Goal: Information Seeking & Learning: Learn about a topic

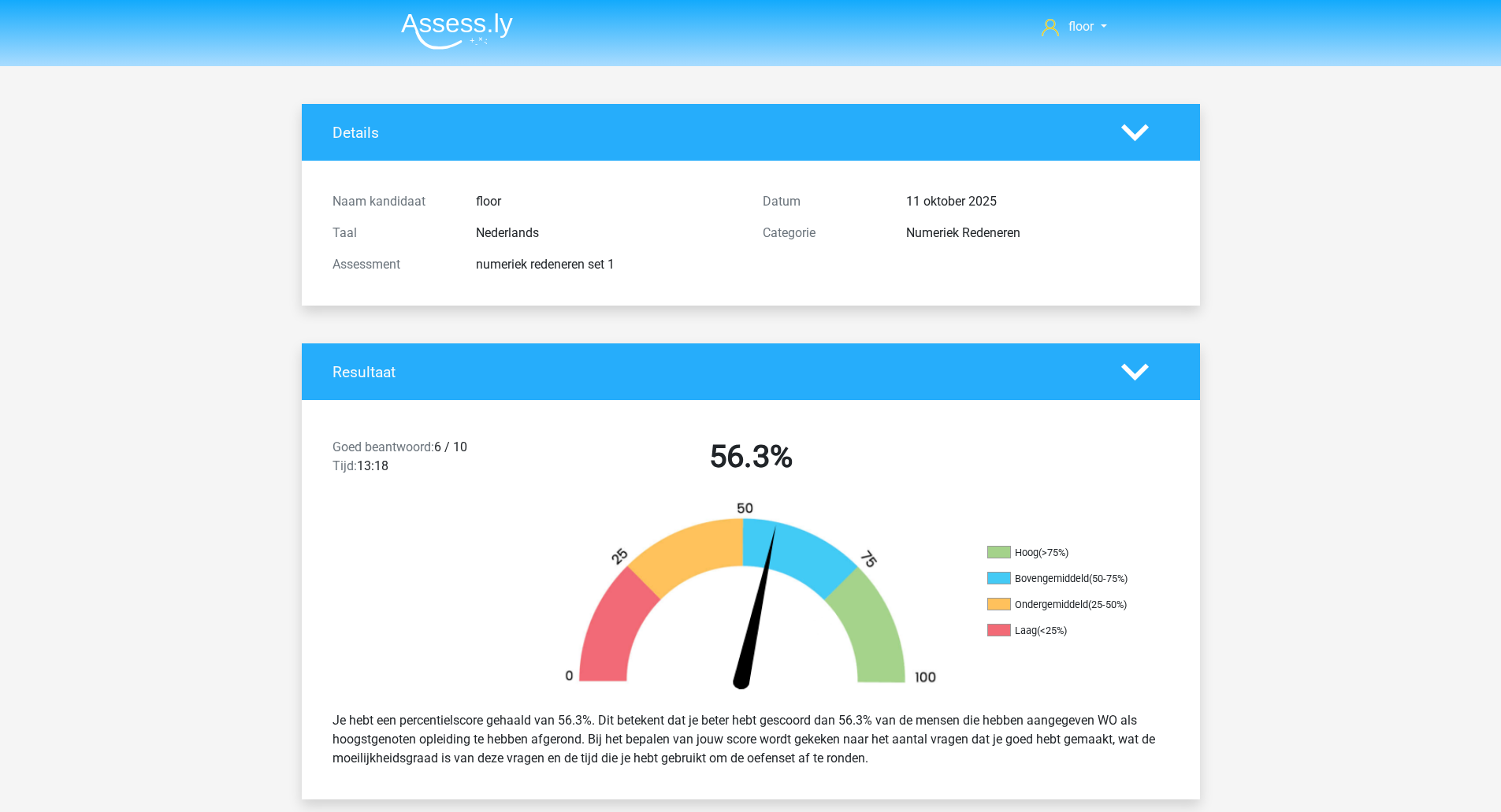
click at [440, 46] on img at bounding box center [457, 31] width 112 height 37
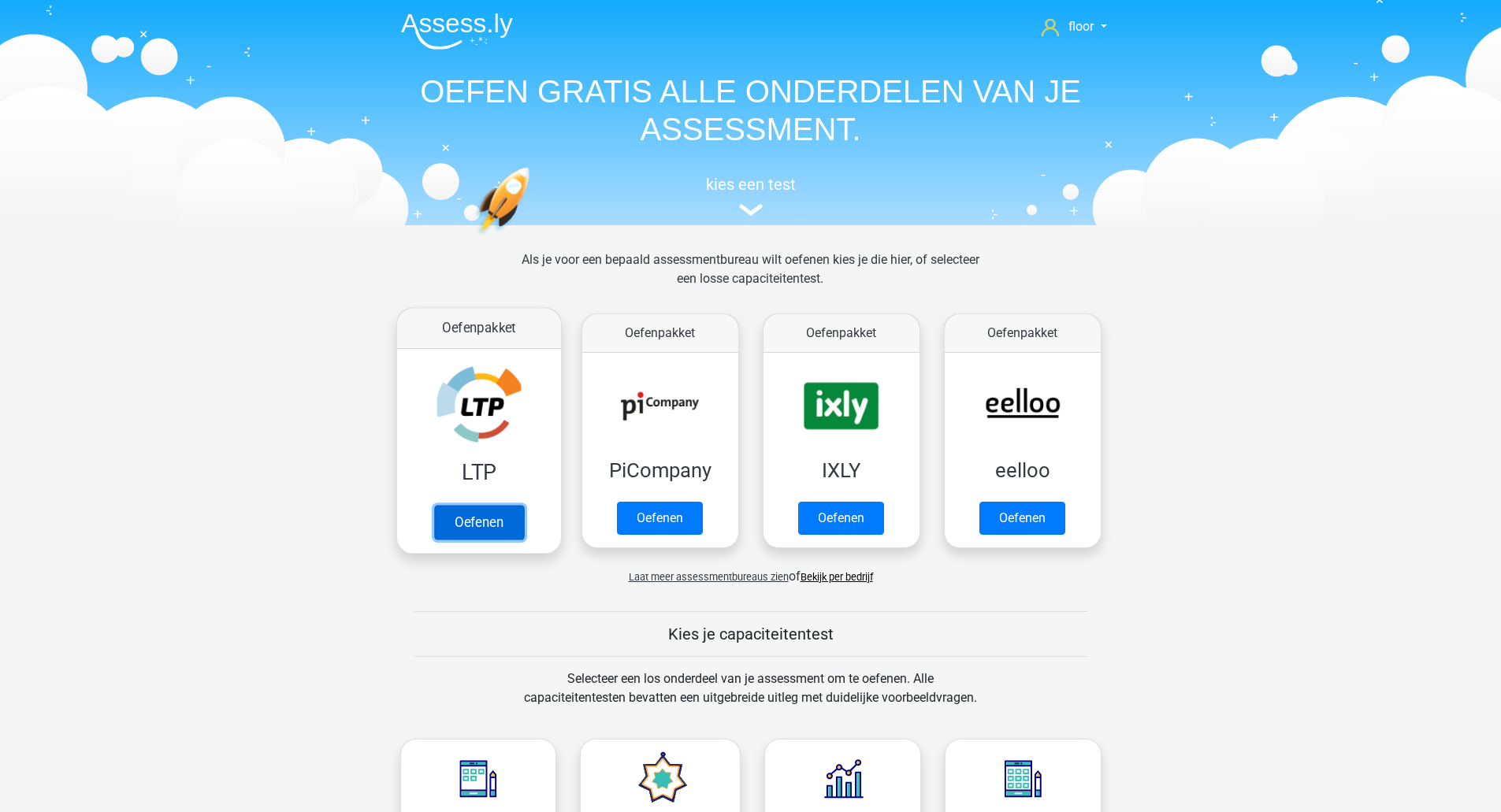
click at [496, 505] on link "Oefenen" at bounding box center [478, 522] width 90 height 35
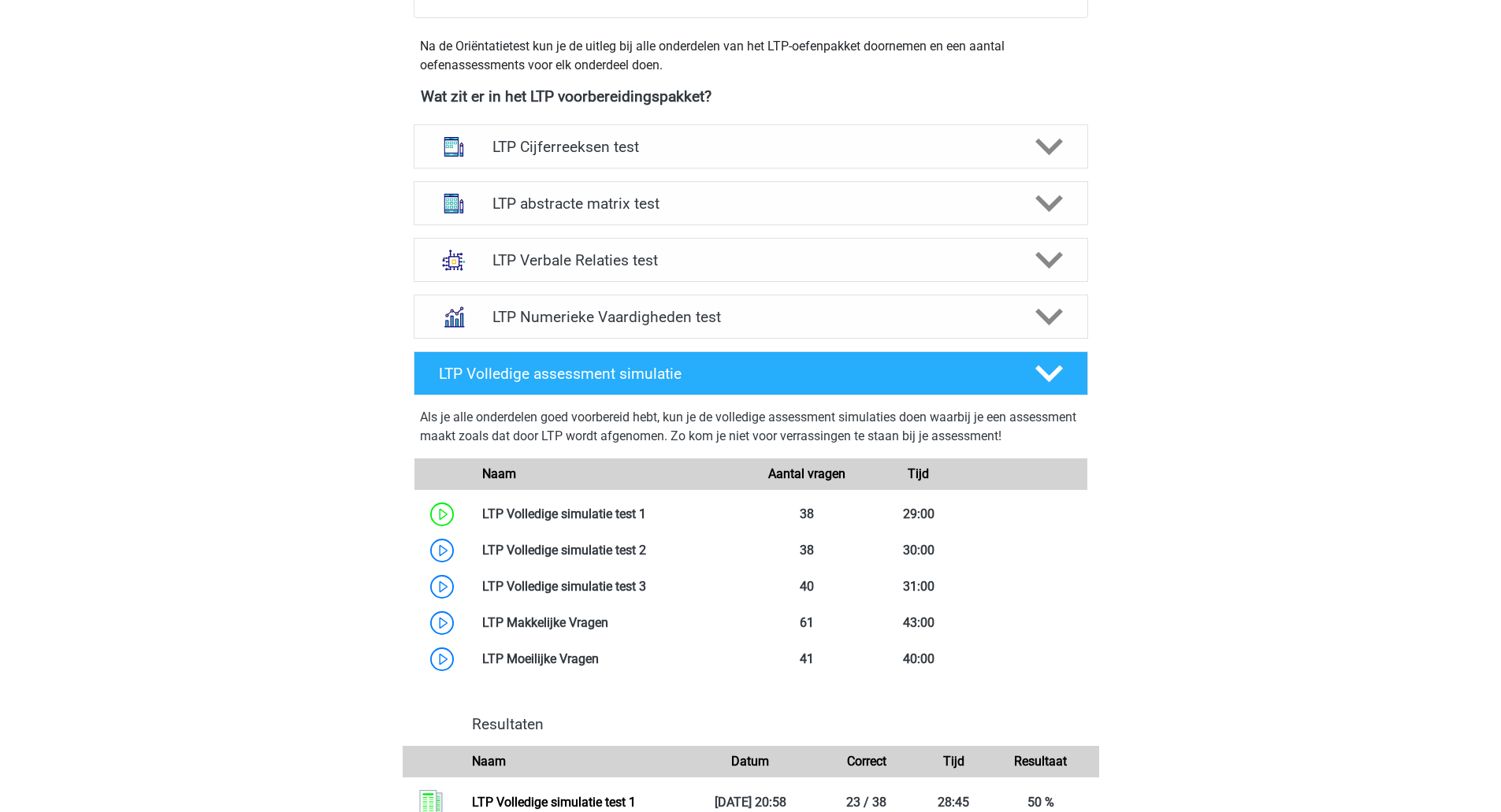
scroll to position [549, 0]
click at [1053, 312] on icon at bounding box center [1050, 316] width 28 height 28
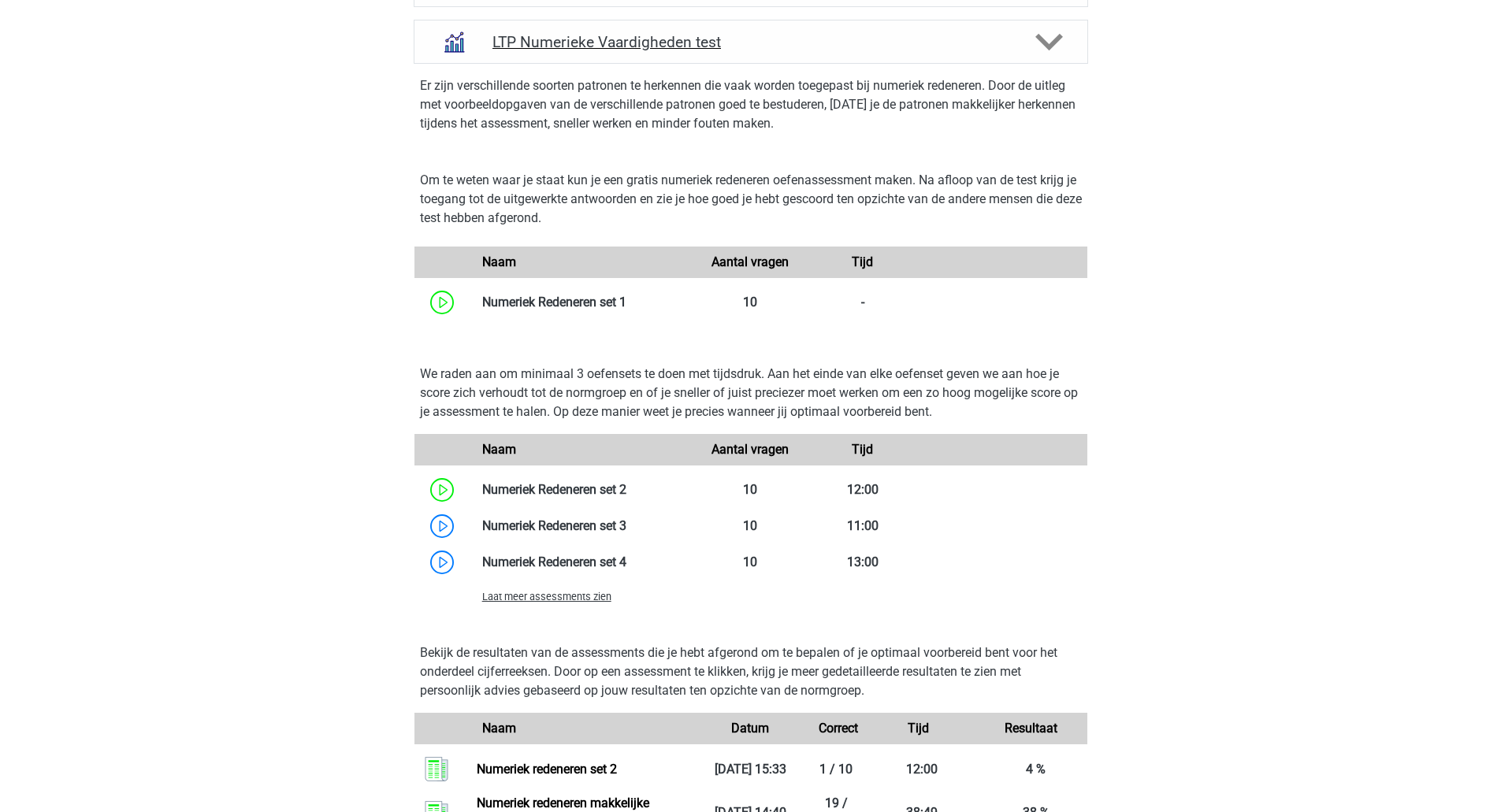
scroll to position [829, 0]
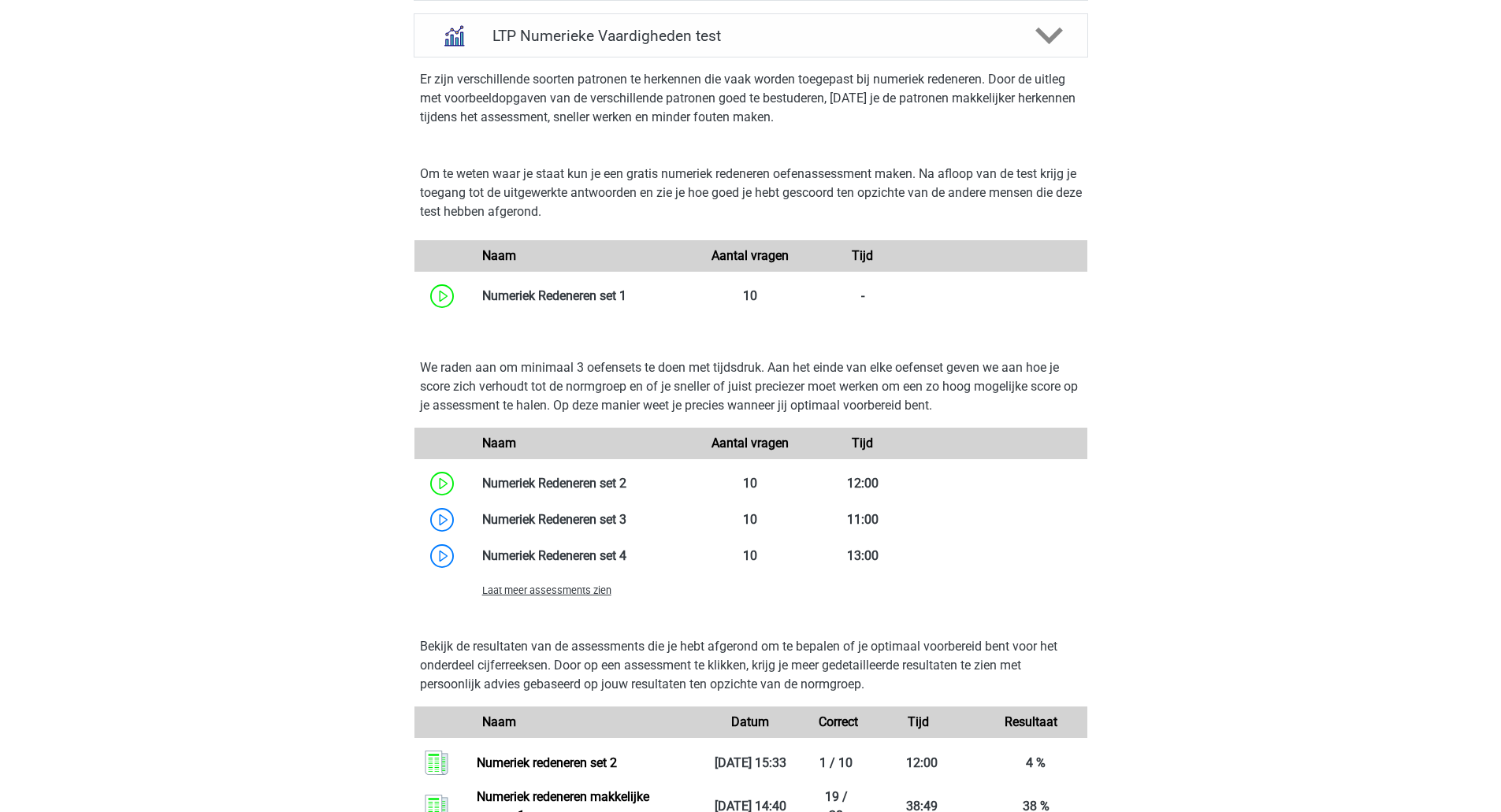
click at [569, 595] on span "Laat meer assessments zien" at bounding box center [546, 591] width 129 height 12
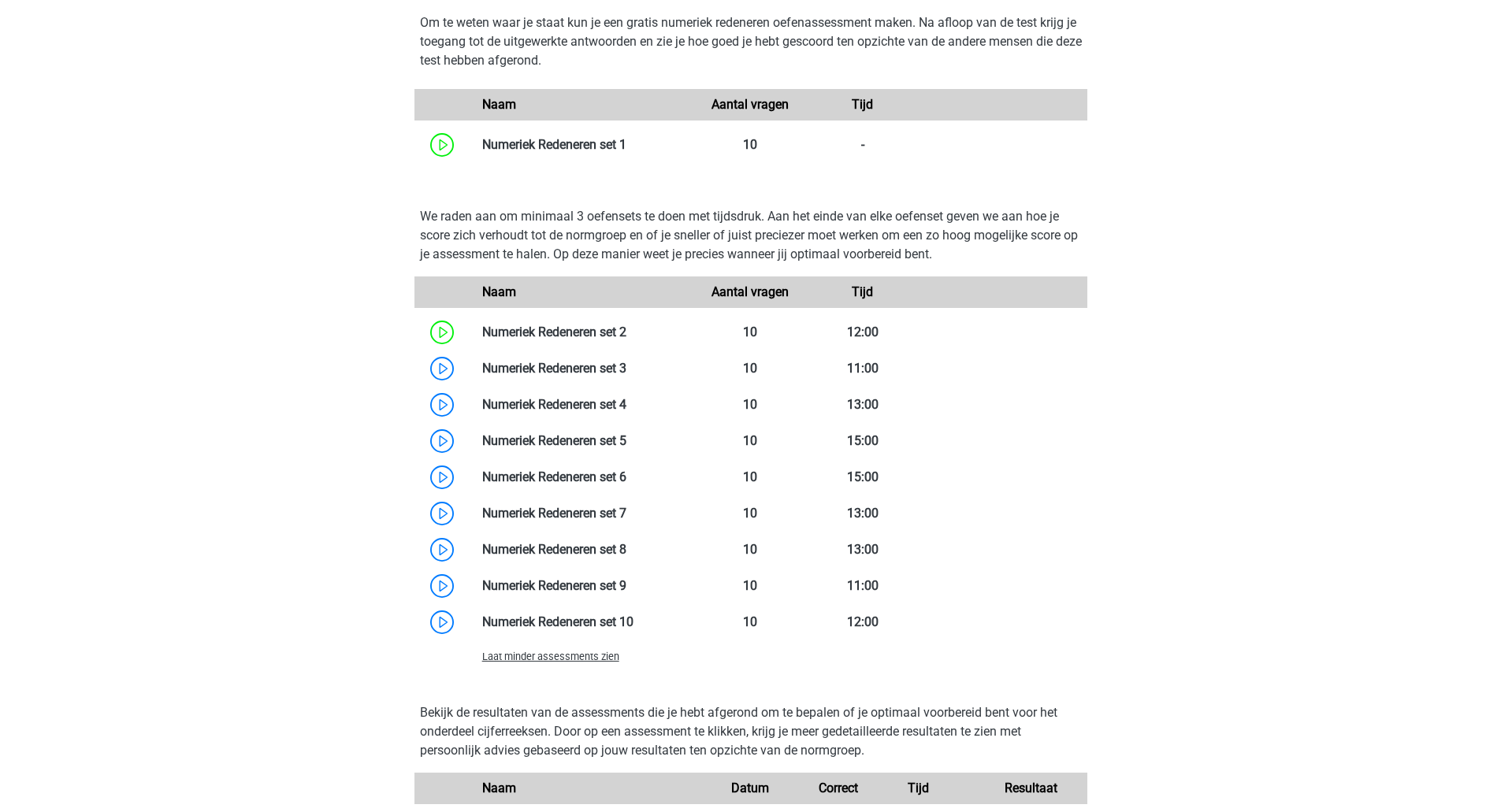
scroll to position [982, 0]
click at [627, 373] on link at bounding box center [627, 366] width 0 height 15
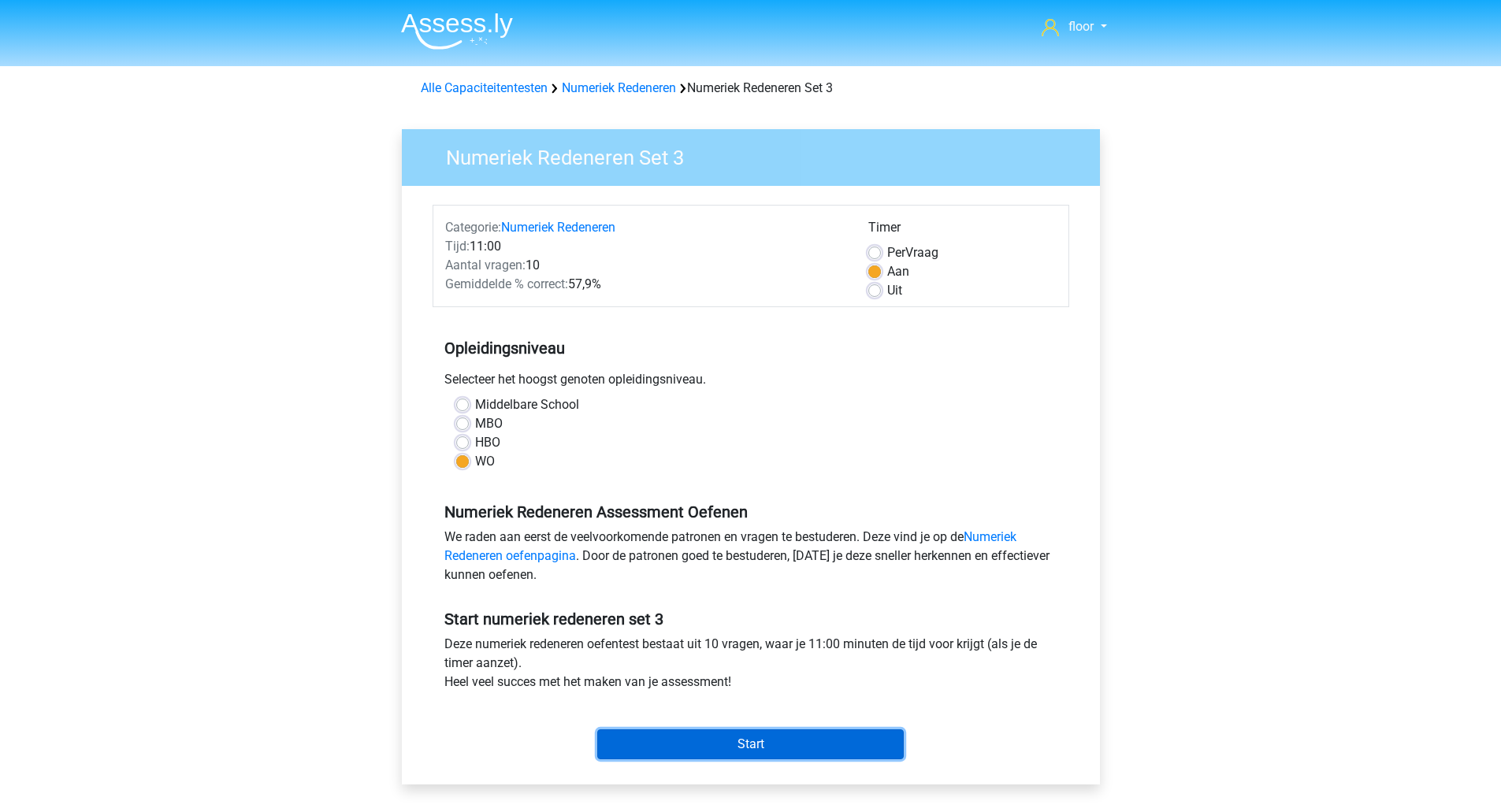
click at [782, 735] on input "Start" at bounding box center [750, 744] width 306 height 30
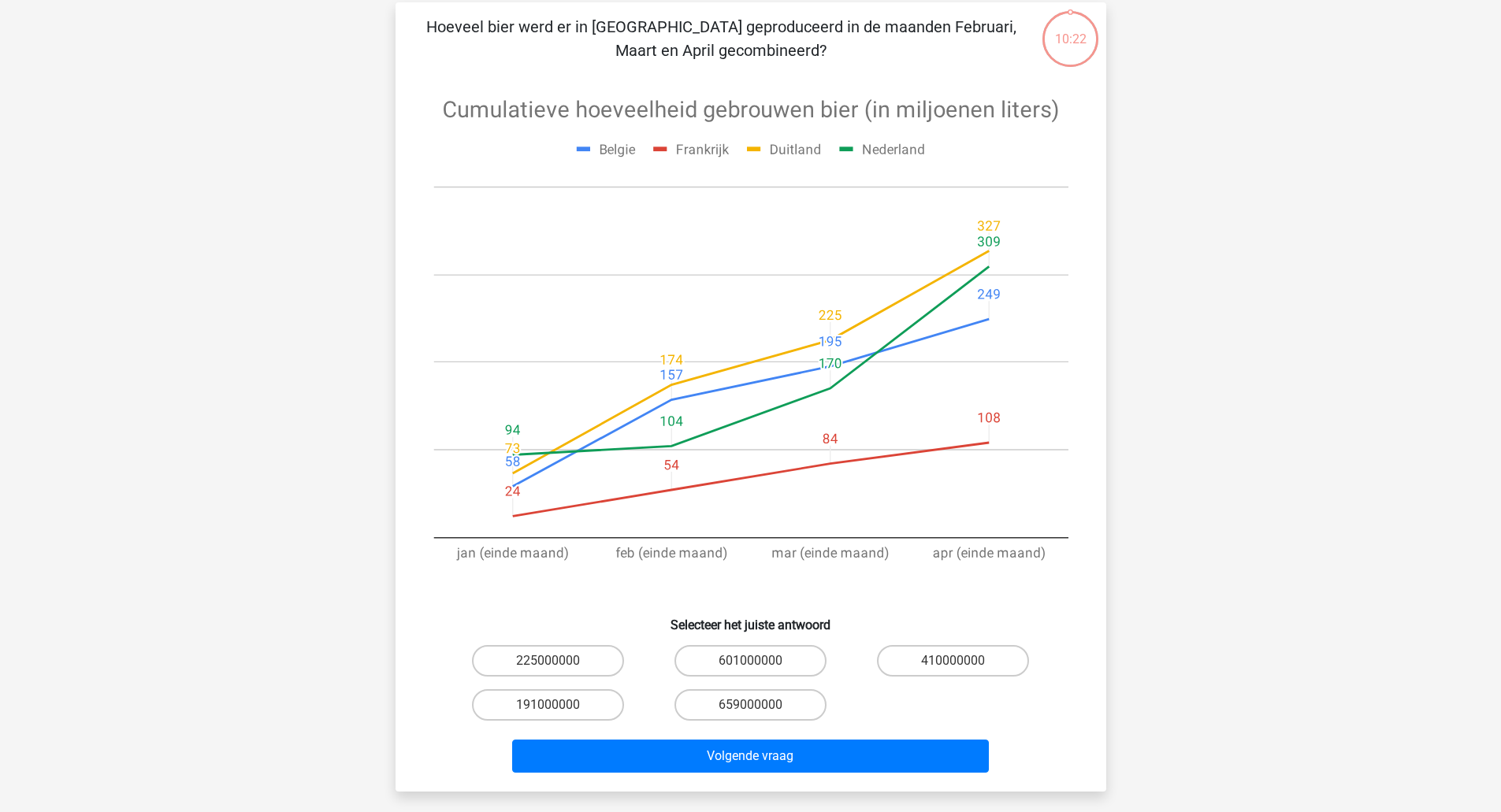
scroll to position [115, 0]
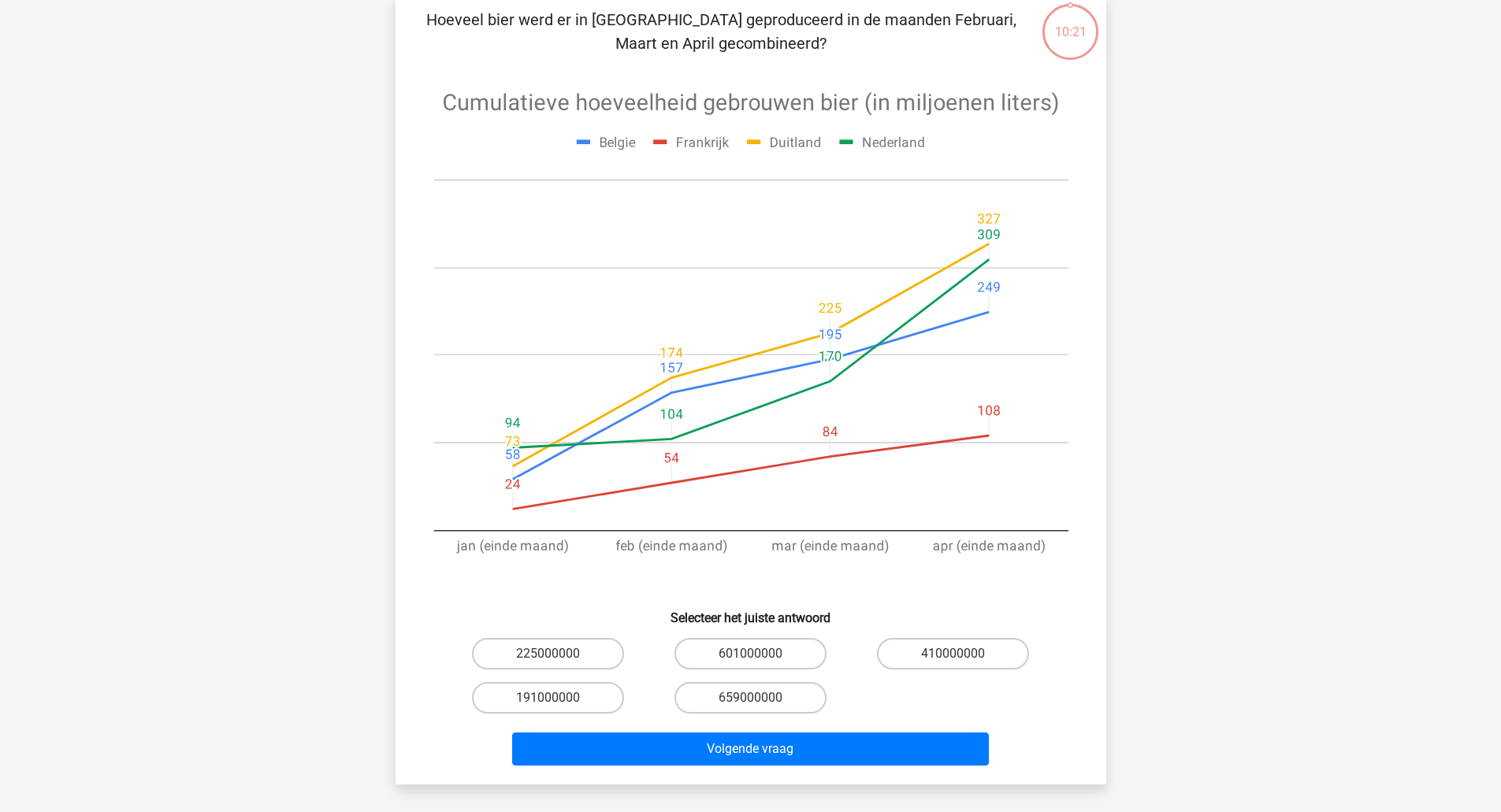
click at [791, 659] on label "601000000" at bounding box center [750, 654] width 152 height 32
click at [760, 659] on input "601000000" at bounding box center [755, 658] width 10 height 10
radio input "true"
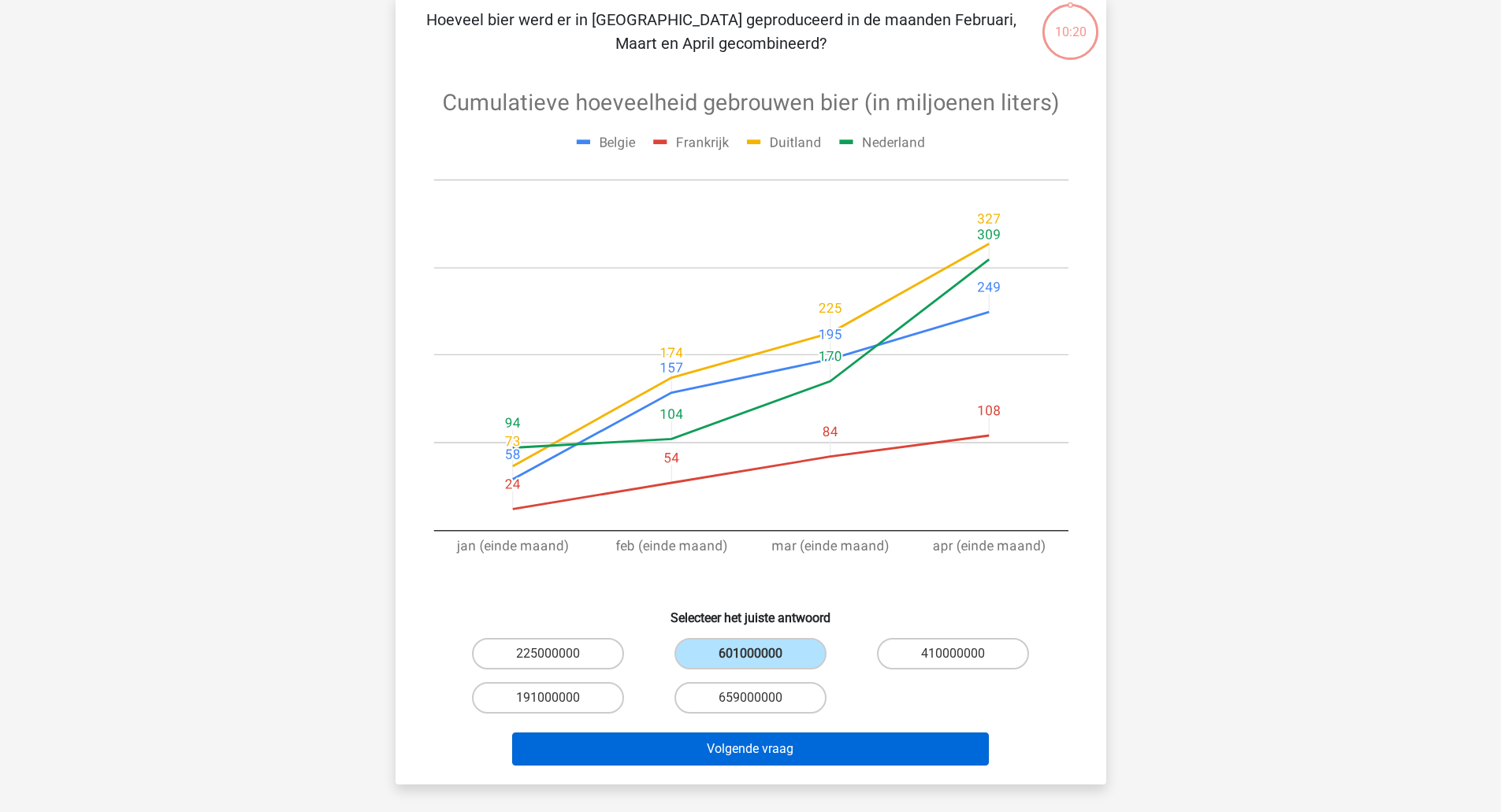
click at [856, 764] on button "Volgende vraag" at bounding box center [750, 748] width 477 height 33
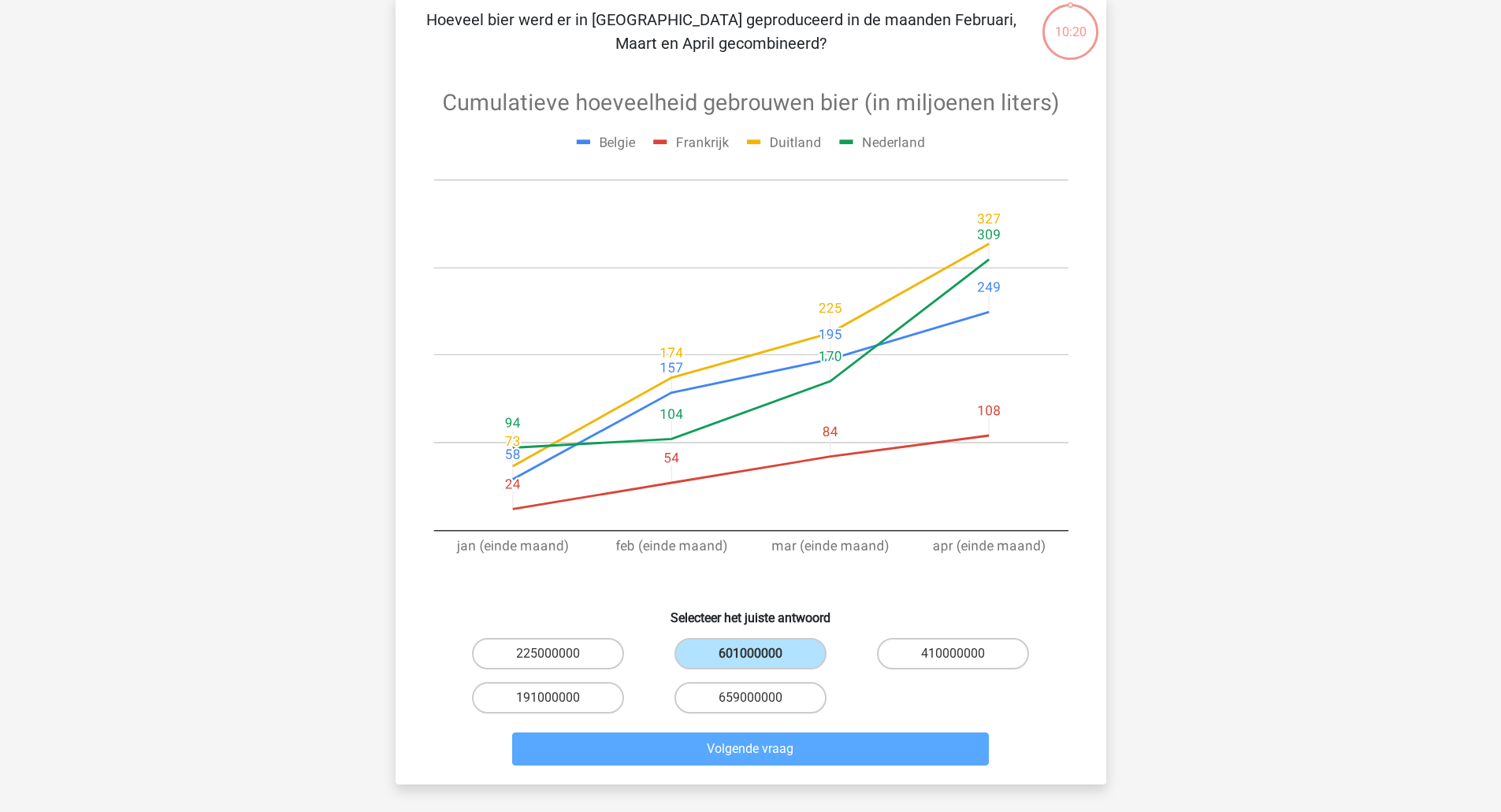
scroll to position [79, 0]
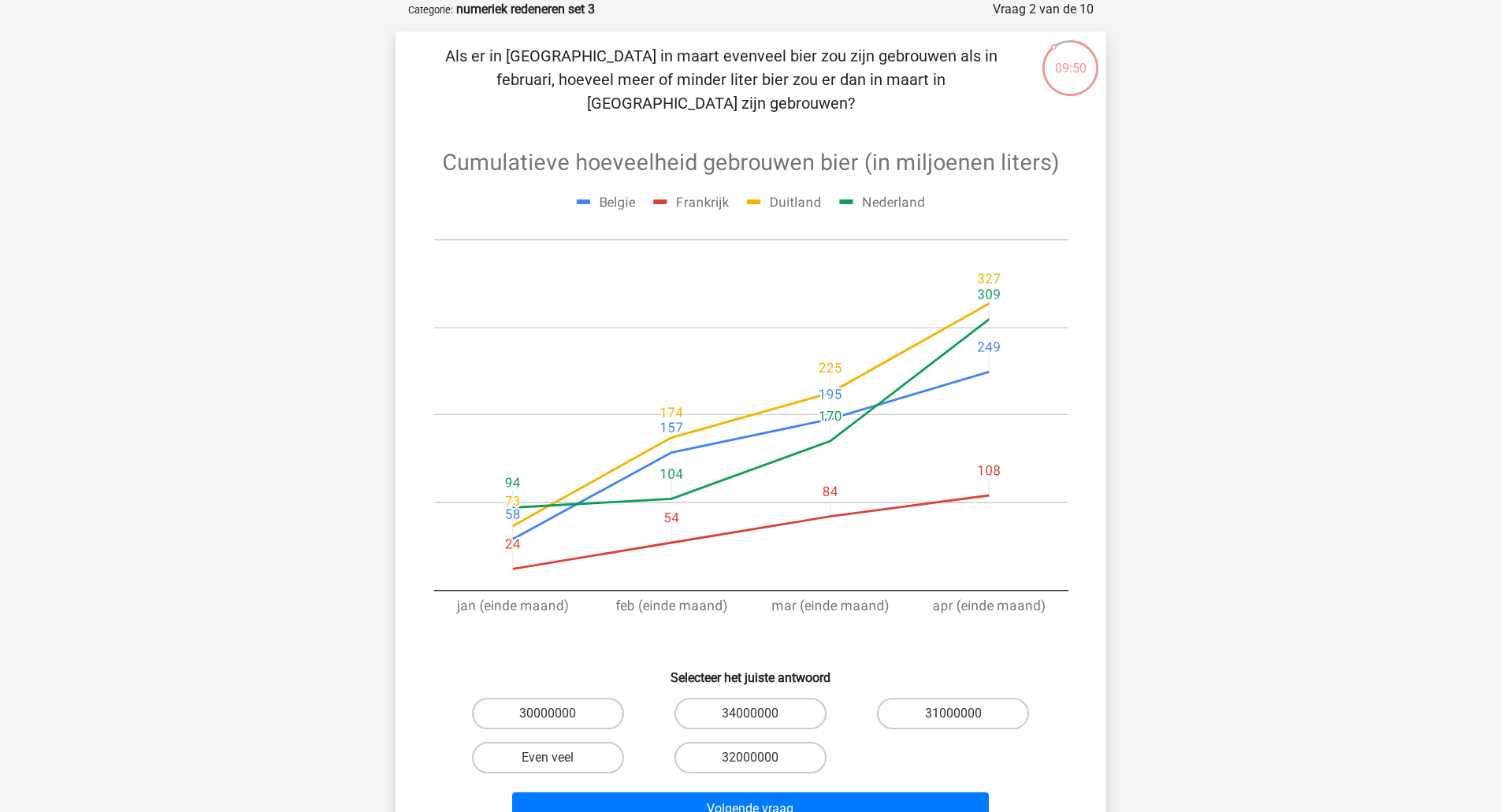
click at [579, 702] on label "30000000" at bounding box center [548, 714] width 152 height 32
click at [558, 713] on input "30000000" at bounding box center [553, 718] width 10 height 10
radio input "true"
click at [856, 797] on button "Volgende vraag" at bounding box center [750, 808] width 477 height 33
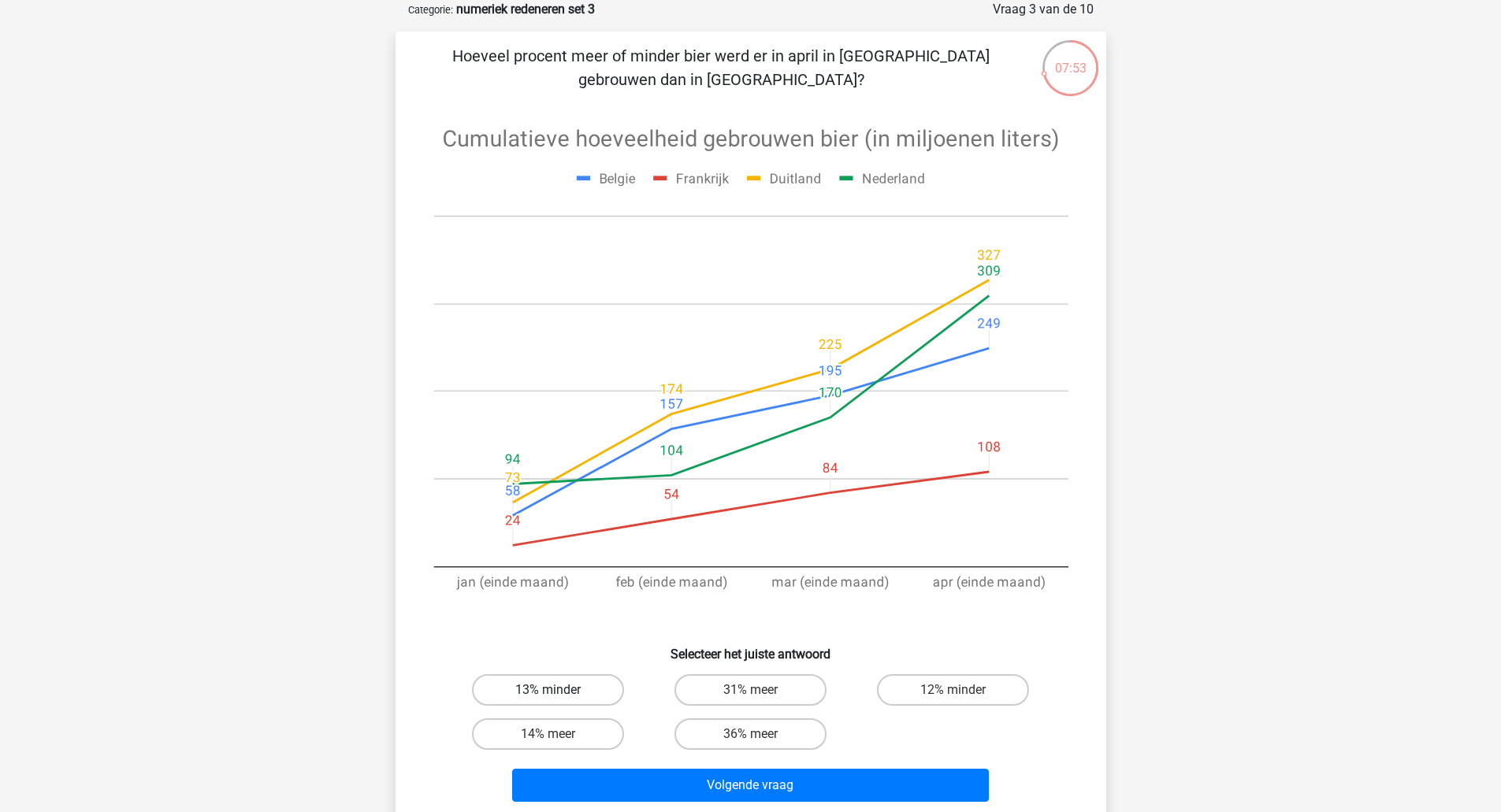
click at [563, 687] on label "13% minder" at bounding box center [548, 690] width 152 height 32
click at [558, 690] on input "13% minder" at bounding box center [553, 695] width 10 height 10
radio input "true"
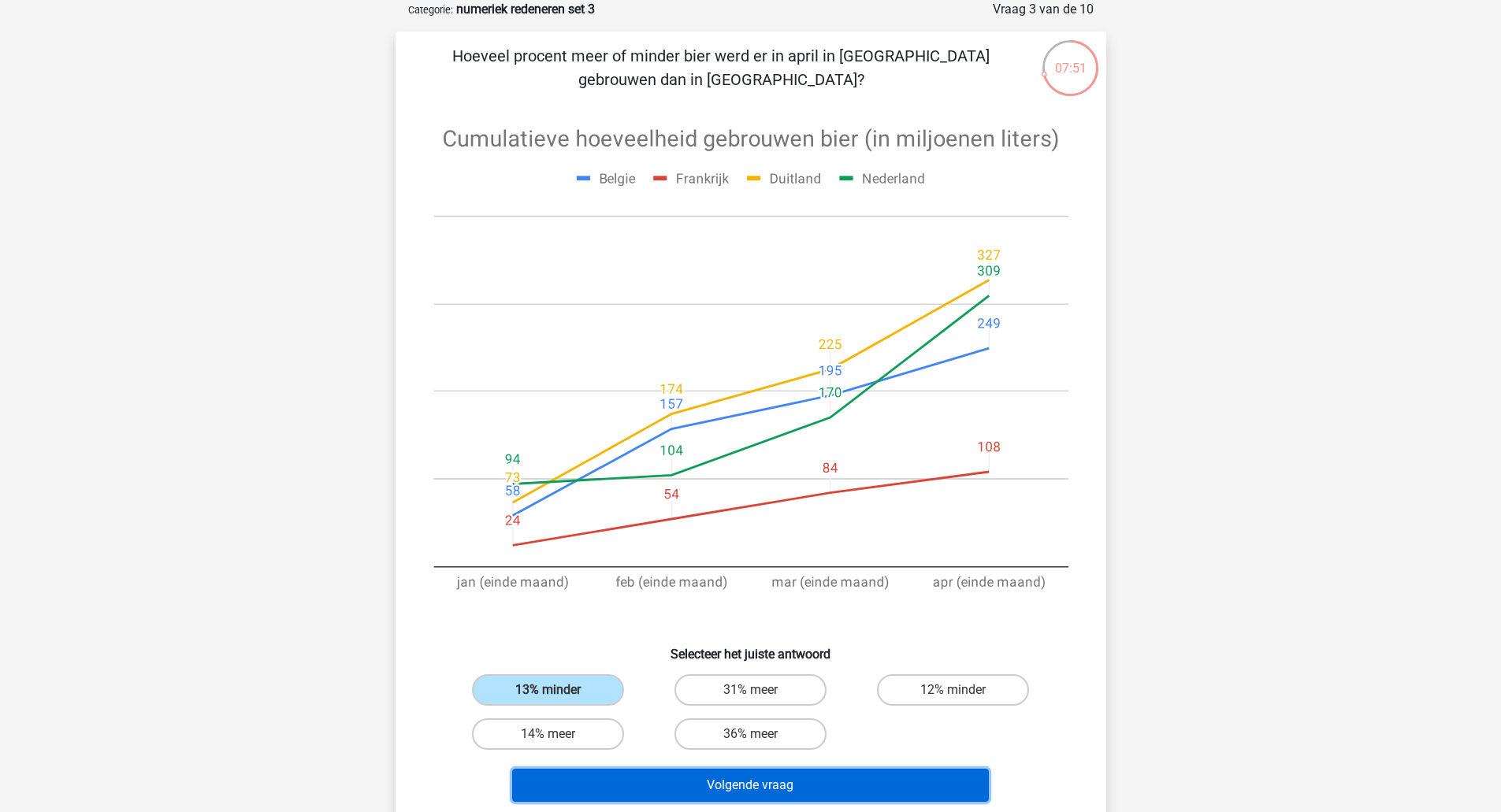
click at [618, 785] on button "Volgende vraag" at bounding box center [750, 785] width 477 height 33
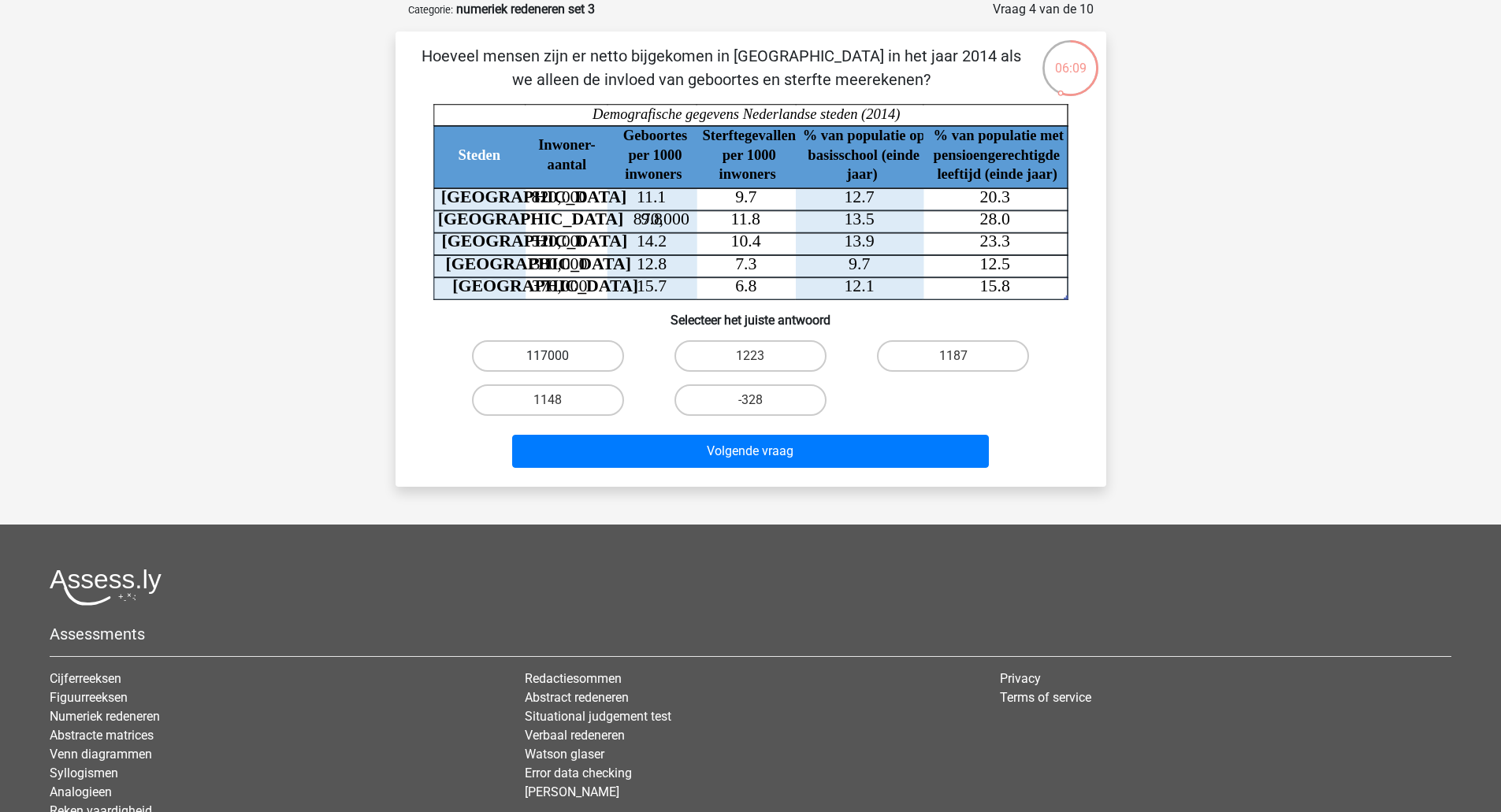
click at [583, 361] on label "117000" at bounding box center [548, 356] width 152 height 32
click at [558, 361] on input "117000" at bounding box center [553, 361] width 10 height 10
radio input "true"
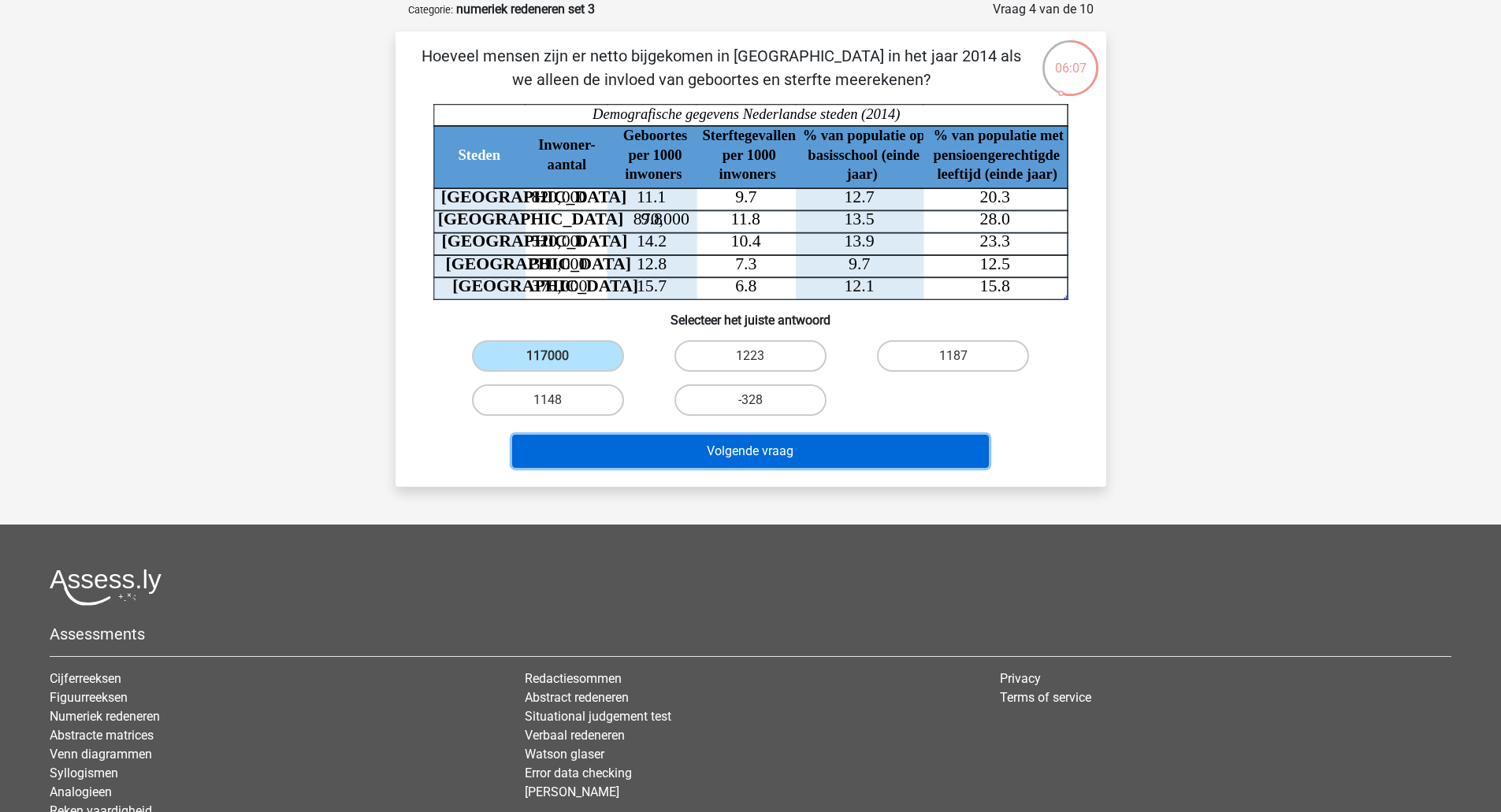
click at [624, 461] on button "Volgende vraag" at bounding box center [750, 451] width 477 height 33
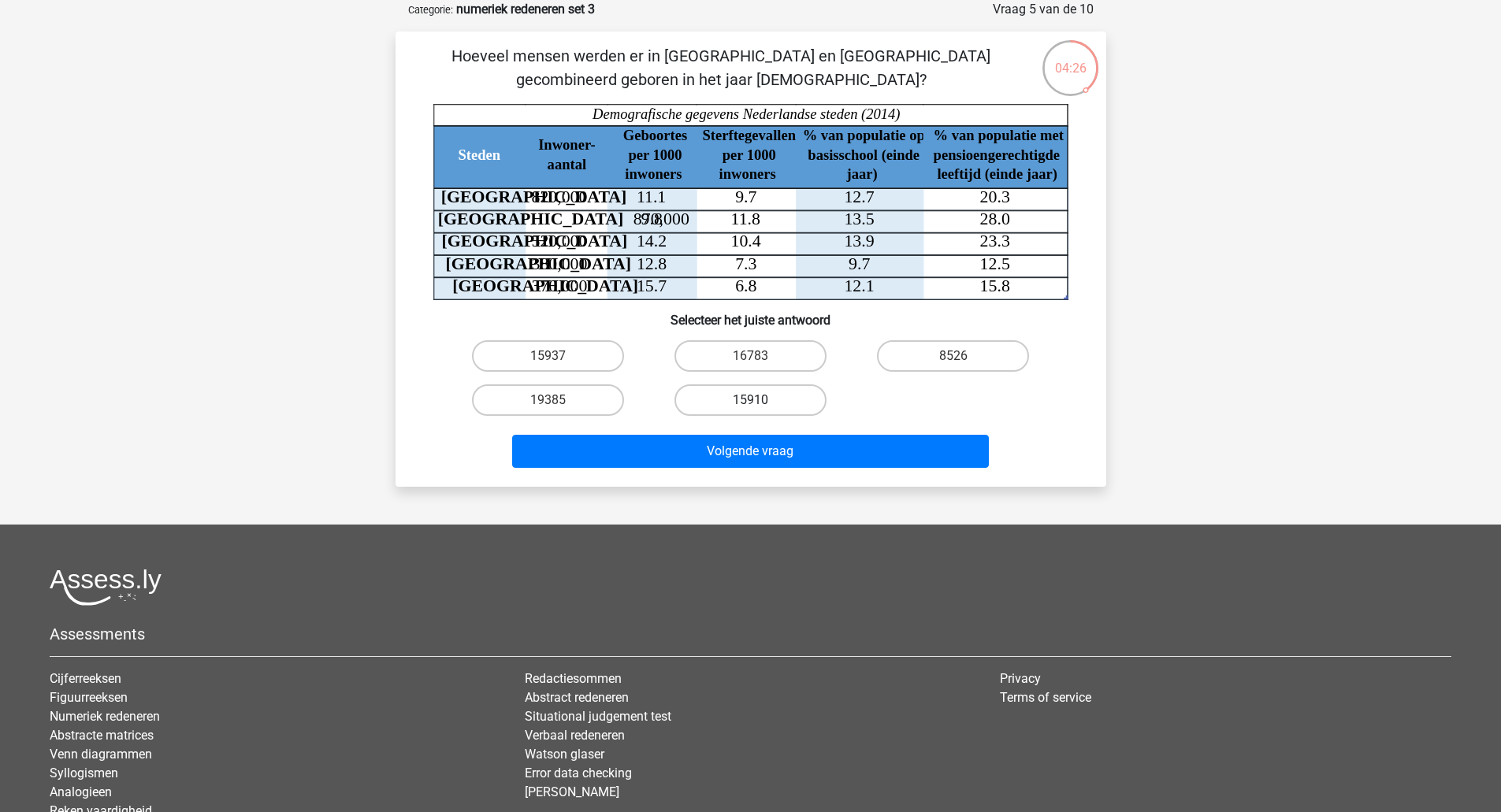
click at [703, 402] on label "15910" at bounding box center [750, 400] width 152 height 32
click at [750, 402] on input "15910" at bounding box center [755, 405] width 10 height 10
radio input "true"
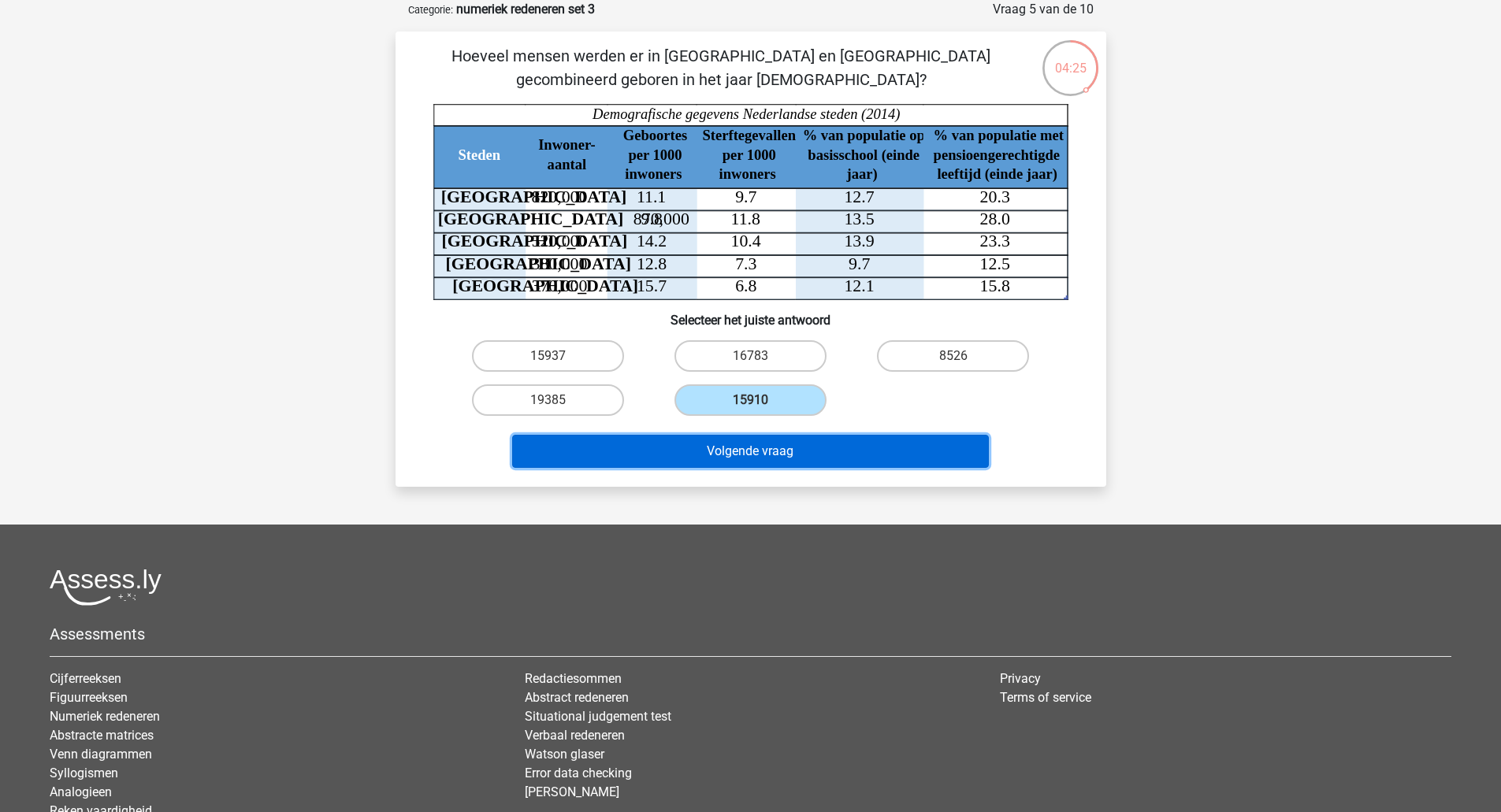
click at [689, 442] on button "Volgende vraag" at bounding box center [750, 451] width 477 height 33
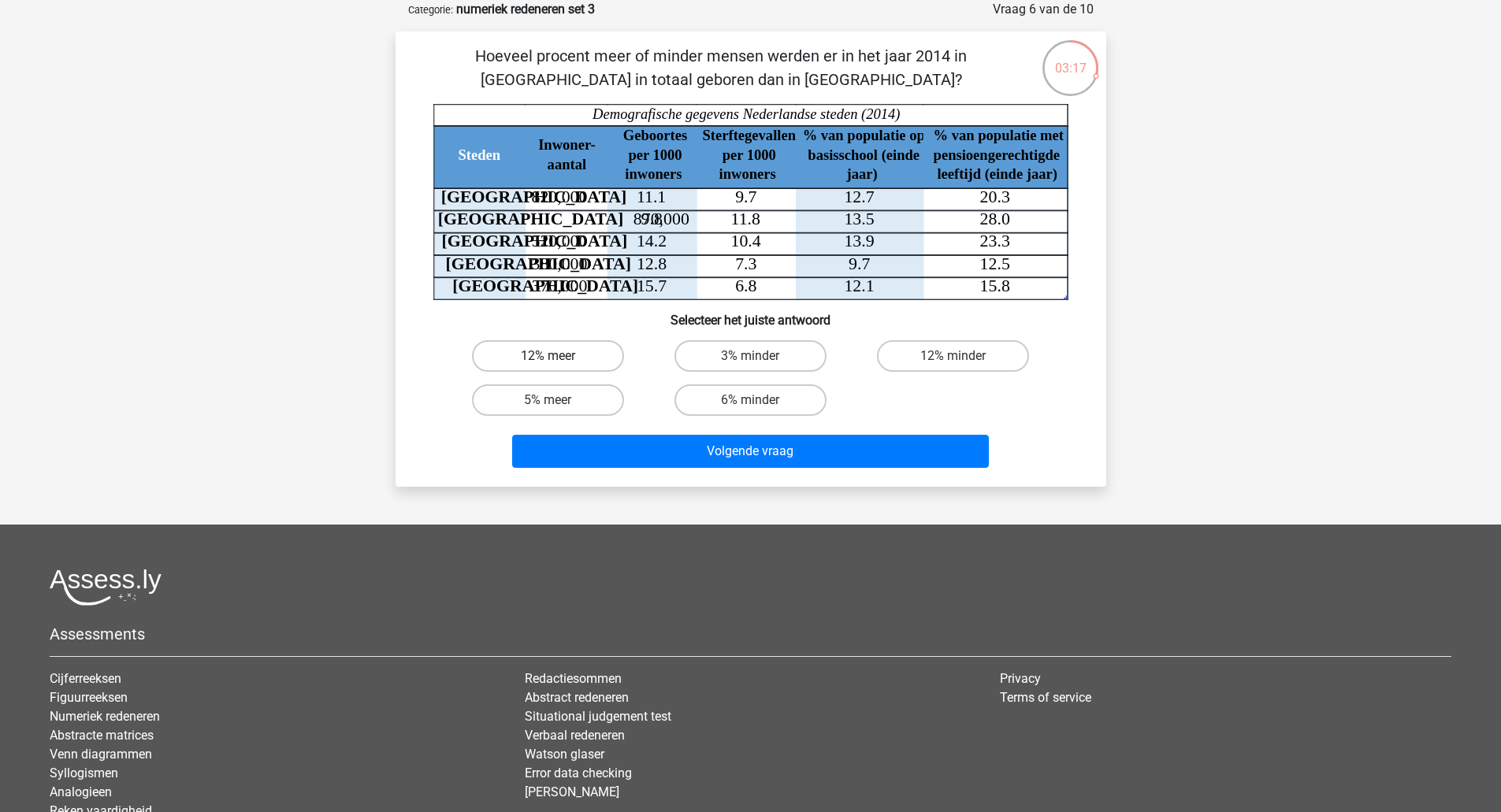
click at [585, 347] on label "12% meer" at bounding box center [548, 356] width 152 height 32
click at [558, 356] on input "12% meer" at bounding box center [553, 361] width 10 height 10
radio input "true"
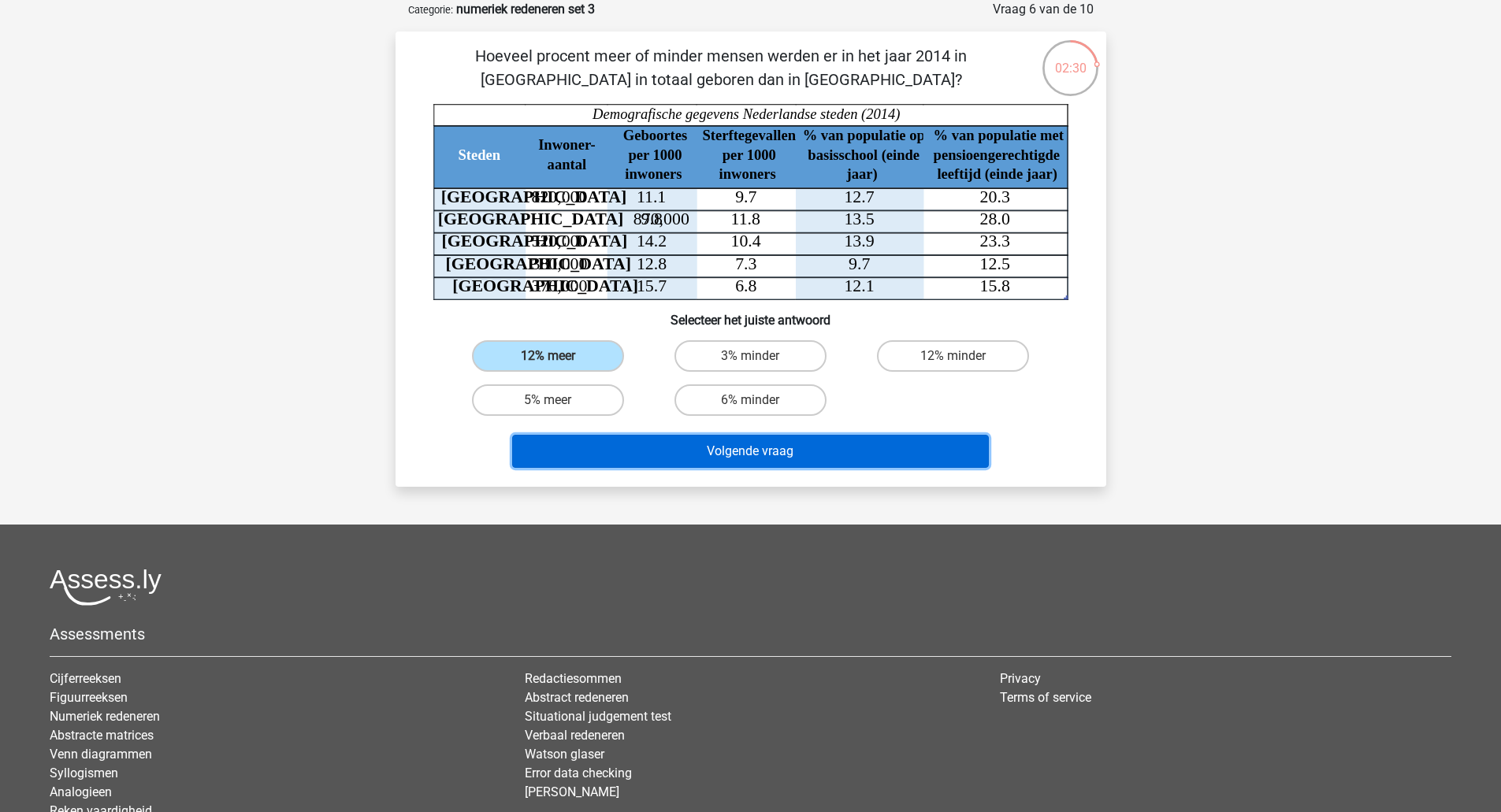
click at [708, 459] on button "Volgende vraag" at bounding box center [750, 451] width 477 height 33
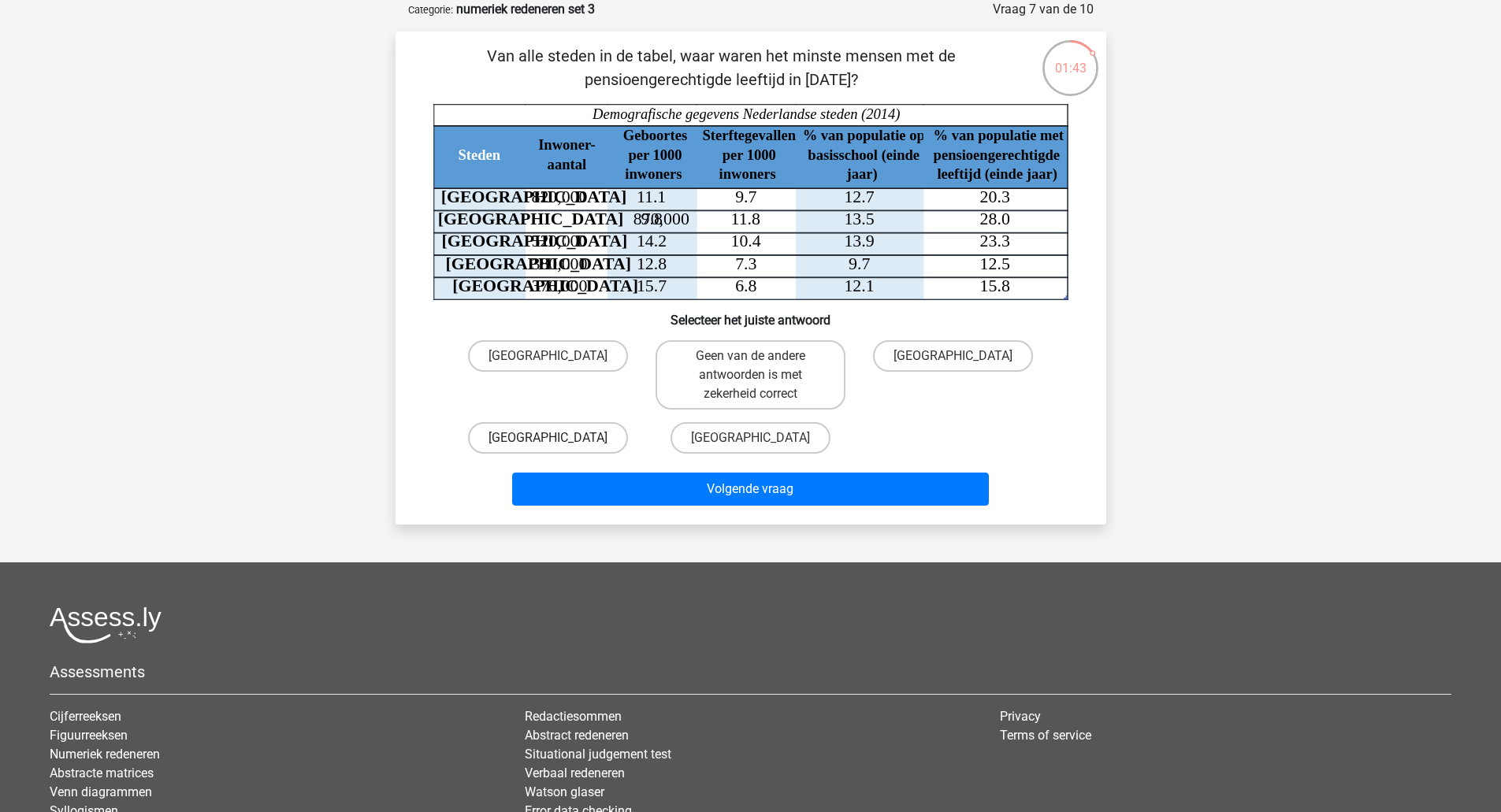
click at [560, 437] on label "Utrecht" at bounding box center [548, 438] width 160 height 32
click at [558, 438] on input "Utrecht" at bounding box center [553, 443] width 10 height 10
radio input "true"
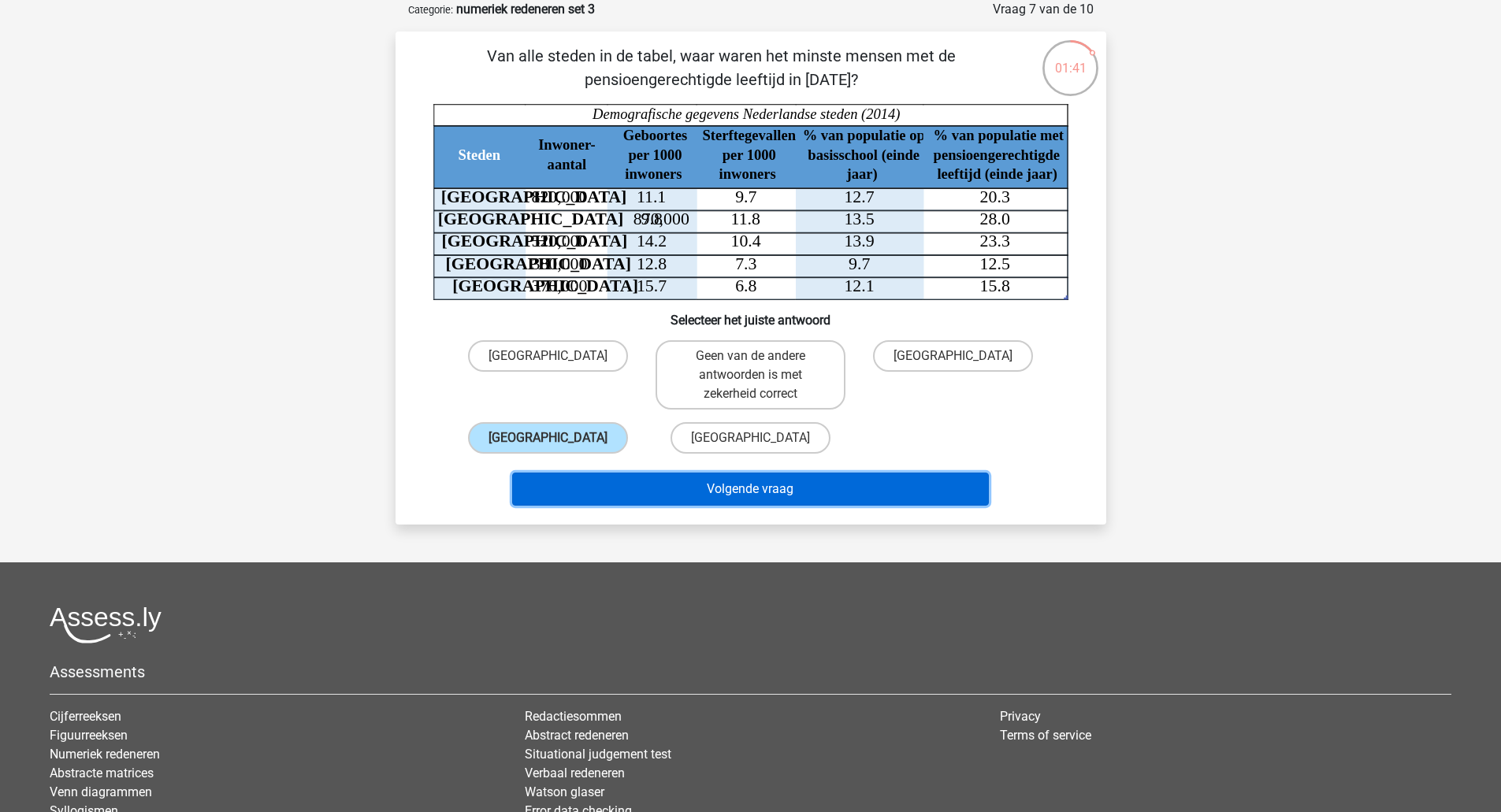
click at [602, 495] on button "Volgende vraag" at bounding box center [750, 489] width 477 height 33
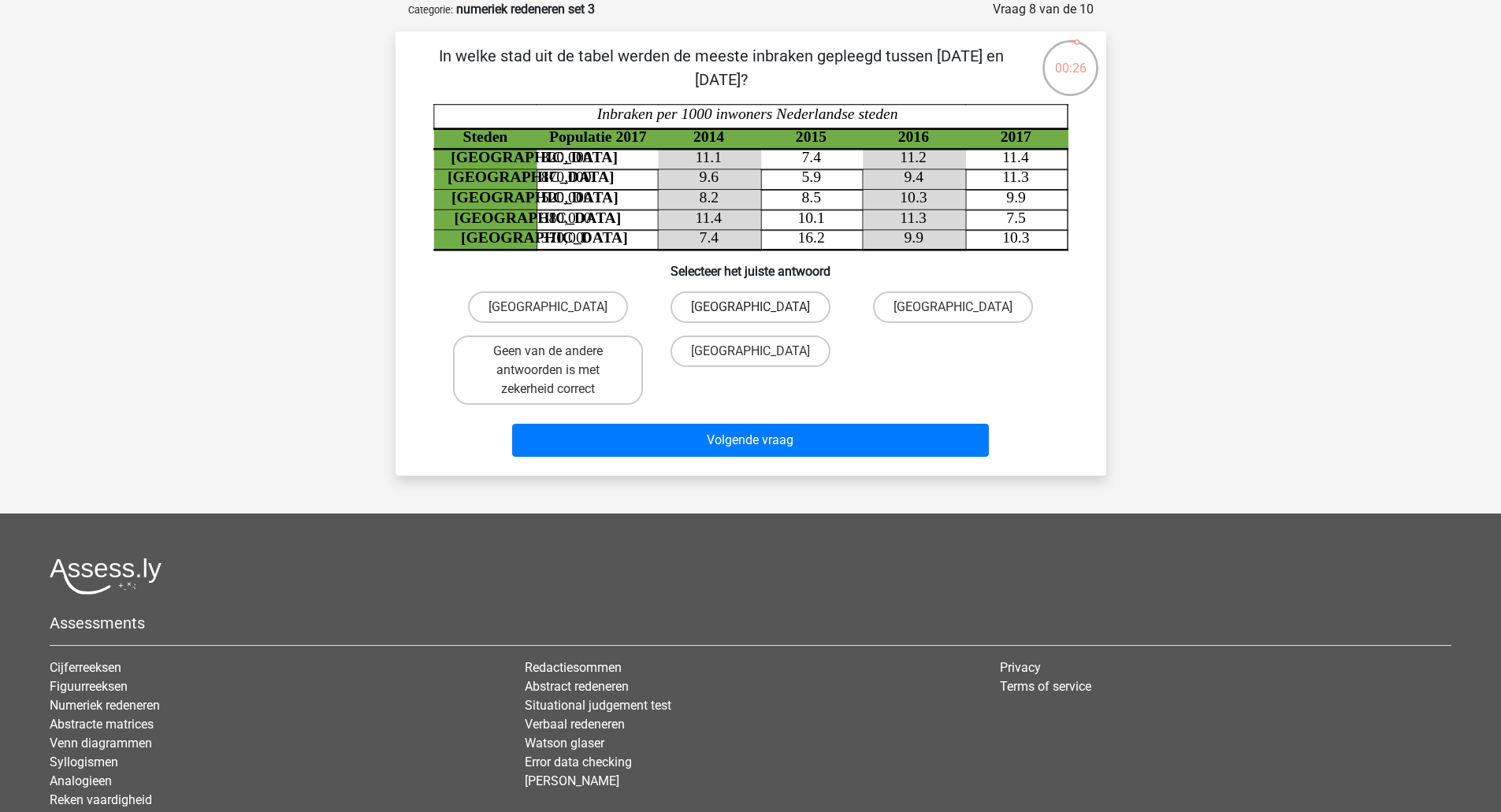
click at [740, 310] on label "Amsterdam" at bounding box center [750, 307] width 160 height 32
click at [750, 310] on input "Amsterdam" at bounding box center [755, 312] width 10 height 10
radio input "true"
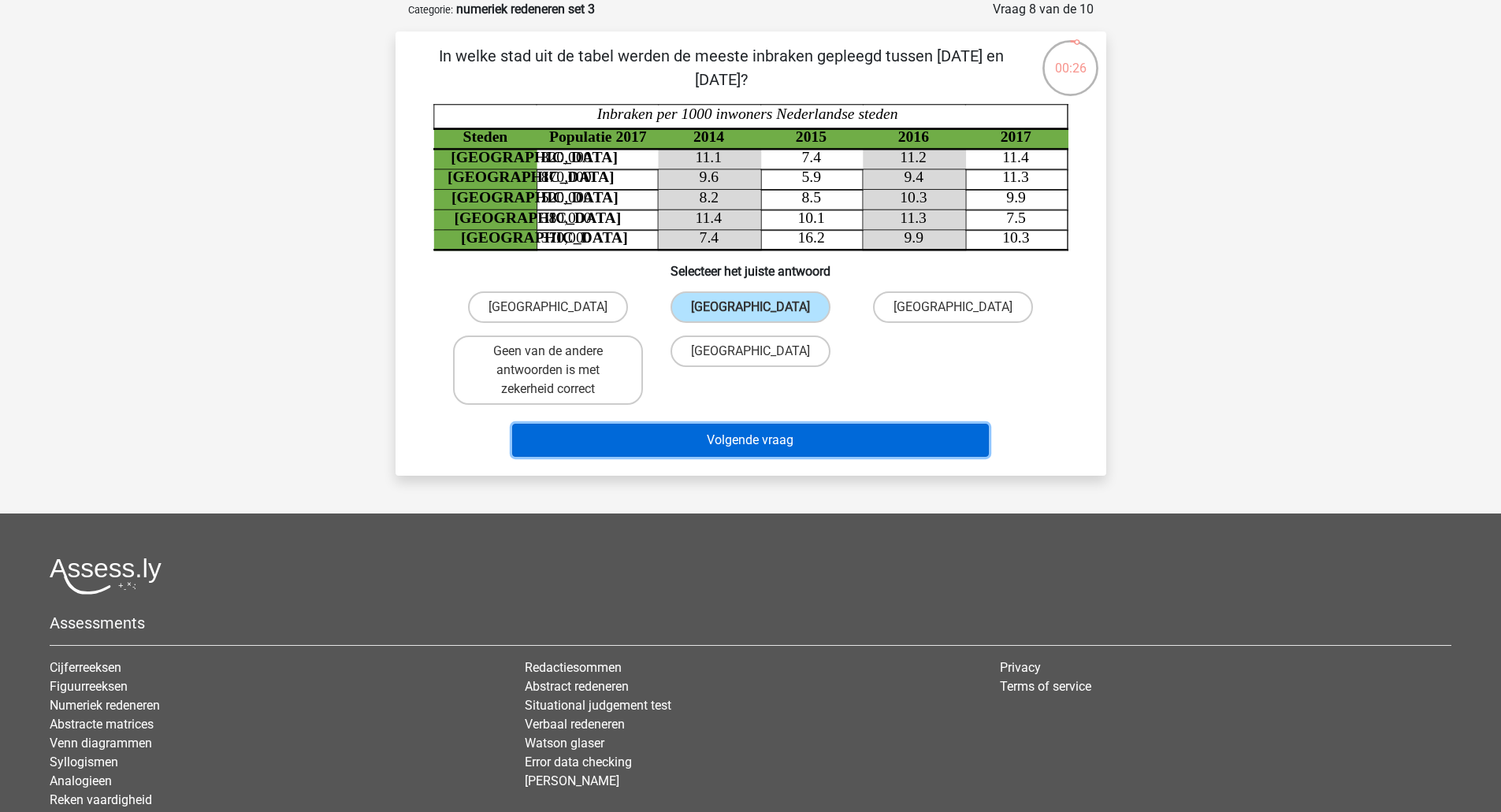
click at [740, 442] on button "Volgende vraag" at bounding box center [750, 440] width 477 height 33
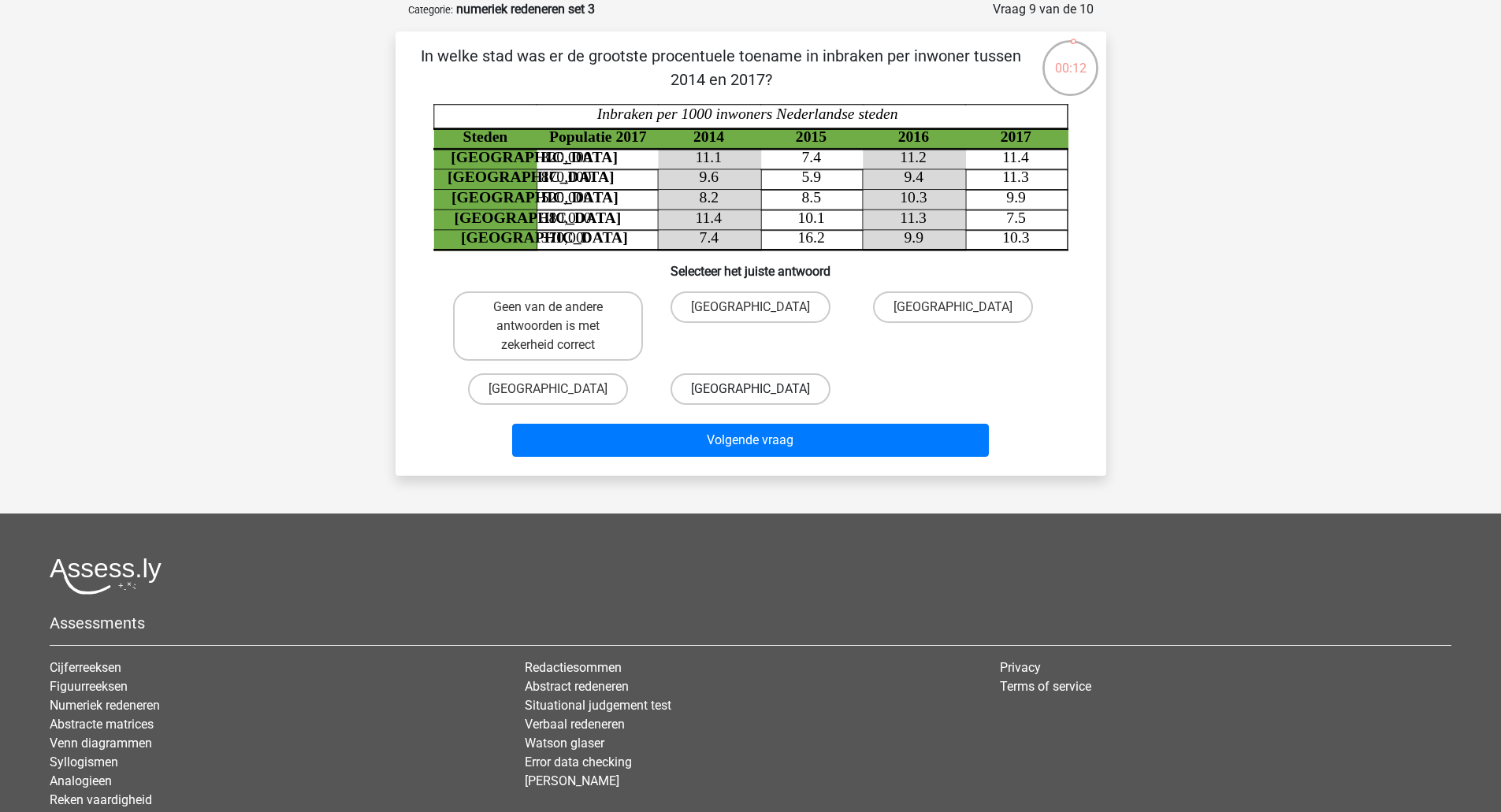
click at [739, 384] on label "Utrecht" at bounding box center [750, 389] width 160 height 32
click at [750, 389] on input "Utrecht" at bounding box center [755, 394] width 10 height 10
radio input "true"
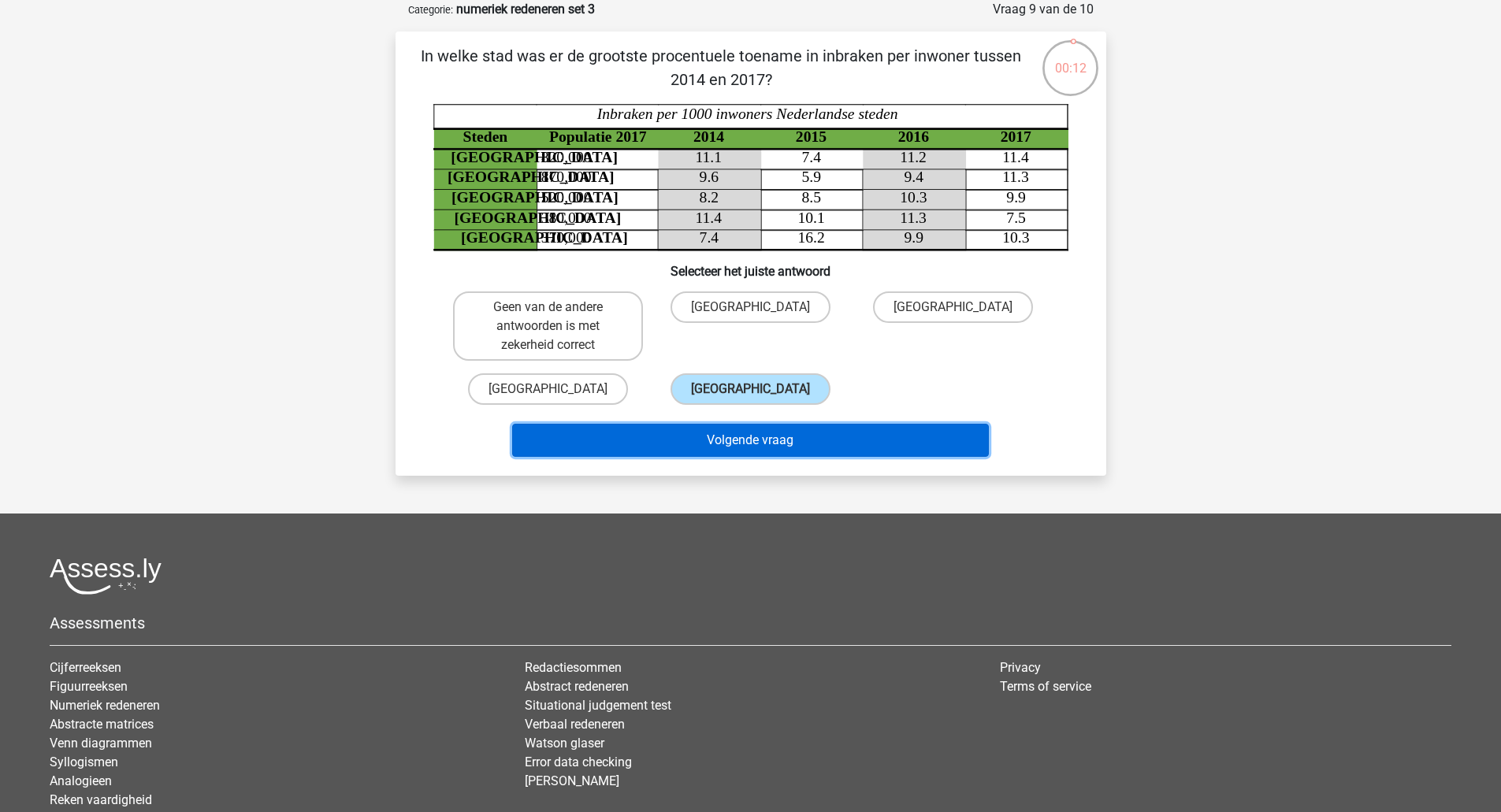
click at [743, 444] on button "Volgende vraag" at bounding box center [750, 440] width 477 height 33
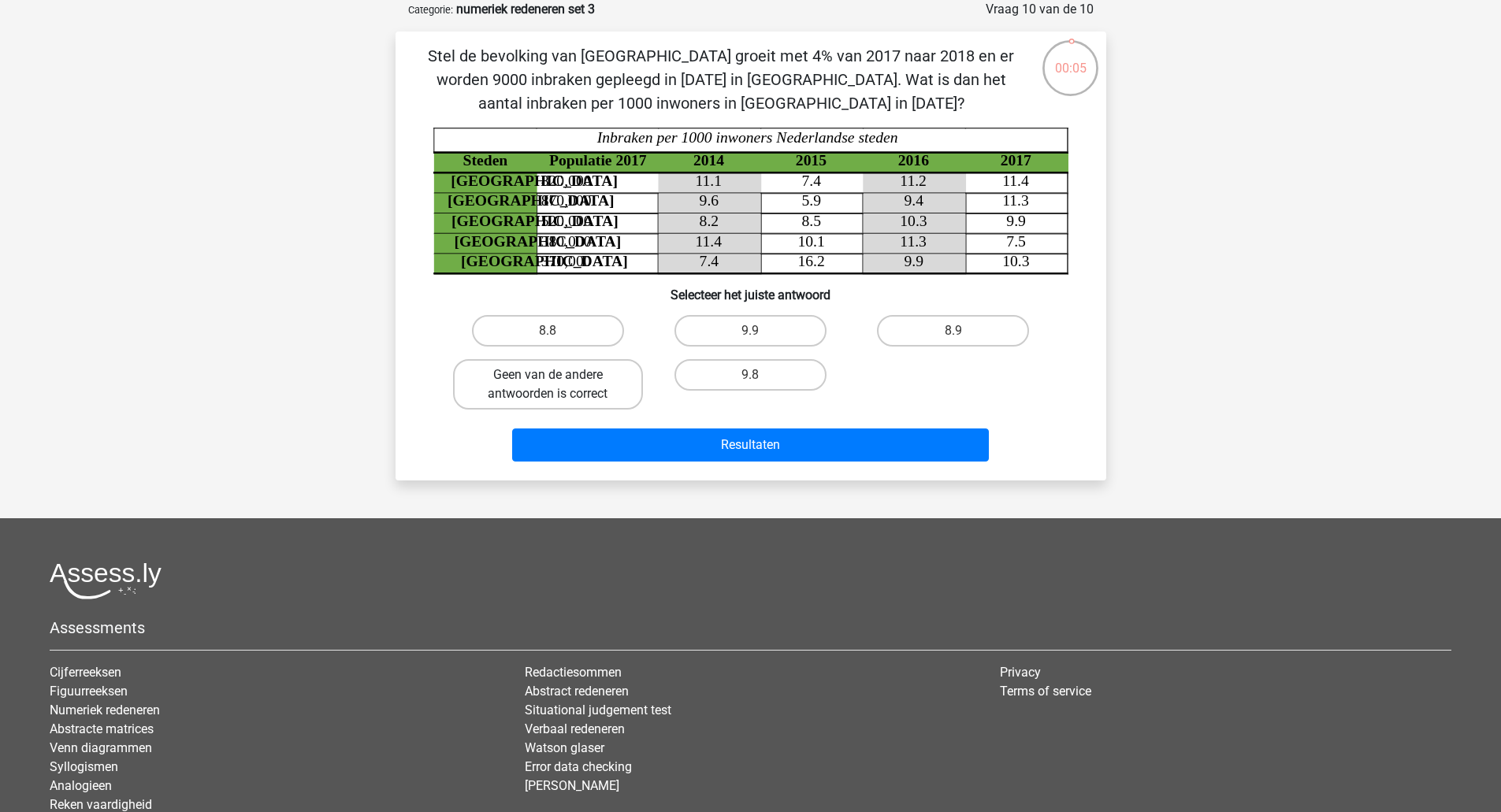
click at [601, 384] on label "Geen van de andere antwoorden is correct" at bounding box center [548, 384] width 190 height 51
click at [558, 384] on input "Geen van de andere antwoorden is correct" at bounding box center [553, 380] width 10 height 10
radio input "true"
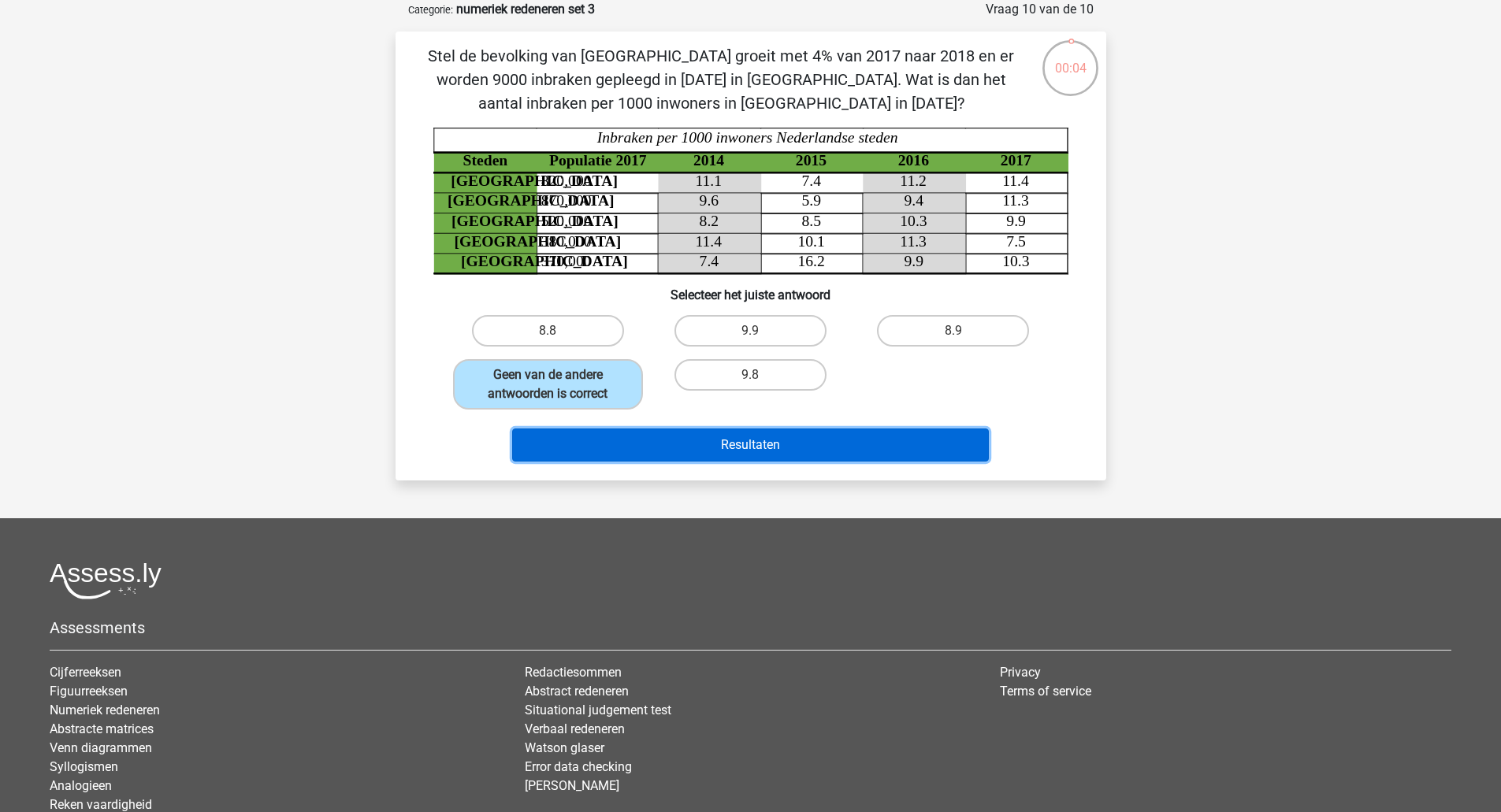
click at [632, 441] on button "Resultaten" at bounding box center [750, 445] width 477 height 33
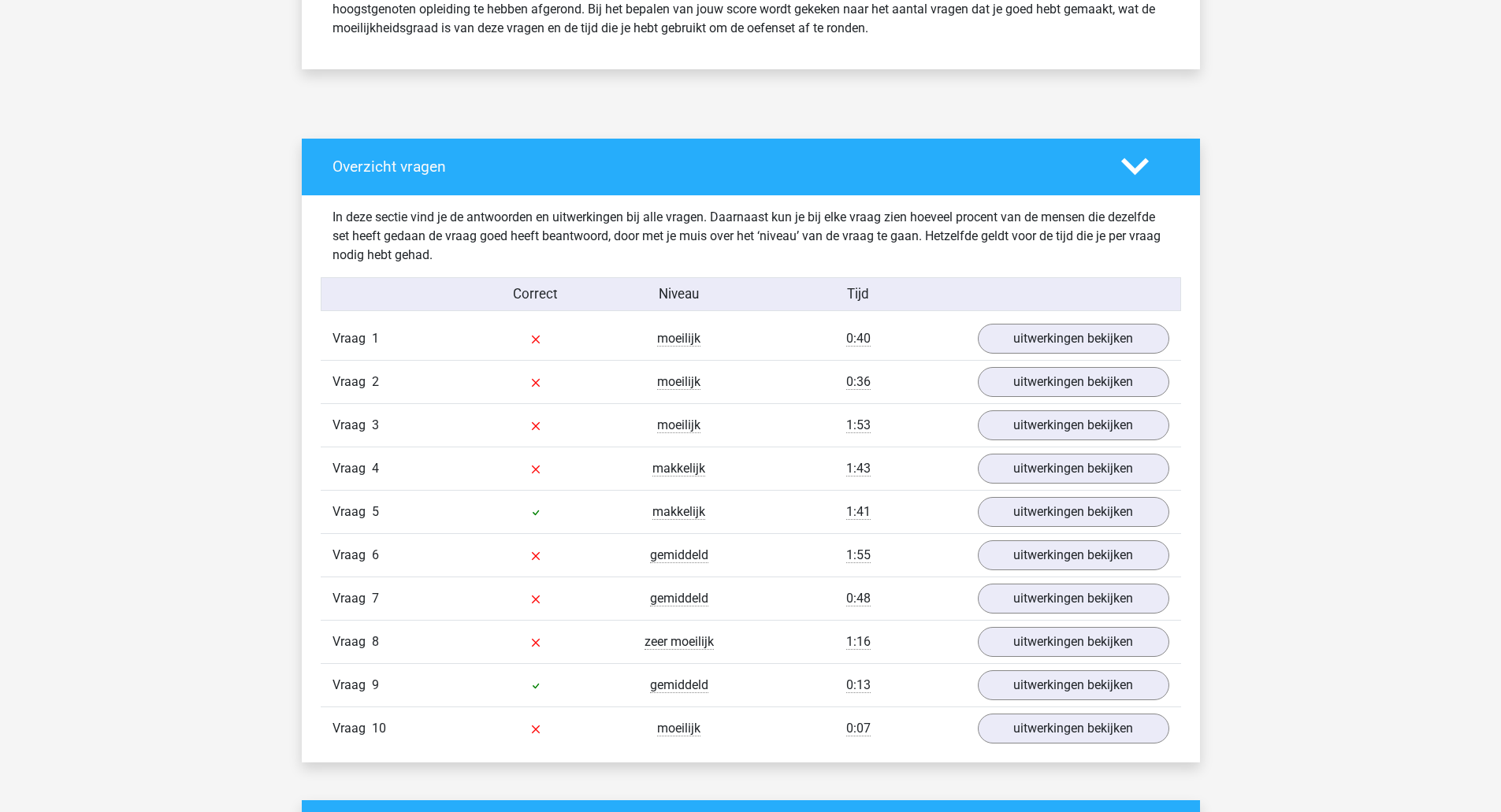
scroll to position [723, 0]
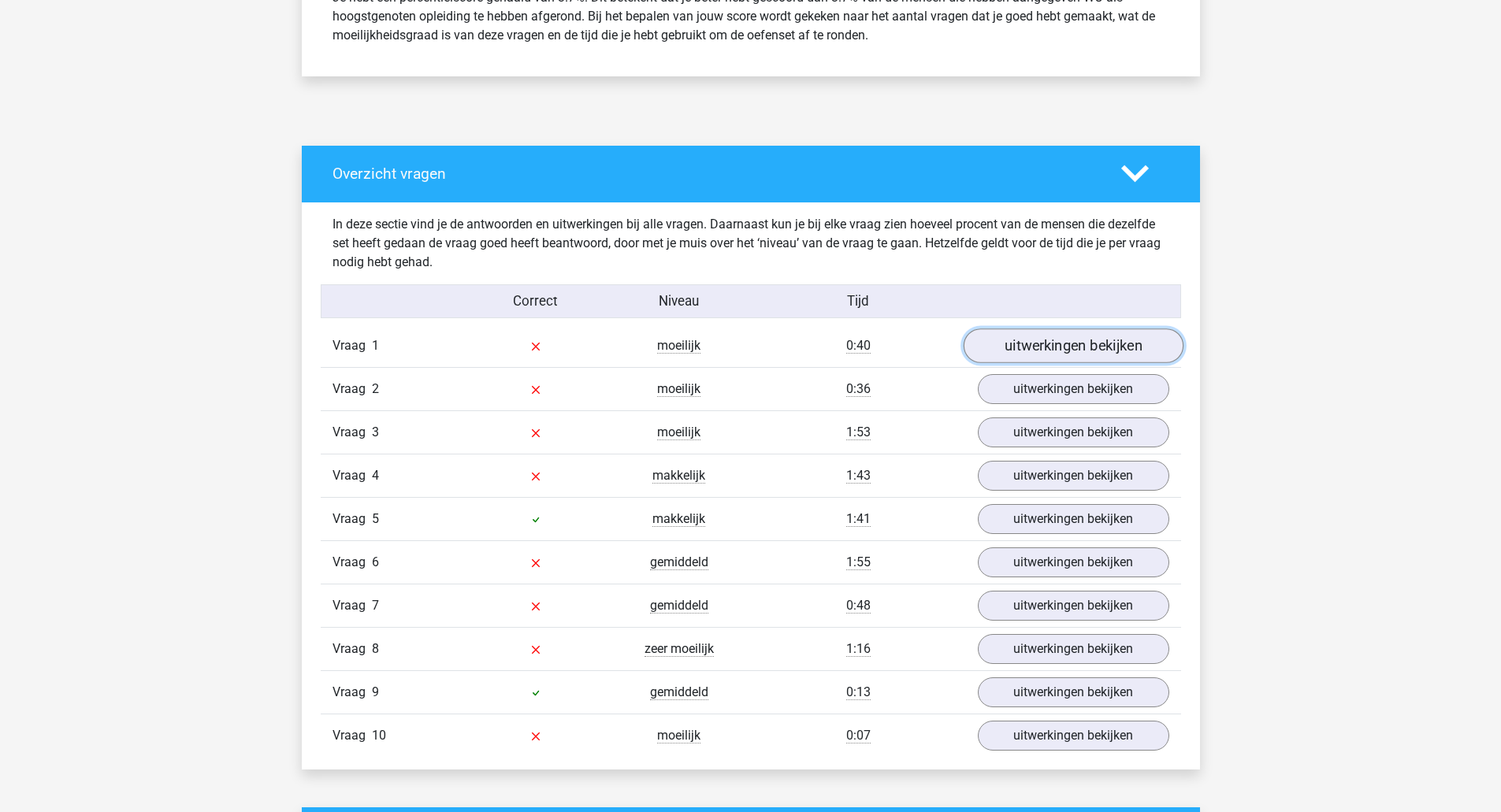
click at [1118, 335] on link "uitwerkingen bekijken" at bounding box center [1073, 345] width 220 height 35
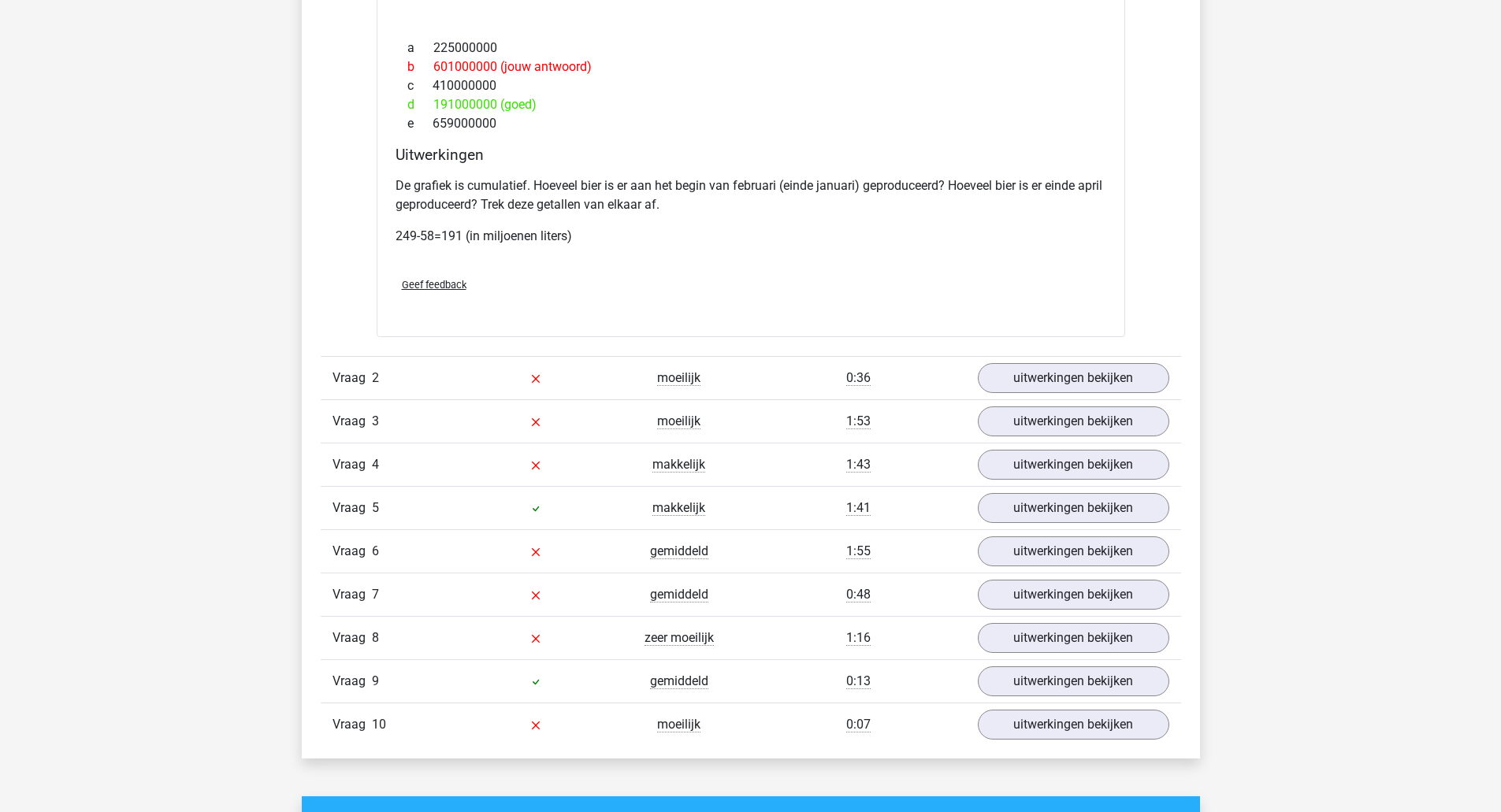
scroll to position [1696, 0]
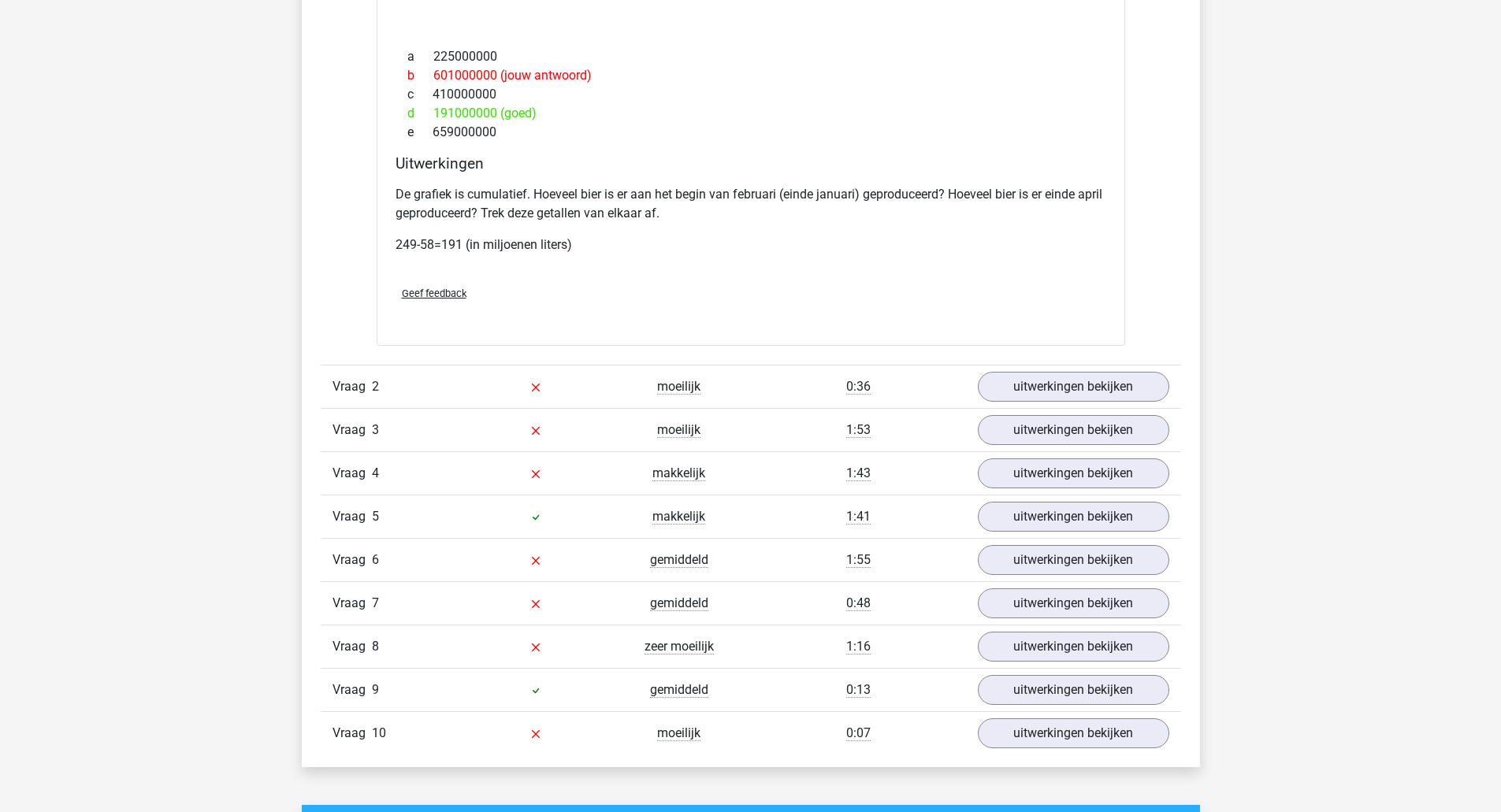
click at [1122, 386] on link "uitwerkingen bekijken" at bounding box center [1074, 387] width 192 height 30
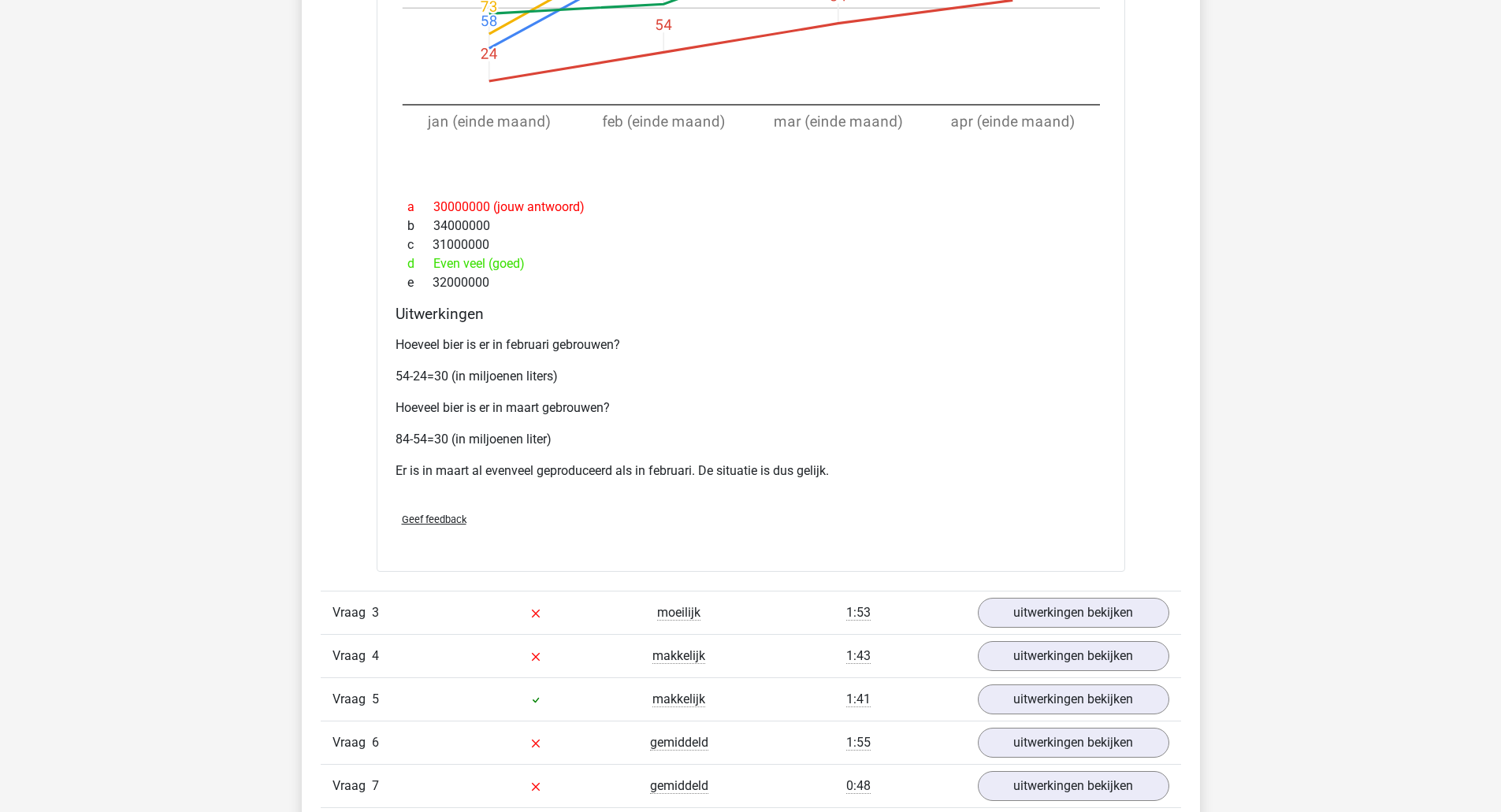
scroll to position [2580, 0]
click at [1144, 605] on link "uitwerkingen bekijken" at bounding box center [1073, 610] width 220 height 35
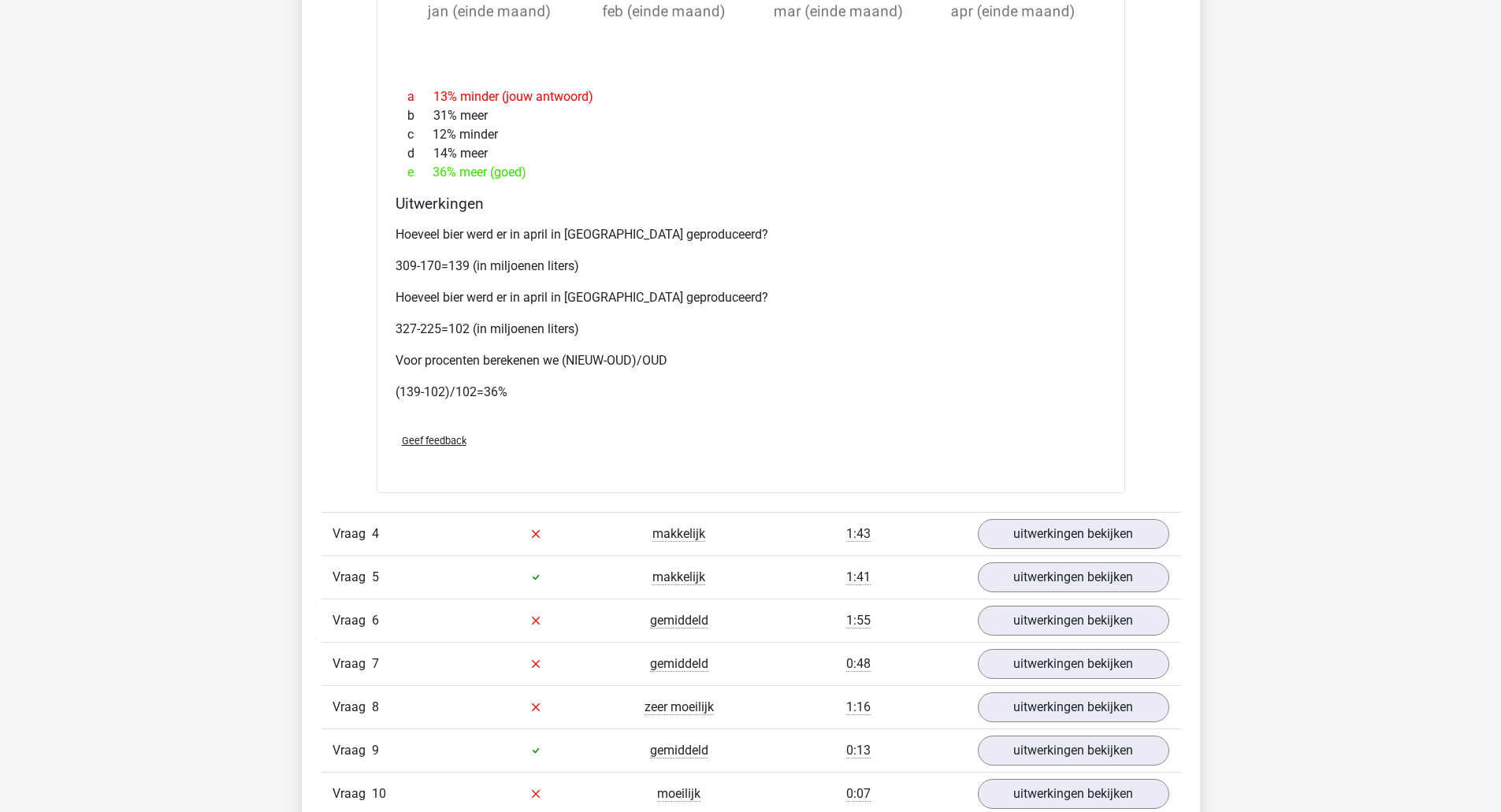
scroll to position [3783, 0]
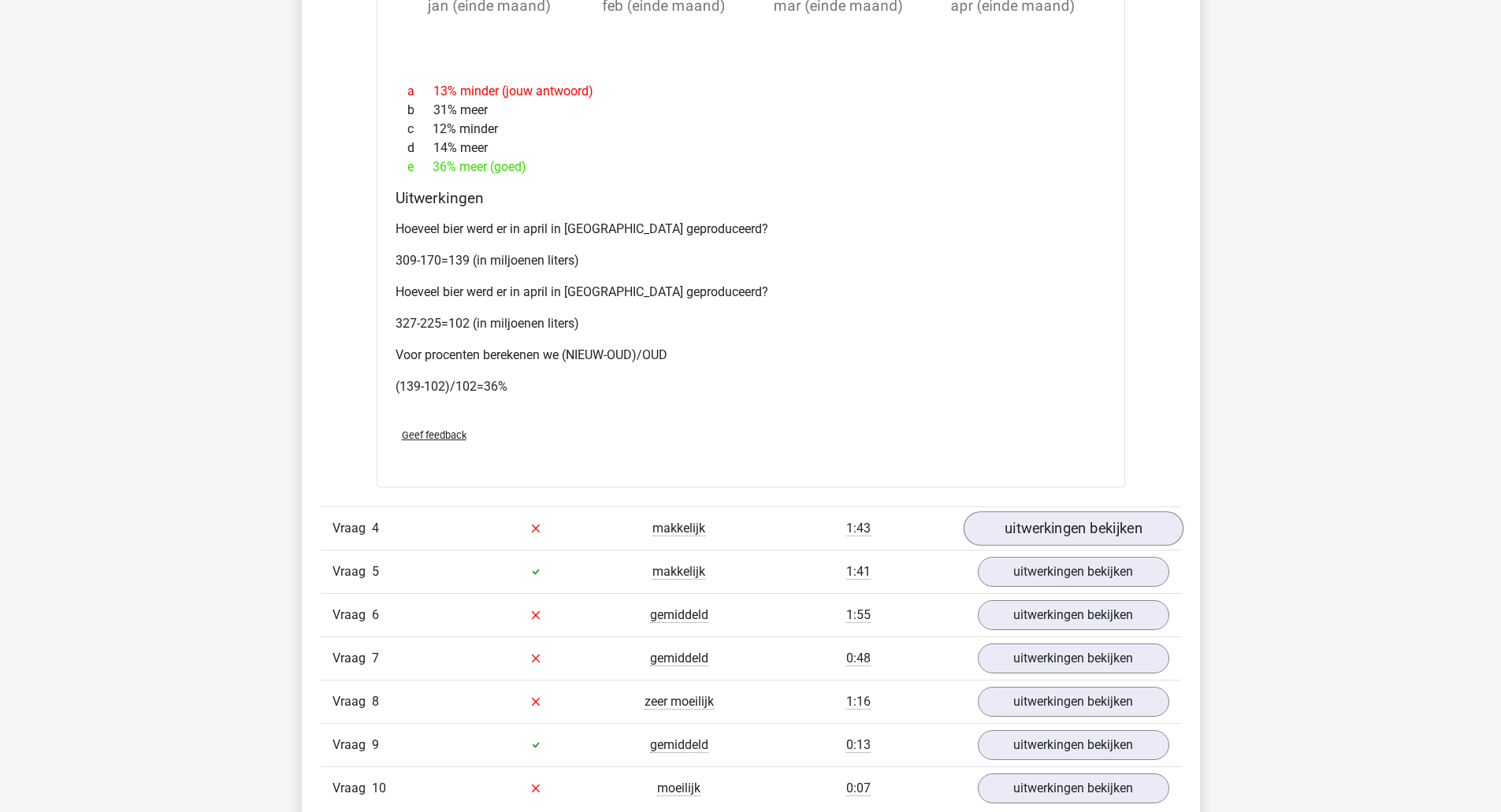
click at [1119, 526] on link "uitwerkingen bekijken" at bounding box center [1073, 528] width 220 height 35
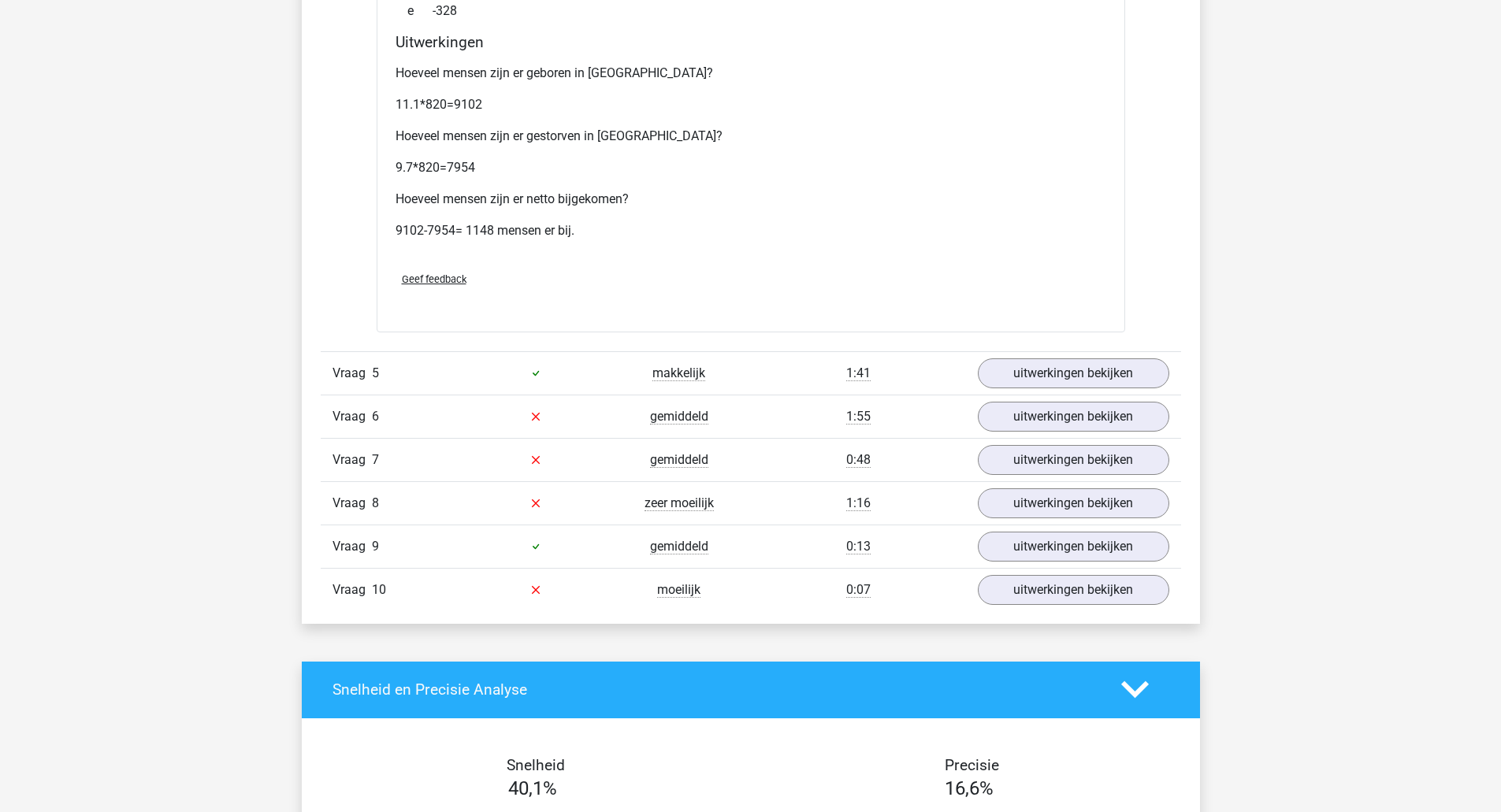
scroll to position [4711, 0]
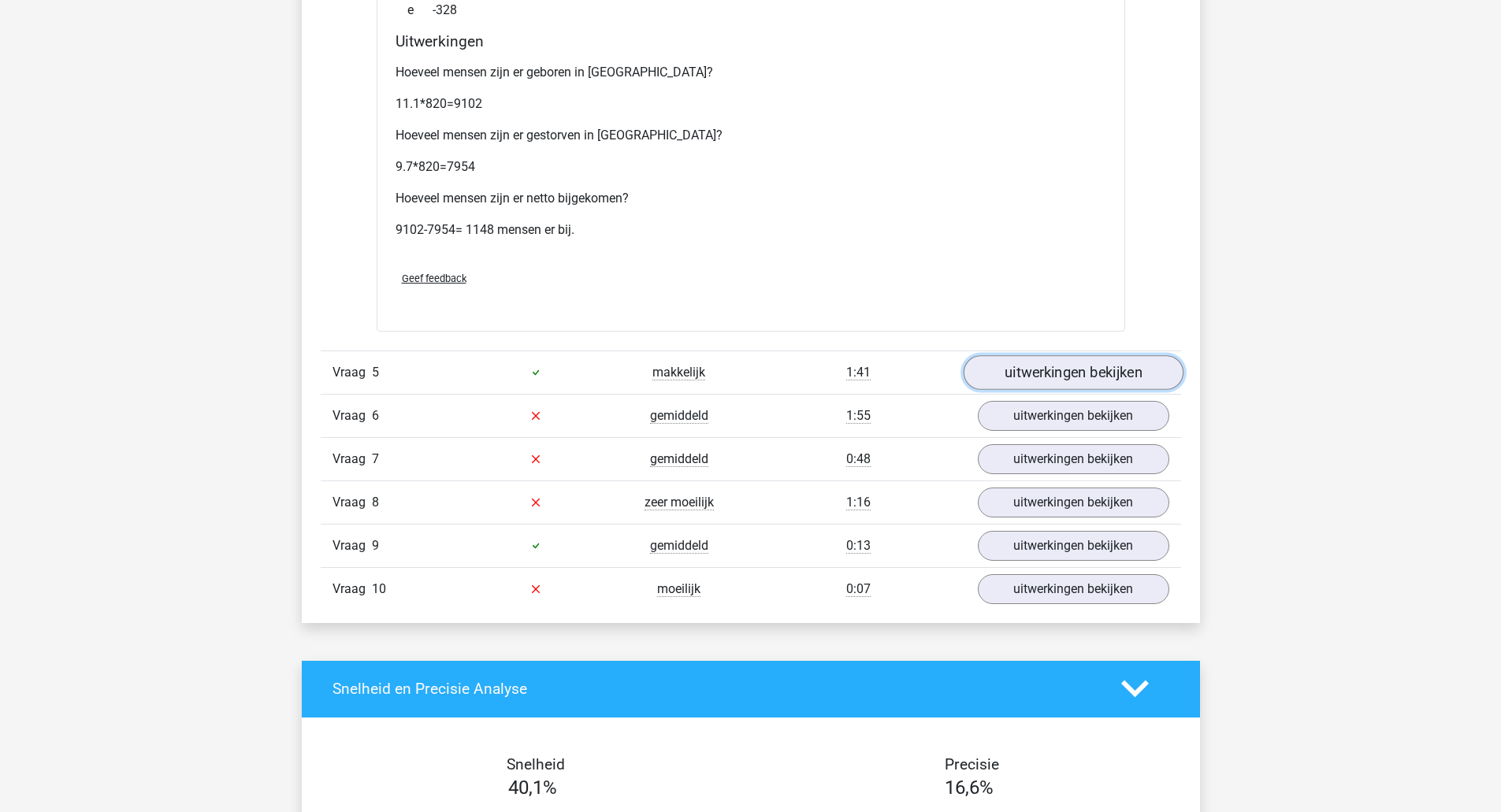
click at [1120, 361] on link "uitwerkingen bekijken" at bounding box center [1073, 372] width 220 height 35
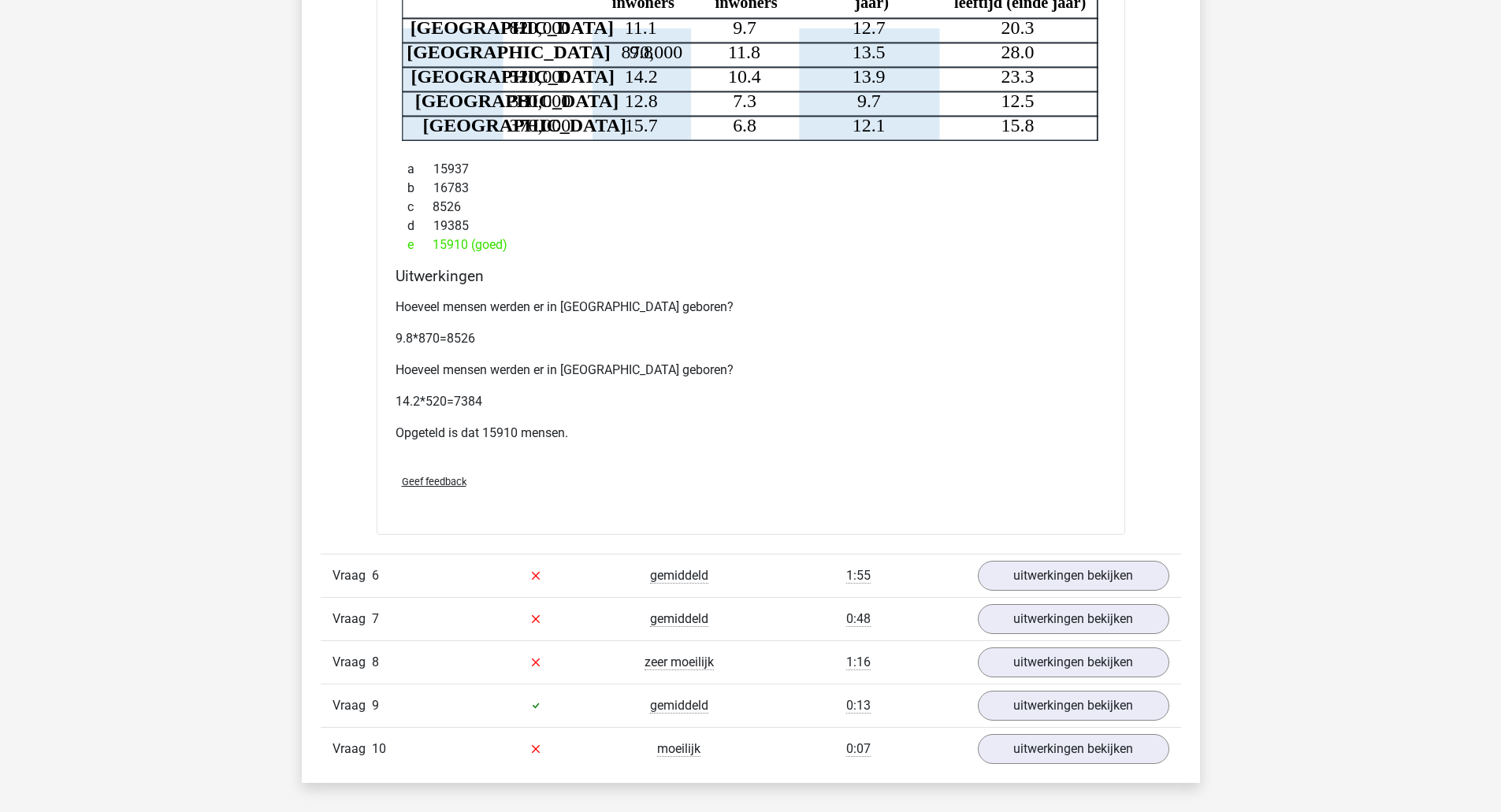
scroll to position [5268, 0]
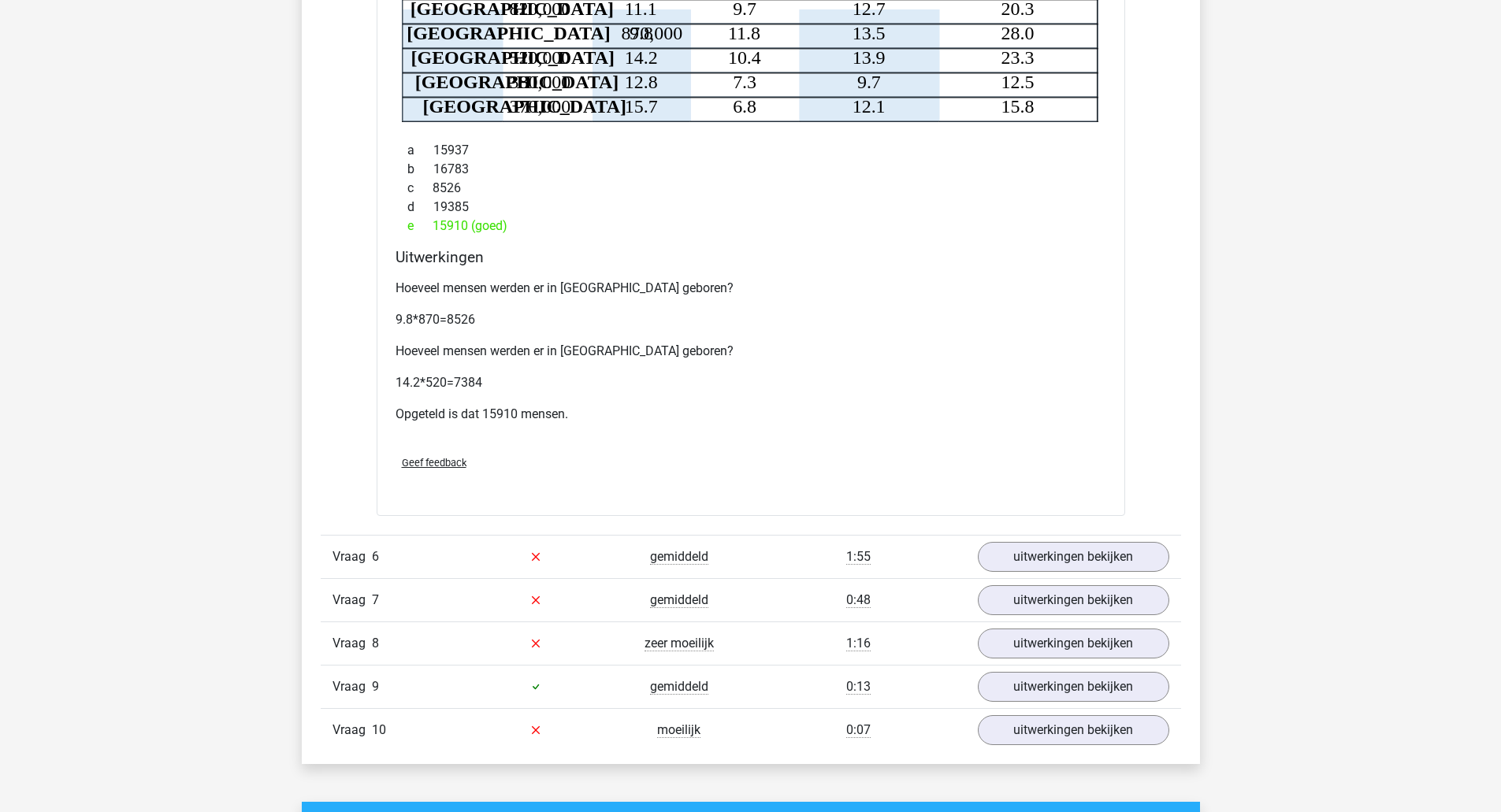
click at [1148, 542] on link "uitwerkingen bekijken" at bounding box center [1074, 557] width 192 height 30
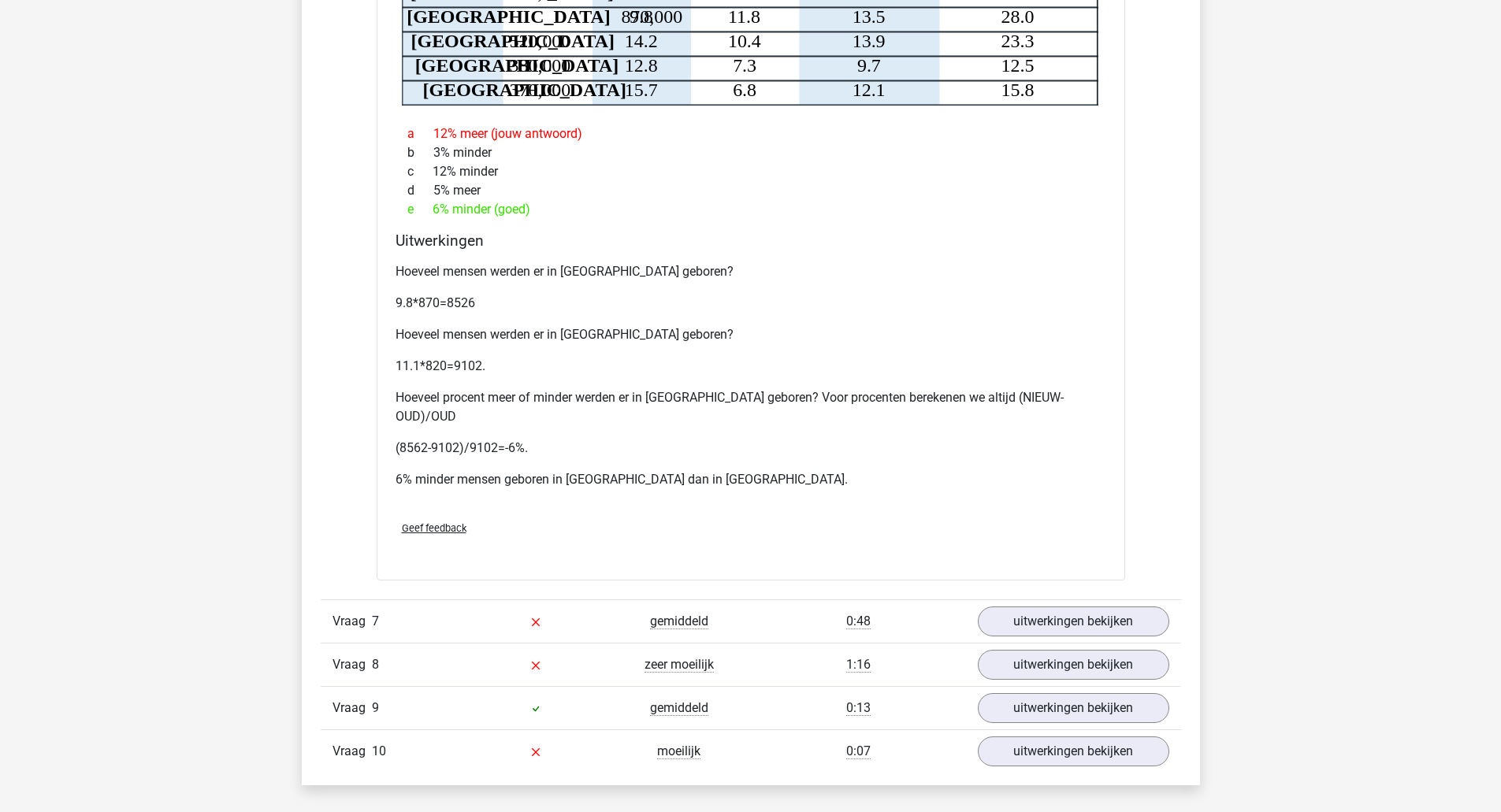
scroll to position [6032, 0]
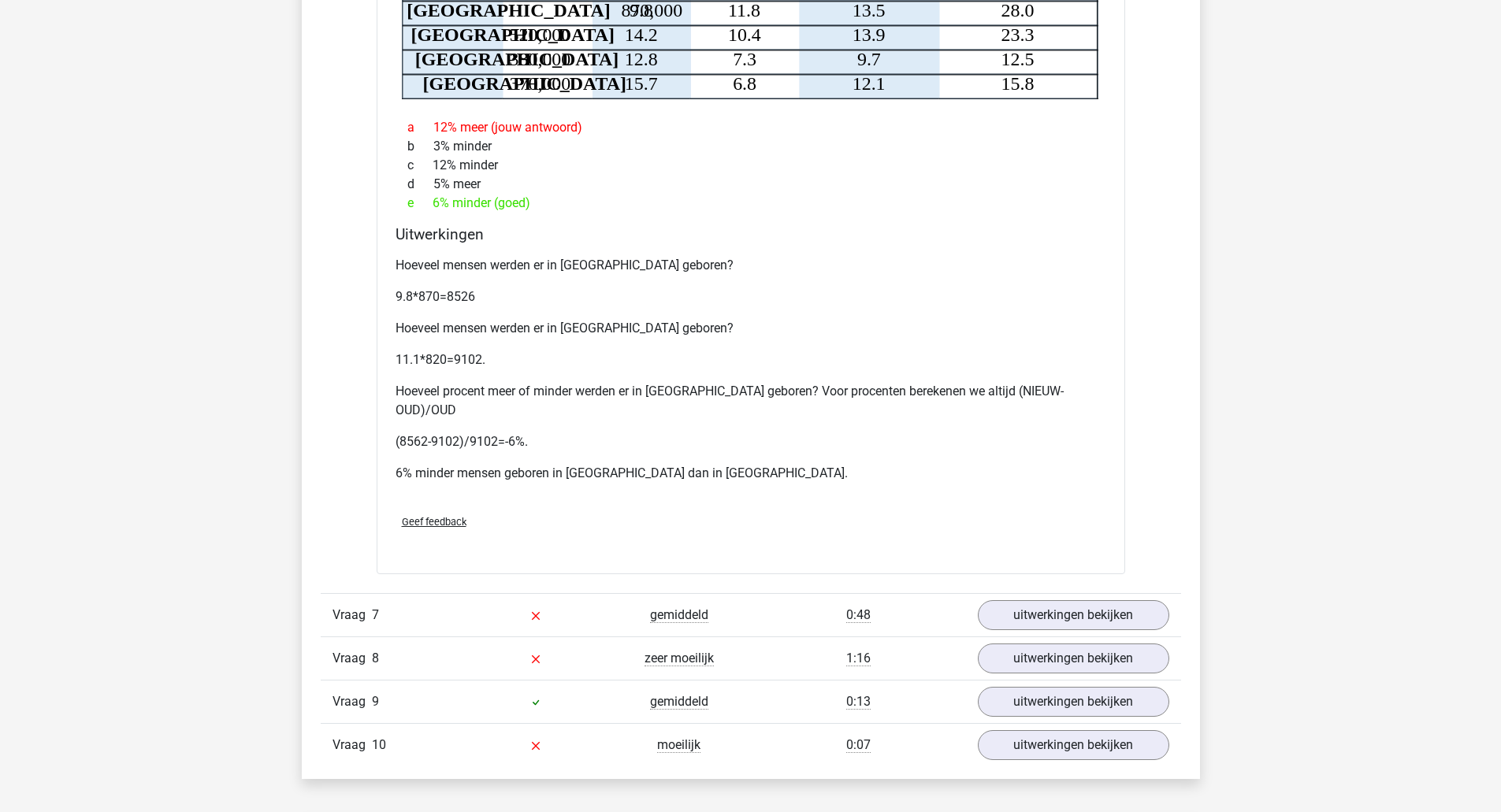
click at [1055, 601] on link "uitwerkingen bekijken" at bounding box center [1074, 615] width 192 height 30
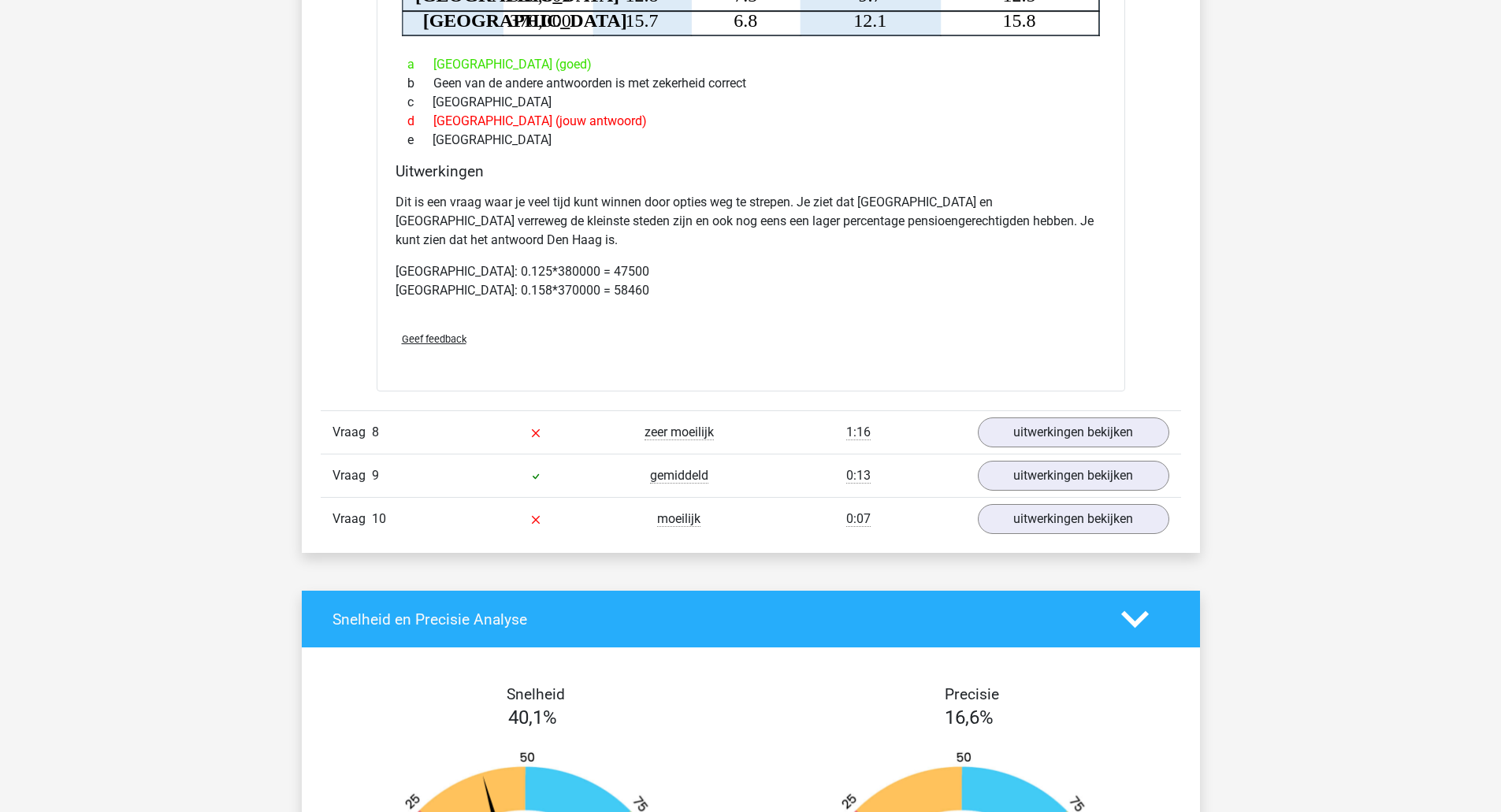
scroll to position [6900, 0]
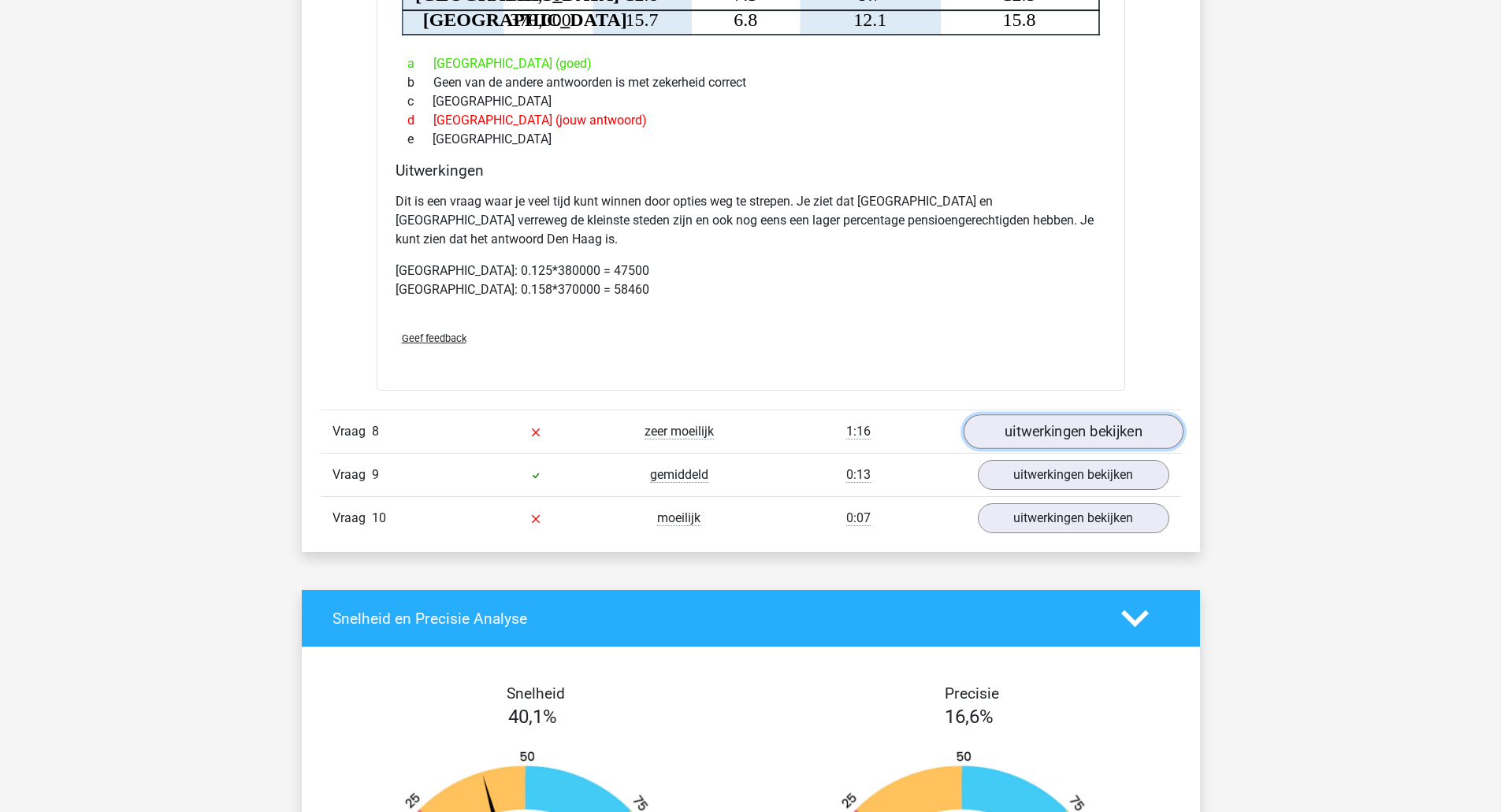
click at [1039, 415] on link "uitwerkingen bekijken" at bounding box center [1073, 432] width 220 height 35
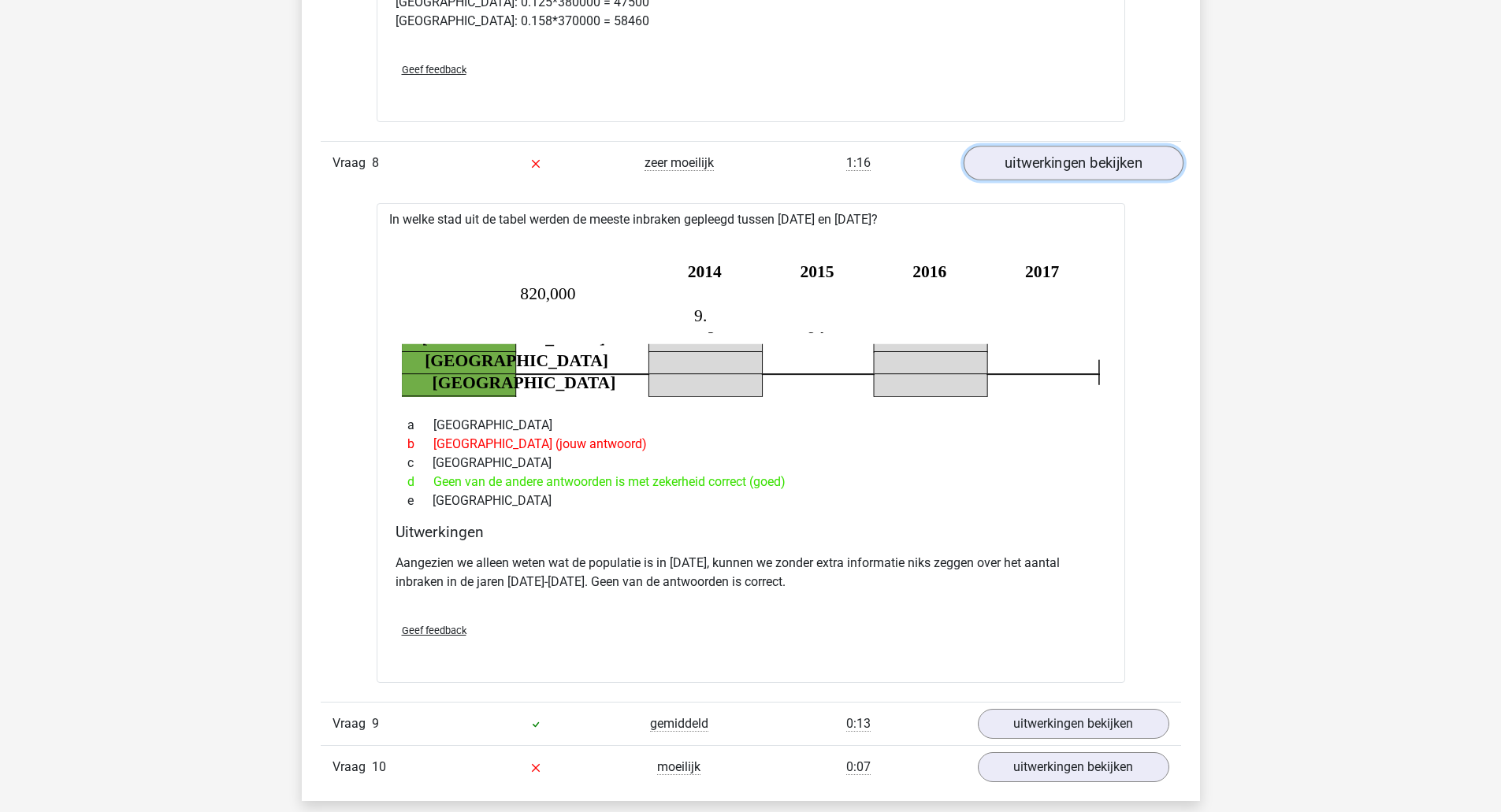
scroll to position [7179, 0]
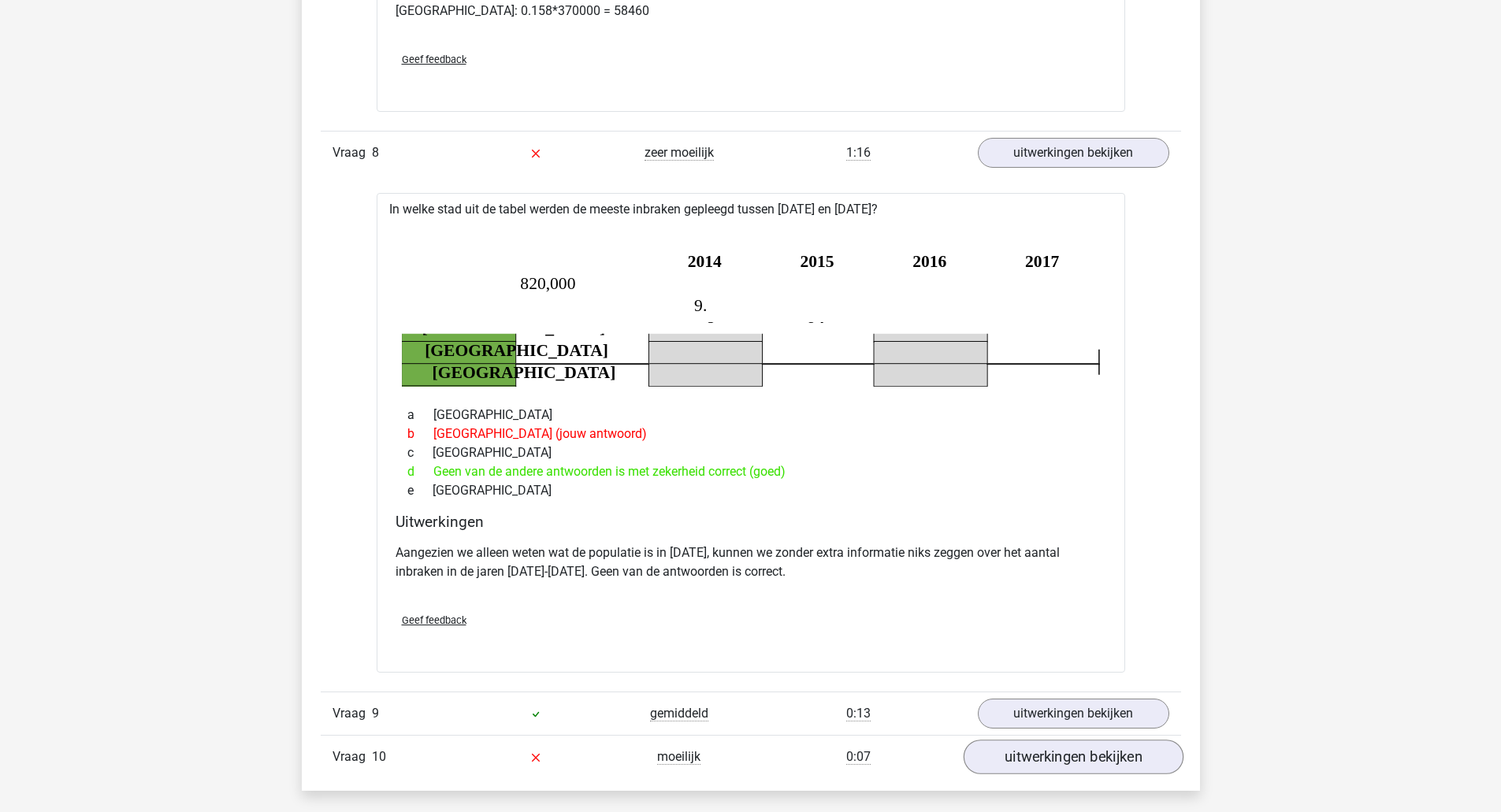
click at [1122, 740] on link "uitwerkingen bekijken" at bounding box center [1073, 757] width 220 height 35
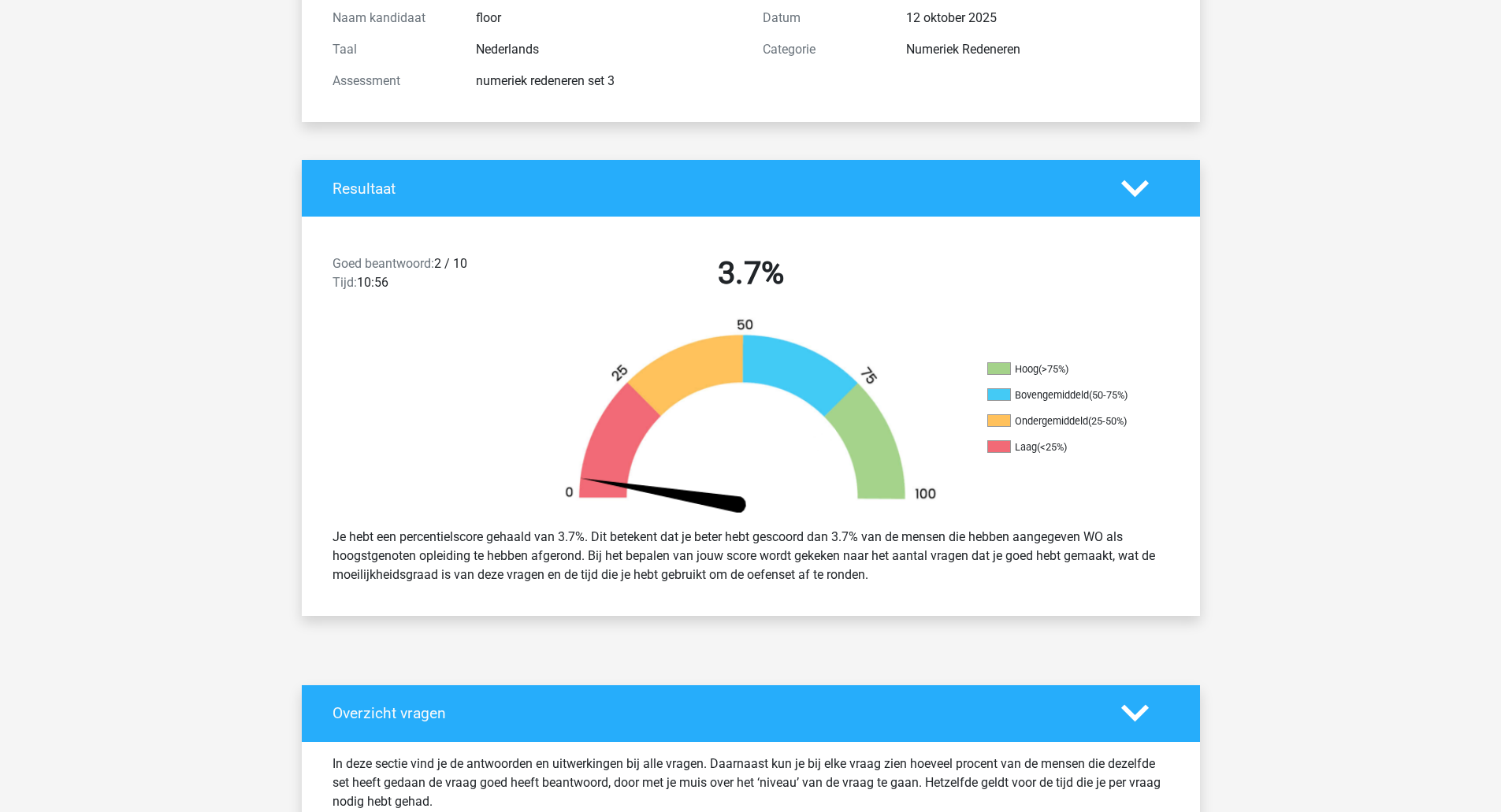
scroll to position [0, 0]
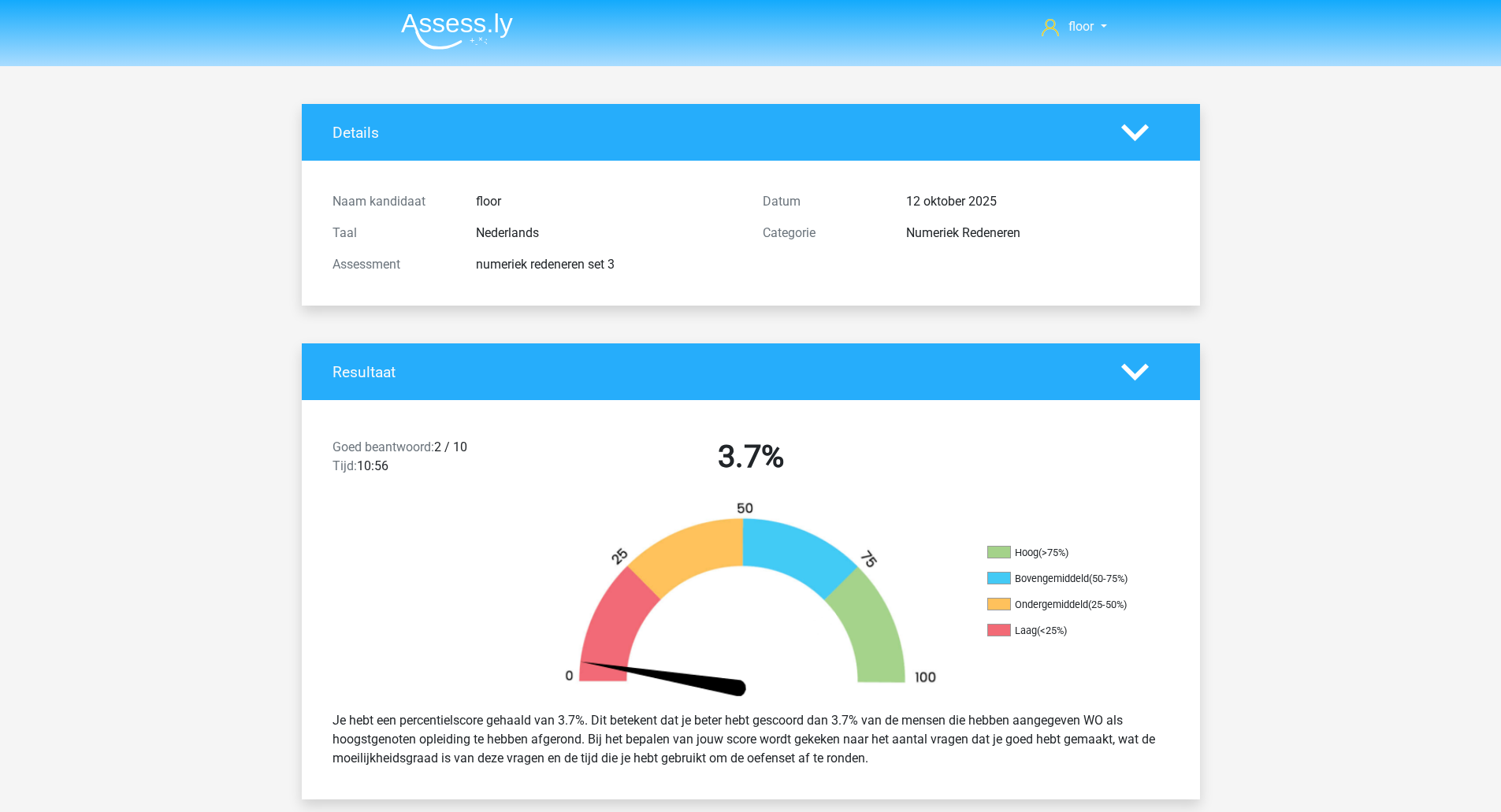
click at [459, 36] on img at bounding box center [457, 31] width 112 height 37
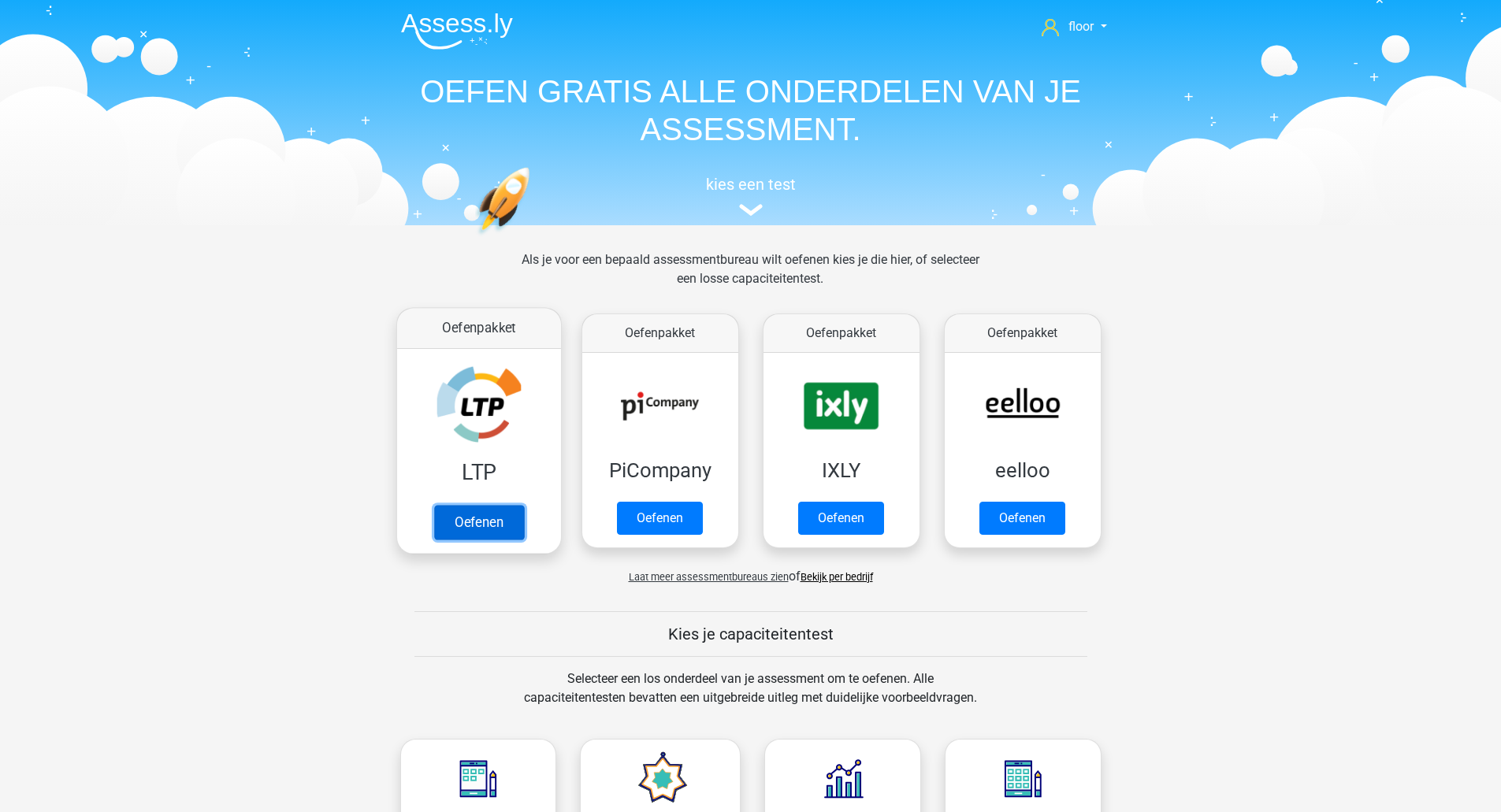
click at [501, 505] on link "Oefenen" at bounding box center [478, 522] width 90 height 35
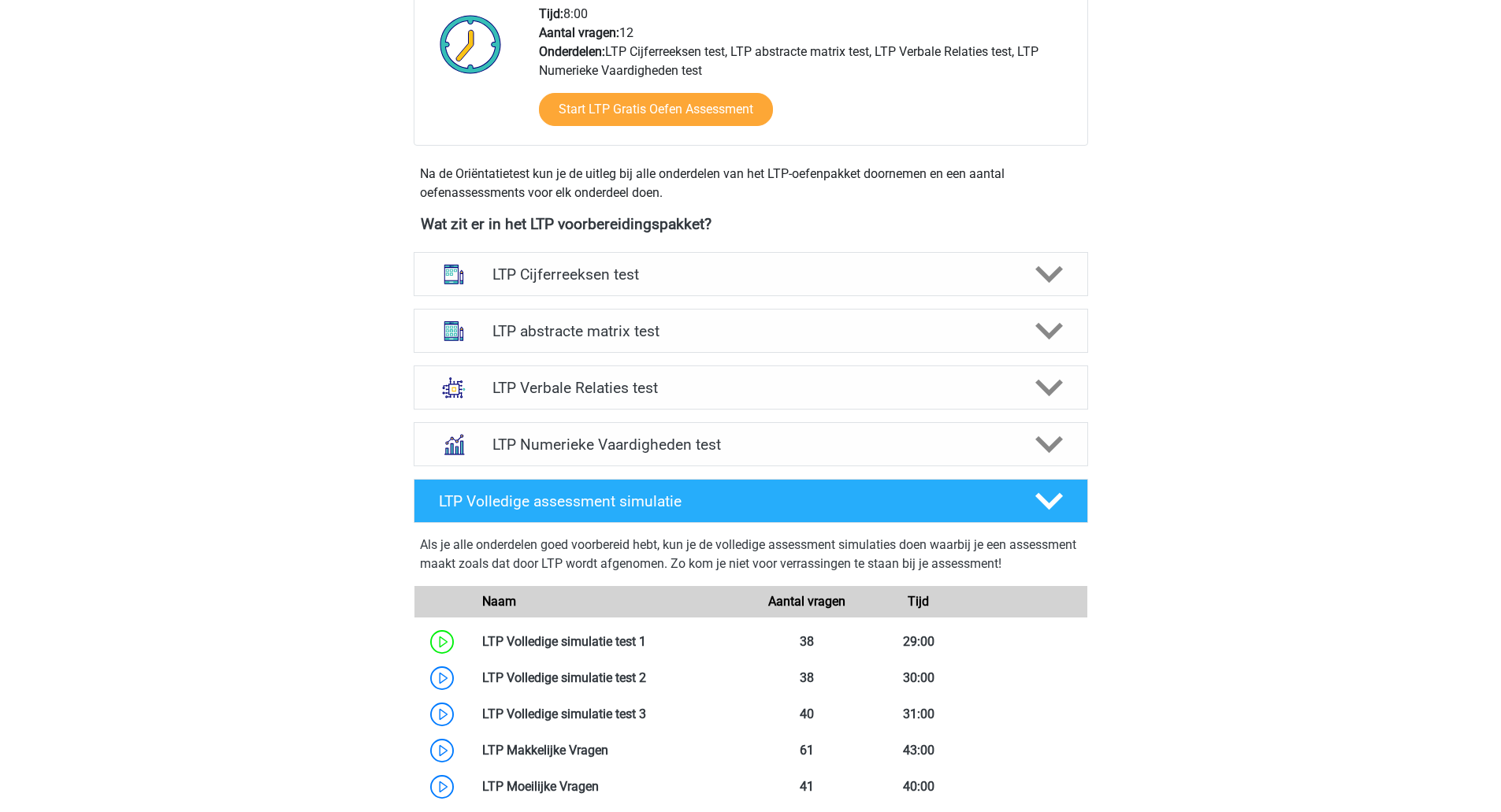
scroll to position [421, 0]
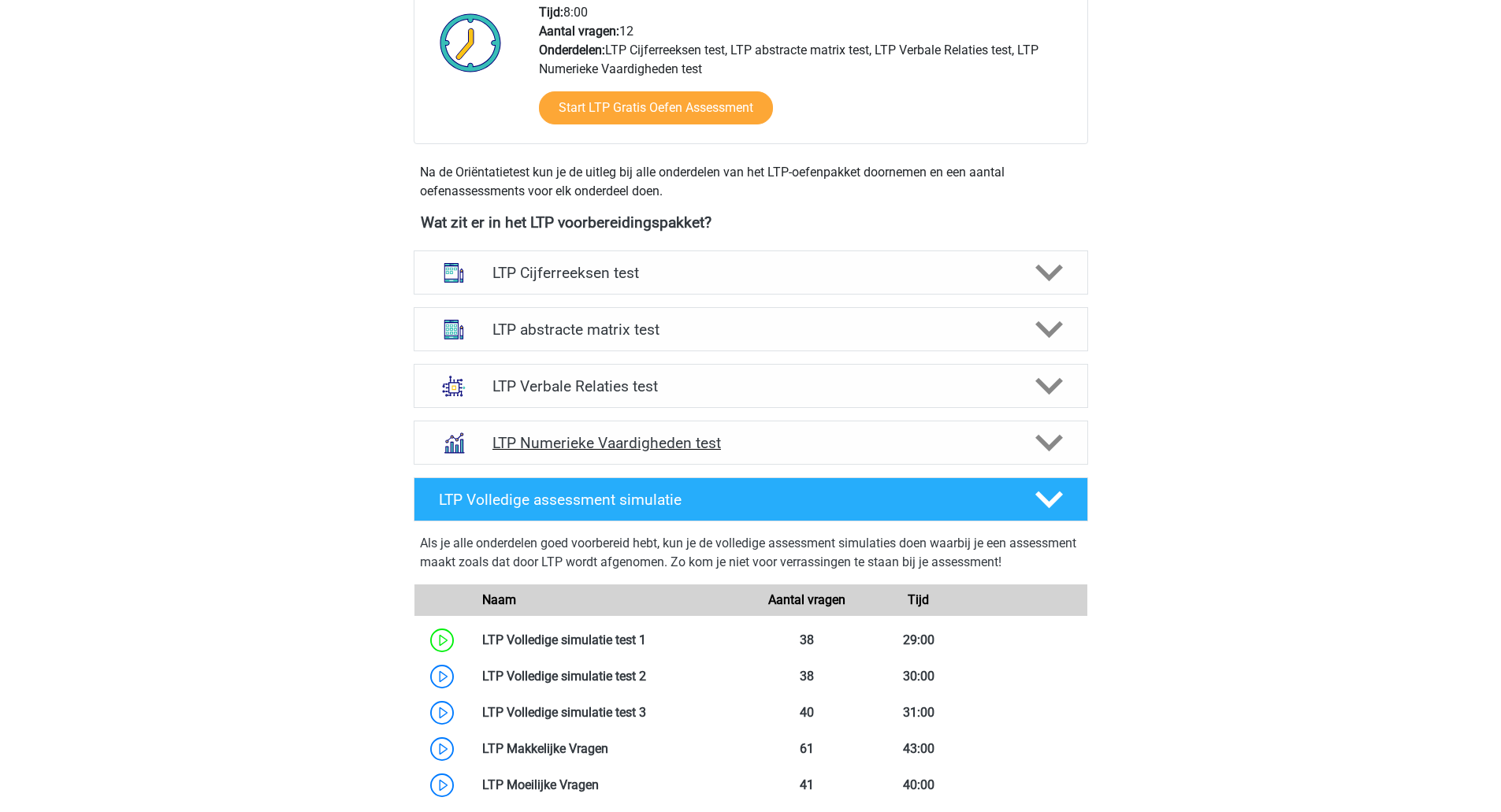
click at [1055, 453] on icon at bounding box center [1050, 443] width 28 height 28
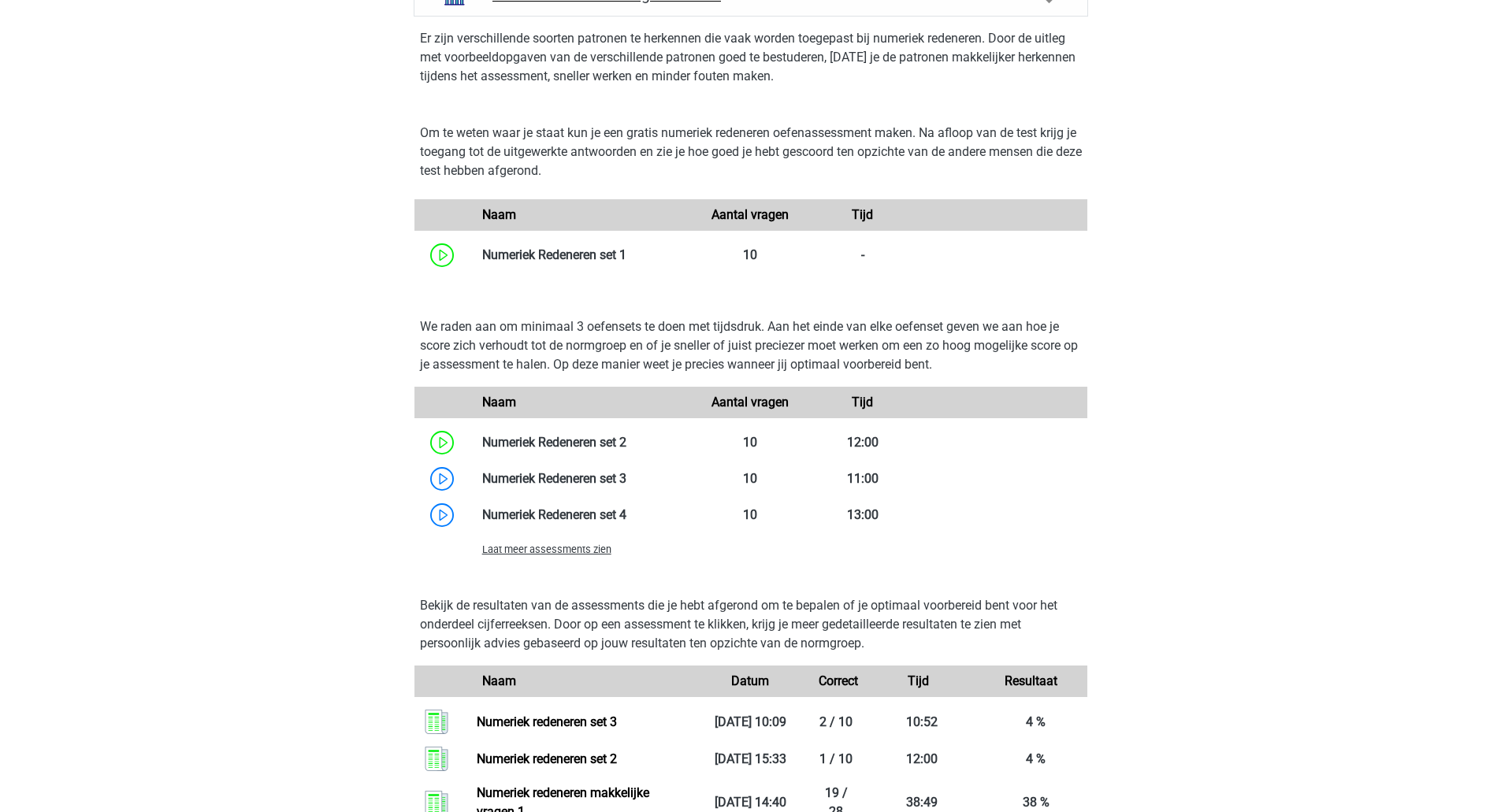
scroll to position [872, 0]
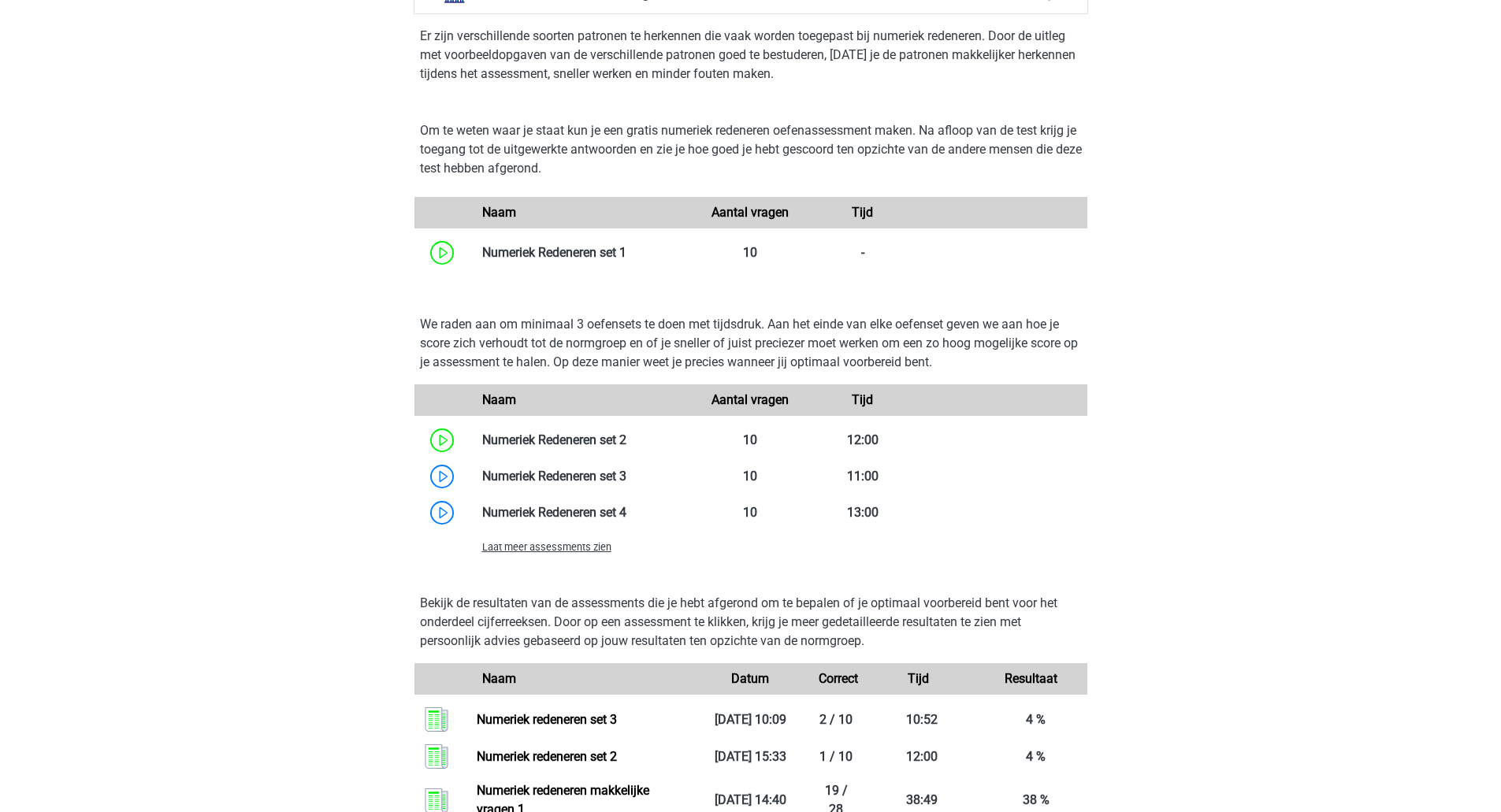
click at [591, 552] on span "Laat meer assessments zien" at bounding box center [546, 547] width 129 height 12
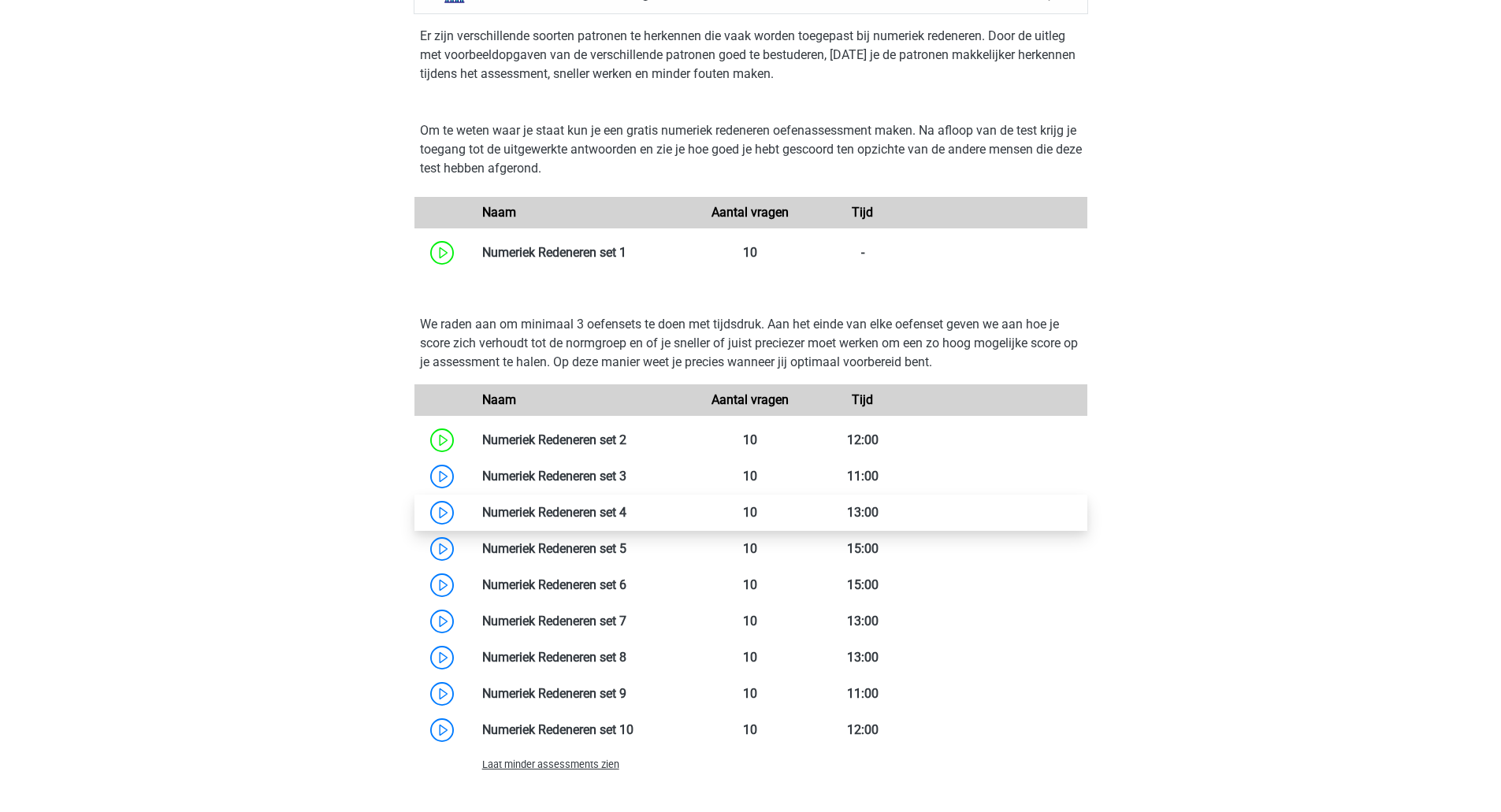
click at [627, 511] on link at bounding box center [627, 512] width 0 height 15
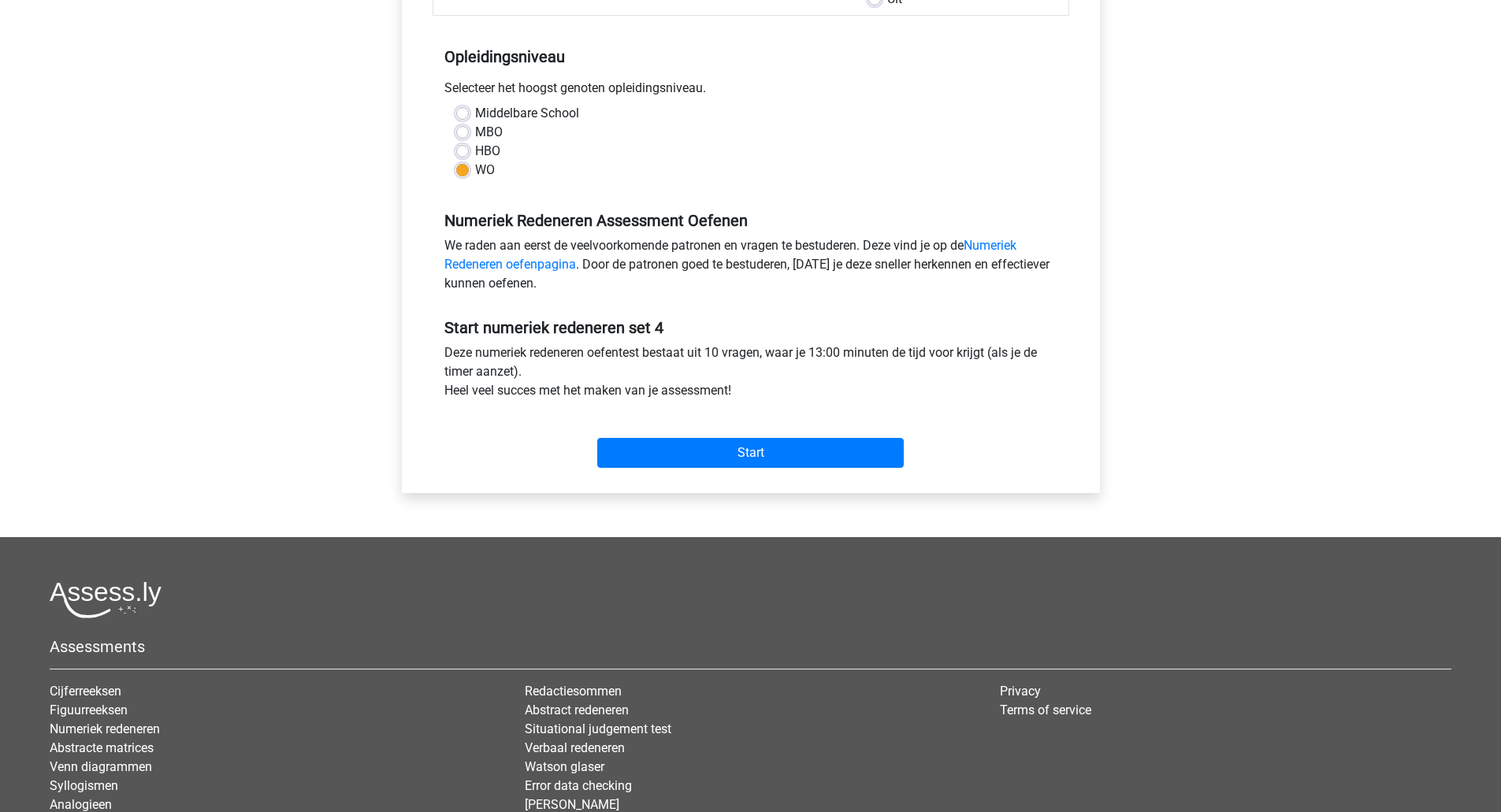
scroll to position [305, 0]
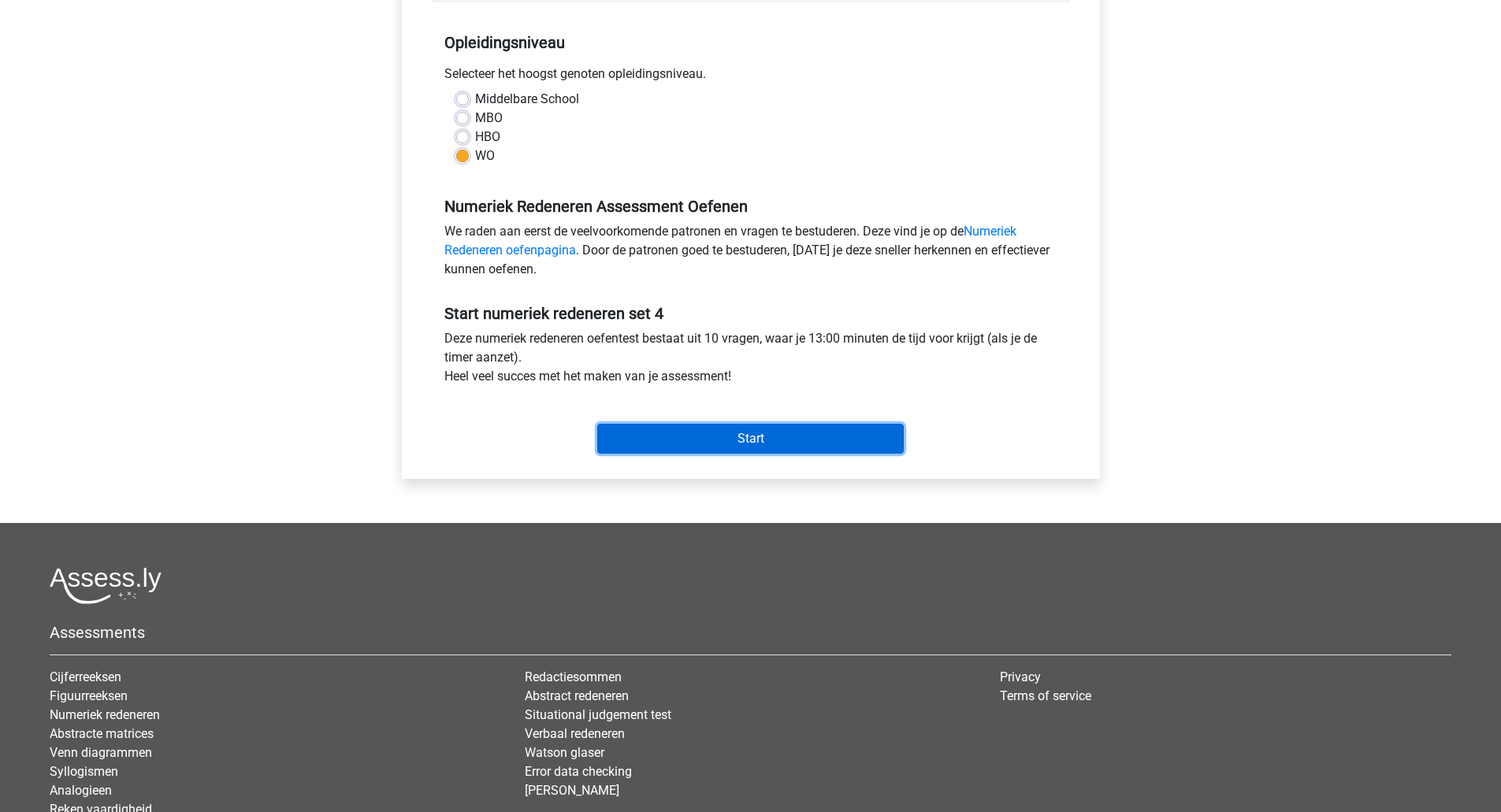
click at [714, 430] on input "Start" at bounding box center [750, 439] width 306 height 30
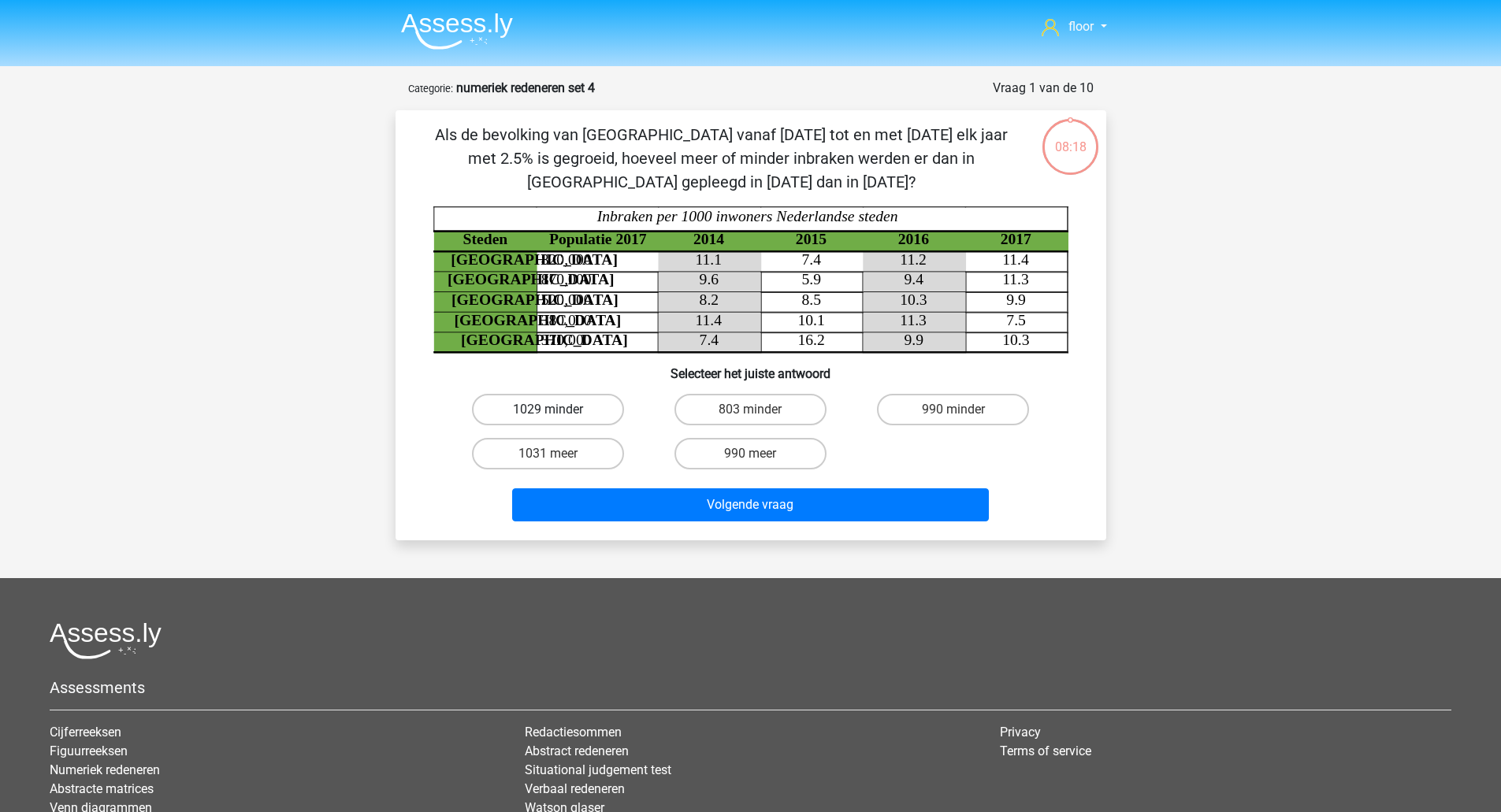
click at [582, 412] on label "1029 minder" at bounding box center [548, 410] width 152 height 32
click at [558, 412] on input "1029 minder" at bounding box center [553, 415] width 10 height 10
radio input "true"
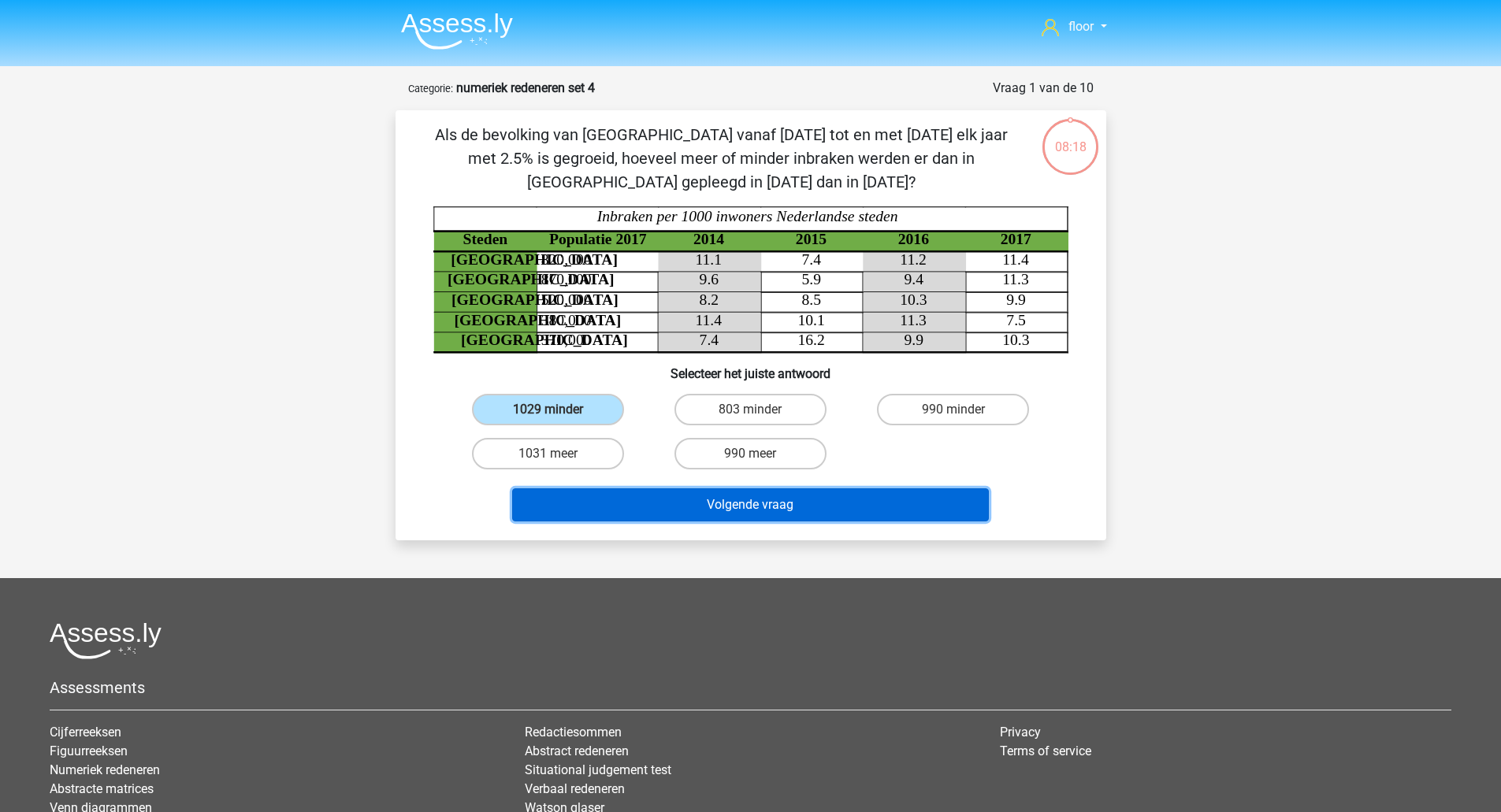
click at [590, 508] on button "Volgende vraag" at bounding box center [750, 505] width 477 height 33
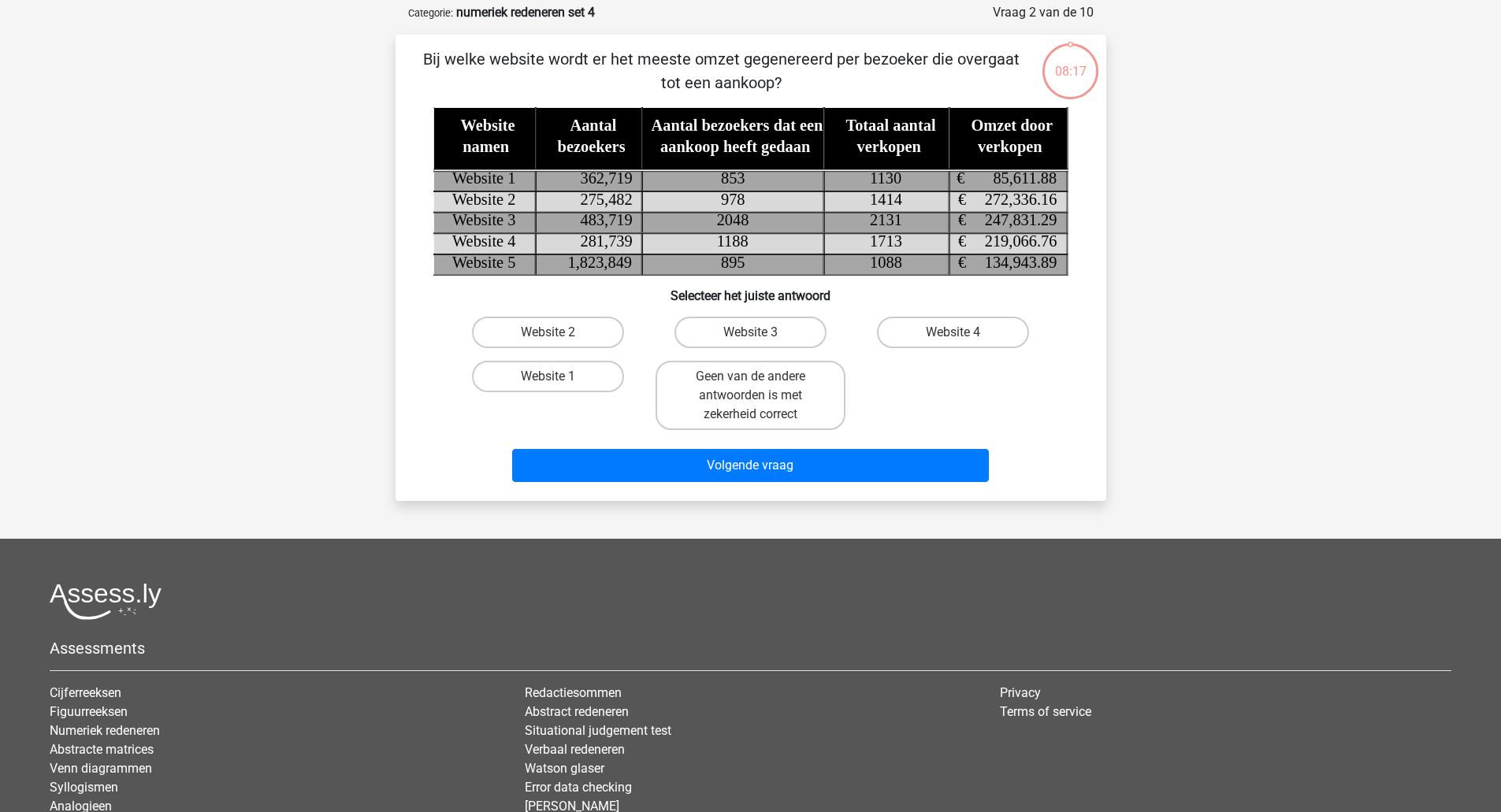
scroll to position [79, 0]
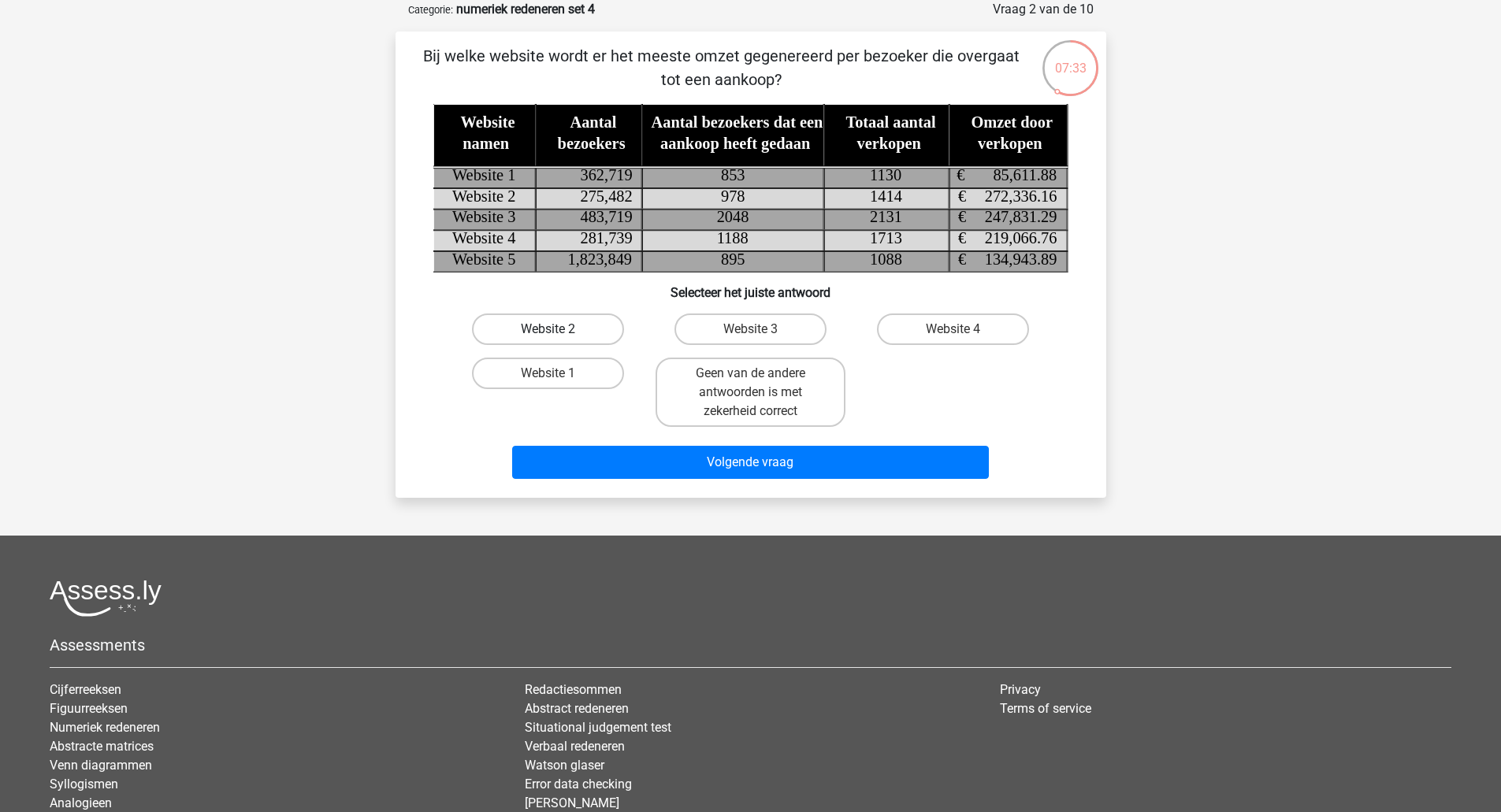
click at [541, 331] on label "Website 2" at bounding box center [548, 329] width 152 height 32
click at [548, 331] on input "Website 2" at bounding box center [553, 334] width 10 height 10
radio input "true"
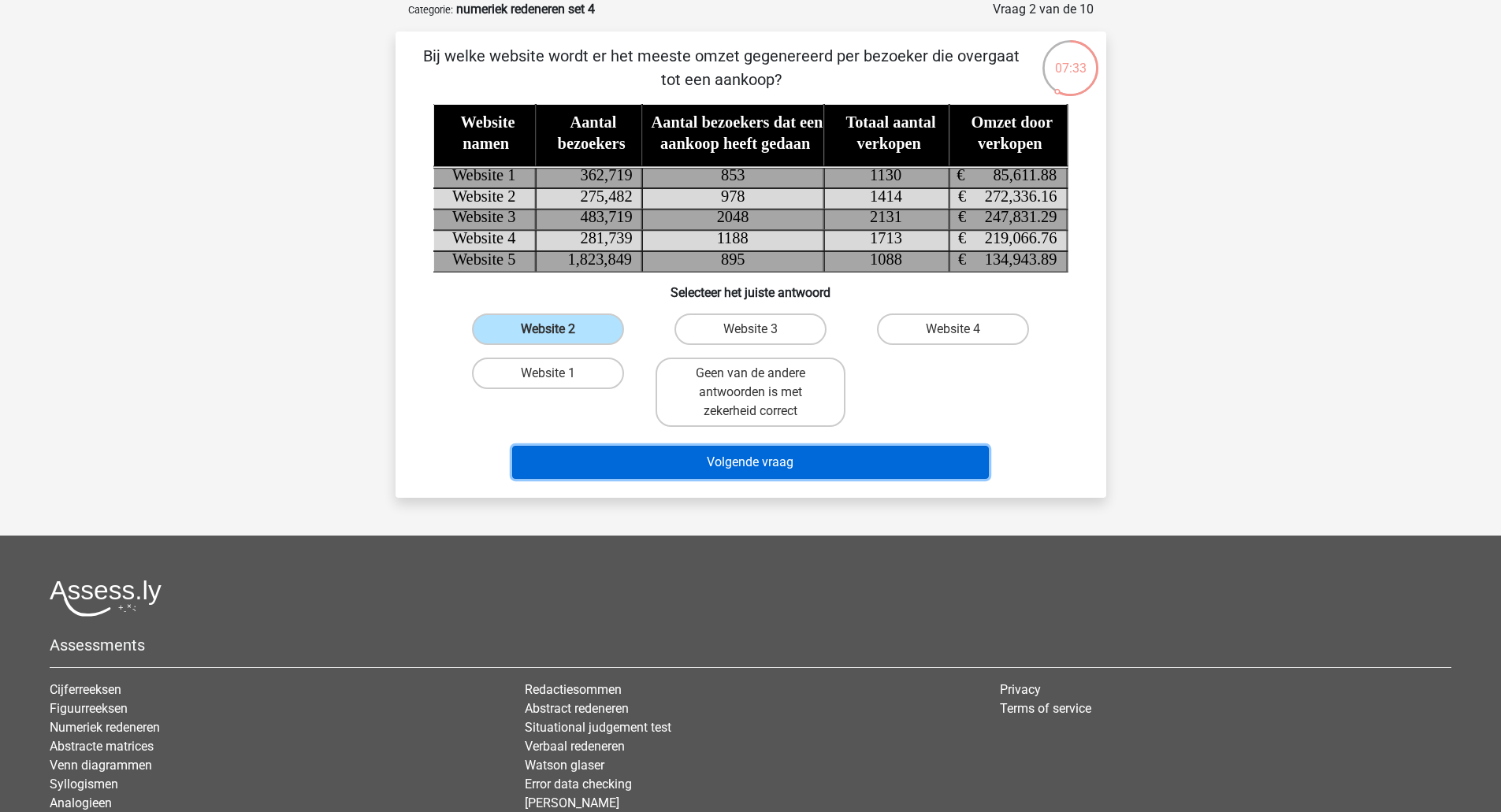
click at [591, 455] on button "Volgende vraag" at bounding box center [750, 462] width 477 height 33
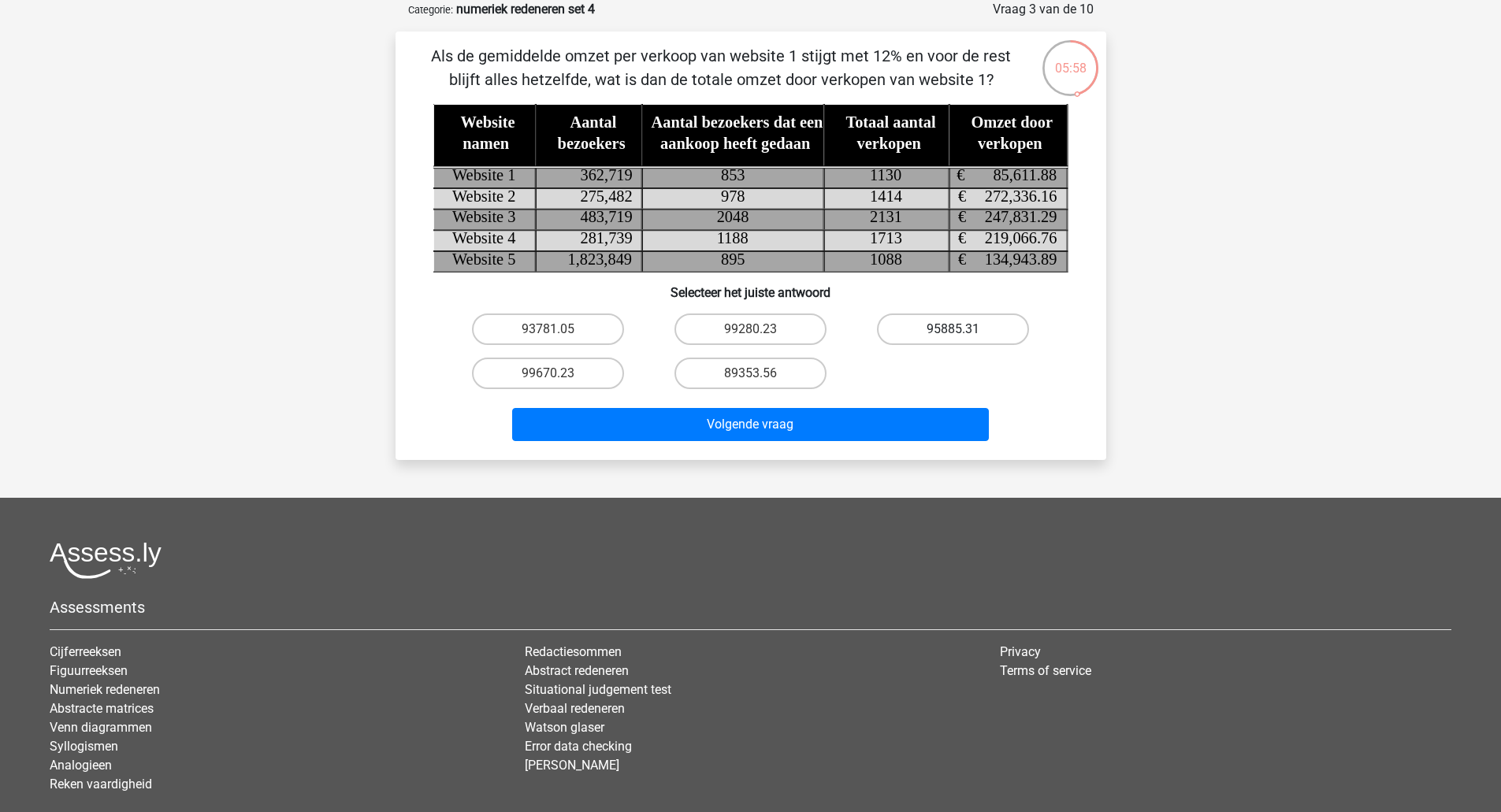
click at [989, 338] on label "95885.31" at bounding box center [953, 329] width 152 height 32
click at [964, 338] on input "95885.31" at bounding box center [958, 334] width 10 height 10
radio input "true"
click at [966, 440] on button "Volgende vraag" at bounding box center [750, 424] width 477 height 33
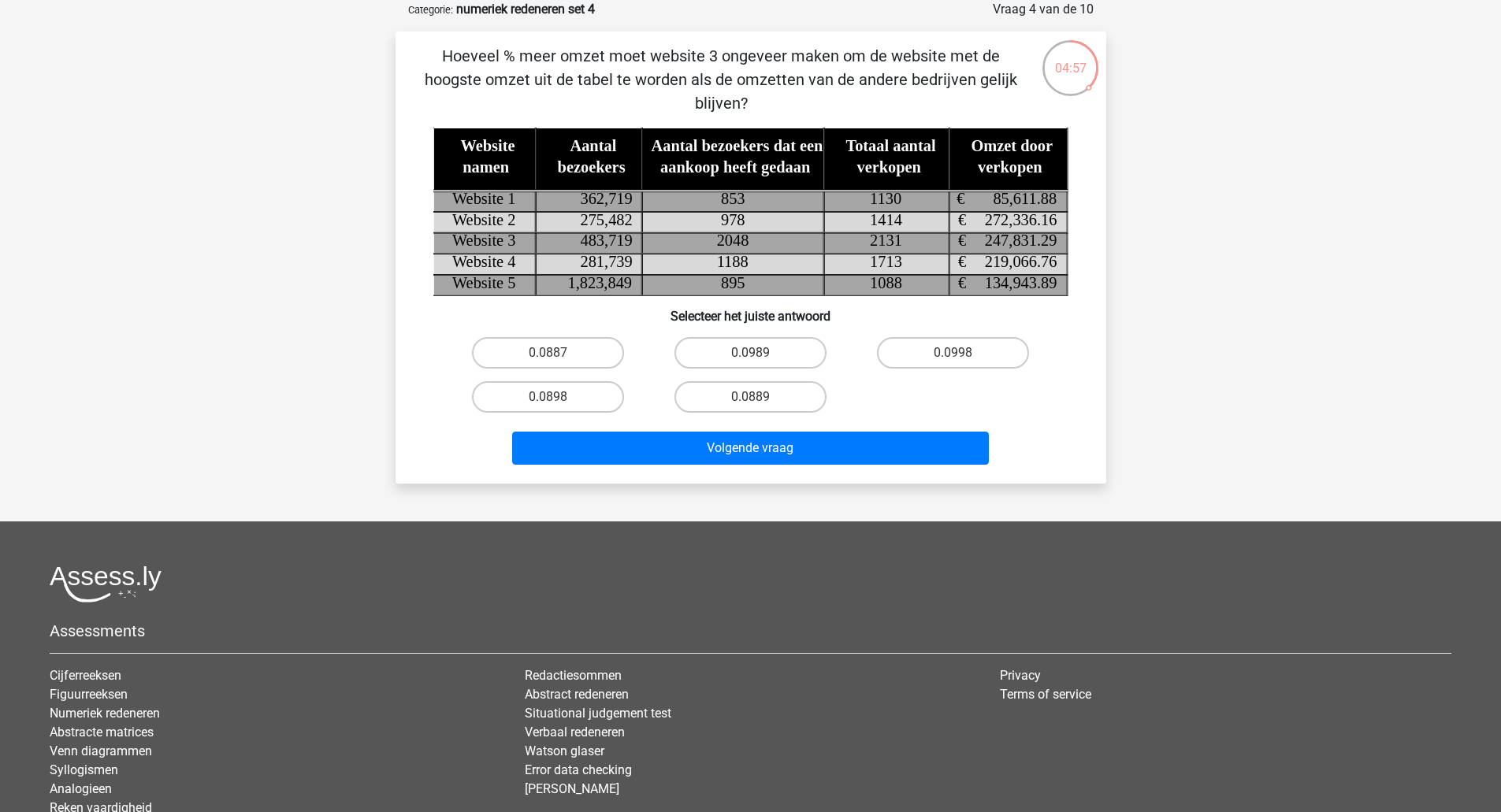
click at [780, 350] on label "0.0989" at bounding box center [750, 353] width 152 height 32
click at [760, 353] on input "0.0989" at bounding box center [755, 358] width 10 height 10
radio input "true"
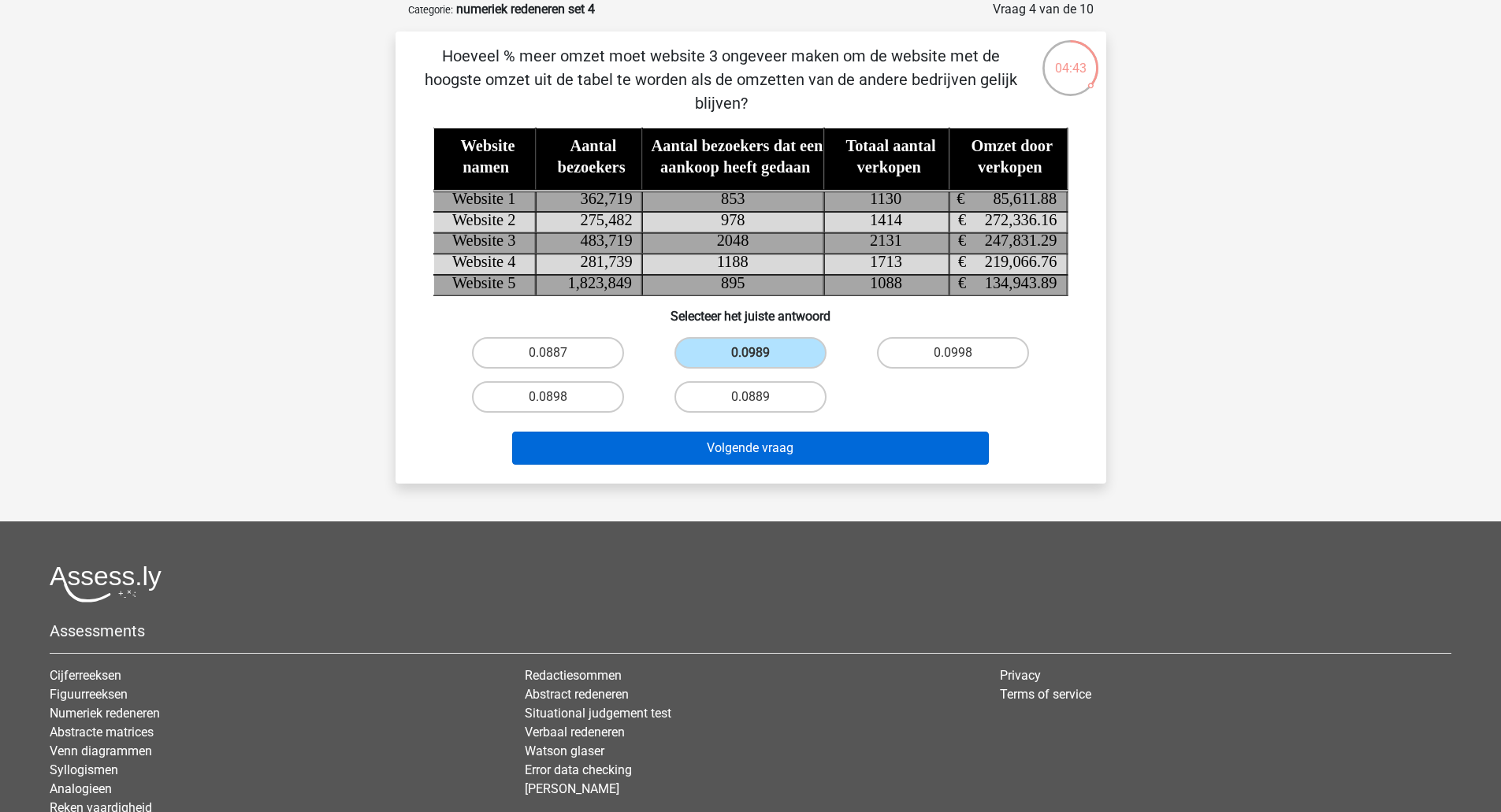
click at [810, 440] on button "Volgende vraag" at bounding box center [750, 448] width 477 height 33
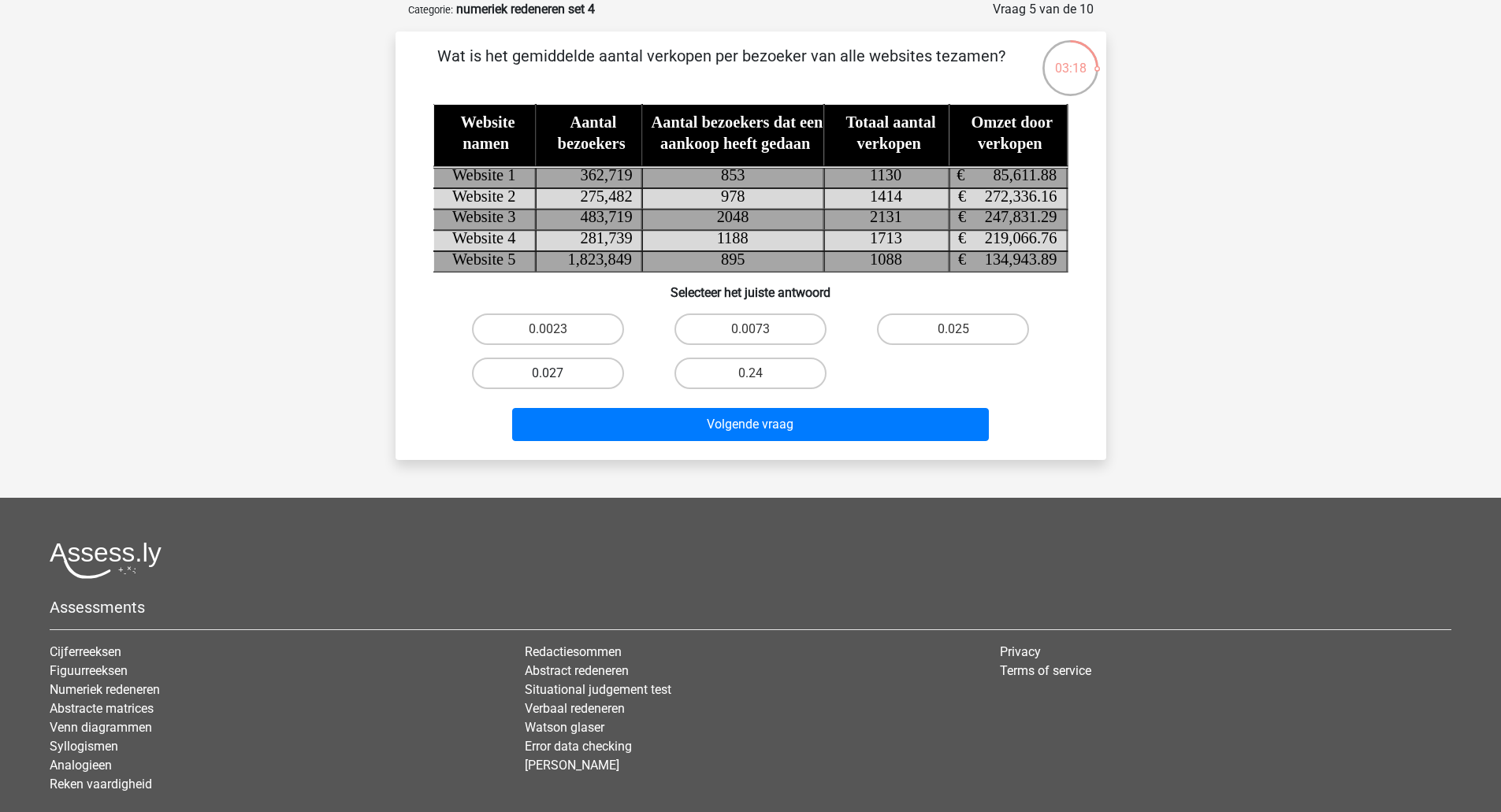
click at [584, 379] on label "0.027" at bounding box center [548, 373] width 152 height 32
click at [558, 379] on input "0.027" at bounding box center [553, 378] width 10 height 10
radio input "true"
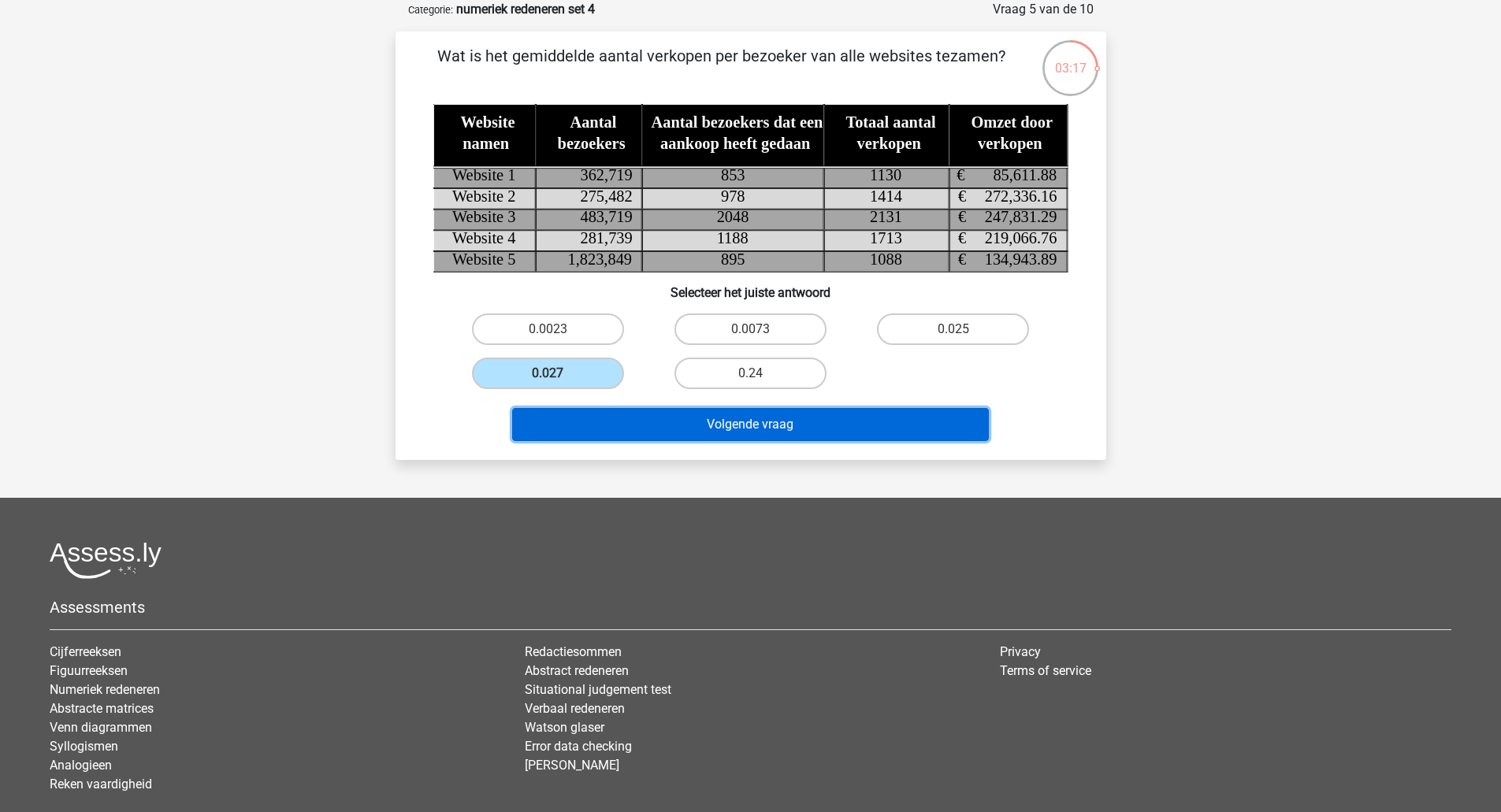
click at [608, 426] on button "Volgende vraag" at bounding box center [750, 424] width 477 height 33
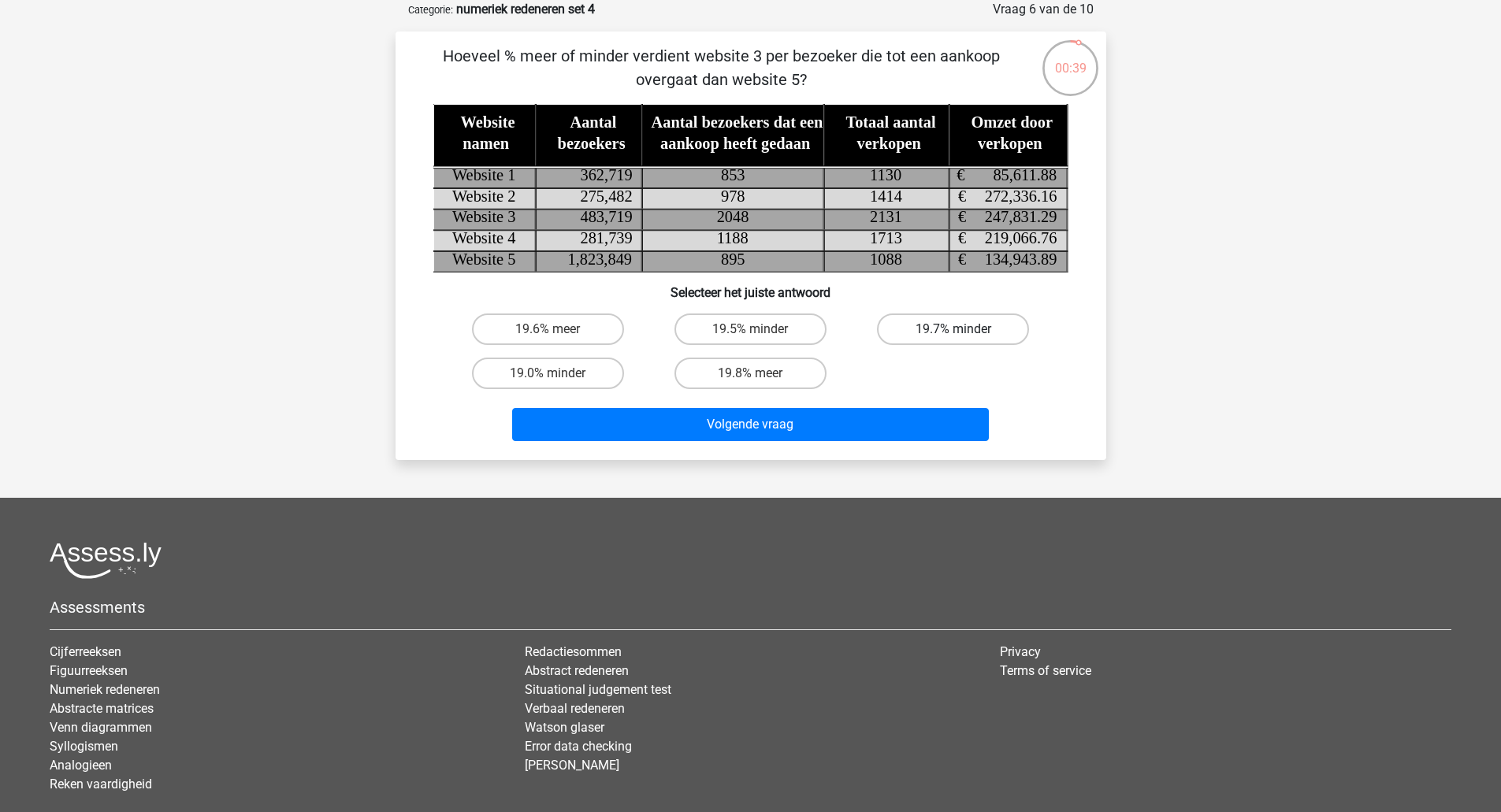
click at [927, 323] on label "19.7% minder" at bounding box center [953, 329] width 152 height 32
click at [953, 329] on input "19.7% minder" at bounding box center [958, 334] width 10 height 10
radio input "true"
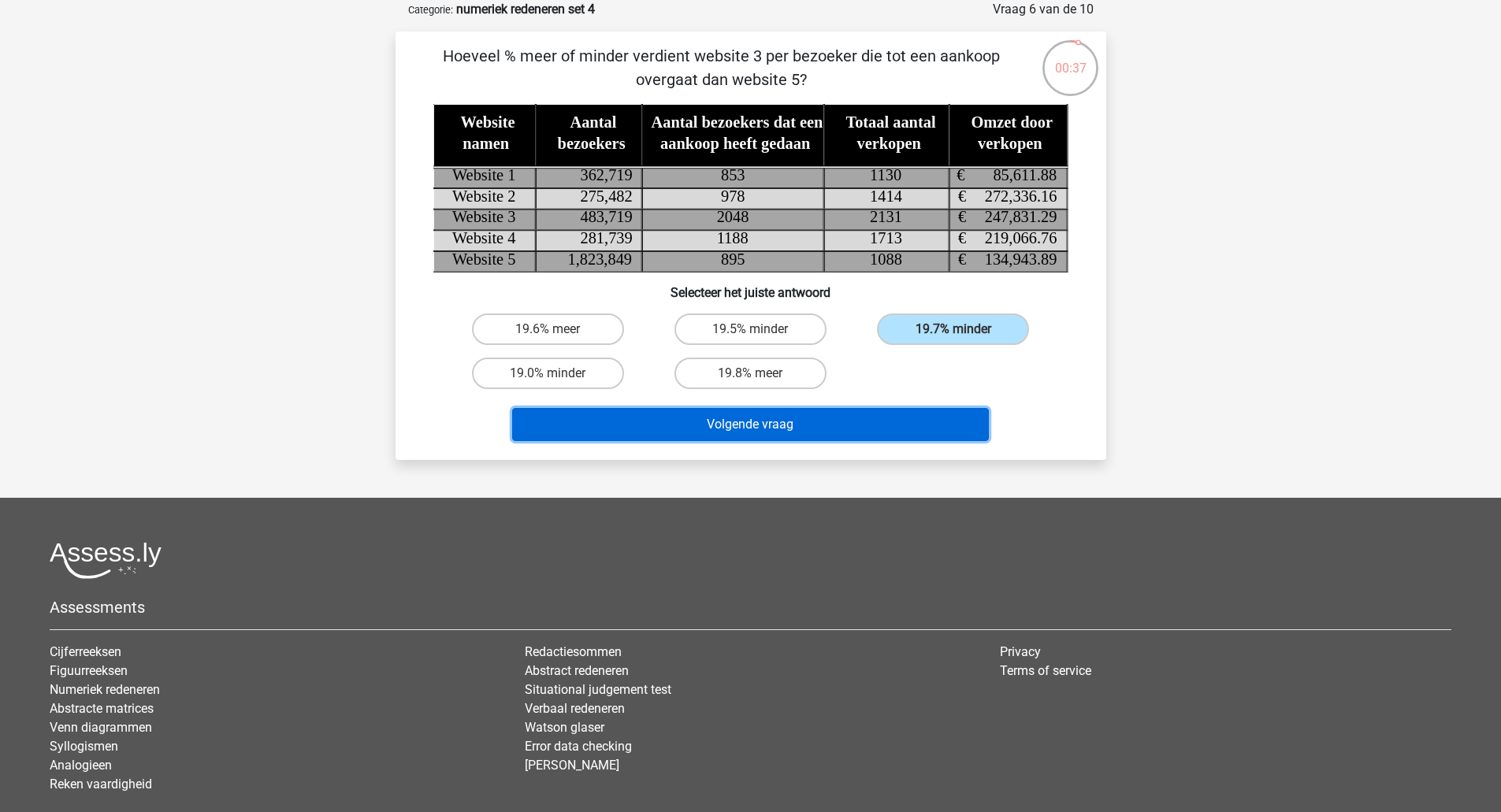
click at [852, 436] on button "Volgende vraag" at bounding box center [750, 424] width 477 height 33
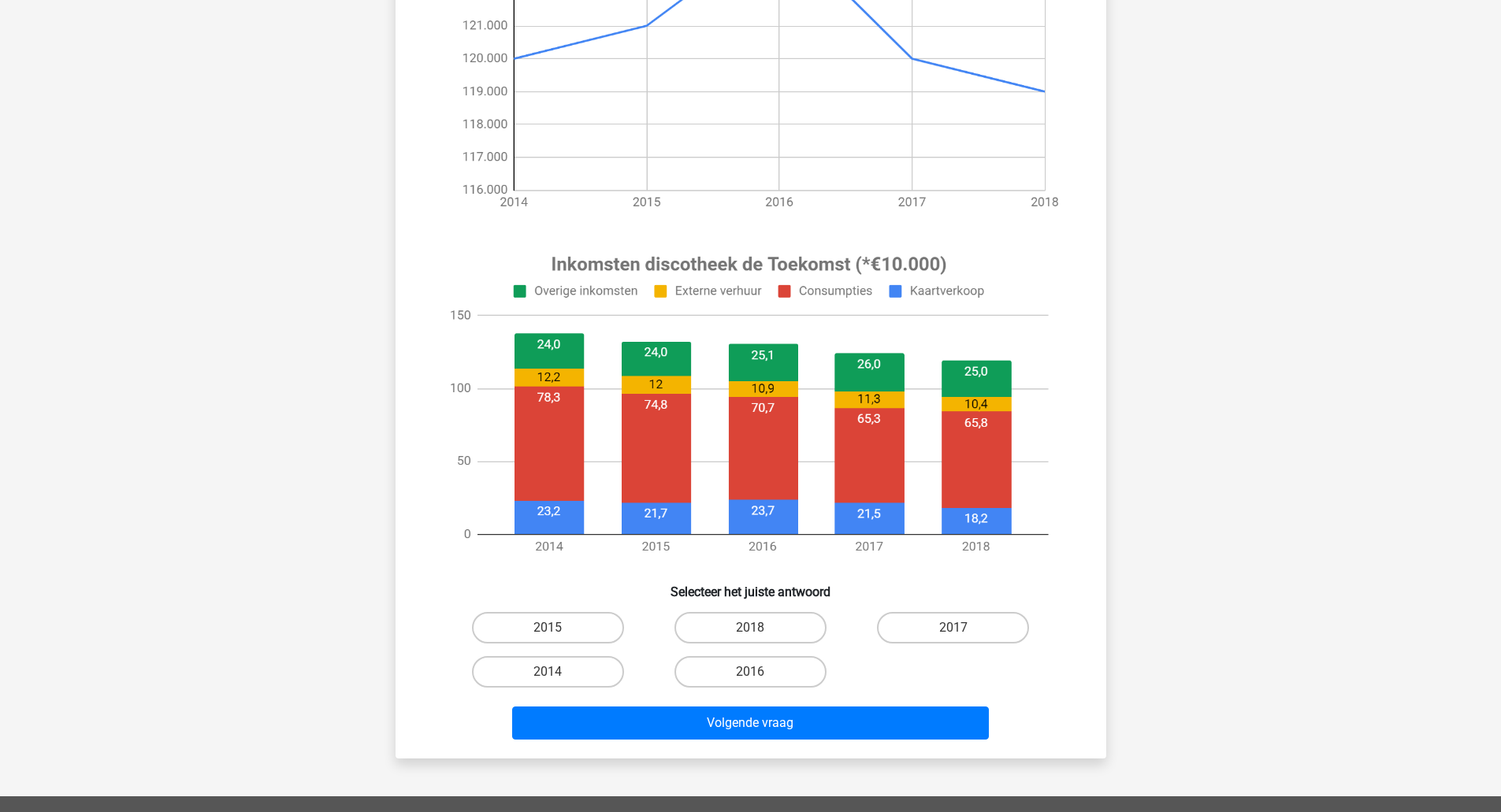
scroll to position [350, 0]
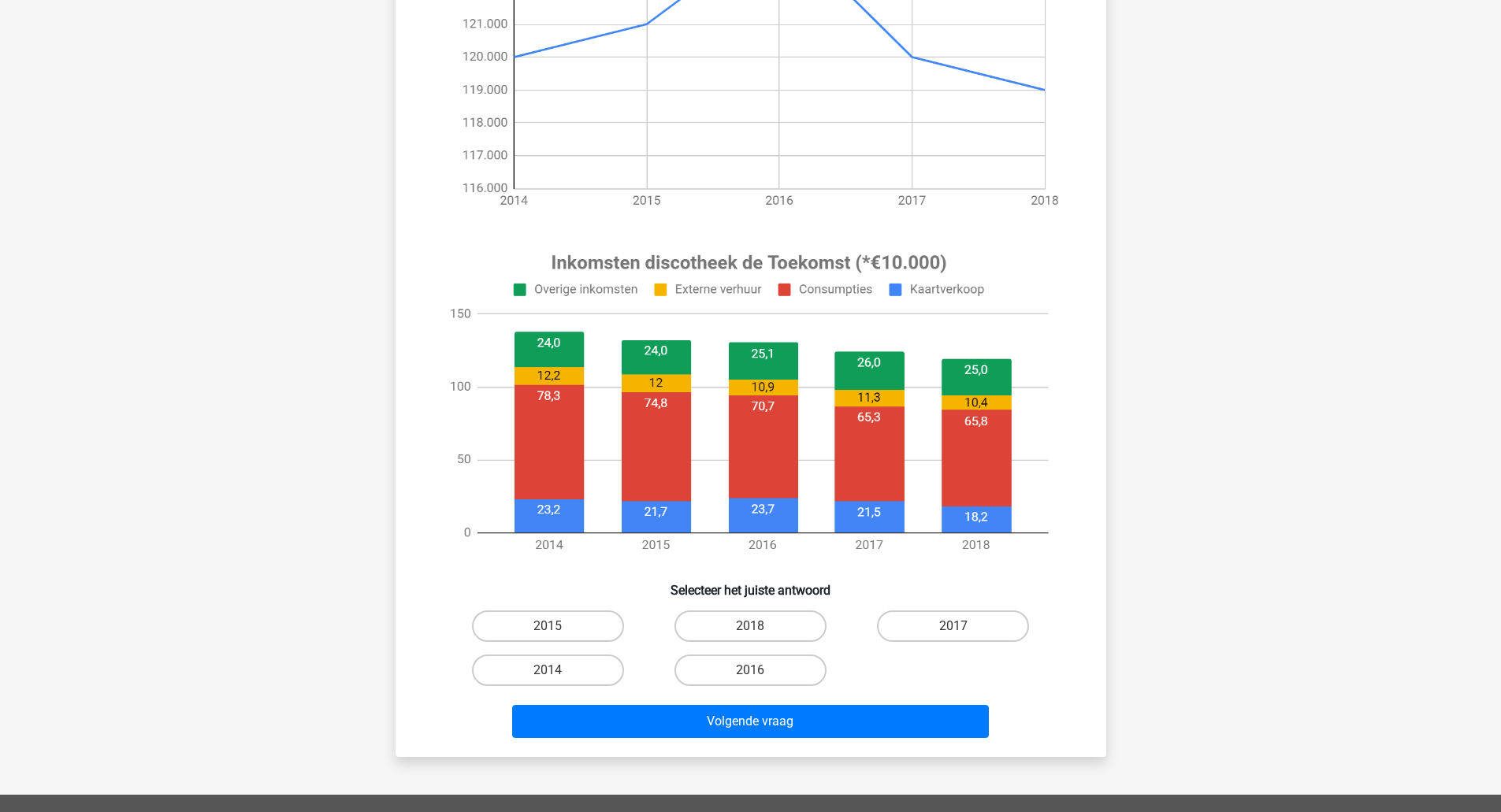
click at [592, 679] on label "2014" at bounding box center [548, 670] width 152 height 32
click at [558, 679] on input "2014" at bounding box center [553, 675] width 10 height 10
radio input "true"
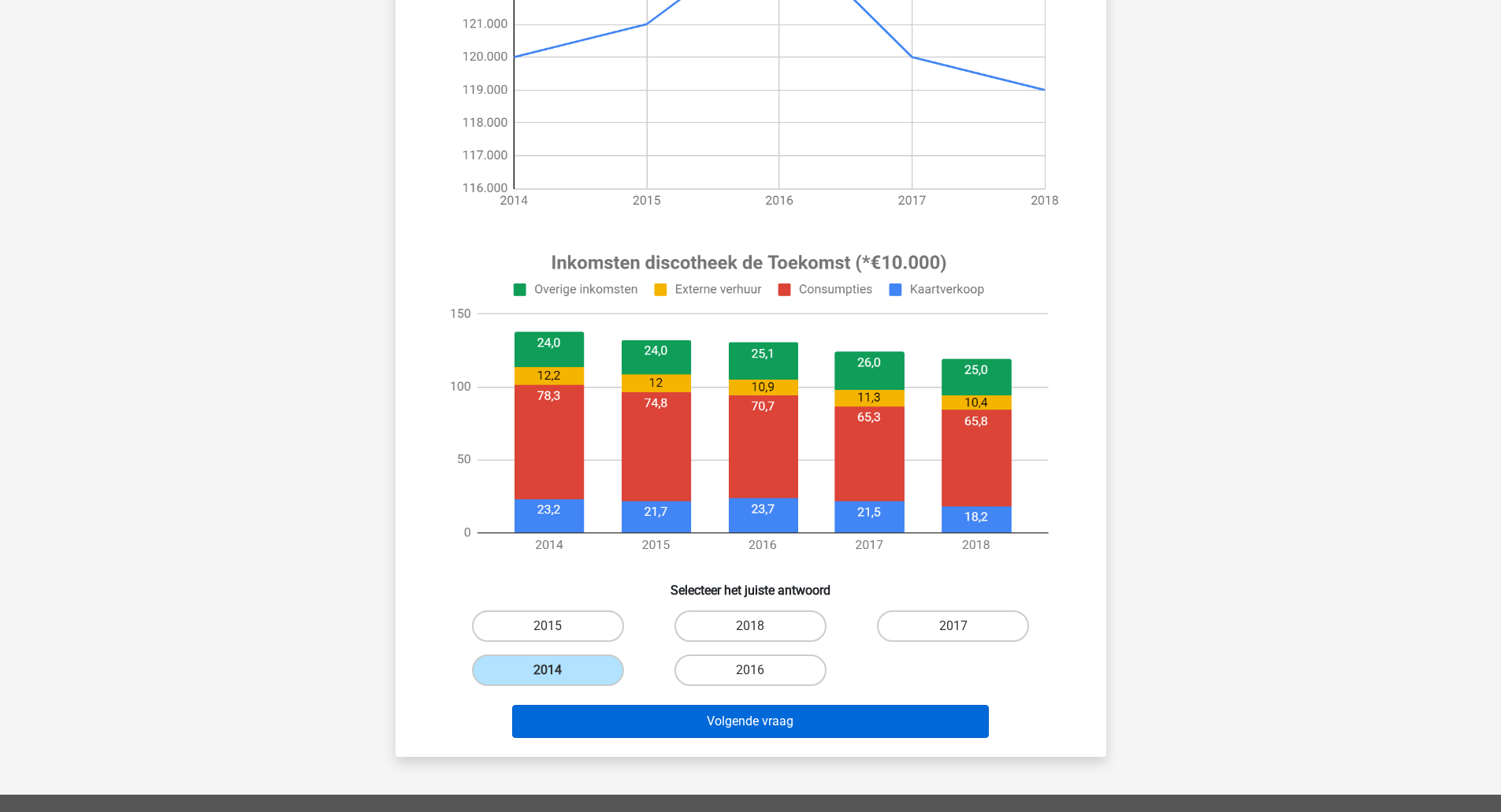
click at [635, 724] on button "Volgende vraag" at bounding box center [750, 721] width 477 height 33
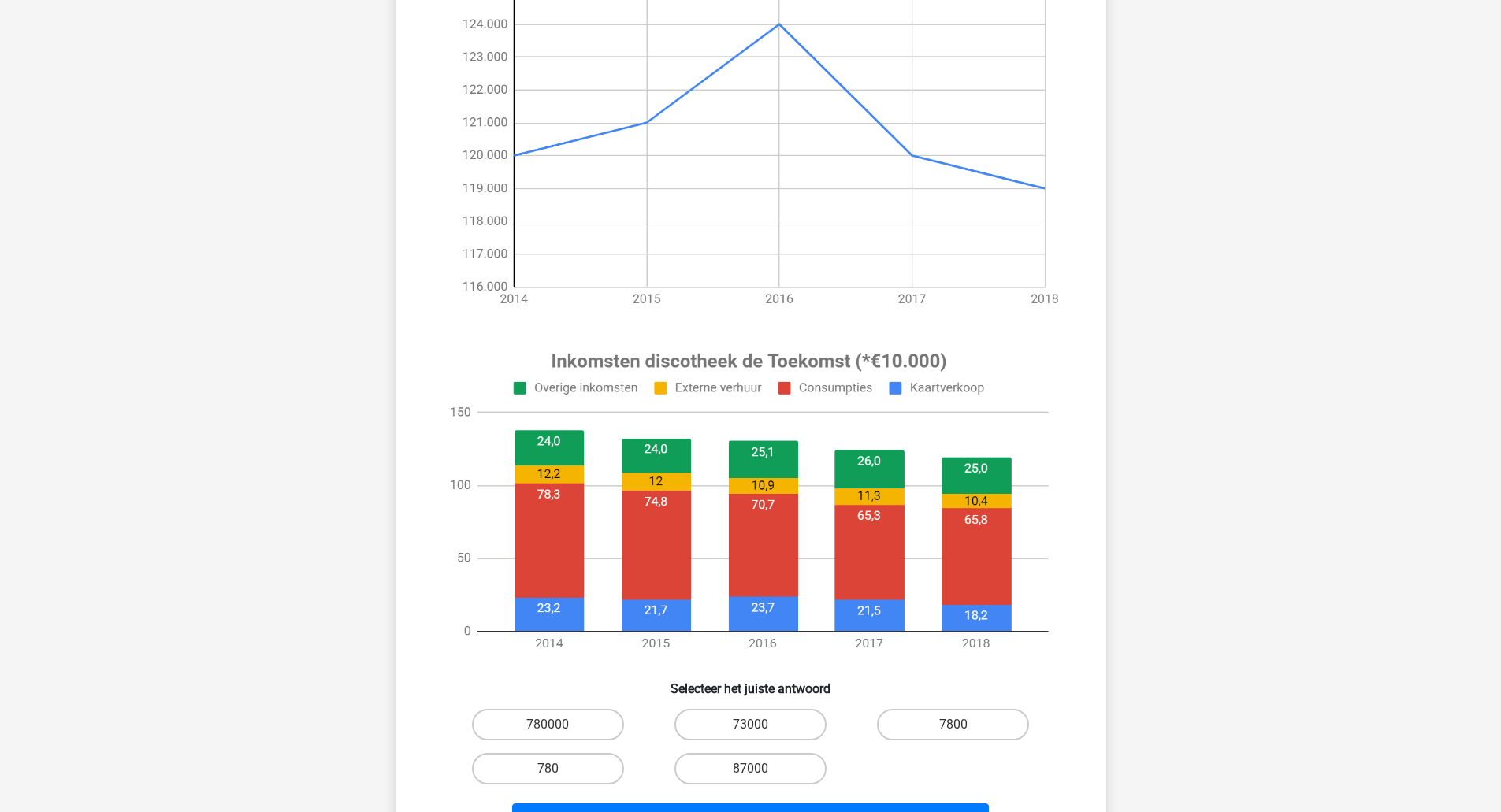
scroll to position [252, 0]
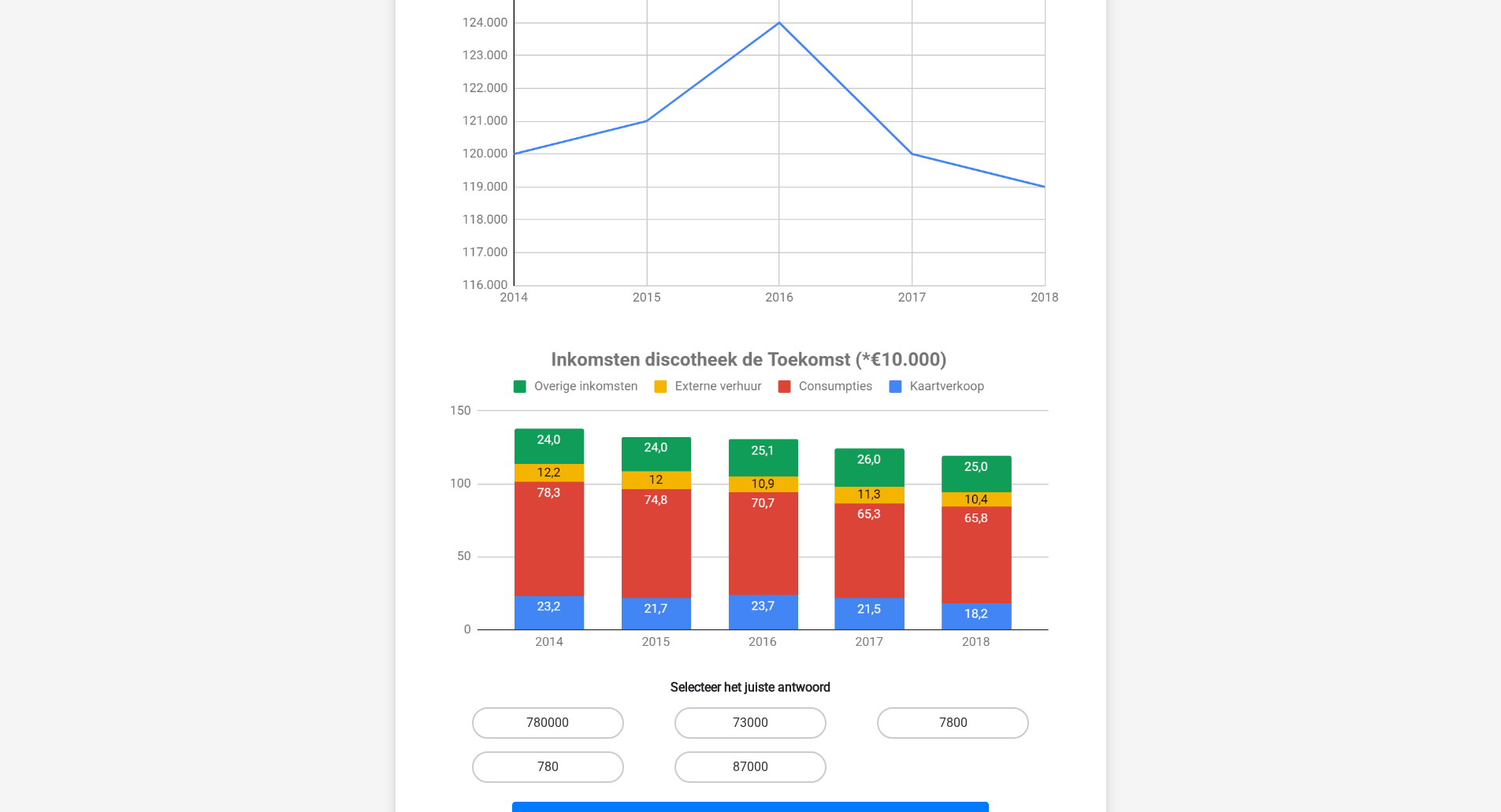
click at [784, 735] on label "73000" at bounding box center [750, 723] width 152 height 32
click at [760, 733] on input "73000" at bounding box center [755, 728] width 10 height 10
radio input "true"
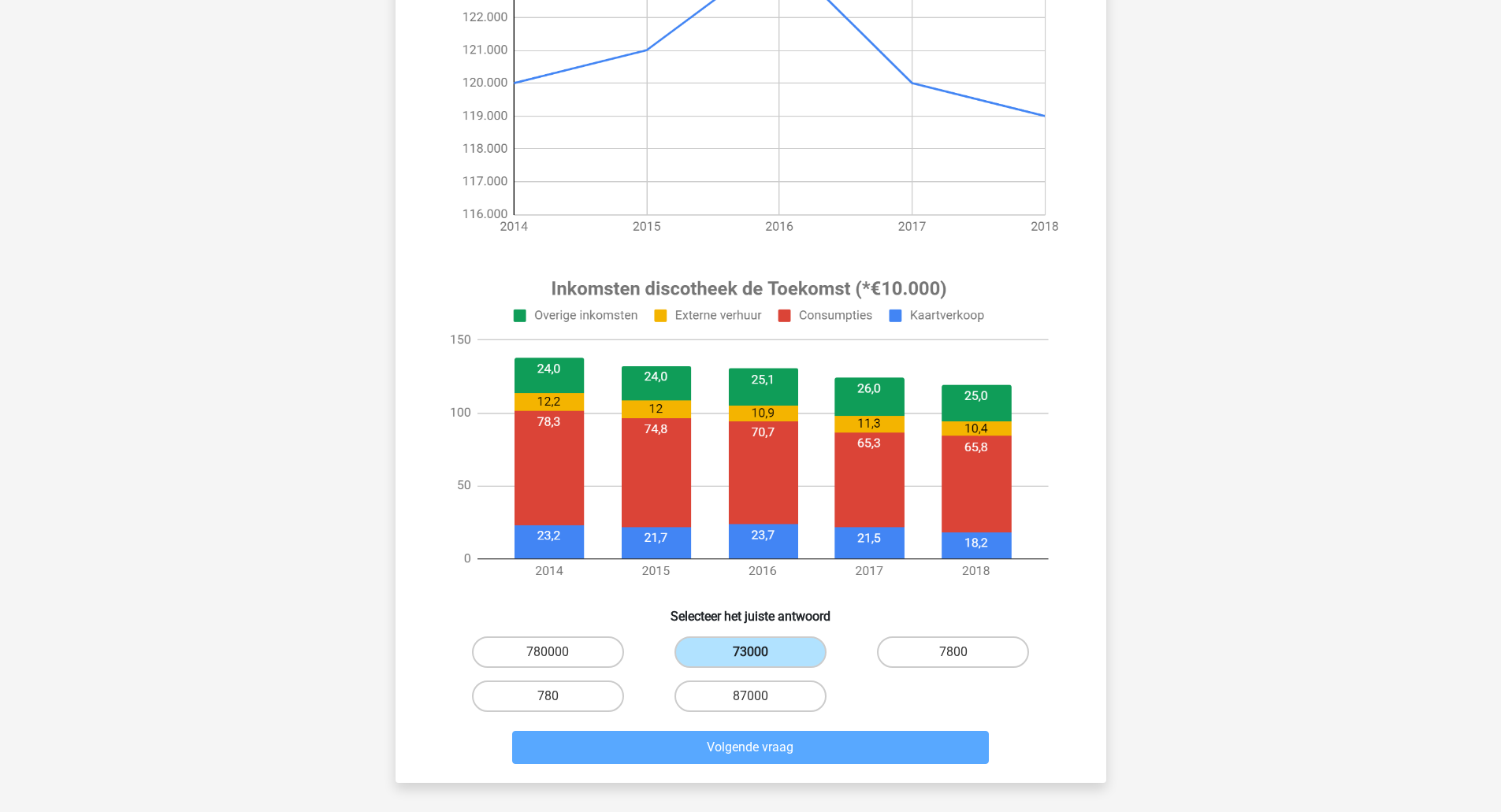
scroll to position [339, 0]
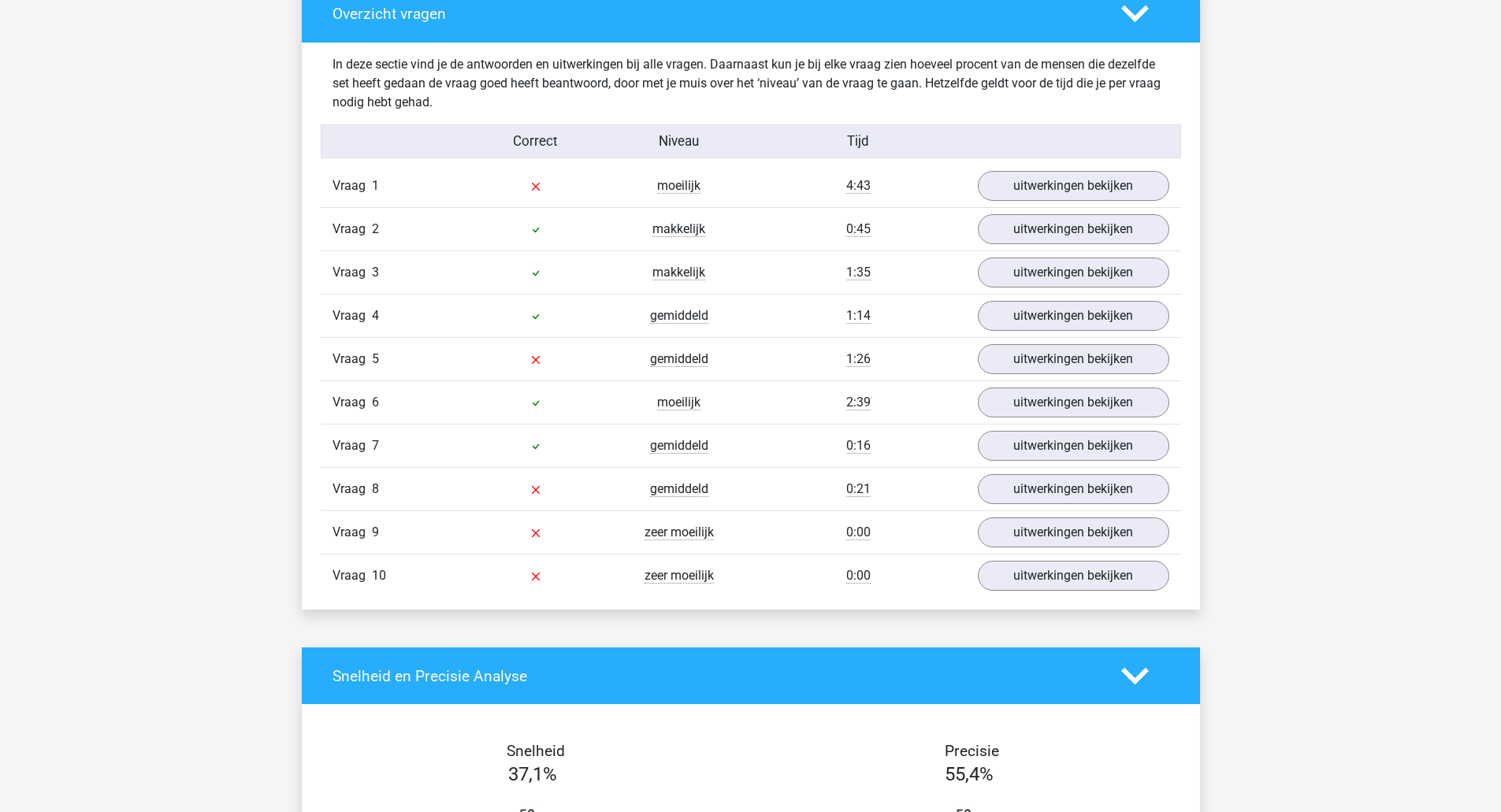
scroll to position [890, 0]
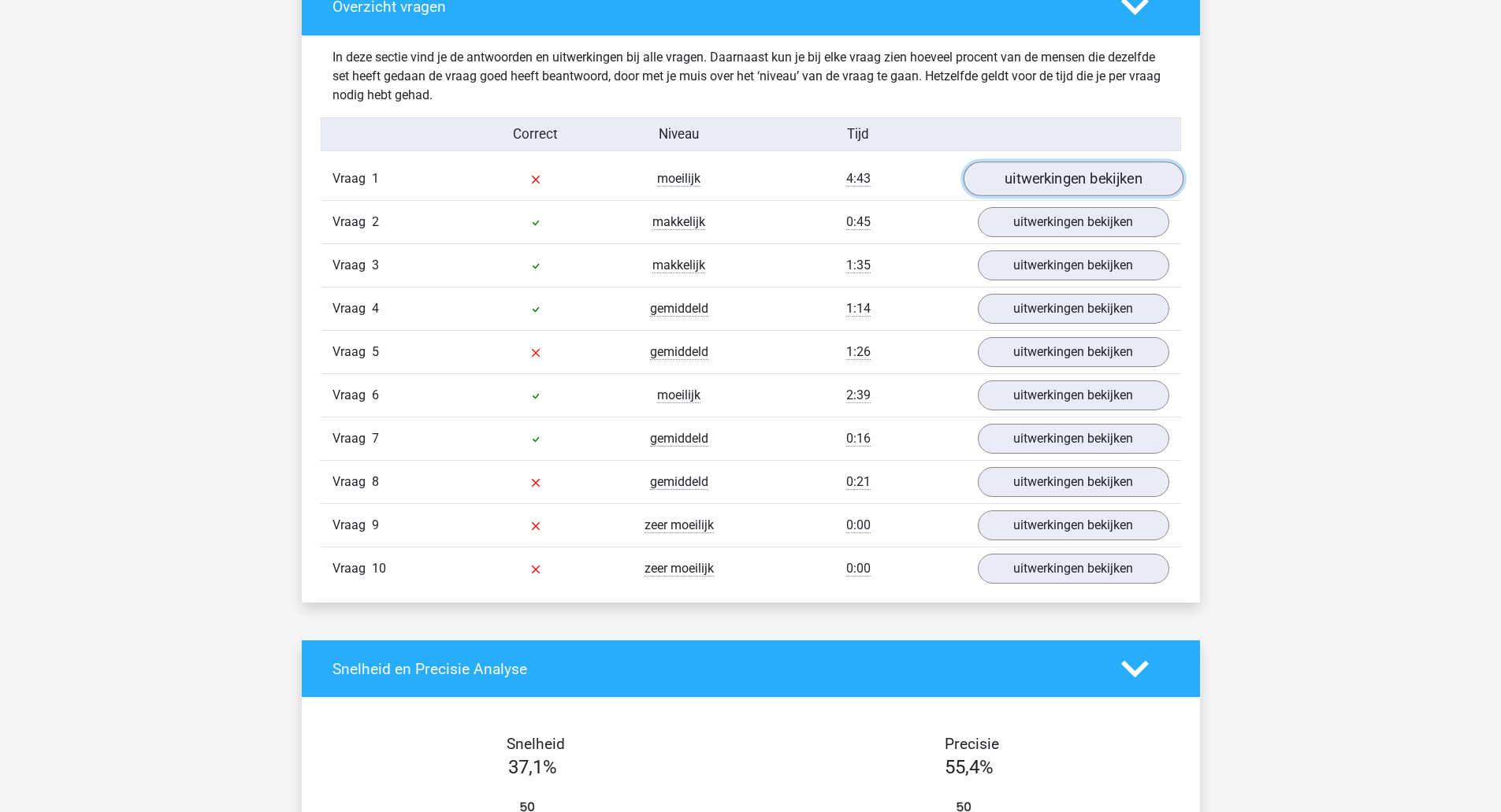
click at [1118, 183] on link "uitwerkingen bekijken" at bounding box center [1073, 179] width 220 height 35
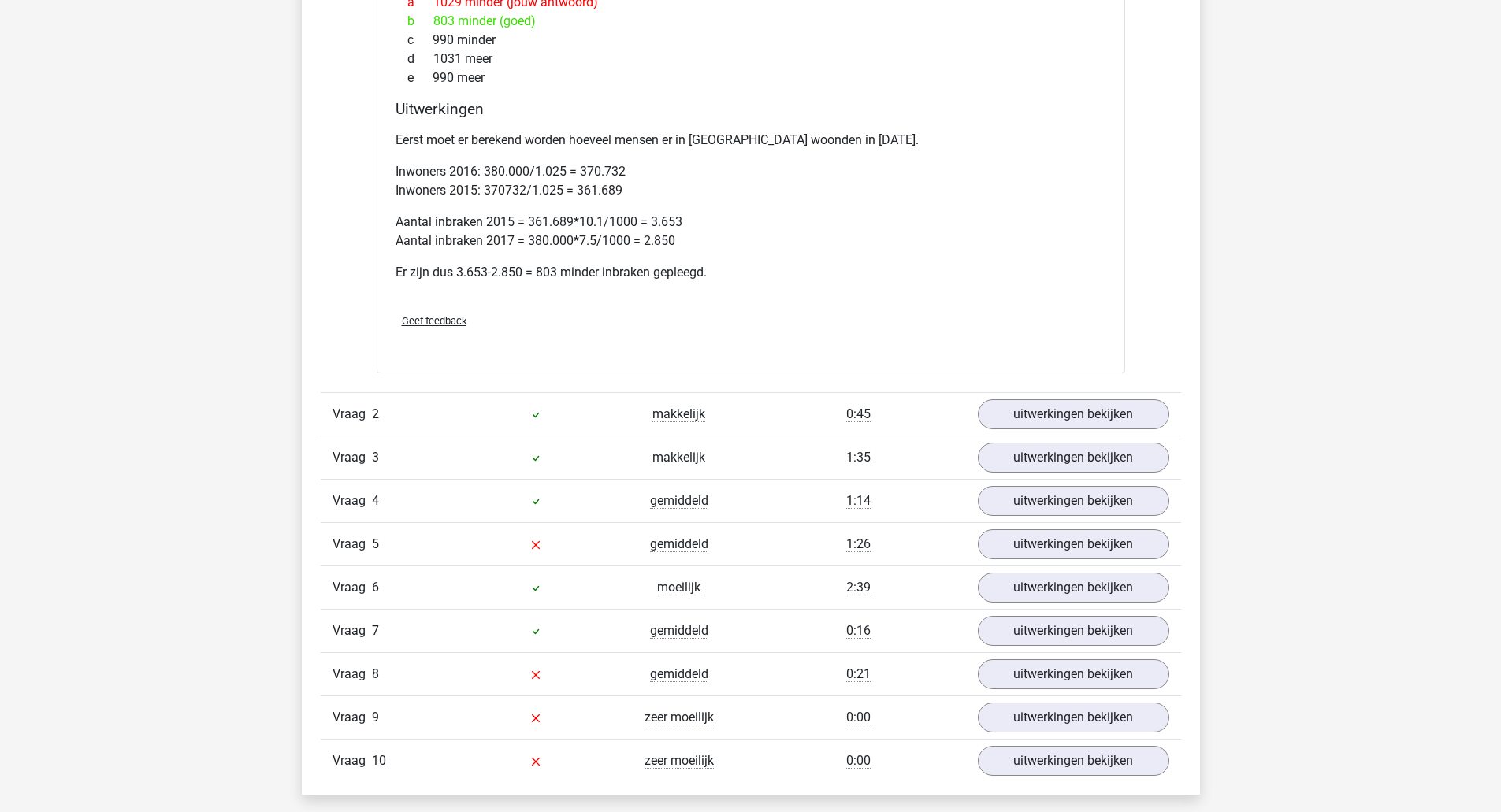
scroll to position [1349, 0]
click at [1121, 425] on link "uitwerkingen bekijken" at bounding box center [1073, 413] width 220 height 35
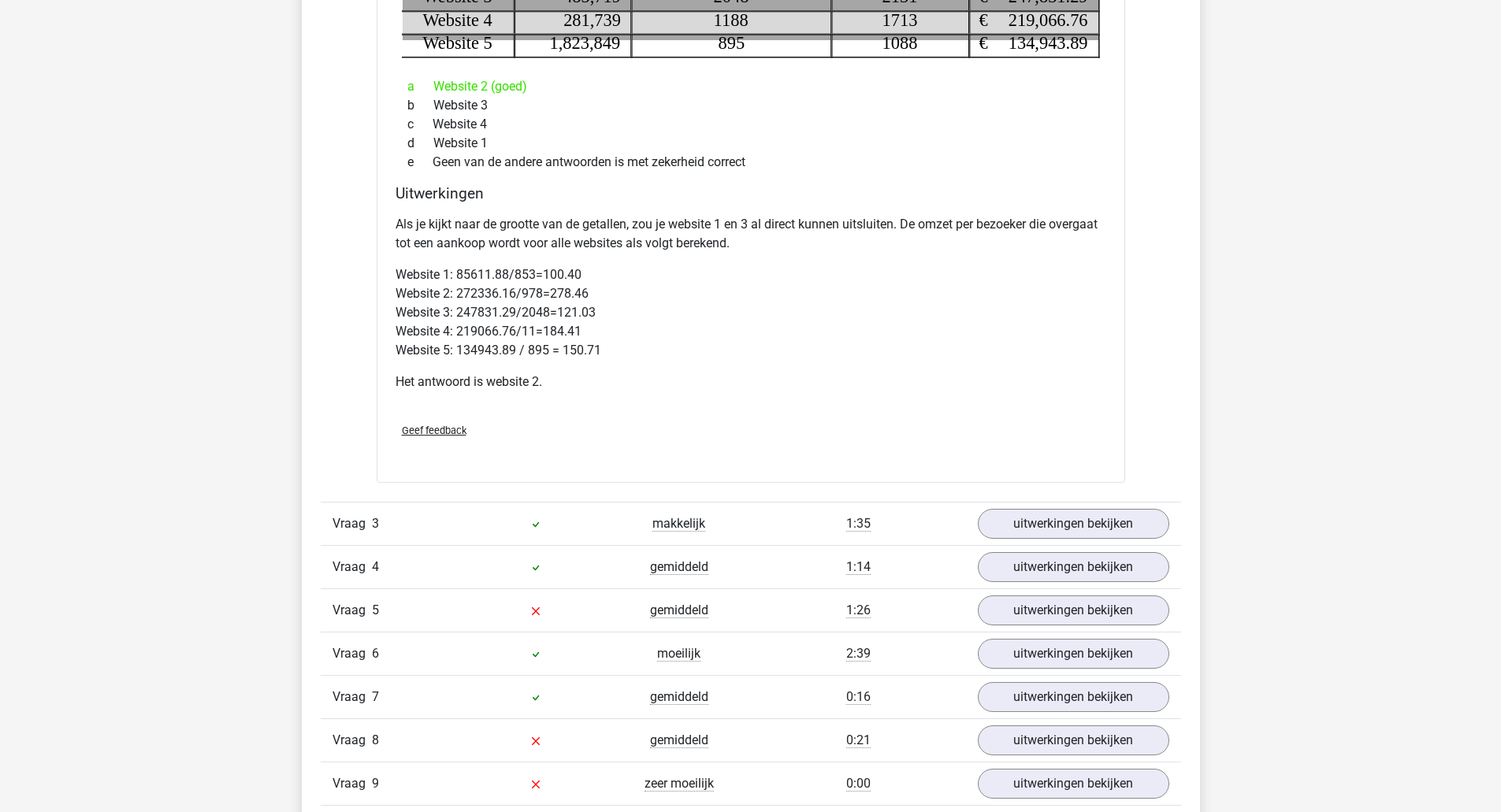
scroll to position [1963, 0]
click at [1077, 524] on link "uitwerkingen bekijken" at bounding box center [1073, 523] width 220 height 35
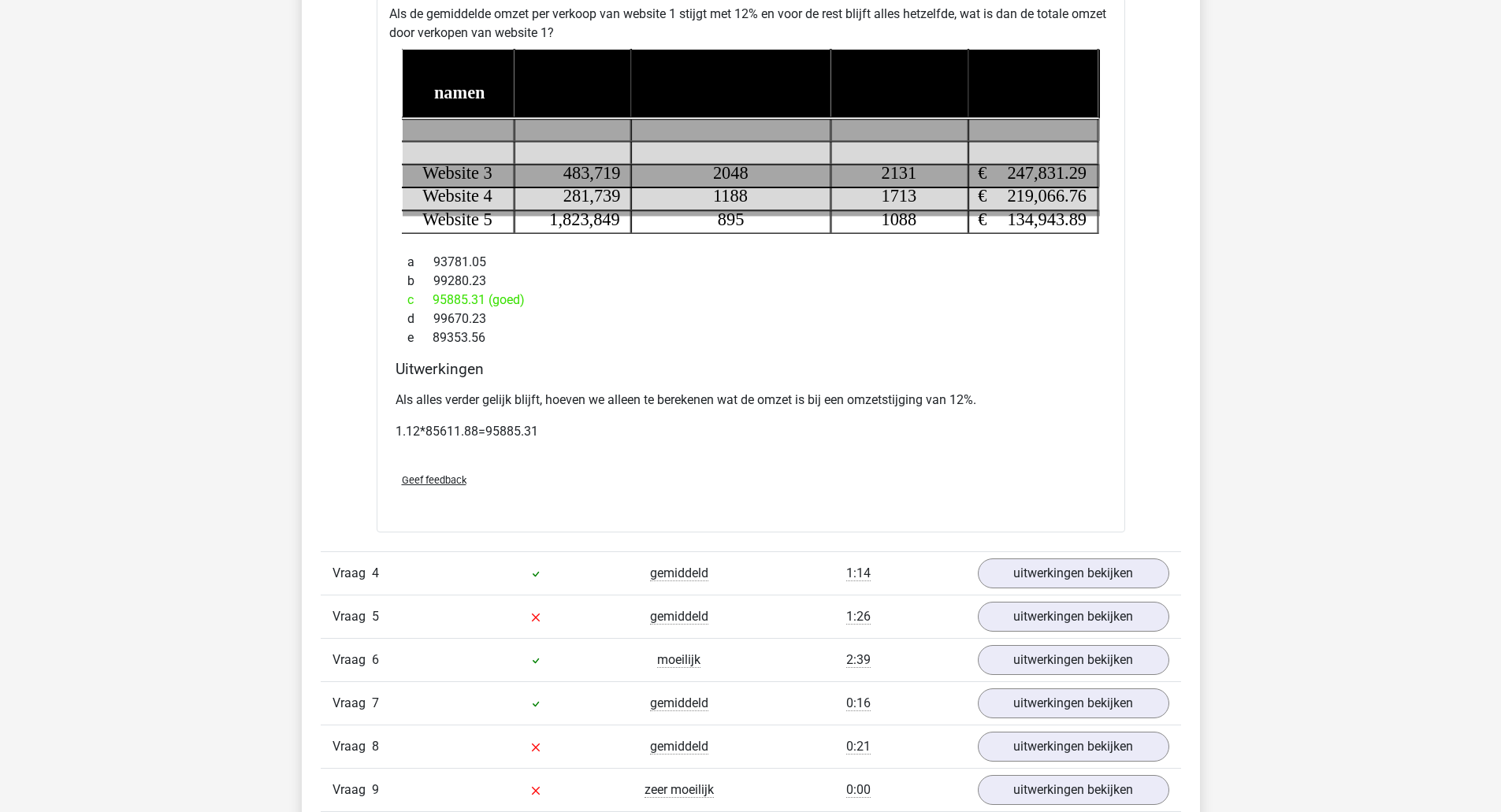
scroll to position [2532, 0]
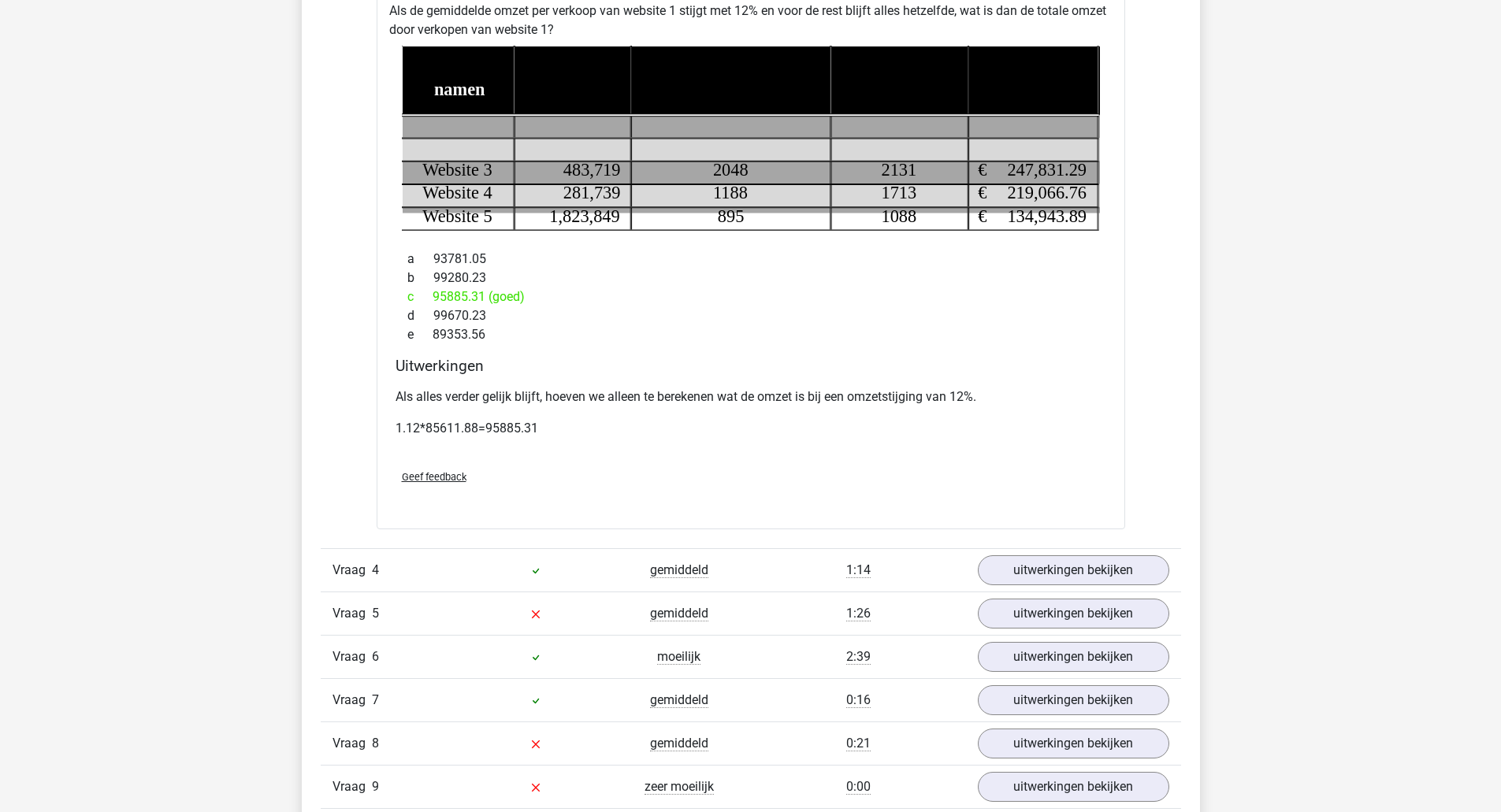
click at [1136, 567] on link "uitwerkingen bekijken" at bounding box center [1074, 571] width 192 height 30
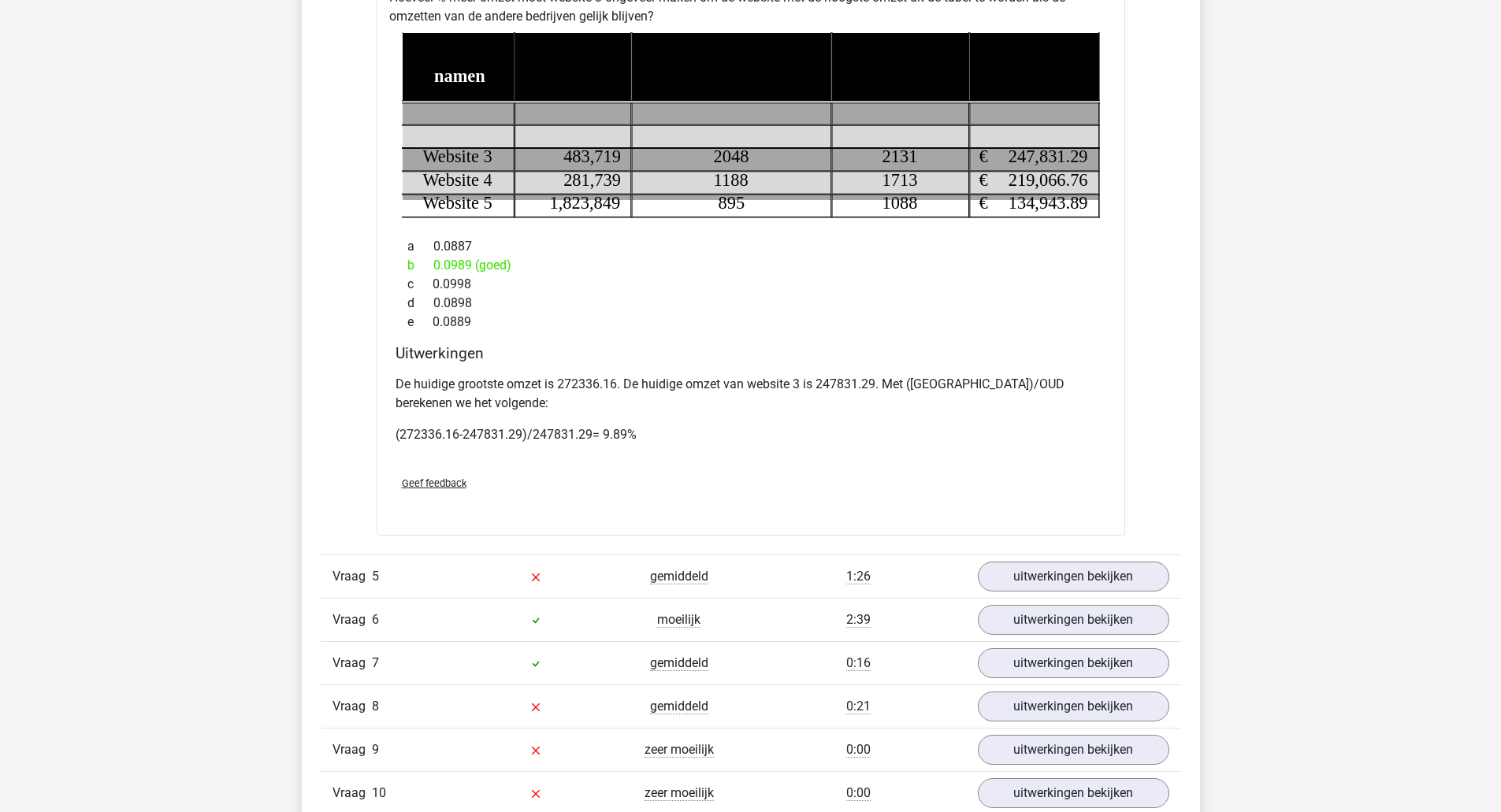
scroll to position [3167, 0]
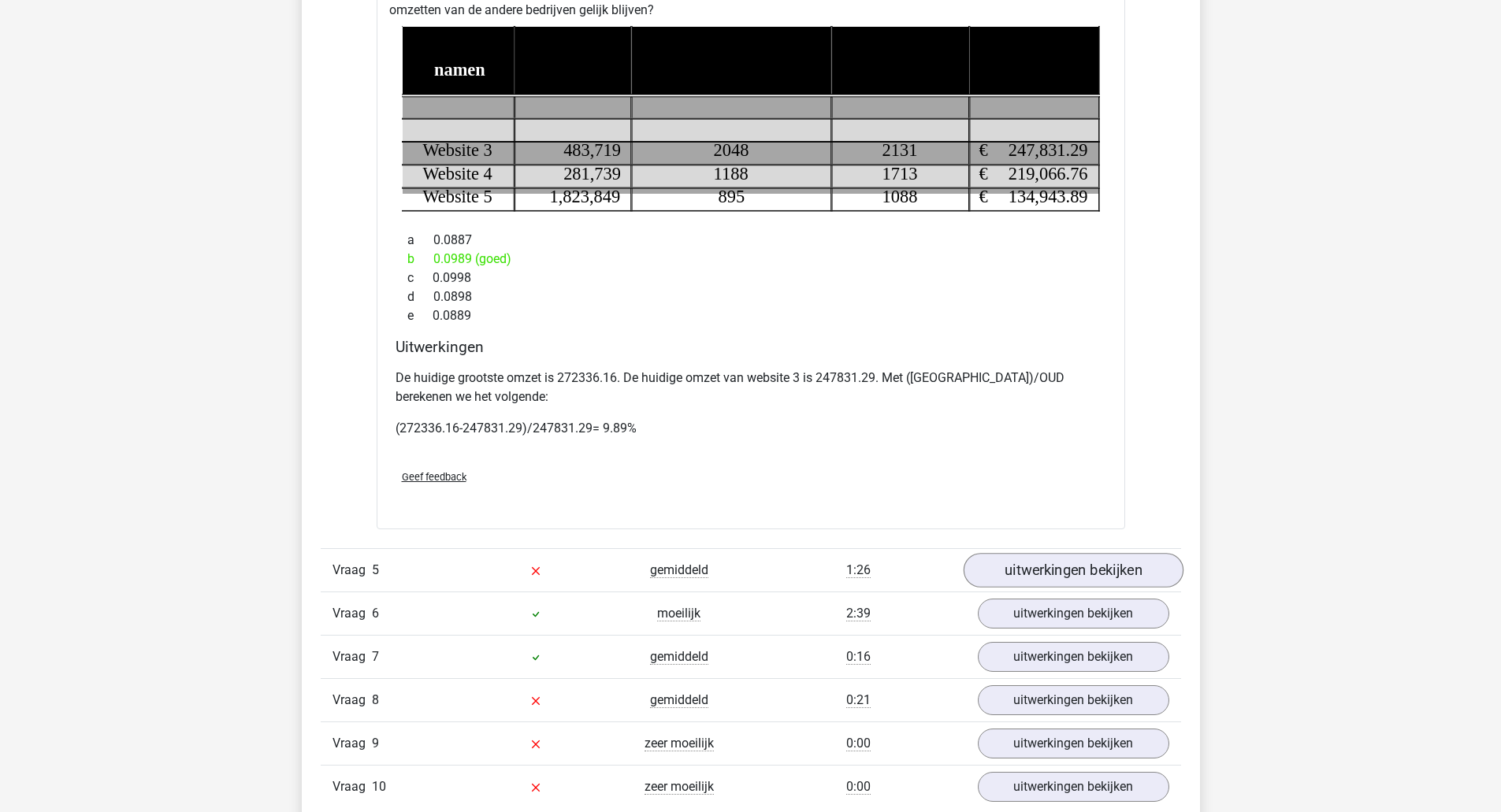
click at [1059, 560] on link "uitwerkingen bekijken" at bounding box center [1073, 570] width 220 height 35
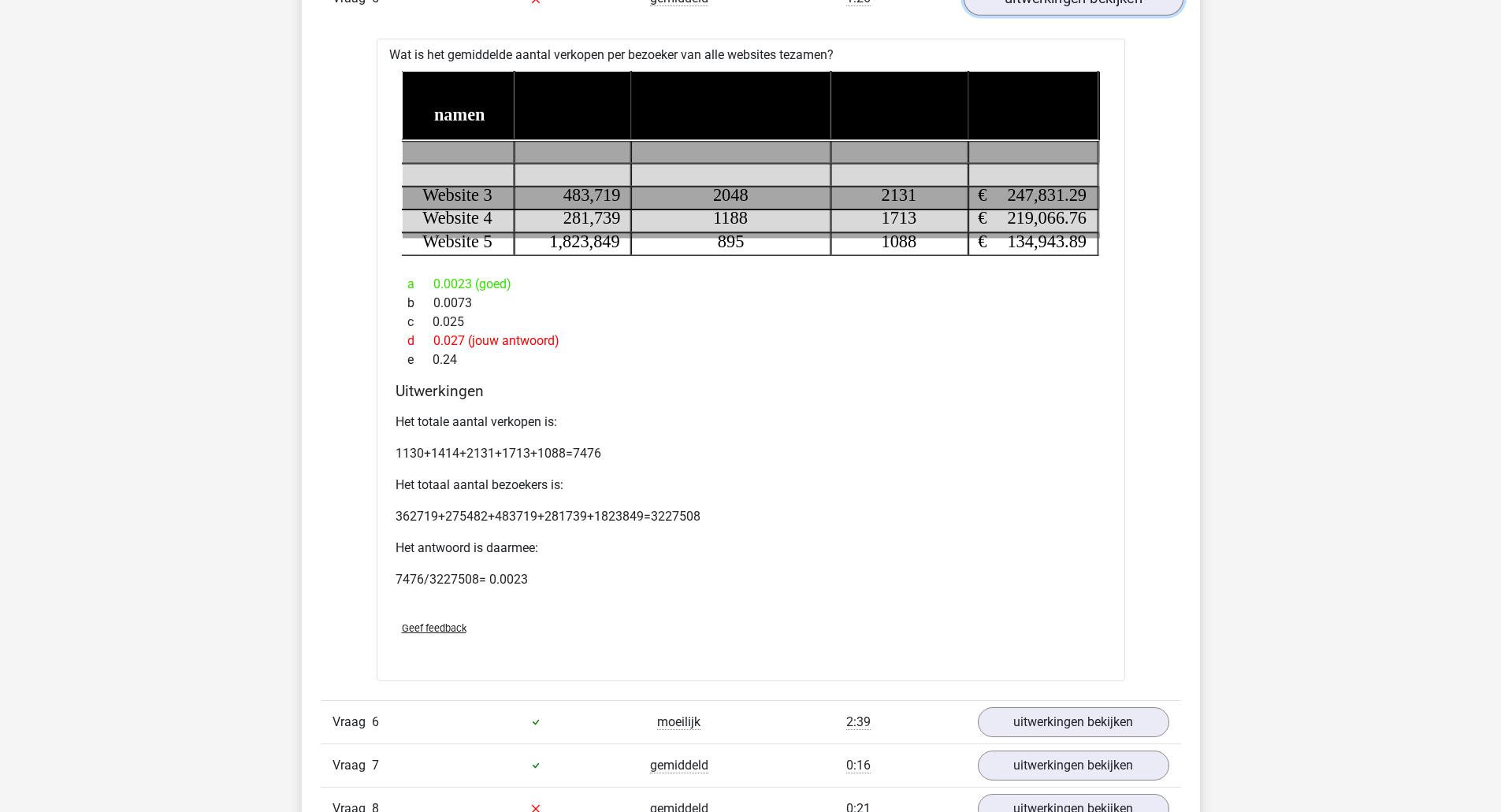
scroll to position [3741, 0]
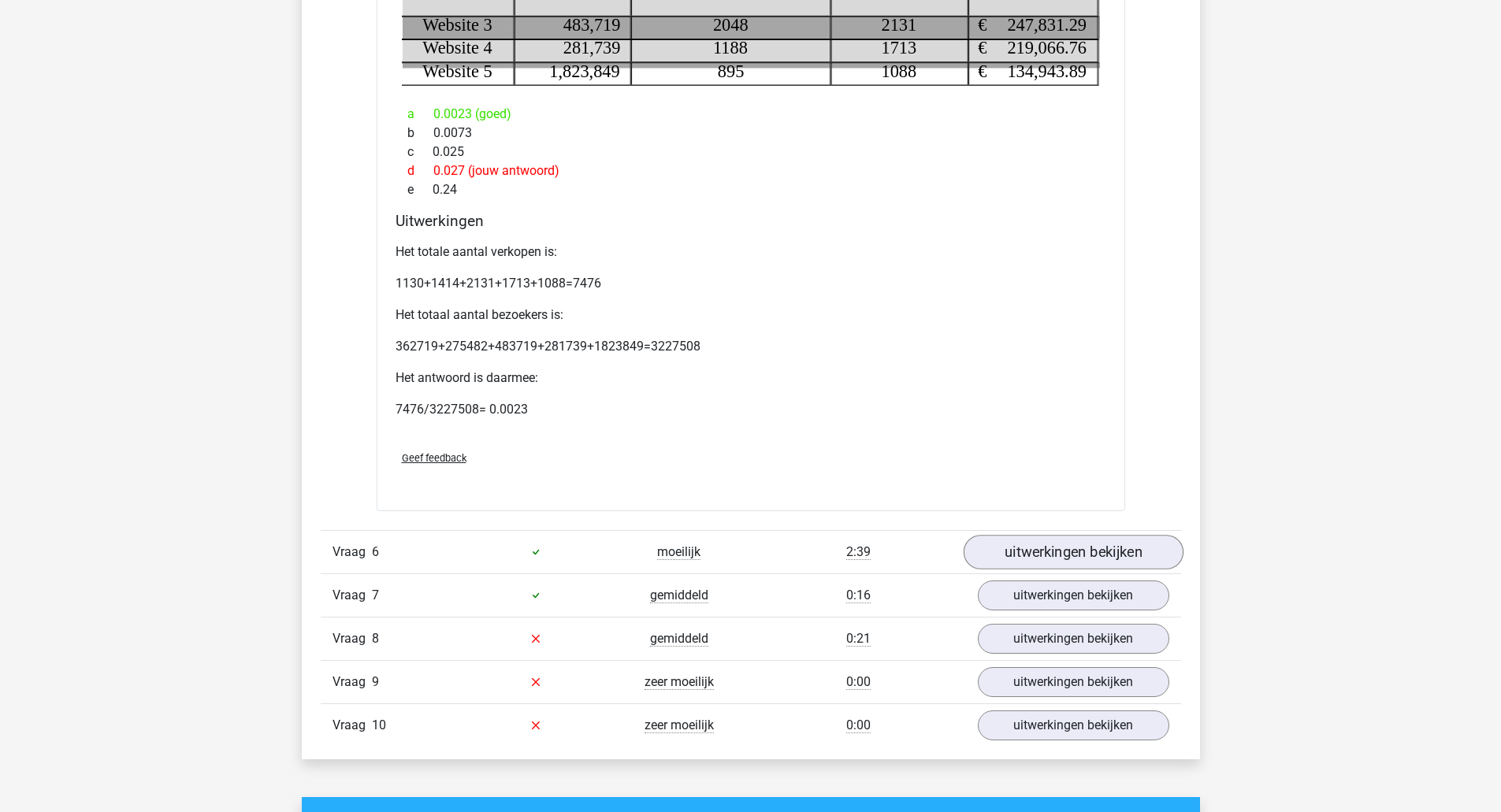
click at [1140, 554] on link "uitwerkingen bekijken" at bounding box center [1073, 552] width 220 height 35
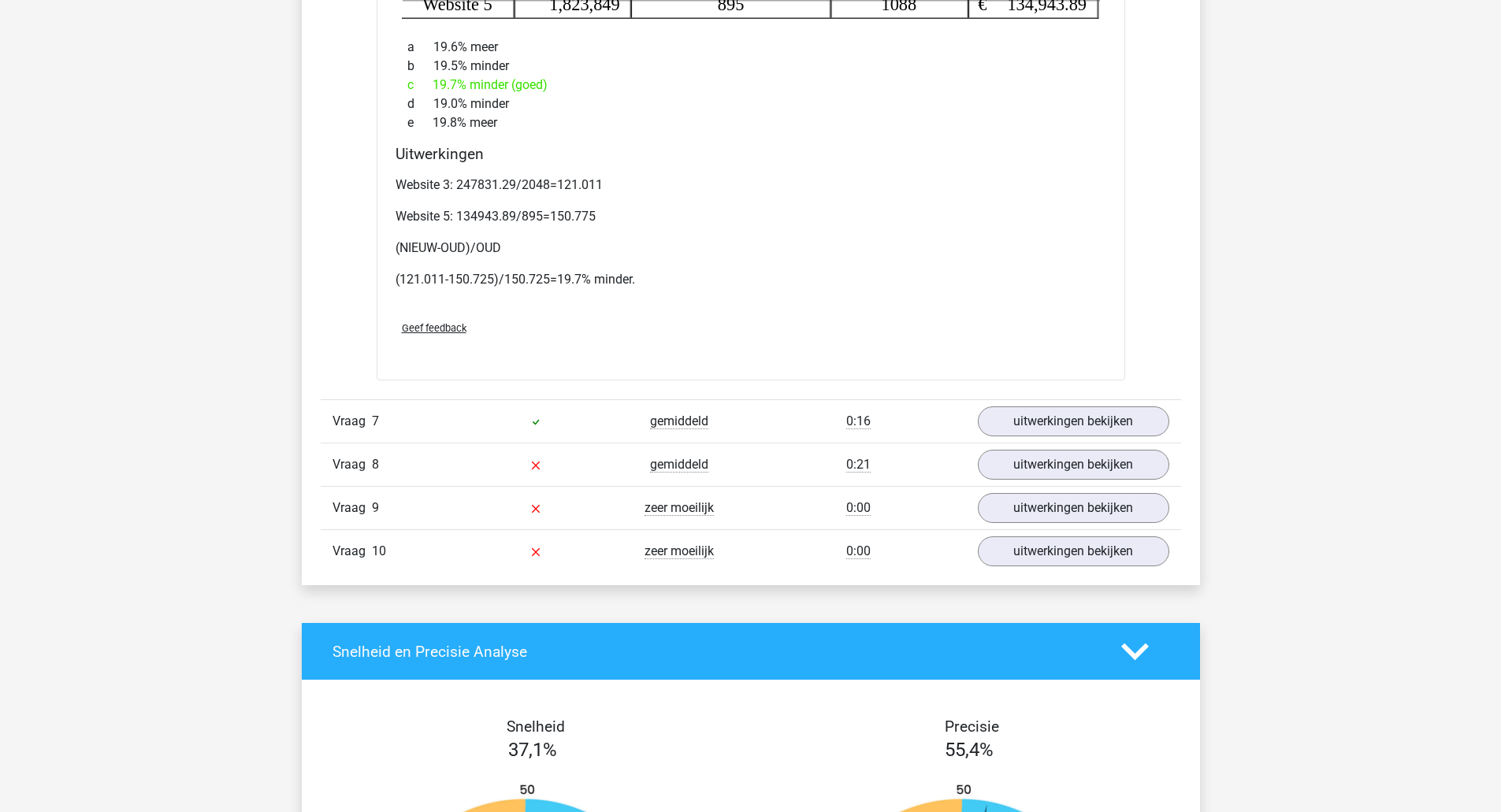
scroll to position [4721, 0]
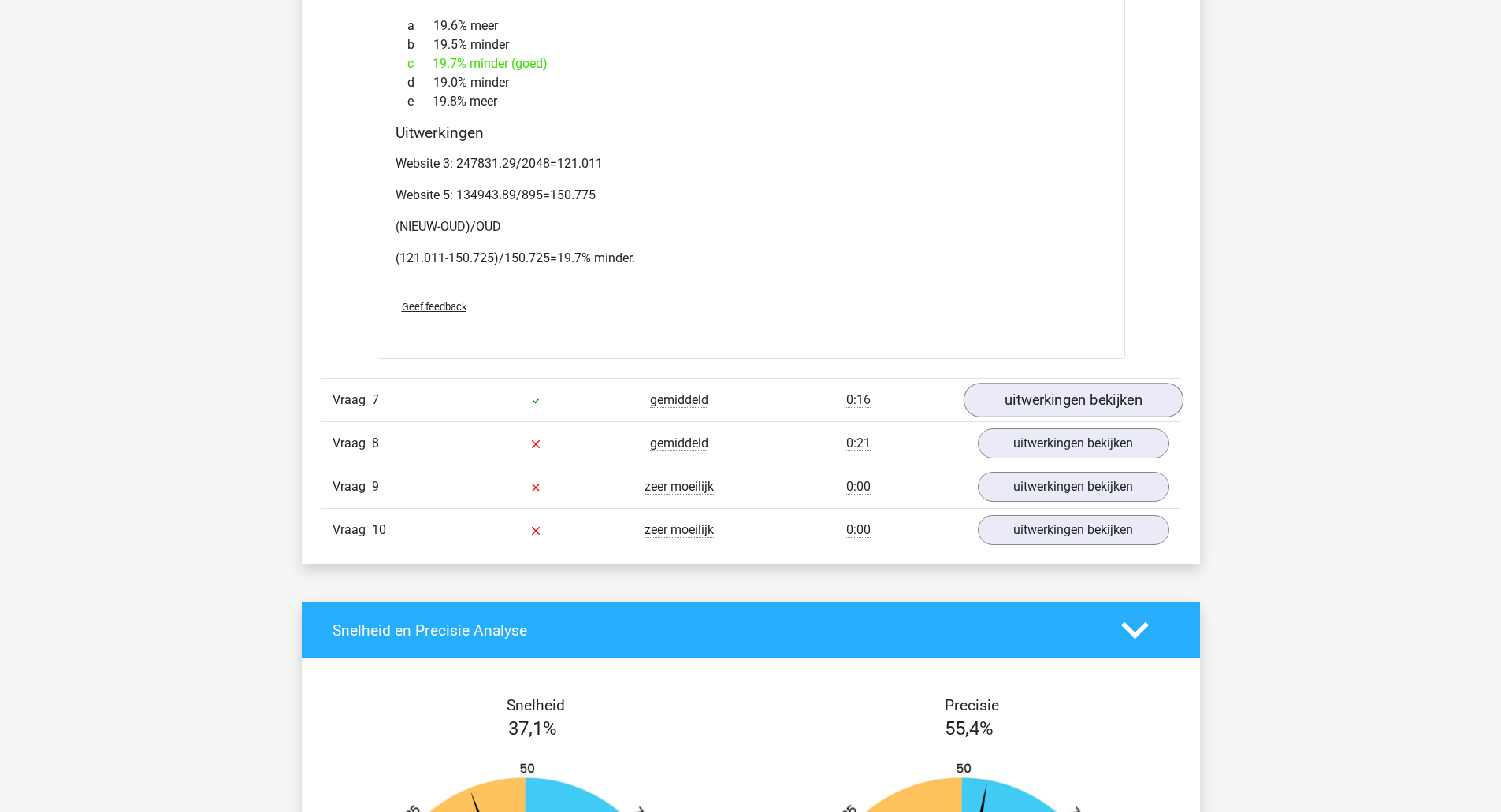
click at [1118, 403] on link "uitwerkingen bekijken" at bounding box center [1073, 400] width 220 height 35
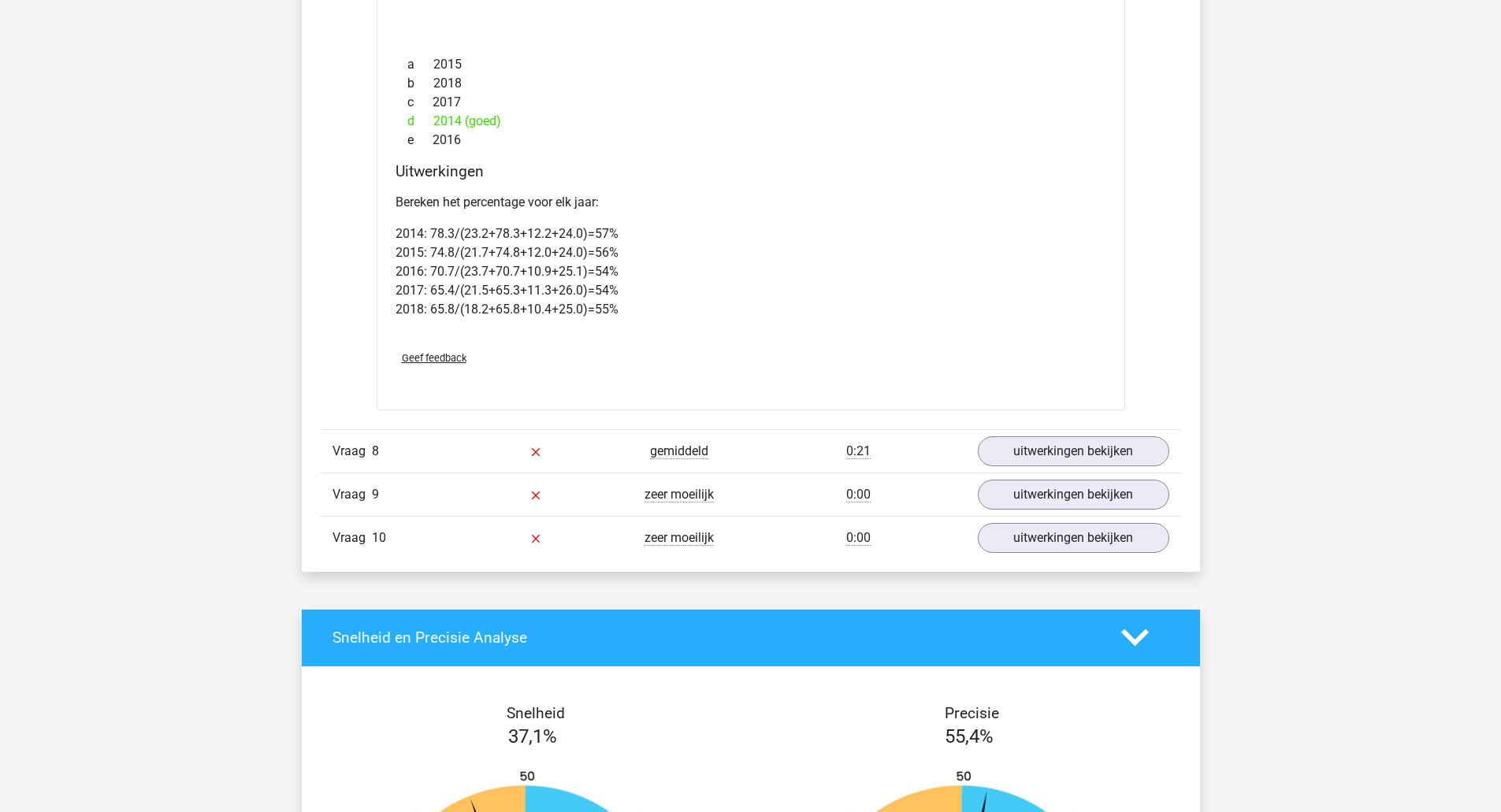
scroll to position [5969, 0]
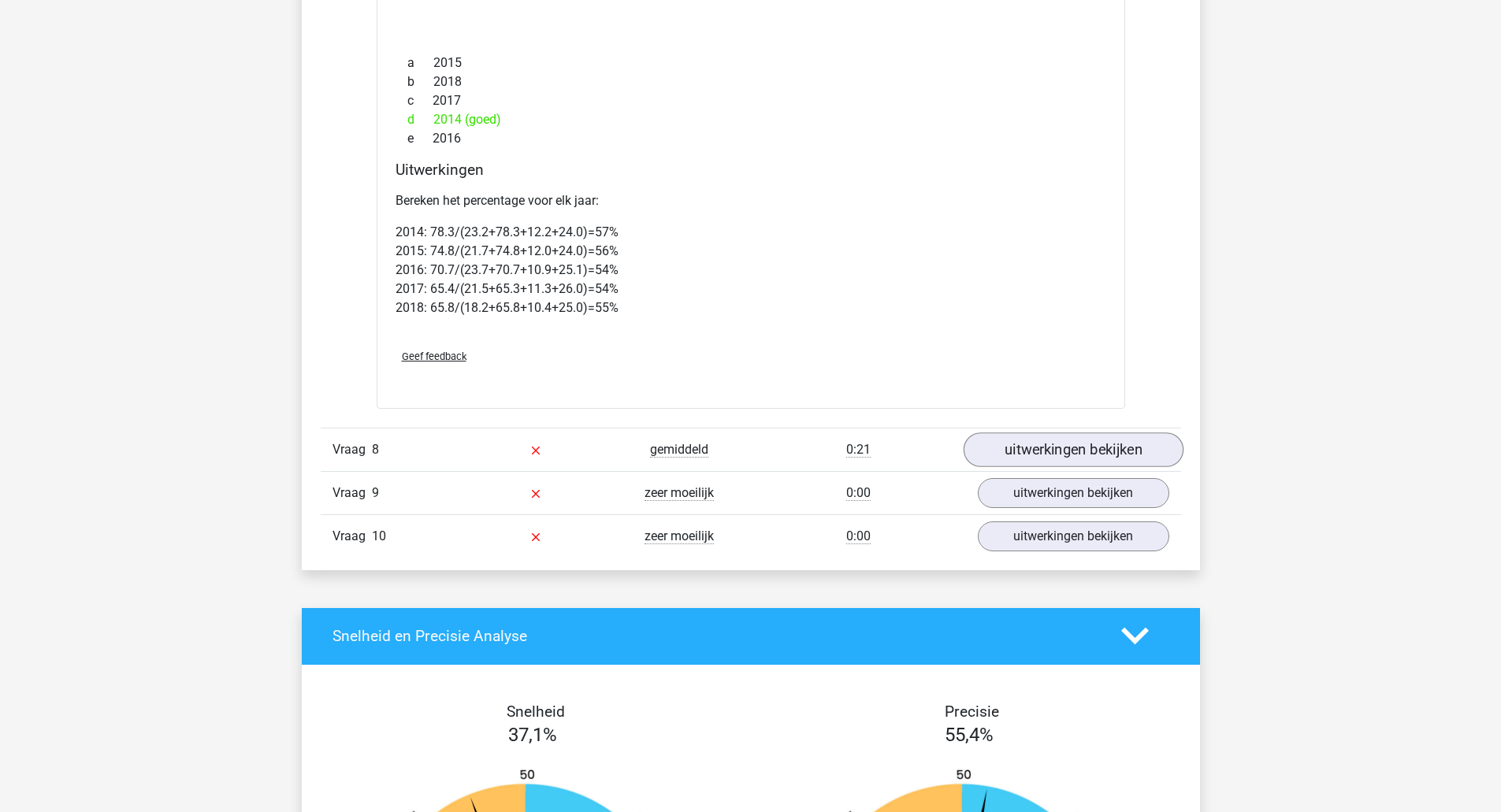
click at [1122, 464] on link "uitwerkingen bekijken" at bounding box center [1073, 449] width 220 height 35
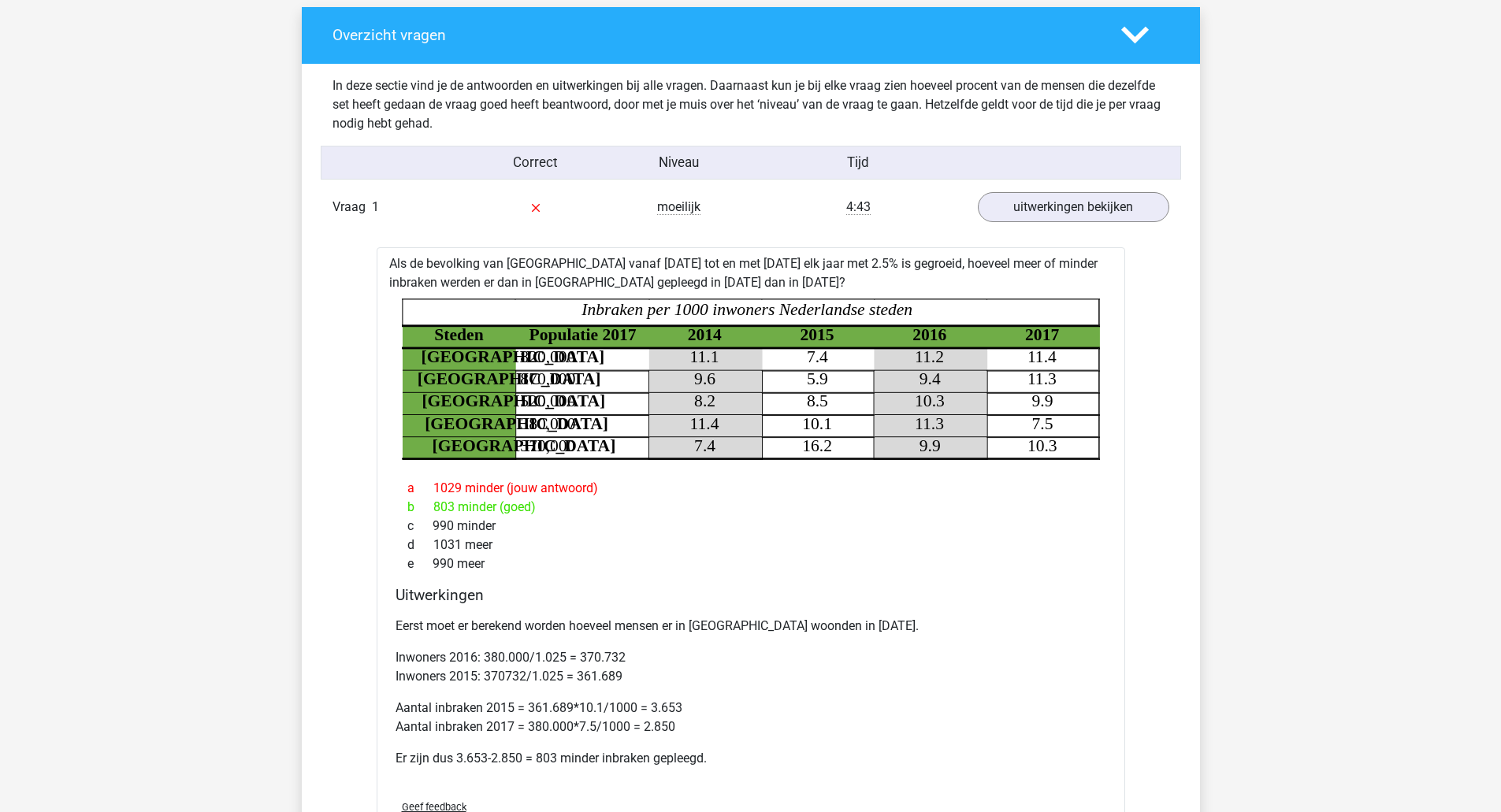
scroll to position [0, 0]
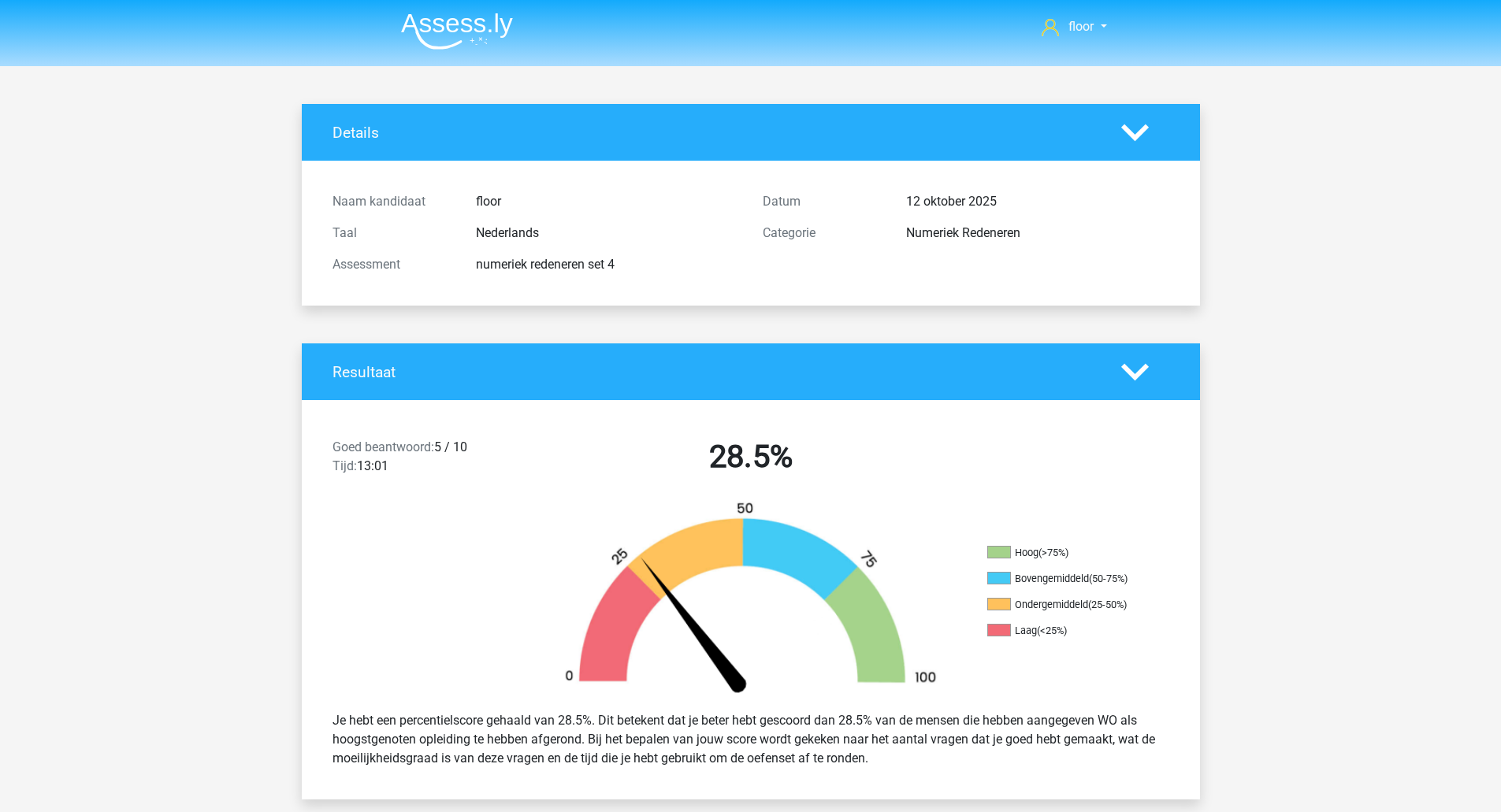
click at [474, 34] on img at bounding box center [457, 31] width 112 height 37
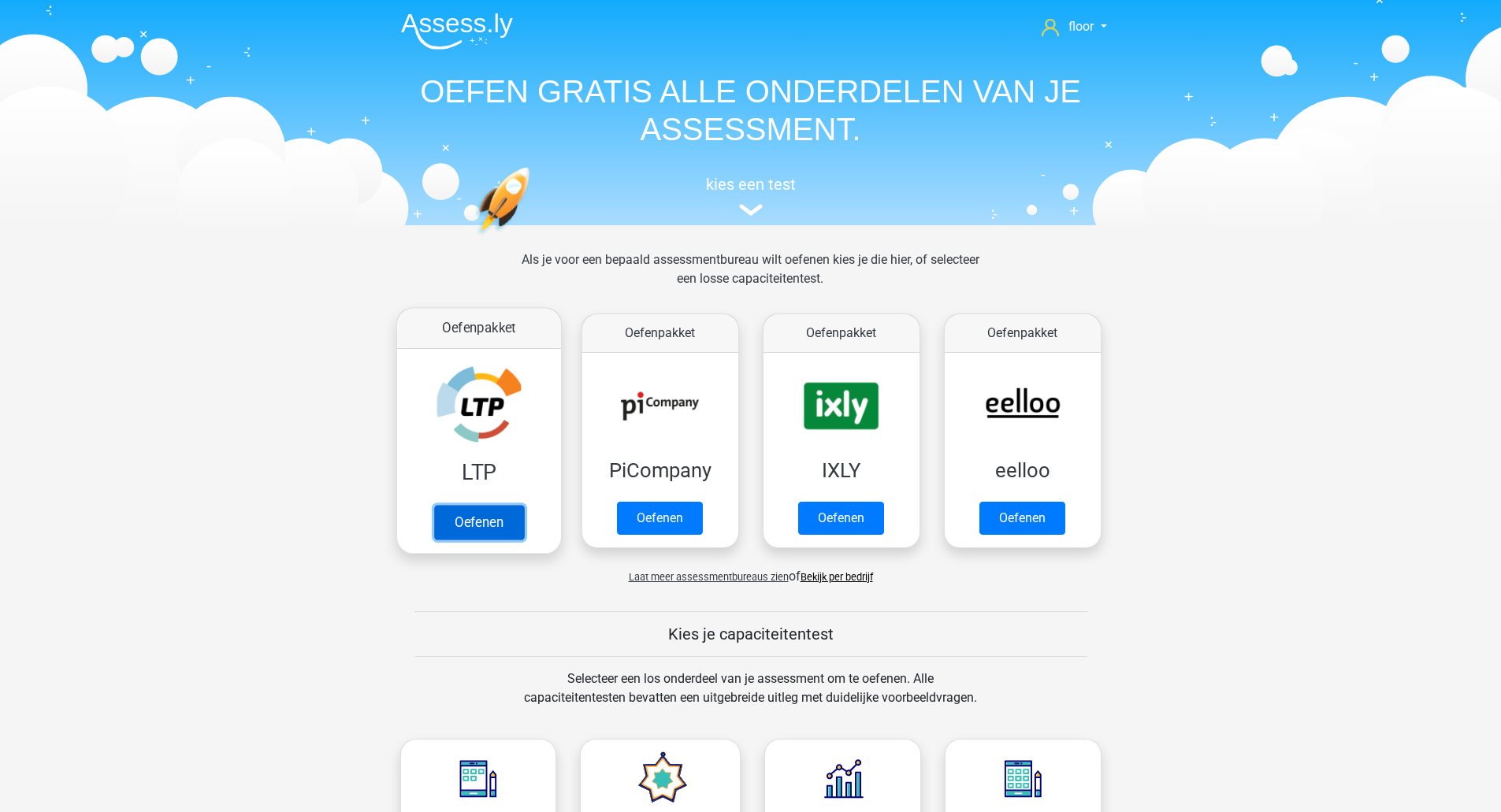
click at [475, 505] on link "Oefenen" at bounding box center [478, 522] width 90 height 35
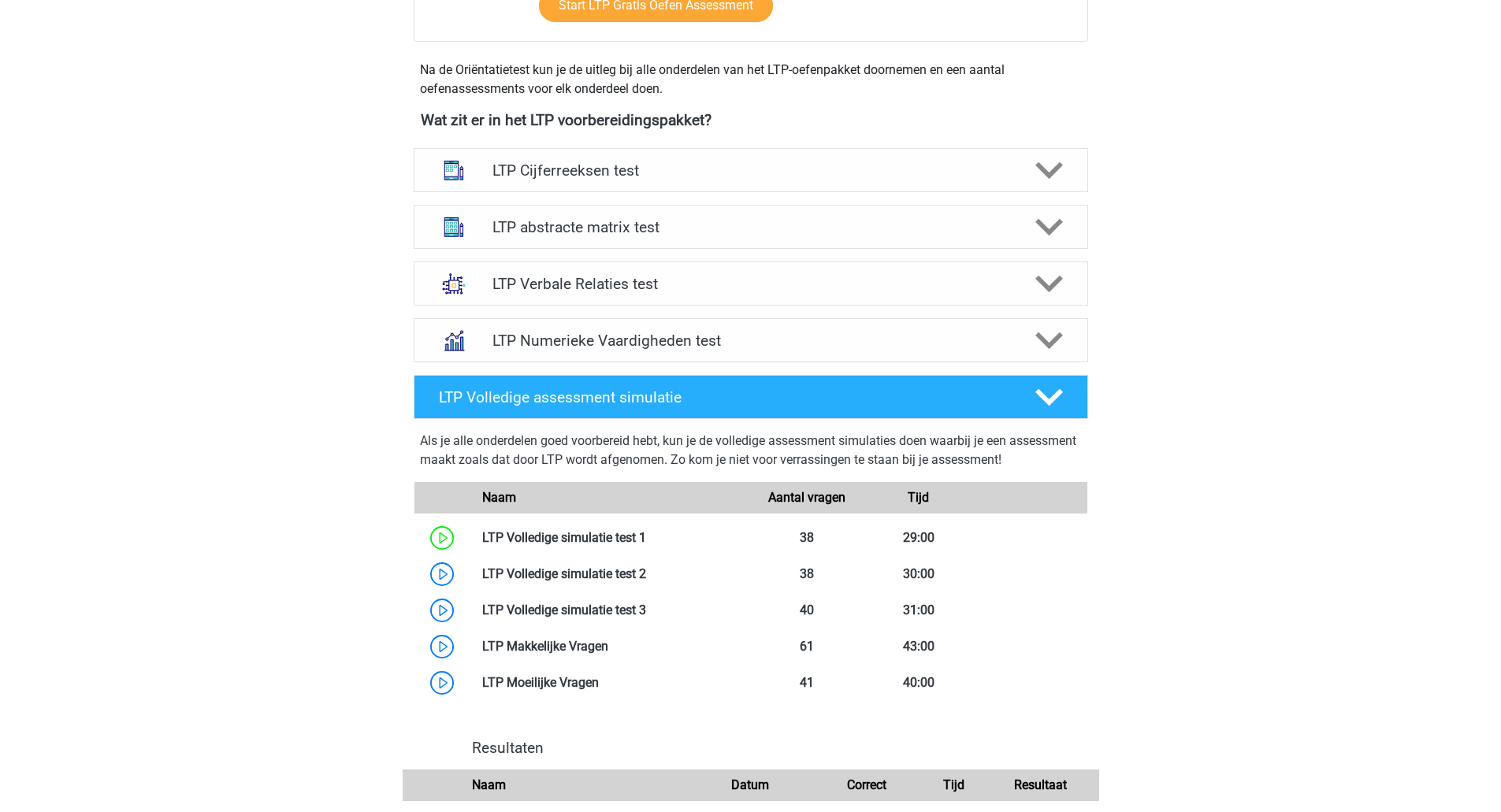
scroll to position [539, 0]
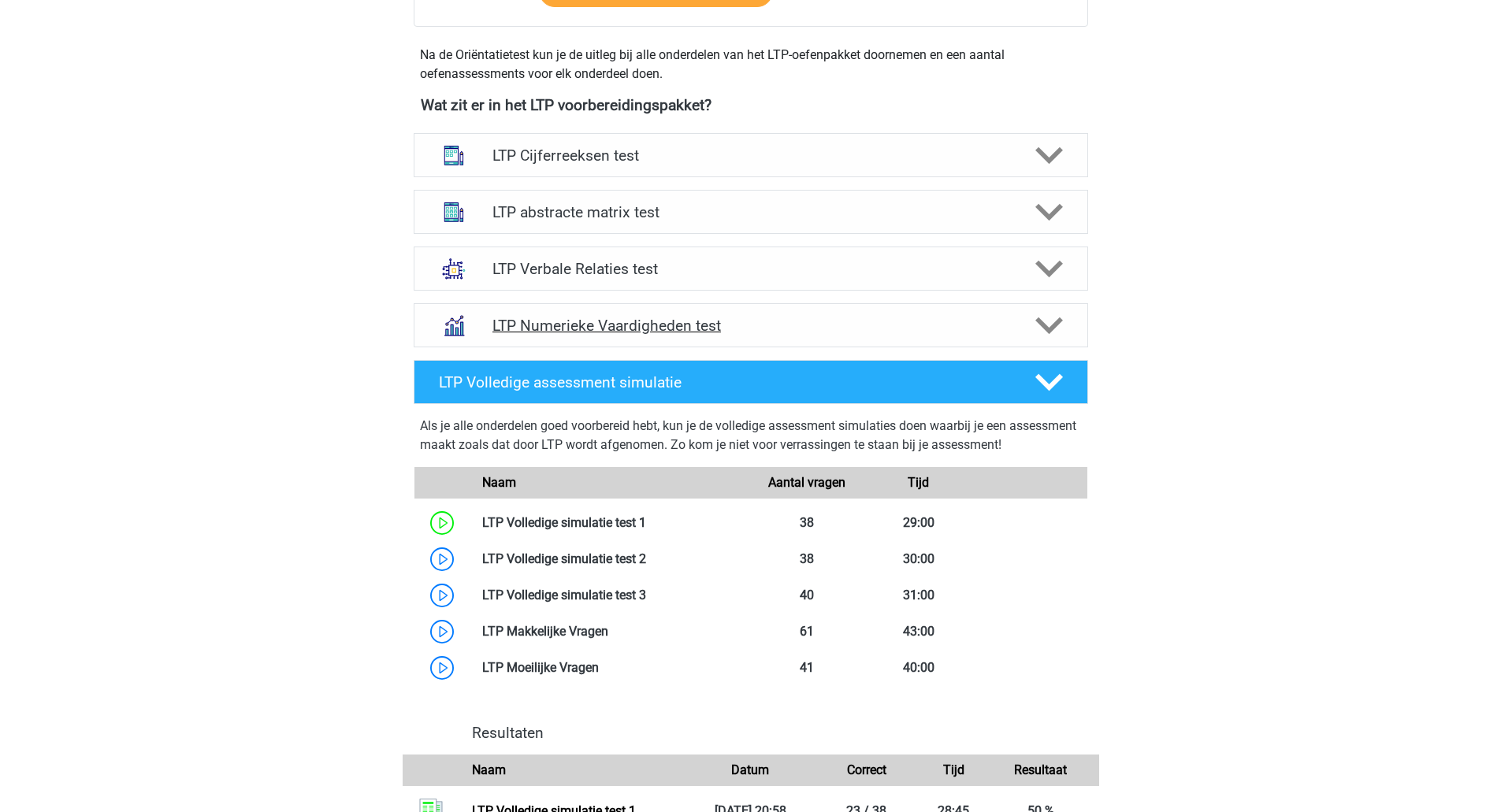
click at [1050, 328] on polygon at bounding box center [1050, 325] width 28 height 17
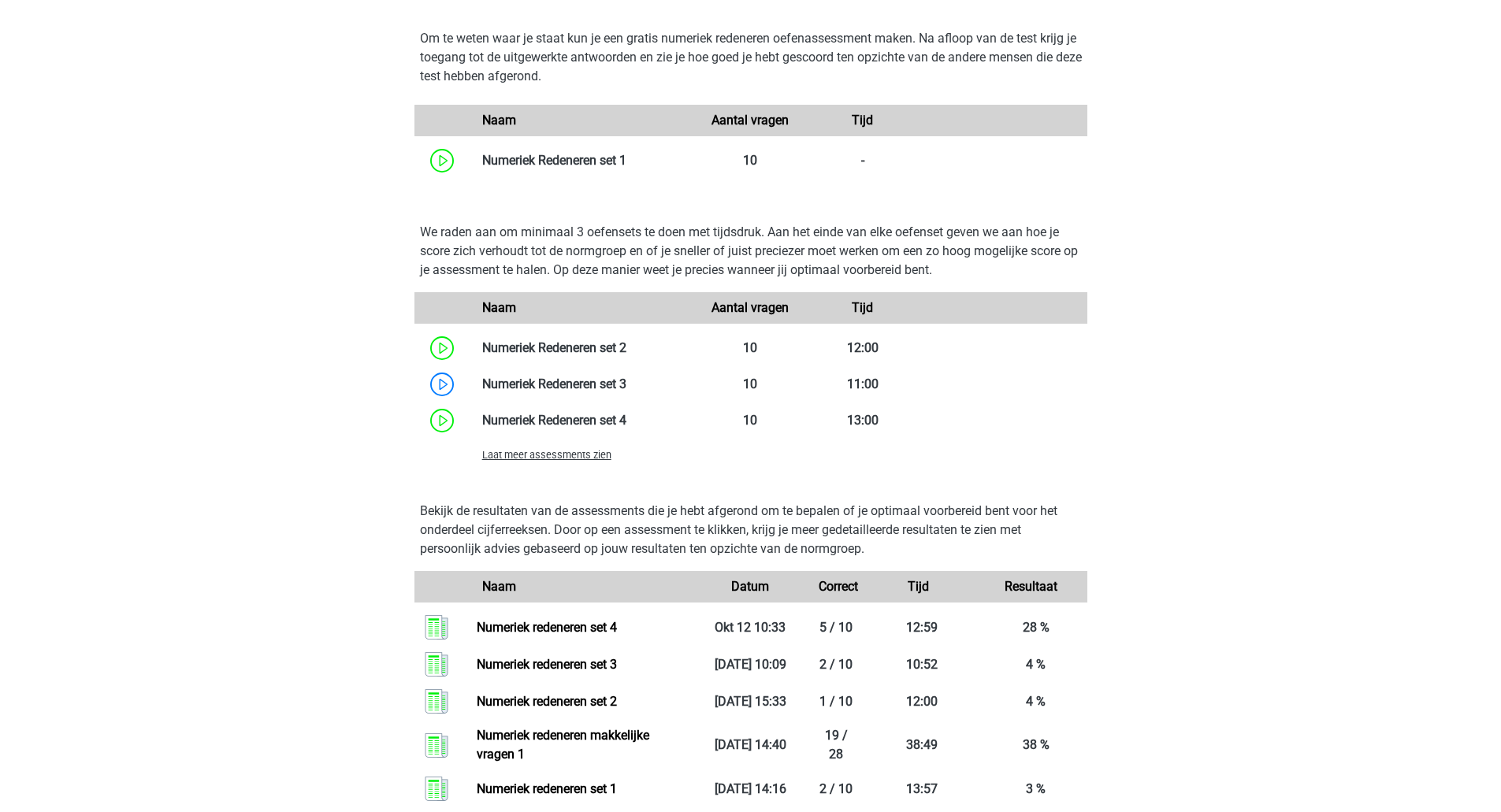
scroll to position [966, 0]
click at [593, 459] on span "Laat meer assessments zien" at bounding box center [546, 453] width 129 height 12
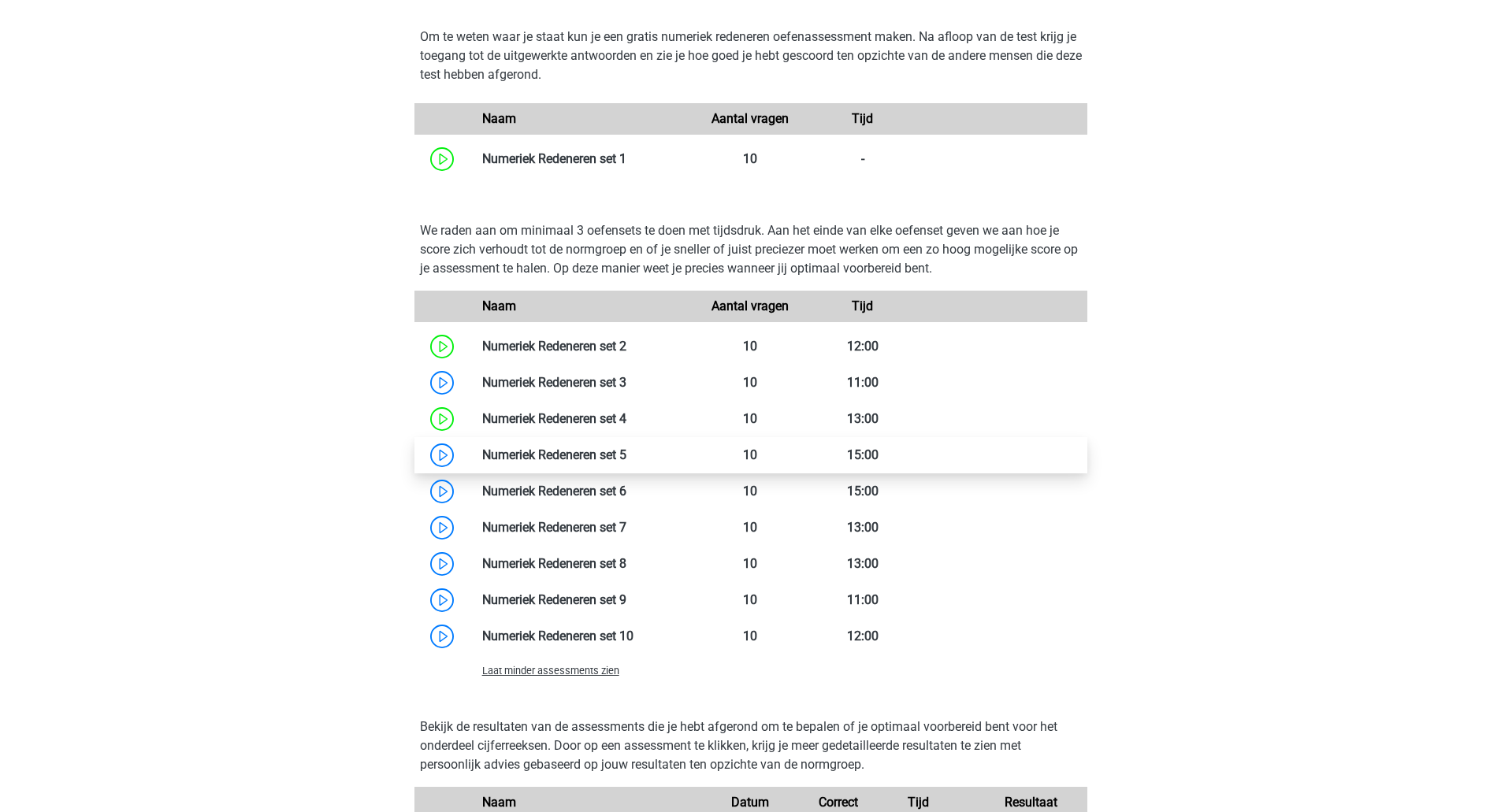
click at [627, 459] on link at bounding box center [627, 454] width 0 height 15
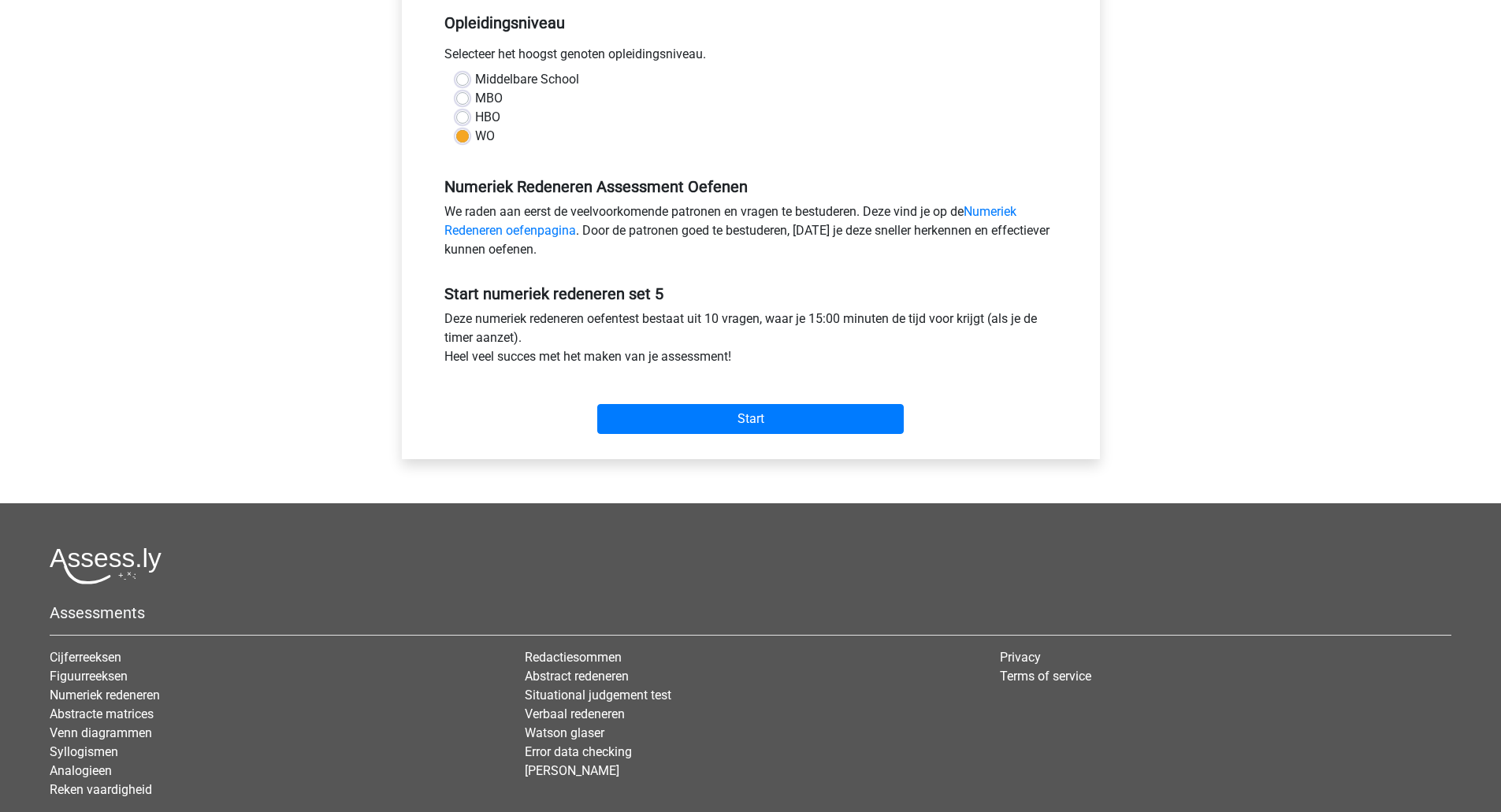
scroll to position [358, 0]
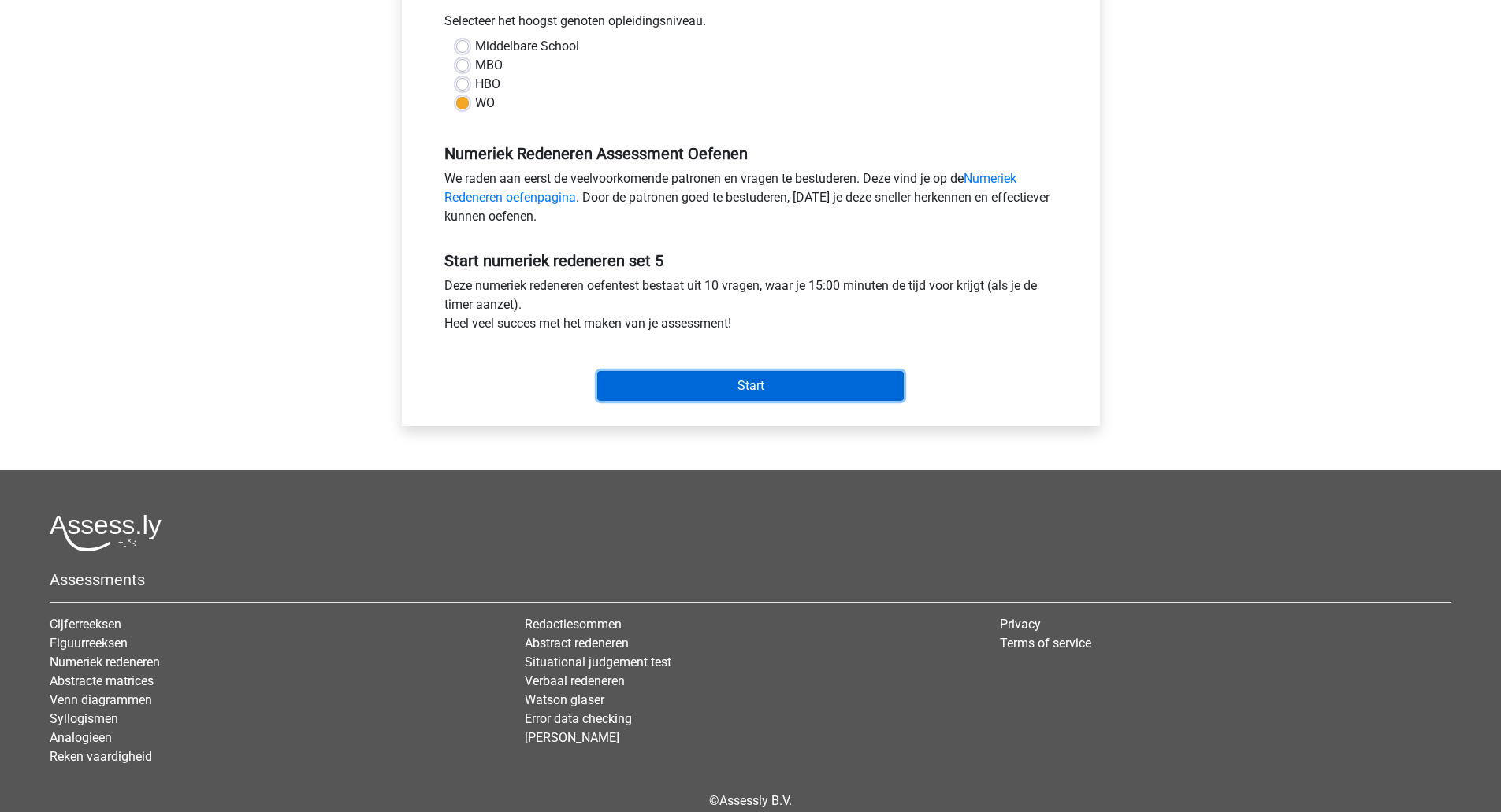
click at [792, 399] on input "Start" at bounding box center [750, 386] width 306 height 30
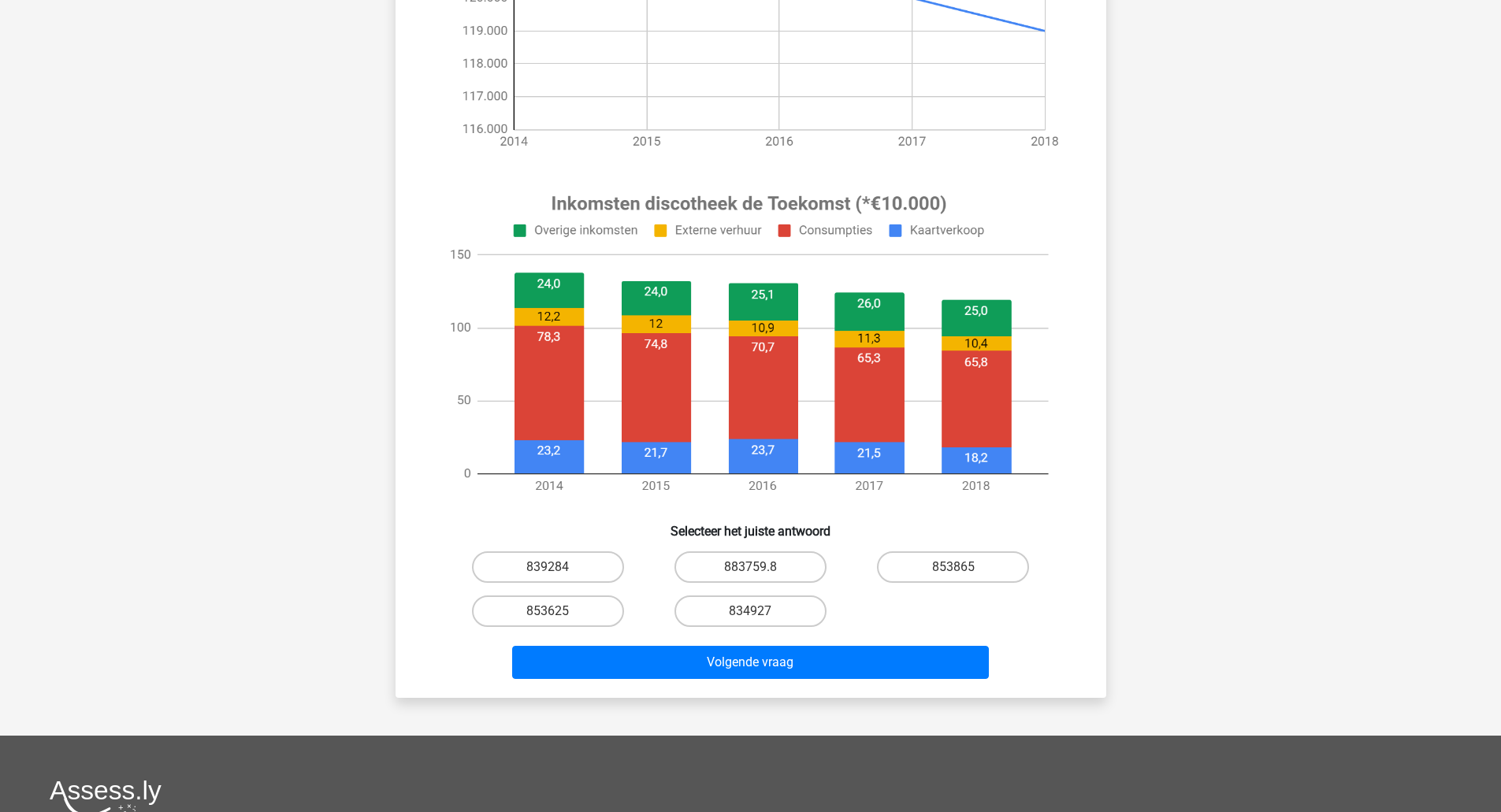
scroll to position [435, 0]
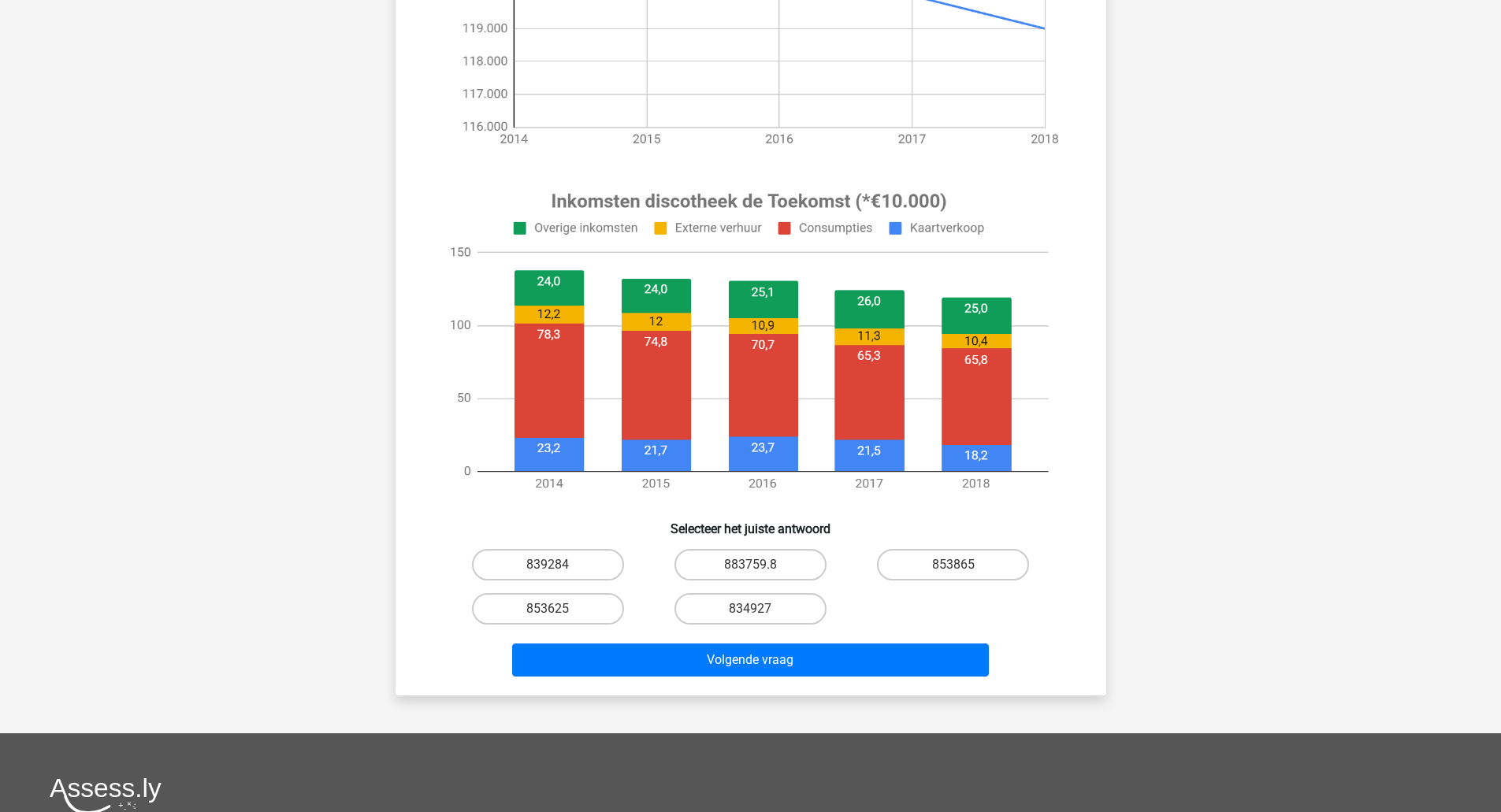
click at [788, 573] on label "883759.8" at bounding box center [750, 565] width 152 height 32
click at [760, 573] on input "883759.8" at bounding box center [755, 570] width 10 height 10
radio input "true"
click at [873, 643] on button "Volgende vraag" at bounding box center [750, 659] width 477 height 33
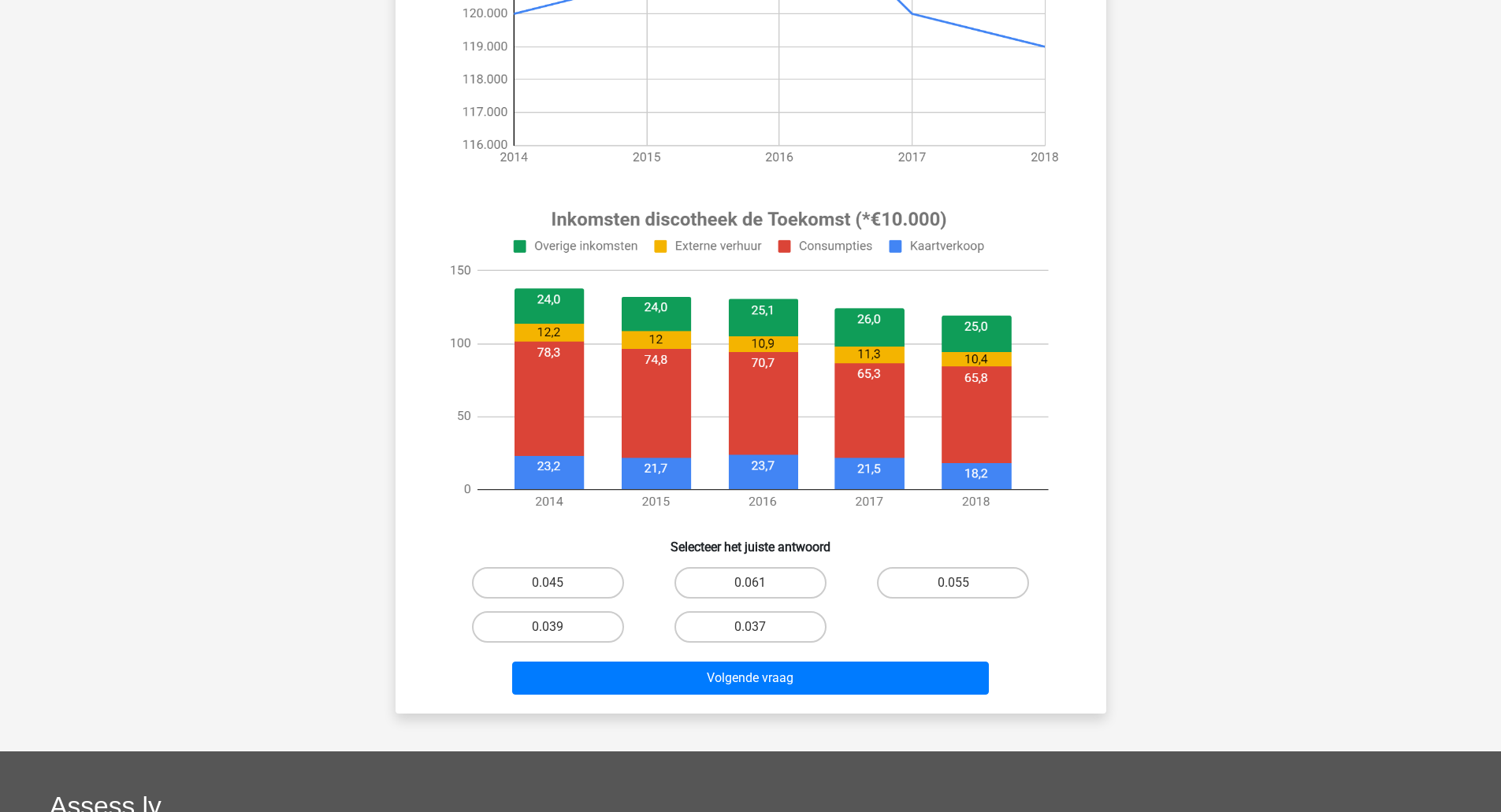
scroll to position [489, 0]
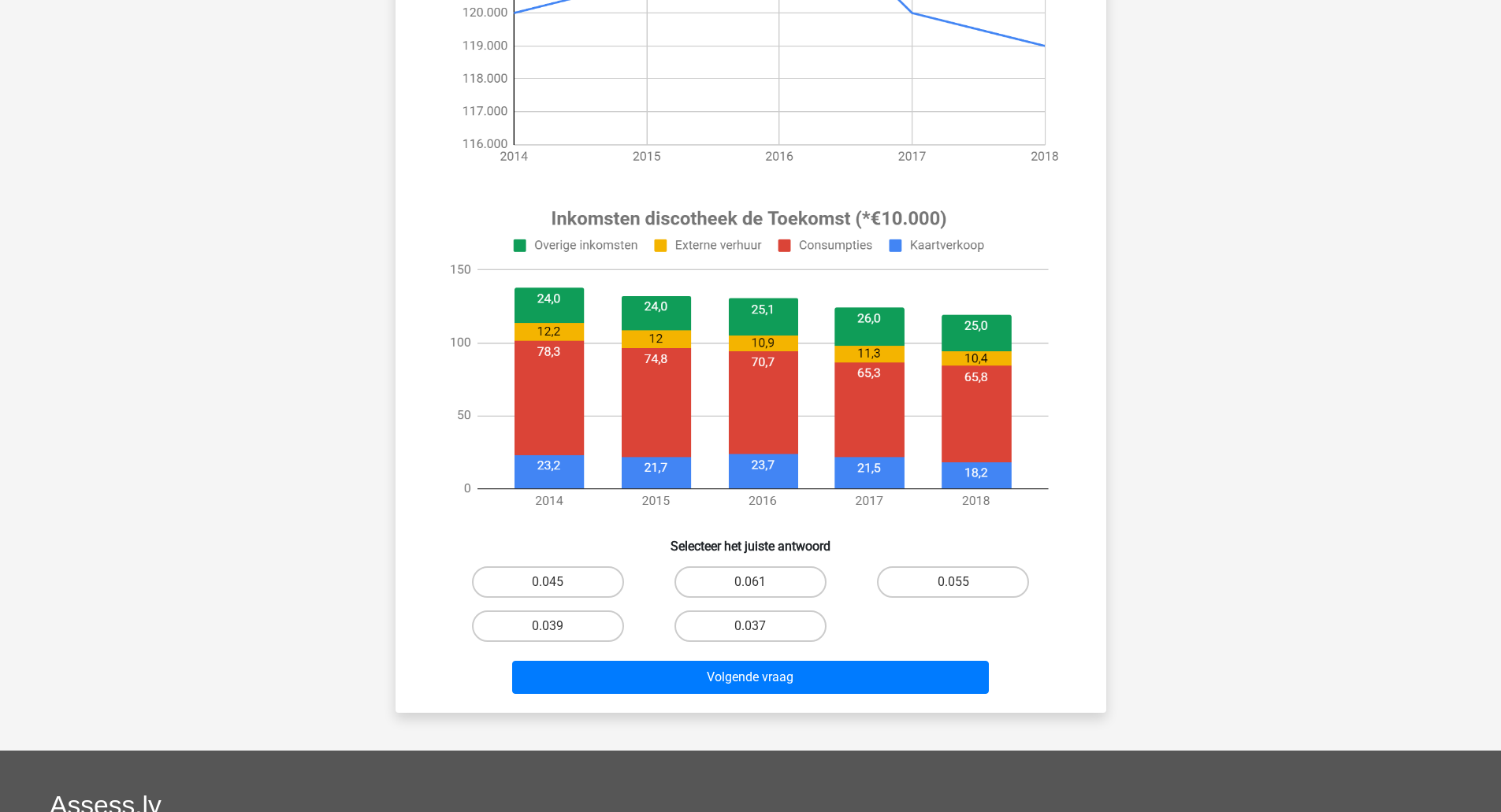
click at [967, 584] on label "0.055" at bounding box center [953, 583] width 152 height 32
click at [964, 584] on input "0.055" at bounding box center [958, 587] width 10 height 10
radio input "true"
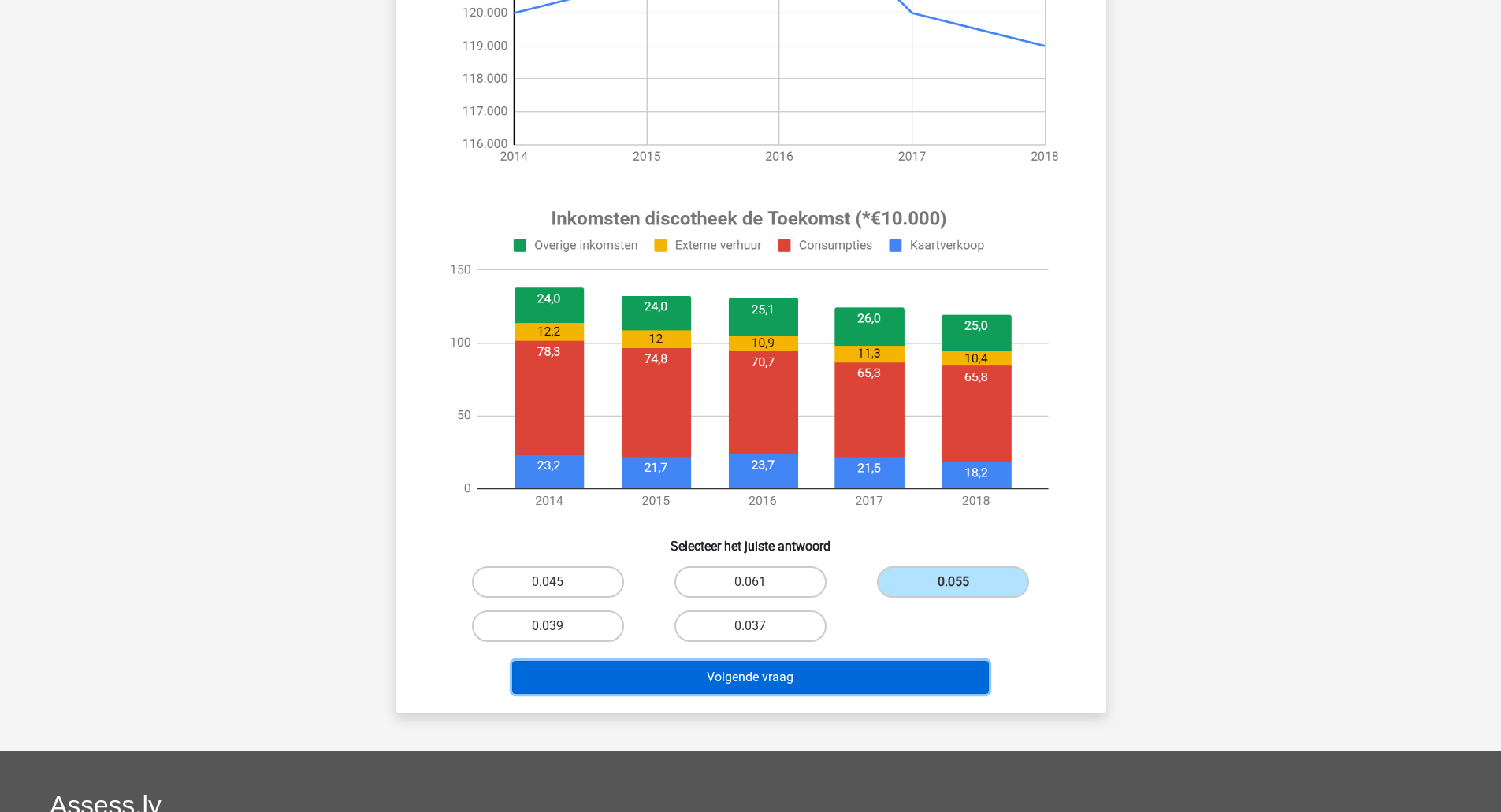
click at [958, 681] on button "Volgende vraag" at bounding box center [750, 676] width 477 height 33
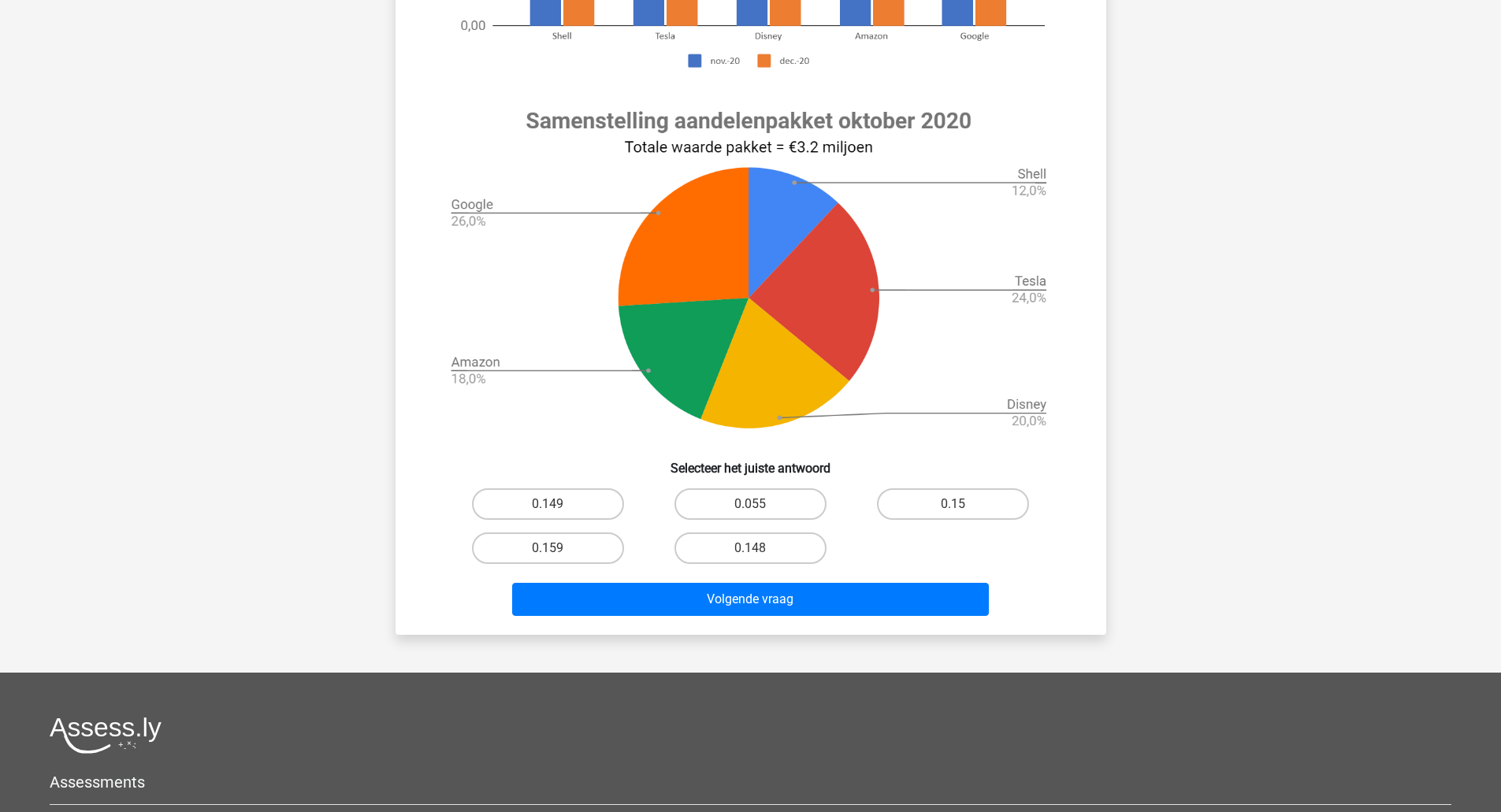
scroll to position [492, 0]
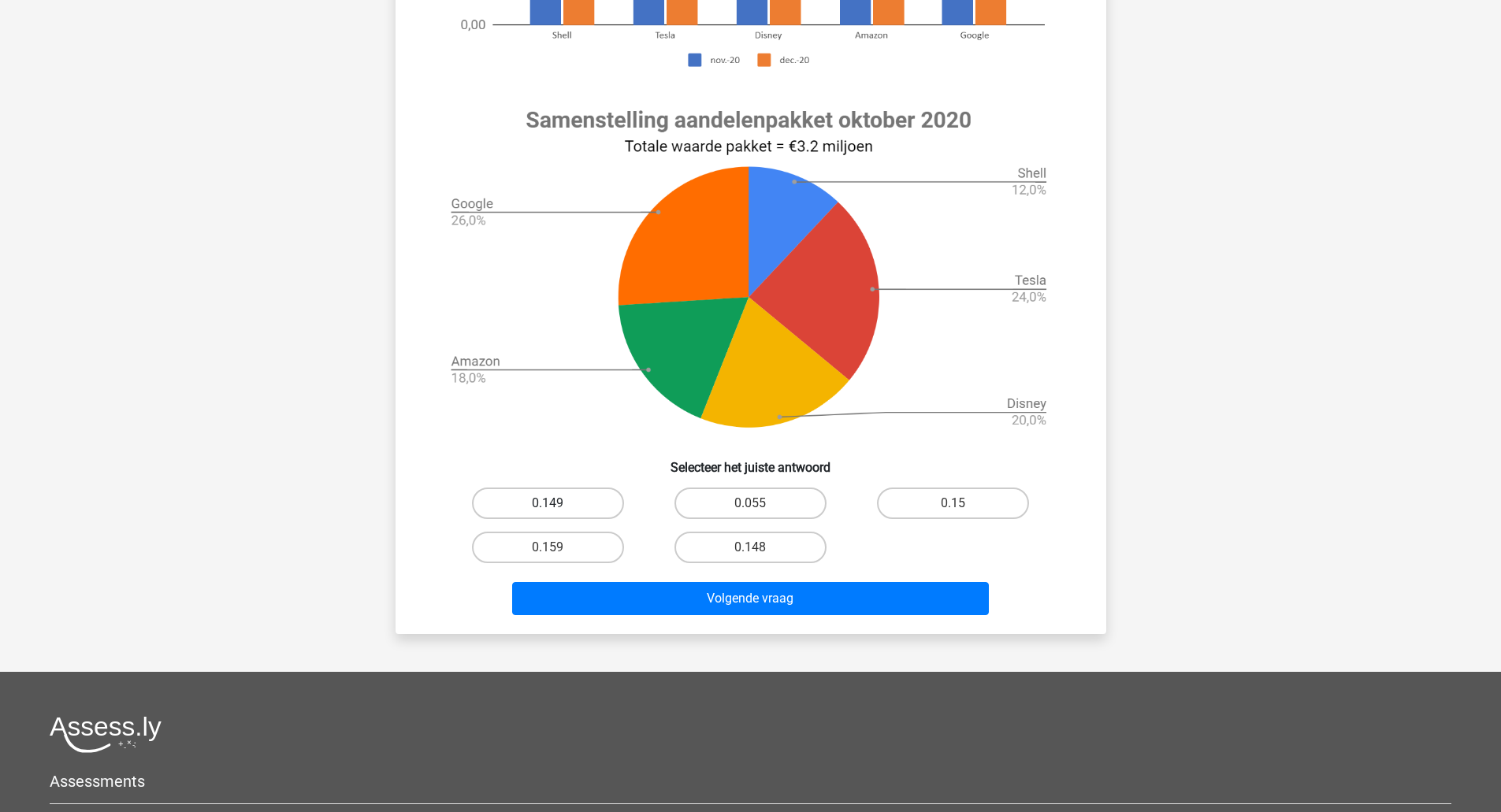
click at [569, 508] on label "0.149" at bounding box center [548, 504] width 152 height 32
click at [558, 508] on input "0.149" at bounding box center [553, 509] width 10 height 10
radio input "true"
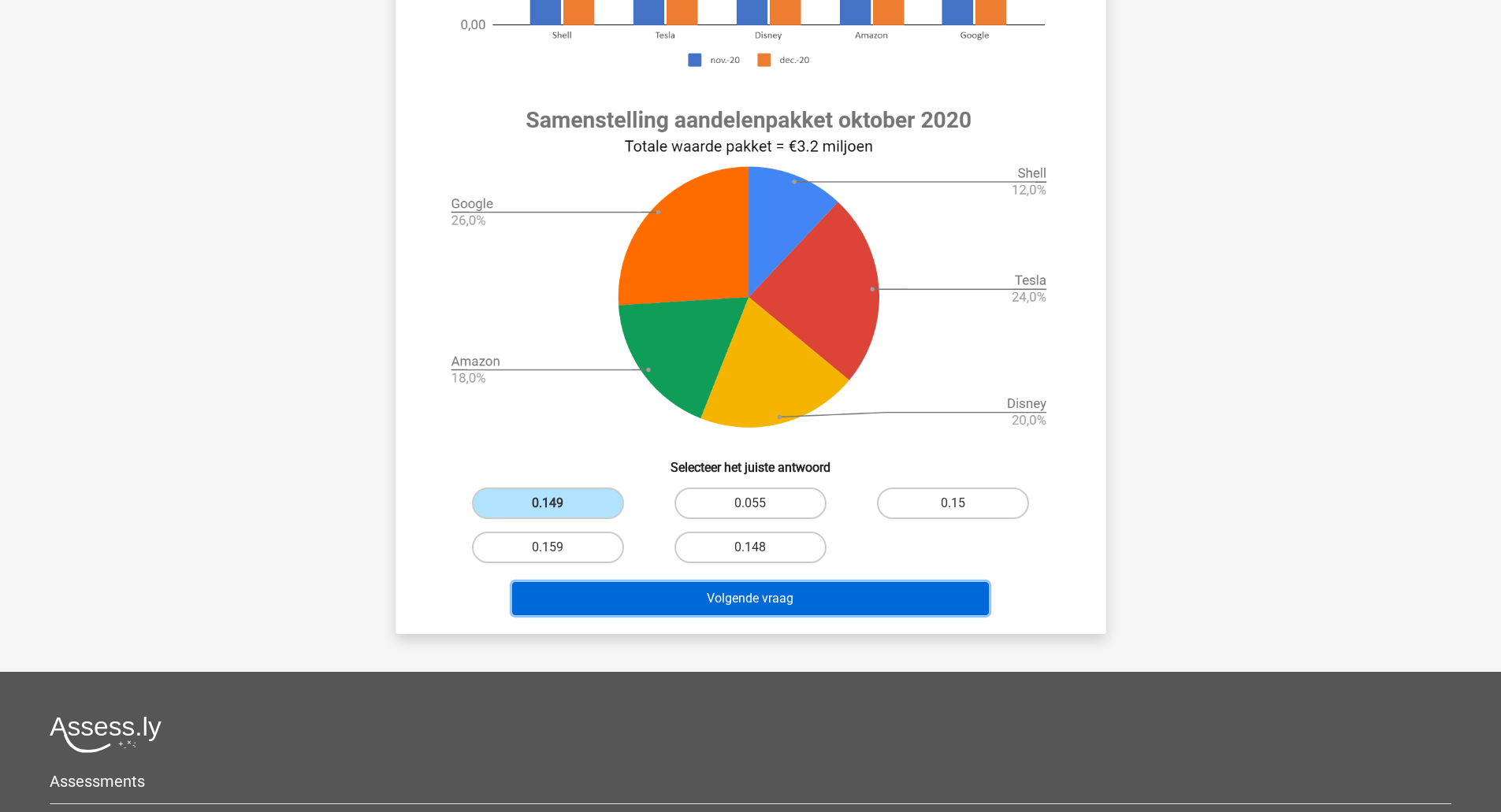
click at [658, 595] on button "Volgende vraag" at bounding box center [750, 598] width 477 height 33
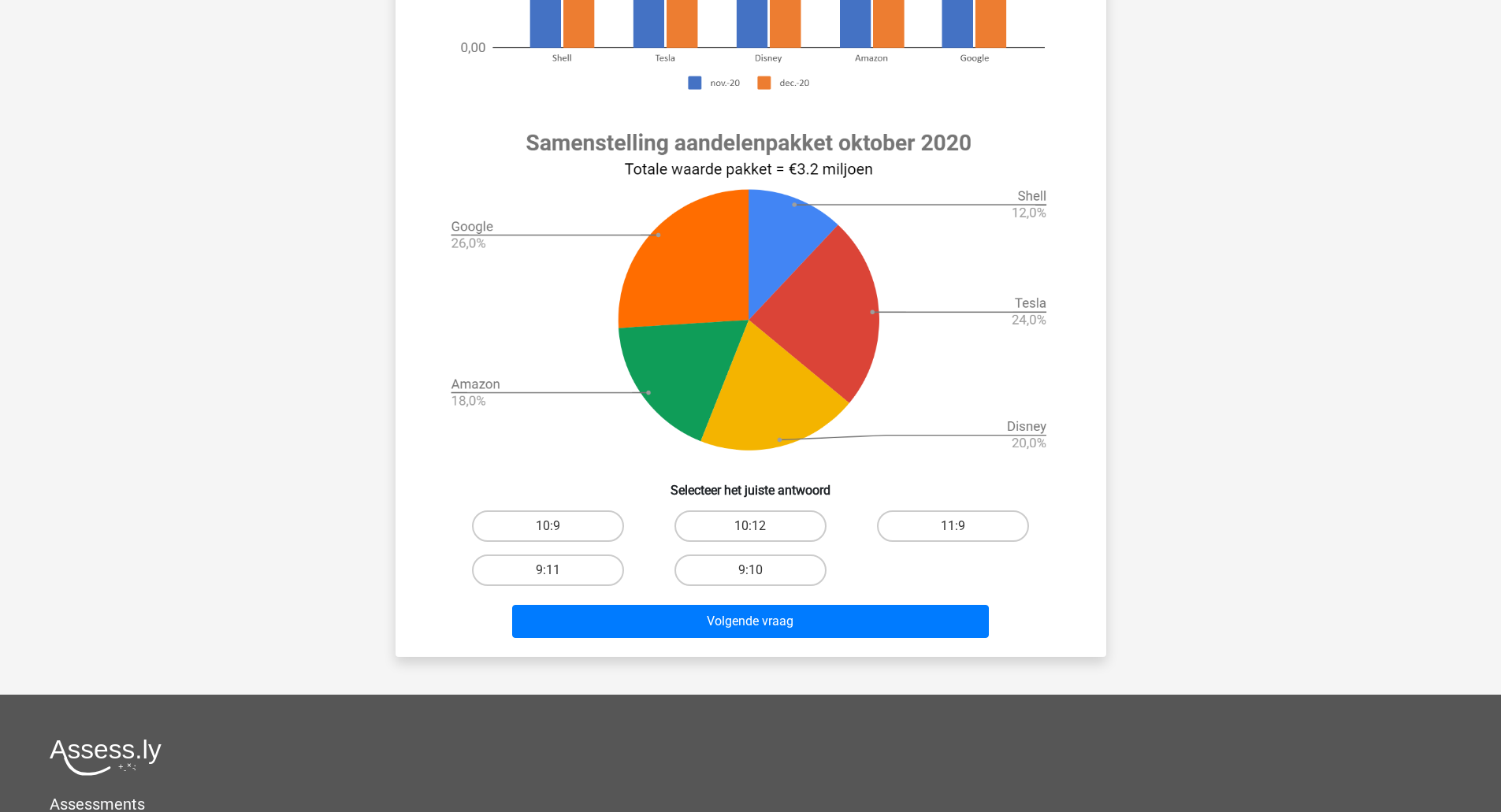
scroll to position [473, 0]
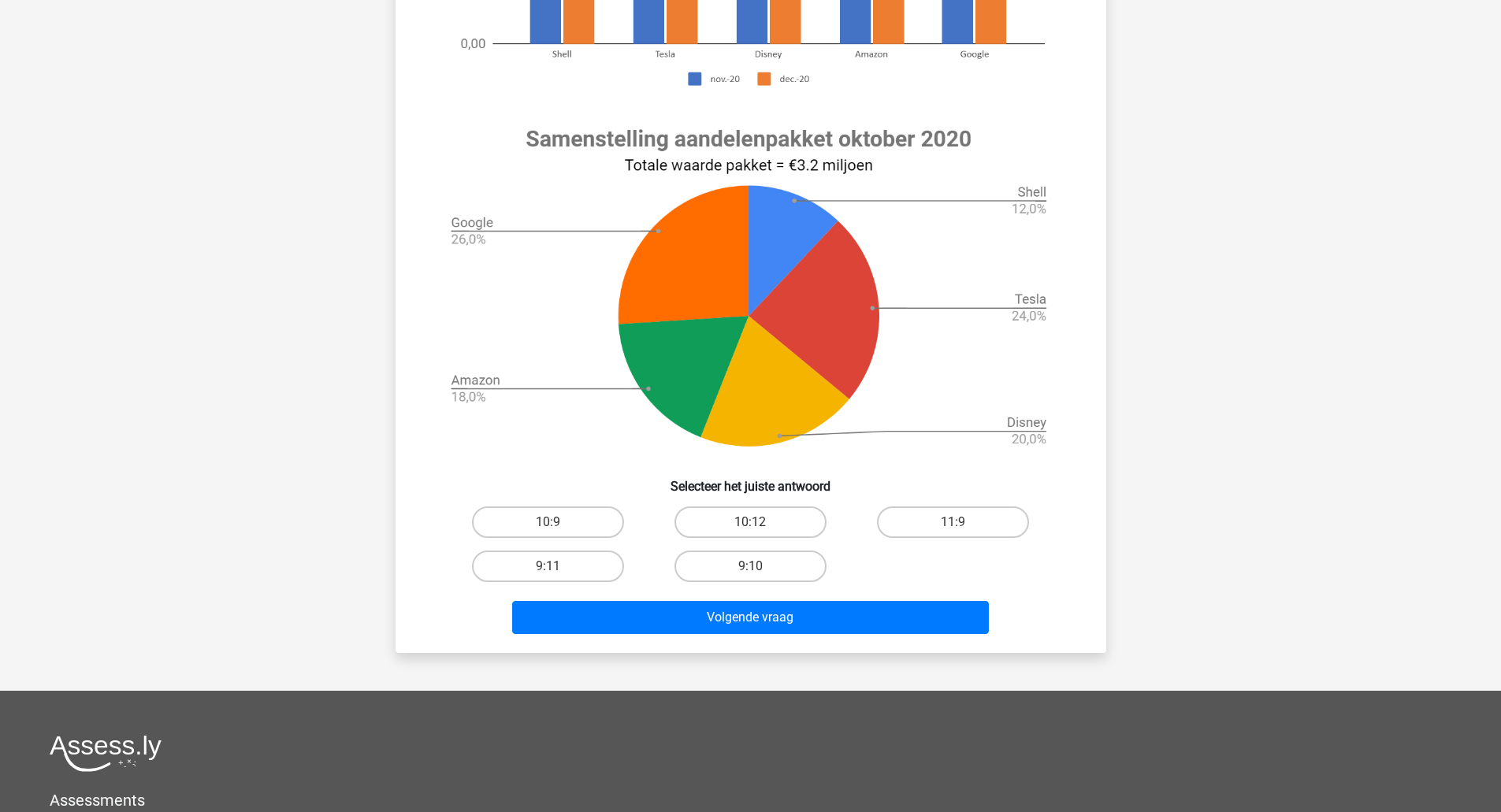
click at [786, 554] on label "9:10" at bounding box center [750, 567] width 152 height 32
click at [760, 567] on input "9:10" at bounding box center [755, 572] width 10 height 10
radio input "true"
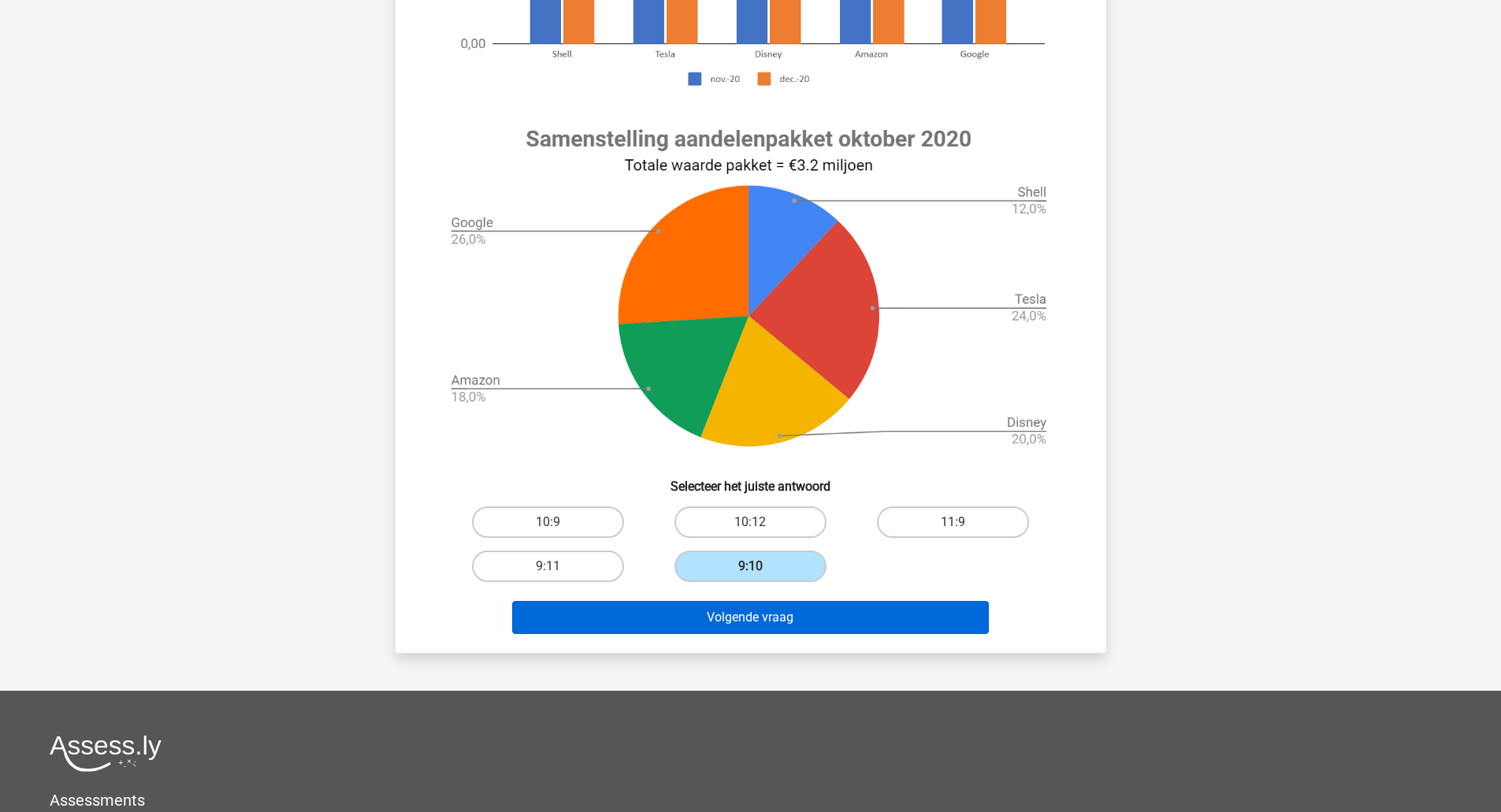
click at [839, 615] on button "Volgende vraag" at bounding box center [750, 616] width 477 height 33
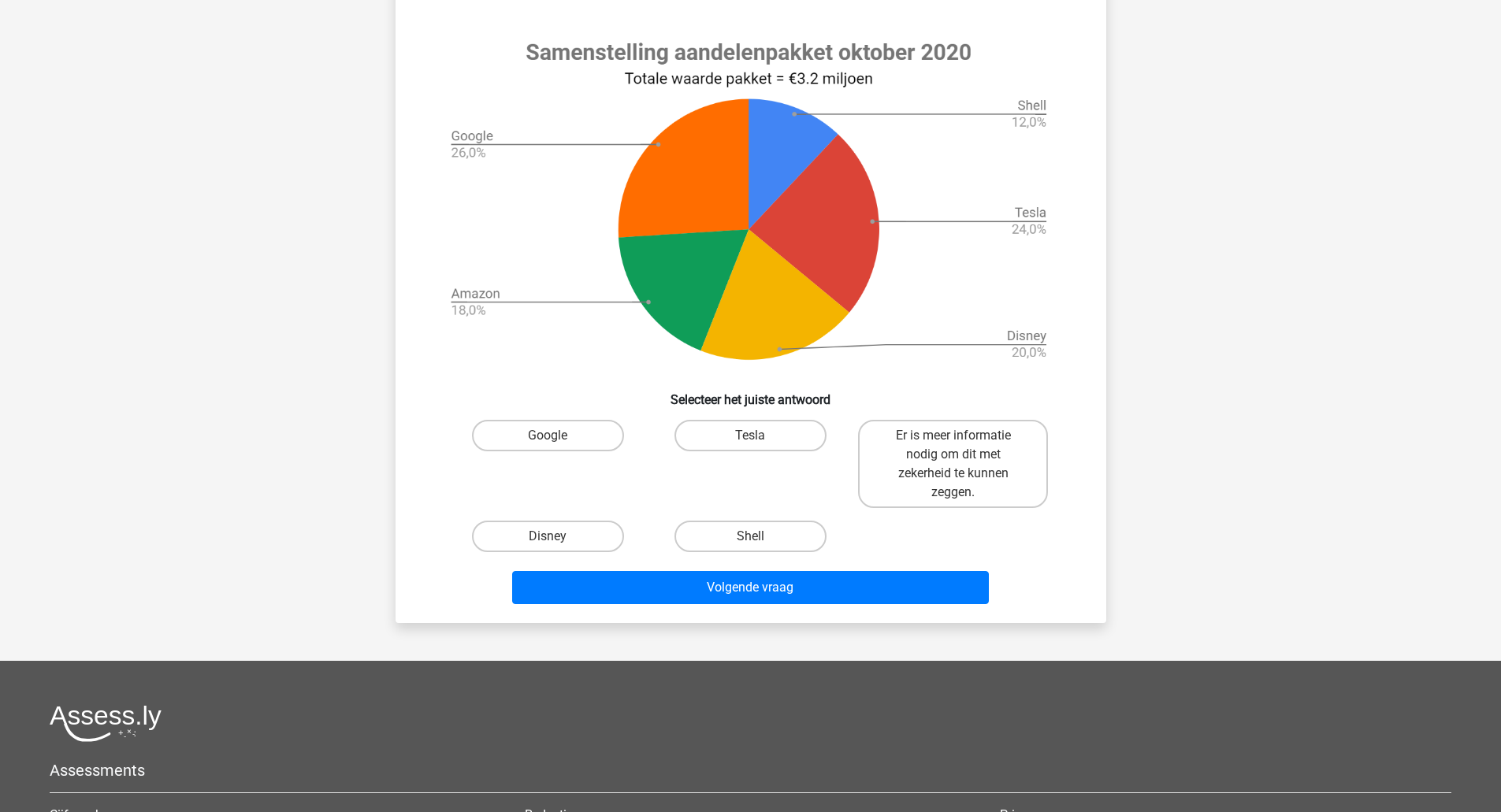
scroll to position [560, 0]
click at [790, 429] on label "Tesla" at bounding box center [750, 435] width 152 height 32
click at [760, 435] on input "Tesla" at bounding box center [755, 440] width 10 height 10
radio input "true"
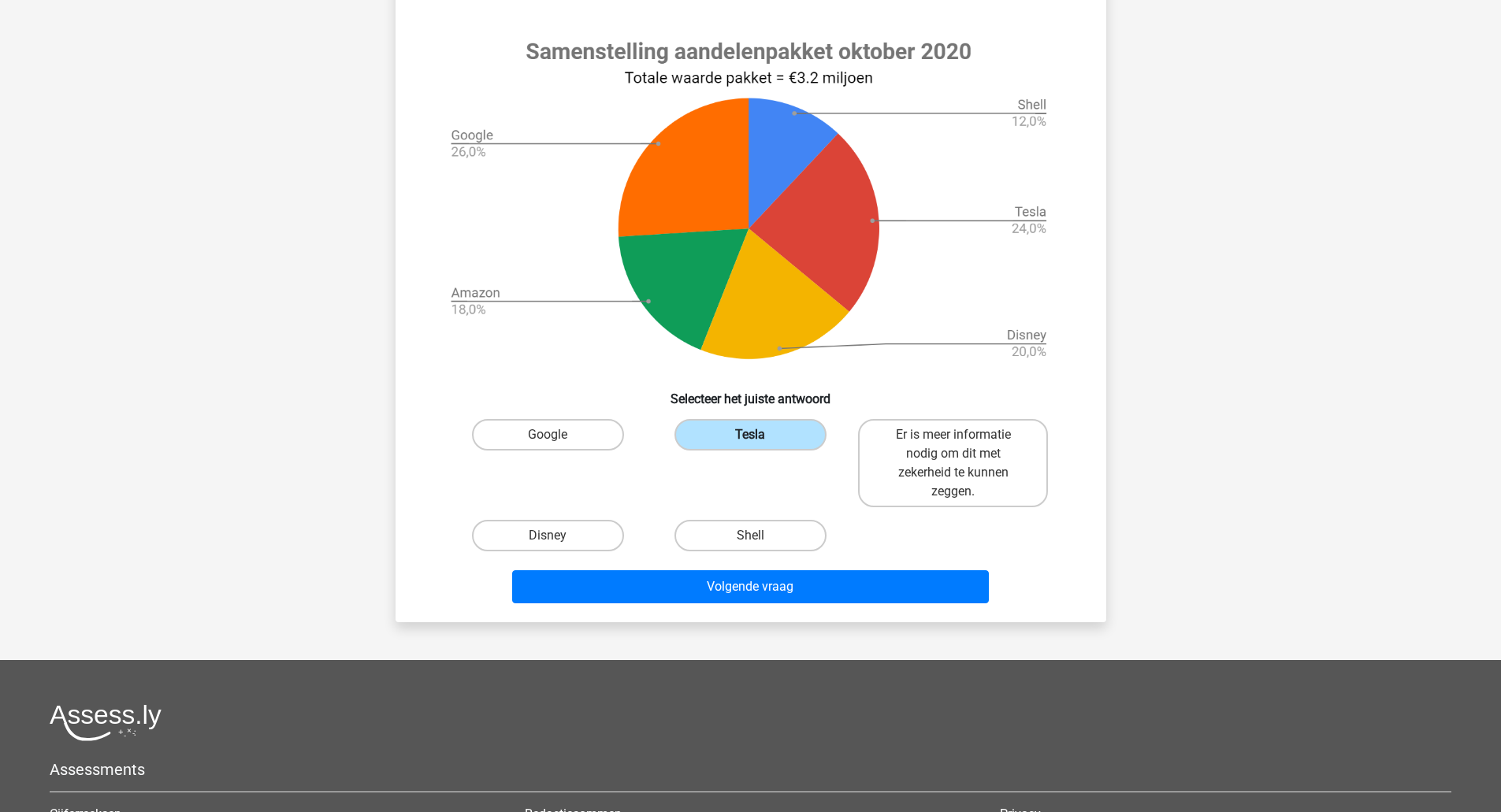
click at [871, 572] on button "Volgende vraag" at bounding box center [750, 587] width 477 height 33
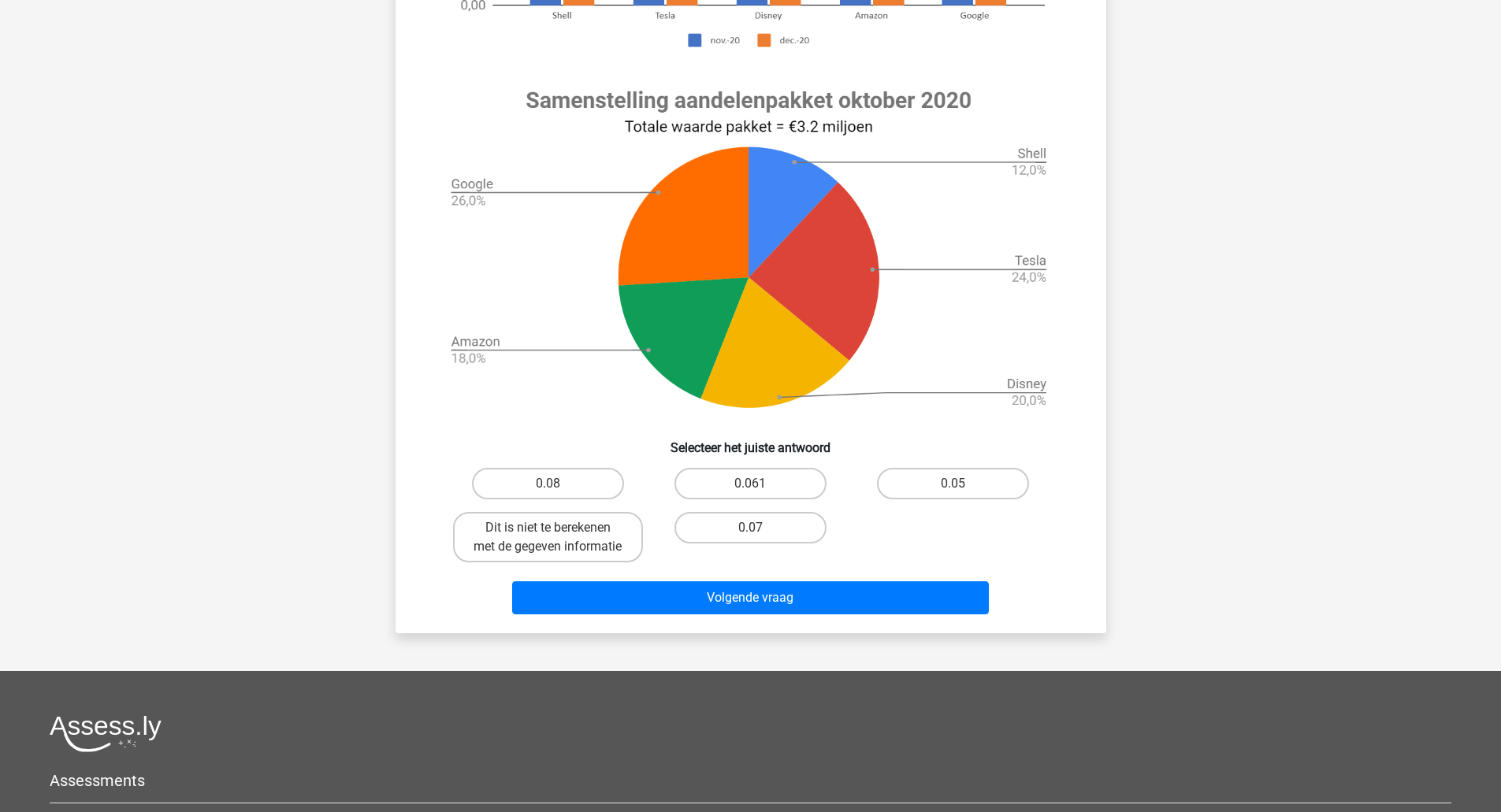
scroll to position [510, 0]
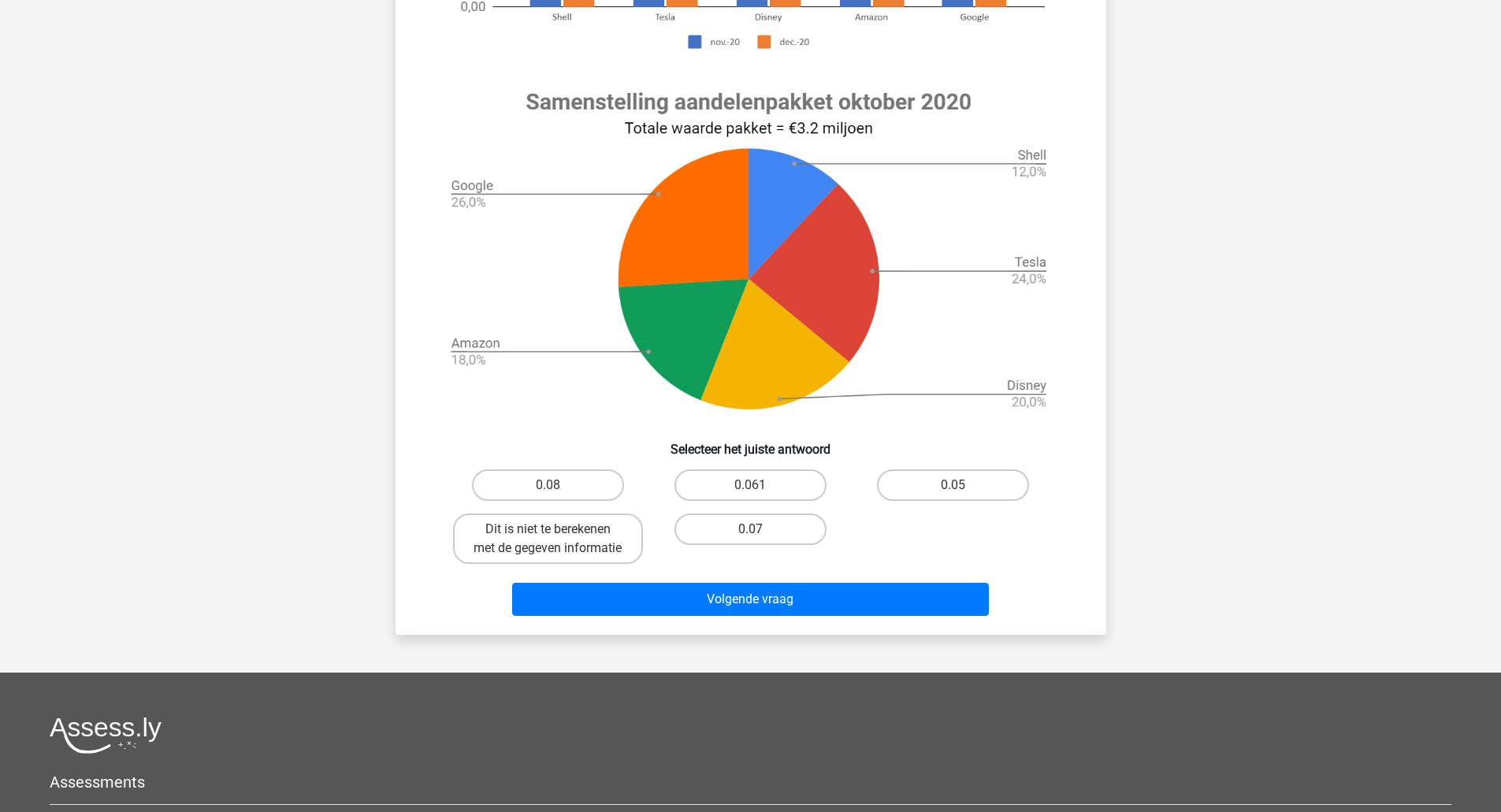
click at [475, 538] on label "Dit is niet te berekenen met de gegeven informatie" at bounding box center [548, 539] width 190 height 51
click at [548, 538] on input "Dit is niet te berekenen met de gegeven informatie" at bounding box center [553, 535] width 10 height 10
radio input "true"
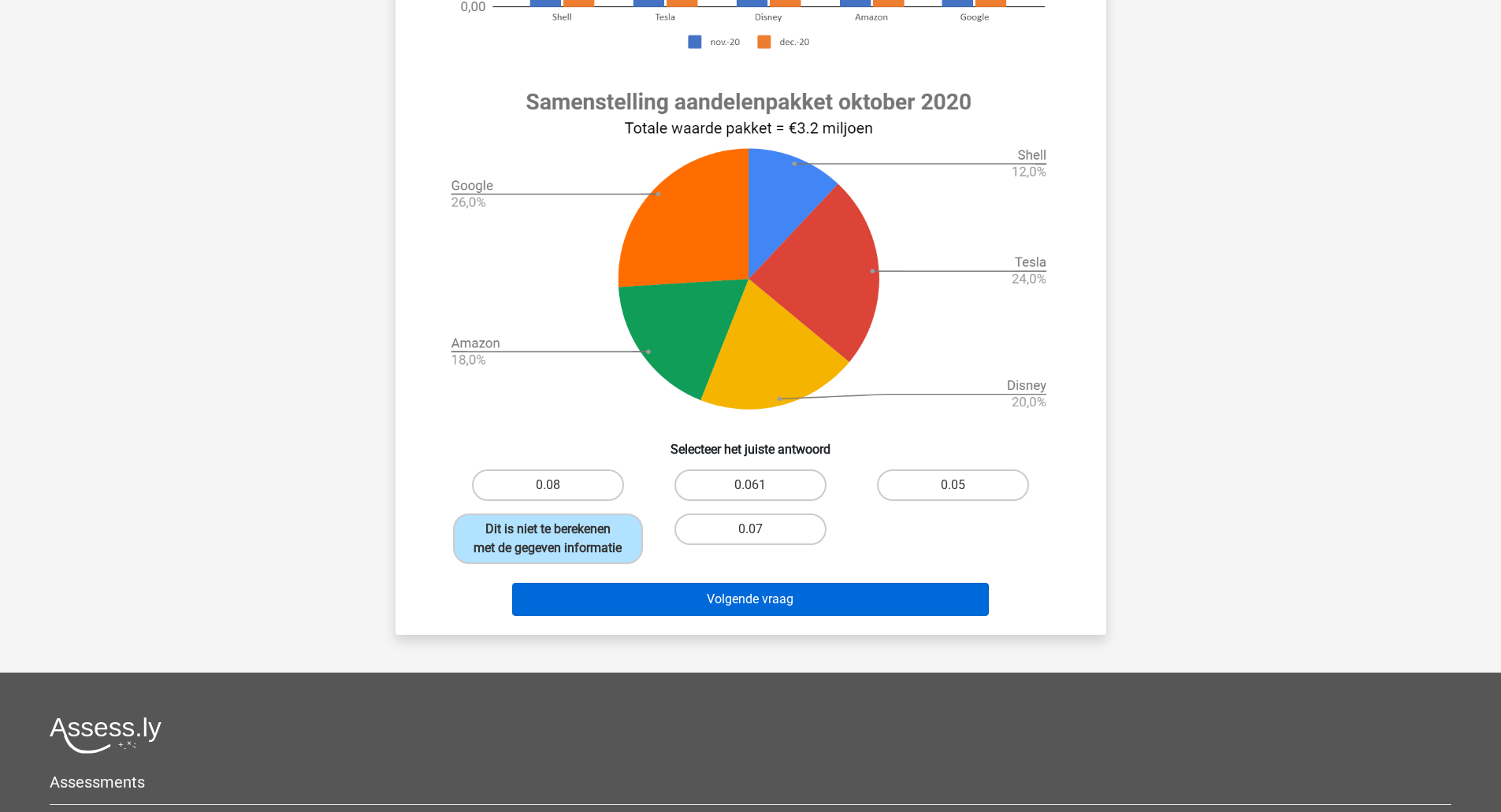
click at [579, 615] on button "Volgende vraag" at bounding box center [750, 599] width 477 height 33
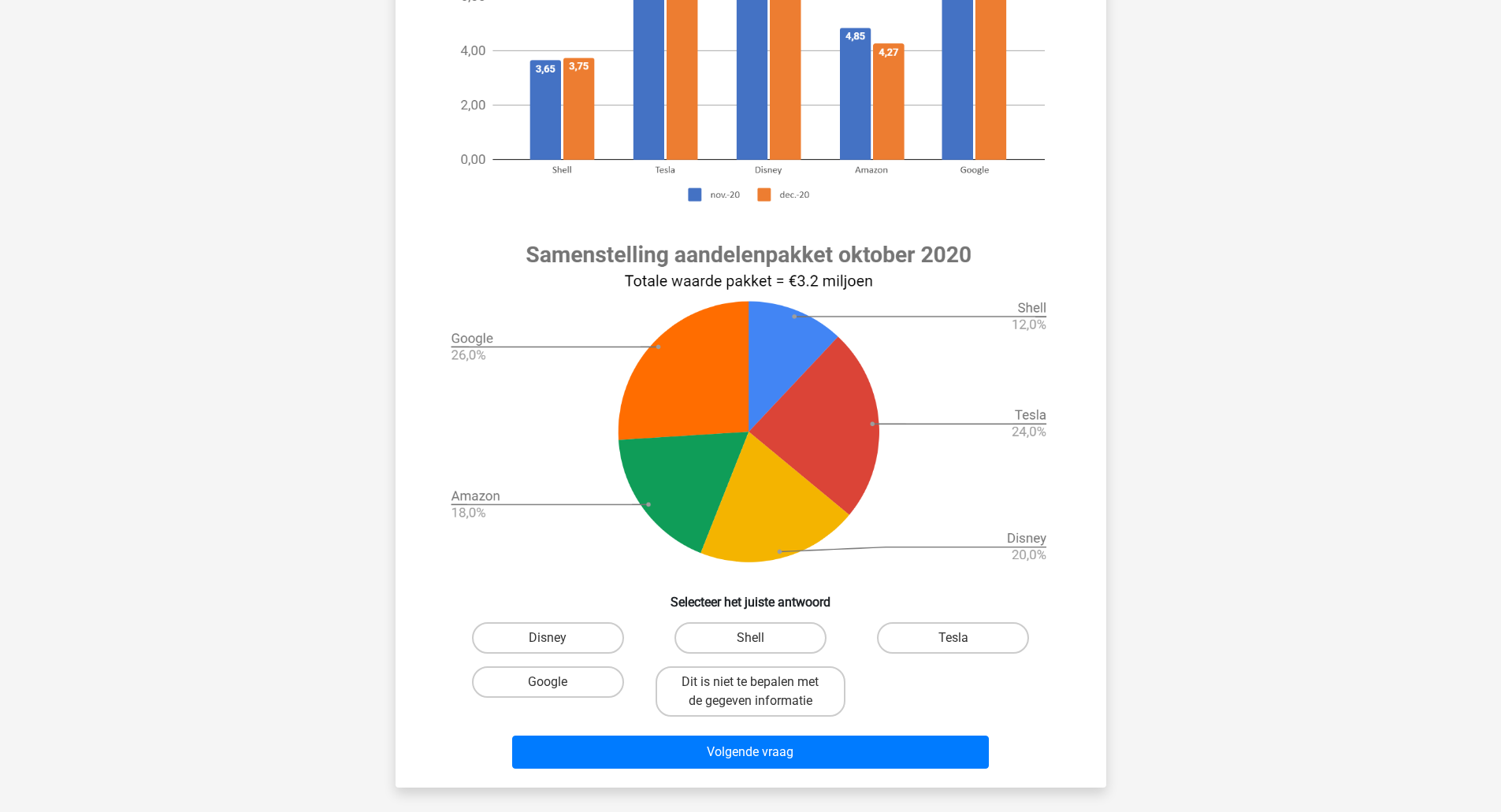
scroll to position [360, 0]
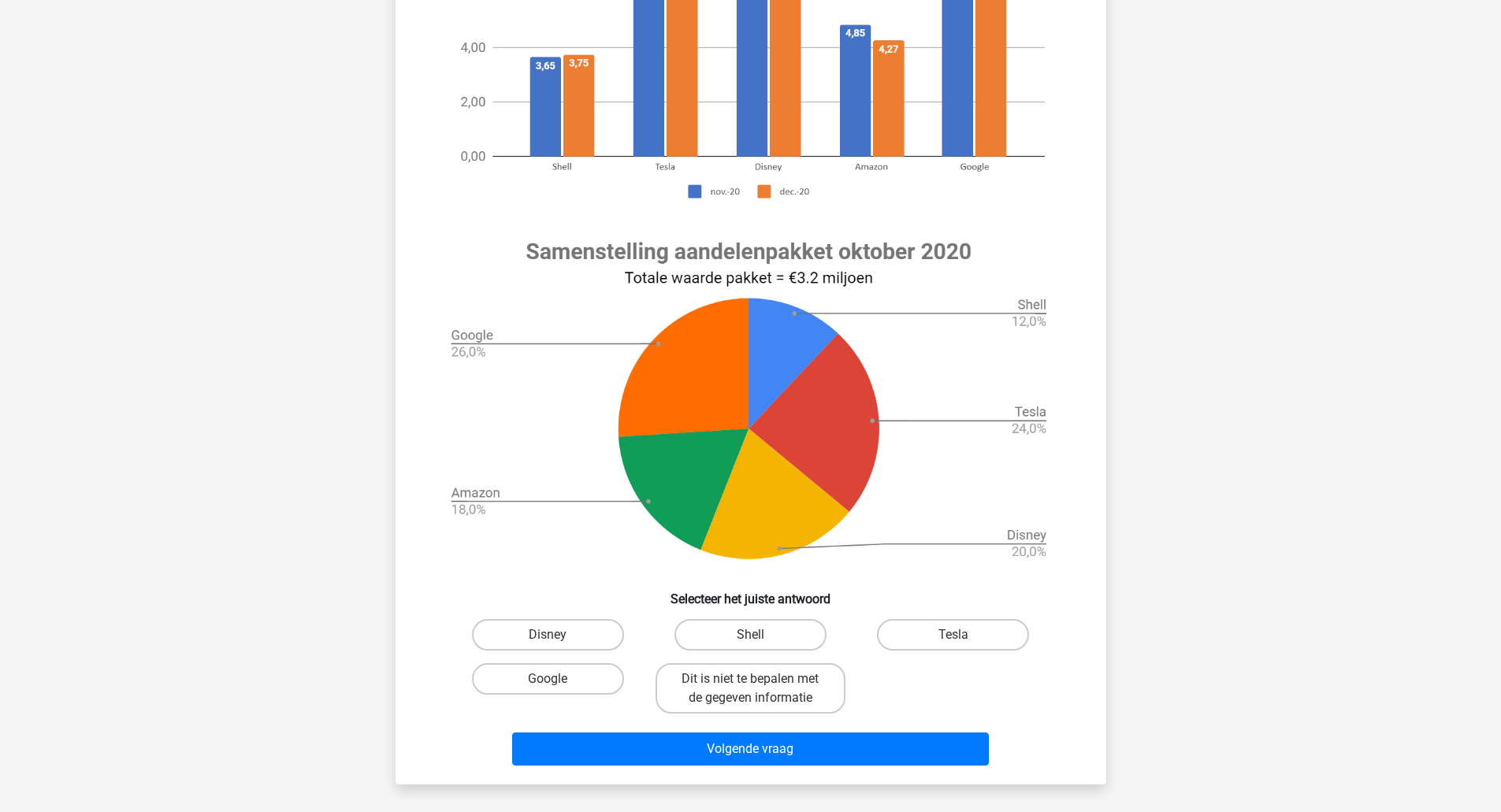
click at [543, 685] on label "Google" at bounding box center [548, 679] width 152 height 32
click at [548, 685] on input "Google" at bounding box center [553, 684] width 10 height 10
radio input "true"
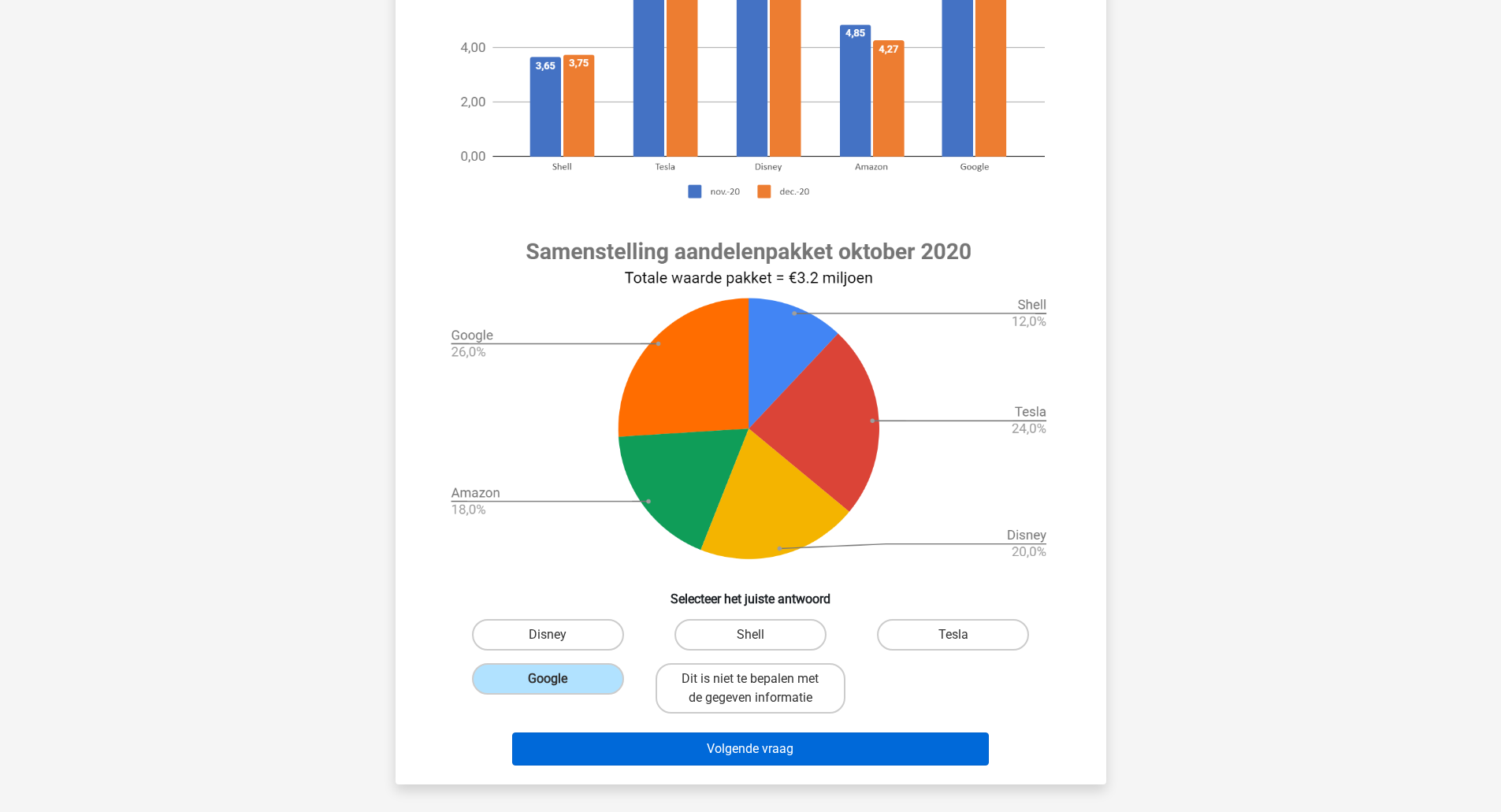
click at [541, 736] on button "Volgende vraag" at bounding box center [750, 748] width 477 height 33
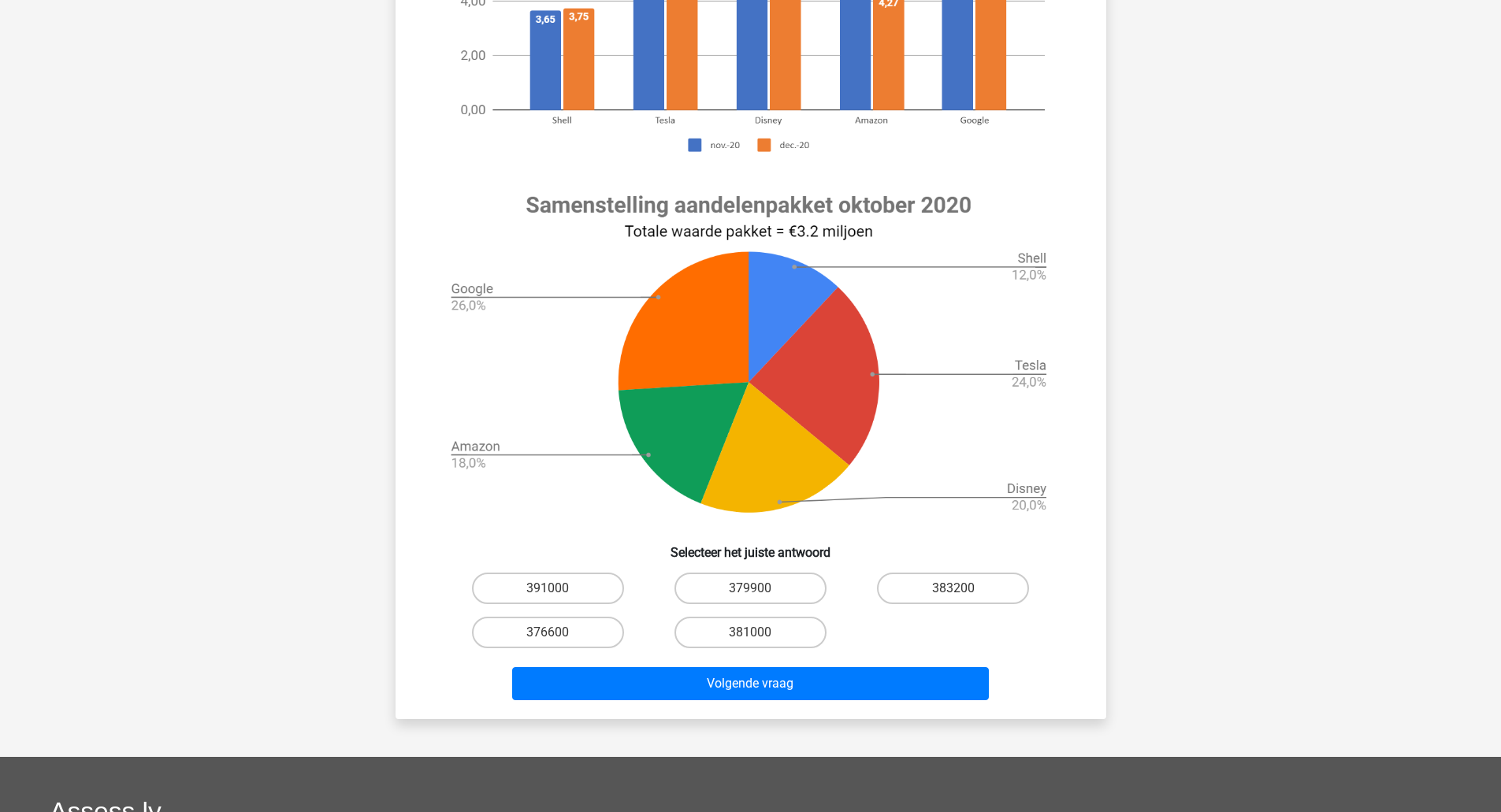
scroll to position [431, 0]
click at [957, 595] on input "383200" at bounding box center [958, 593] width 10 height 10
radio input "true"
click at [908, 690] on button "Volgende vraag" at bounding box center [750, 682] width 477 height 33
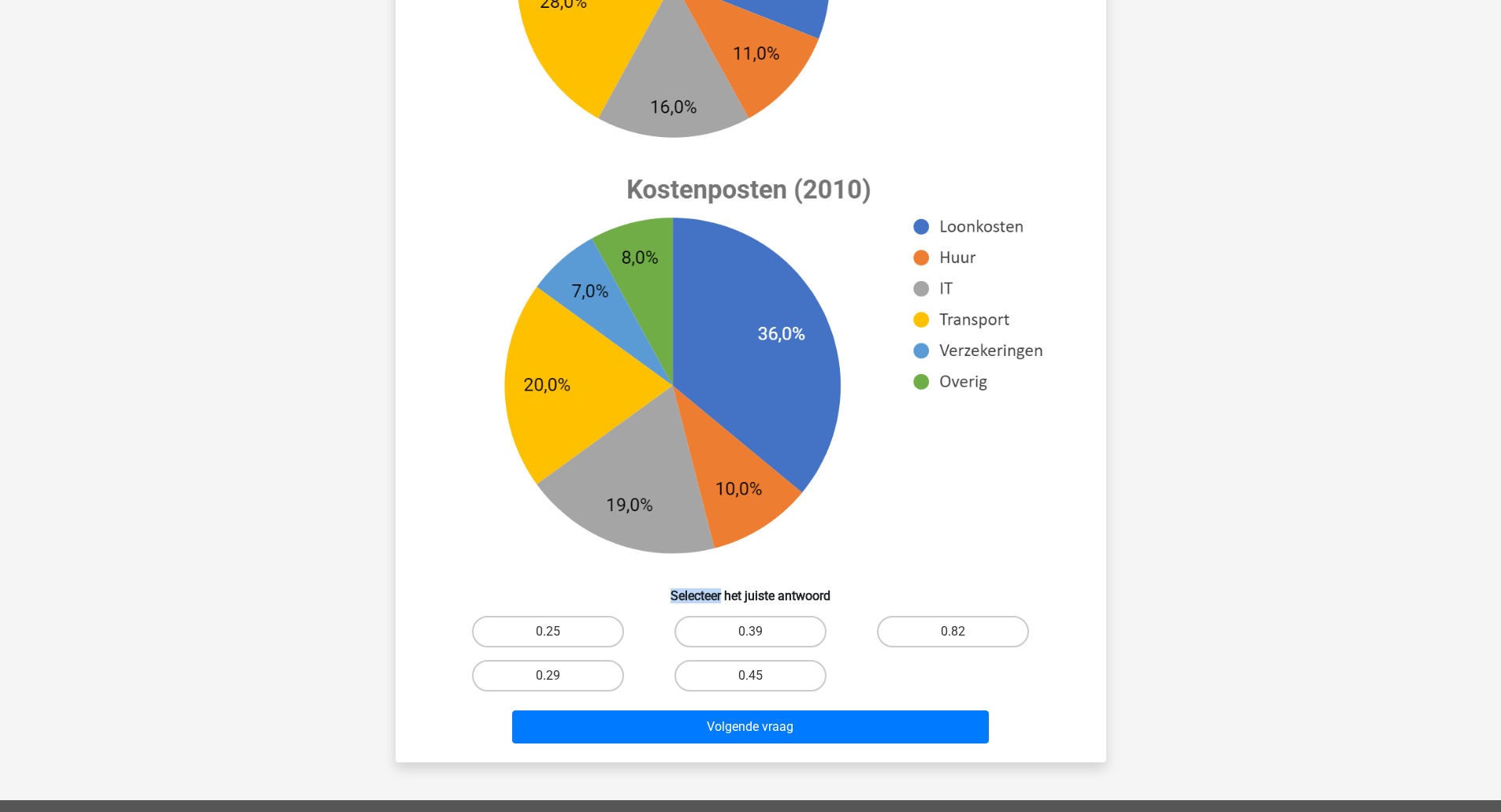
scroll to position [422, 0]
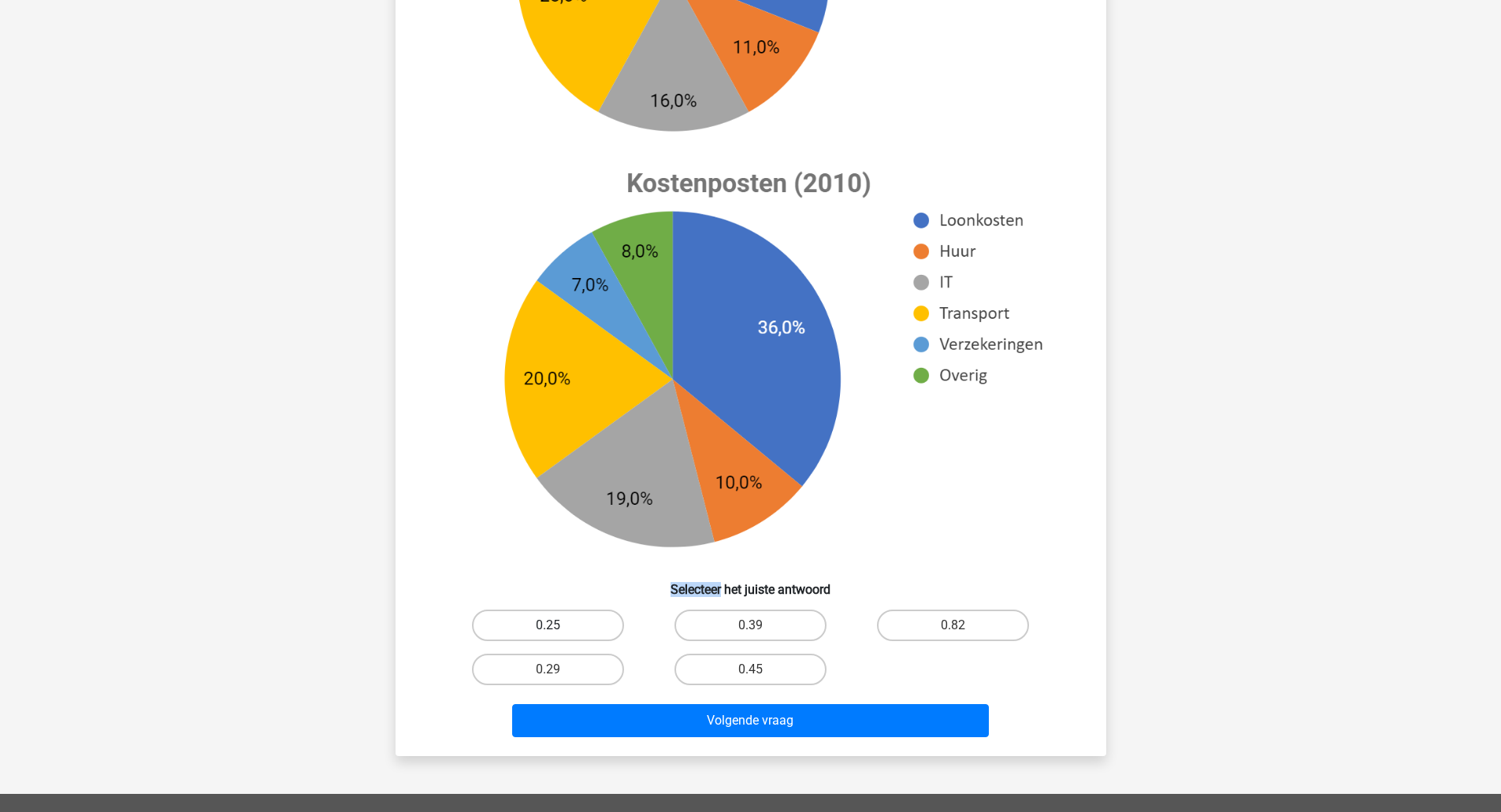
click at [539, 629] on label "0.25" at bounding box center [548, 625] width 152 height 32
click at [548, 629] on input "0.25" at bounding box center [553, 630] width 10 height 10
radio input "true"
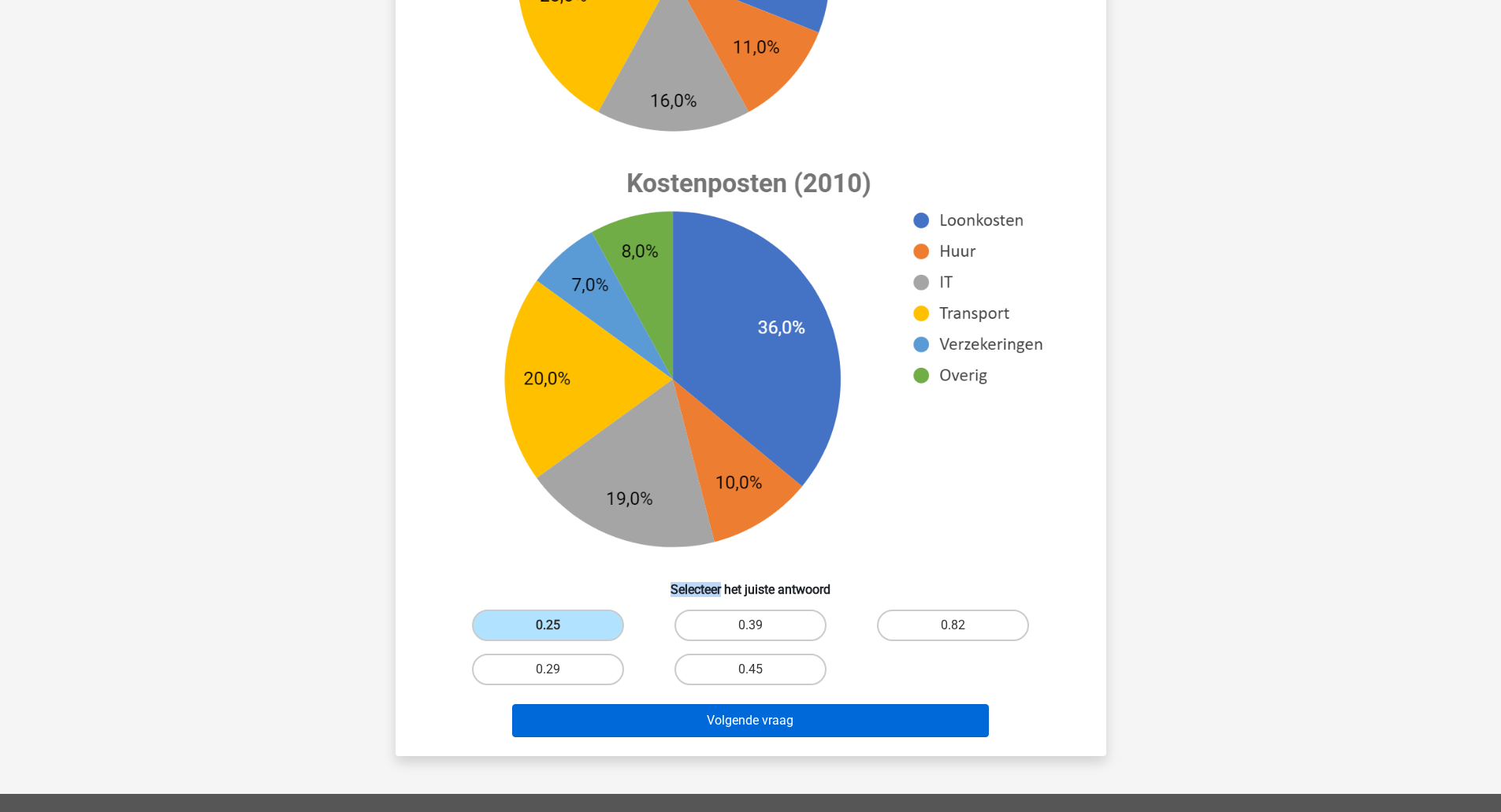
click at [594, 728] on button "Volgende vraag" at bounding box center [750, 720] width 477 height 33
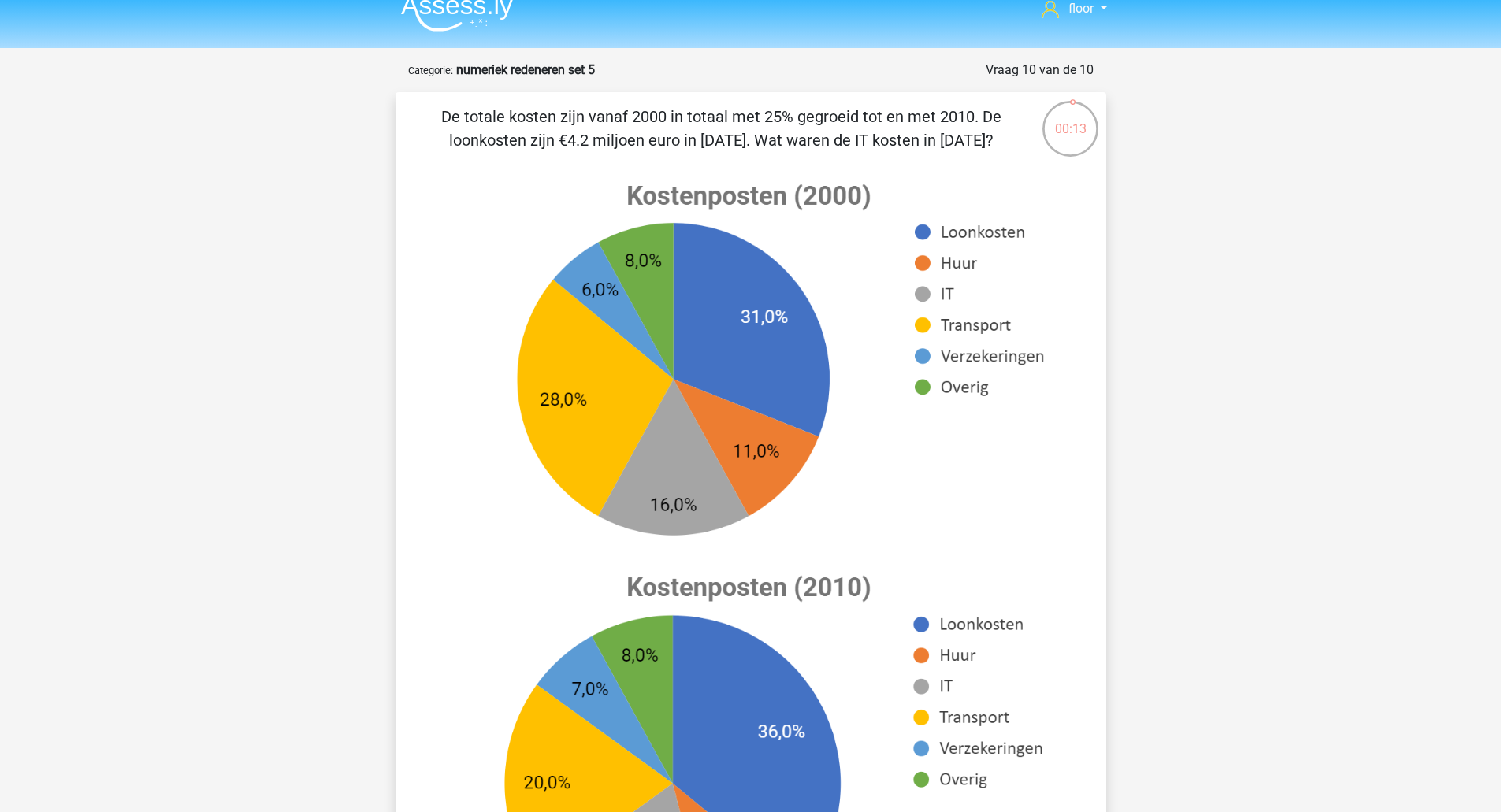
scroll to position [17, 0]
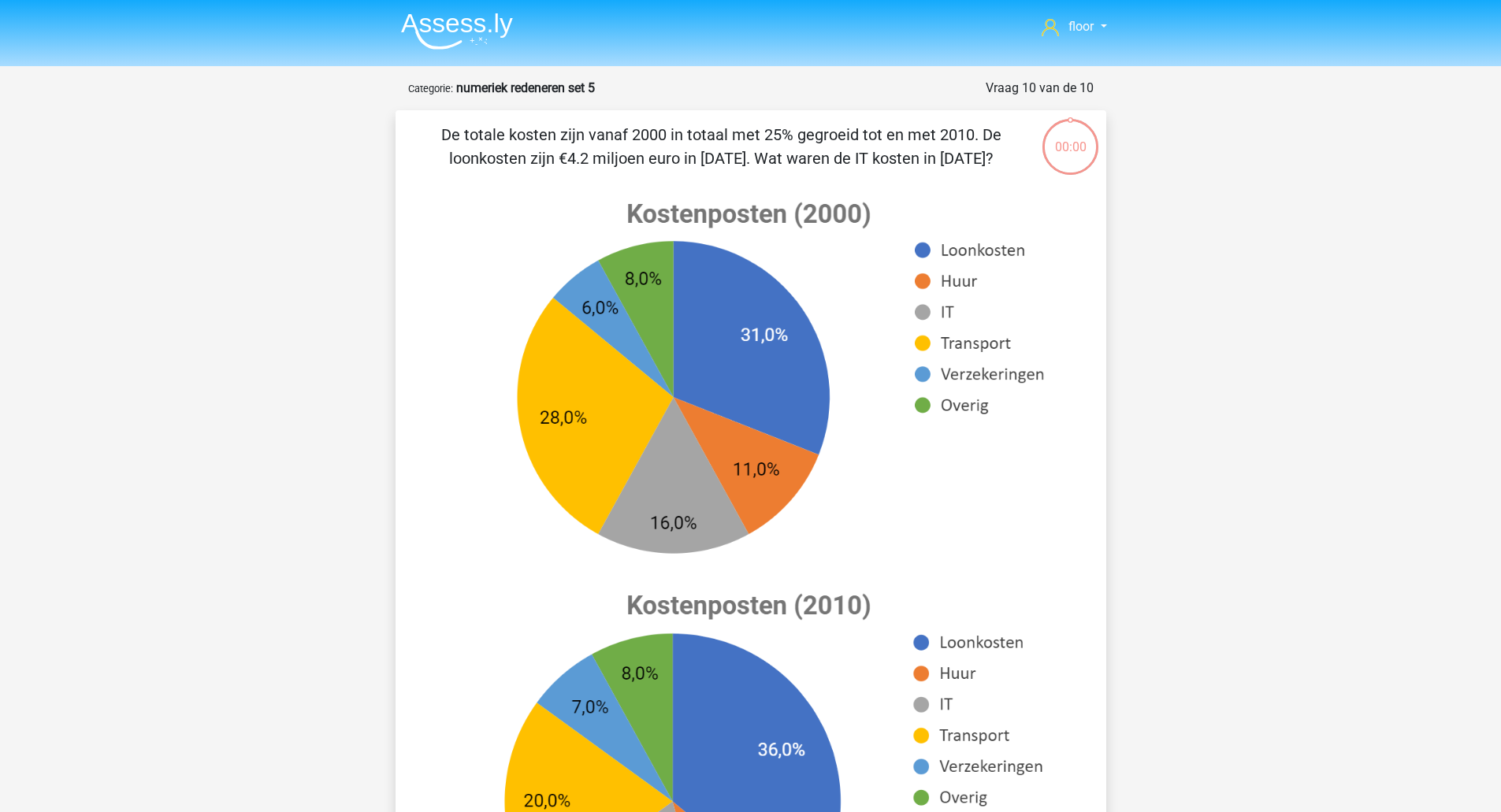
scroll to position [17, 0]
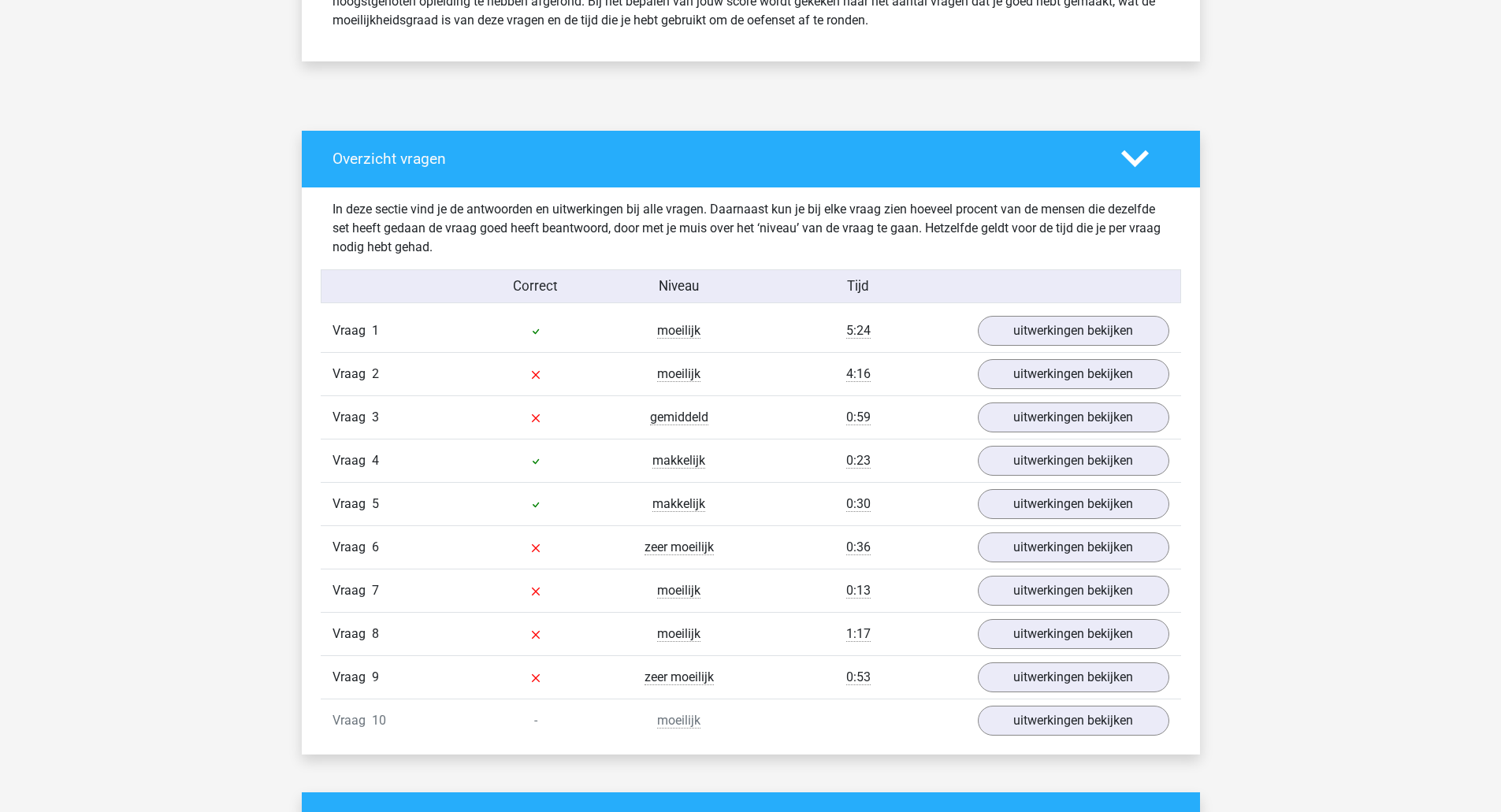
scroll to position [737, 0]
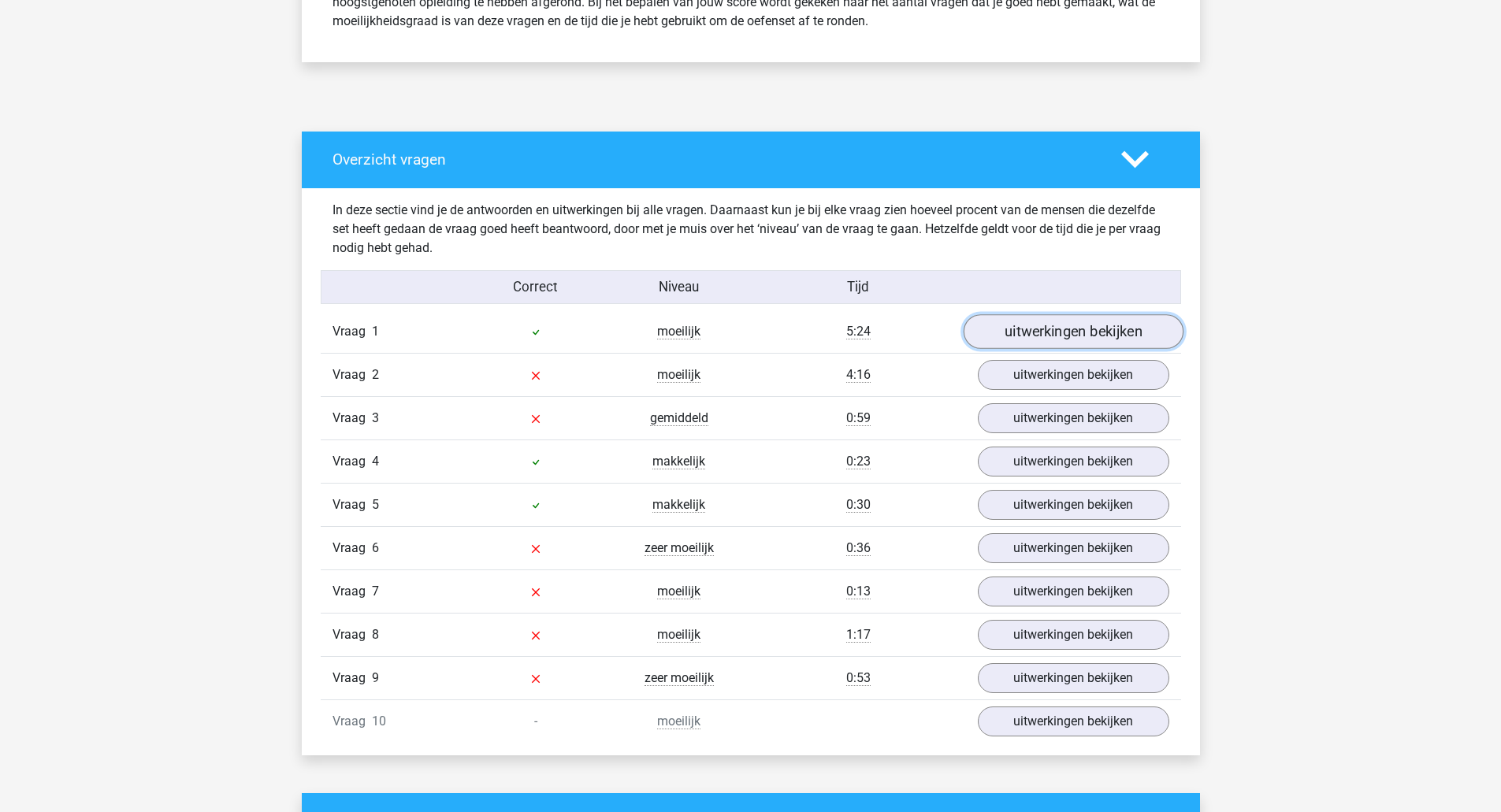
click at [1129, 322] on link "uitwerkingen bekijken" at bounding box center [1073, 331] width 220 height 35
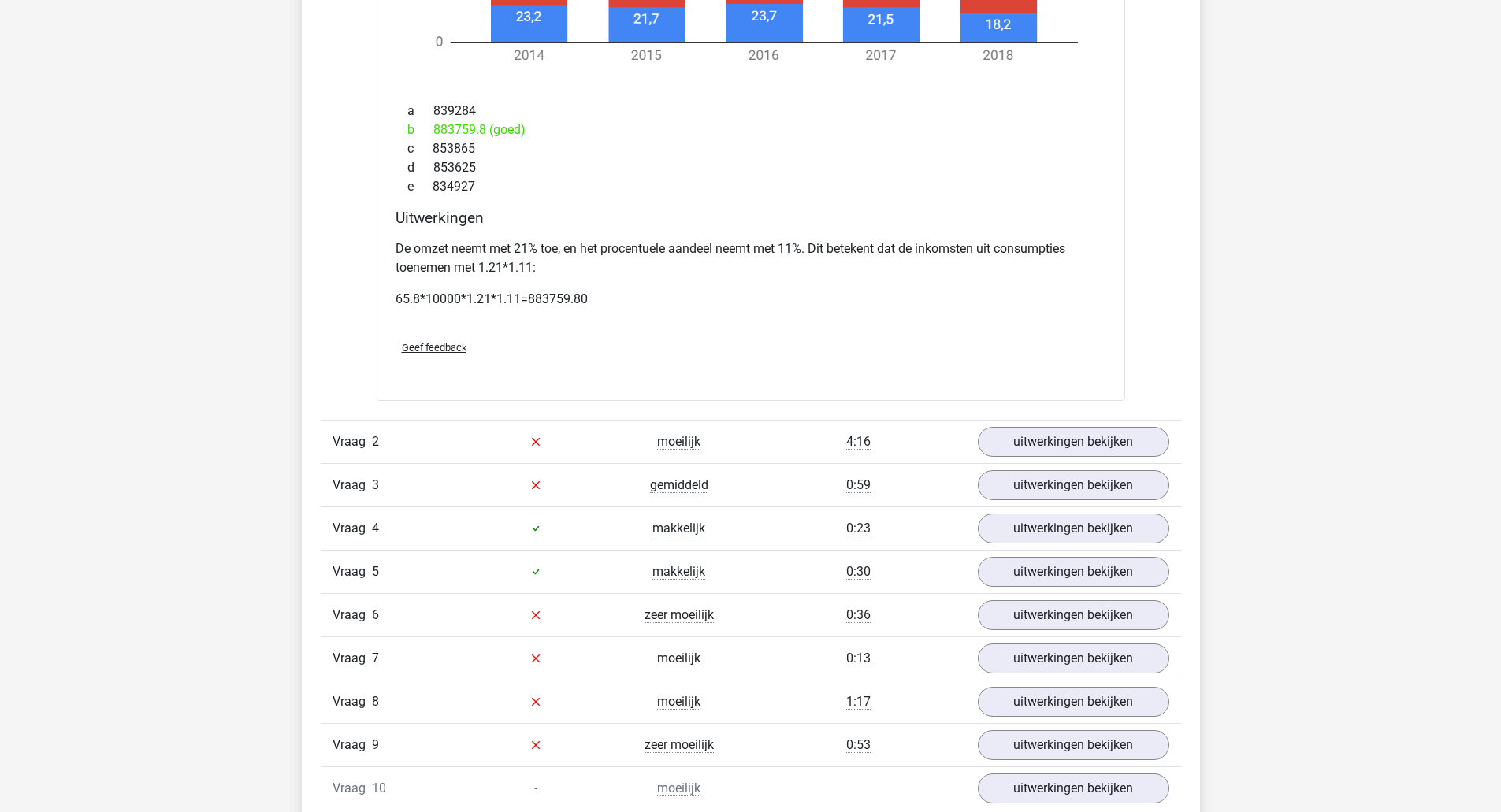
scroll to position [1897, 0]
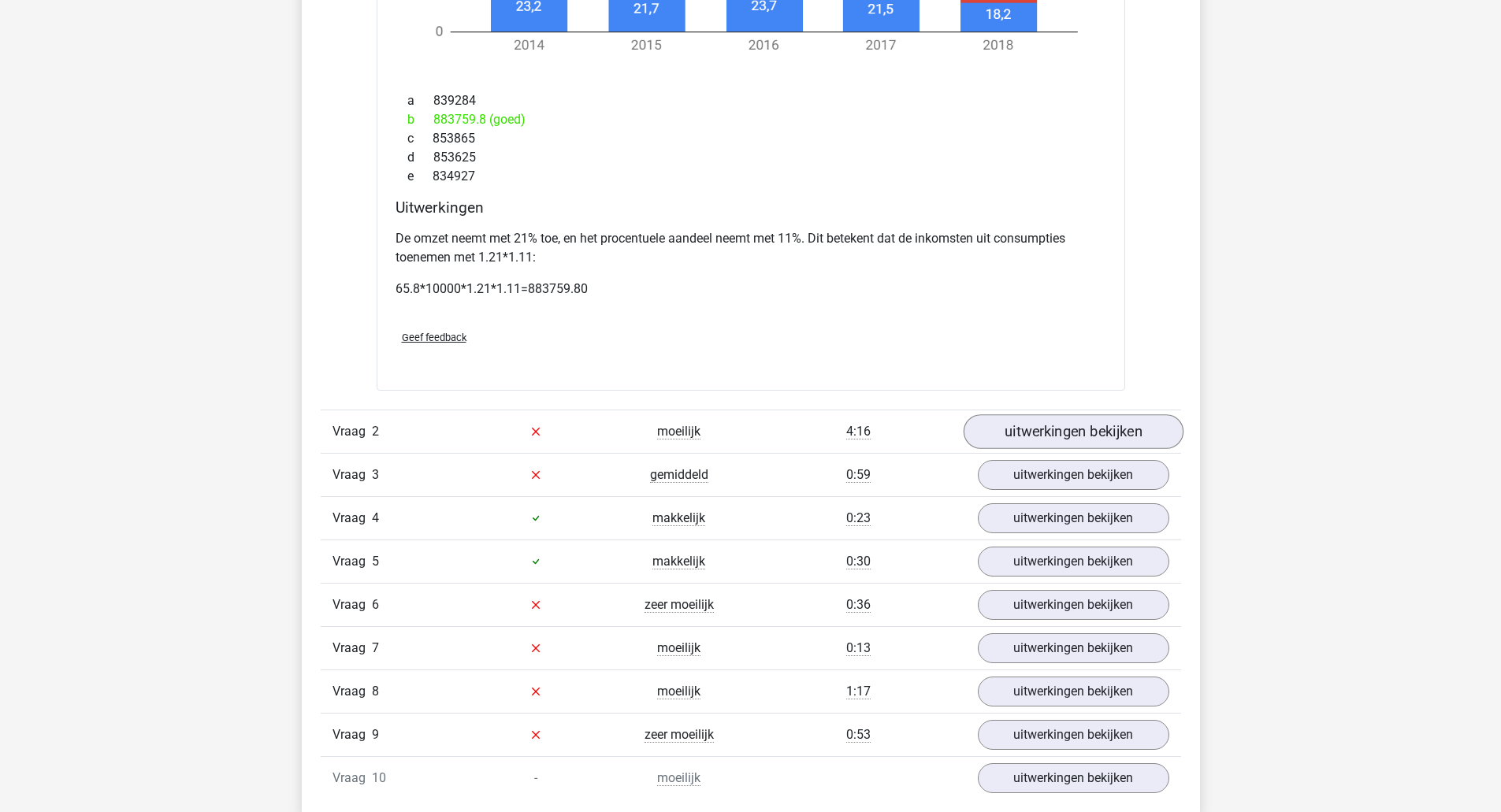
click at [1109, 443] on link "uitwerkingen bekijken" at bounding box center [1073, 431] width 220 height 35
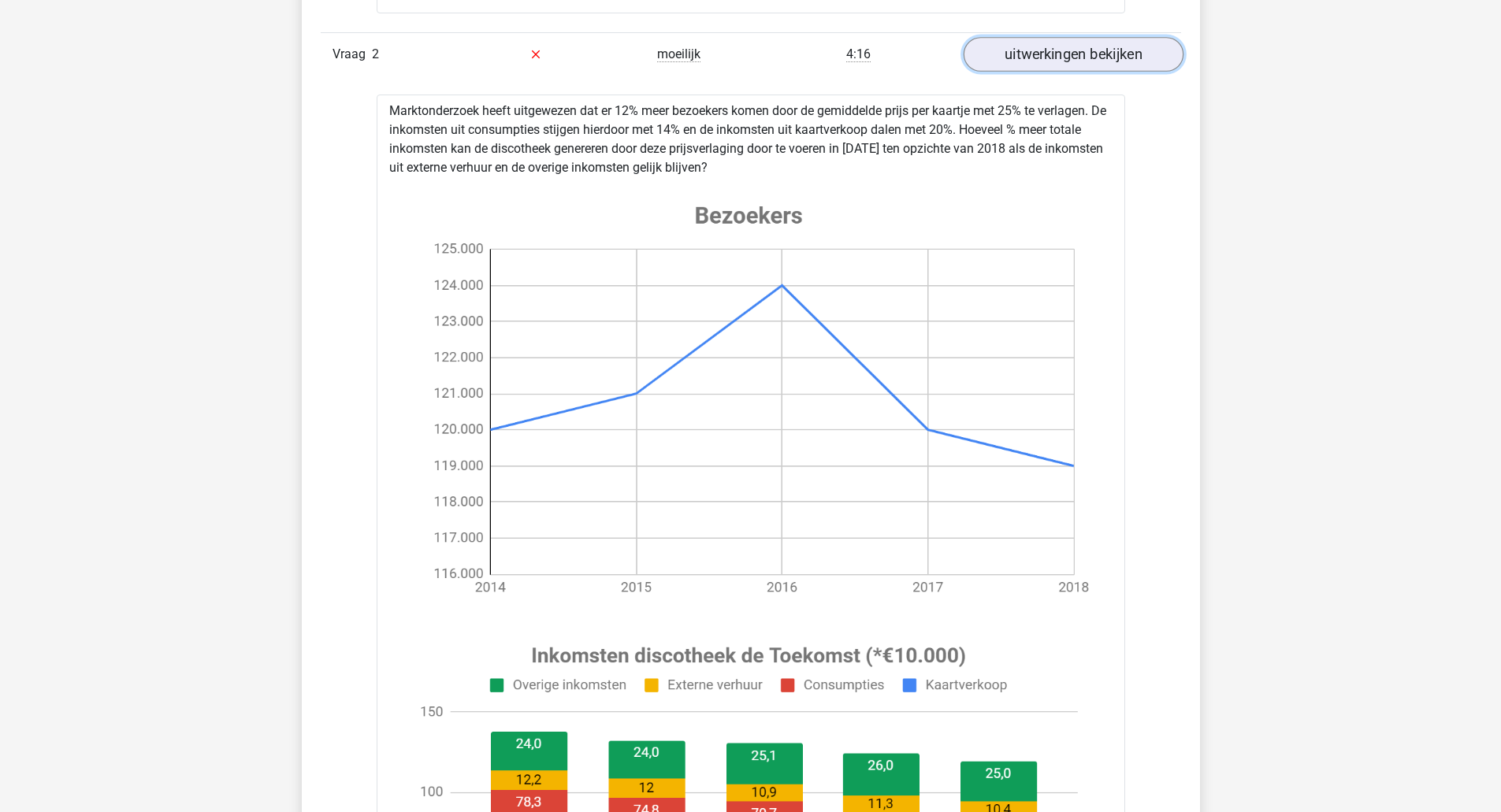
scroll to position [2275, 0]
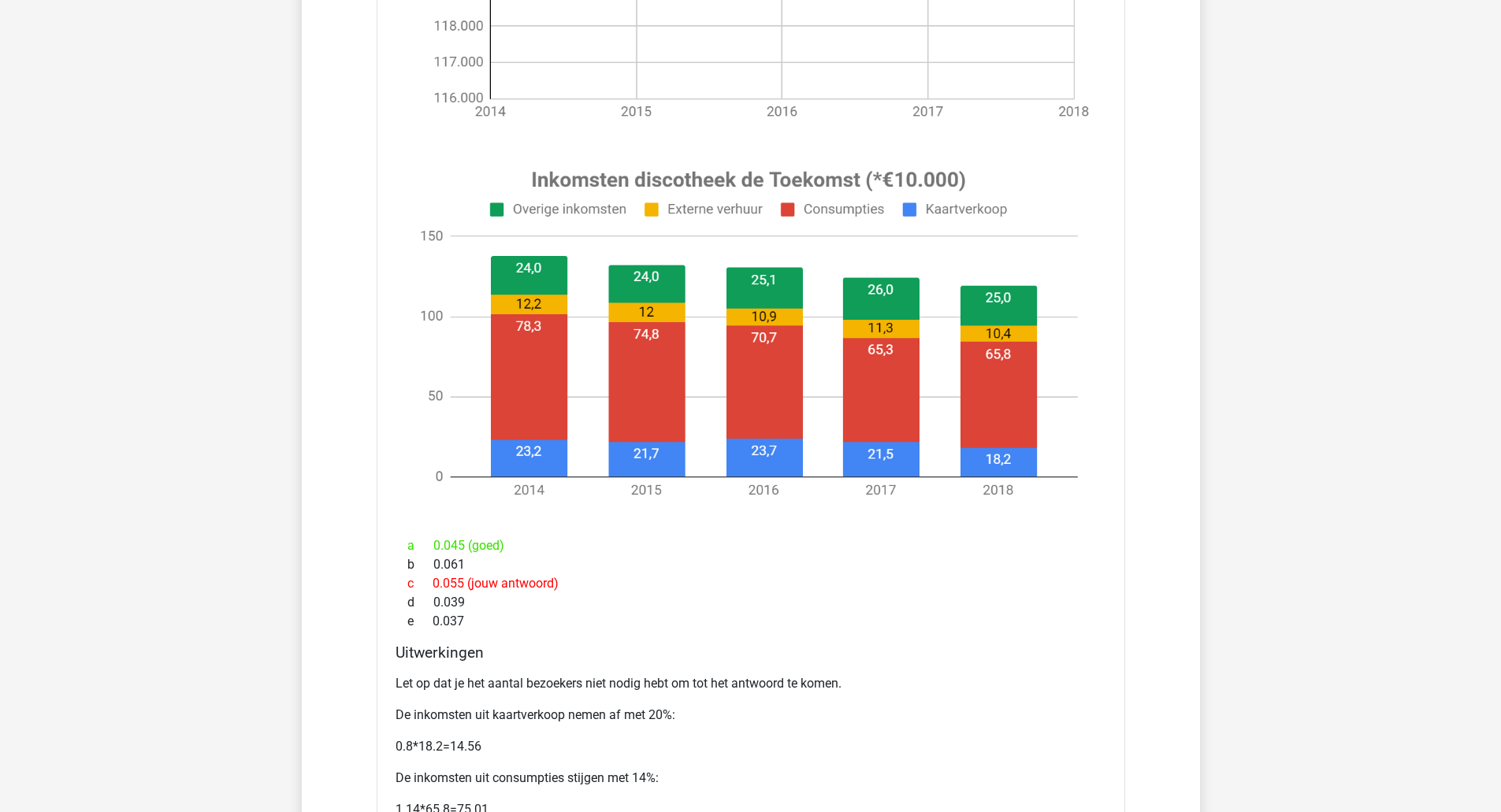
click at [253, 484] on div "floor [EMAIL_ADDRESS][DOMAIN_NAME]" at bounding box center [750, 56] width 1501 height 5613
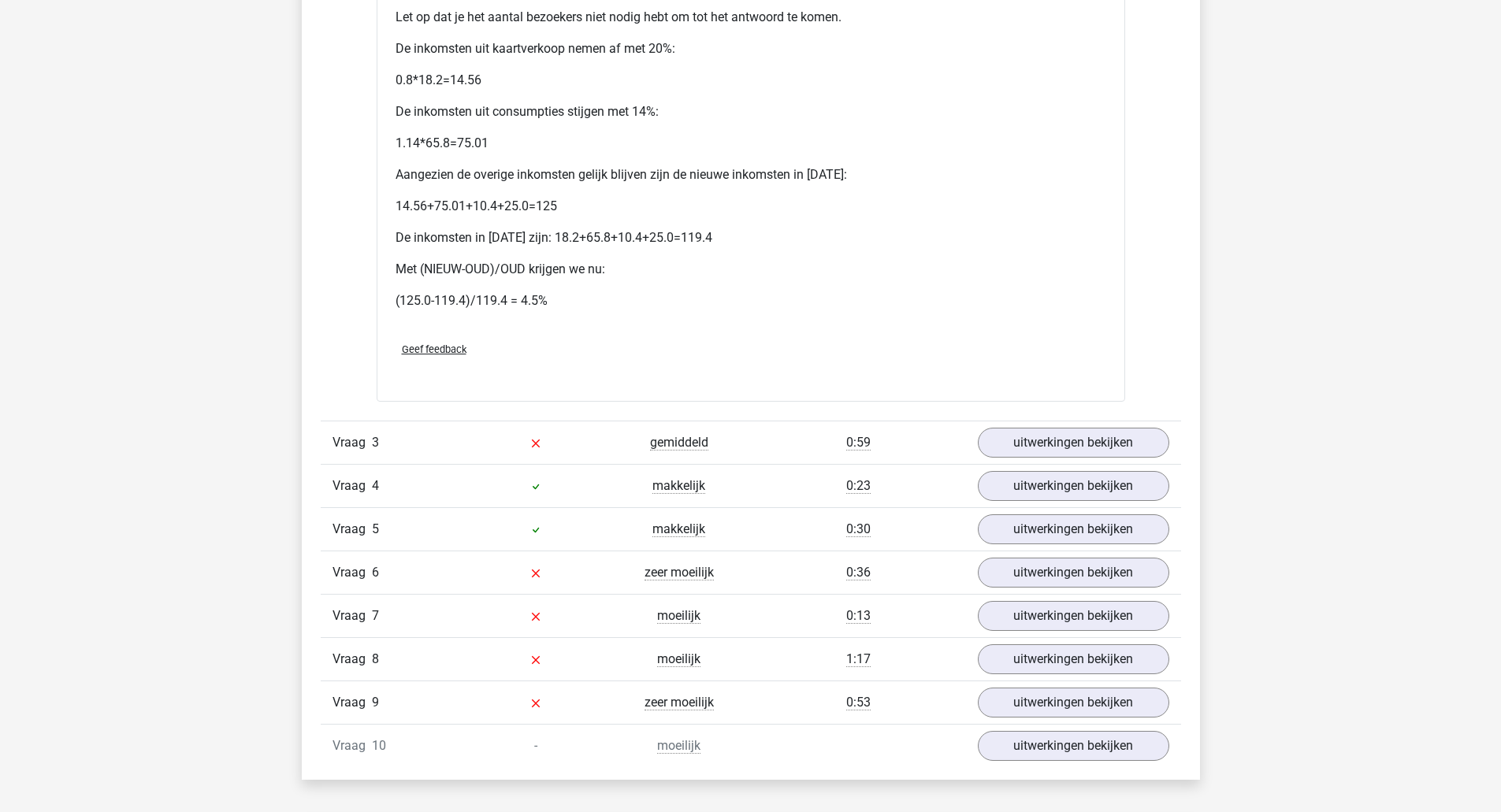
scroll to position [3427, 0]
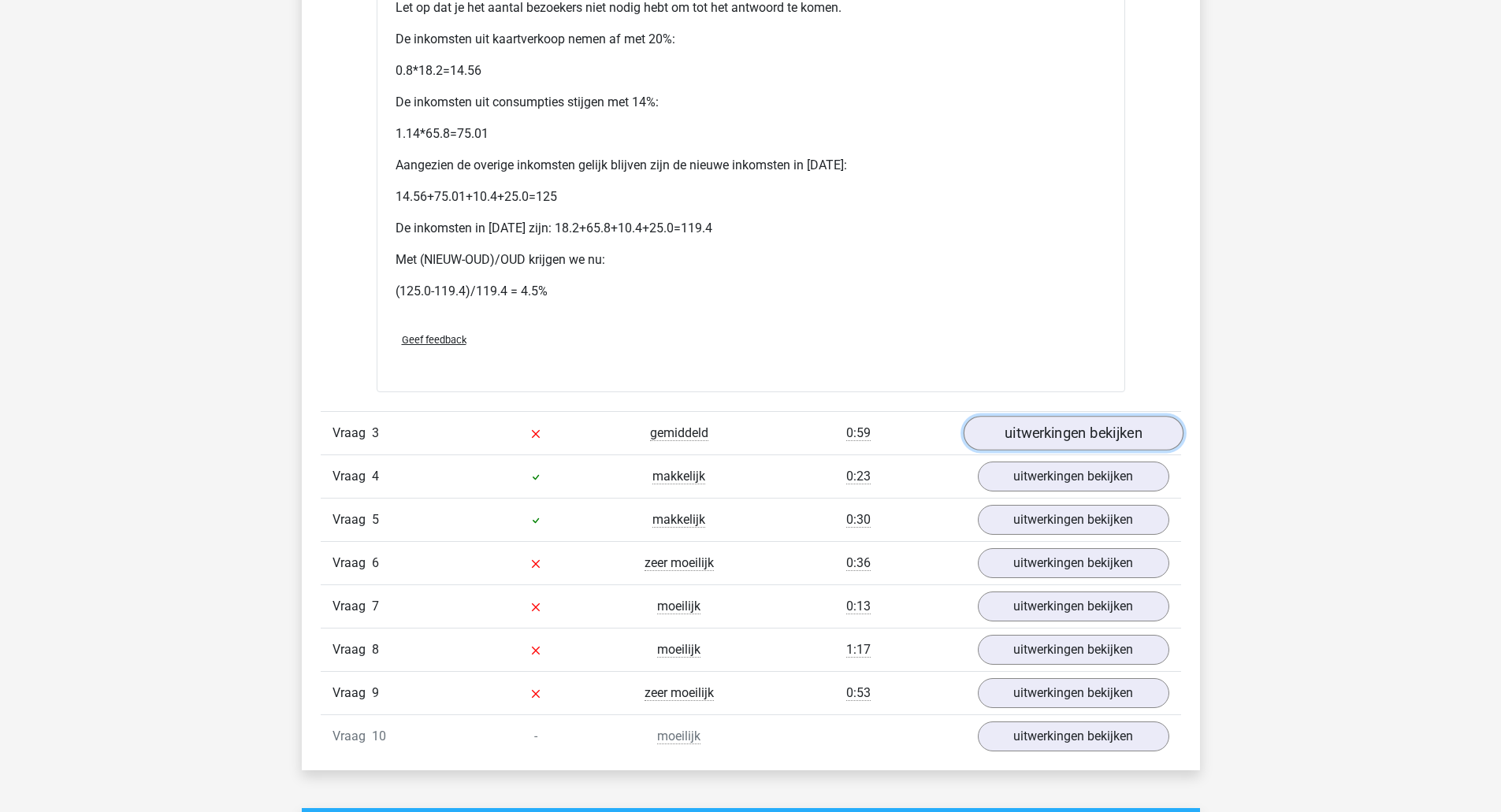
click at [1053, 439] on link "uitwerkingen bekijken" at bounding box center [1073, 433] width 220 height 35
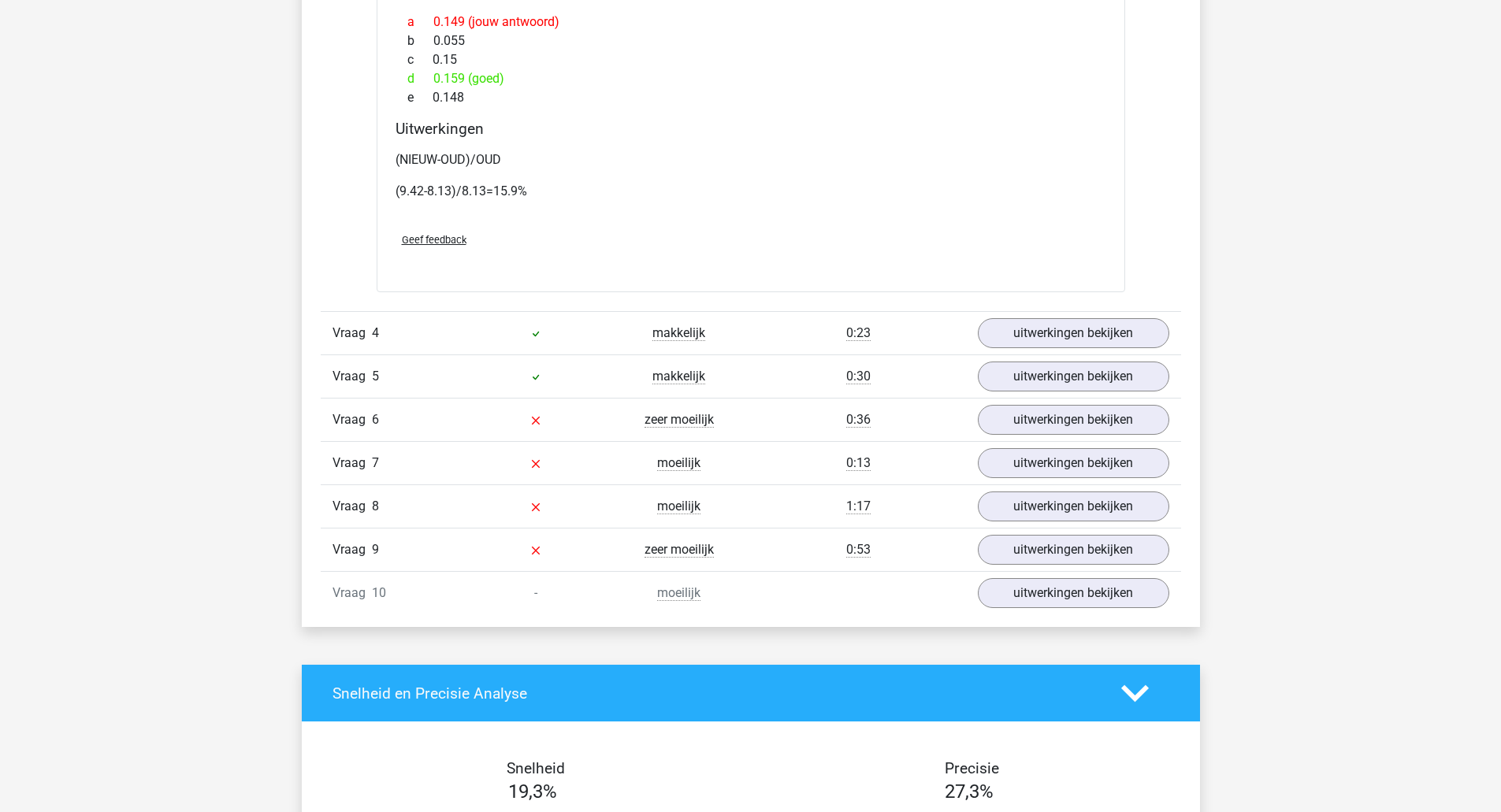
scroll to position [4774, 0]
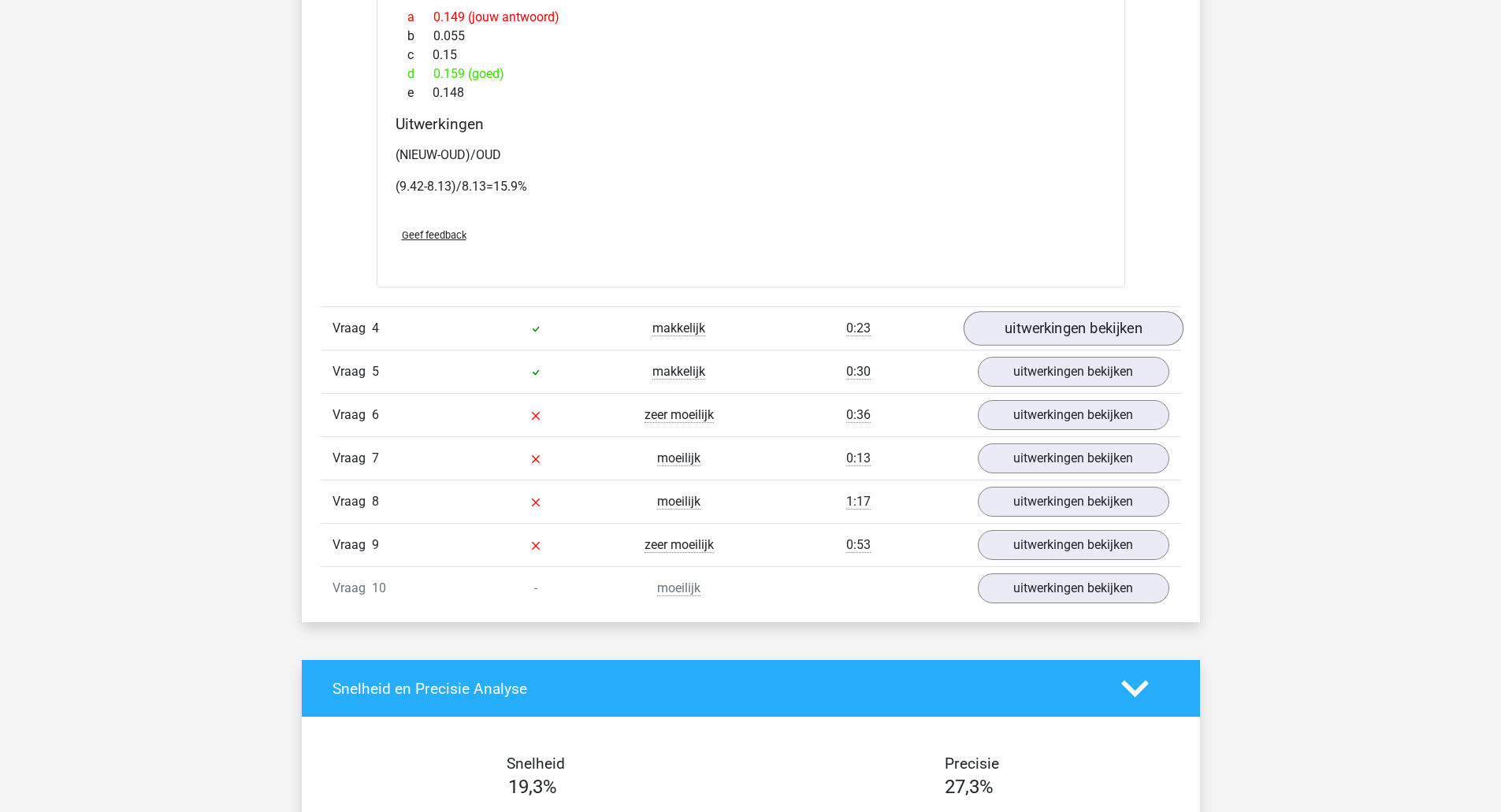
click at [1099, 335] on link "uitwerkingen bekijken" at bounding box center [1073, 329] width 220 height 35
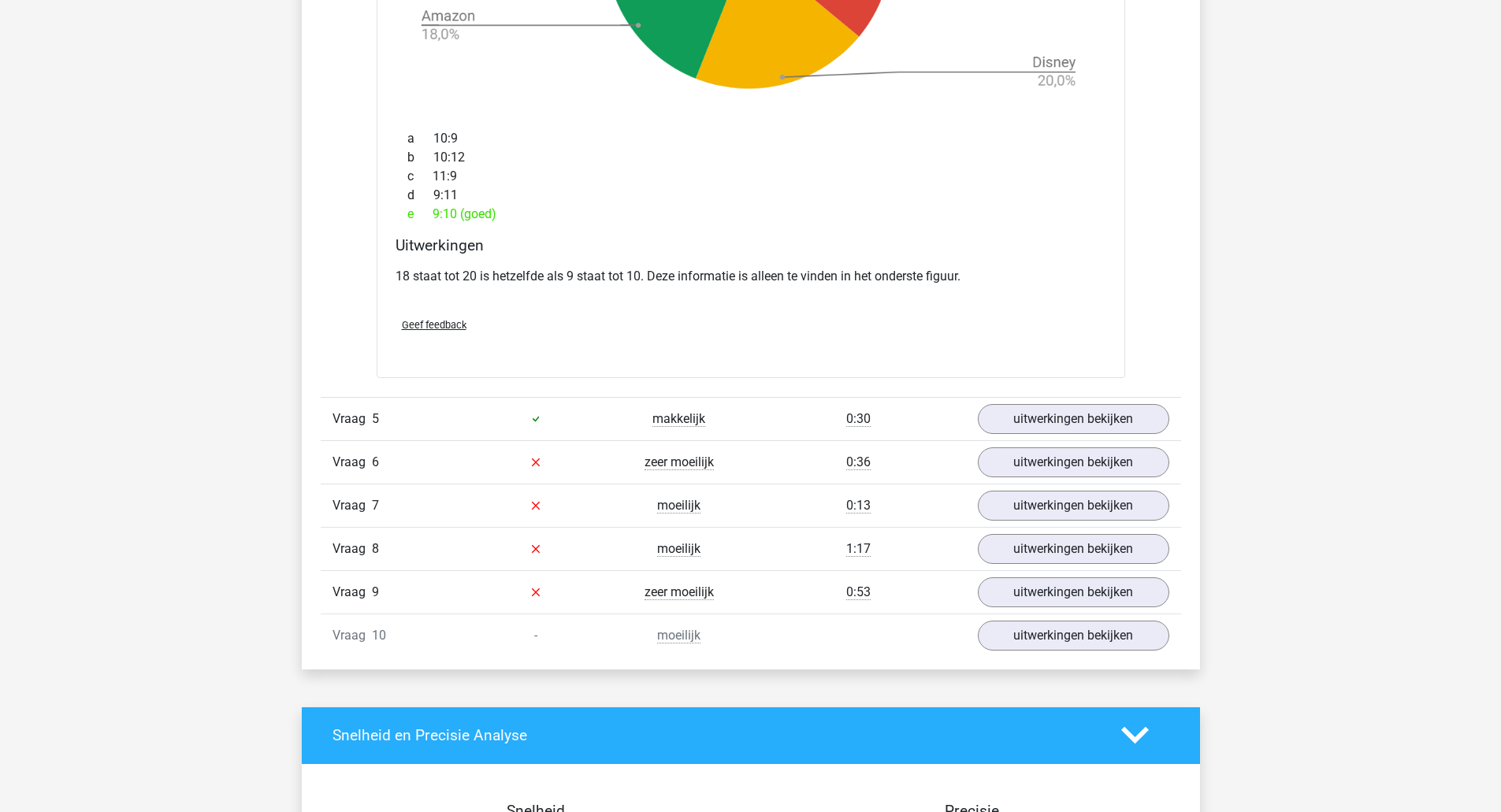
click at [1066, 410] on link "uitwerkingen bekijken" at bounding box center [1074, 419] width 192 height 30
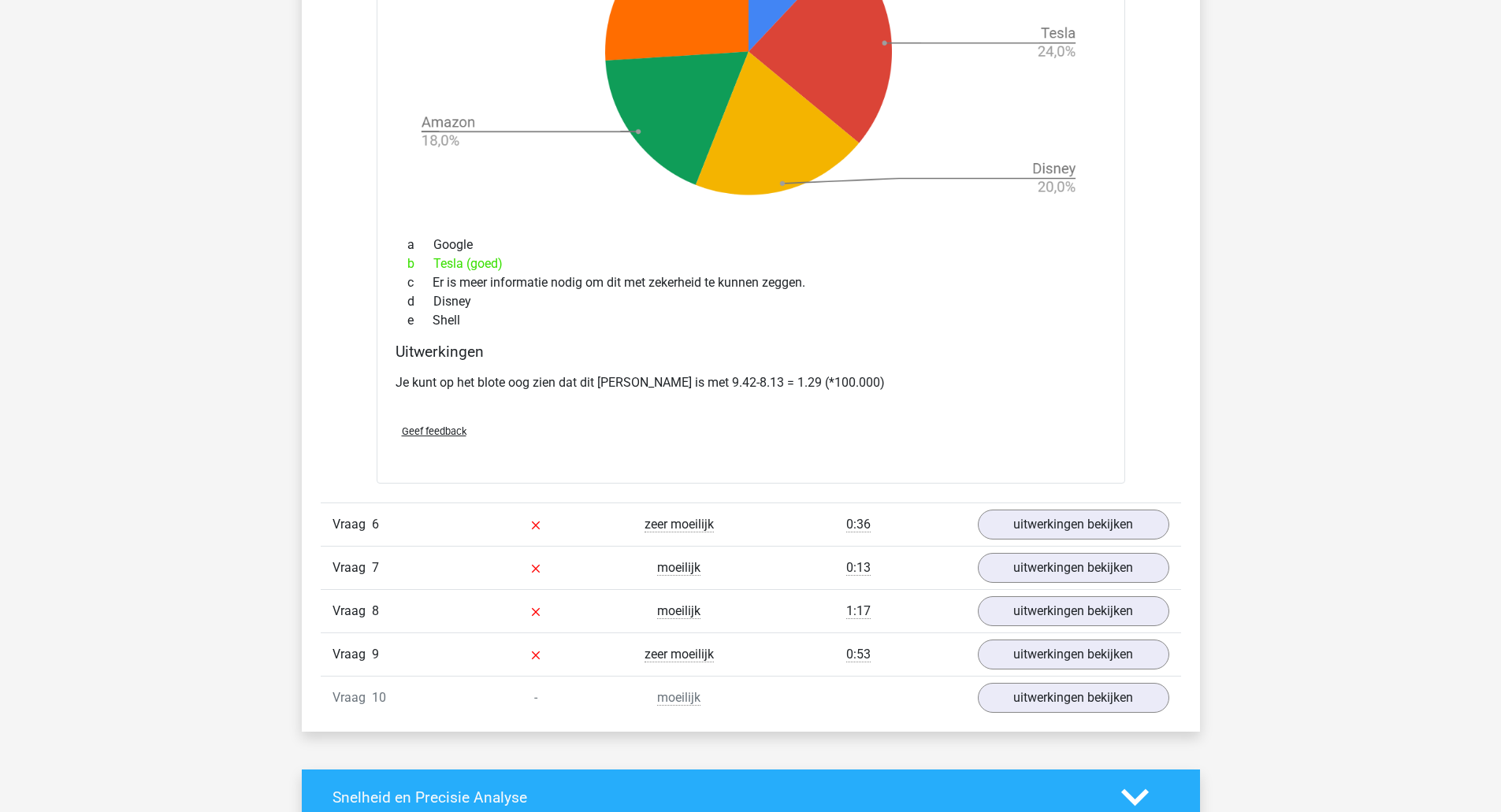
scroll to position [7016, 0]
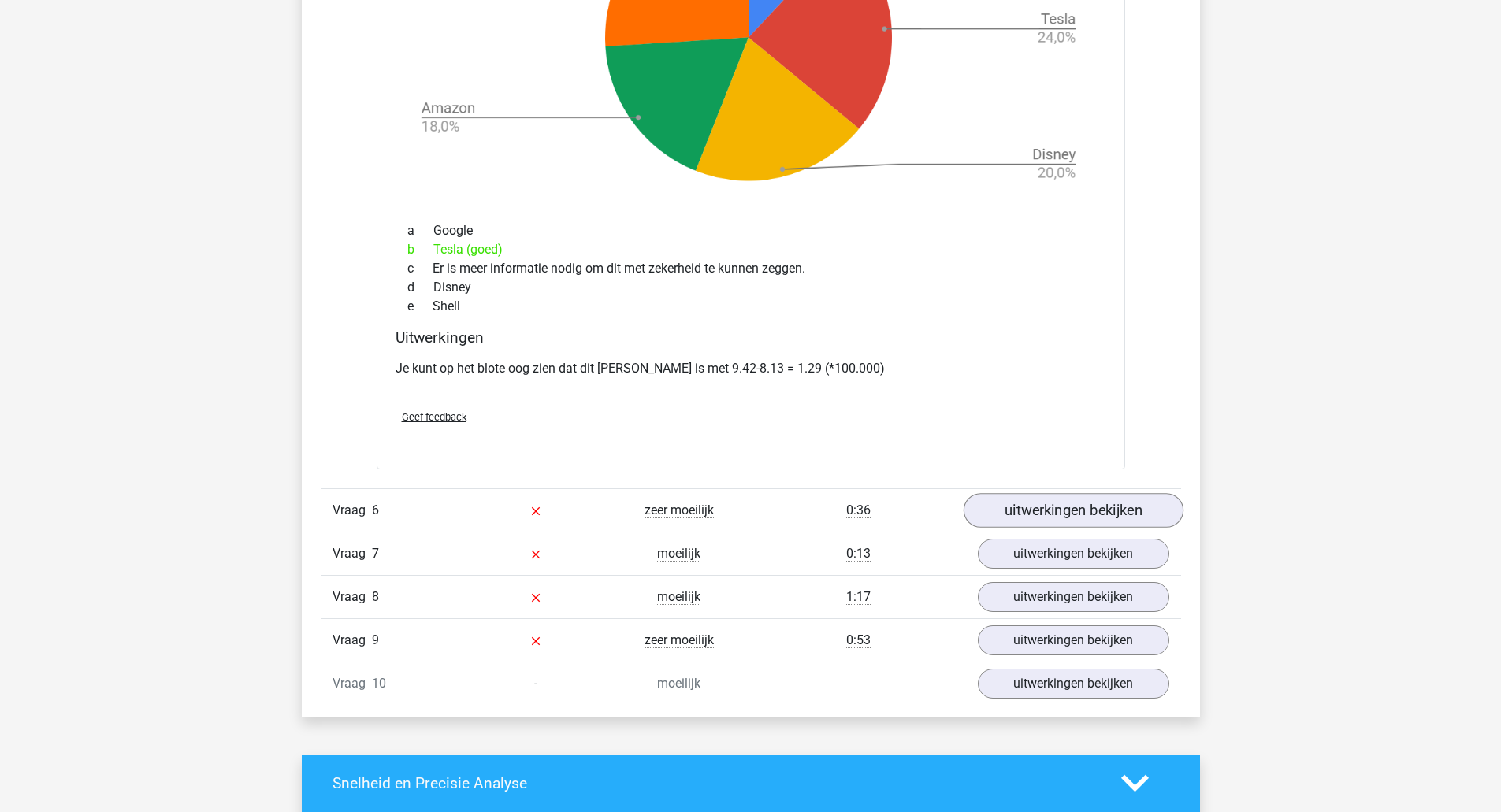
click at [1096, 522] on link "uitwerkingen bekijken" at bounding box center [1073, 510] width 220 height 35
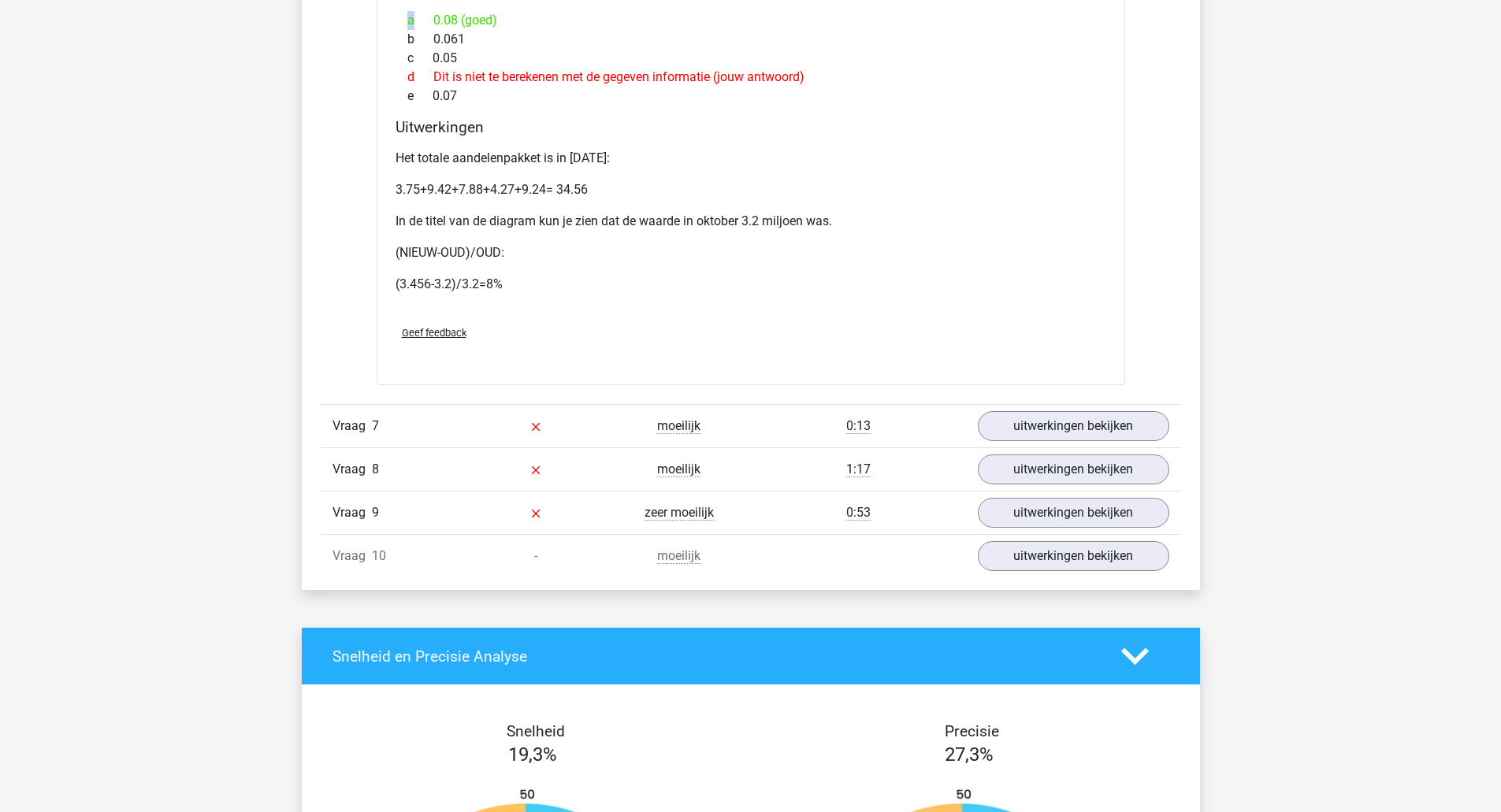
scroll to position [8438, 0]
click at [1117, 423] on link "uitwerkingen bekijken" at bounding box center [1073, 425] width 220 height 35
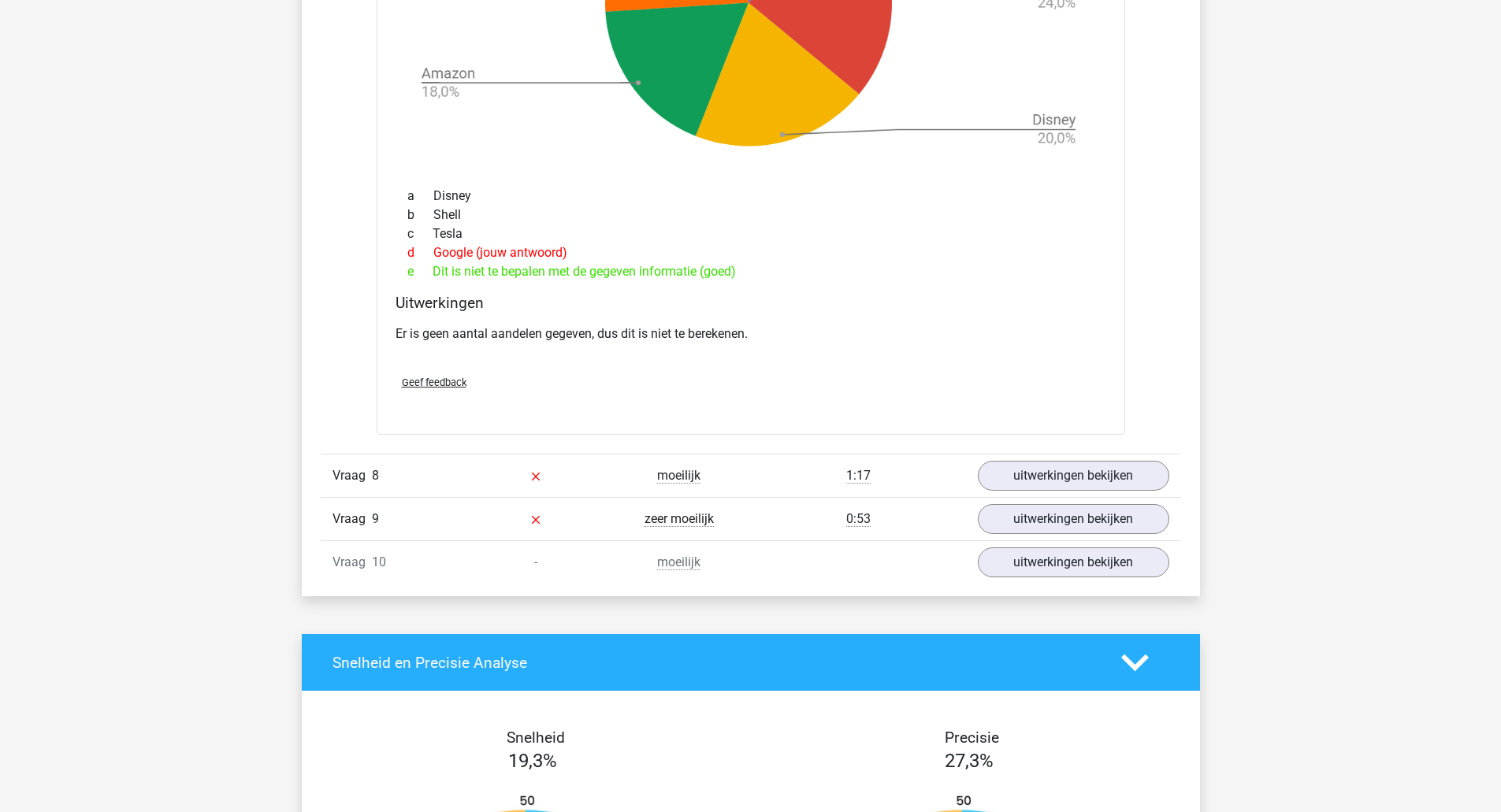
scroll to position [9620, 0]
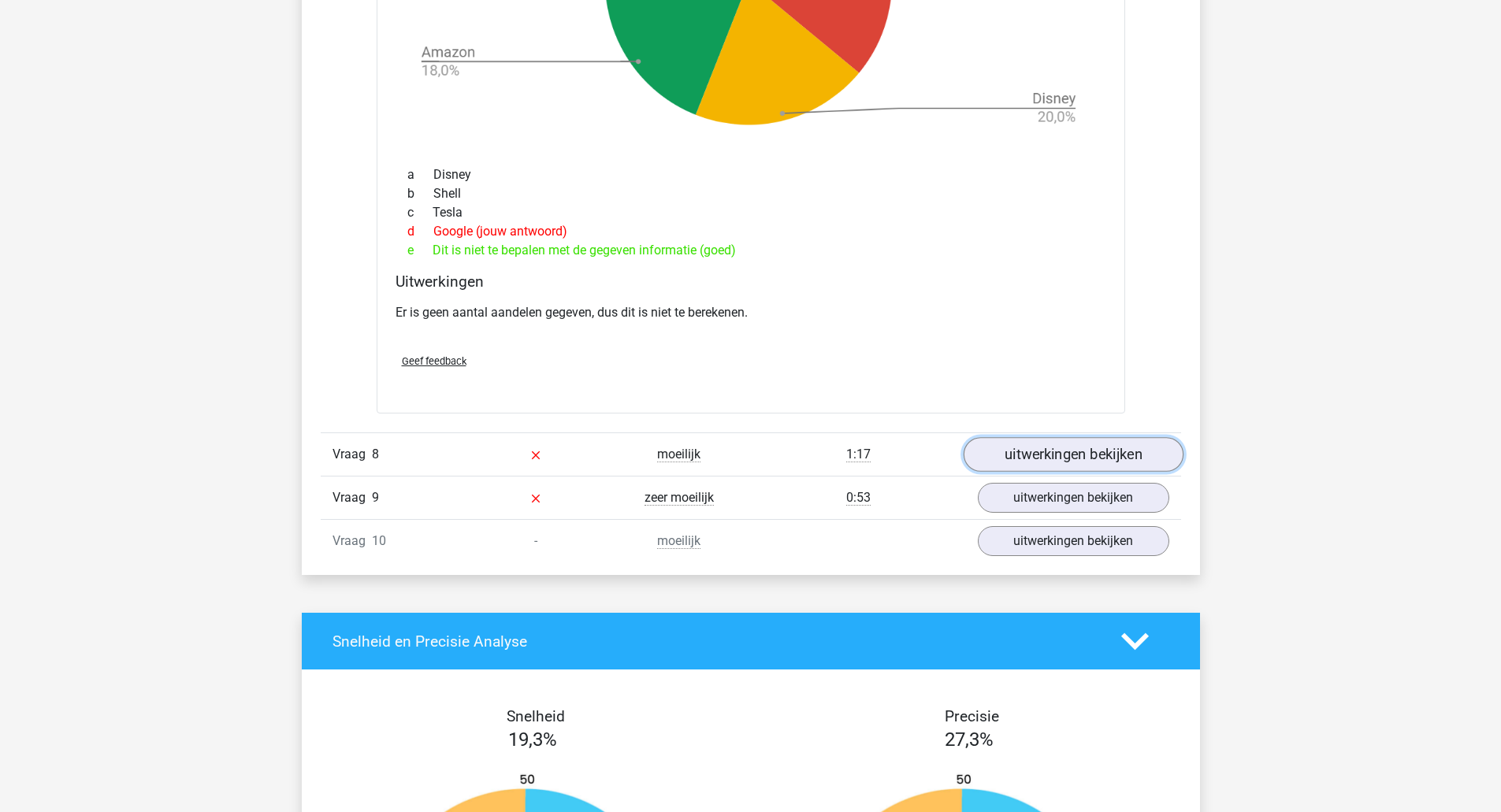
click at [1021, 466] on link "uitwerkingen bekijken" at bounding box center [1073, 455] width 220 height 35
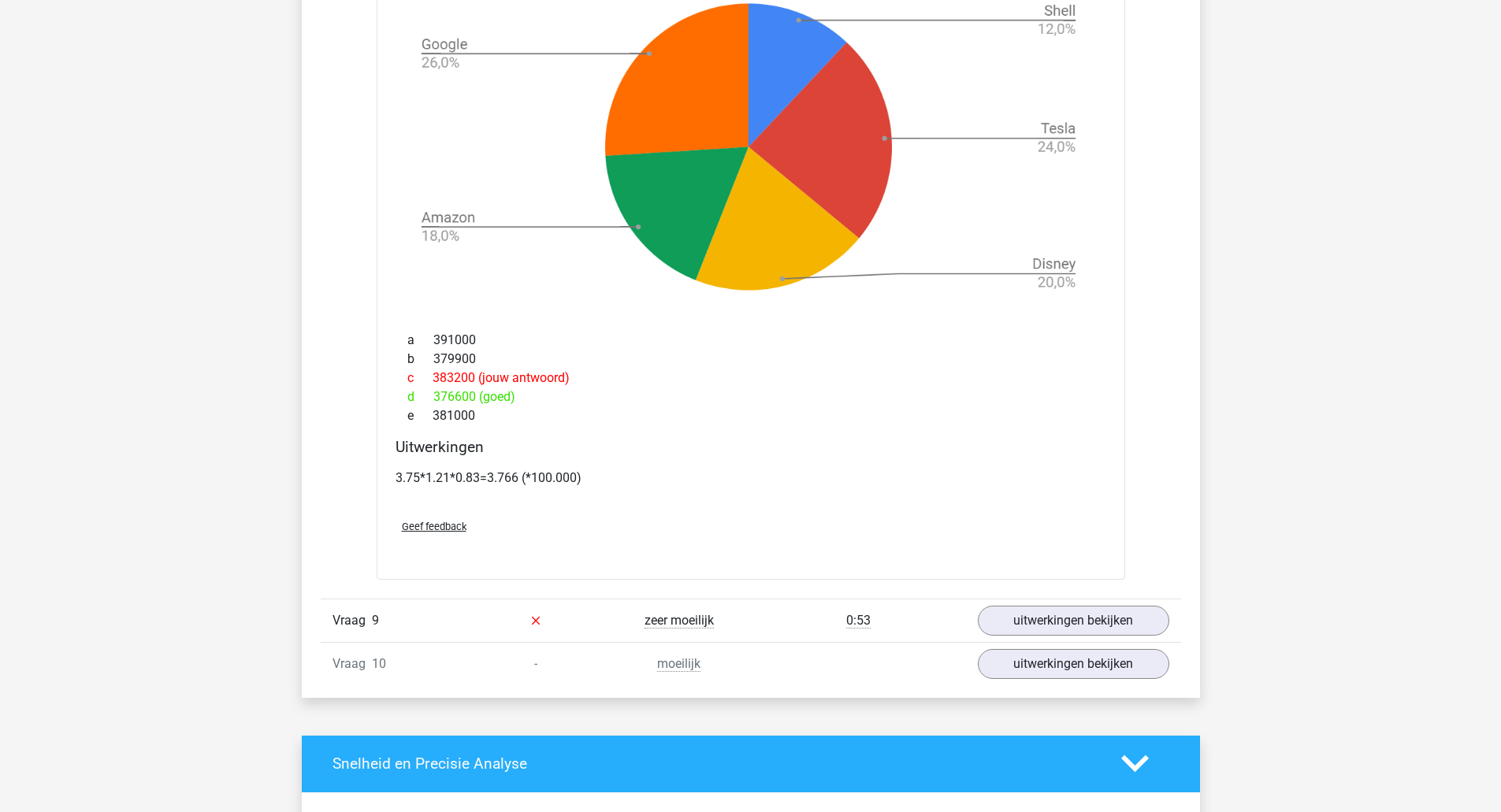
scroll to position [10691, 0]
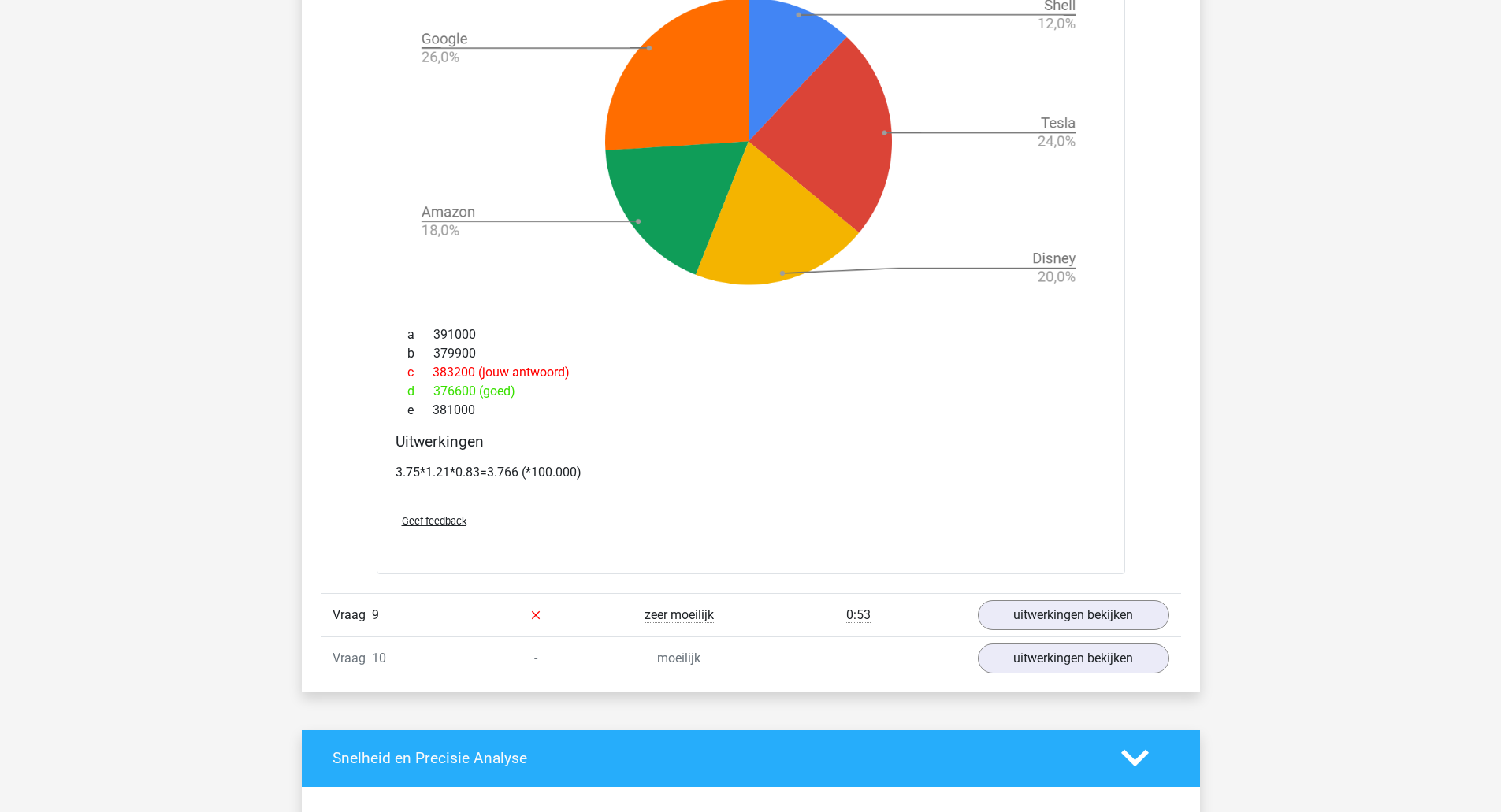
click at [1077, 615] on link "uitwerkingen bekijken" at bounding box center [1074, 615] width 192 height 30
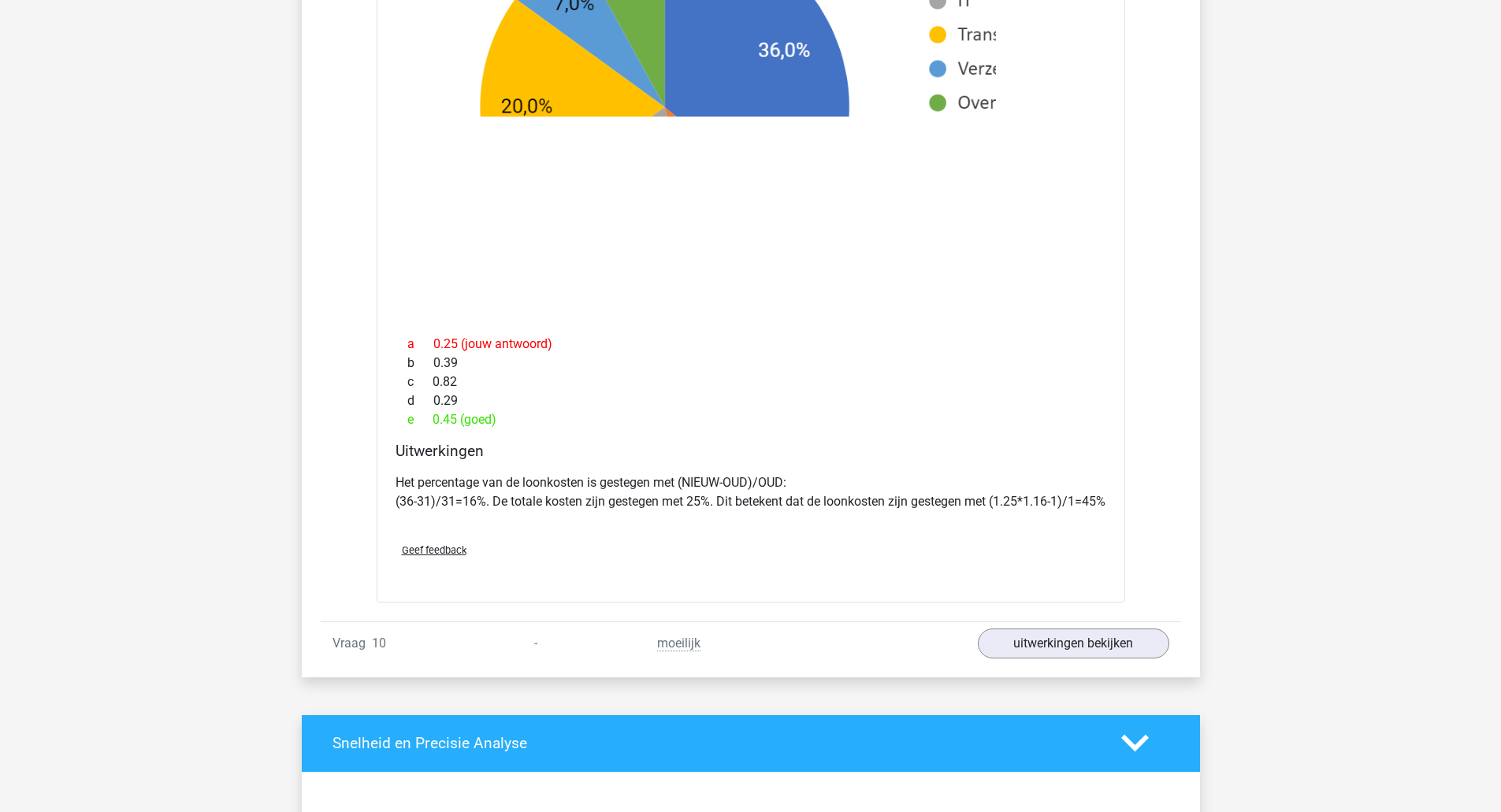
scroll to position [11967, 0]
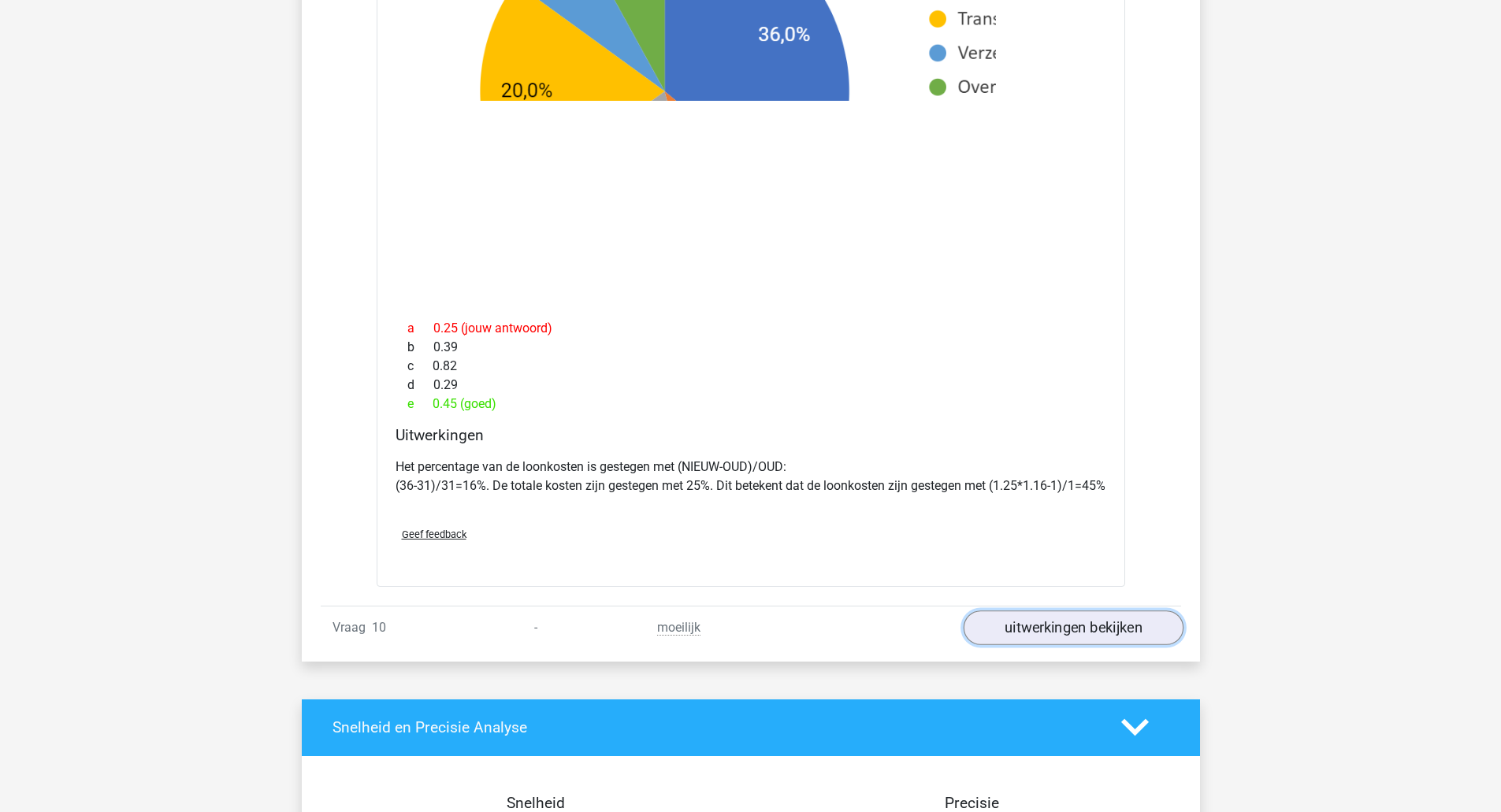
click at [1055, 638] on link "uitwerkingen bekijken" at bounding box center [1073, 627] width 220 height 35
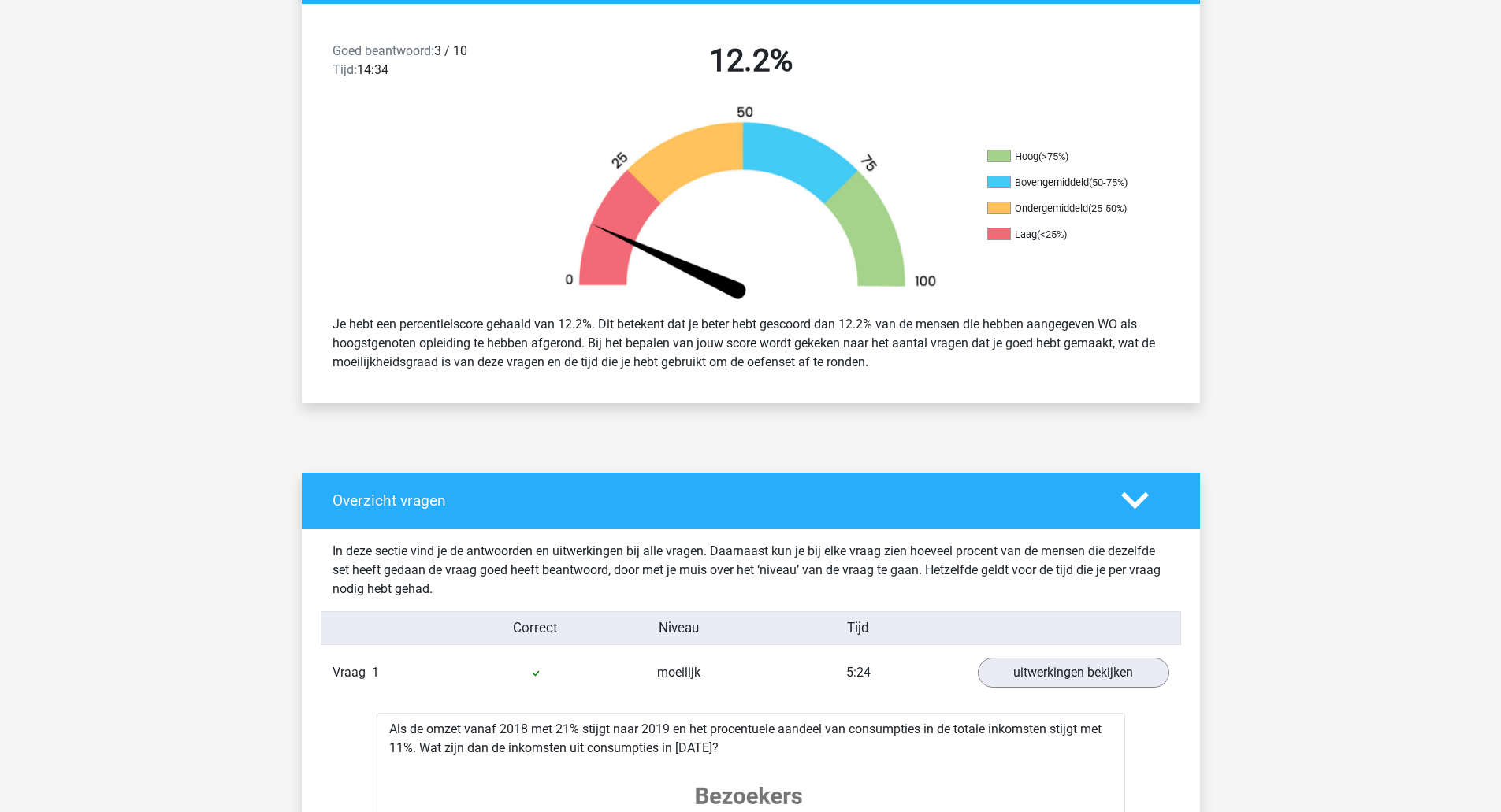
scroll to position [0, 0]
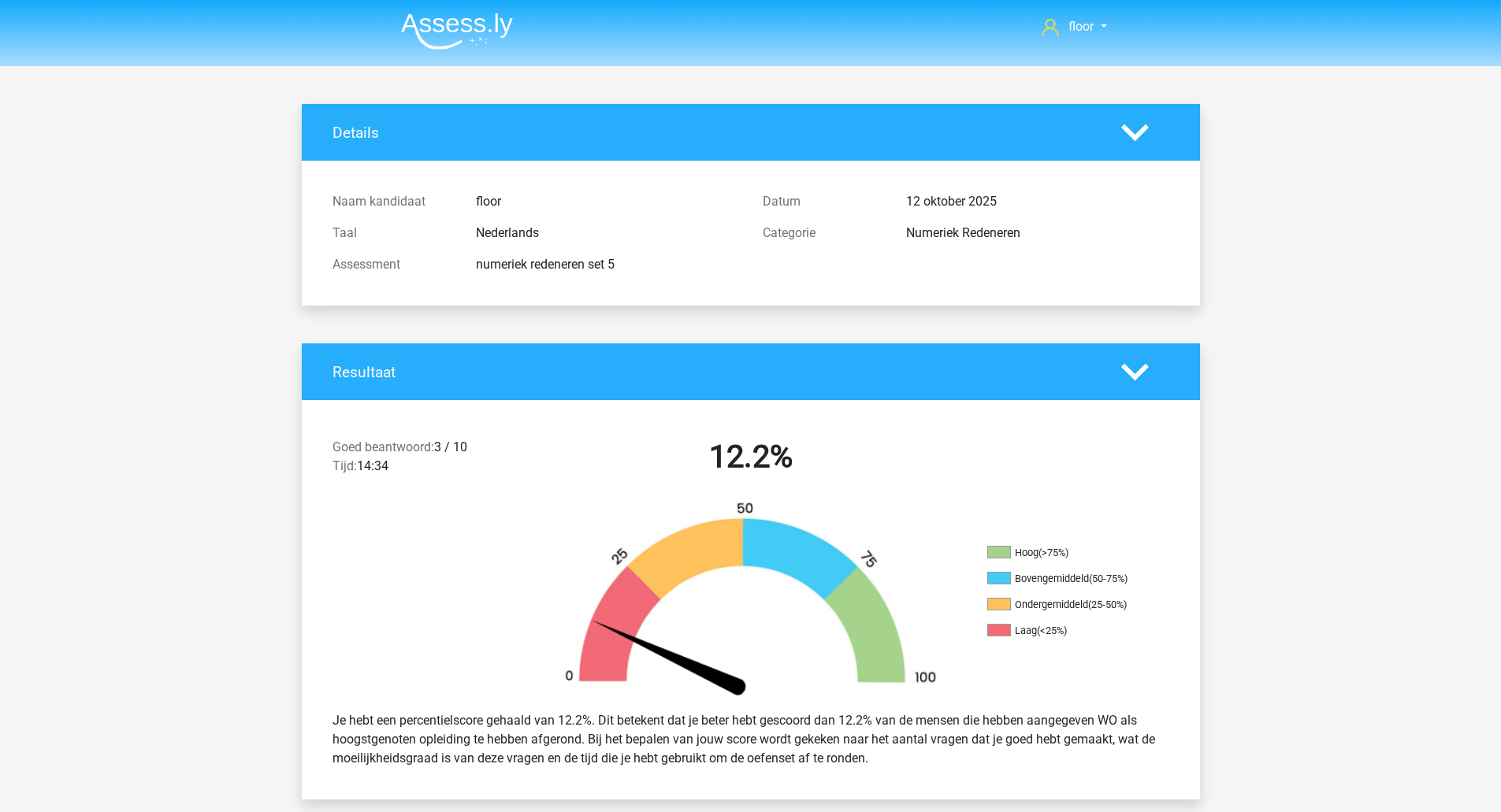
click at [457, 37] on img at bounding box center [457, 31] width 112 height 37
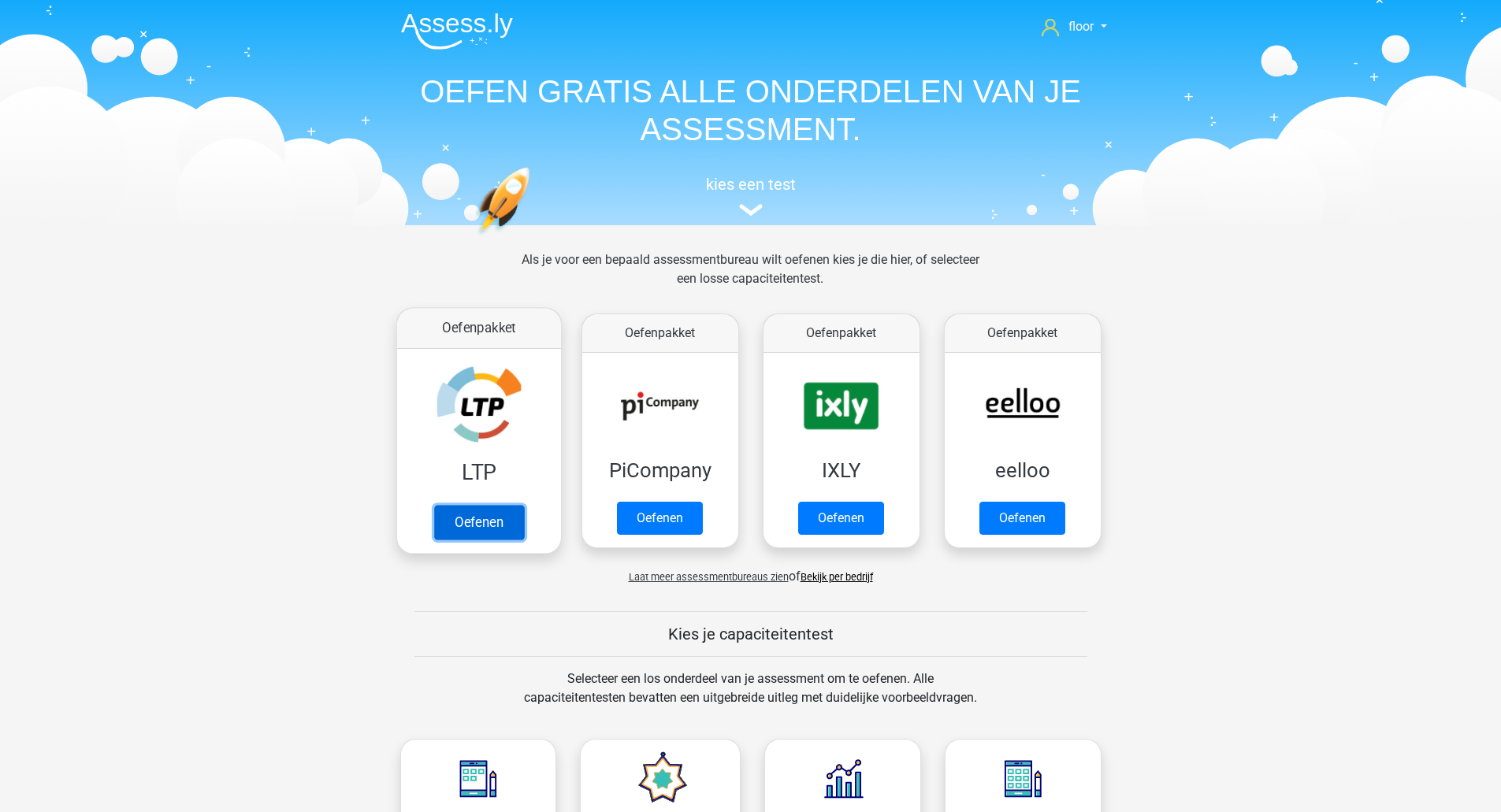
click at [467, 505] on link "Oefenen" at bounding box center [478, 522] width 90 height 35
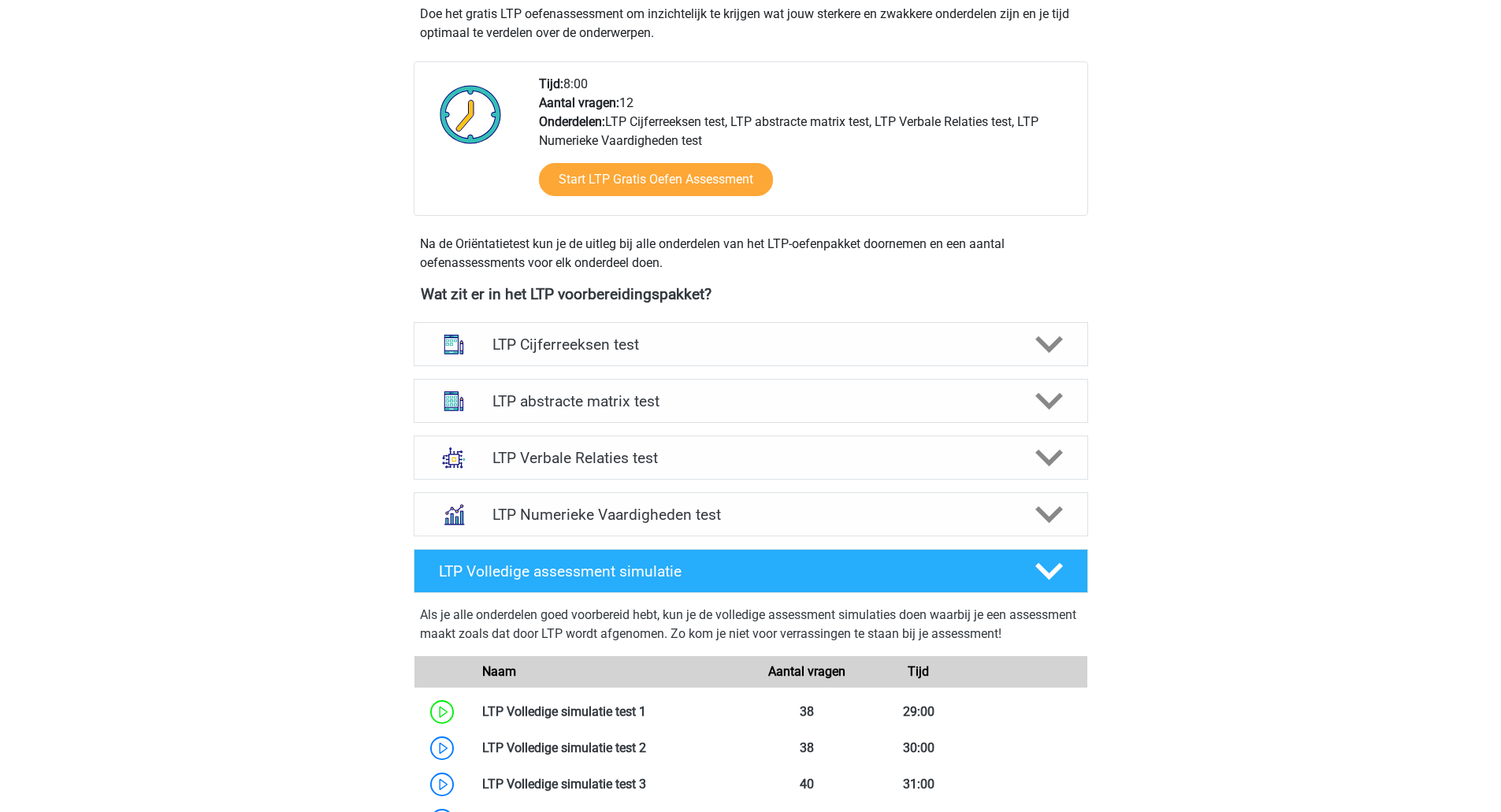
scroll to position [351, 0]
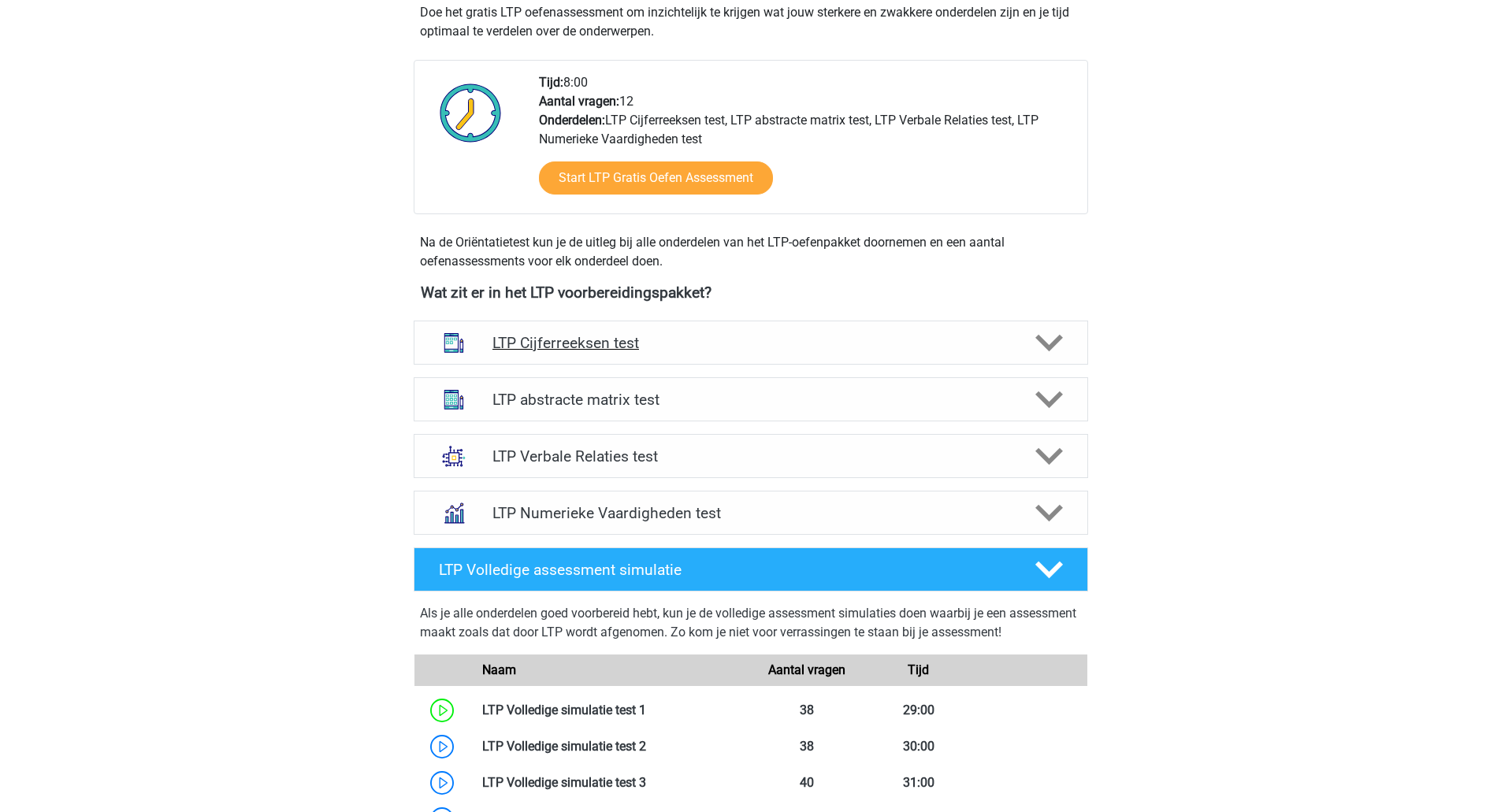
click at [1049, 344] on icon at bounding box center [1050, 343] width 28 height 28
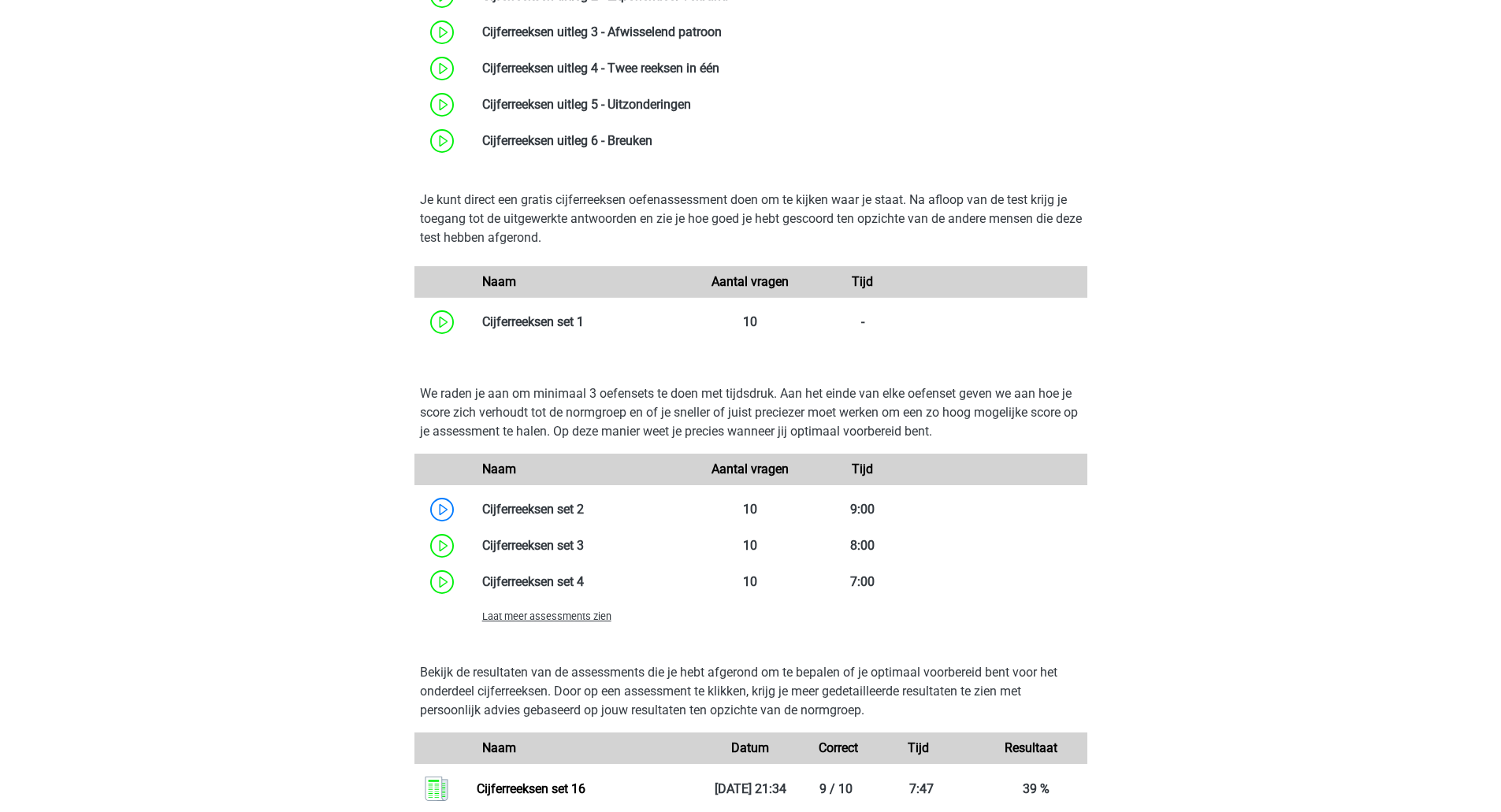
scroll to position [861, 0]
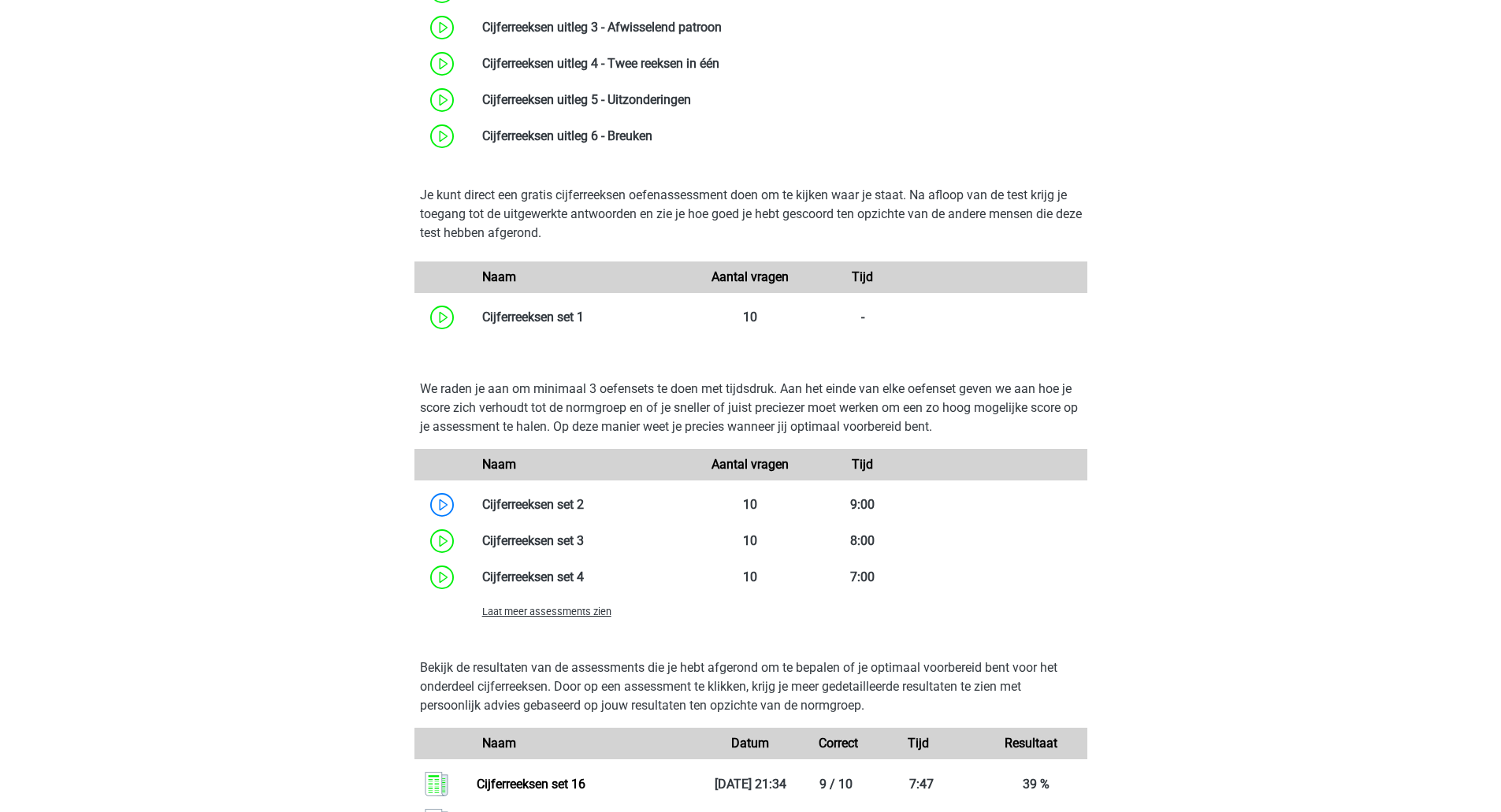
click at [591, 615] on span "Laat meer assessments zien" at bounding box center [546, 611] width 129 height 12
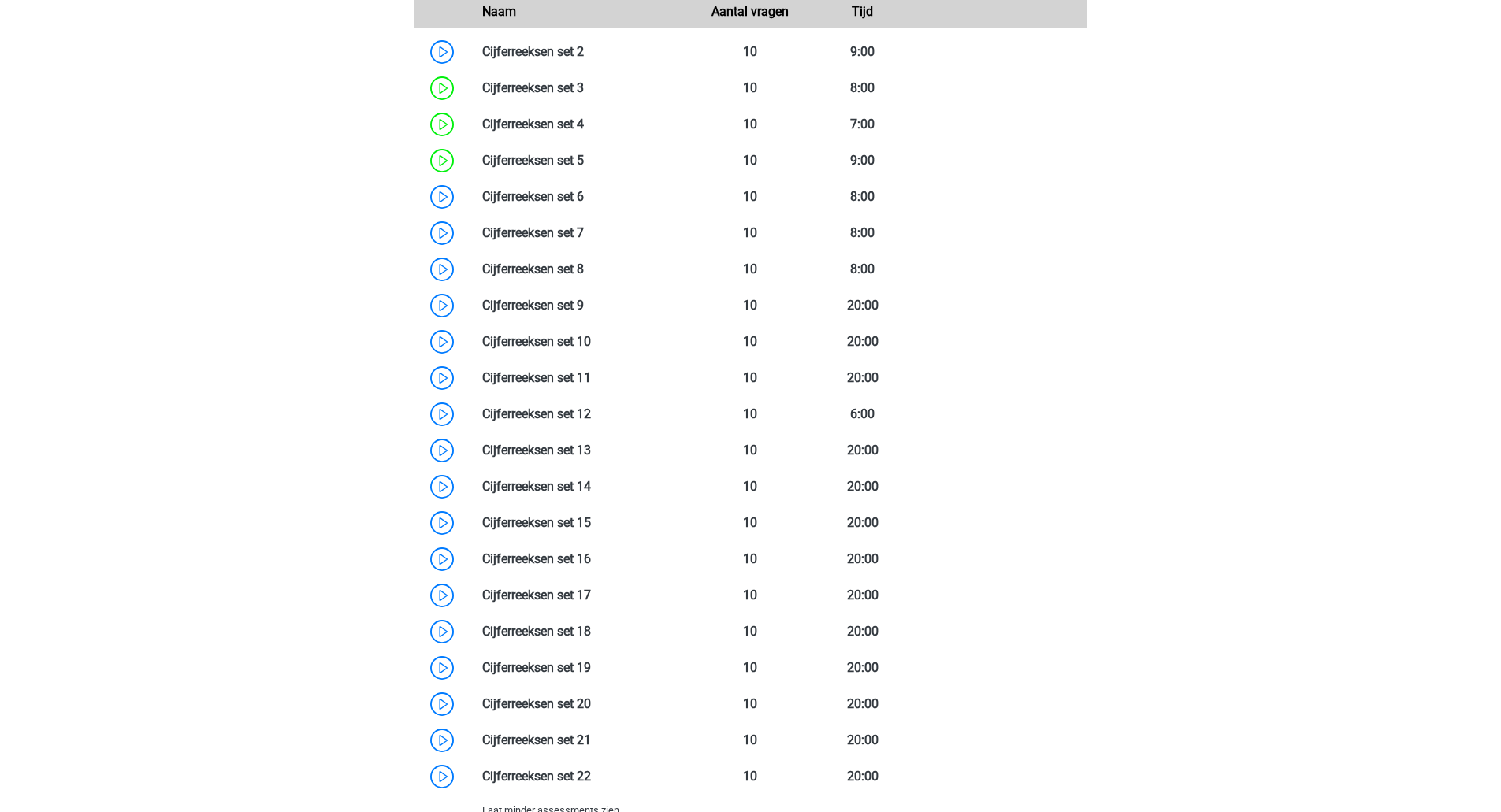
scroll to position [1316, 0]
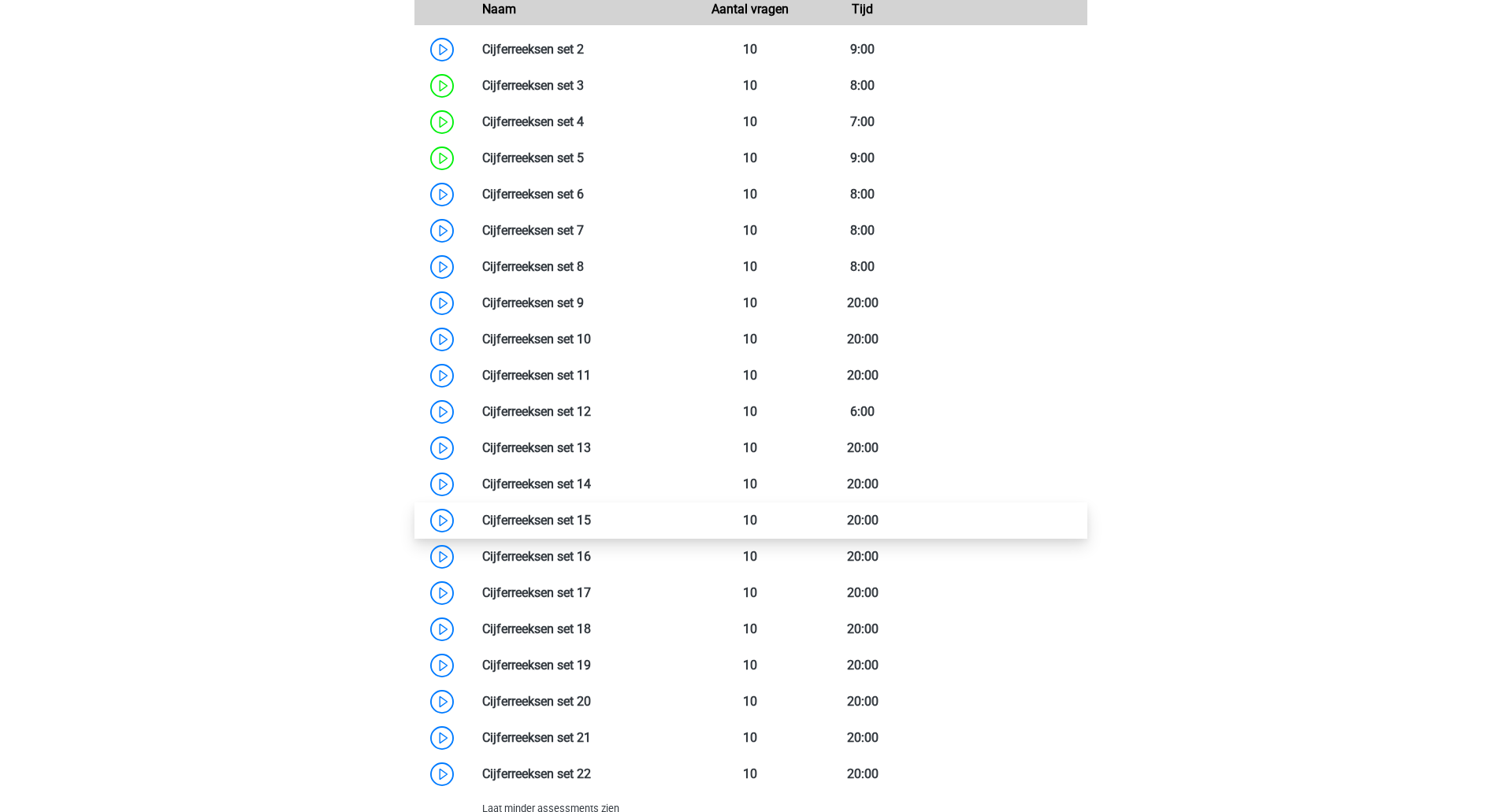
click at [591, 519] on link at bounding box center [591, 520] width 0 height 15
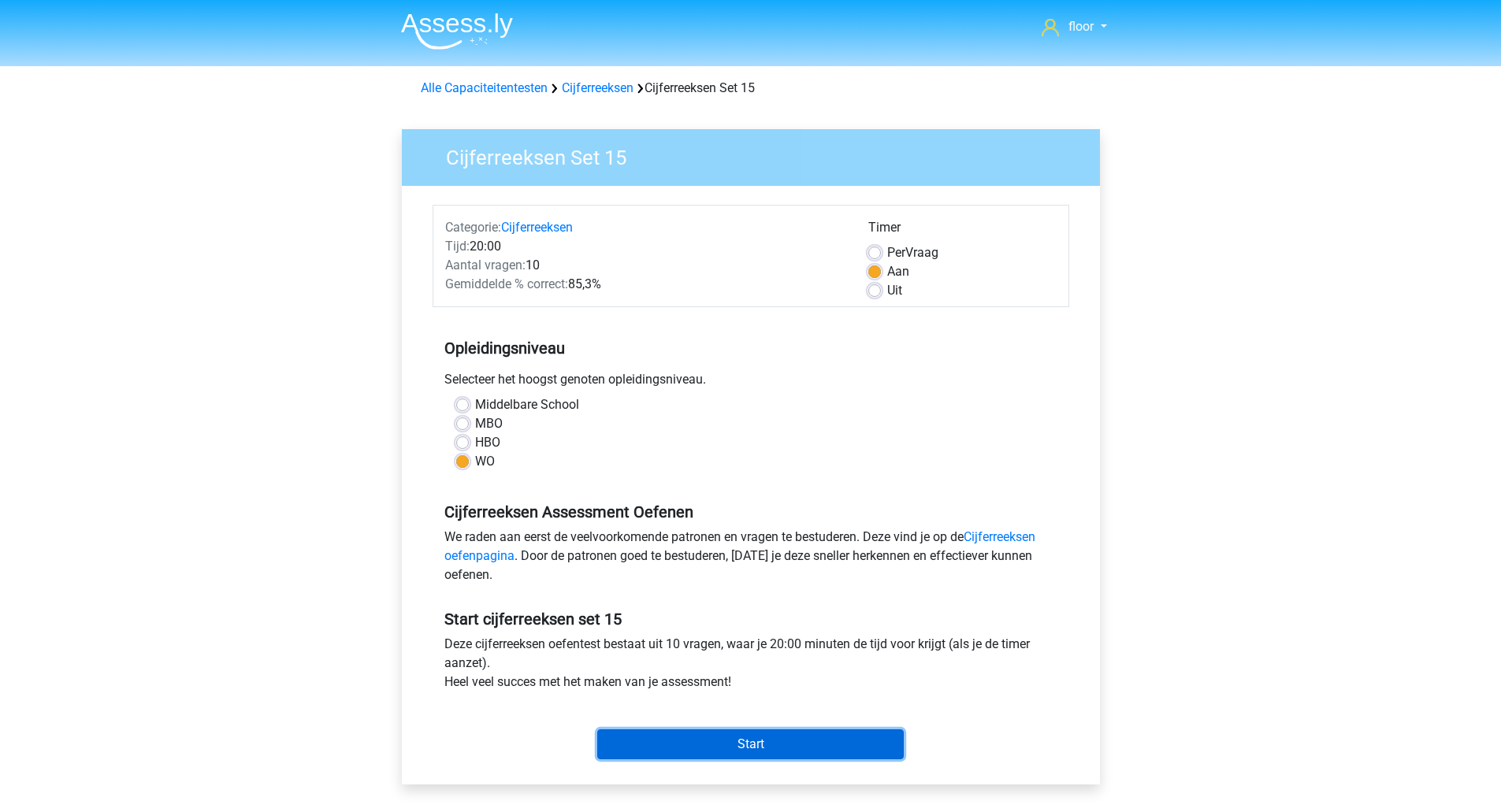
click at [791, 747] on input "Start" at bounding box center [750, 744] width 306 height 30
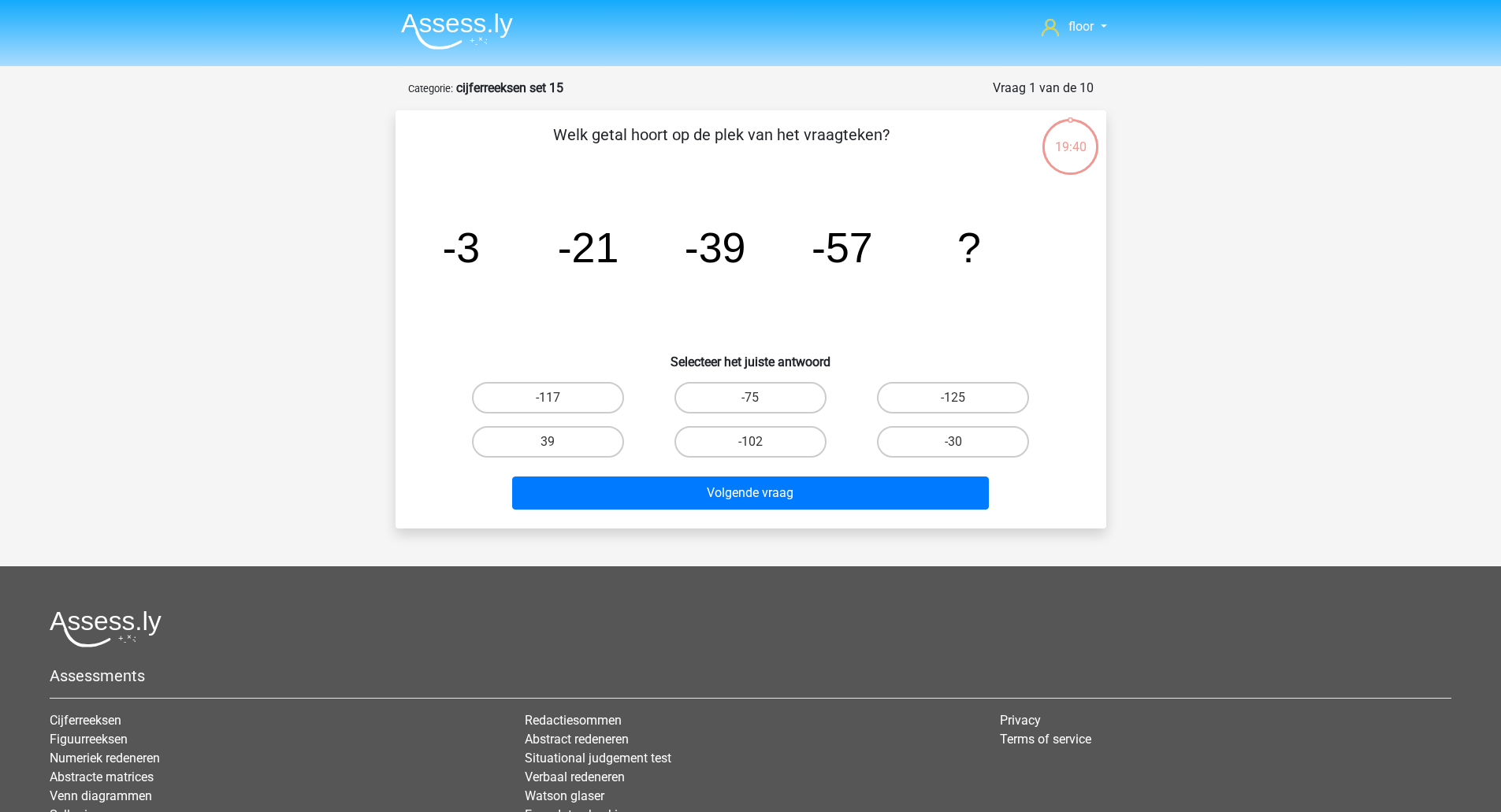
click at [772, 407] on label "-75" at bounding box center [750, 398] width 152 height 32
click at [760, 407] on input "-75" at bounding box center [755, 403] width 10 height 10
radio input "true"
click at [770, 504] on button "Volgende vraag" at bounding box center [750, 493] width 477 height 33
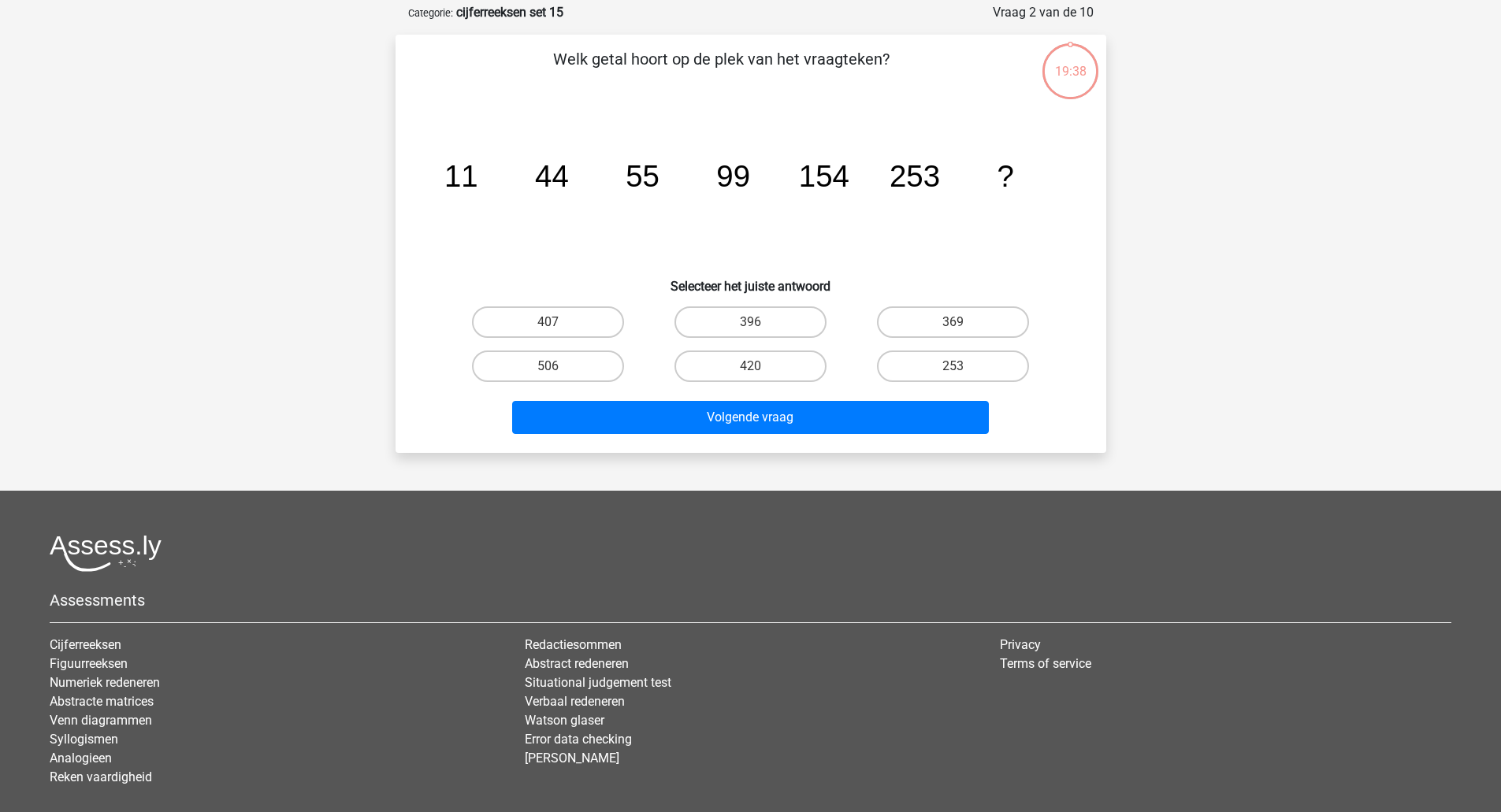
scroll to position [79, 0]
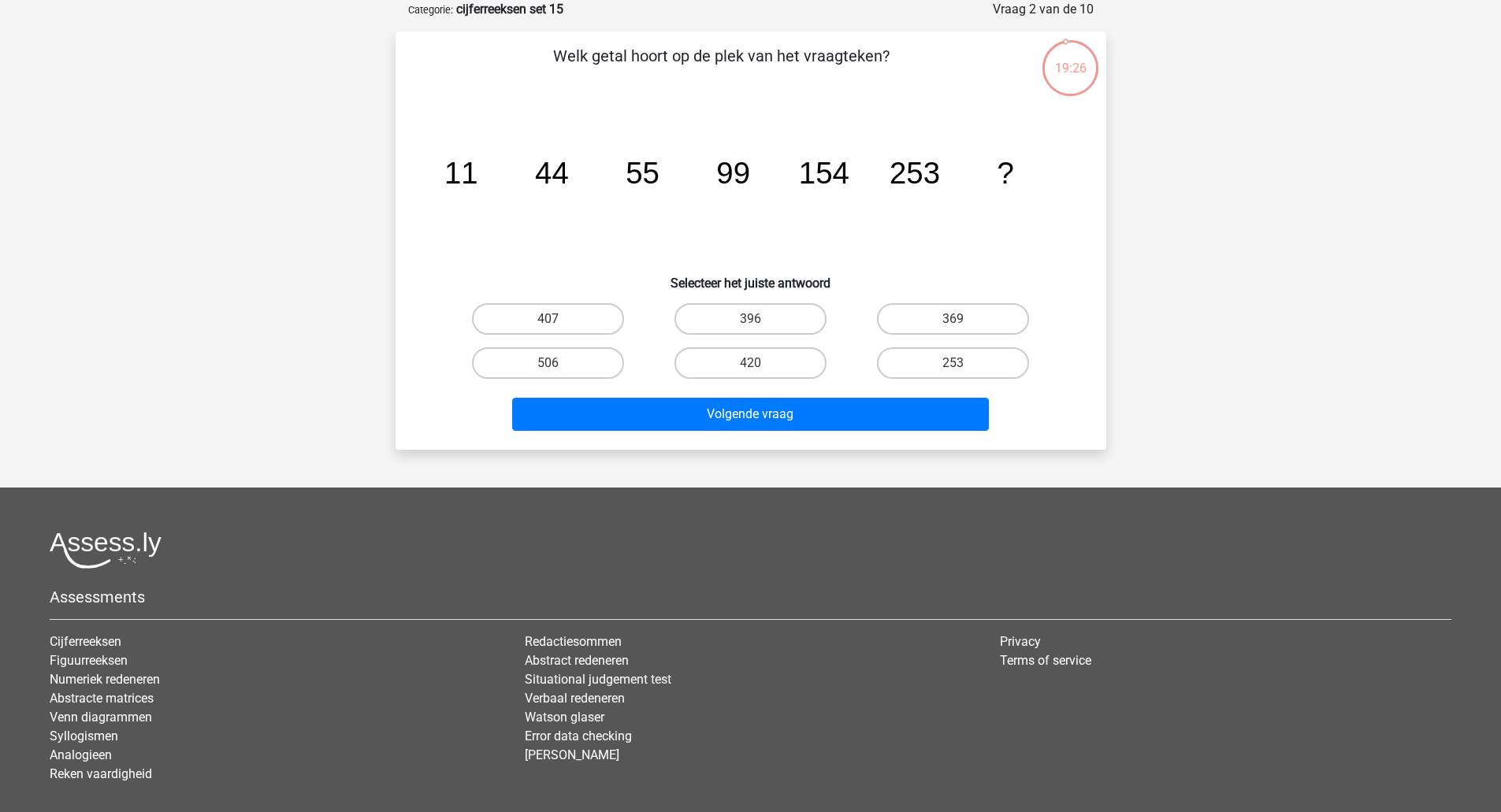
click at [579, 322] on label "407" at bounding box center [548, 319] width 152 height 32
click at [558, 322] on input "407" at bounding box center [553, 324] width 10 height 10
radio input "true"
click at [681, 425] on button "Volgende vraag" at bounding box center [750, 414] width 477 height 33
click at [768, 378] on label "-51" at bounding box center [750, 363] width 152 height 32
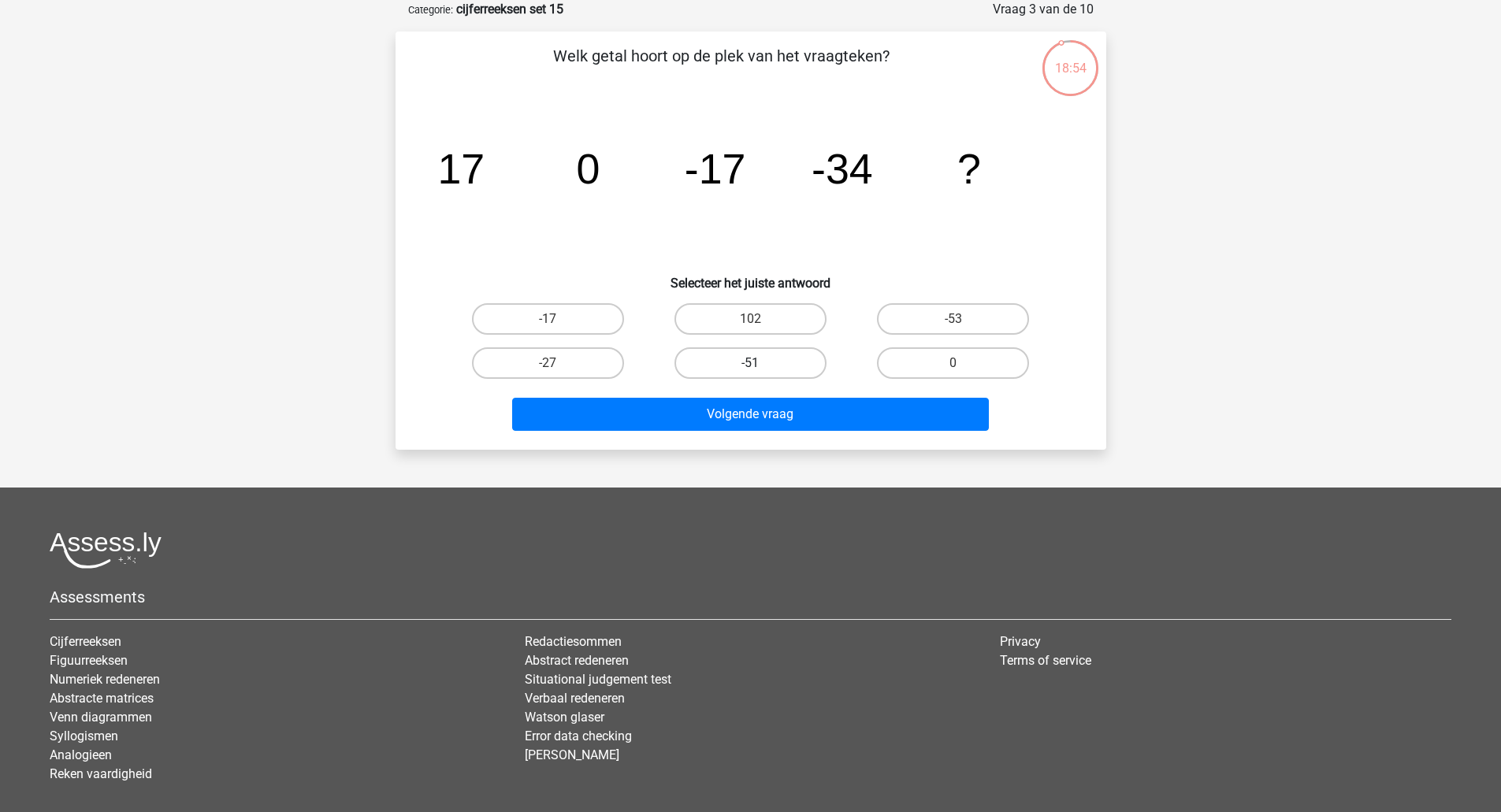
click at [760, 373] on input "-51" at bounding box center [755, 368] width 10 height 10
radio input "true"
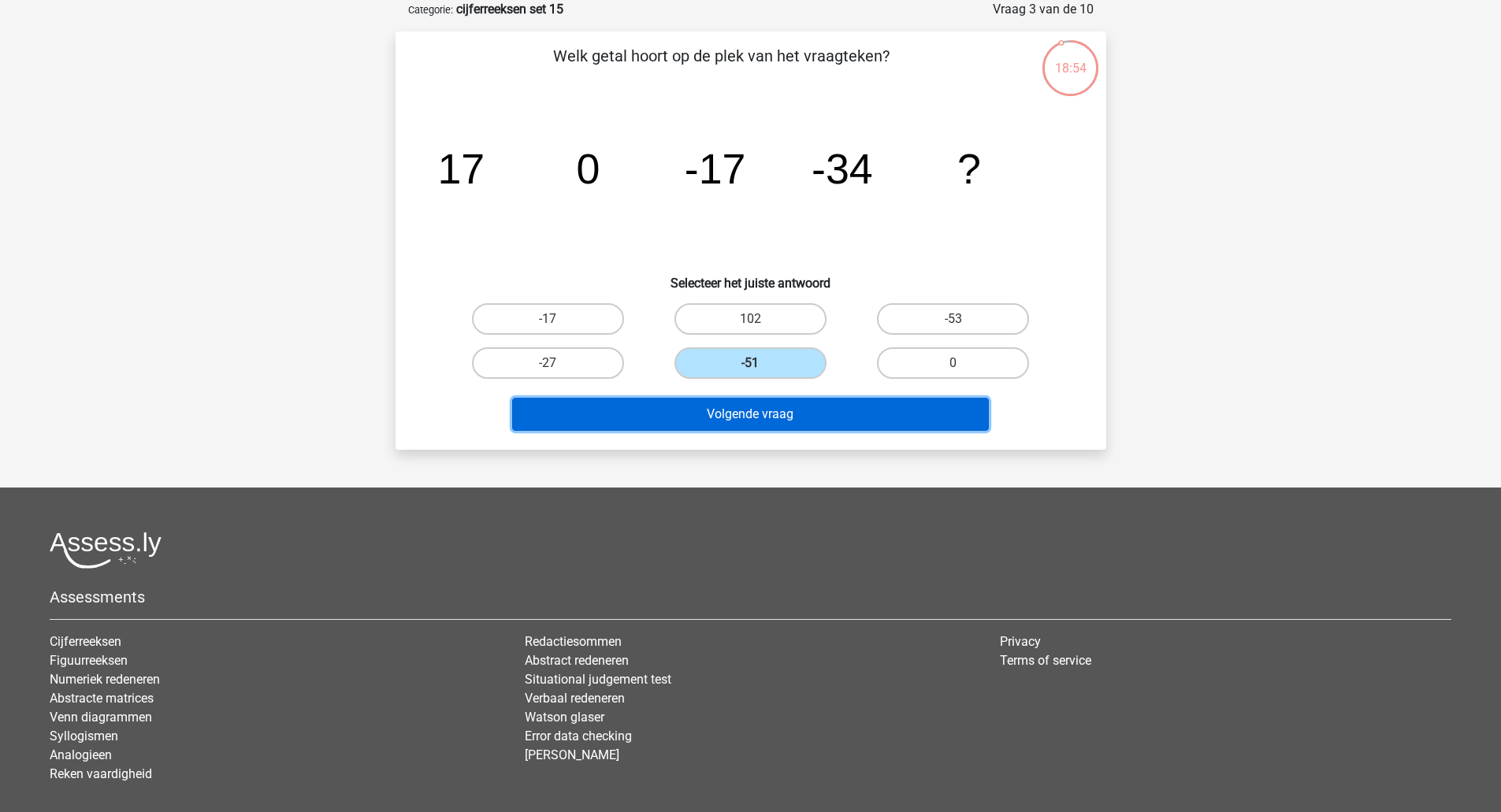
click at [801, 429] on button "Volgende vraag" at bounding box center [750, 414] width 477 height 33
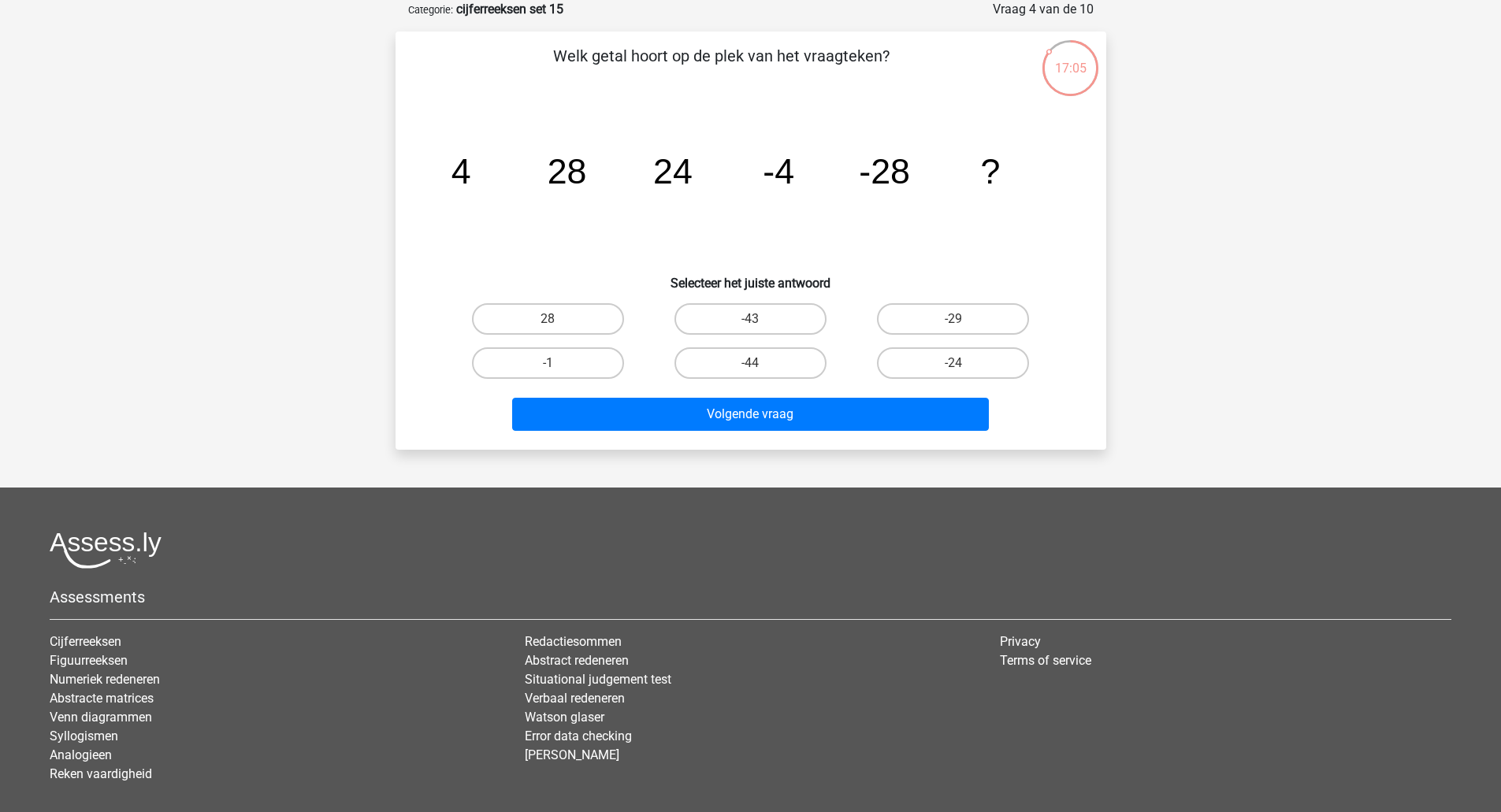
click at [949, 368] on label "-24" at bounding box center [953, 363] width 152 height 32
click at [953, 368] on input "-24" at bounding box center [958, 368] width 10 height 10
radio input "true"
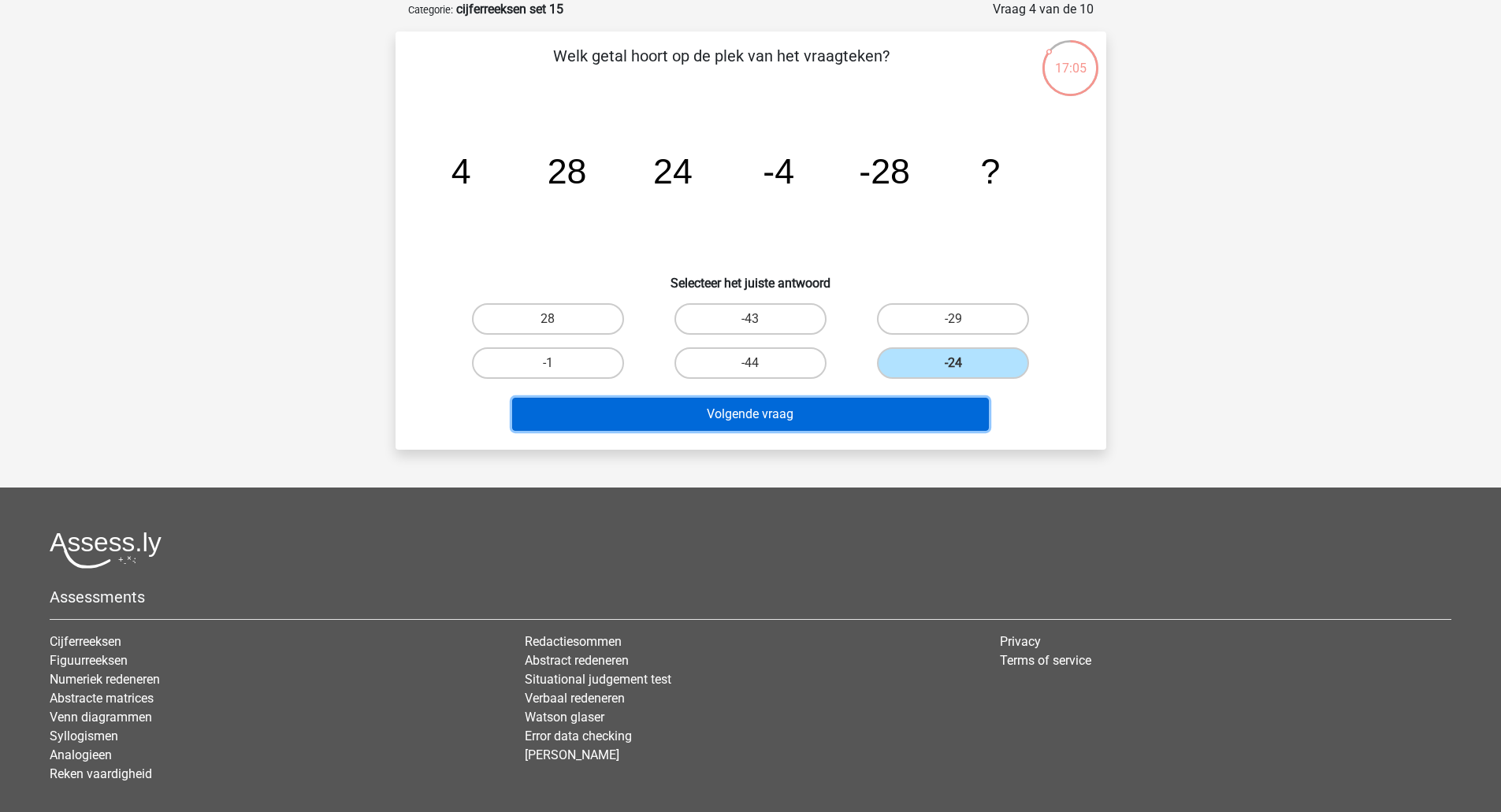
click at [857, 426] on button "Volgende vraag" at bounding box center [750, 414] width 477 height 33
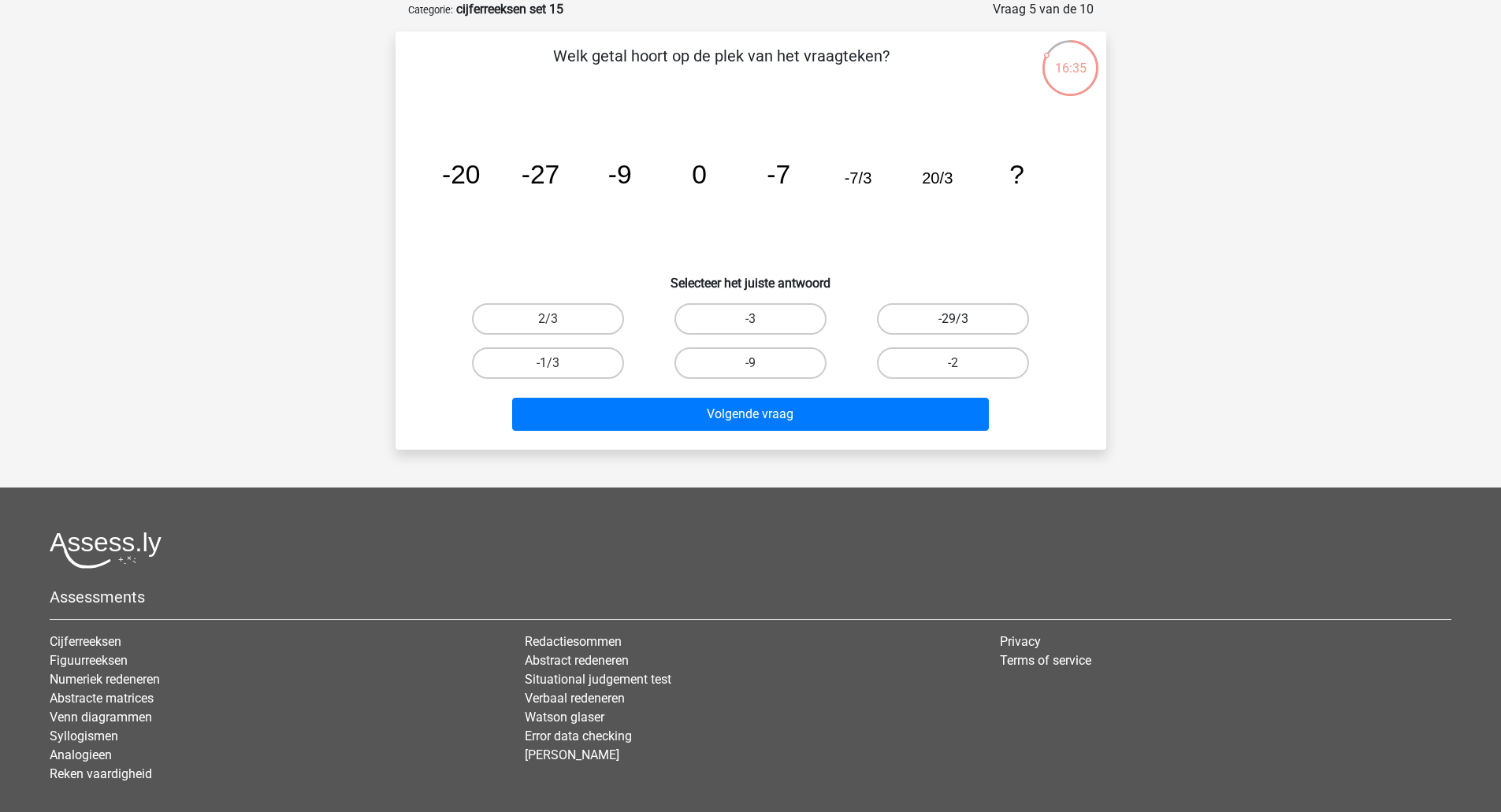
click at [925, 310] on label "-29/3" at bounding box center [953, 319] width 152 height 32
click at [953, 319] on input "-29/3" at bounding box center [958, 324] width 10 height 10
radio input "true"
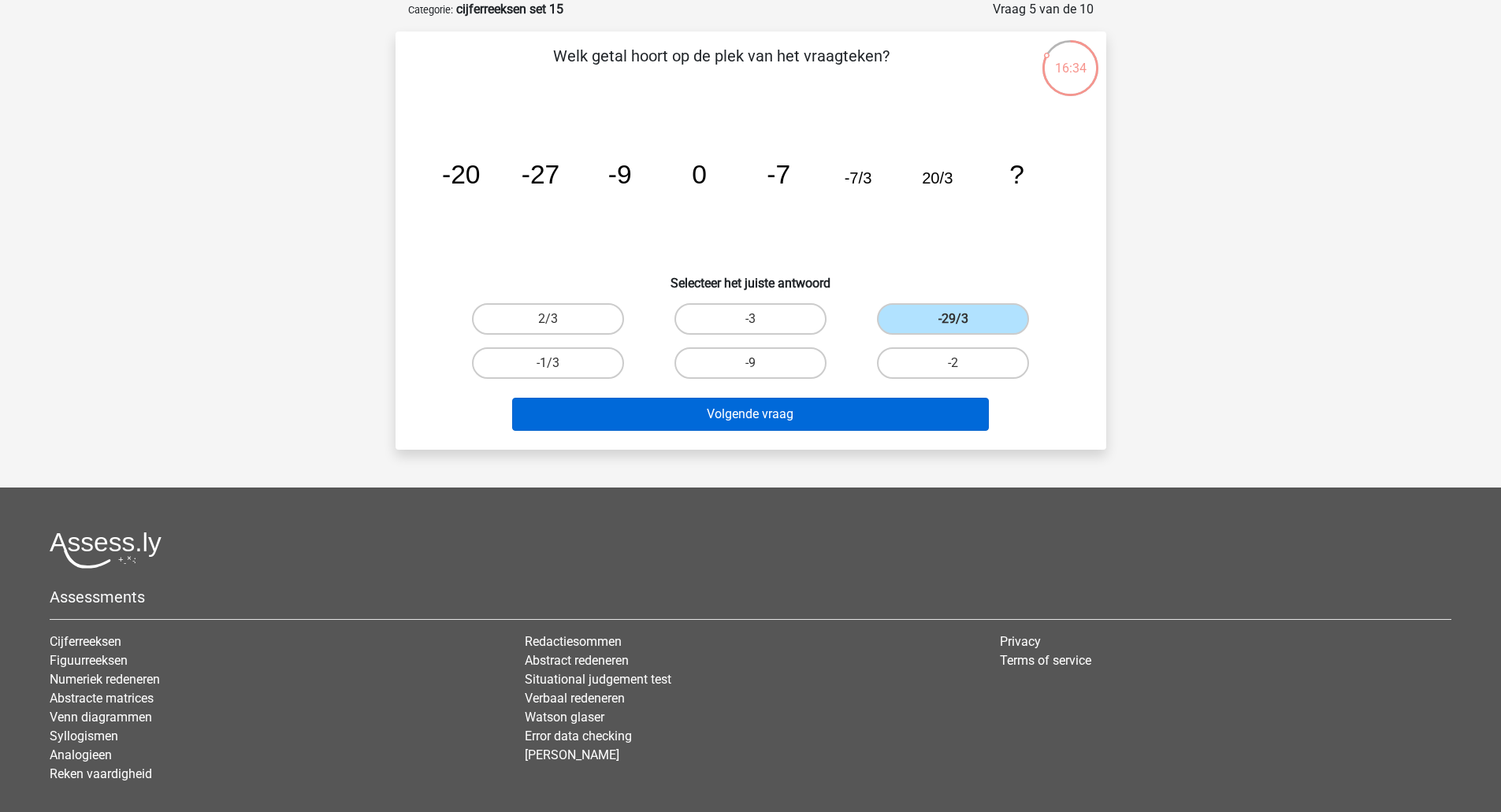
click at [854, 423] on button "Volgende vraag" at bounding box center [750, 414] width 477 height 33
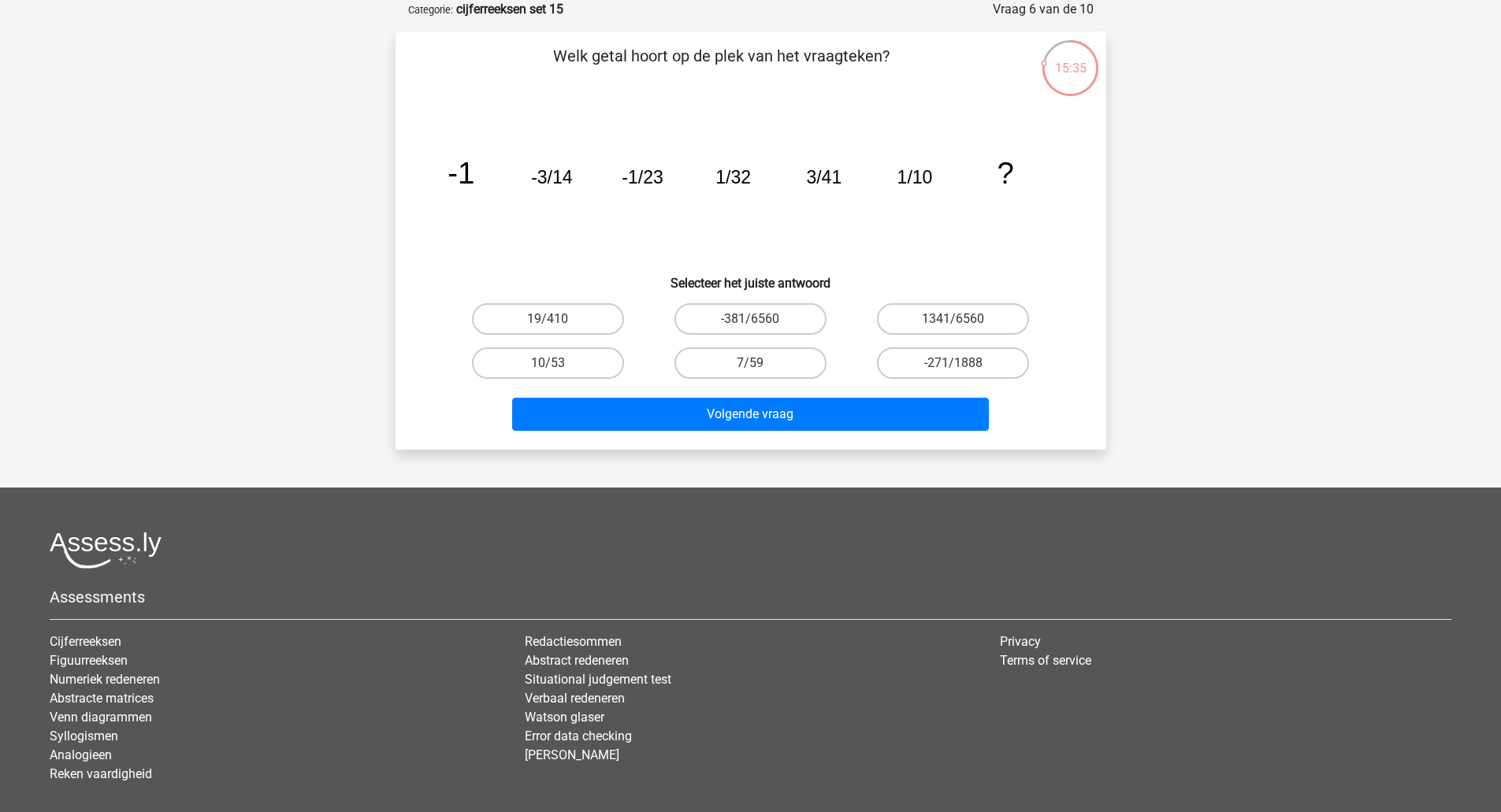
click at [757, 329] on label "-381/6560" at bounding box center [750, 319] width 152 height 32
click at [757, 329] on input "-381/6560" at bounding box center [755, 324] width 10 height 10
radio input "true"
click at [750, 368] on input "7/59" at bounding box center [755, 368] width 10 height 10
radio input "true"
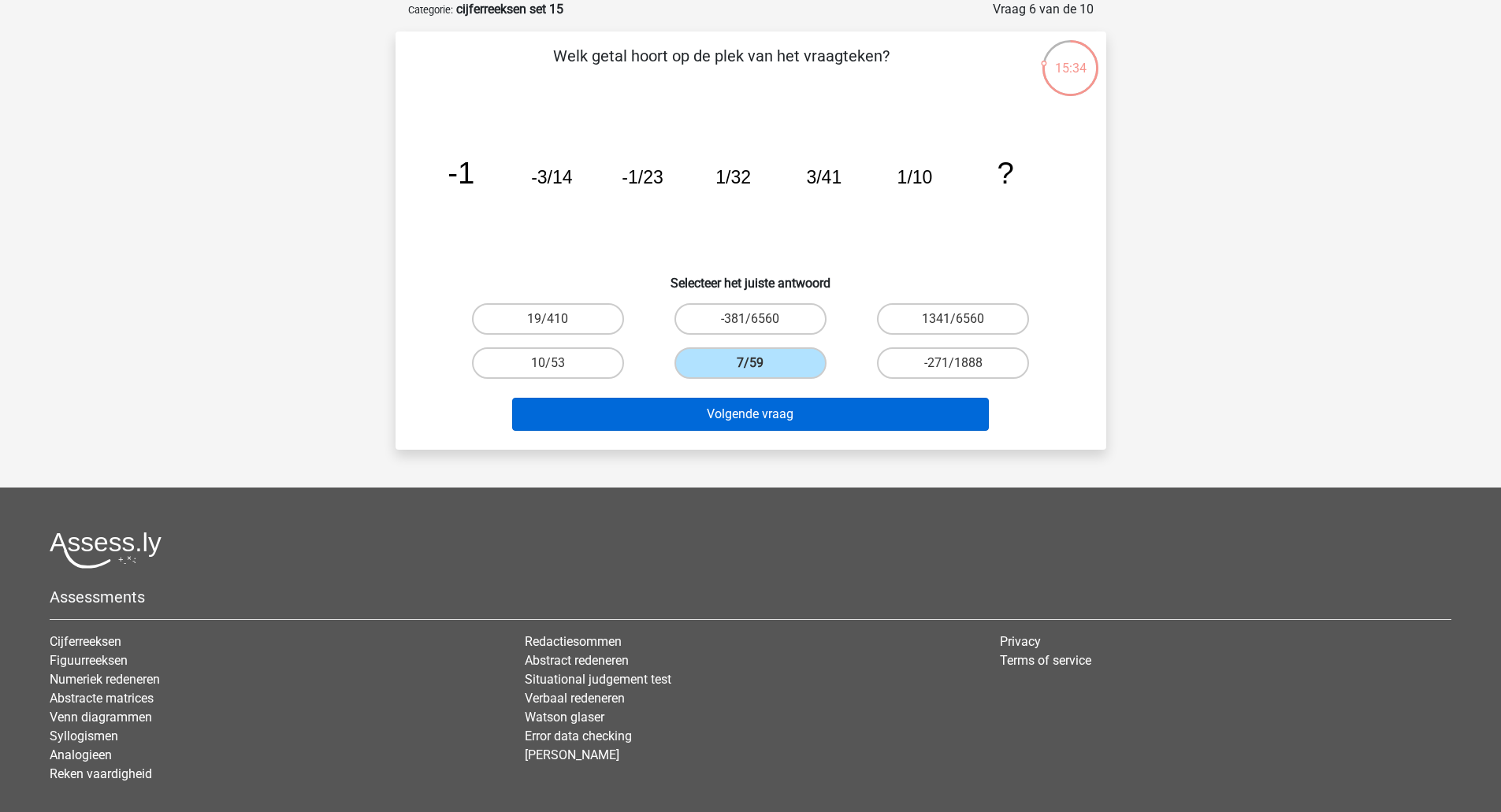
click at [758, 430] on button "Volgende vraag" at bounding box center [750, 414] width 477 height 33
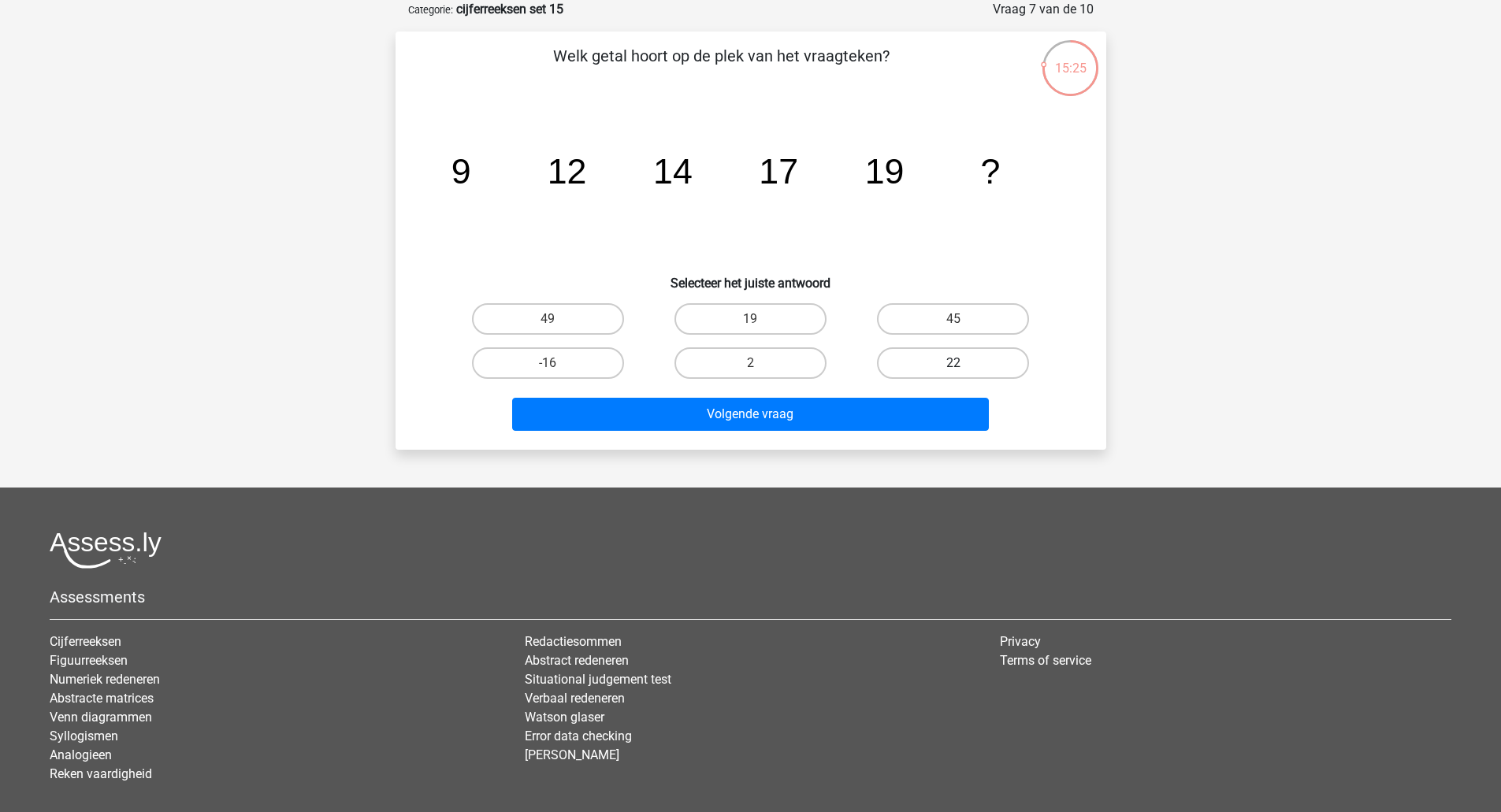
click at [979, 362] on label "22" at bounding box center [953, 363] width 152 height 32
click at [964, 363] on input "22" at bounding box center [958, 368] width 10 height 10
radio input "true"
click at [930, 421] on button "Volgende vraag" at bounding box center [750, 414] width 477 height 33
click at [1000, 320] on label "-4802" at bounding box center [953, 319] width 152 height 32
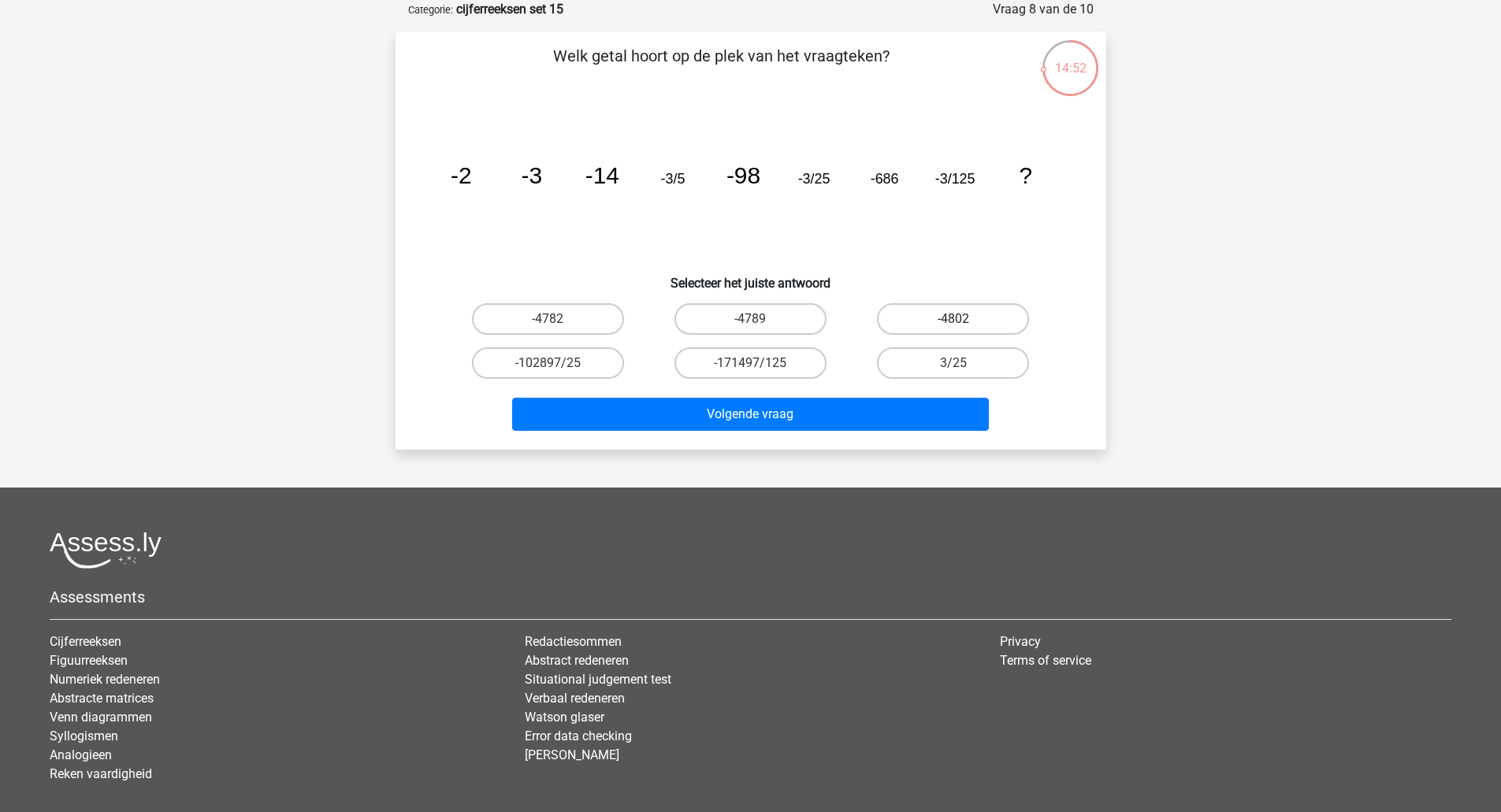
click at [964, 320] on input "-4802" at bounding box center [958, 324] width 10 height 10
radio input "true"
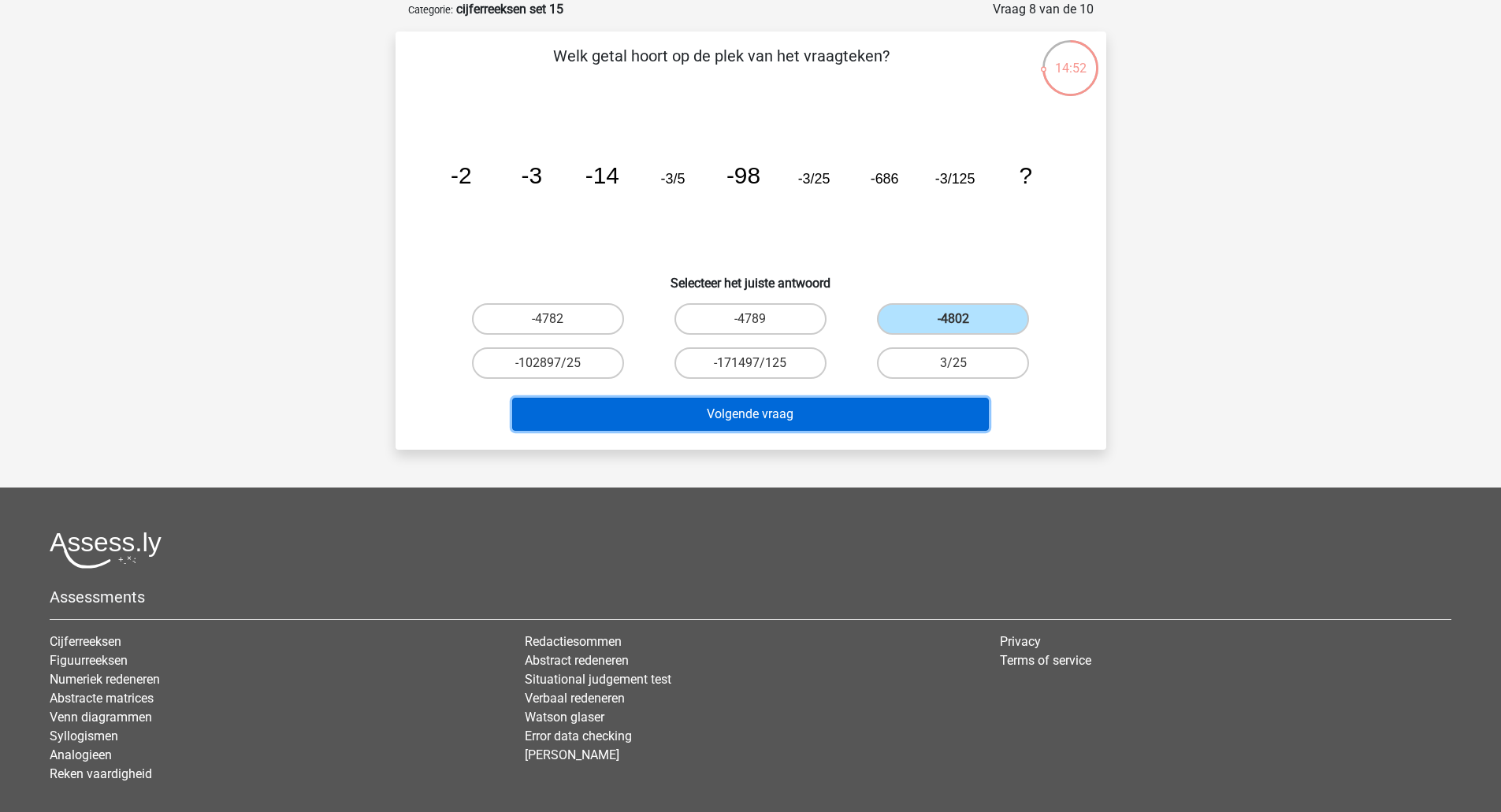
click at [894, 421] on button "Volgende vraag" at bounding box center [750, 414] width 477 height 33
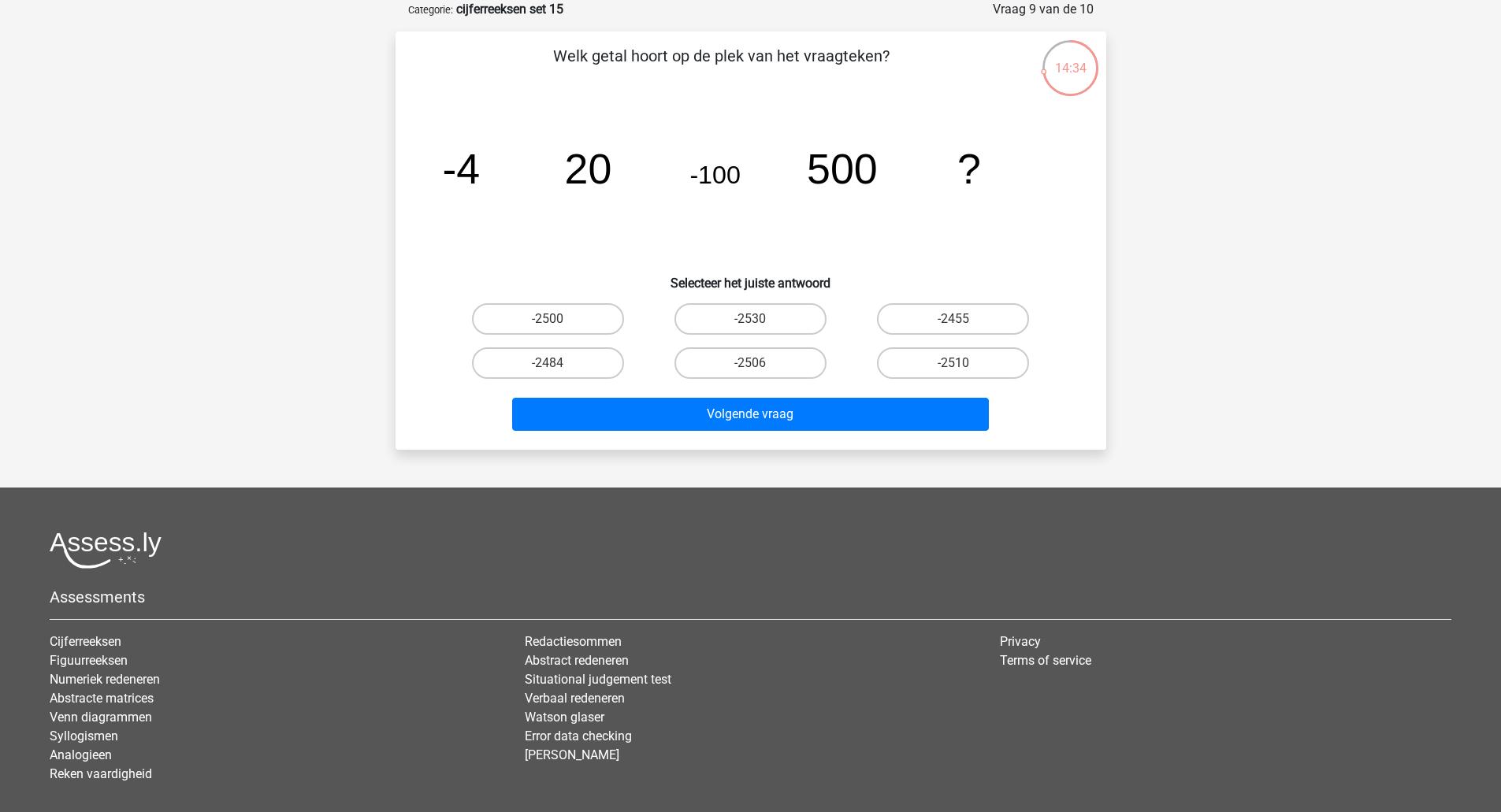
click at [567, 320] on label "-2500" at bounding box center [548, 319] width 152 height 32
click at [558, 320] on input "-2500" at bounding box center [553, 324] width 10 height 10
radio input "true"
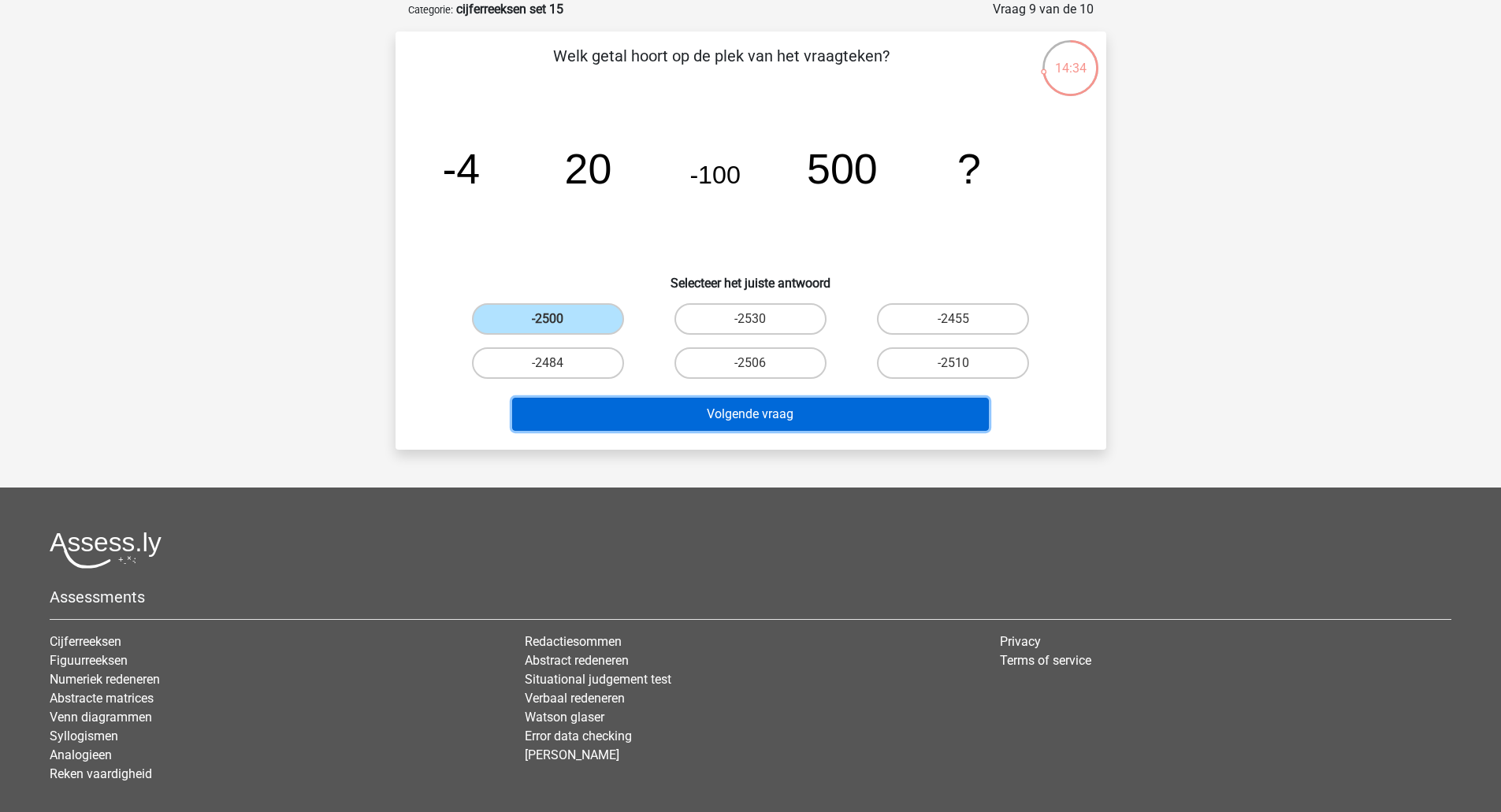
click at [725, 407] on button "Volgende vraag" at bounding box center [750, 414] width 477 height 33
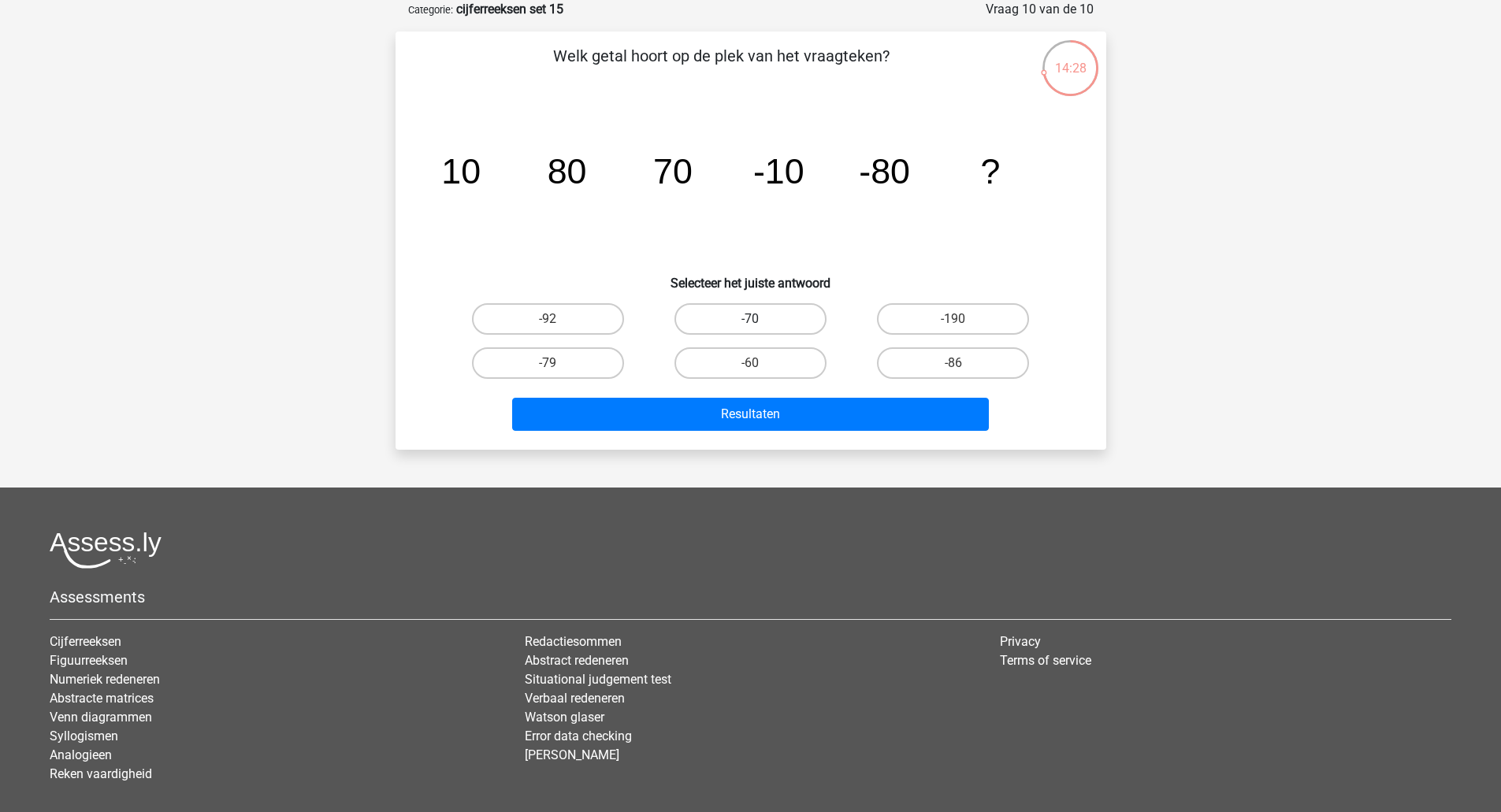
click at [780, 307] on label "-70" at bounding box center [750, 319] width 152 height 32
click at [760, 319] on input "-70" at bounding box center [755, 324] width 10 height 10
radio input "true"
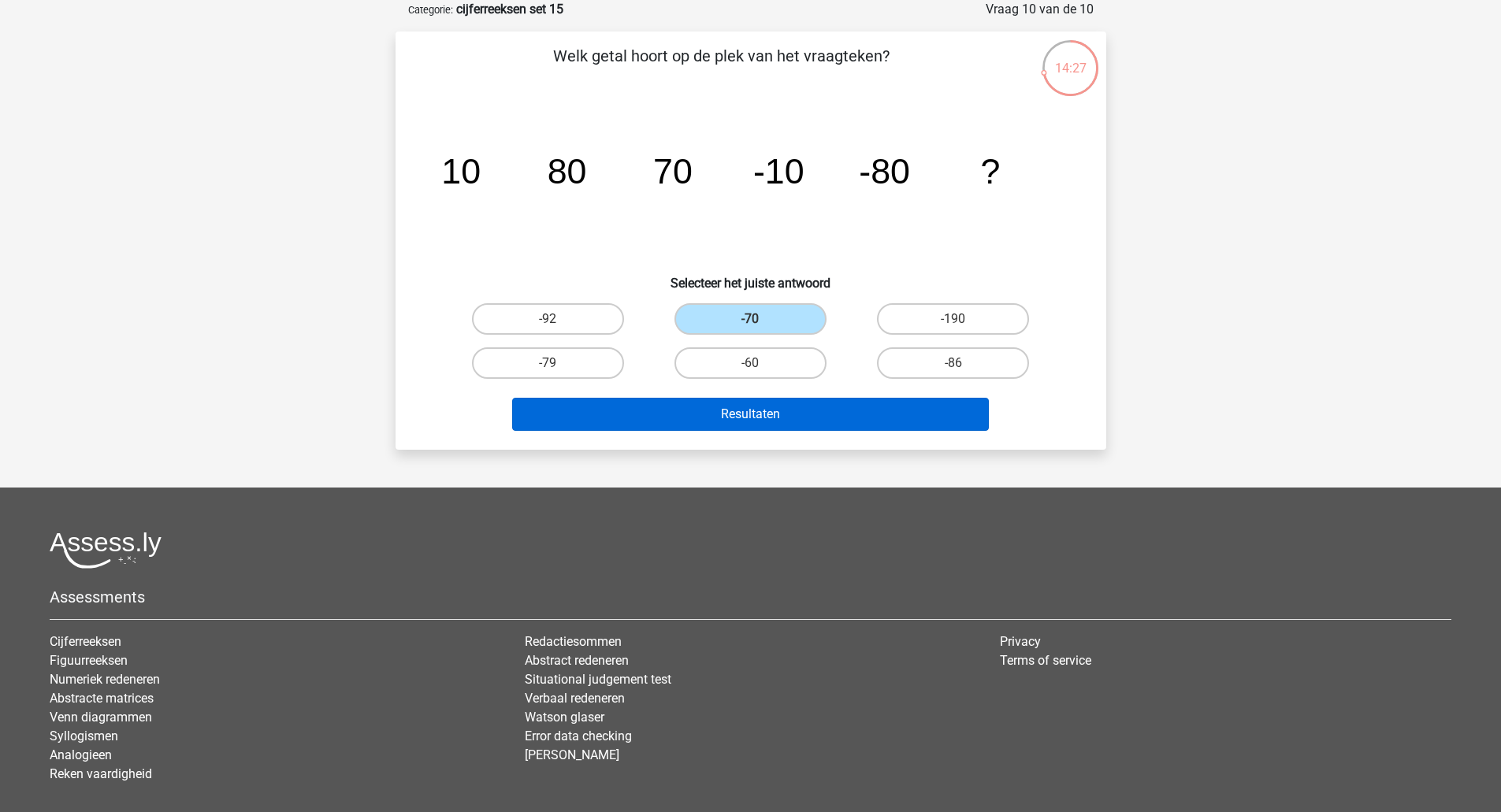
click at [787, 412] on button "Resultaten" at bounding box center [750, 414] width 477 height 33
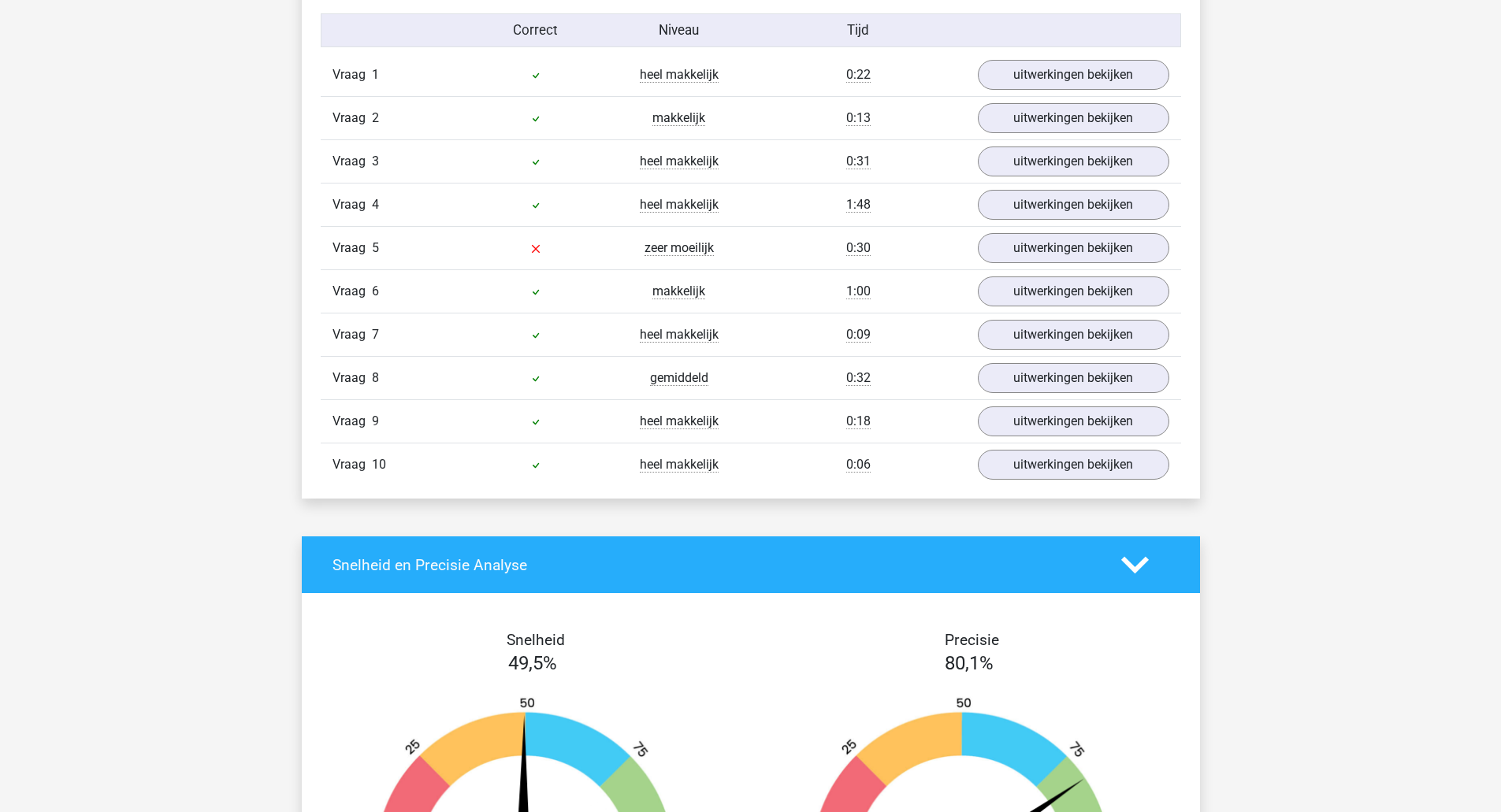
scroll to position [992, 0]
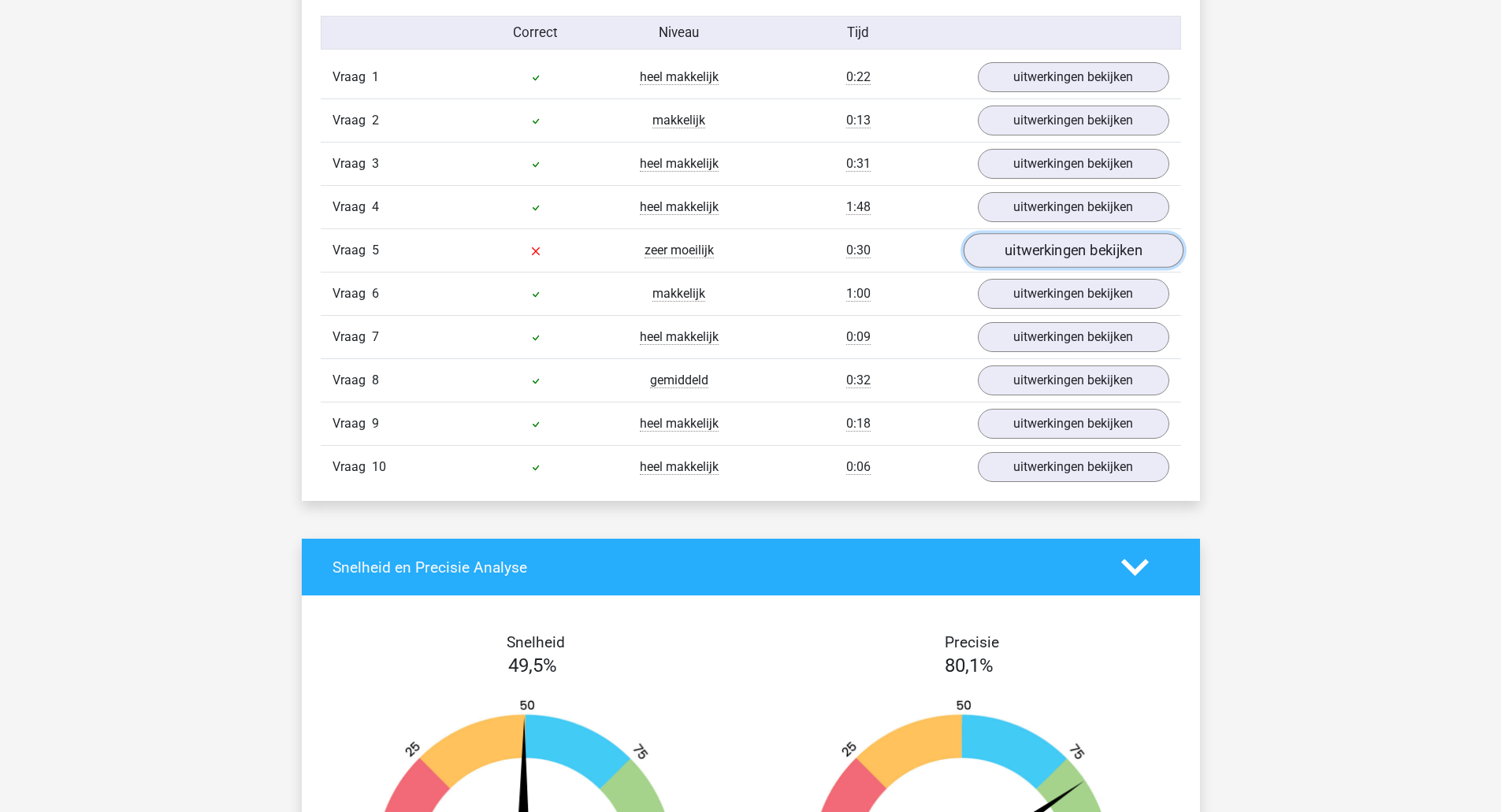
click at [1144, 258] on link "uitwerkingen bekijken" at bounding box center [1073, 250] width 220 height 35
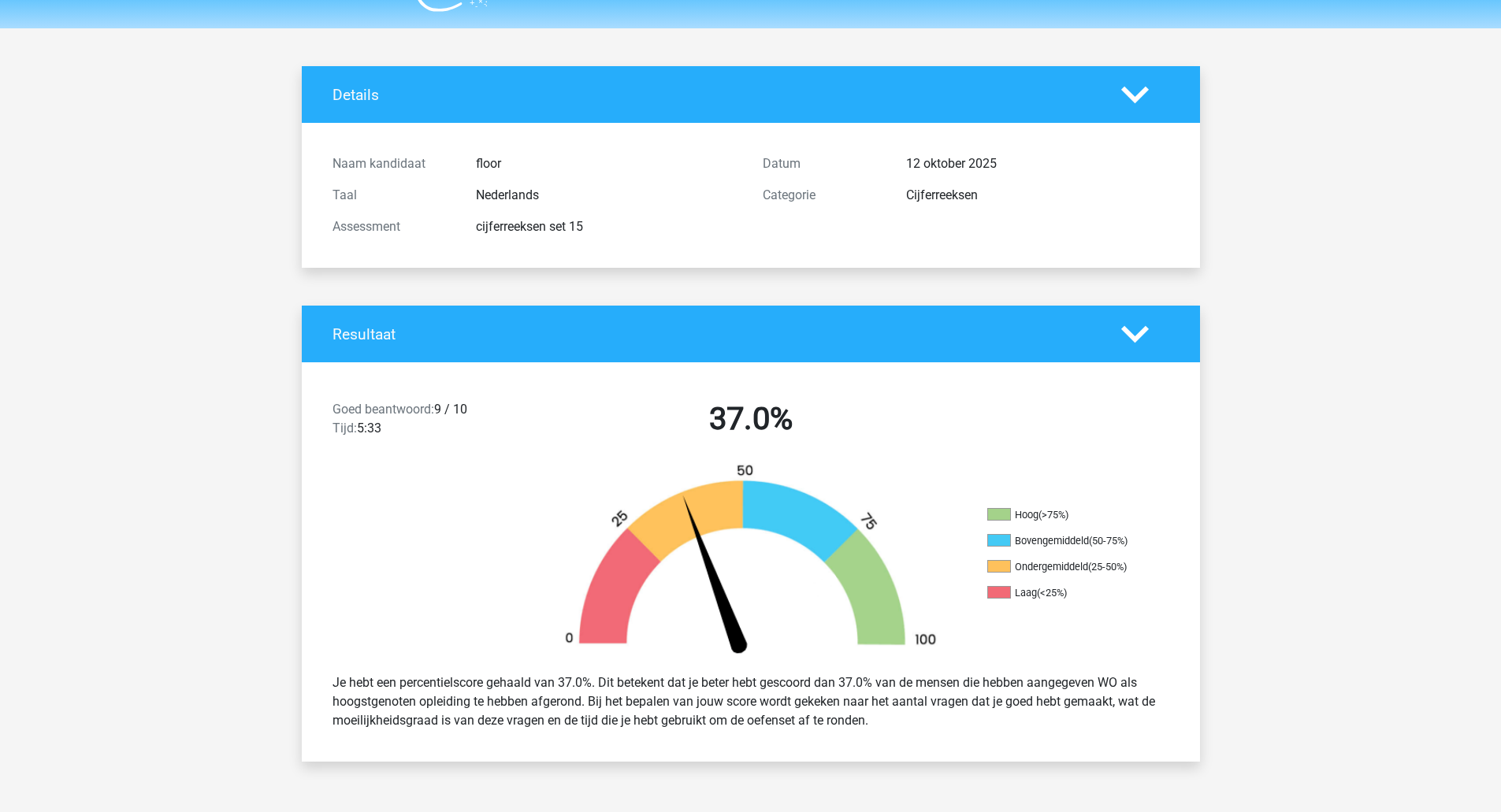
scroll to position [0, 0]
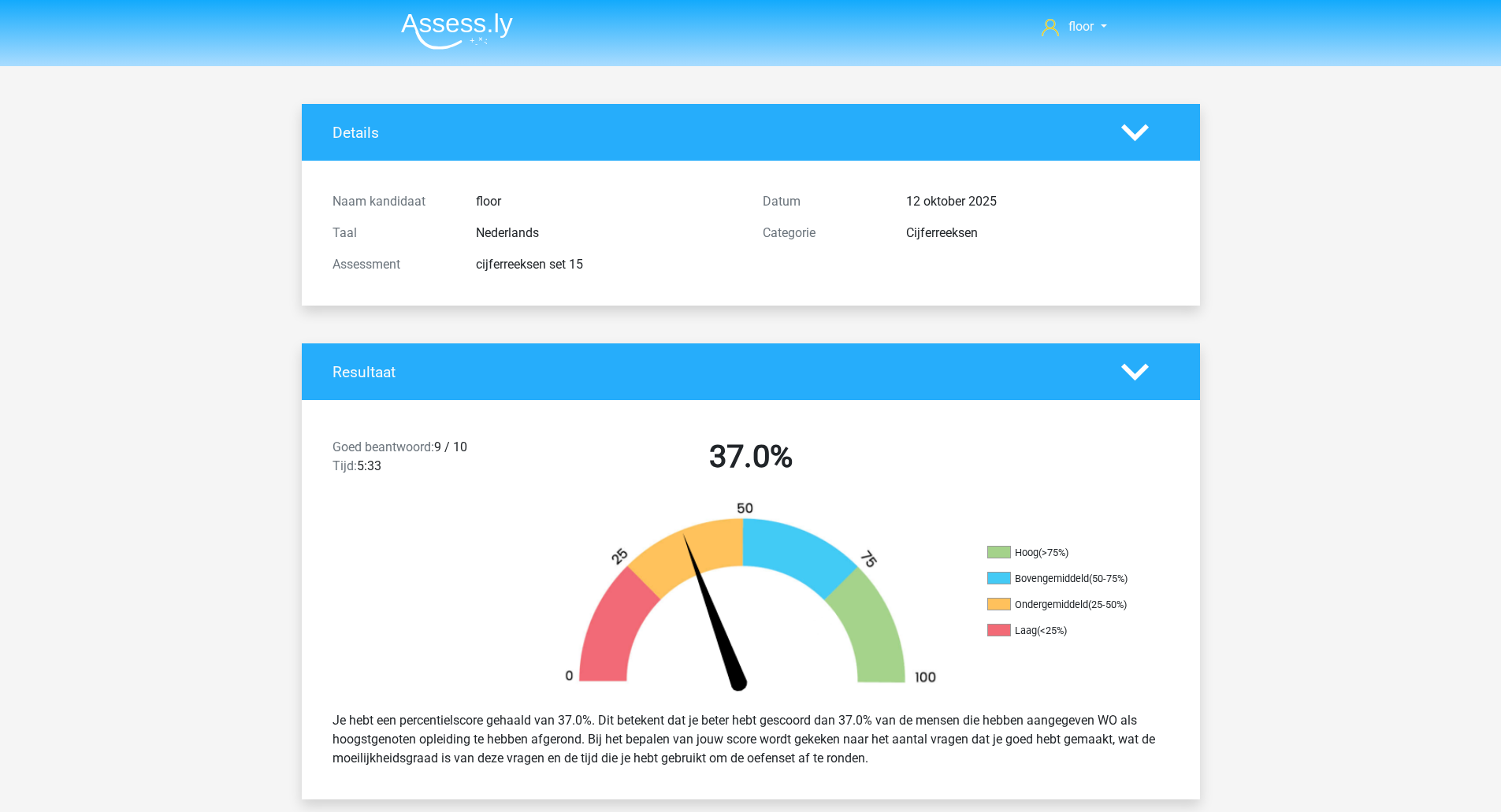
click at [474, 33] on img at bounding box center [457, 31] width 112 height 37
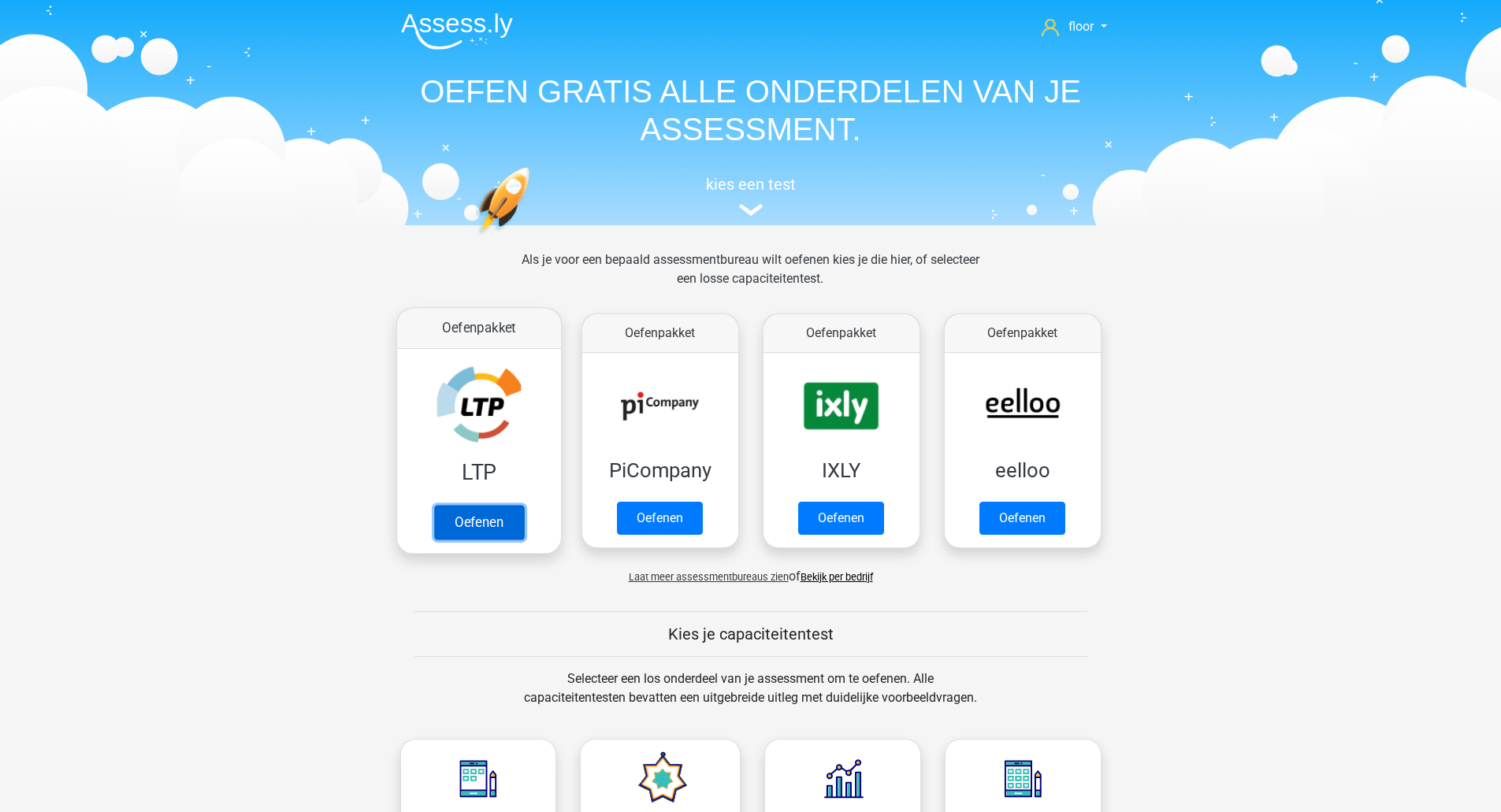
click at [496, 505] on link "Oefenen" at bounding box center [478, 522] width 90 height 35
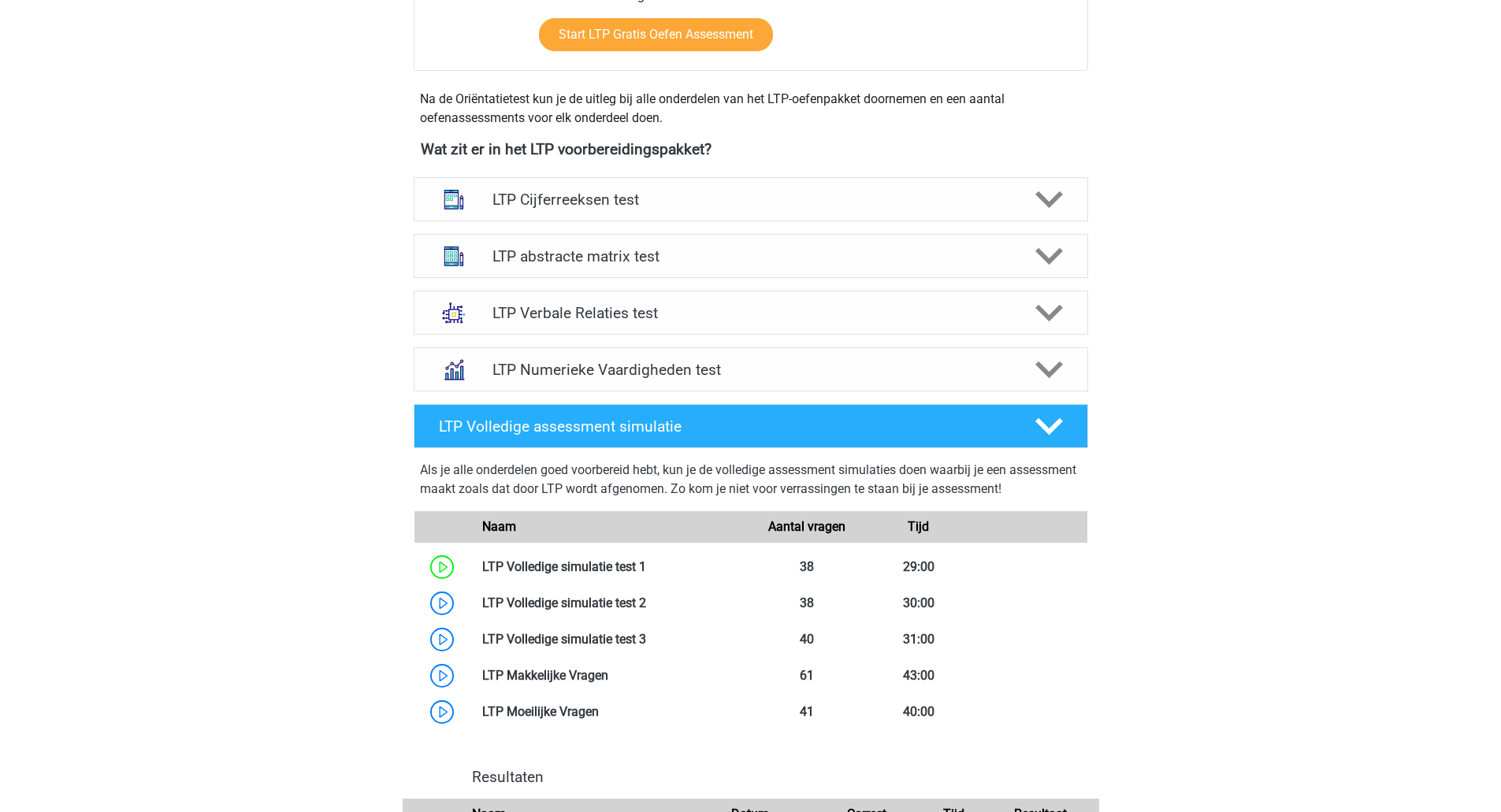
scroll to position [498, 0]
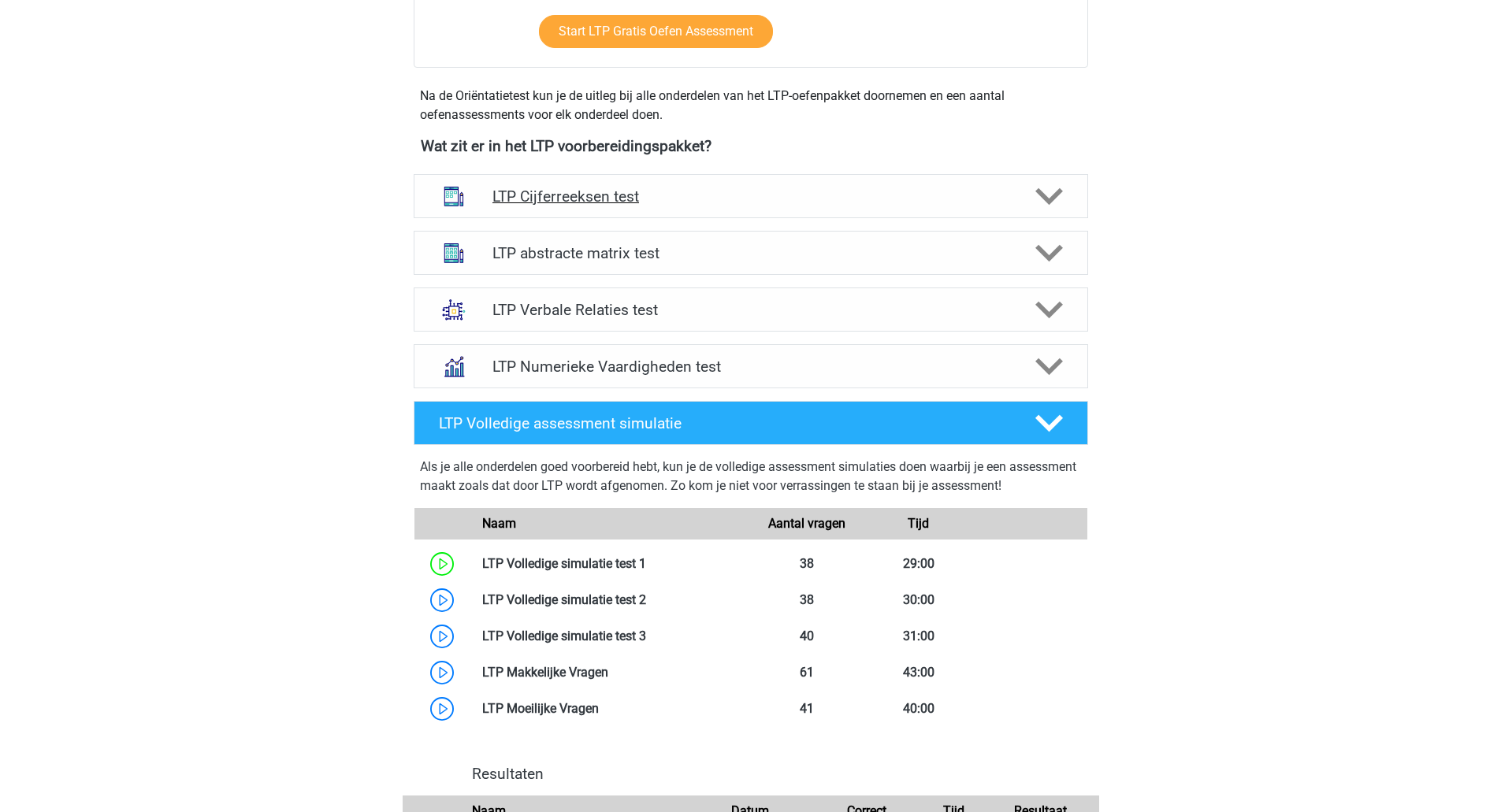
click at [1068, 202] on div at bounding box center [1048, 197] width 54 height 28
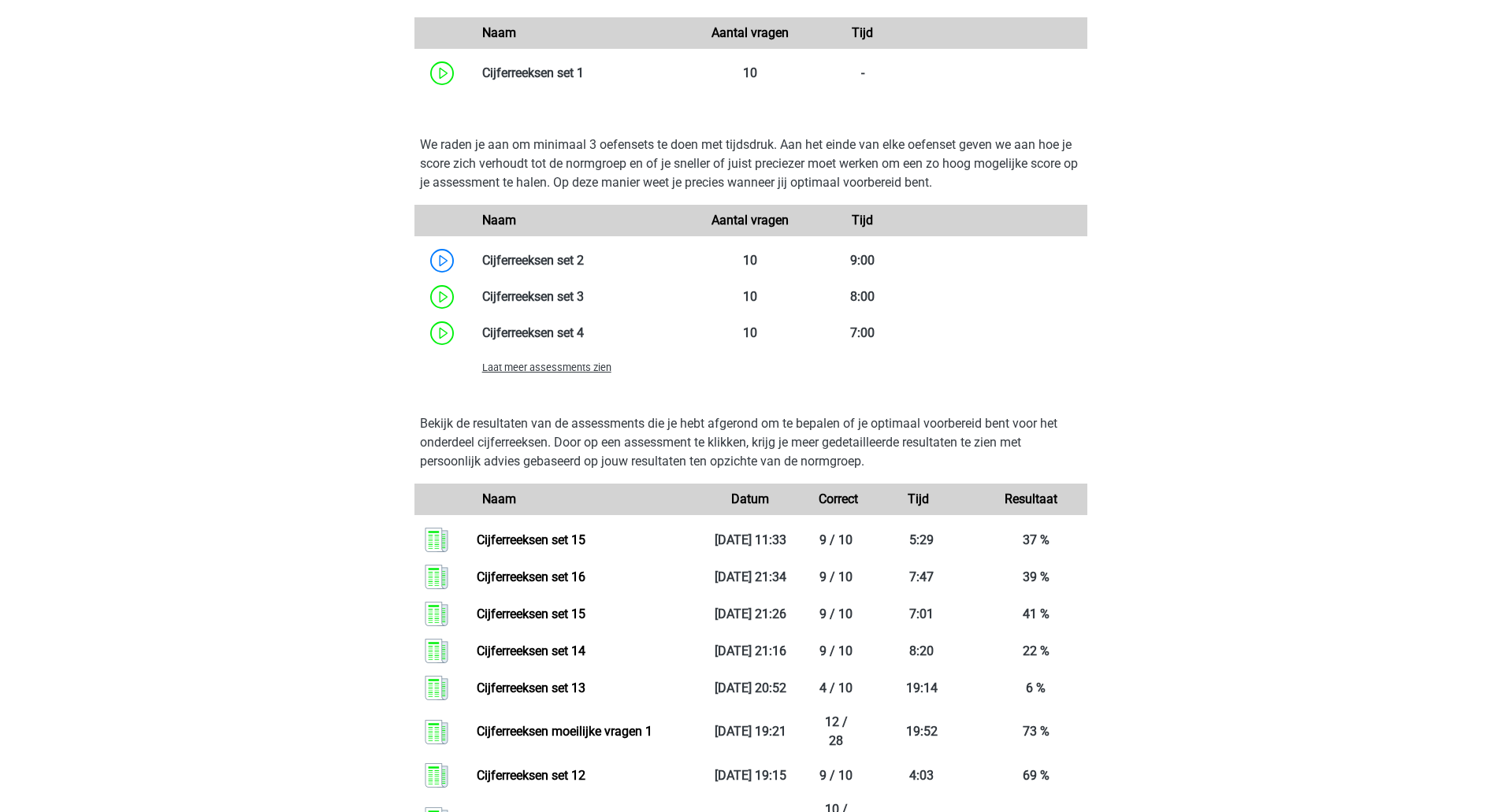
scroll to position [1107, 0]
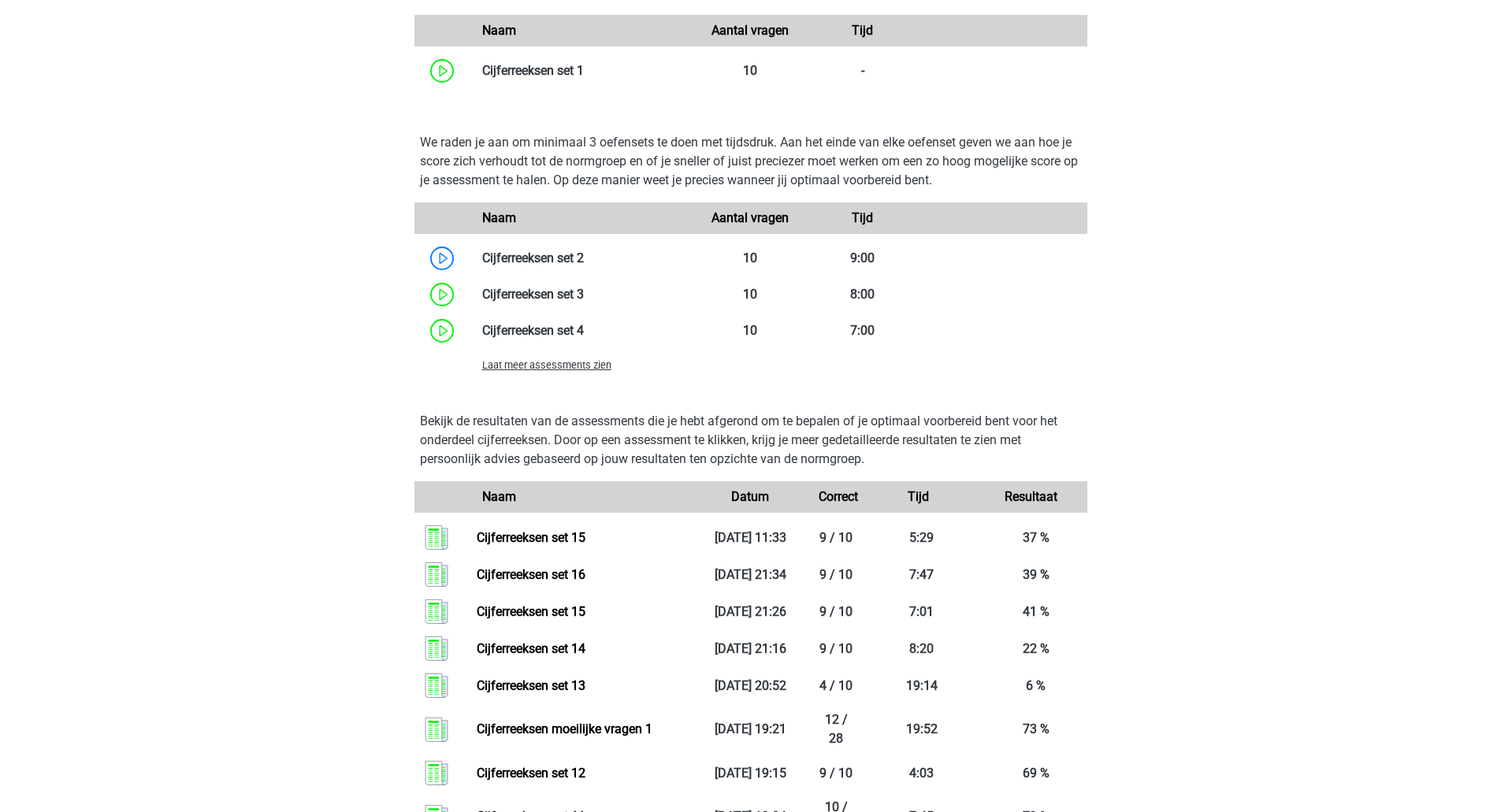
click at [605, 364] on span "Laat meer assessments zien" at bounding box center [546, 365] width 129 height 12
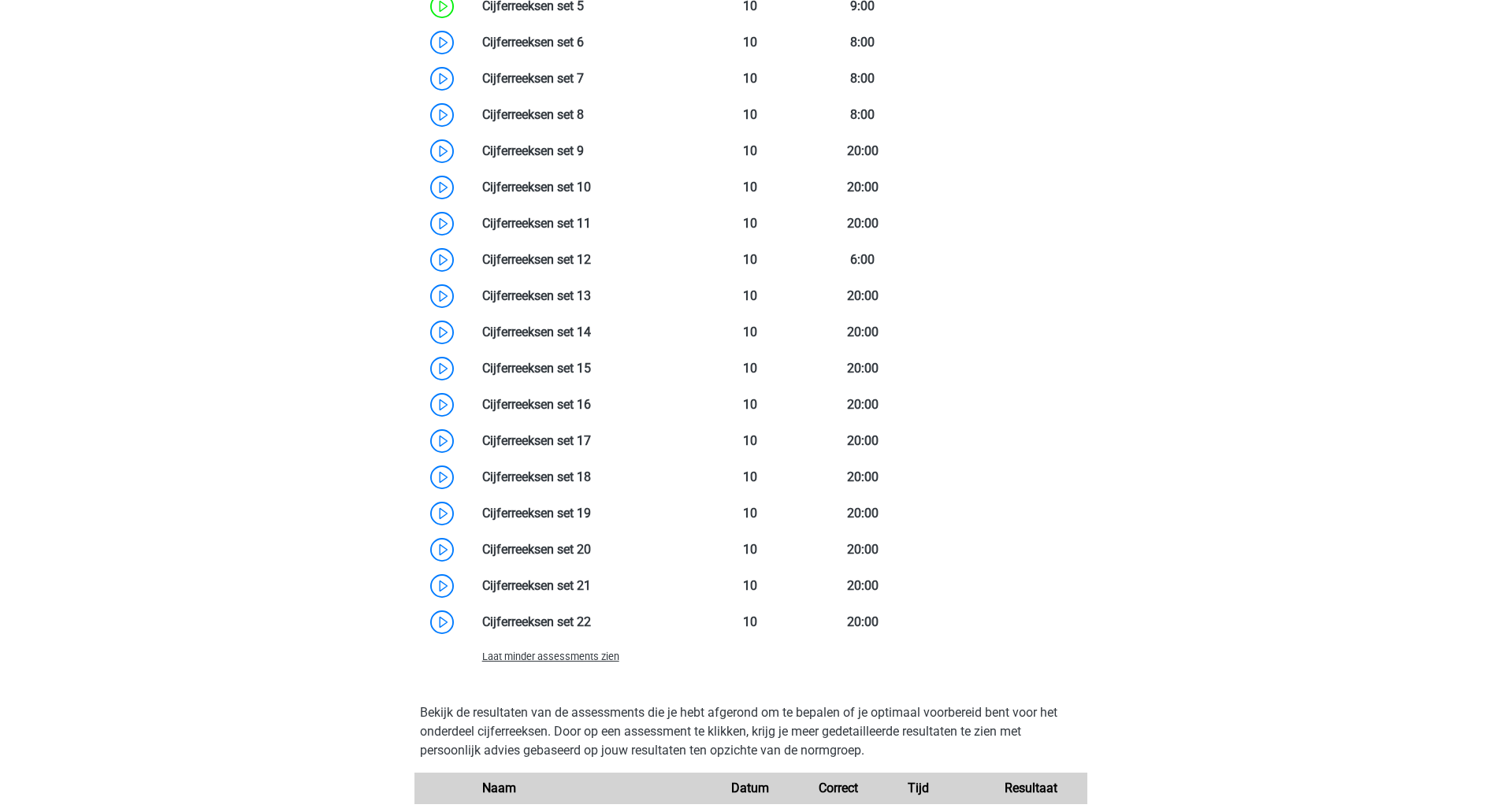
scroll to position [1469, 0]
click at [591, 447] on link at bounding box center [591, 439] width 0 height 15
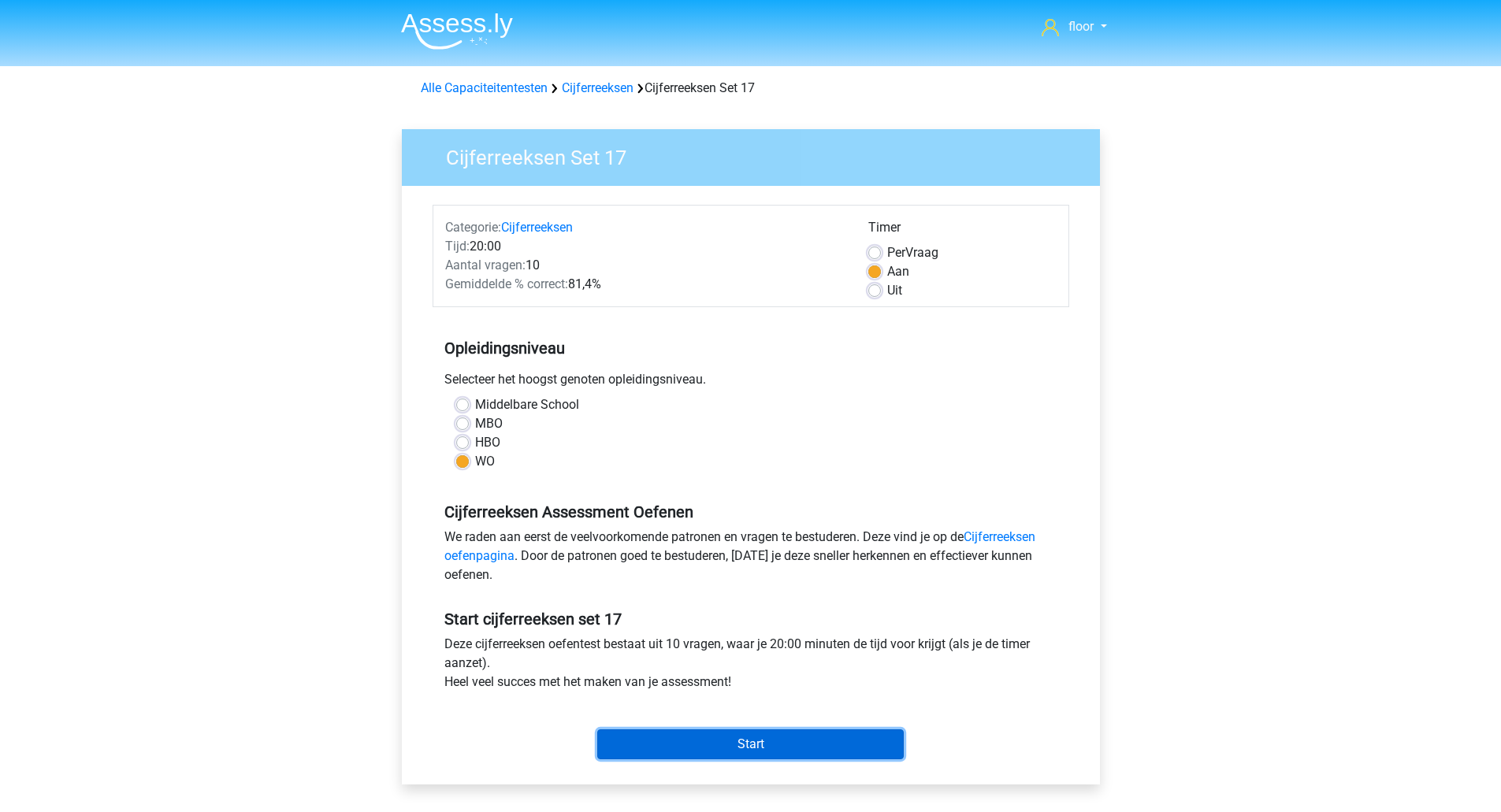
click at [845, 747] on input "Start" at bounding box center [750, 744] width 306 height 30
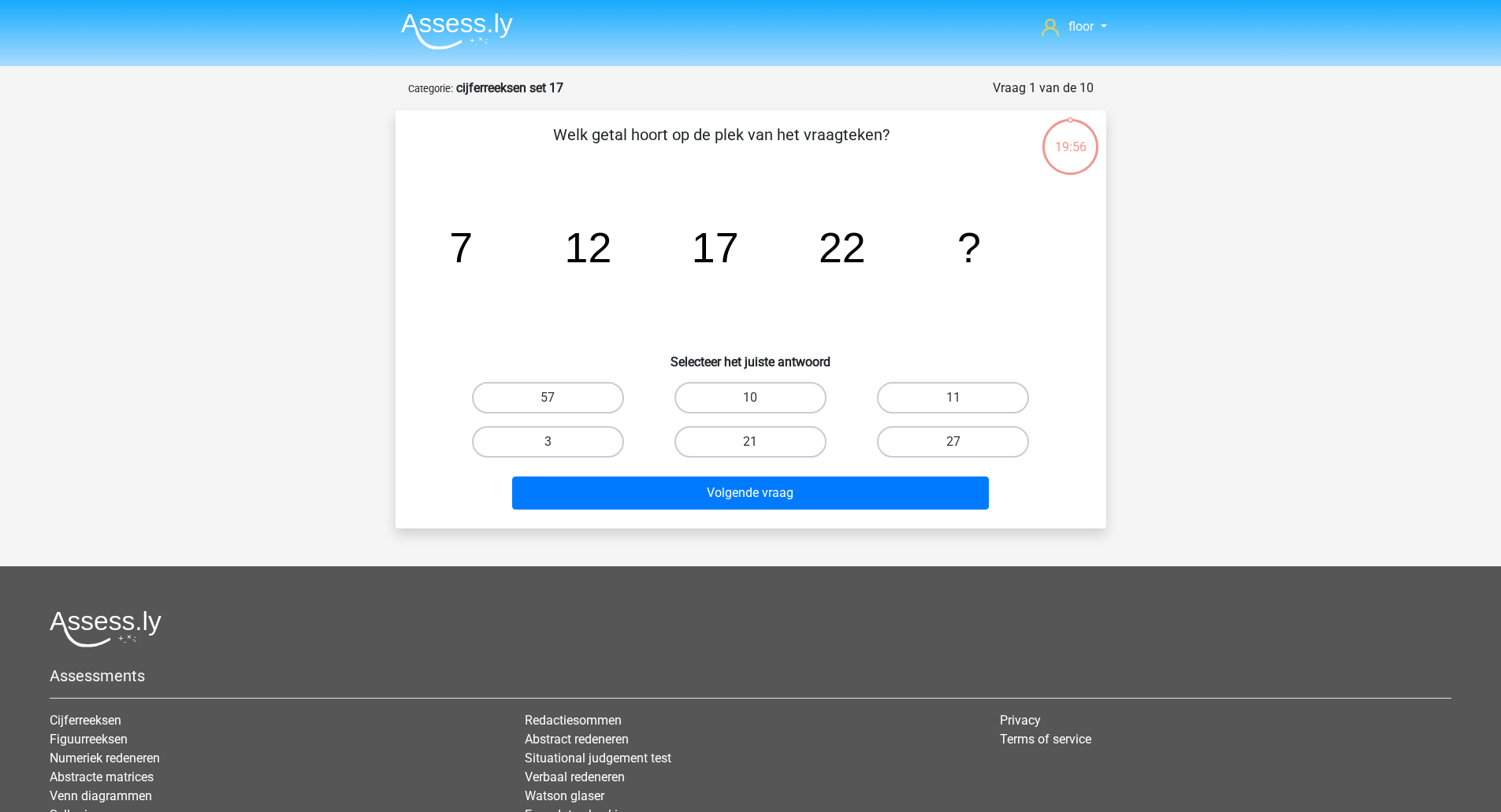
click at [958, 447] on input "27" at bounding box center [958, 447] width 10 height 10
radio input "true"
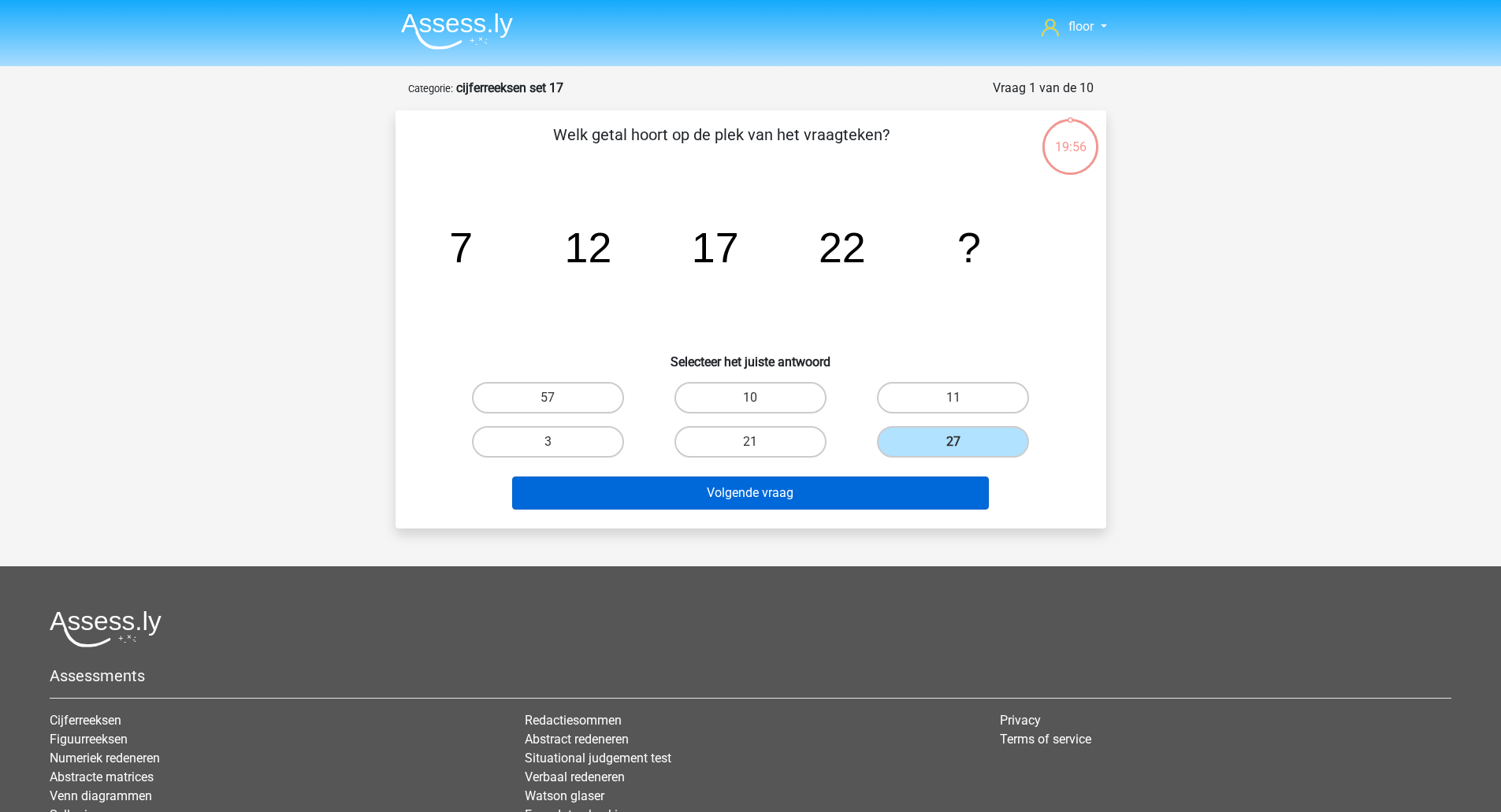
click at [933, 488] on button "Volgende vraag" at bounding box center [750, 493] width 477 height 33
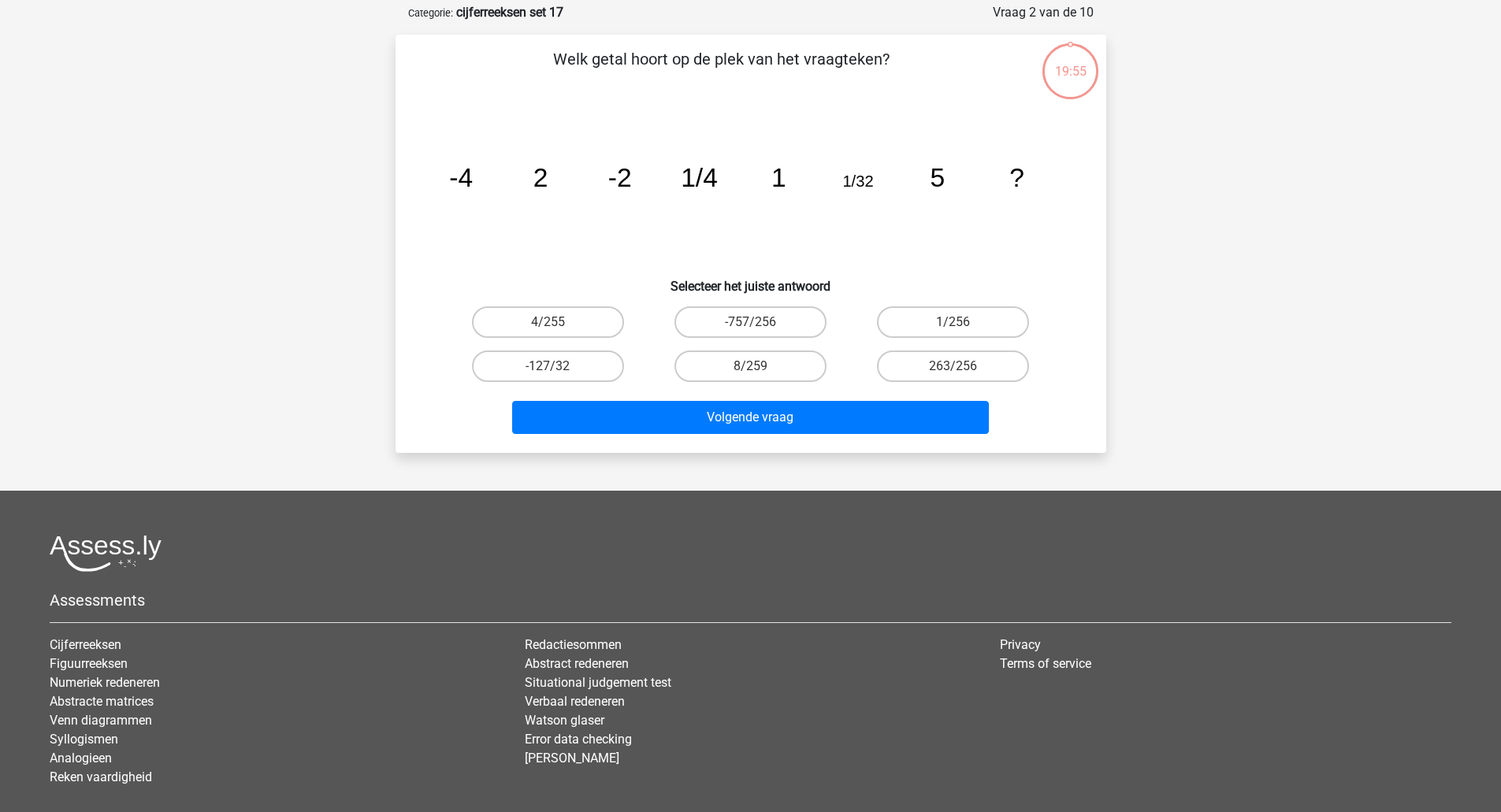
scroll to position [79, 0]
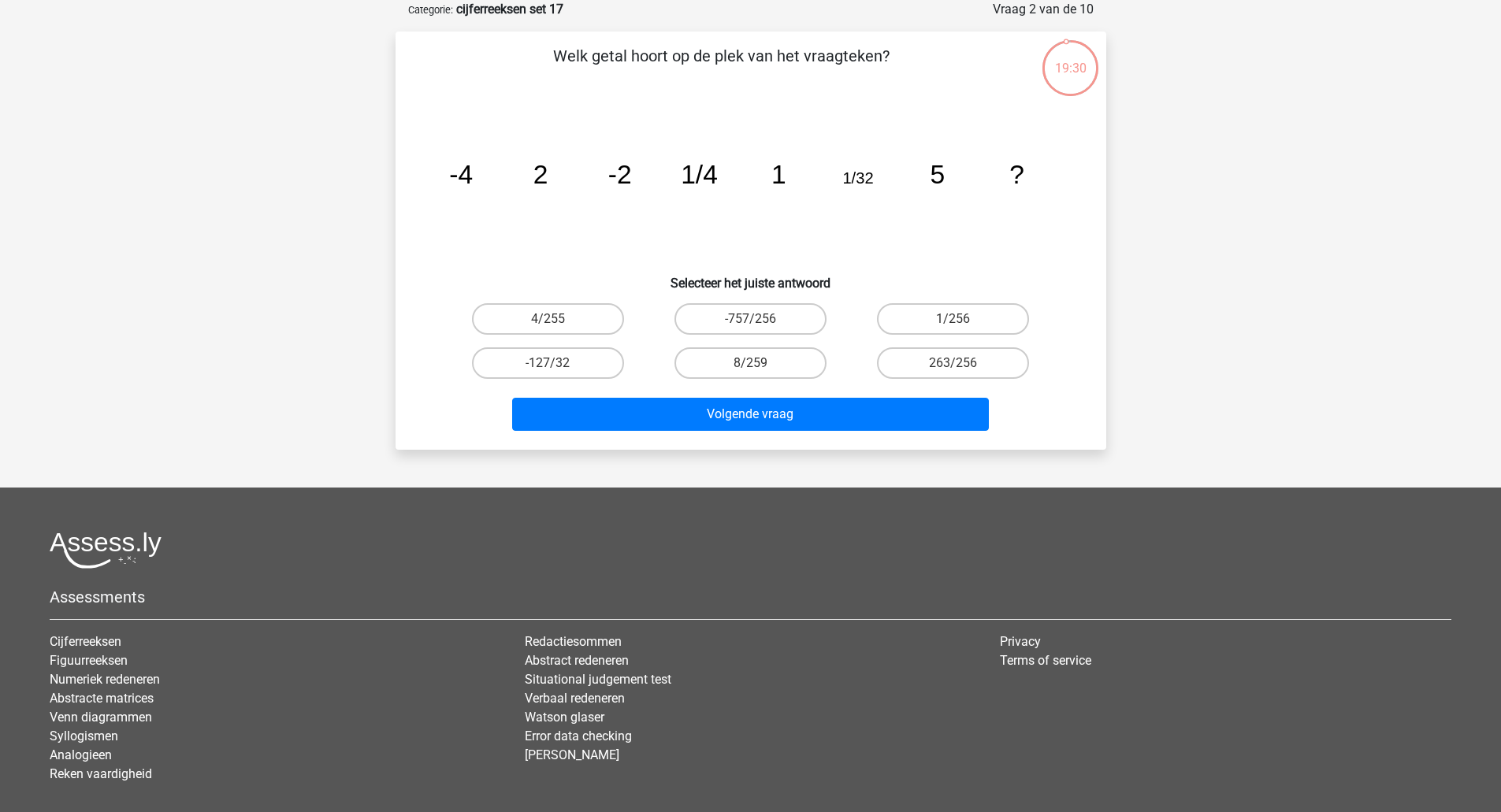
click at [987, 327] on label "1/256" at bounding box center [953, 319] width 152 height 32
click at [964, 327] on input "1/256" at bounding box center [958, 324] width 10 height 10
radio input "true"
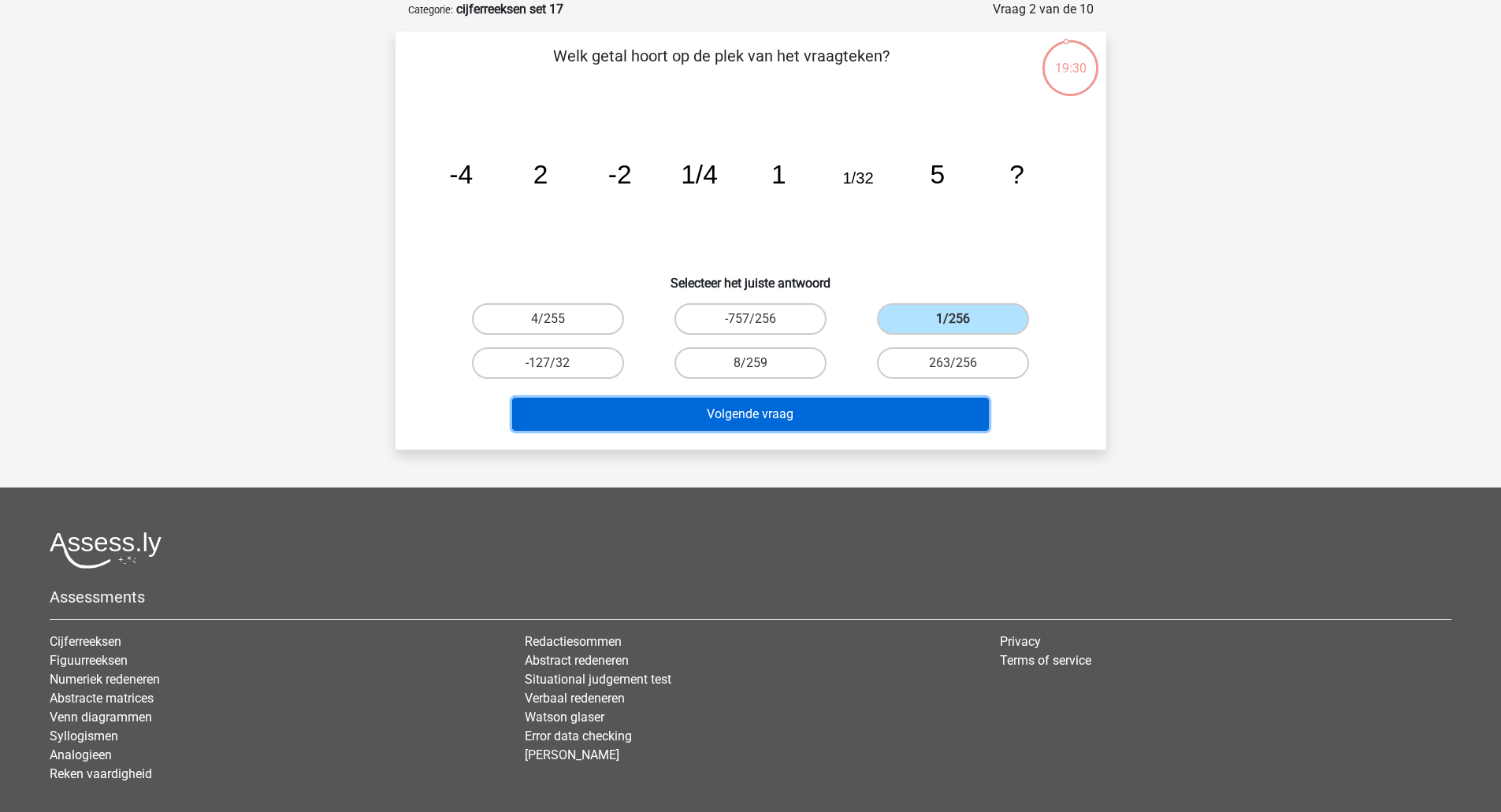
click at [894, 418] on button "Volgende vraag" at bounding box center [750, 414] width 477 height 33
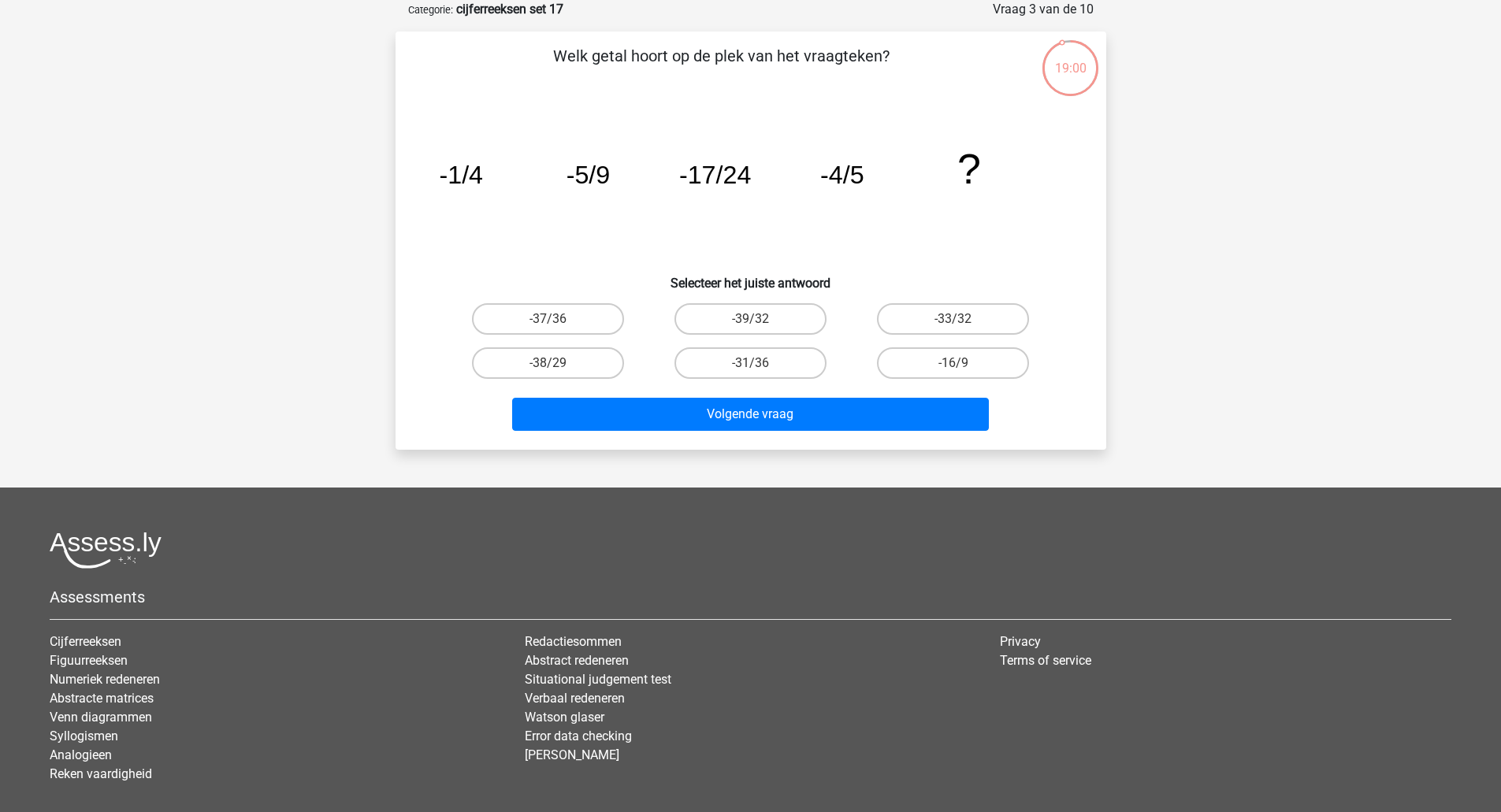
click at [807, 362] on label "-31/36" at bounding box center [750, 363] width 152 height 32
click at [760, 363] on input "-31/36" at bounding box center [755, 368] width 10 height 10
radio input "true"
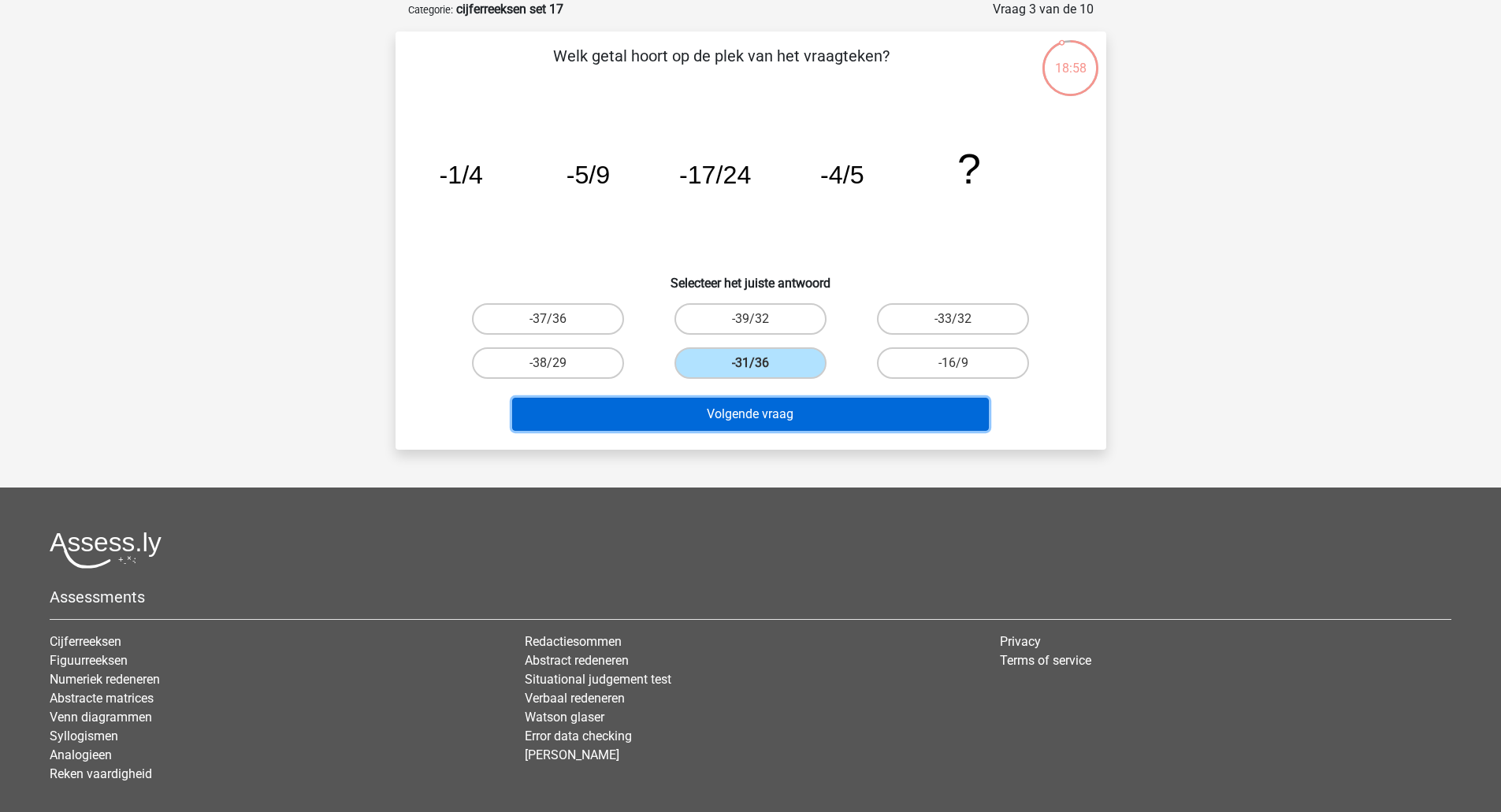
click at [792, 417] on button "Volgende vraag" at bounding box center [750, 414] width 477 height 33
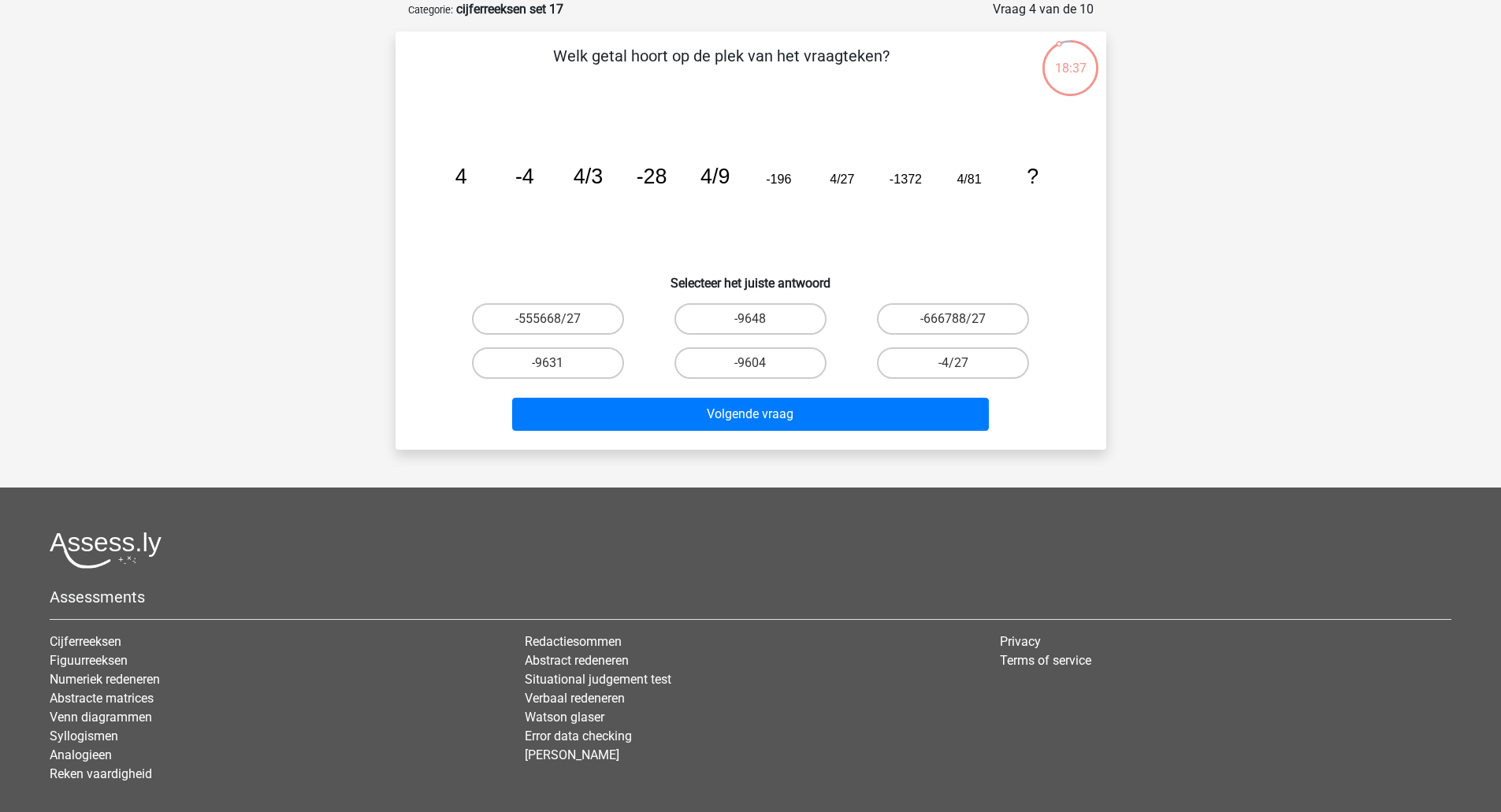
click at [988, 356] on label "-4/27" at bounding box center [953, 363] width 152 height 32
click at [964, 363] on input "-4/27" at bounding box center [958, 368] width 10 height 10
radio input "true"
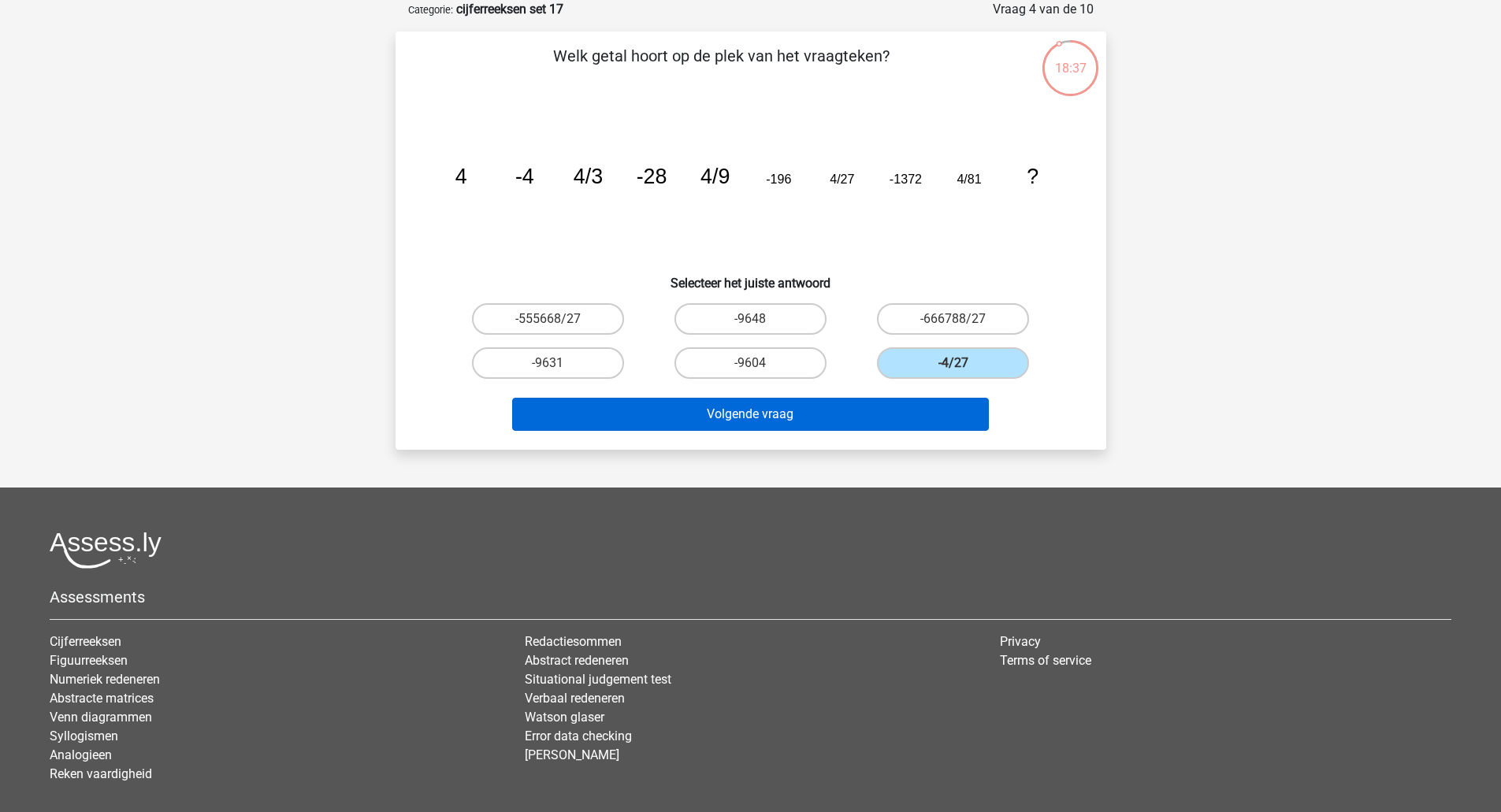
click at [923, 421] on button "Volgende vraag" at bounding box center [750, 414] width 477 height 33
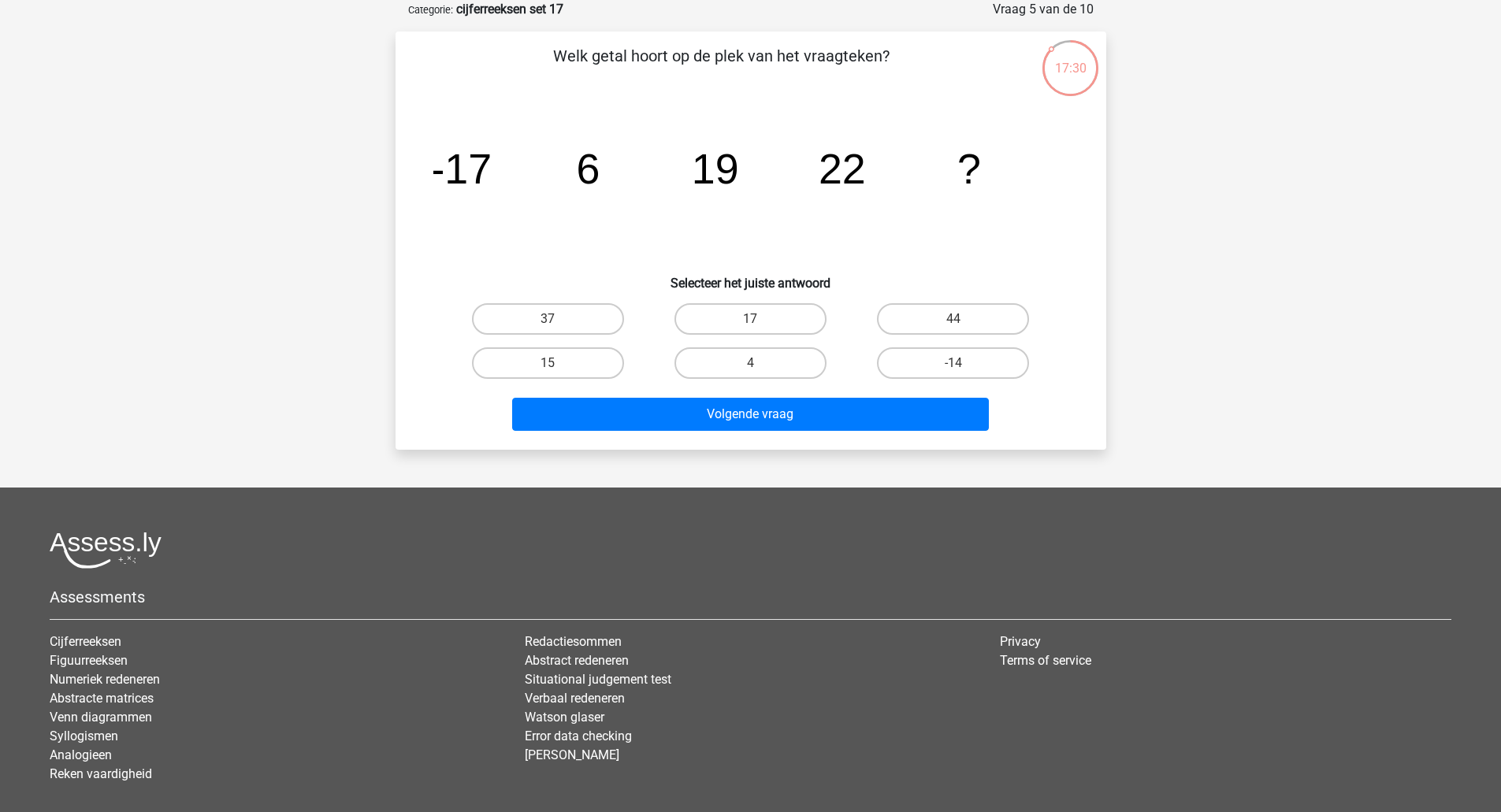
click at [569, 356] on label "15" at bounding box center [548, 363] width 152 height 32
click at [558, 363] on input "15" at bounding box center [553, 368] width 10 height 10
radio input "true"
click at [635, 411] on button "Volgende vraag" at bounding box center [750, 414] width 477 height 33
click at [768, 359] on label "24" at bounding box center [750, 363] width 152 height 32
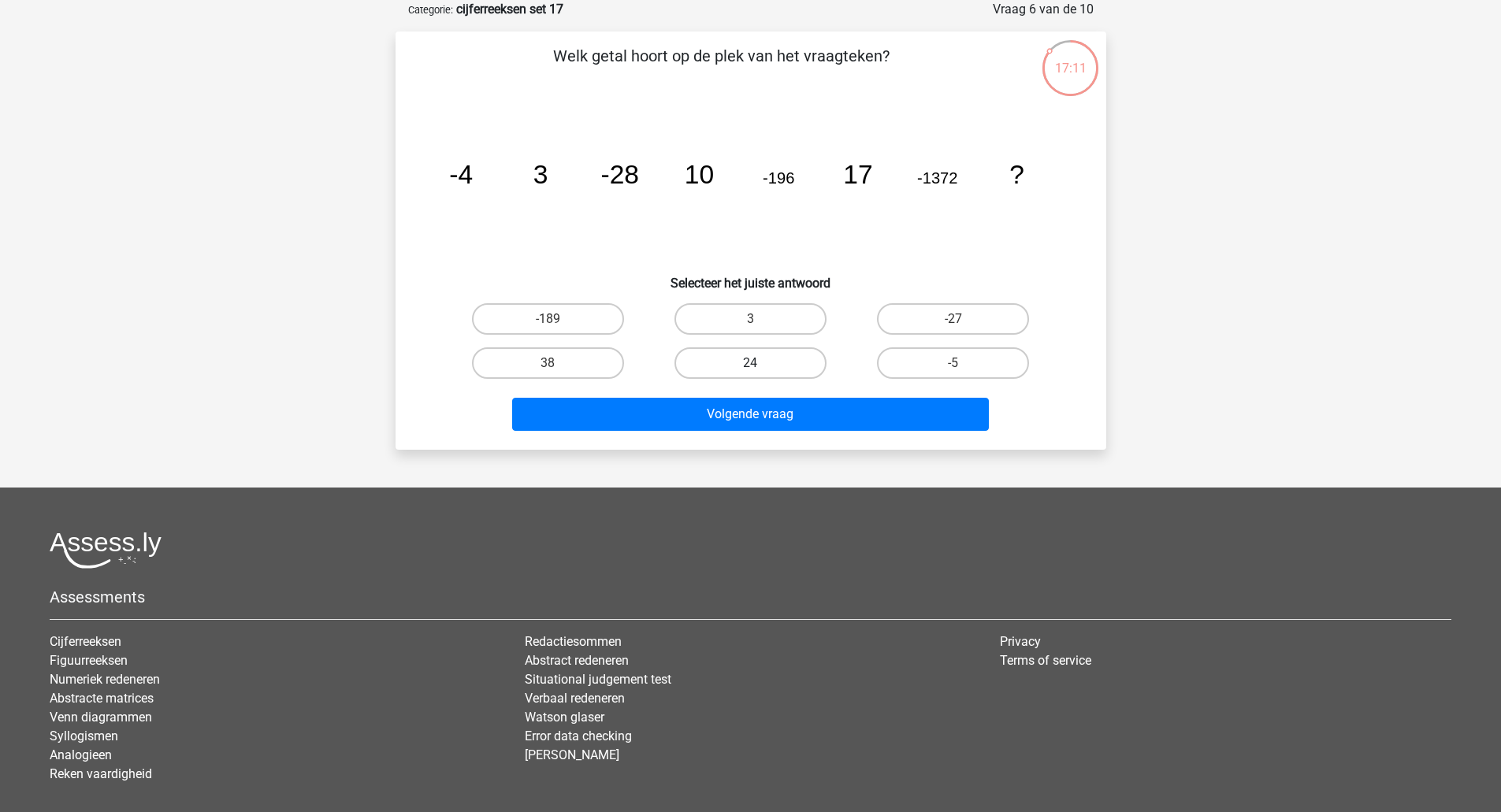
click at [760, 363] on input "24" at bounding box center [755, 368] width 10 height 10
radio input "true"
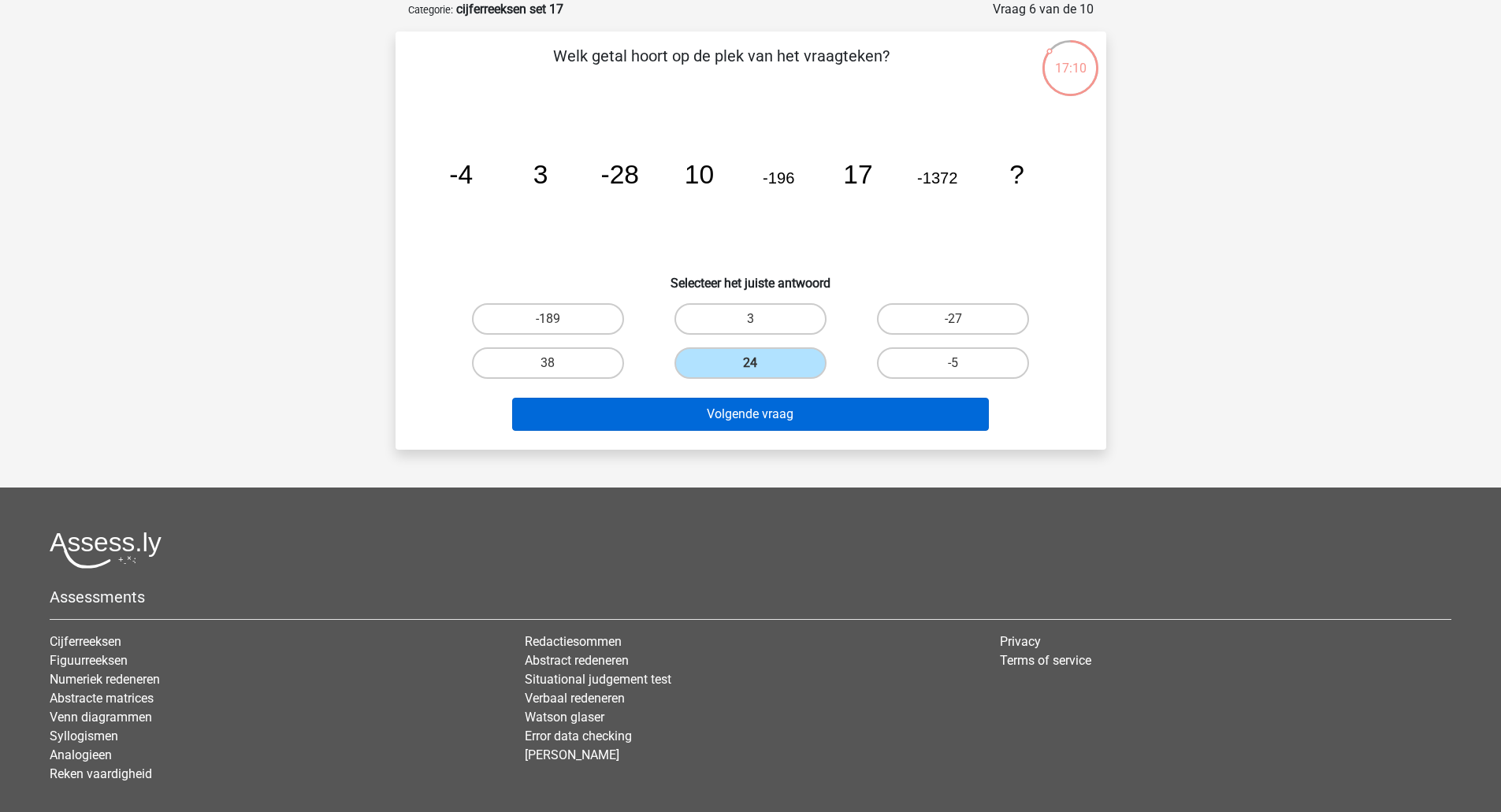
click at [799, 421] on button "Volgende vraag" at bounding box center [750, 414] width 477 height 33
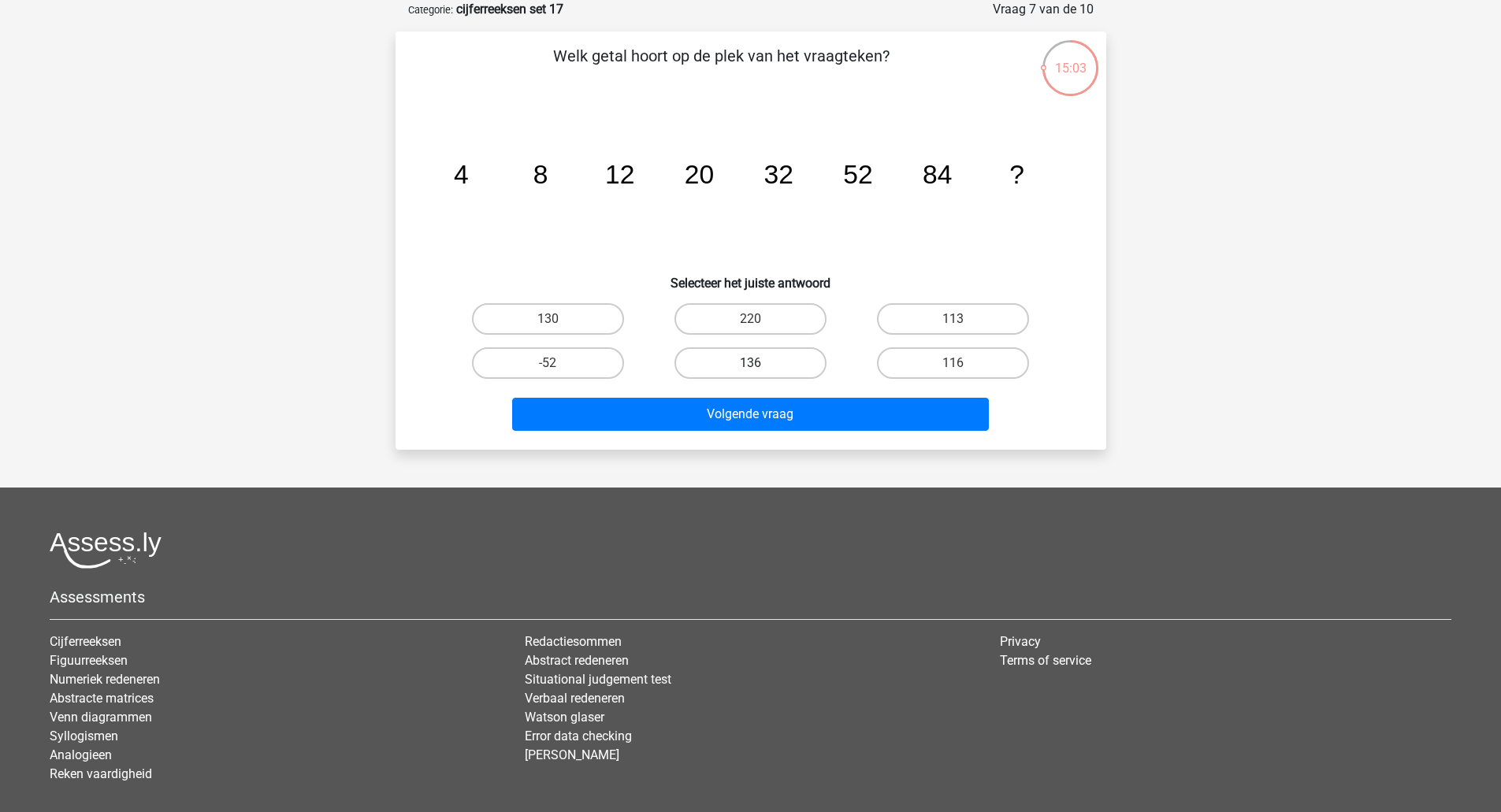
click at [801, 356] on label "136" at bounding box center [750, 363] width 152 height 32
click at [760, 363] on input "136" at bounding box center [755, 368] width 10 height 10
radio input "true"
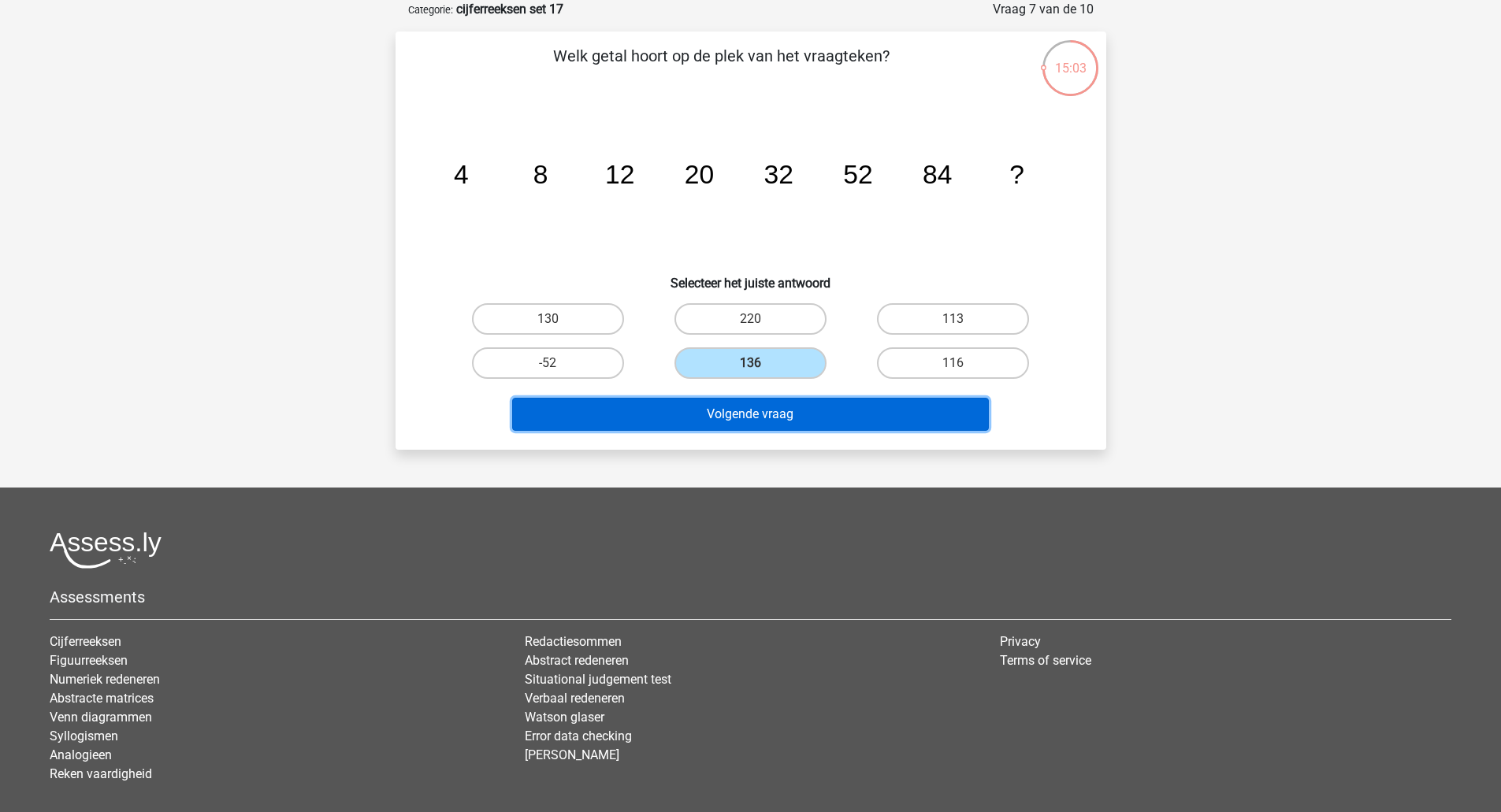
click at [782, 415] on button "Volgende vraag" at bounding box center [750, 414] width 477 height 33
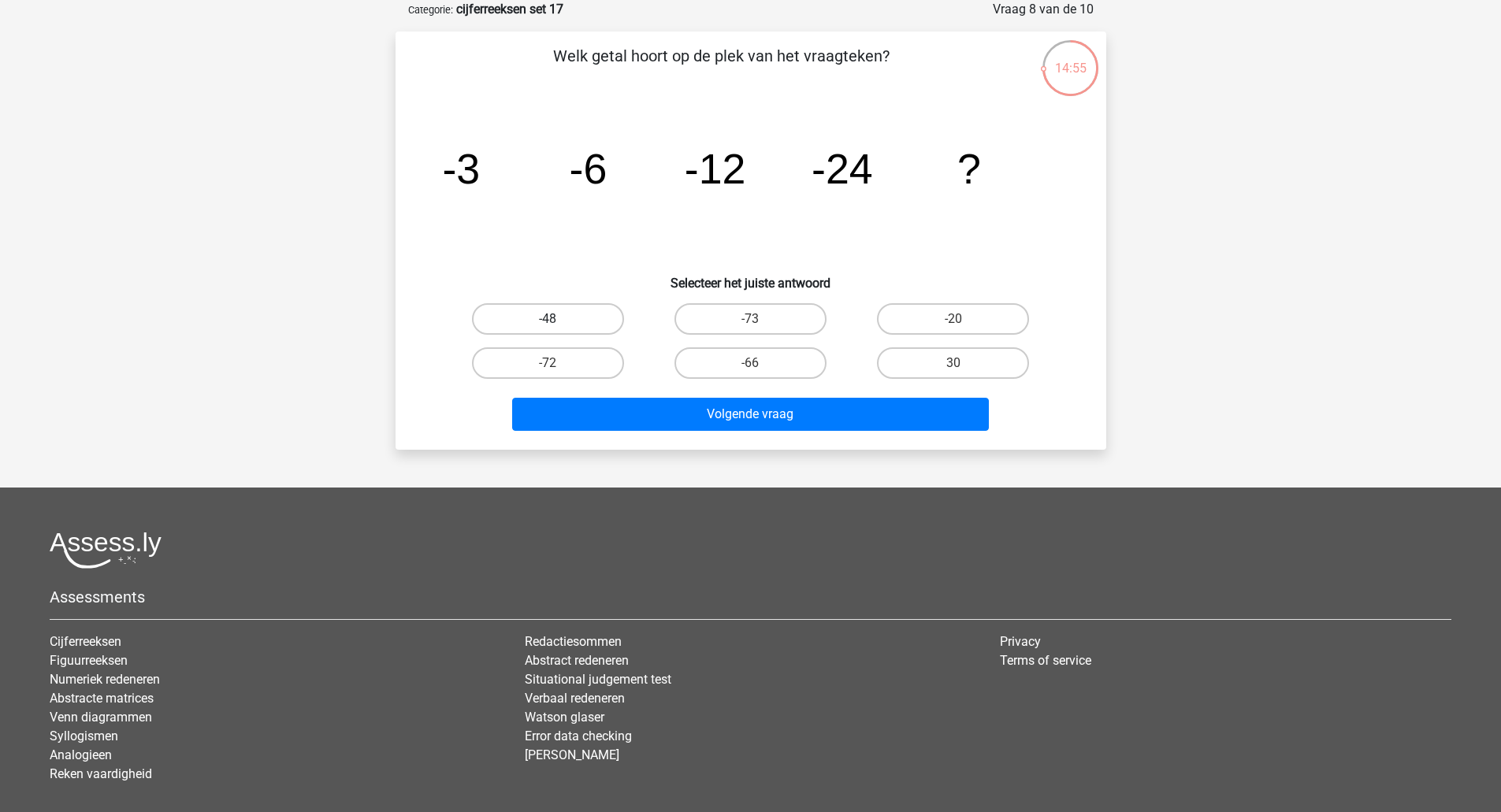
click at [570, 316] on label "-48" at bounding box center [548, 319] width 152 height 32
click at [558, 319] on input "-48" at bounding box center [553, 324] width 10 height 10
radio input "true"
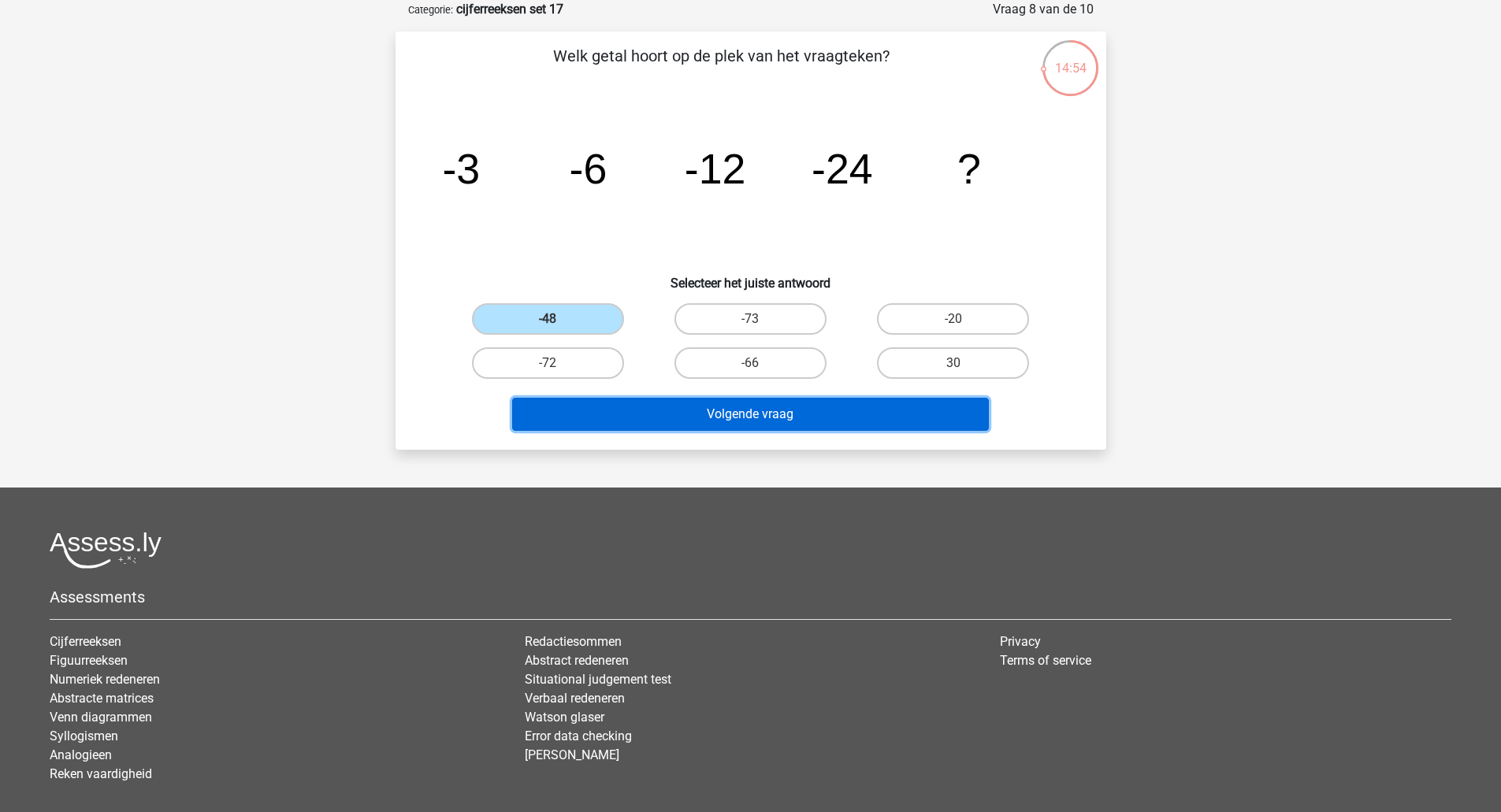
click at [629, 404] on button "Volgende vraag" at bounding box center [750, 414] width 477 height 33
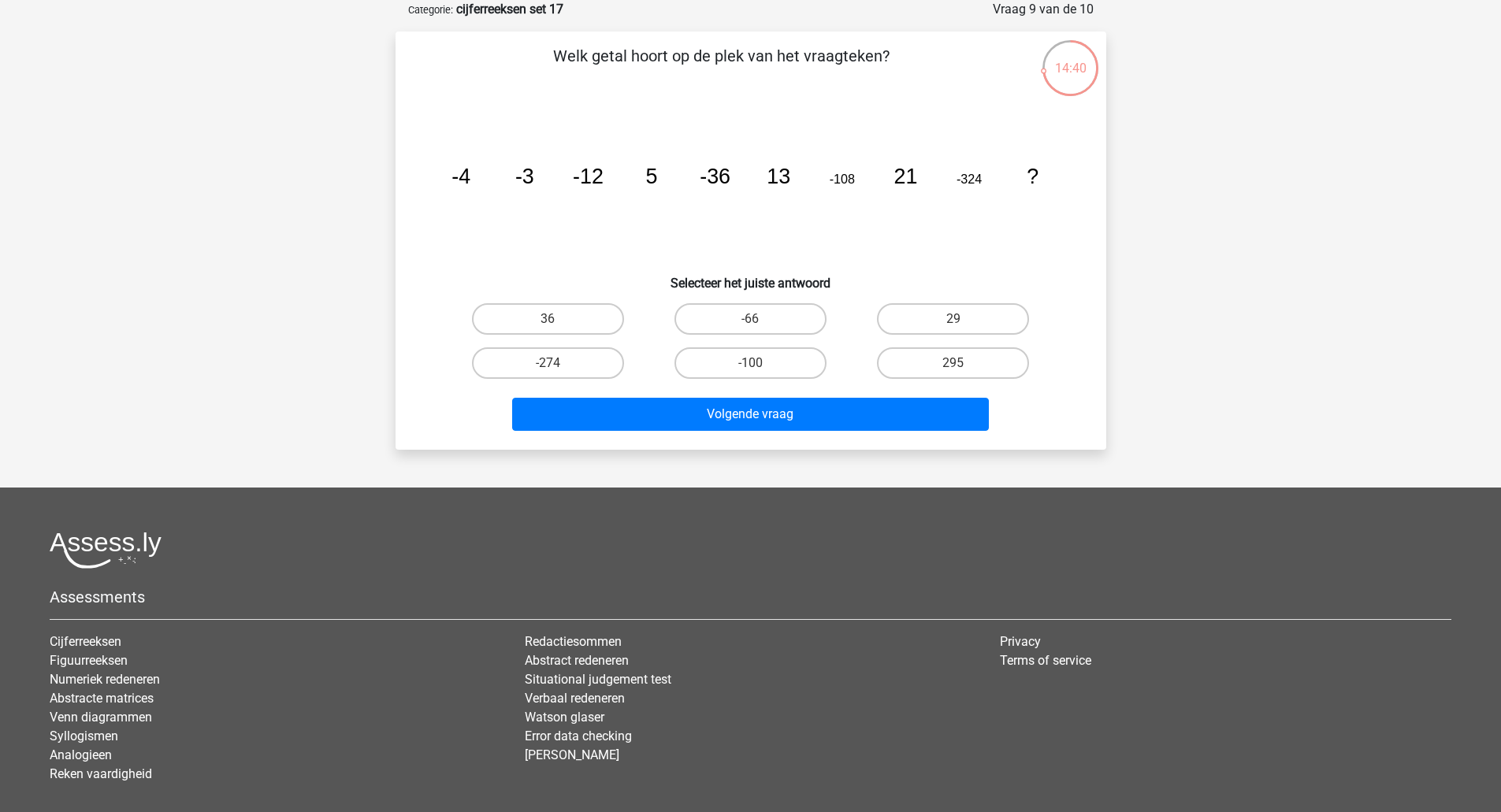
click at [972, 312] on label "29" at bounding box center [953, 319] width 152 height 32
click at [964, 319] on input "29" at bounding box center [958, 324] width 10 height 10
radio input "true"
click at [921, 411] on button "Volgende vraag" at bounding box center [750, 414] width 477 height 33
click at [959, 324] on input "-37" at bounding box center [958, 324] width 10 height 10
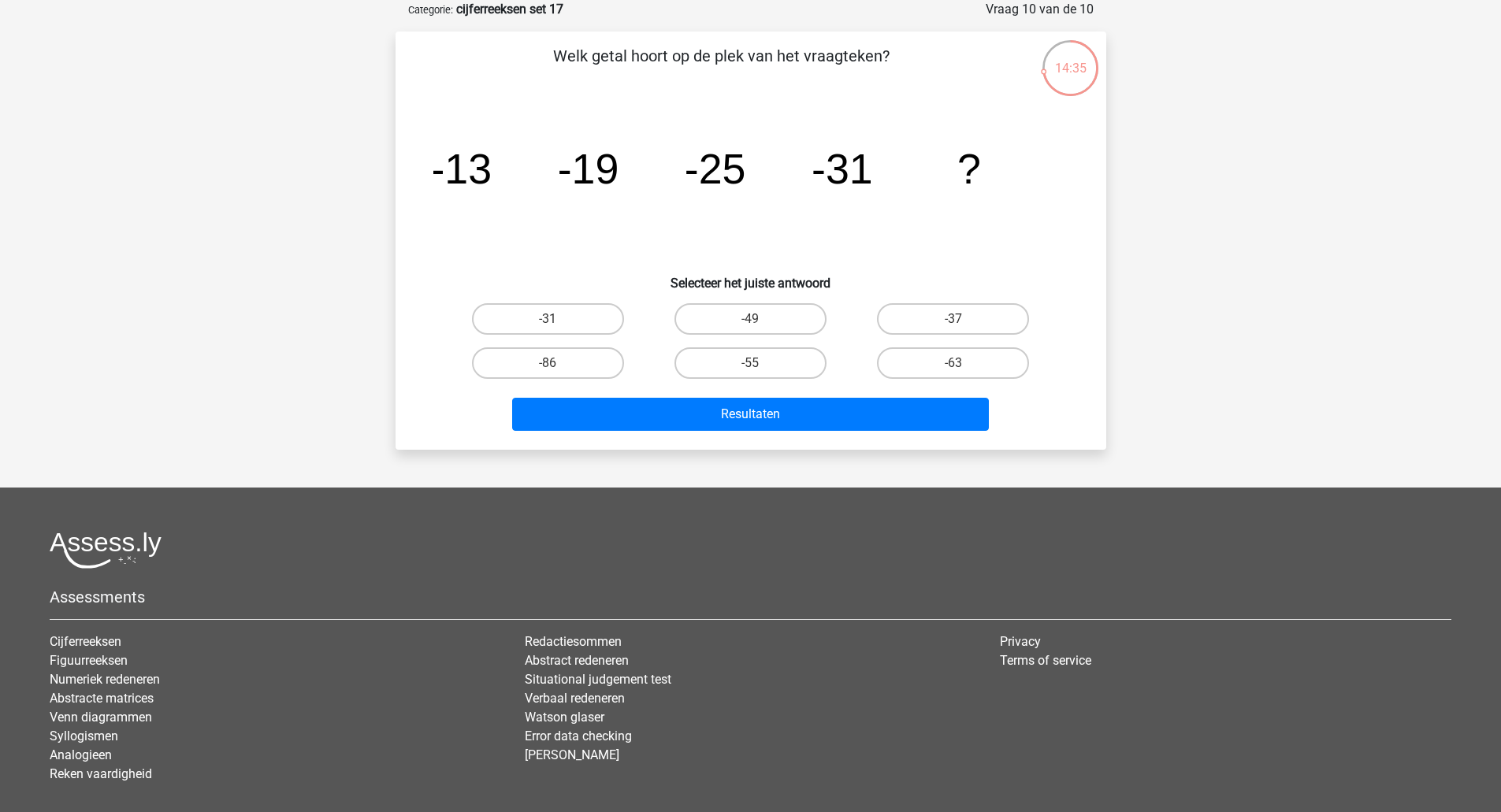
radio input "true"
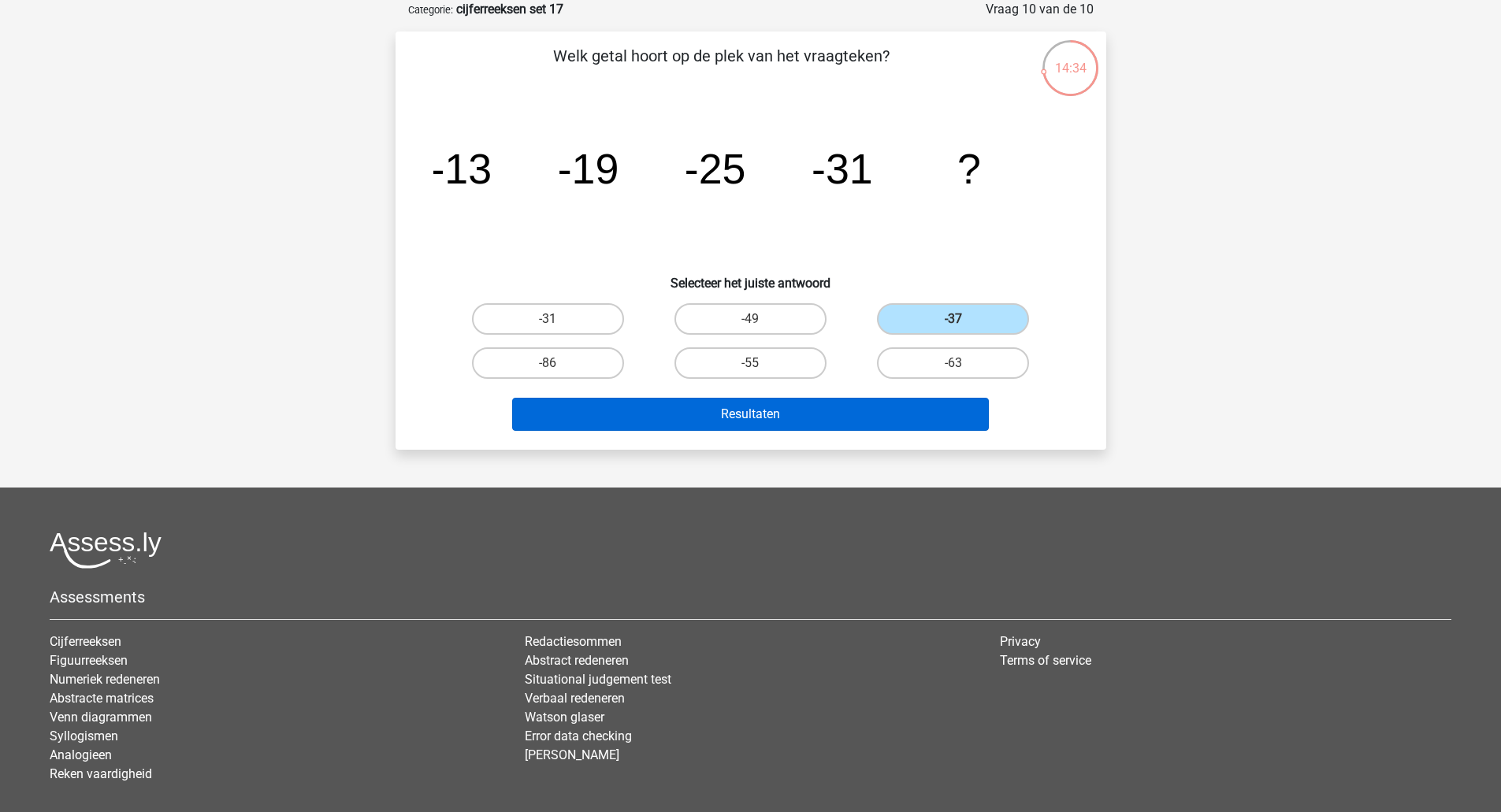
click at [918, 413] on button "Resultaten" at bounding box center [750, 414] width 477 height 33
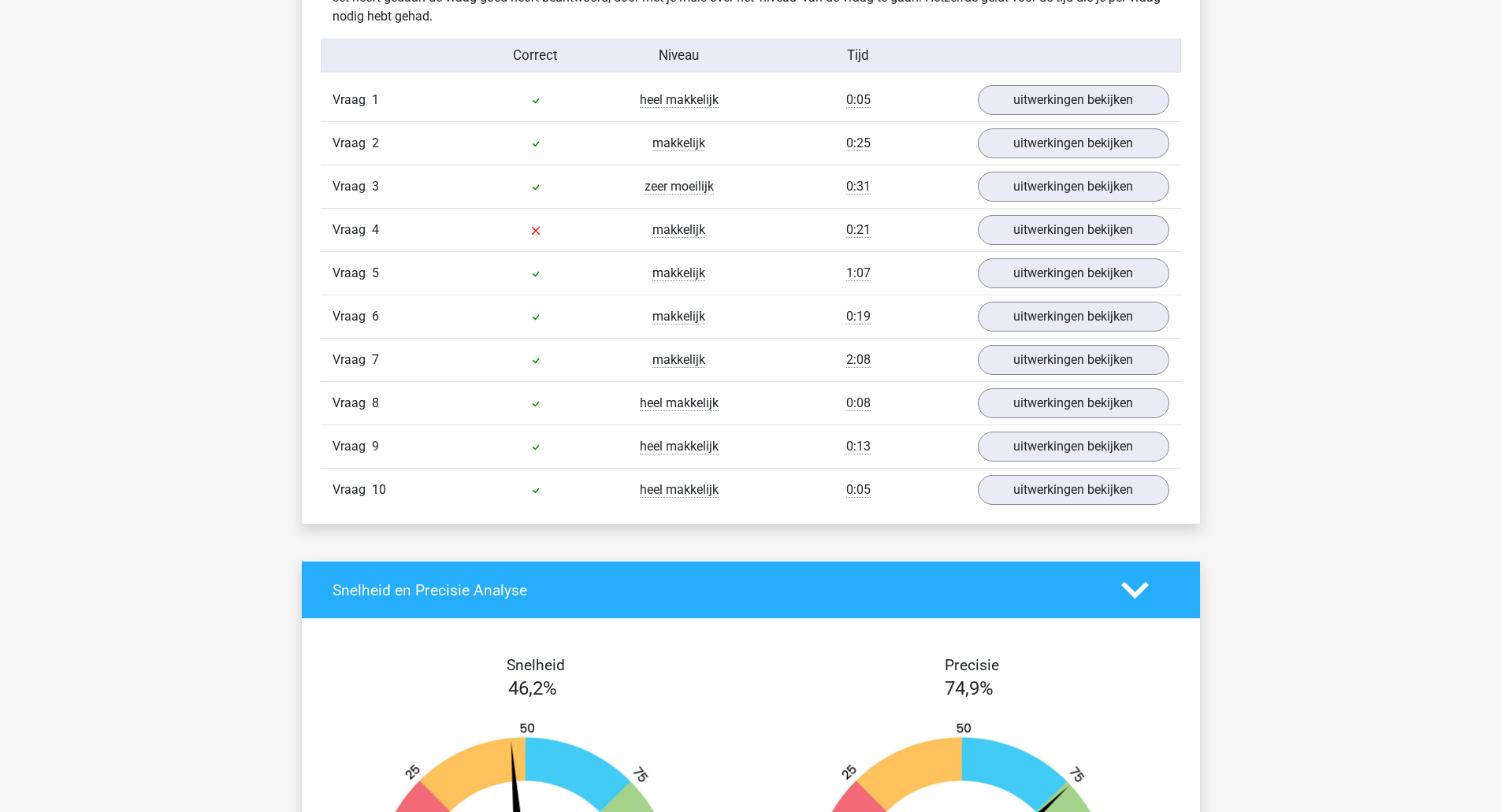
scroll to position [1013, 0]
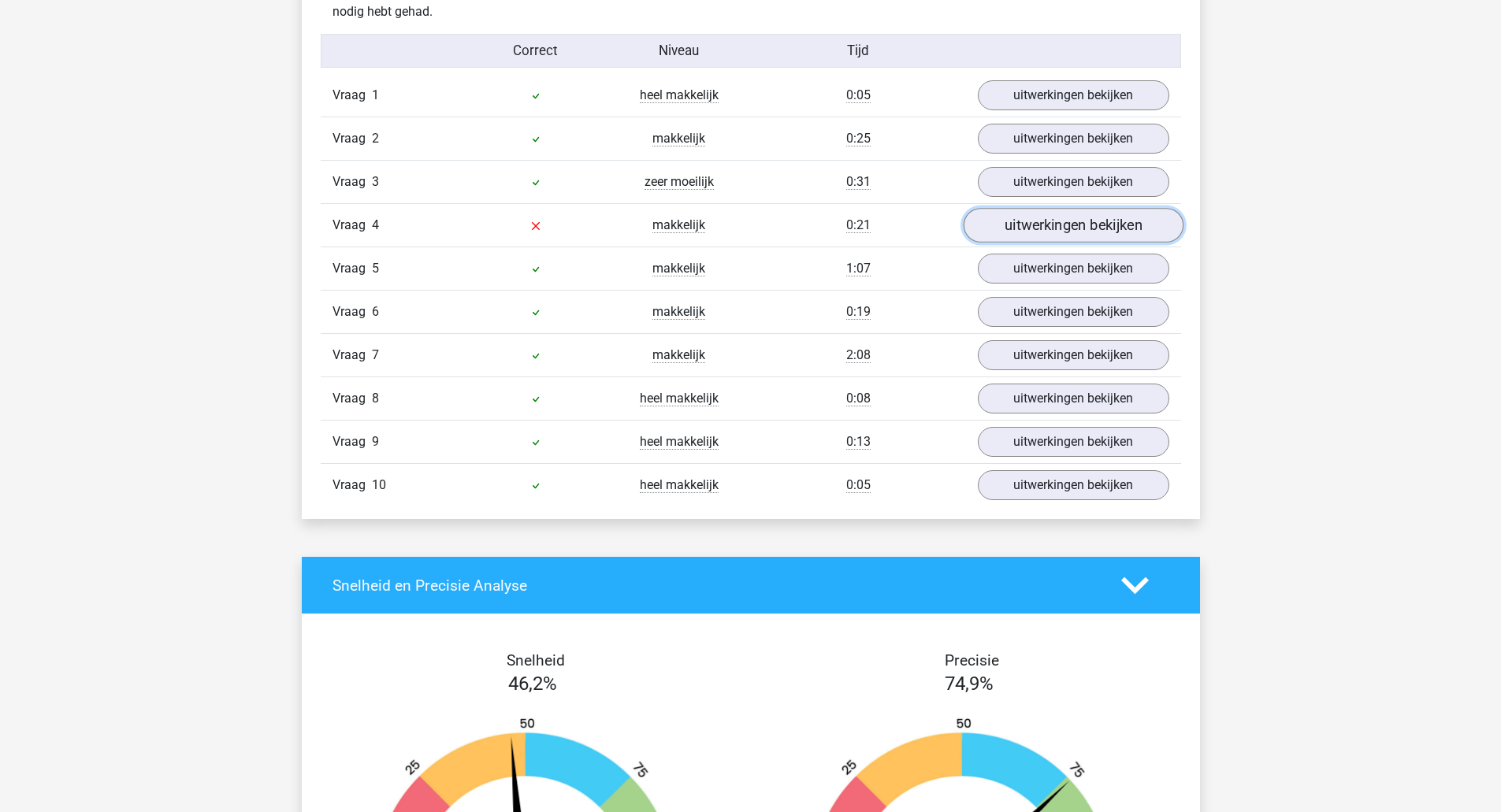
click at [1099, 236] on link "uitwerkingen bekijken" at bounding box center [1073, 224] width 220 height 35
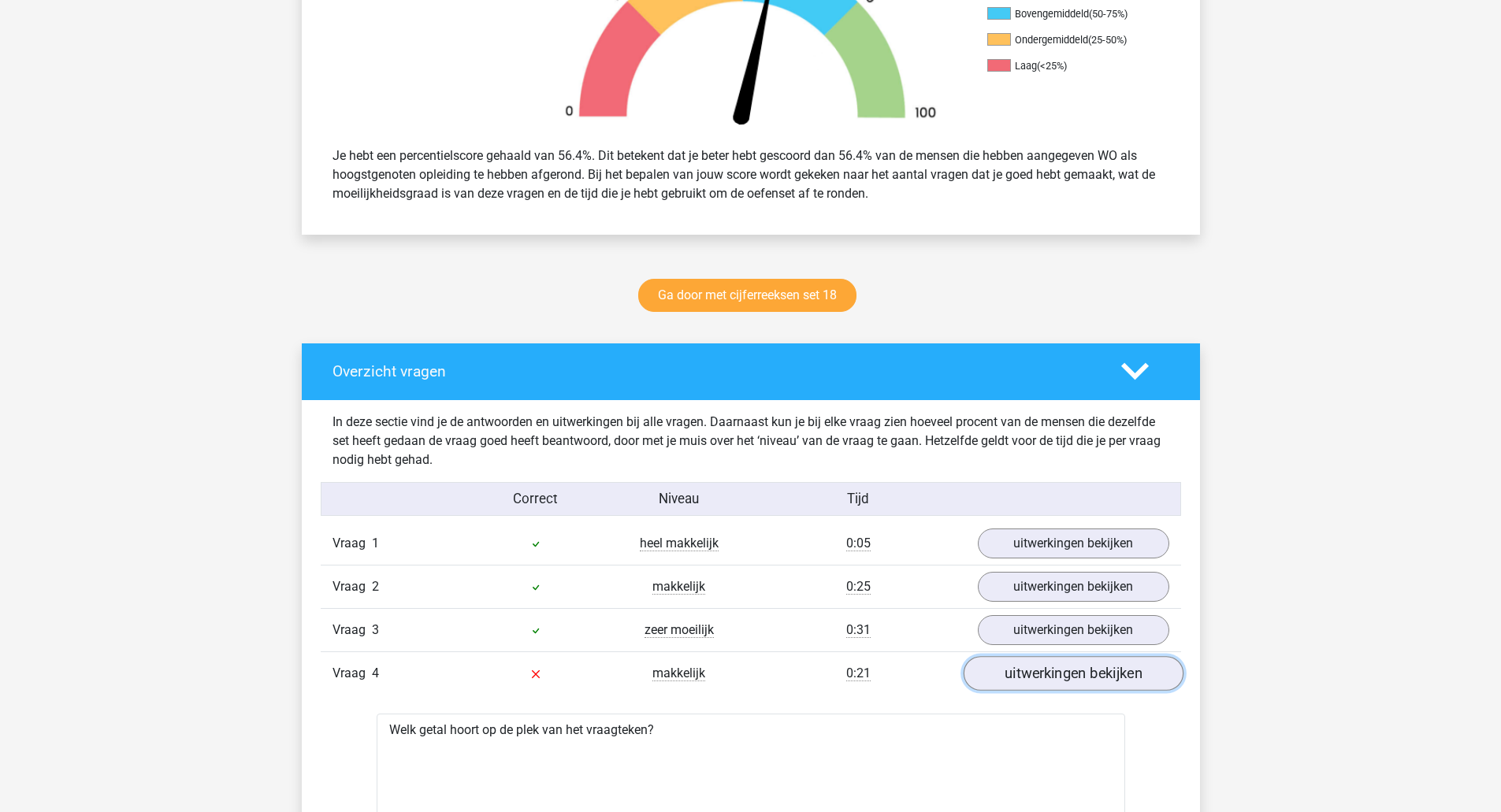
scroll to position [0, 0]
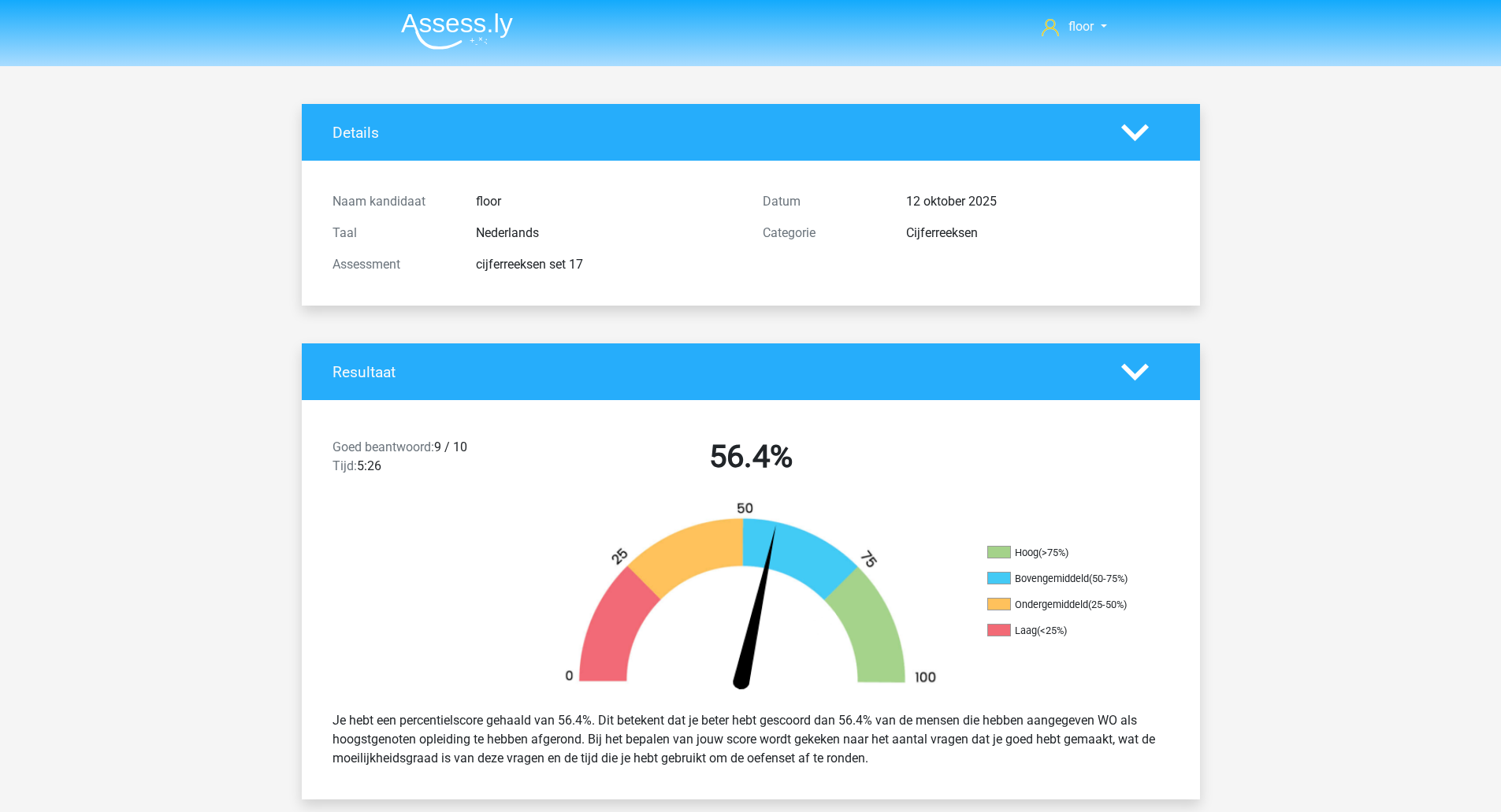
click at [477, 46] on img at bounding box center [457, 31] width 112 height 37
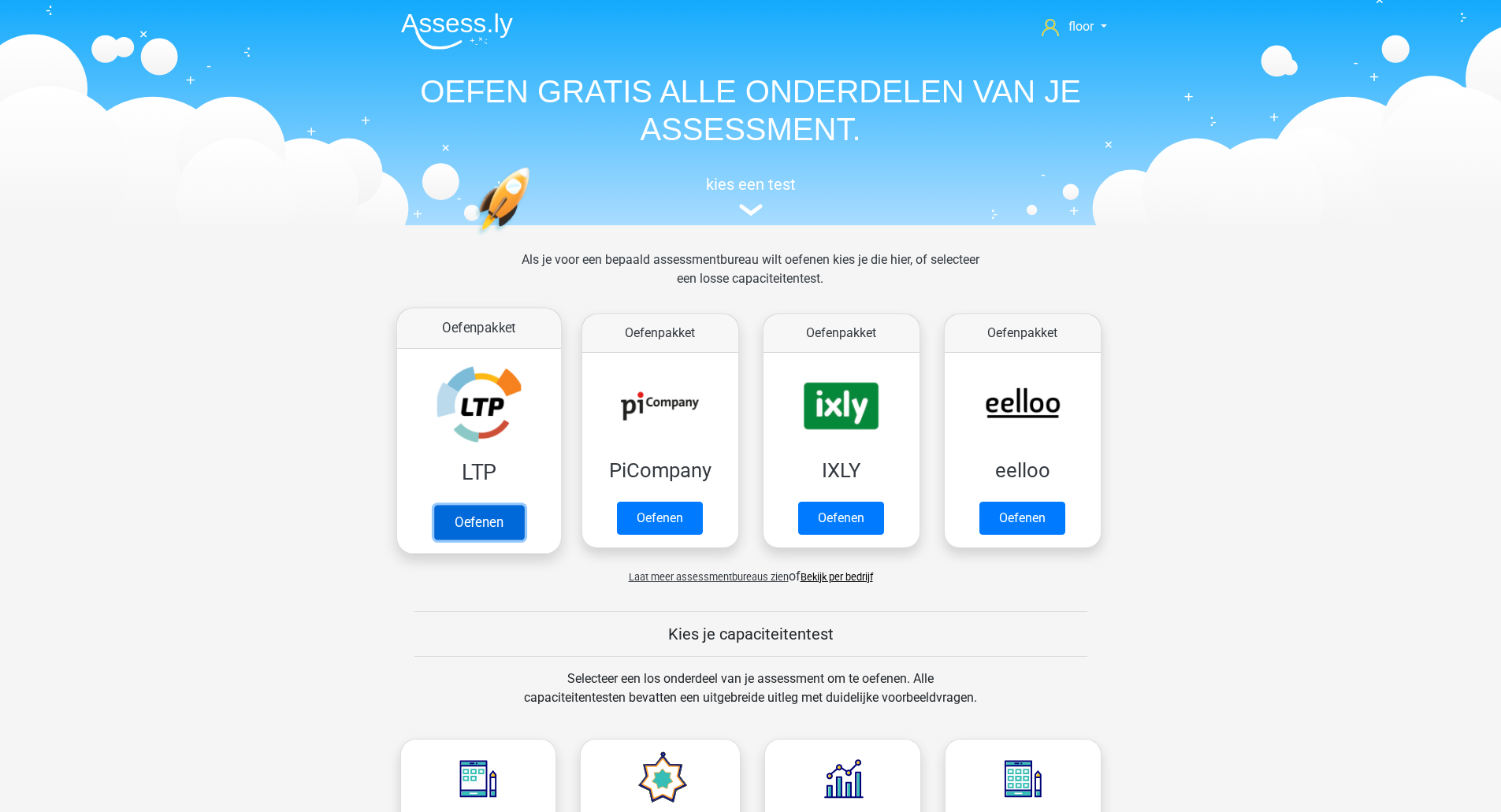
click at [490, 505] on link "Oefenen" at bounding box center [478, 522] width 90 height 35
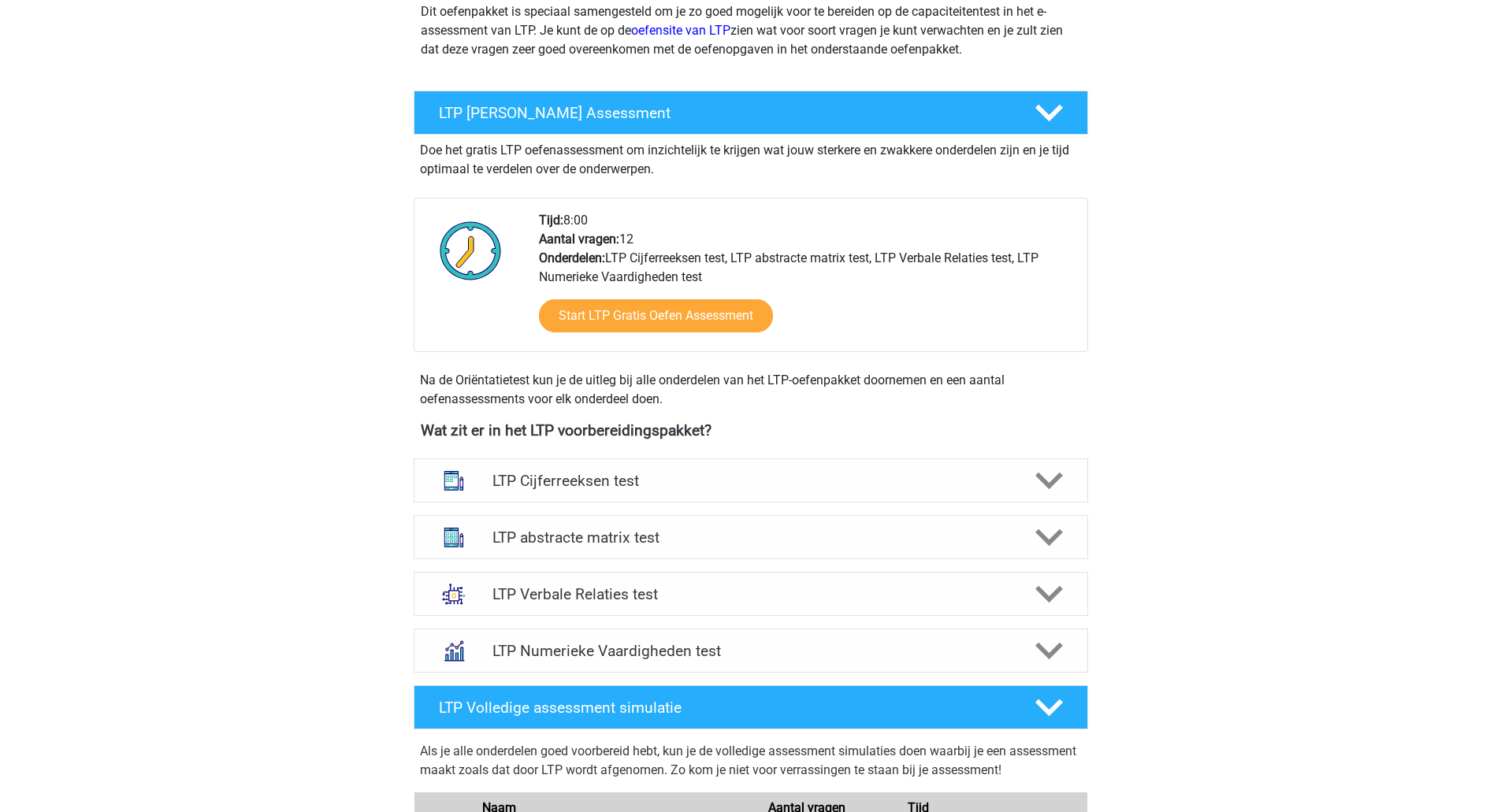
scroll to position [214, 0]
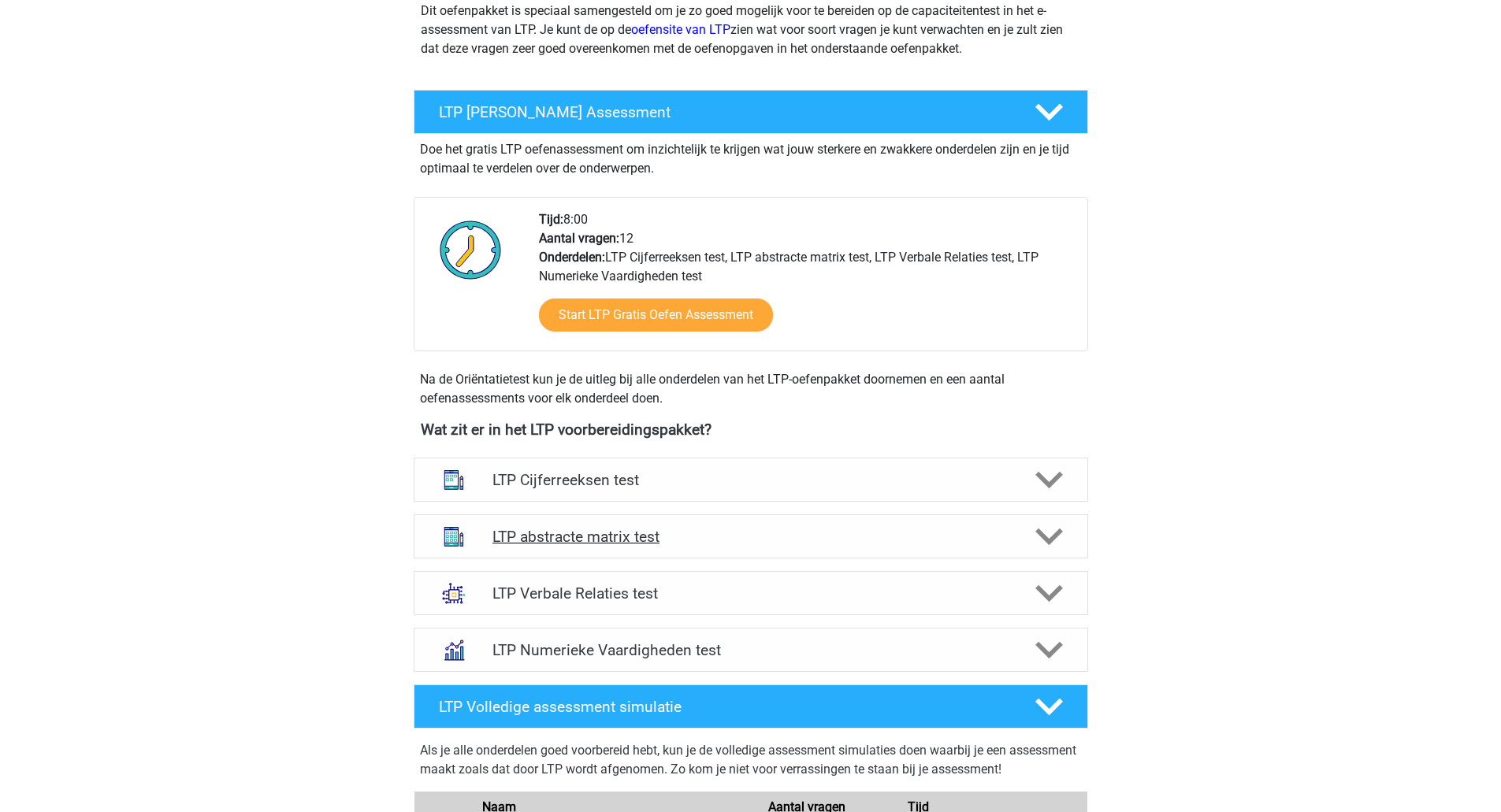
click at [1055, 519] on div "LTP abstracte matrix test" at bounding box center [751, 537] width 675 height 44
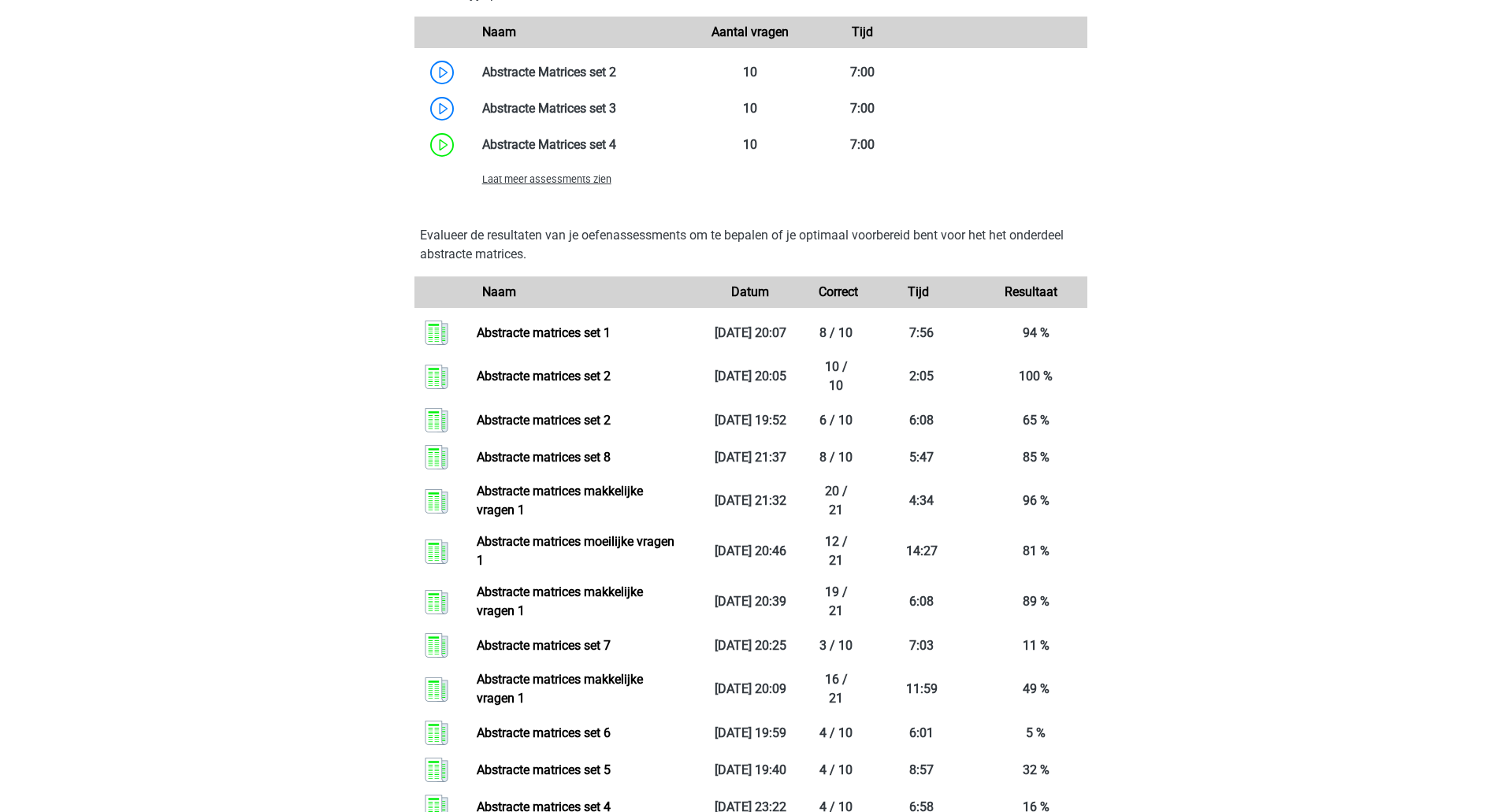
scroll to position [1313, 0]
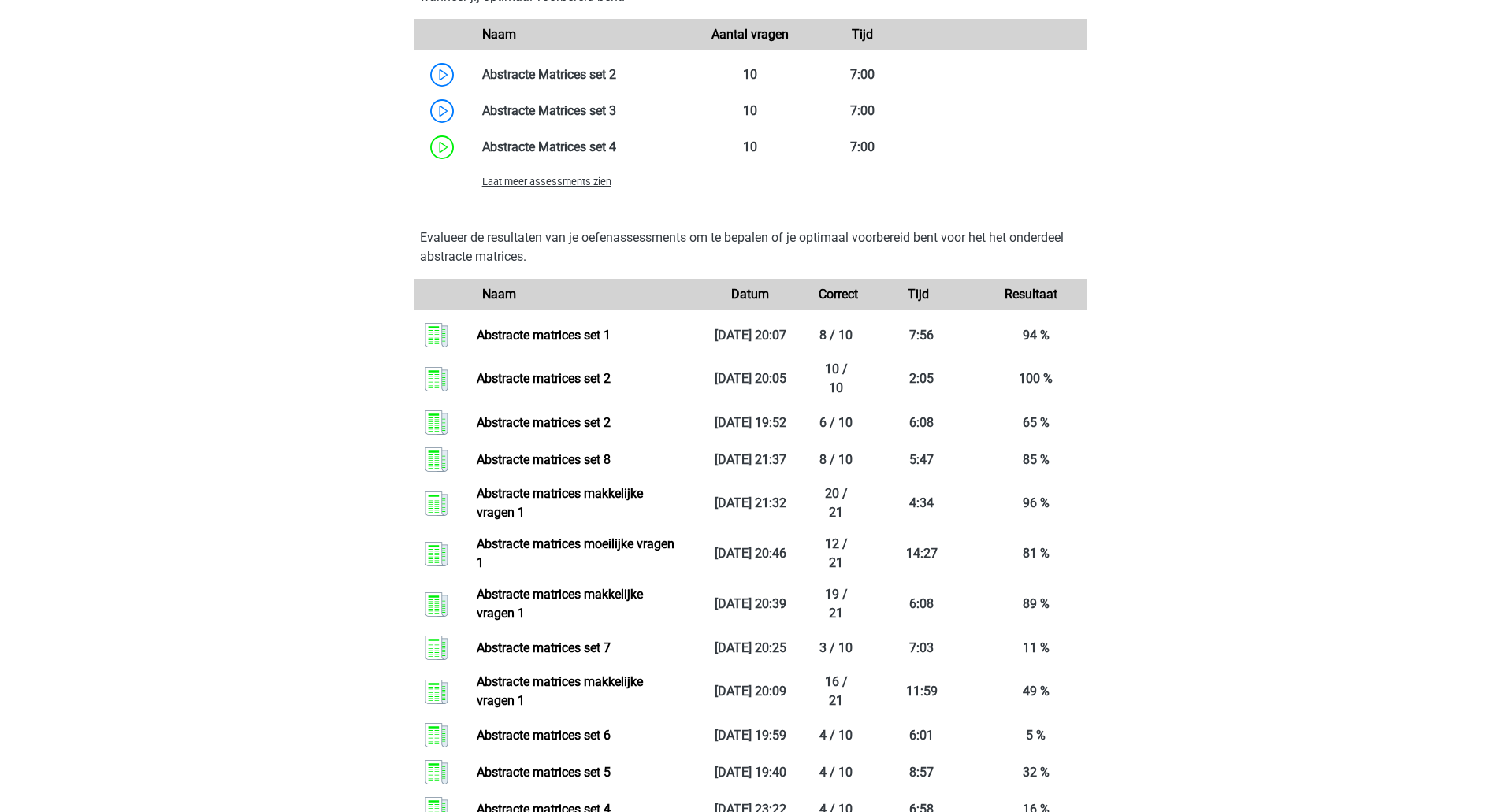
click at [518, 187] on span "Laat meer assessments zien" at bounding box center [546, 182] width 129 height 12
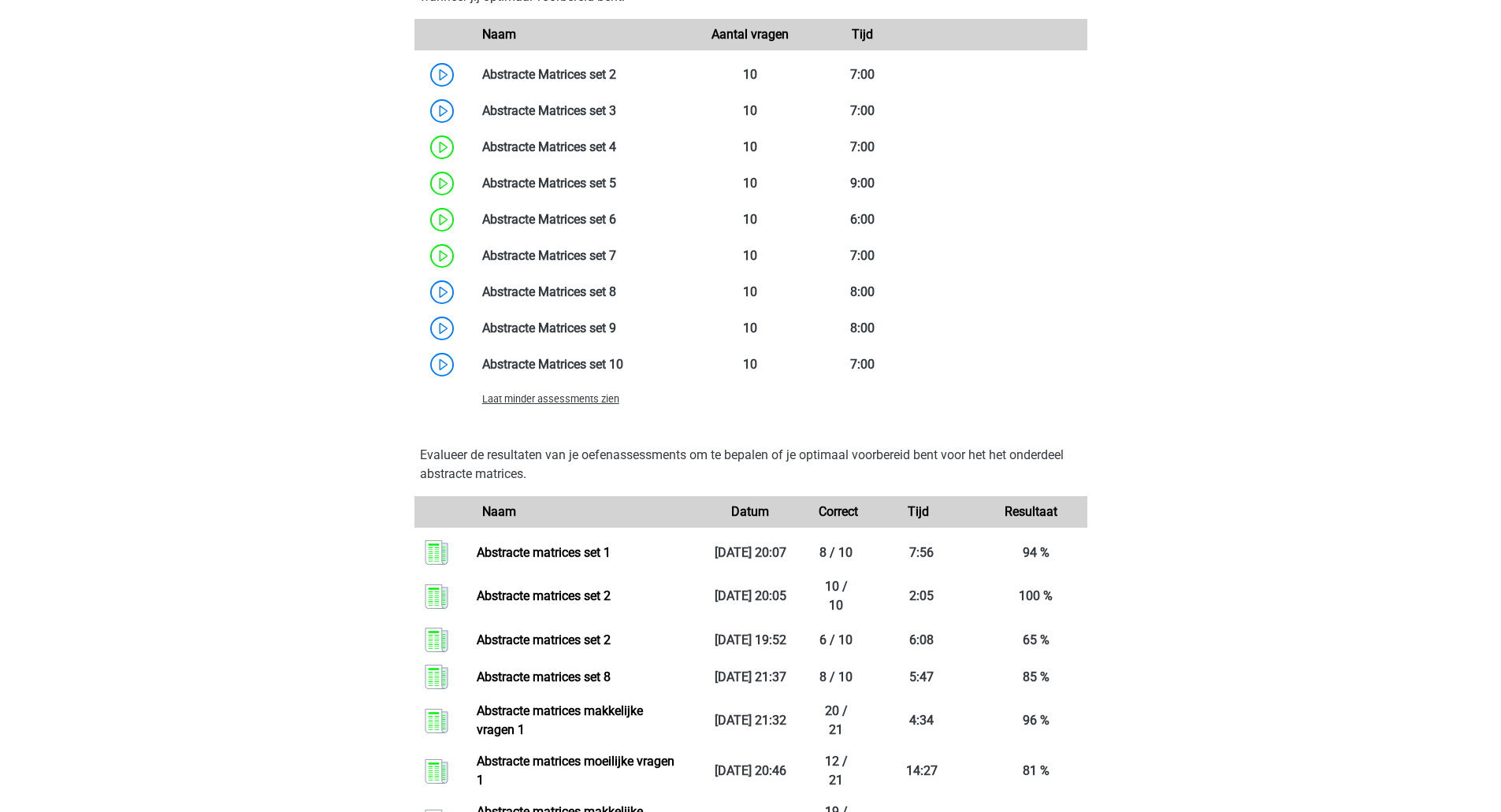
click at [569, 399] on span "Laat minder assessments zien" at bounding box center [550, 399] width 137 height 12
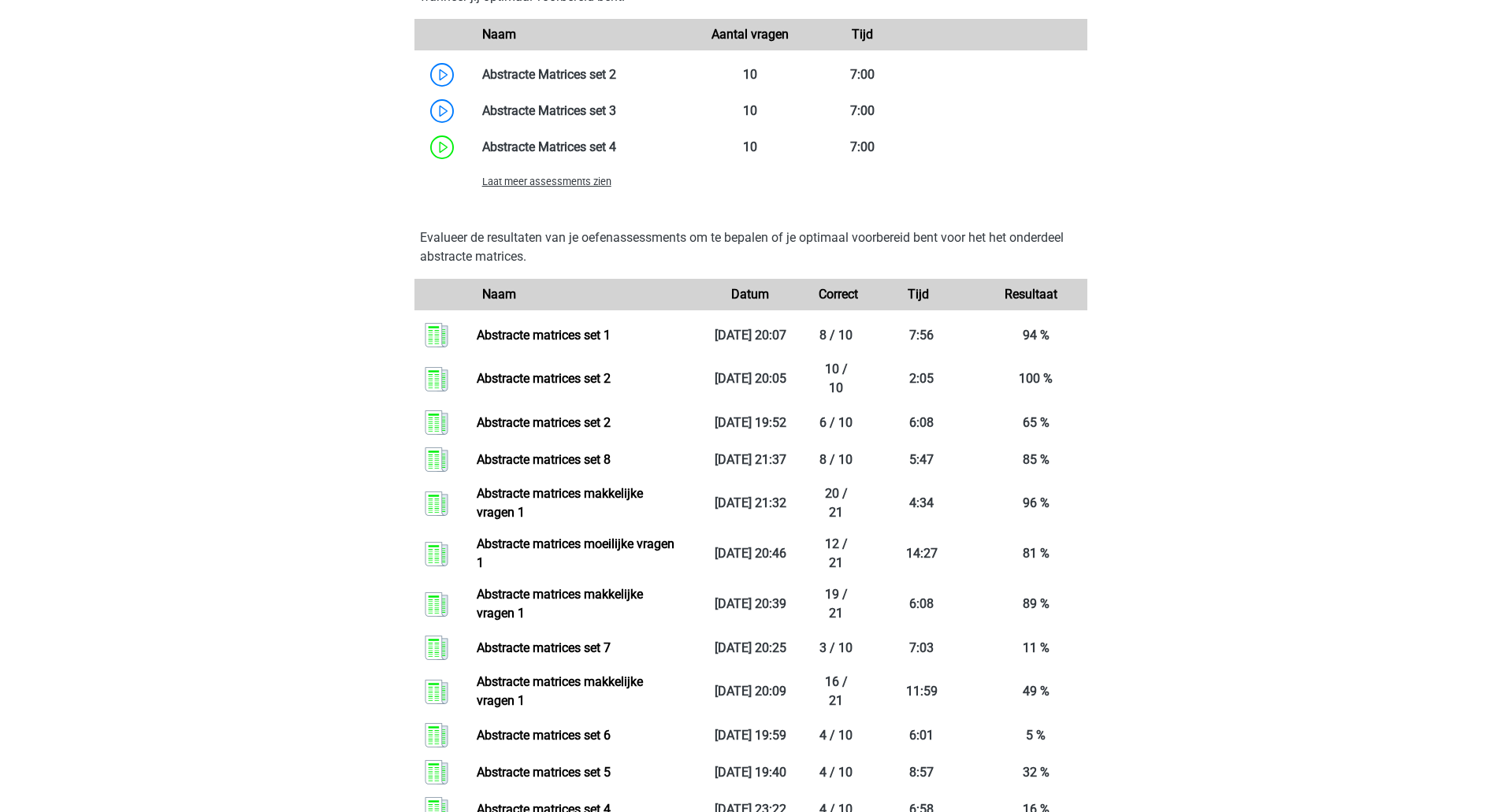
click at [590, 181] on span "Laat meer assessments zien" at bounding box center [546, 182] width 129 height 12
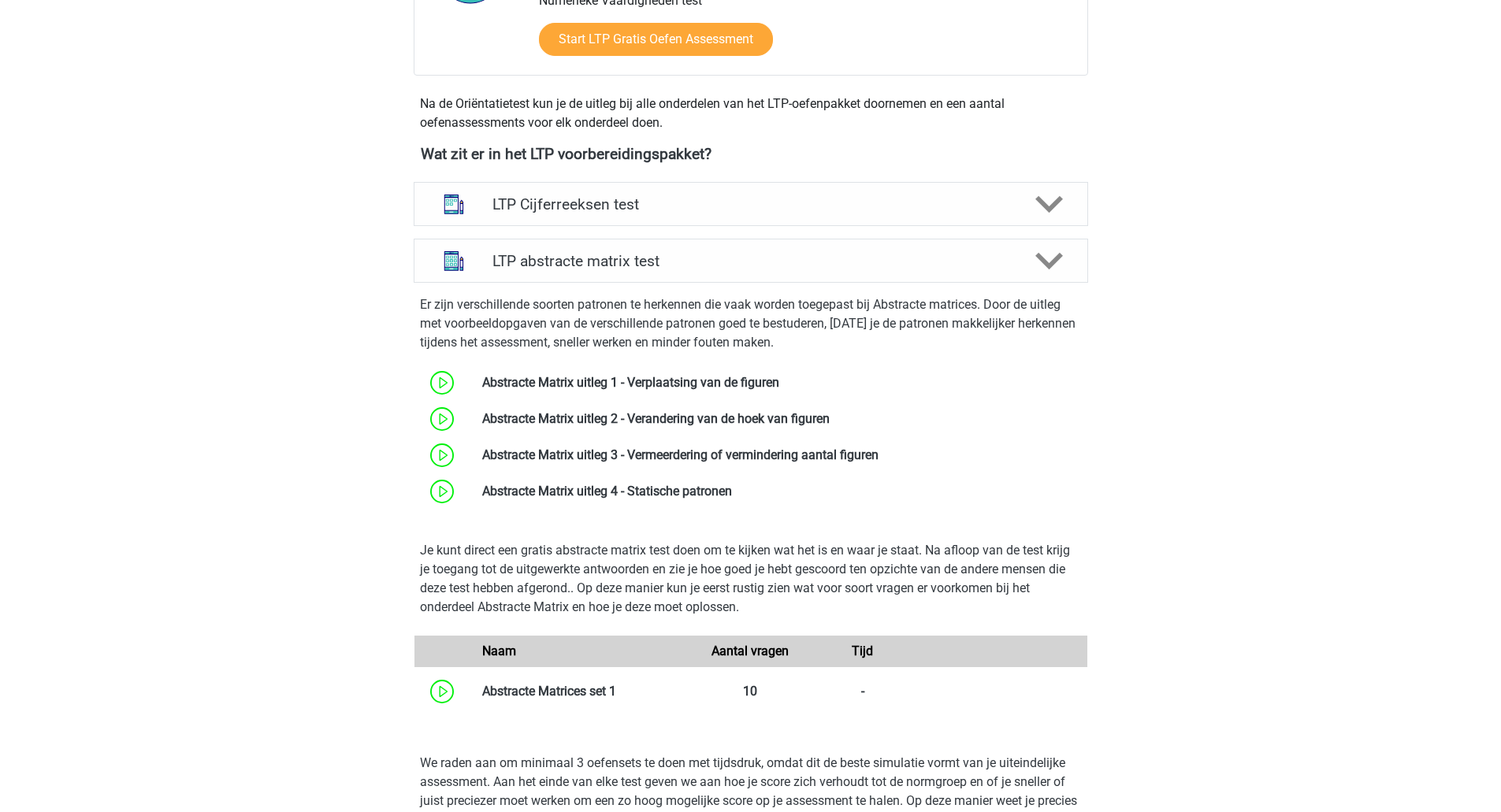
scroll to position [489, 0]
click at [1054, 204] on polygon at bounding box center [1050, 204] width 28 height 17
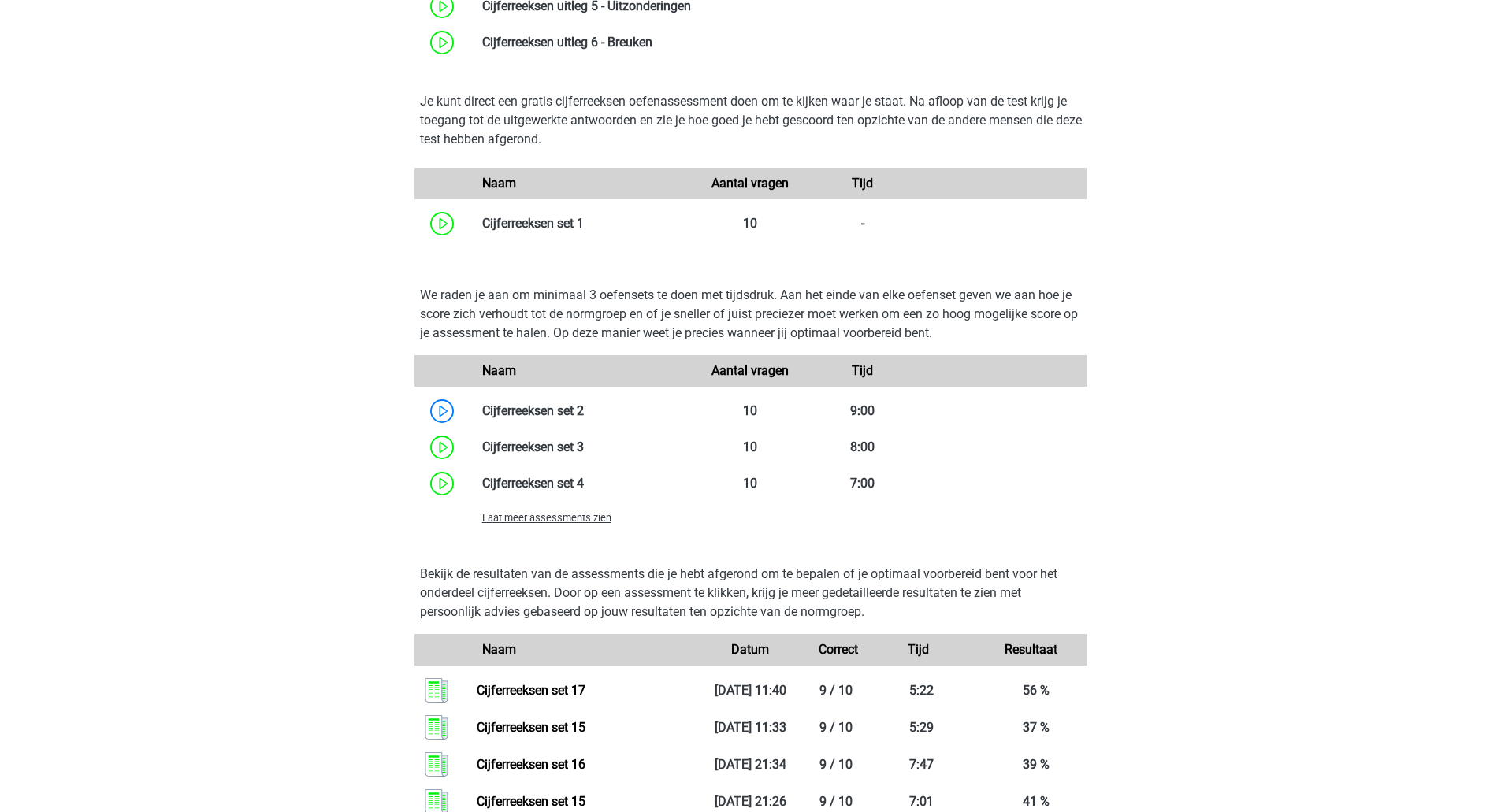
scroll to position [975, 0]
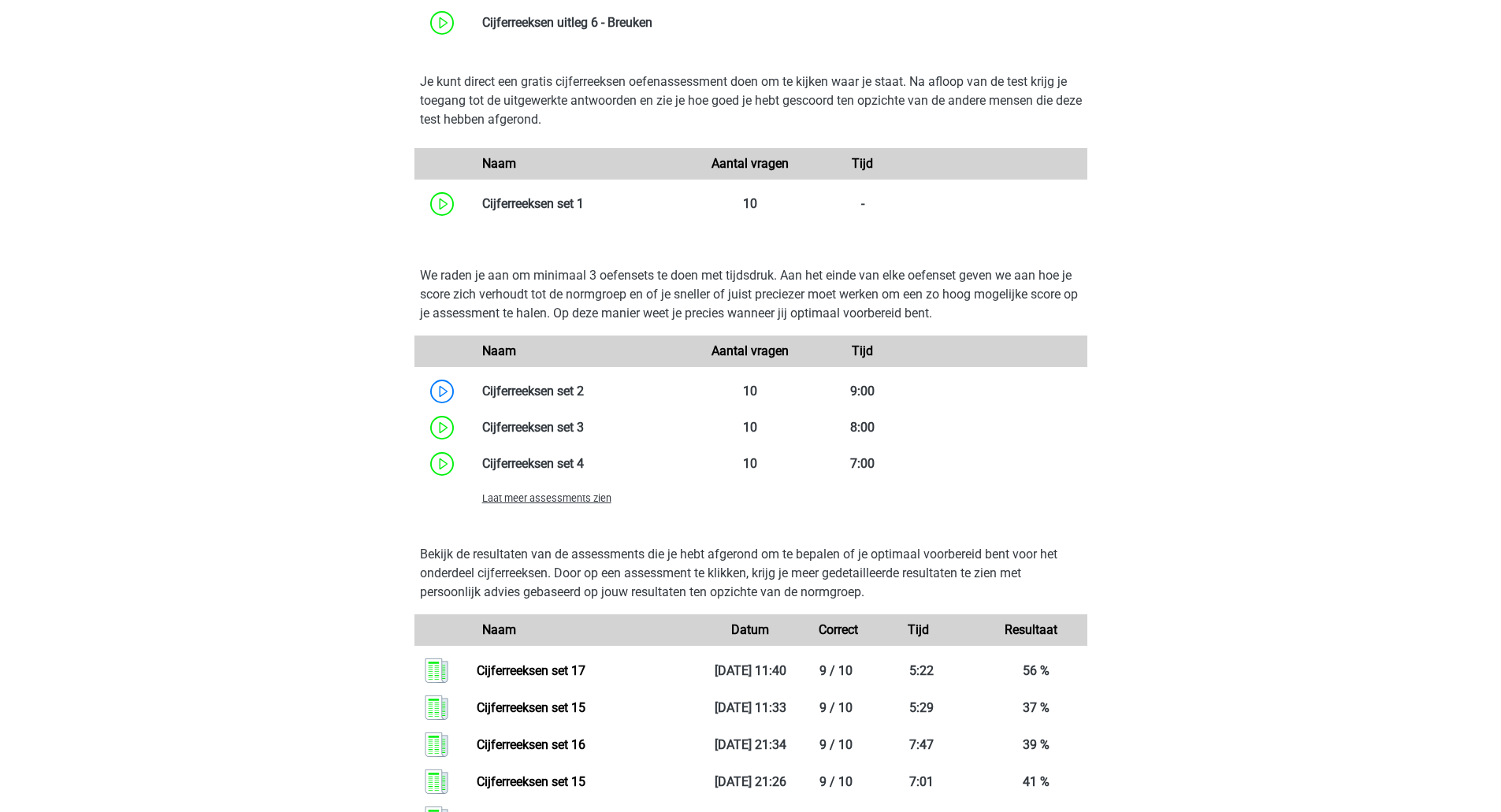
click at [605, 499] on span "Laat meer assessments zien" at bounding box center [546, 498] width 129 height 12
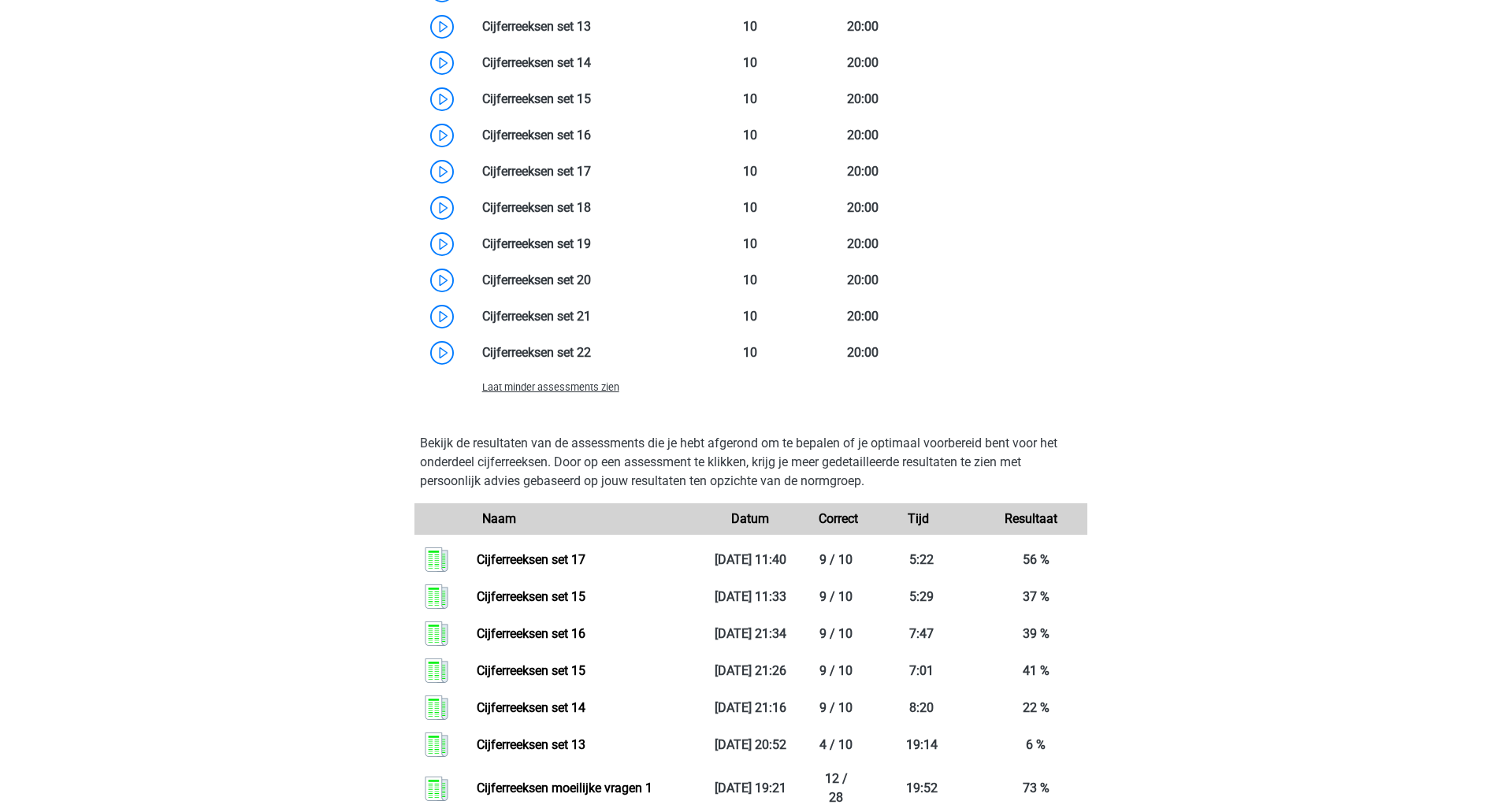
scroll to position [1719, 0]
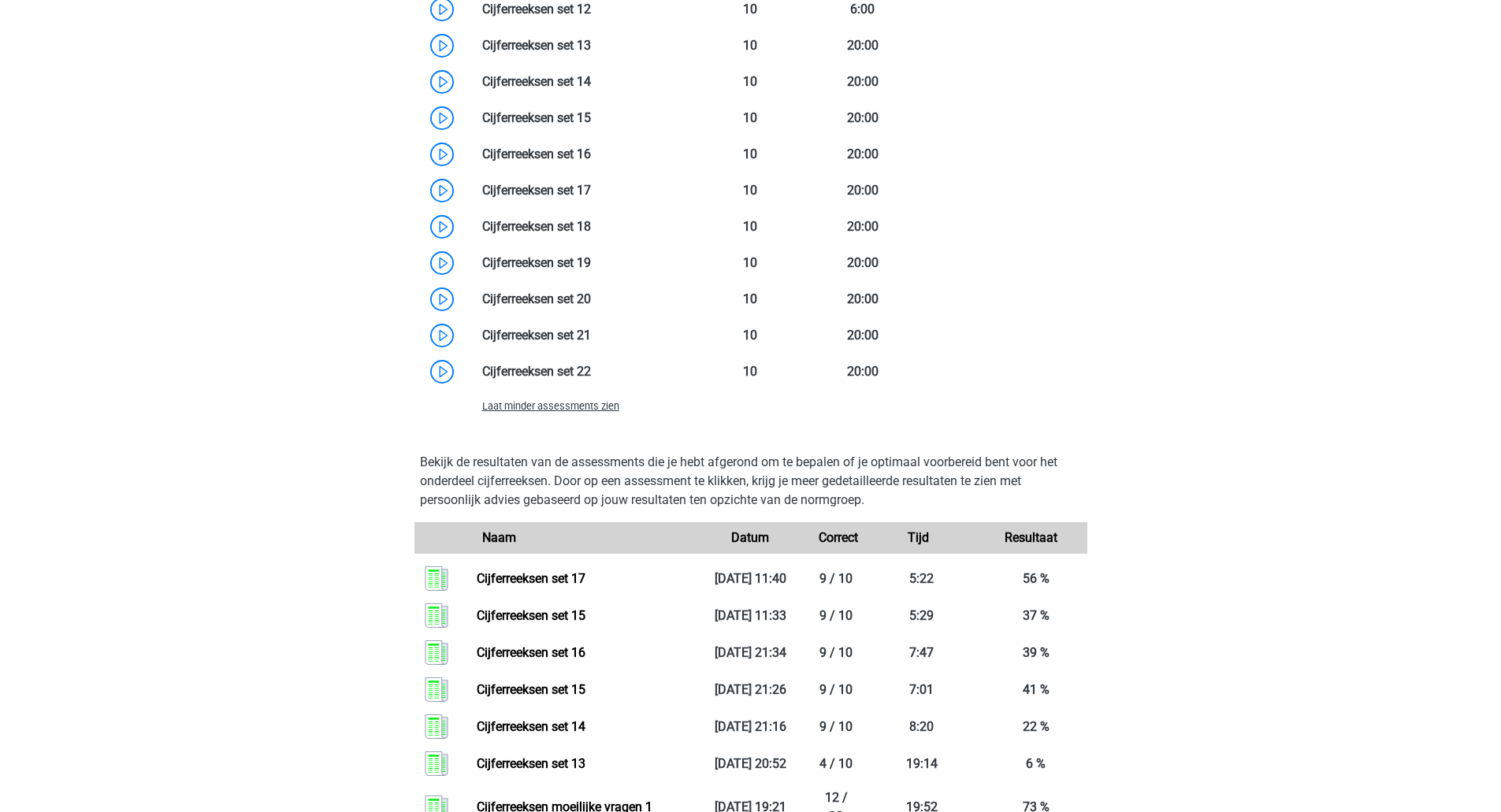
click at [591, 266] on link at bounding box center [591, 262] width 0 height 15
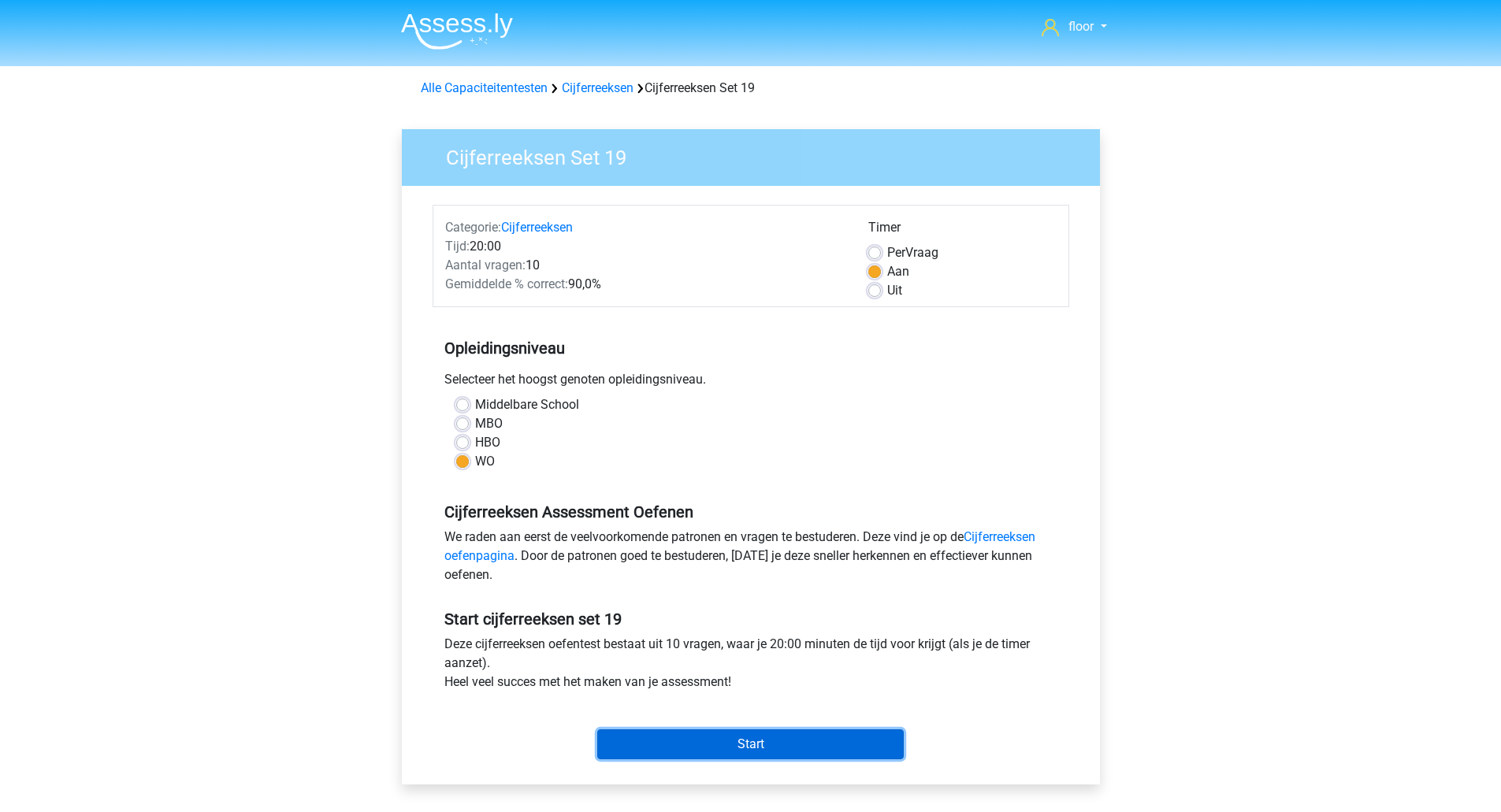
click at [726, 731] on input "Start" at bounding box center [750, 744] width 306 height 30
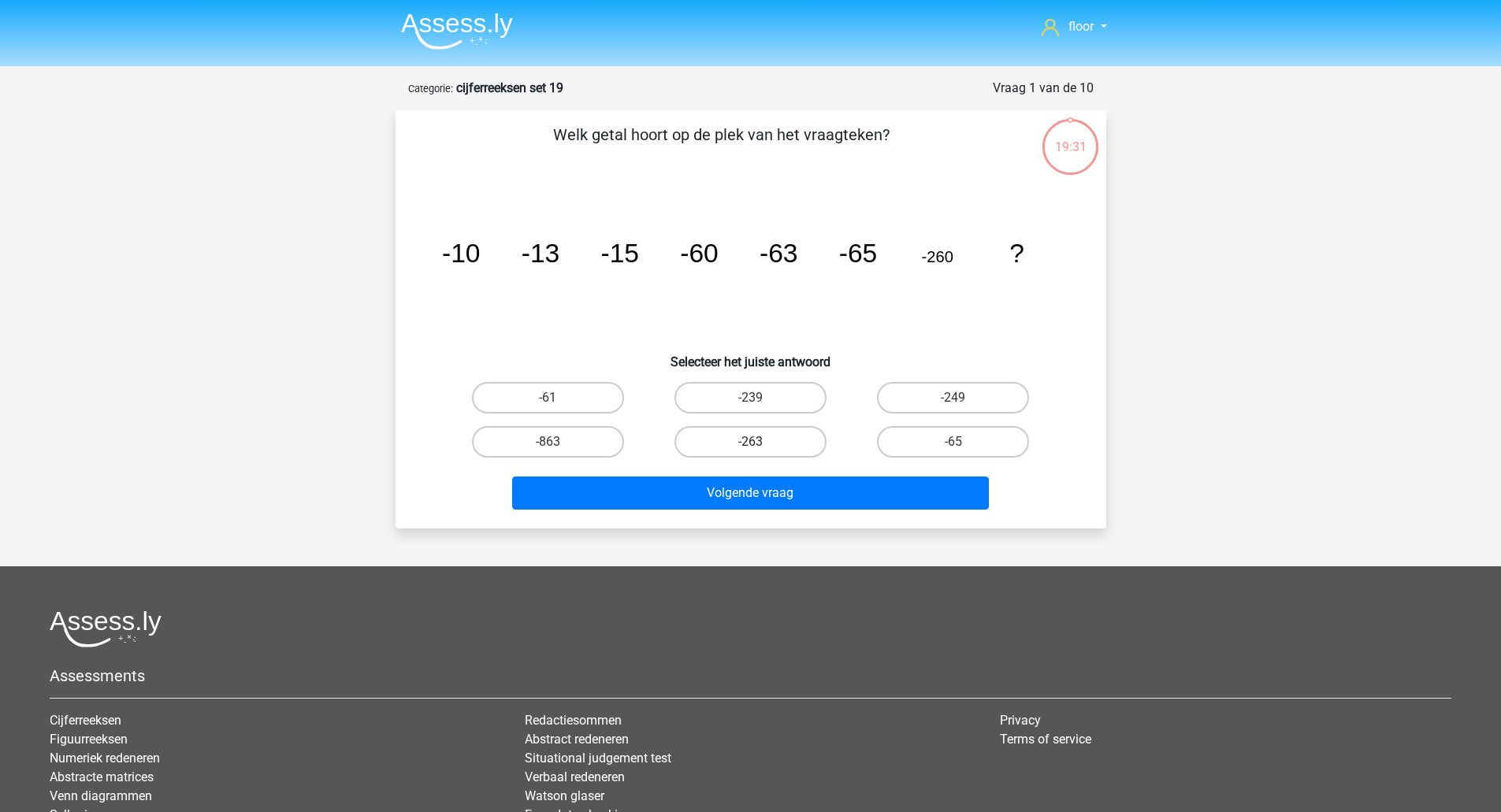
click at [788, 444] on label "-263" at bounding box center [750, 442] width 152 height 32
click at [760, 444] on input "-263" at bounding box center [755, 447] width 10 height 10
radio input "true"
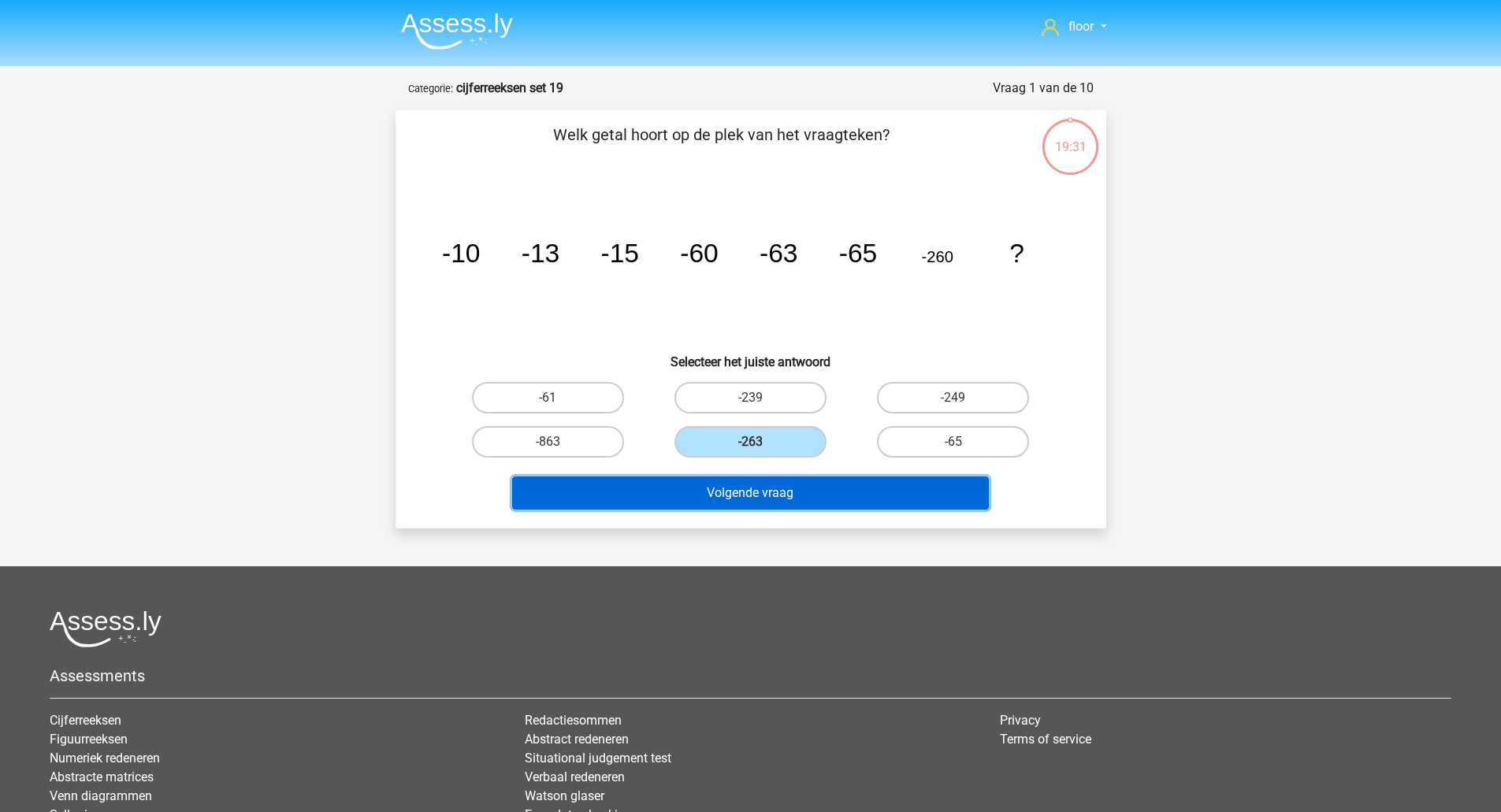
click at [808, 491] on button "Volgende vraag" at bounding box center [750, 493] width 477 height 33
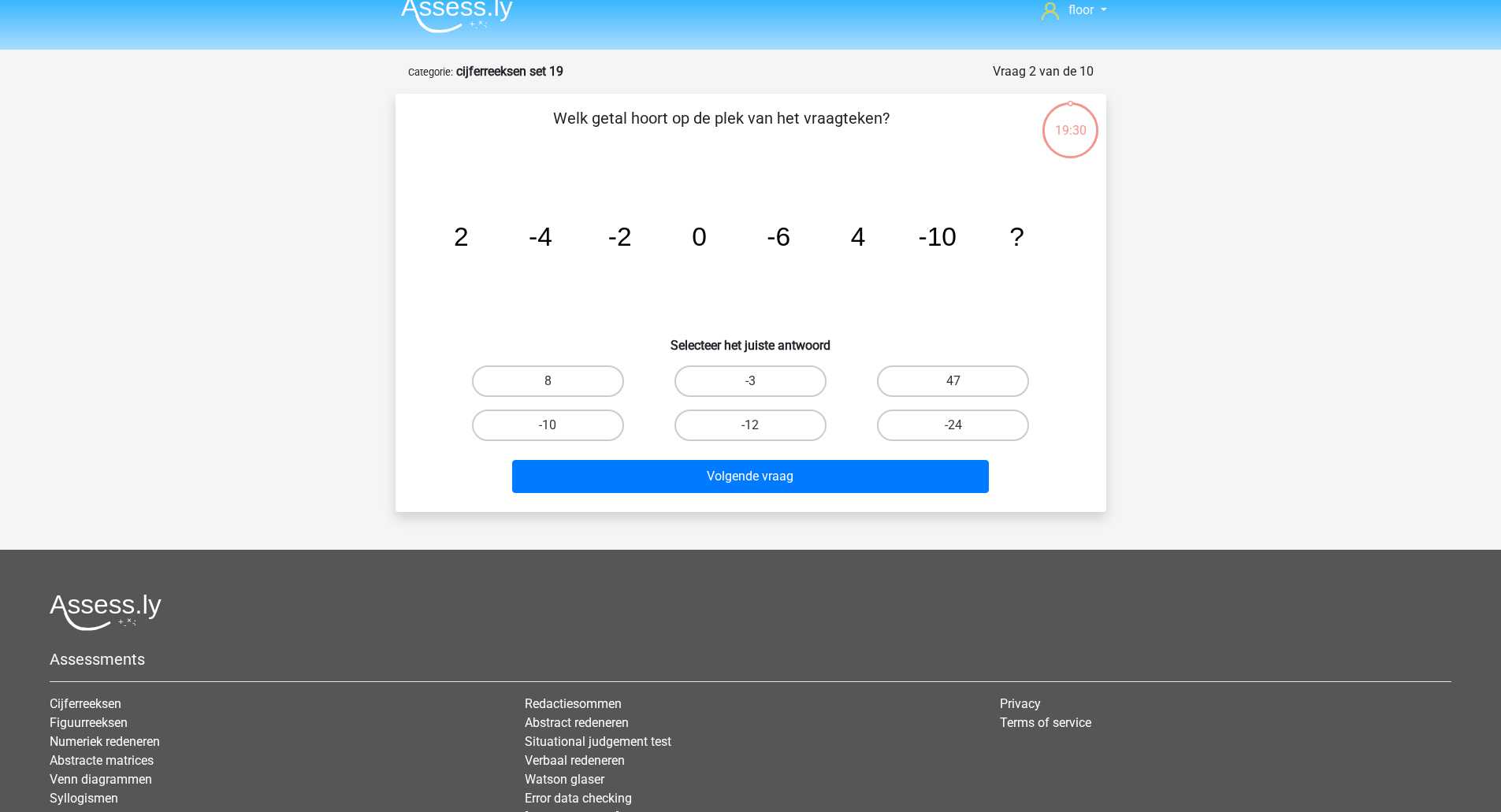
scroll to position [79, 0]
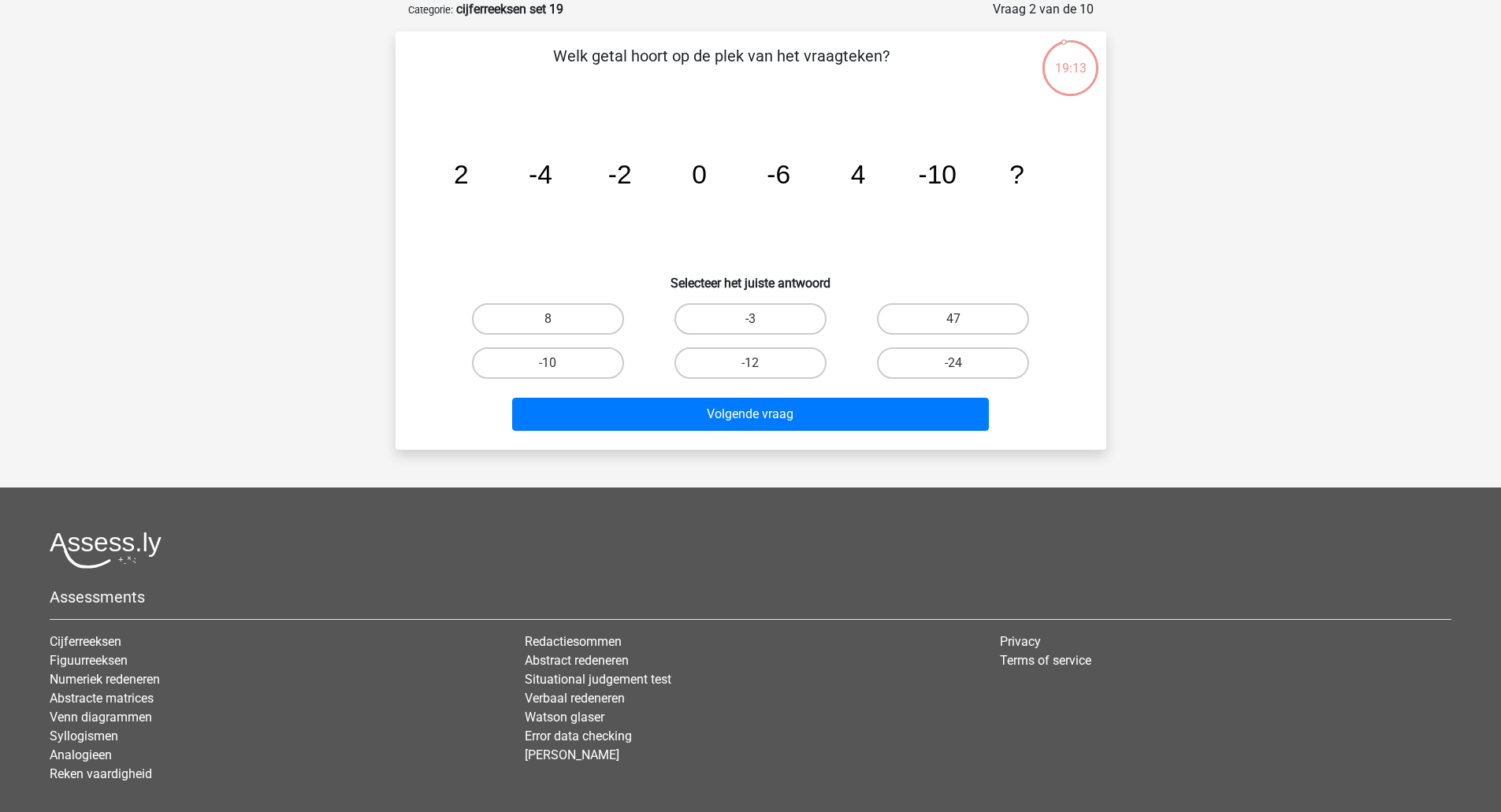
click at [796, 370] on label "-12" at bounding box center [750, 363] width 152 height 32
click at [760, 370] on input "-12" at bounding box center [755, 368] width 10 height 10
radio input "true"
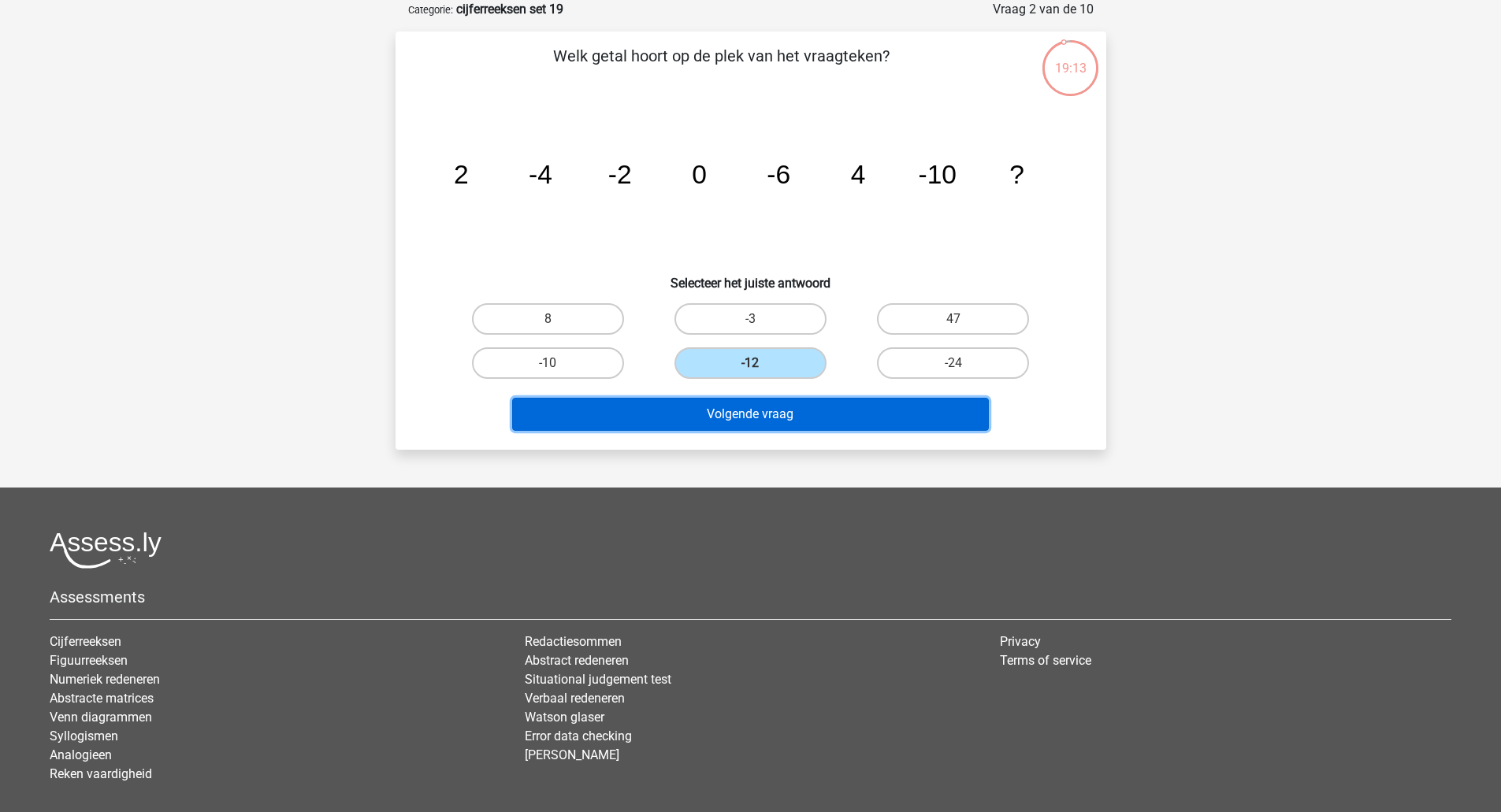
click at [842, 412] on button "Volgende vraag" at bounding box center [750, 414] width 477 height 33
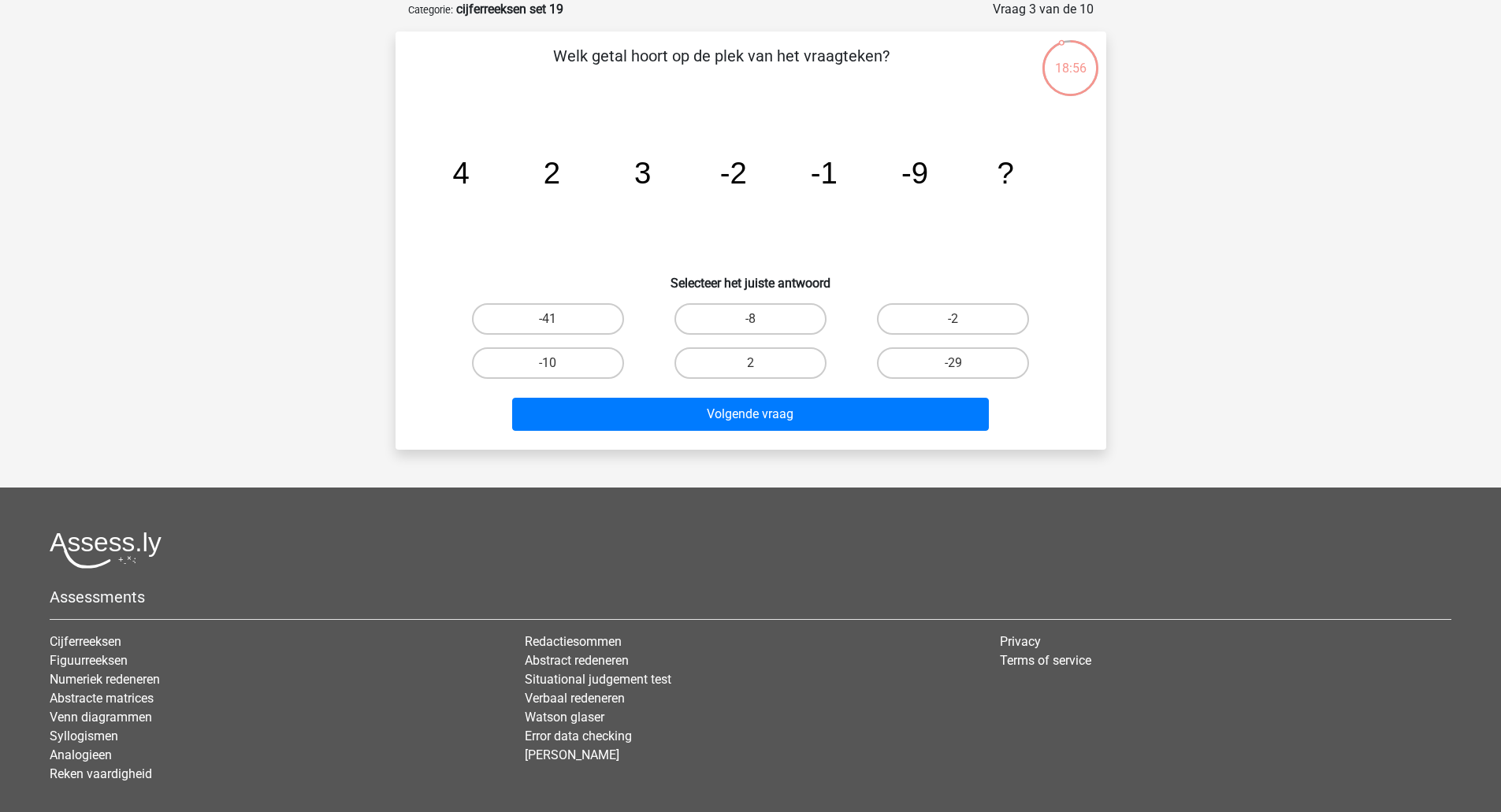
click at [546, 353] on label "-10" at bounding box center [548, 363] width 152 height 32
click at [548, 363] on input "-10" at bounding box center [553, 368] width 10 height 10
radio input "true"
click at [567, 405] on button "Volgende vraag" at bounding box center [750, 414] width 477 height 33
click at [557, 364] on input "-187" at bounding box center [553, 368] width 10 height 10
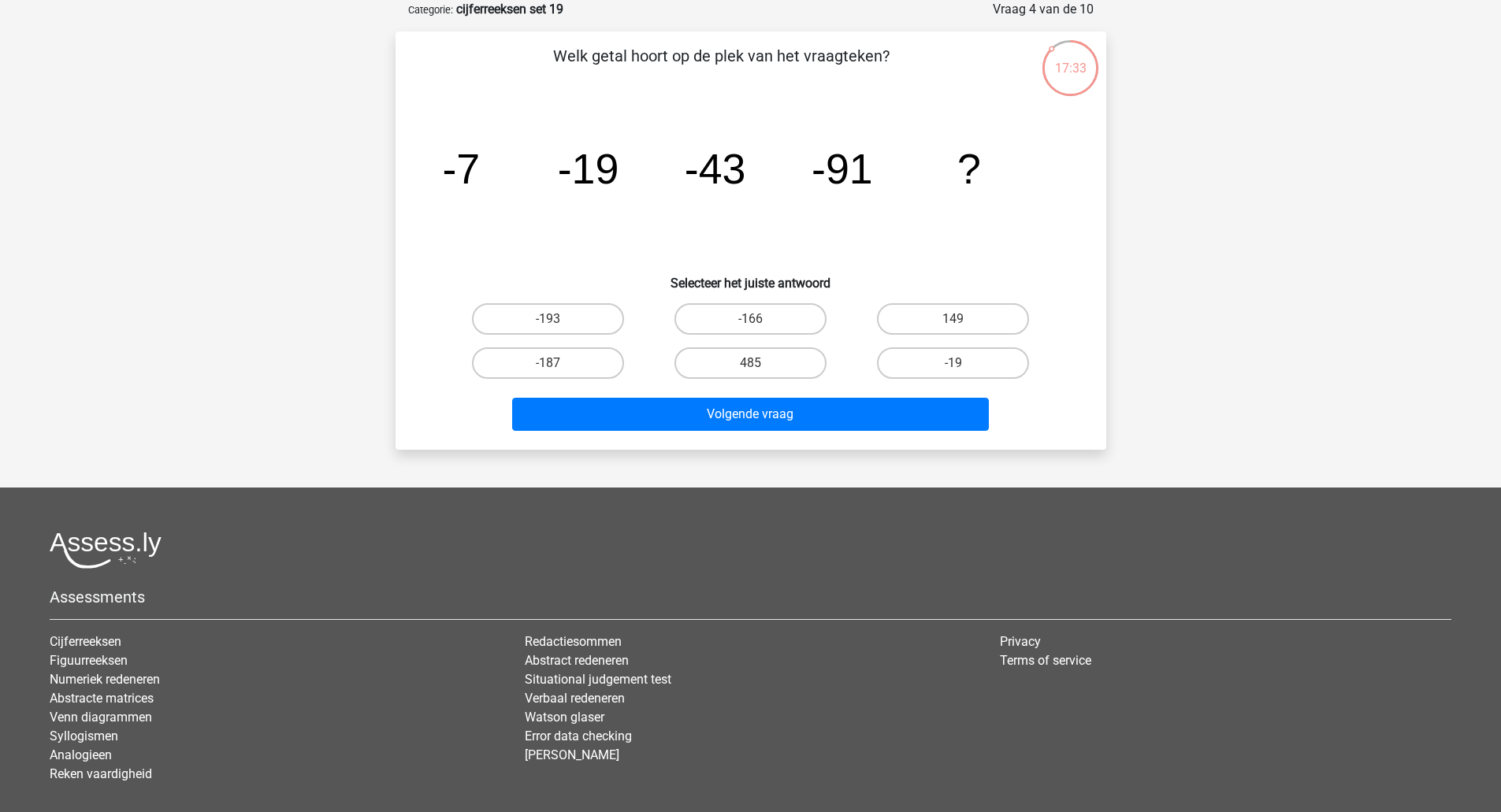
radio input "true"
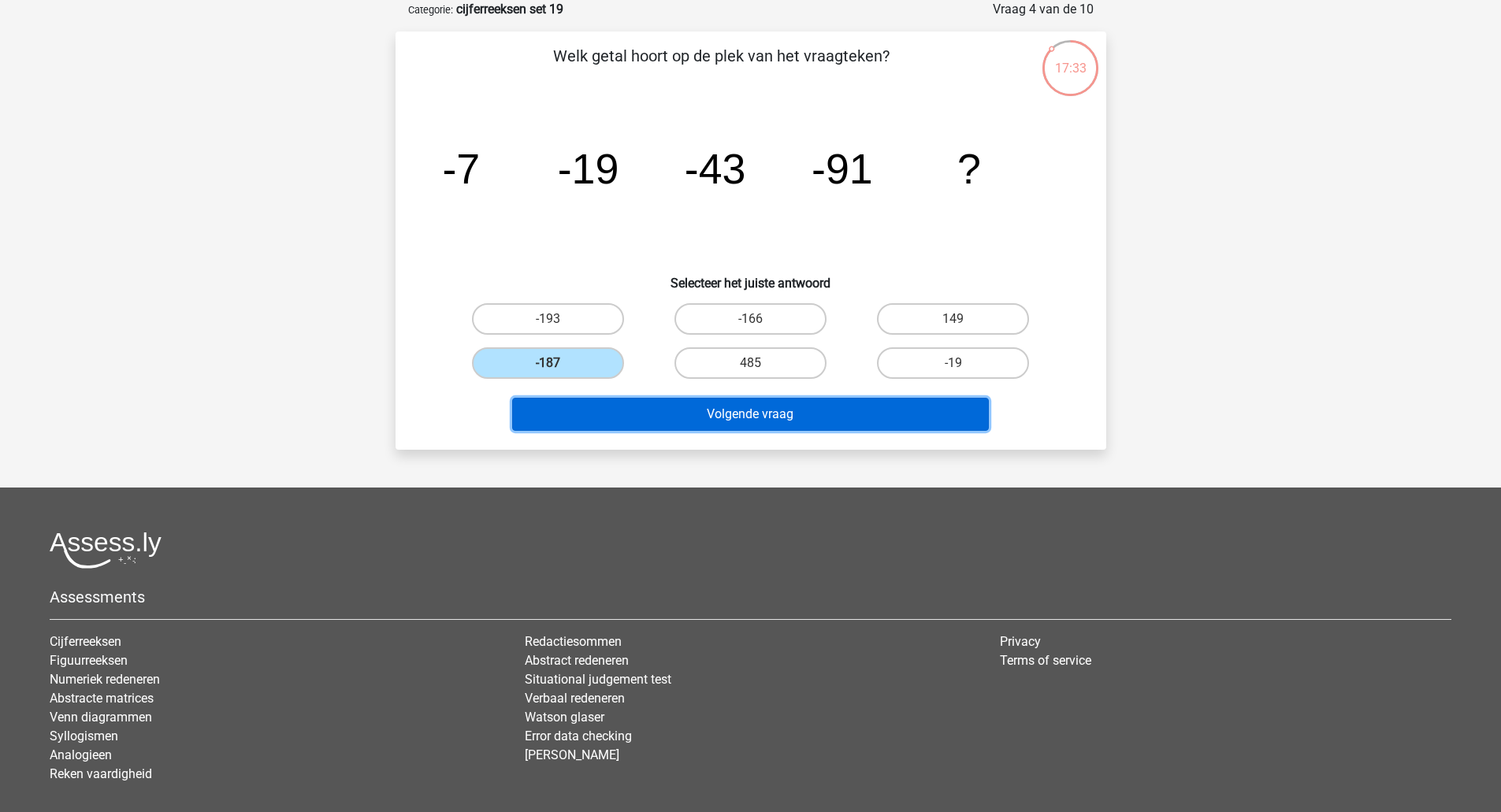
click at [585, 417] on button "Volgende vraag" at bounding box center [750, 414] width 477 height 33
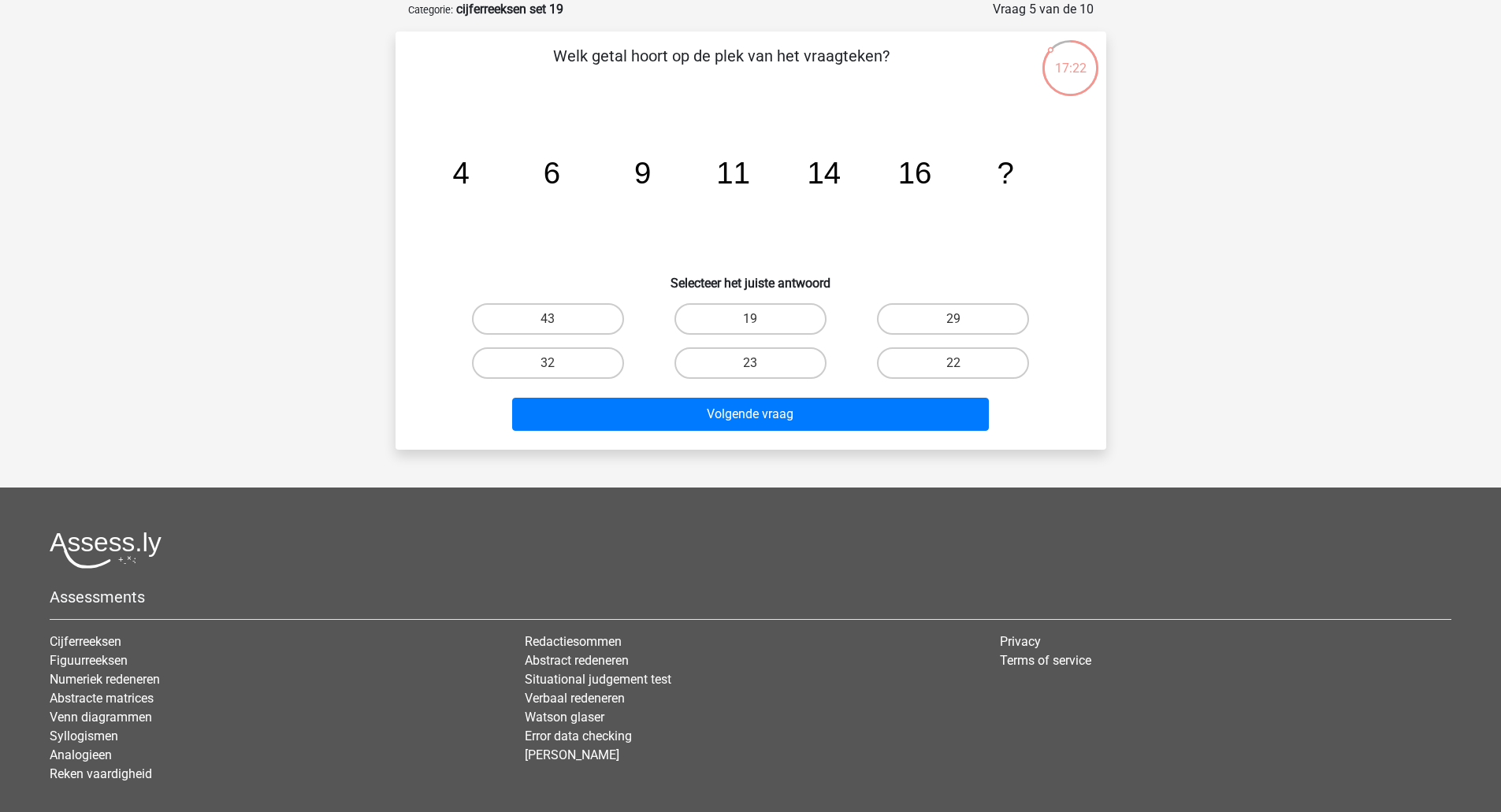
click at [798, 317] on label "19" at bounding box center [750, 319] width 152 height 32
click at [760, 319] on input "19" at bounding box center [755, 324] width 10 height 10
radio input "true"
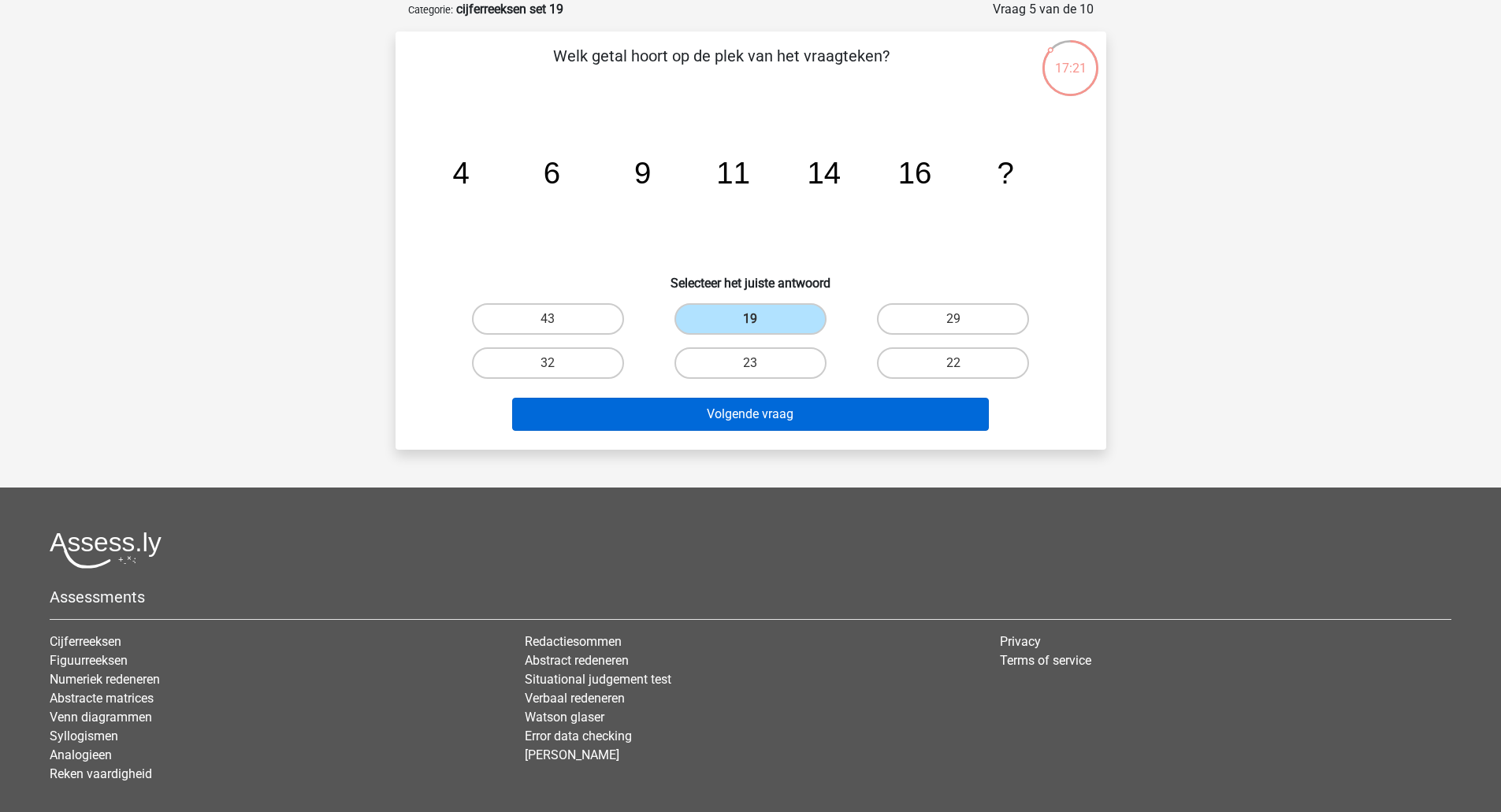
click at [807, 410] on button "Volgende vraag" at bounding box center [750, 414] width 477 height 33
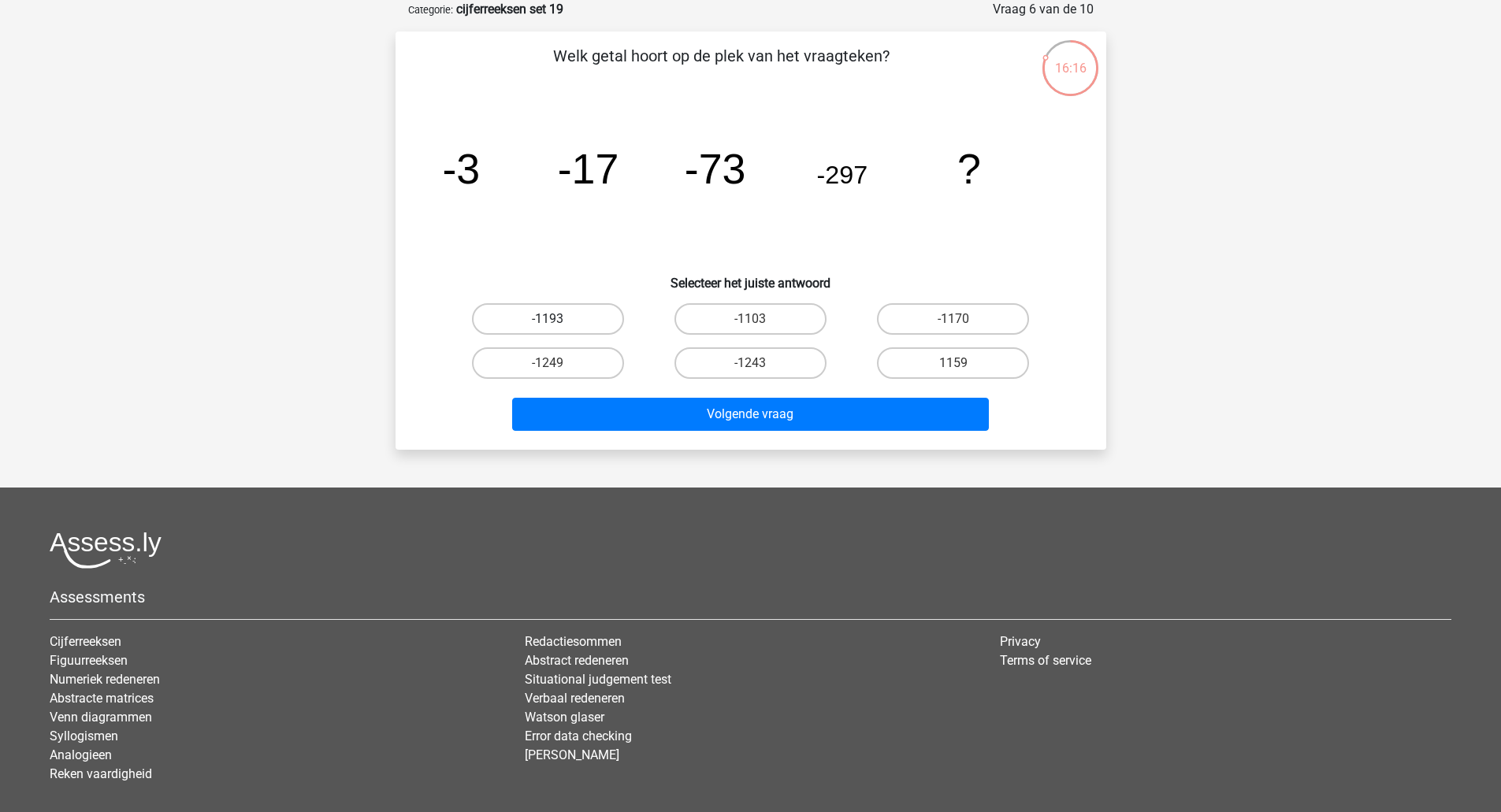
click at [570, 316] on label "-1193" at bounding box center [548, 319] width 152 height 32
click at [558, 319] on input "-1193" at bounding box center [553, 324] width 10 height 10
radio input "true"
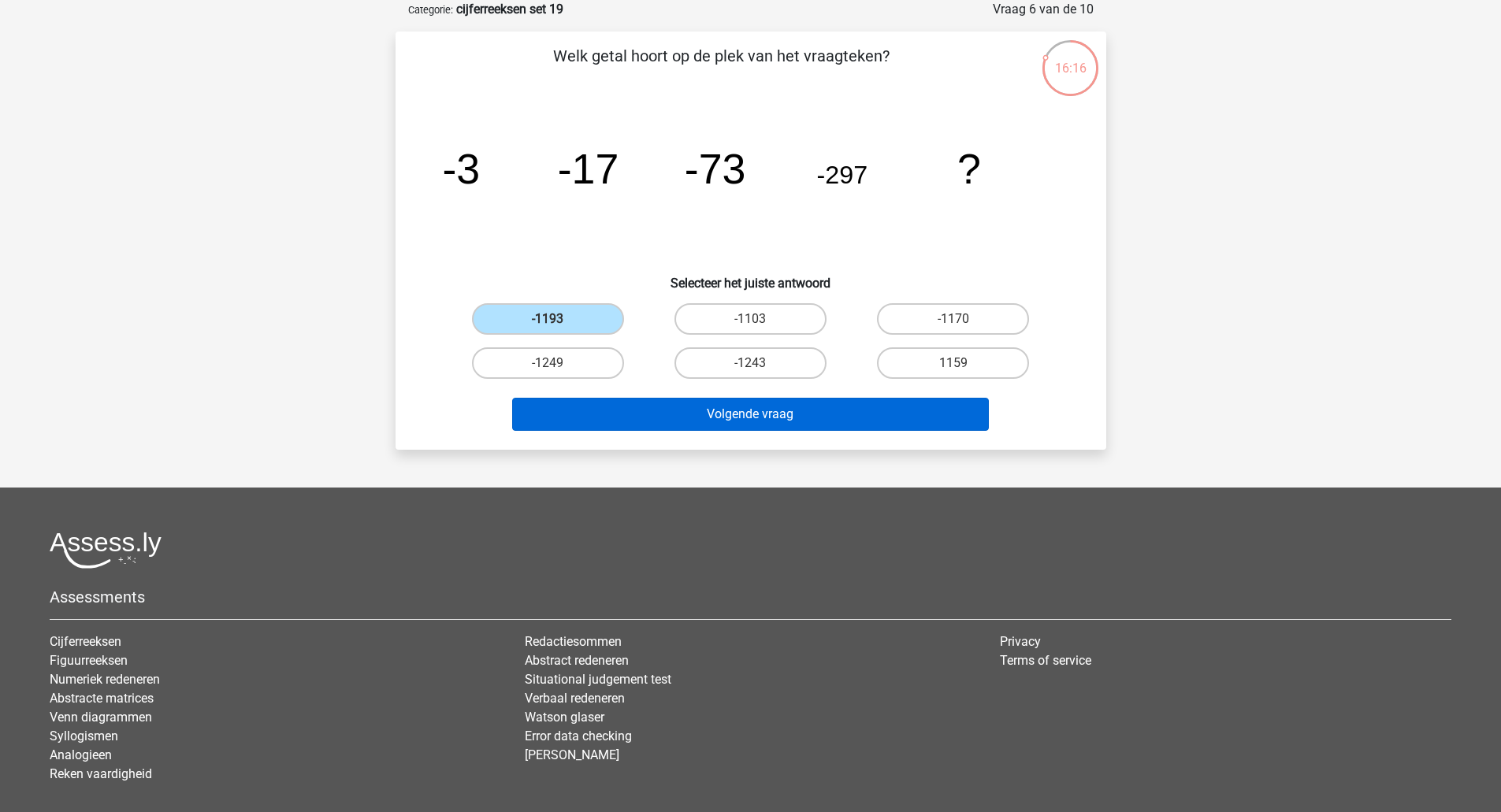
click at [658, 427] on button "Volgende vraag" at bounding box center [750, 414] width 477 height 33
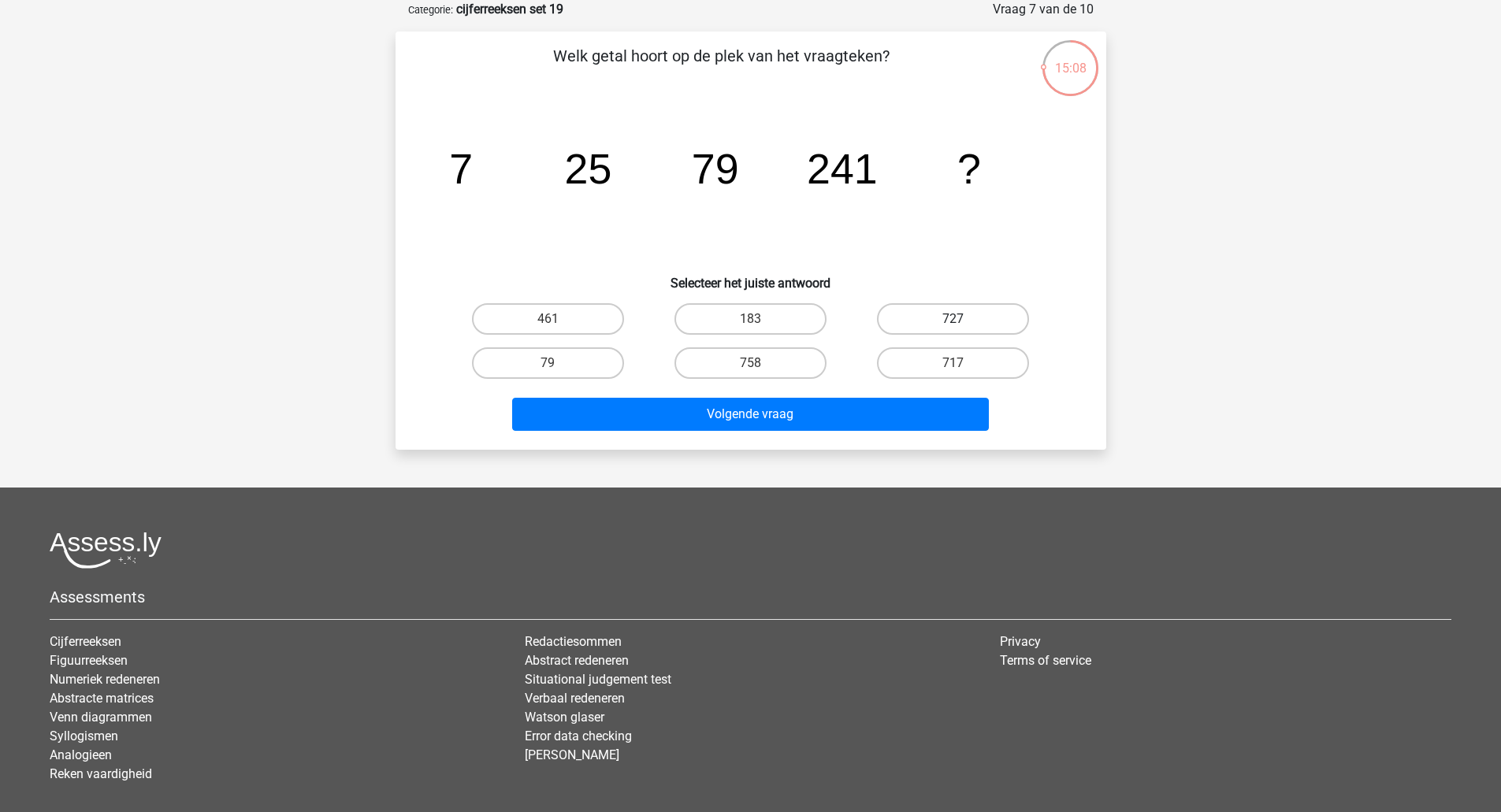
click at [921, 325] on label "727" at bounding box center [953, 319] width 152 height 32
click at [953, 325] on input "727" at bounding box center [958, 324] width 10 height 10
radio input "true"
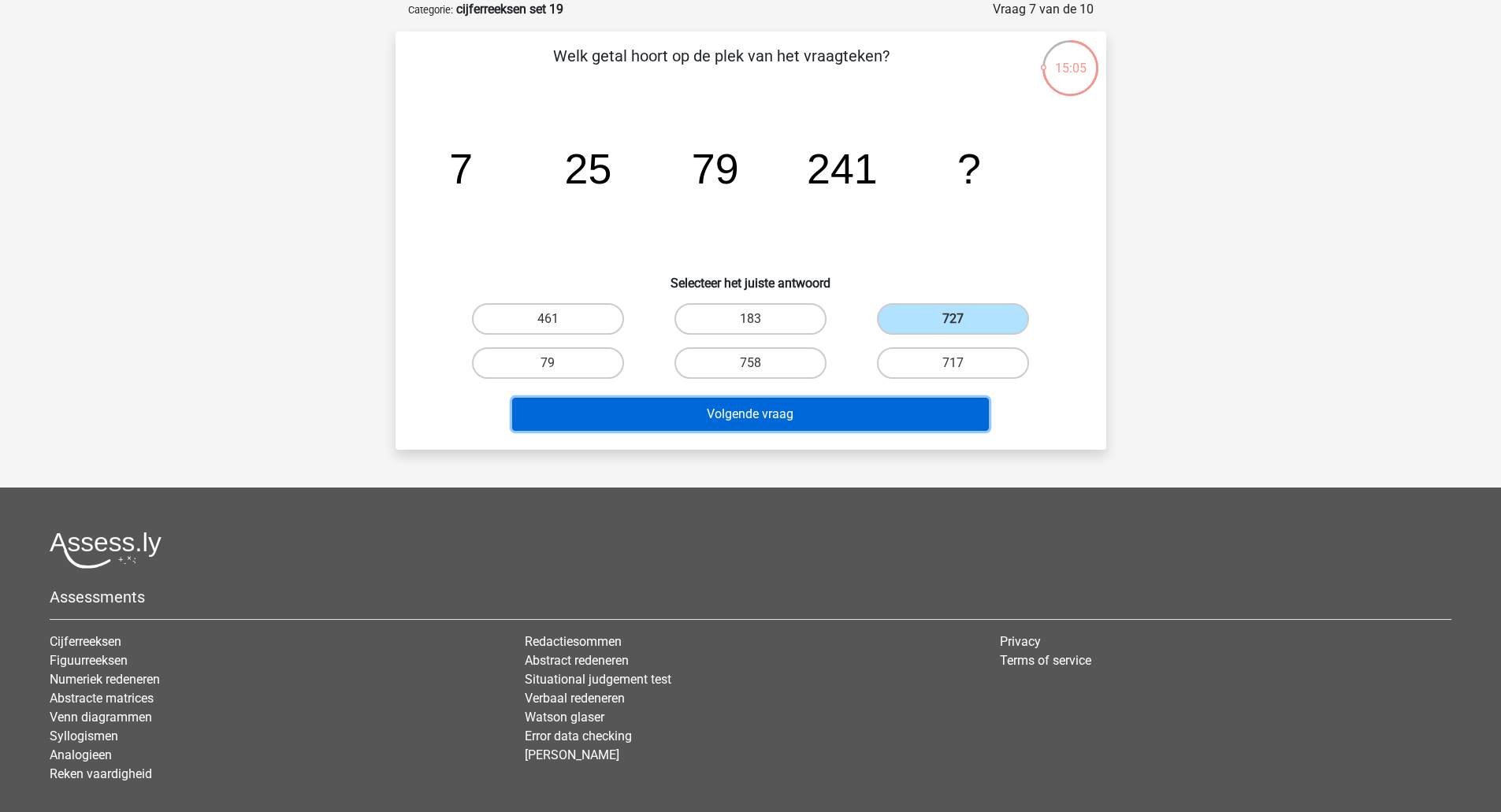
click at [837, 425] on button "Volgende vraag" at bounding box center [750, 414] width 477 height 33
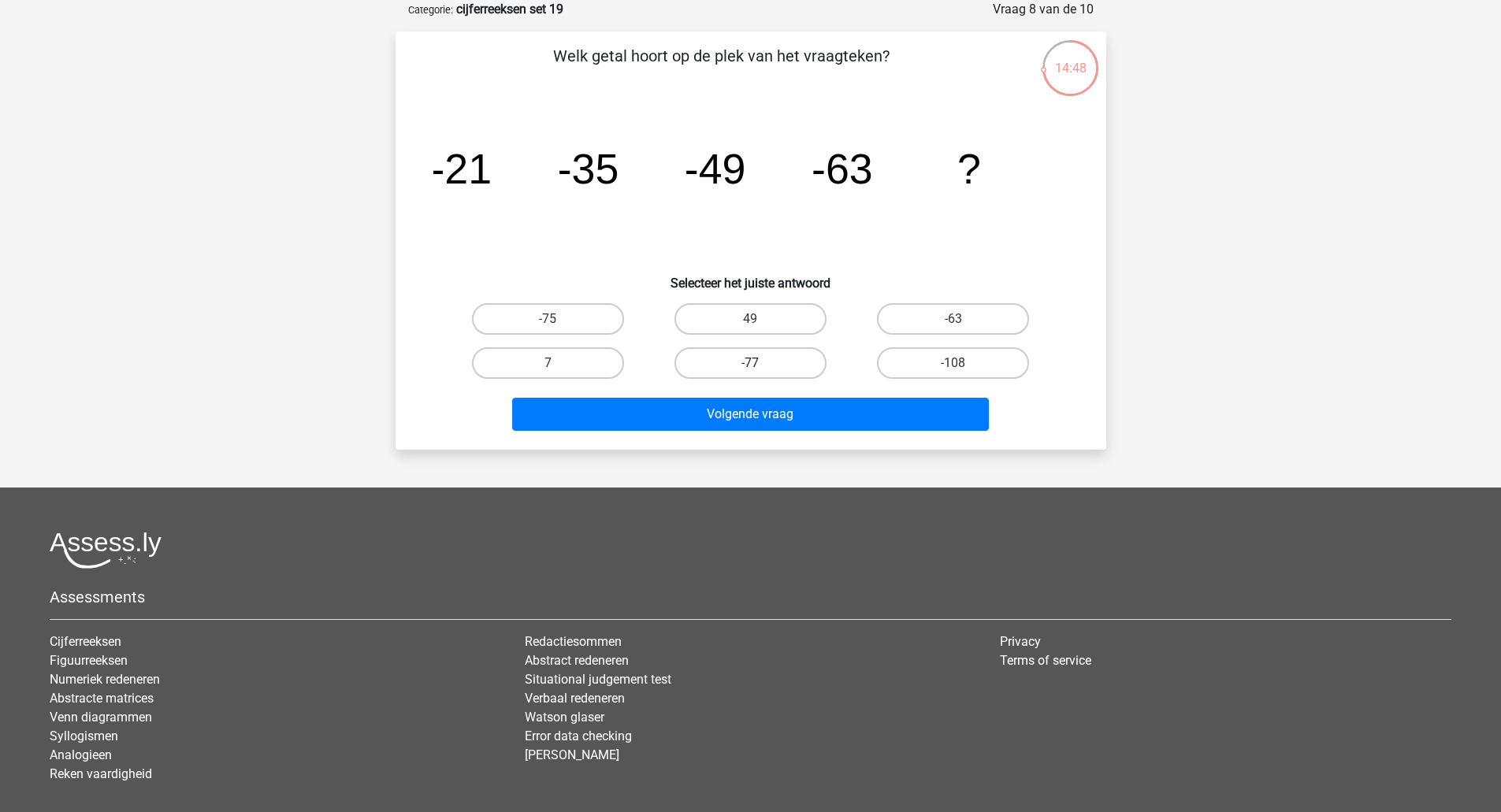
click at [779, 357] on label "-77" at bounding box center [750, 363] width 152 height 32
click at [760, 363] on input "-77" at bounding box center [755, 368] width 10 height 10
radio input "true"
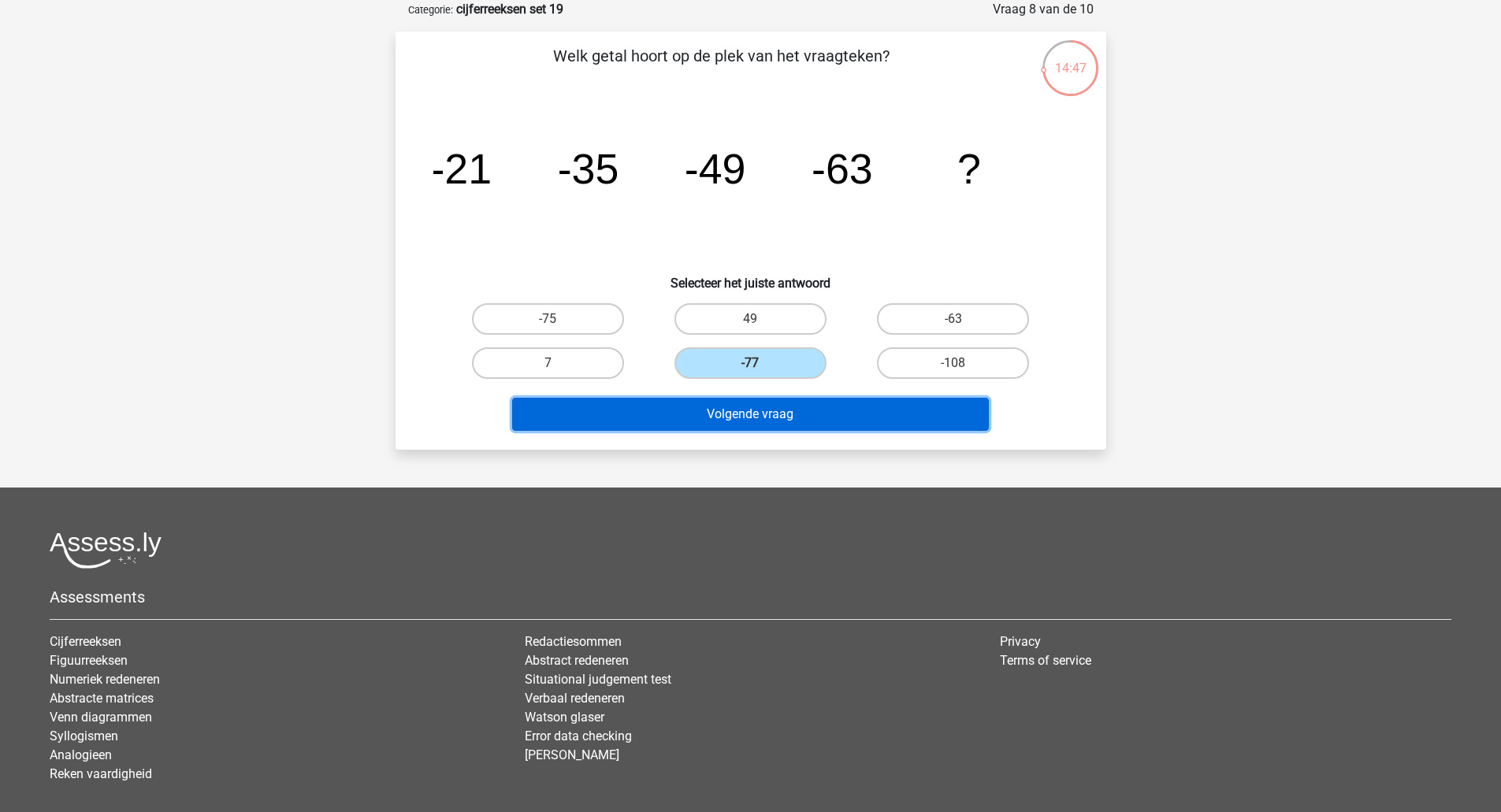
click at [759, 416] on button "Volgende vraag" at bounding box center [750, 414] width 477 height 33
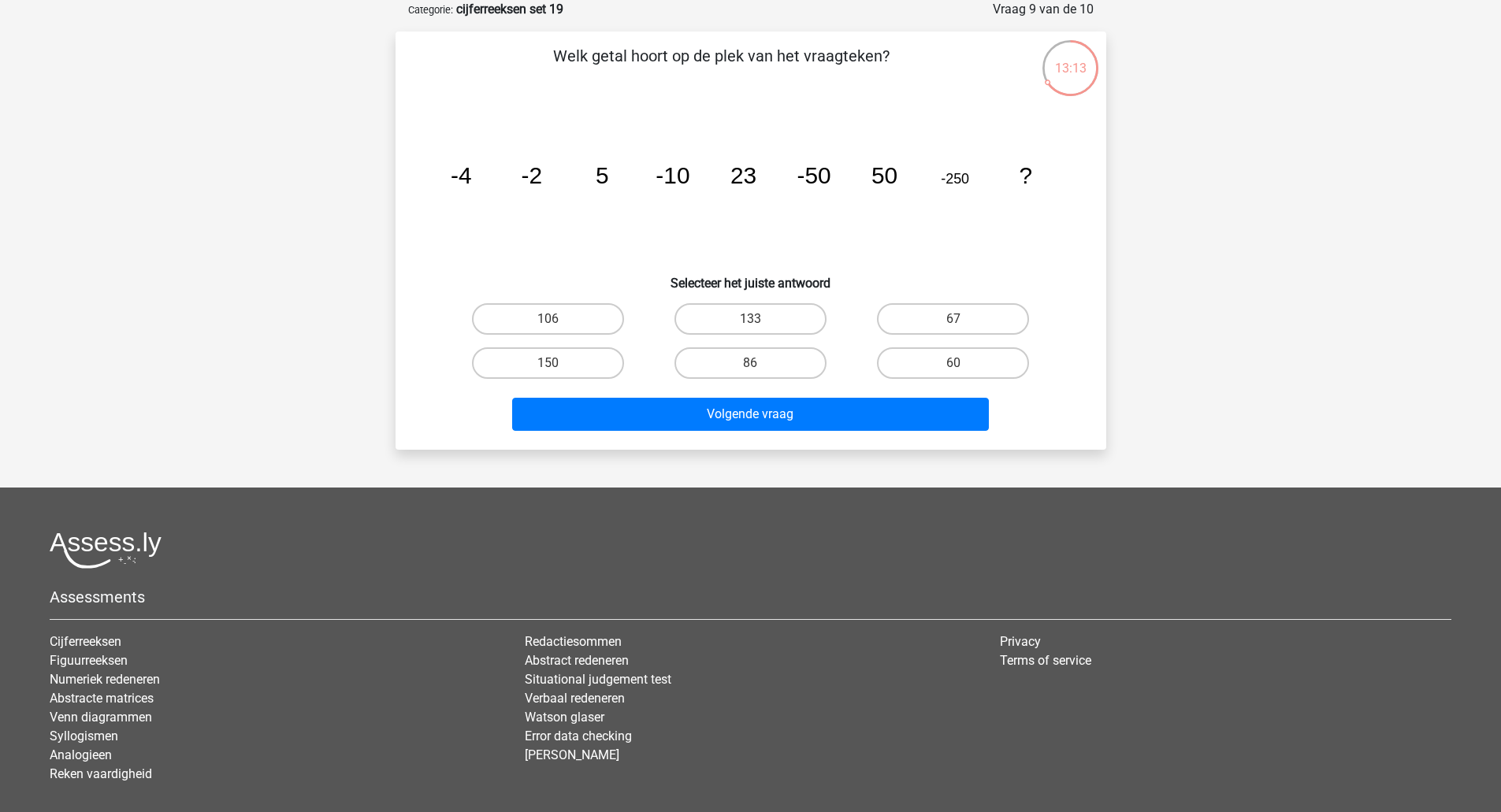
click at [747, 356] on label "86" at bounding box center [750, 363] width 152 height 32
click at [750, 363] on input "86" at bounding box center [755, 368] width 10 height 10
radio input "true"
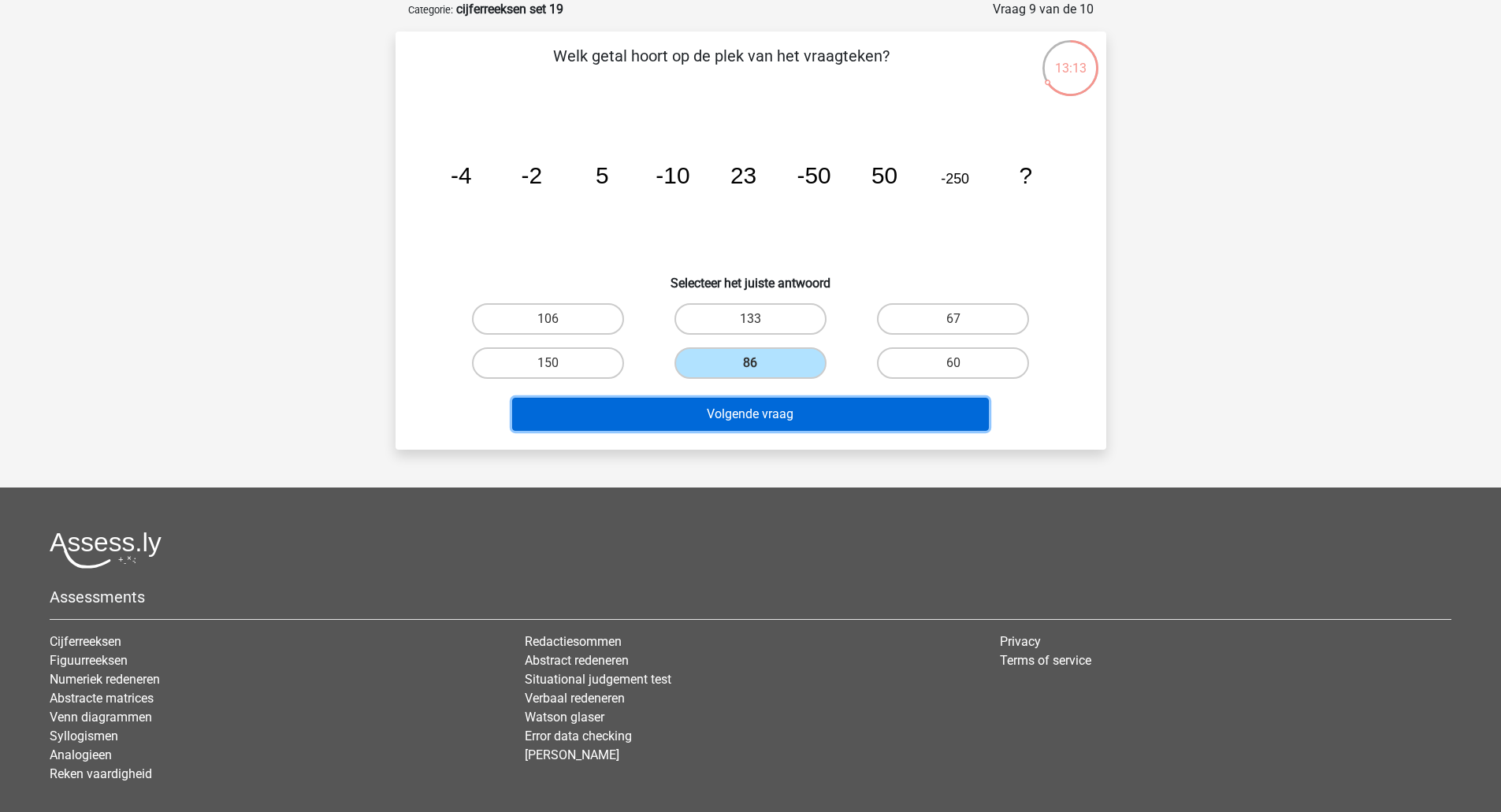
click at [762, 422] on button "Volgende vraag" at bounding box center [750, 414] width 477 height 33
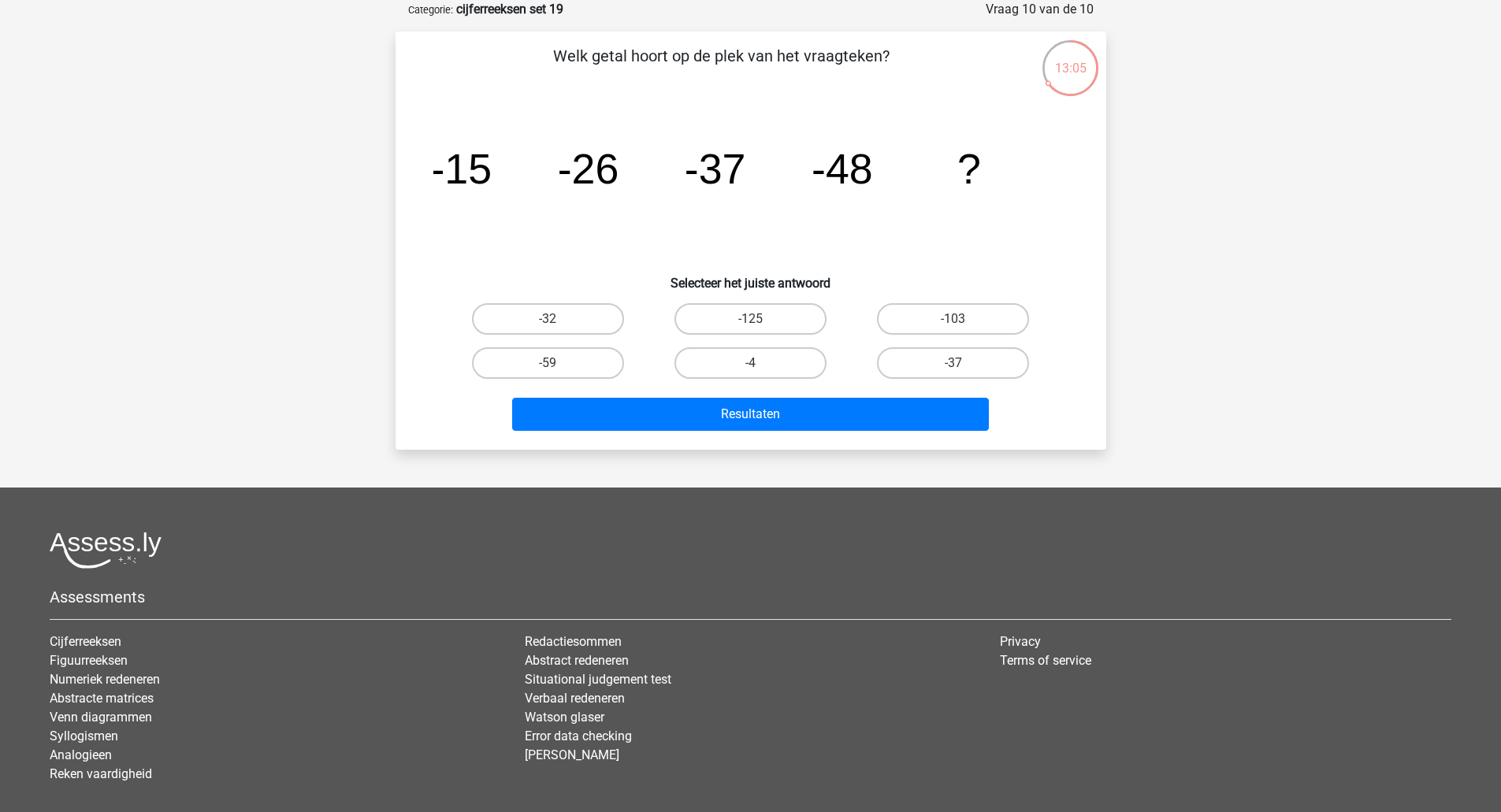
click at [582, 373] on label "-59" at bounding box center [548, 363] width 152 height 32
click at [558, 373] on input "-59" at bounding box center [553, 368] width 10 height 10
radio input "true"
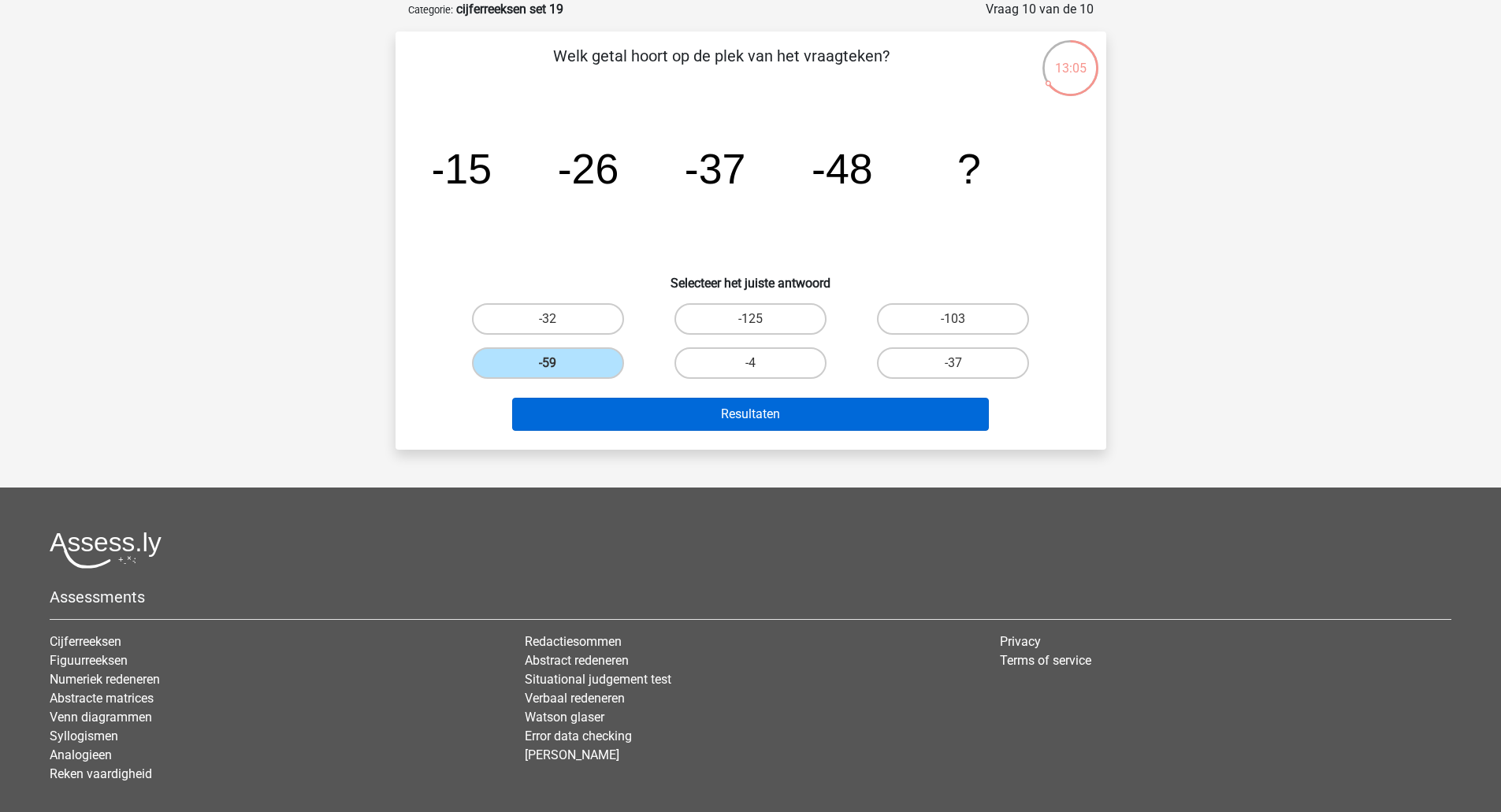
click at [680, 402] on button "Resultaten" at bounding box center [750, 414] width 477 height 33
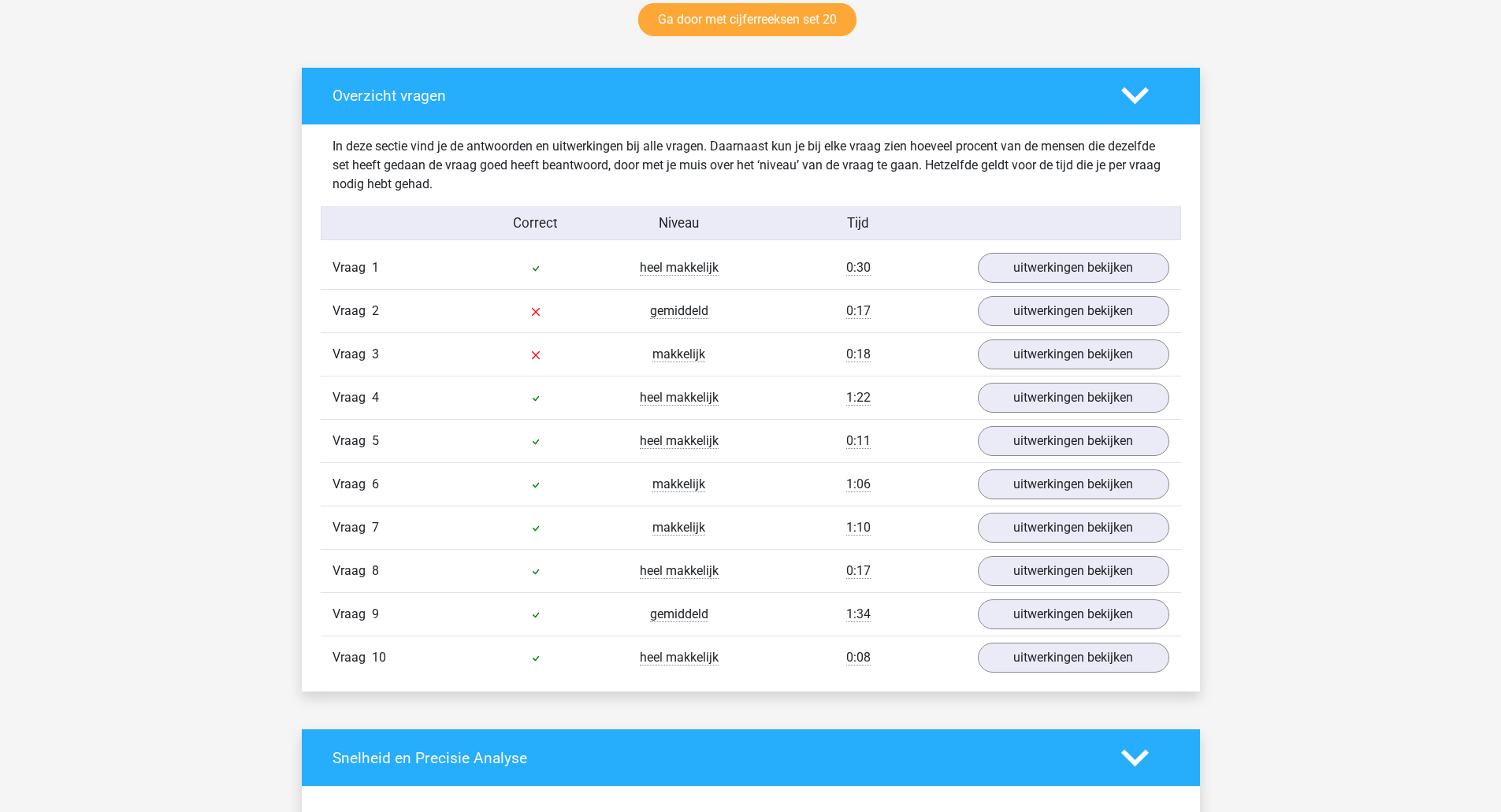
scroll to position [840, 0]
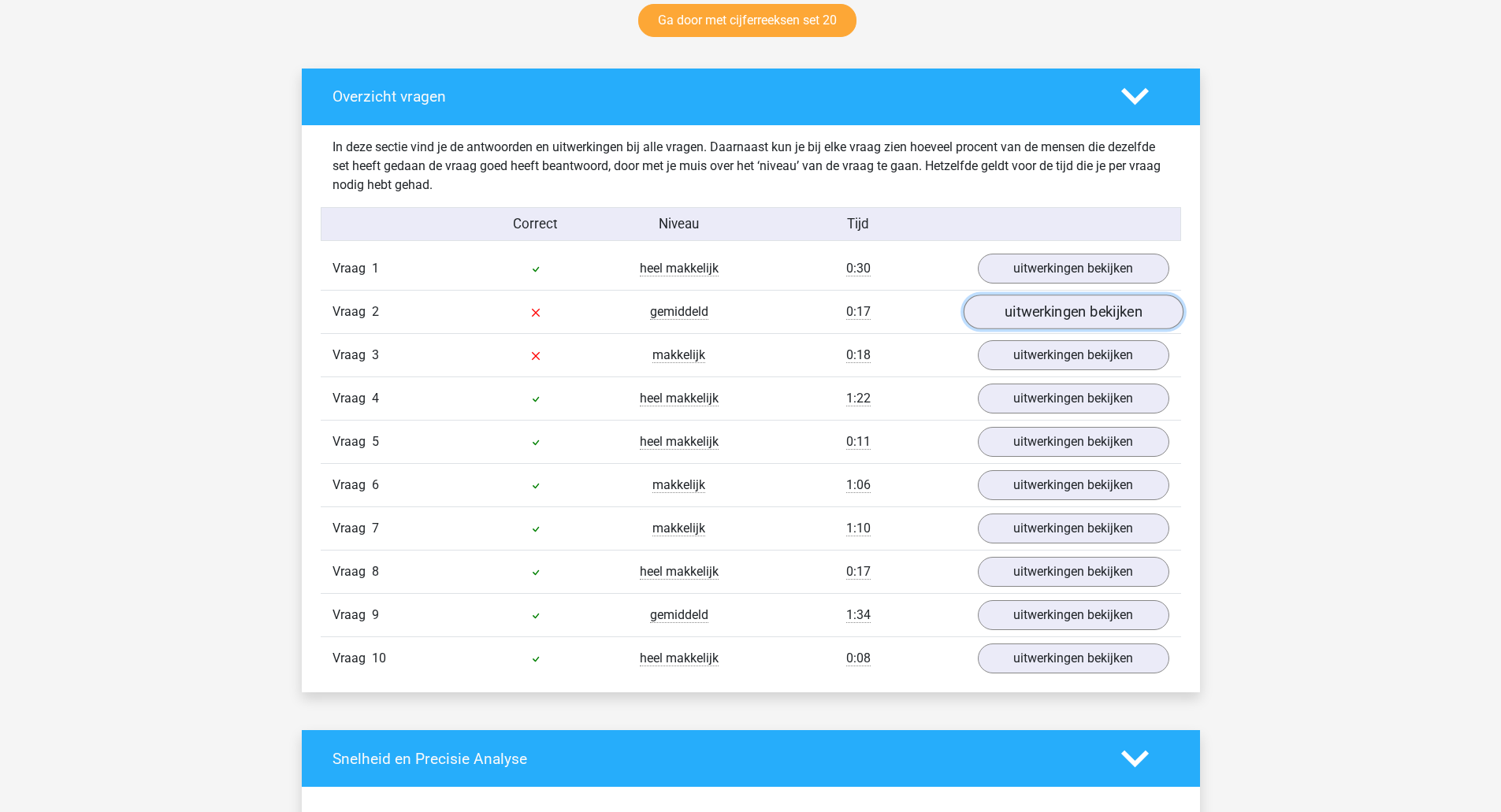
click at [1123, 313] on link "uitwerkingen bekijken" at bounding box center [1073, 311] width 220 height 35
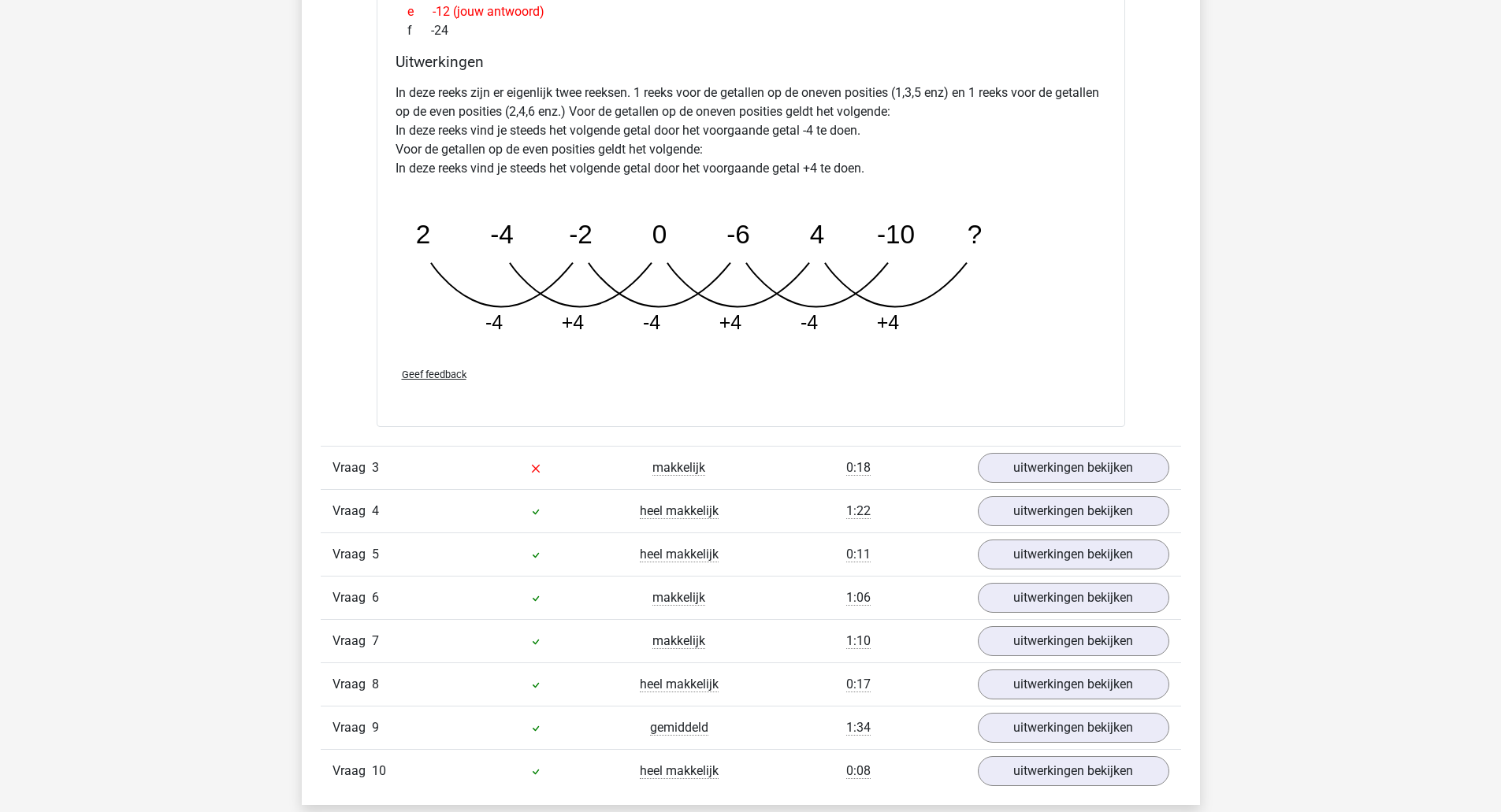
scroll to position [1509, 0]
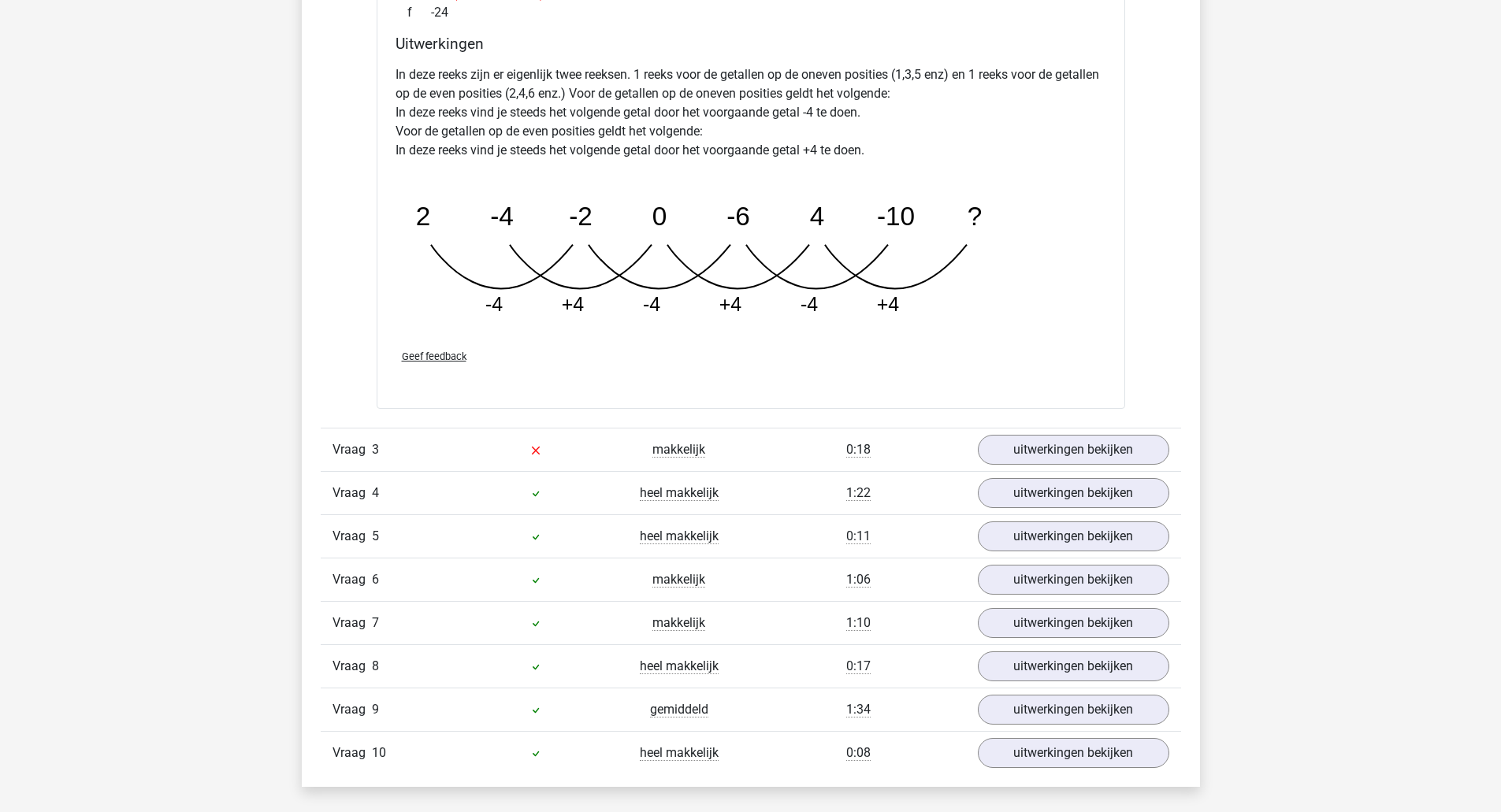
click at [1165, 453] on link "uitwerkingen bekijken" at bounding box center [1074, 450] width 192 height 30
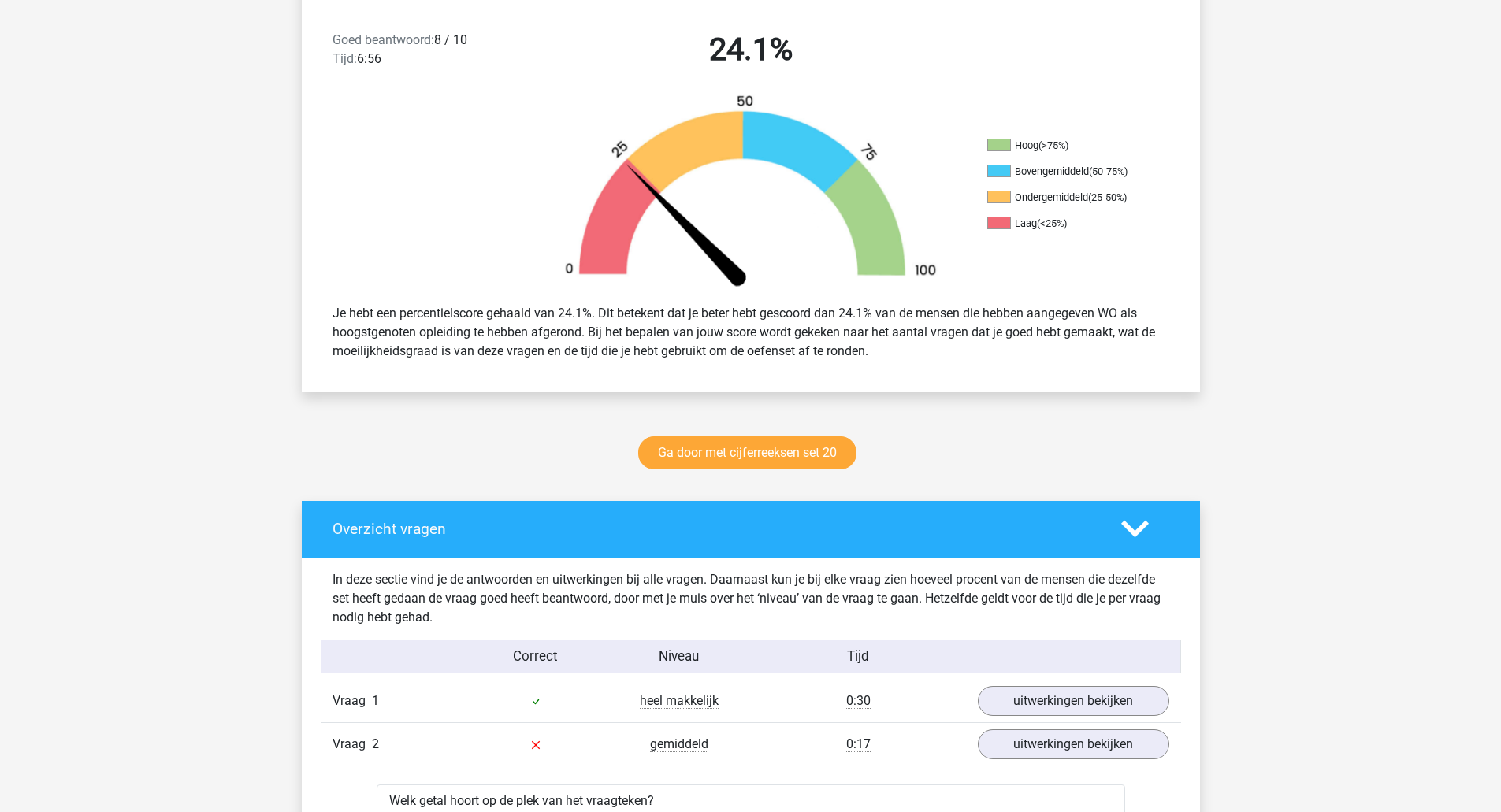
scroll to position [0, 0]
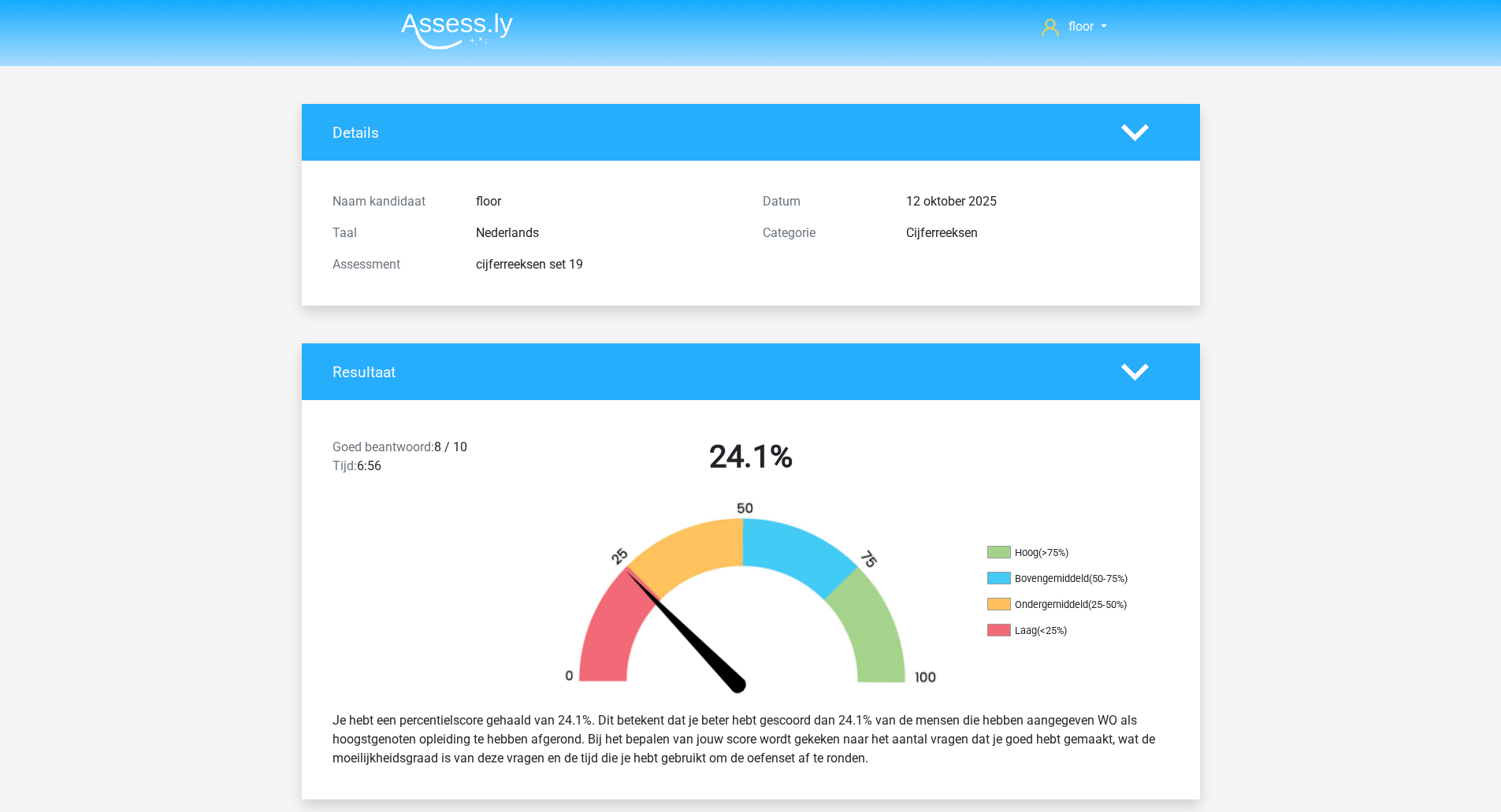
click at [477, 36] on img at bounding box center [457, 31] width 112 height 37
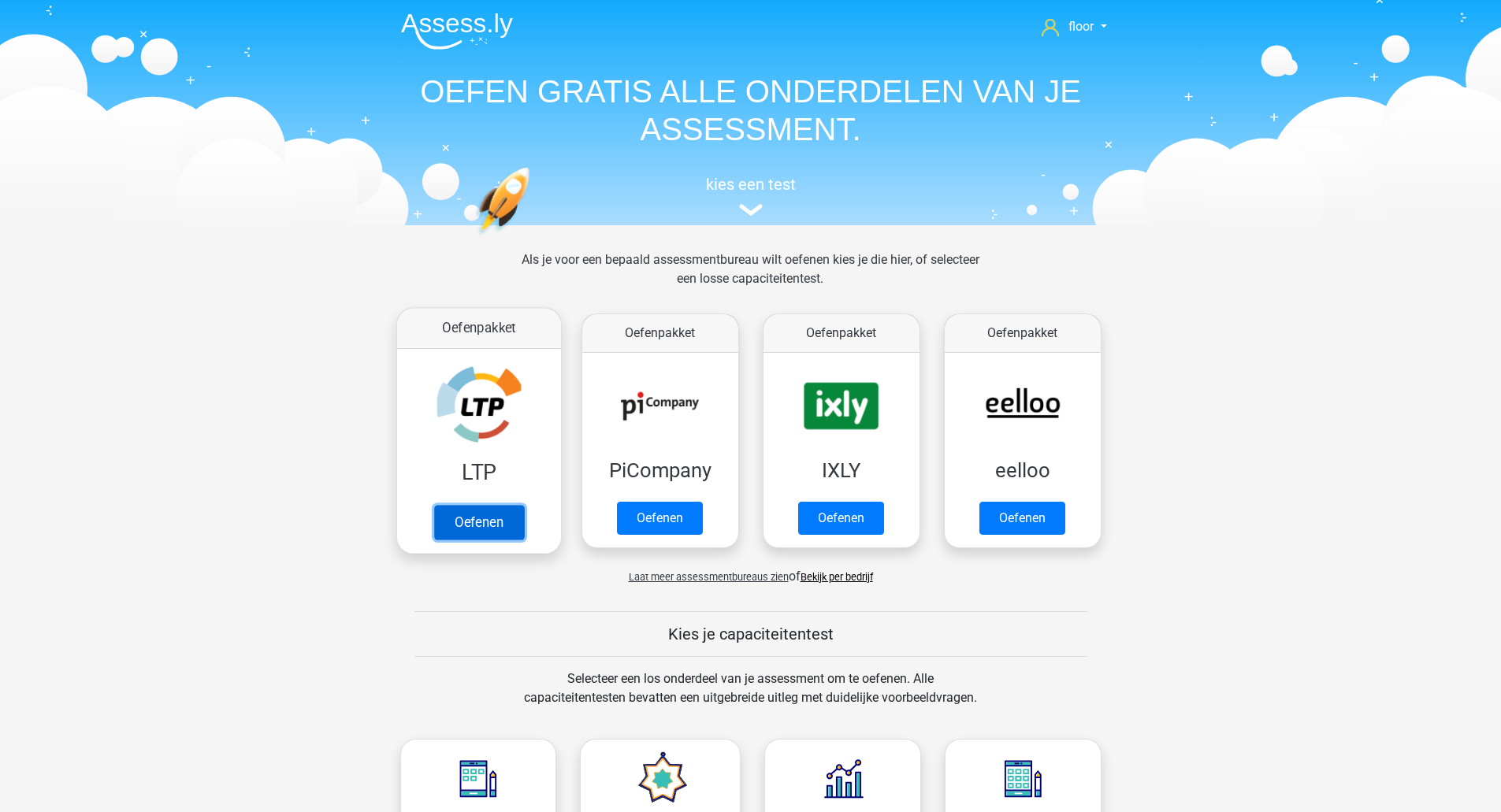
click at [455, 505] on link "Oefenen" at bounding box center [478, 522] width 90 height 35
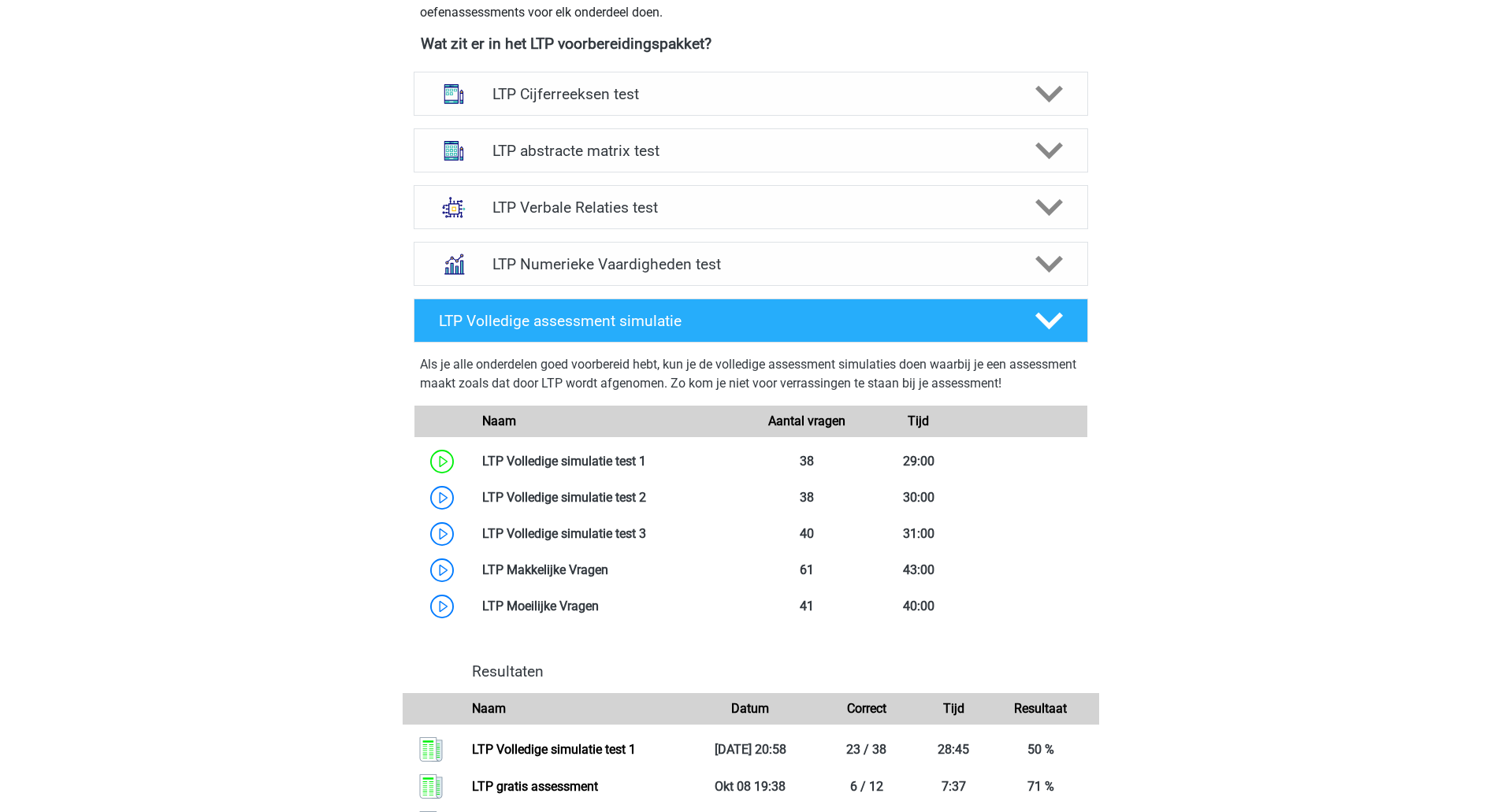
scroll to position [596, 0]
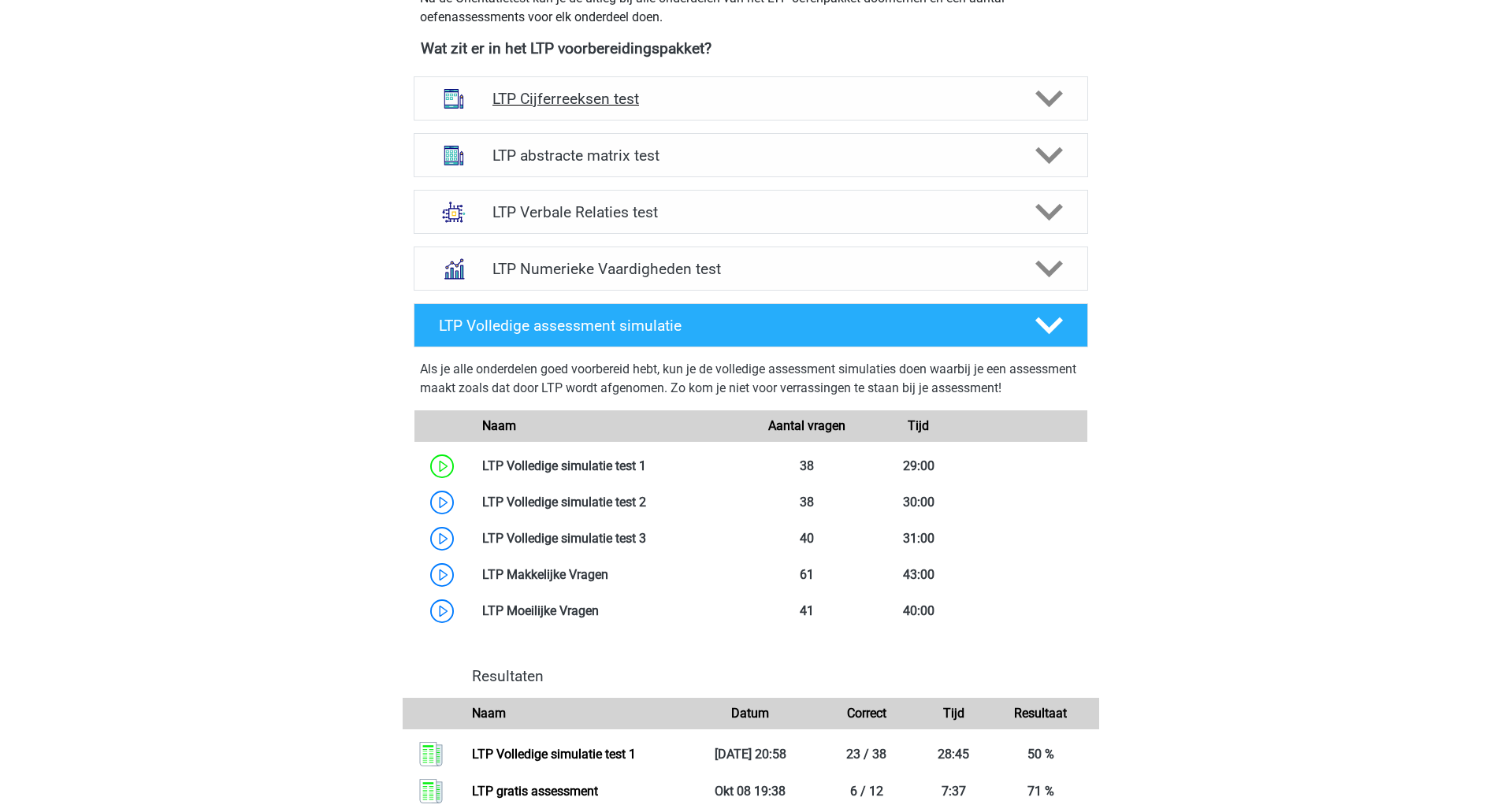
click at [1038, 96] on polygon at bounding box center [1050, 99] width 28 height 17
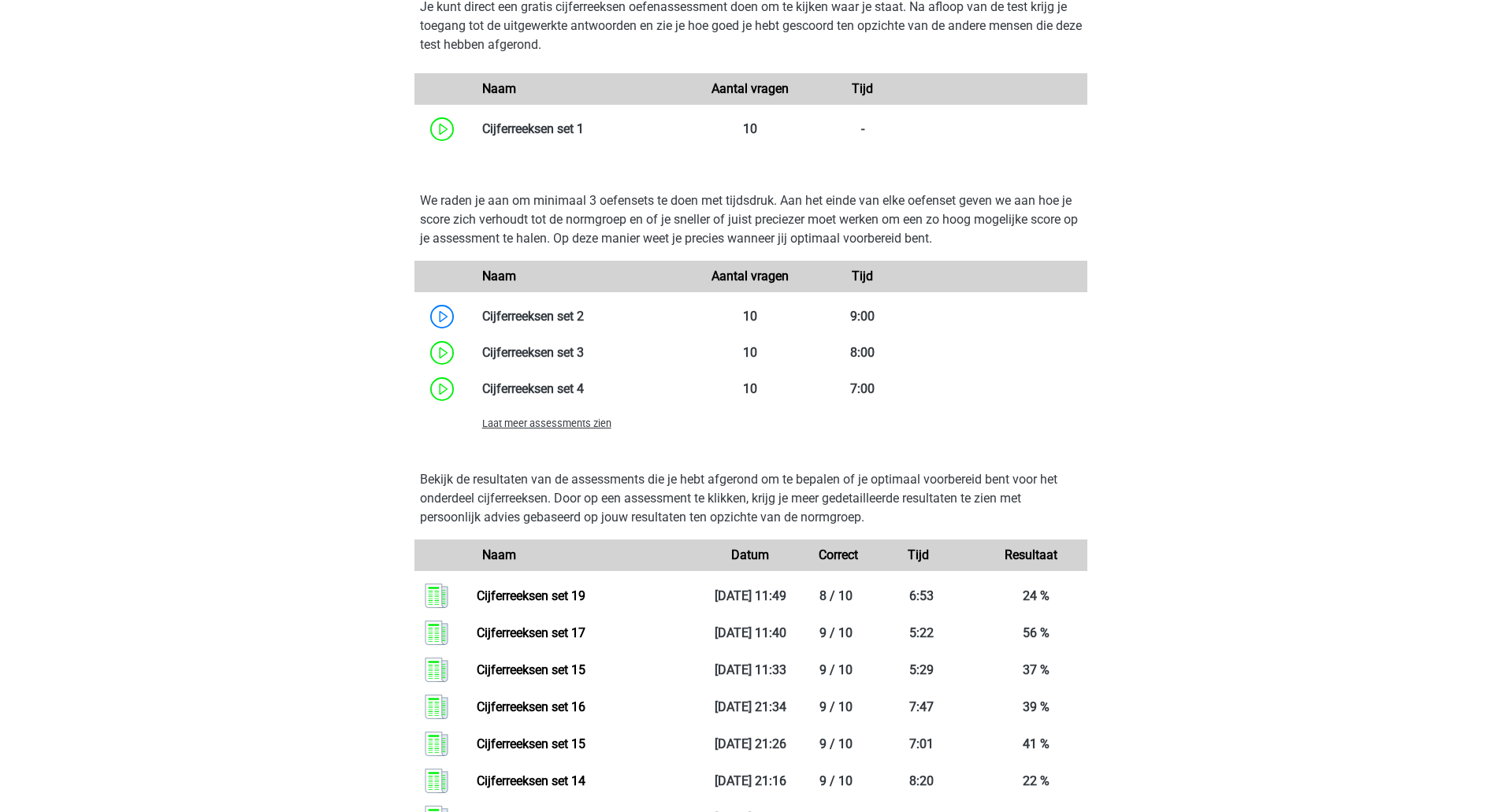
scroll to position [1062, 0]
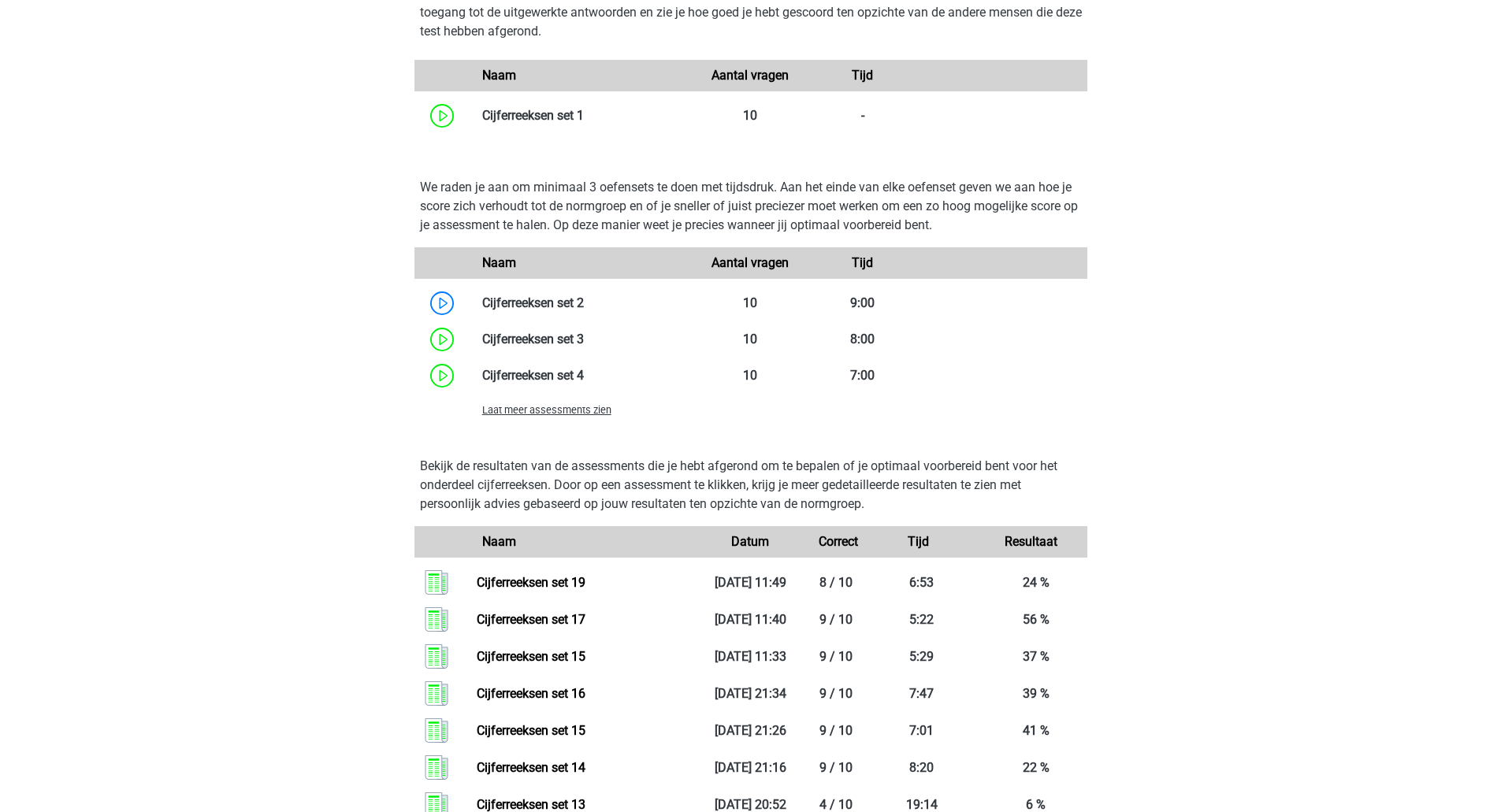
click at [588, 414] on span "Laat meer assessments zien" at bounding box center [546, 410] width 129 height 12
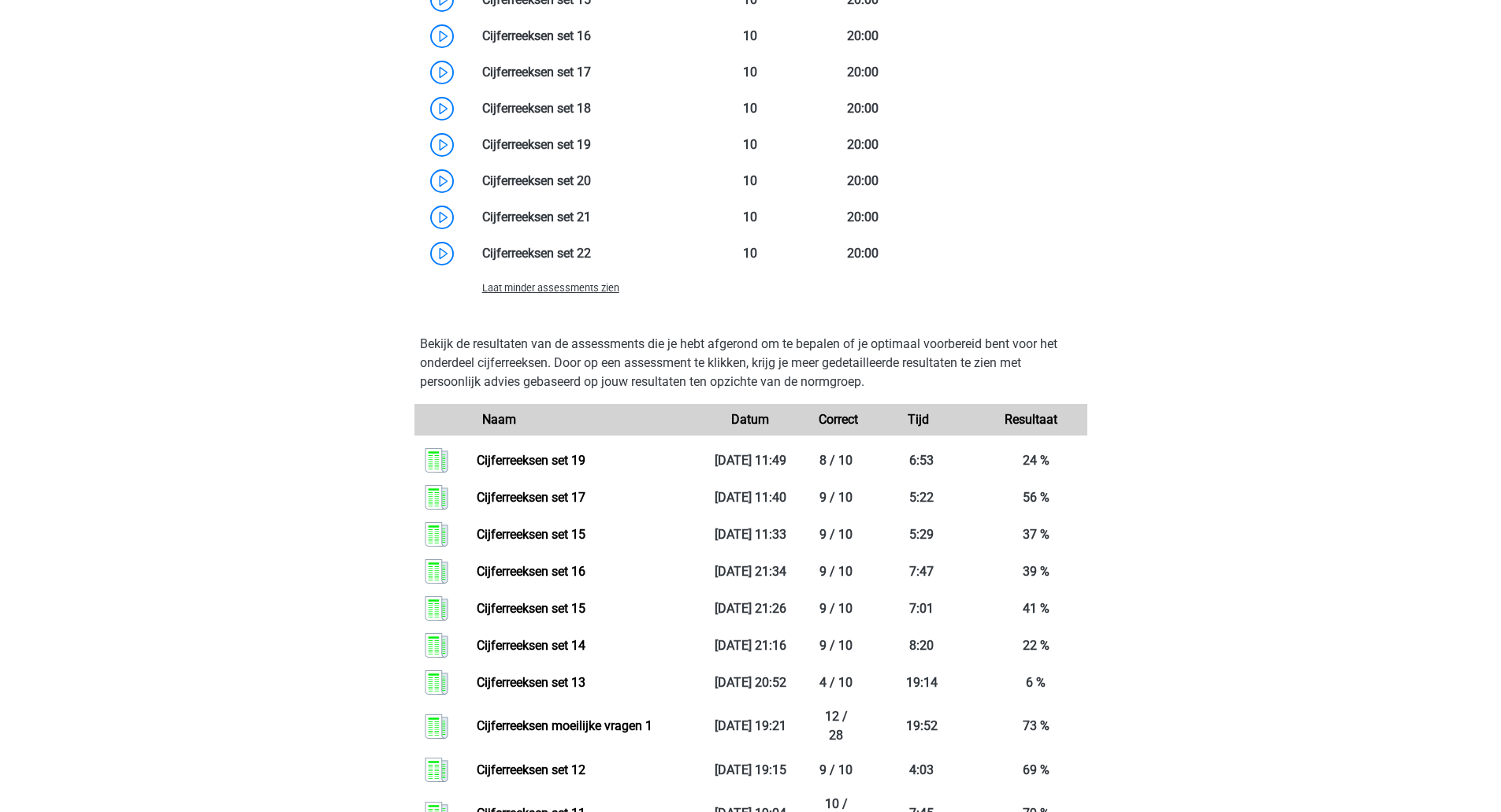
scroll to position [1836, 0]
click at [591, 103] on link at bounding box center [591, 109] width 0 height 15
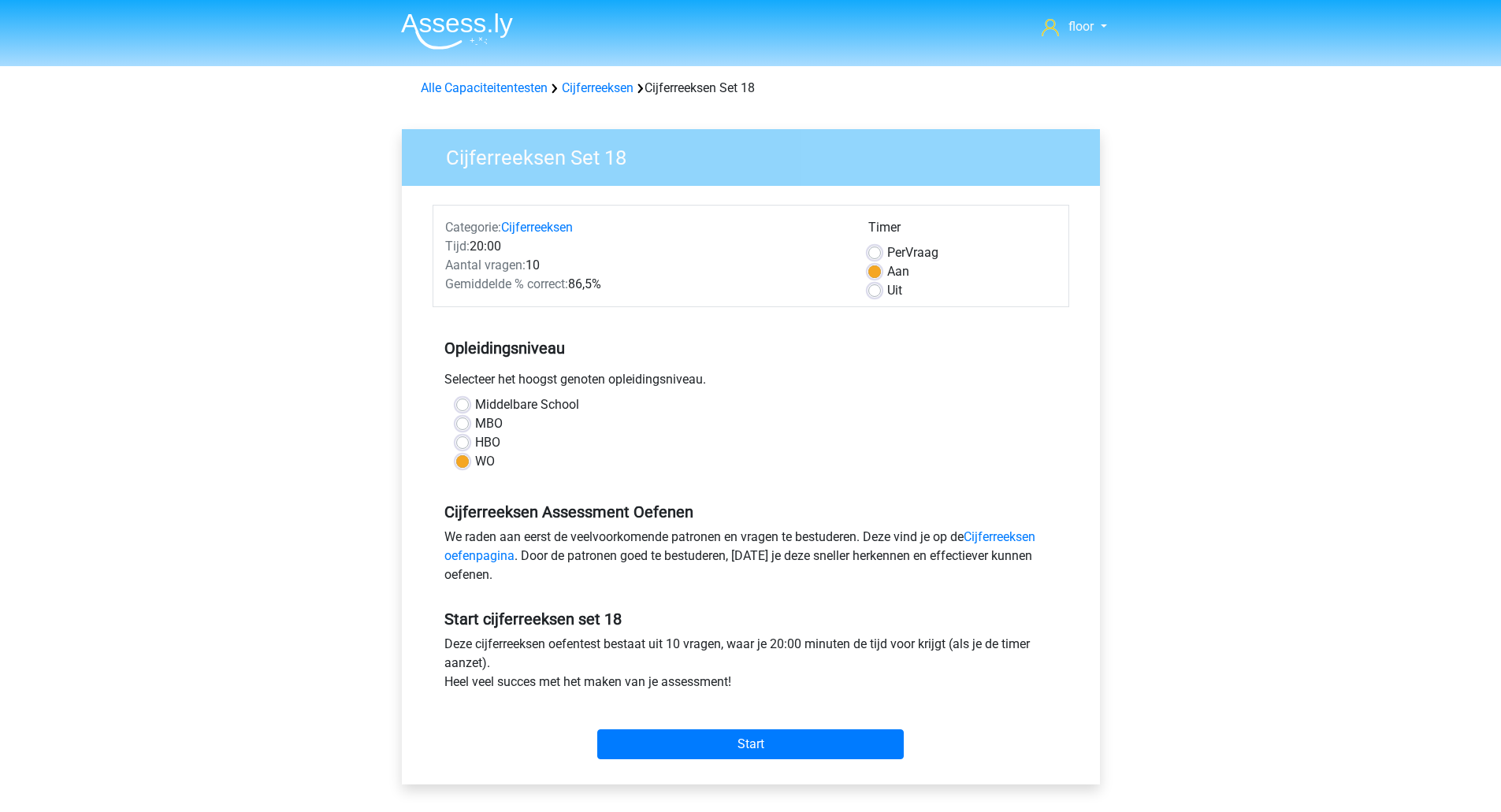
click at [490, 33] on img at bounding box center [457, 31] width 112 height 37
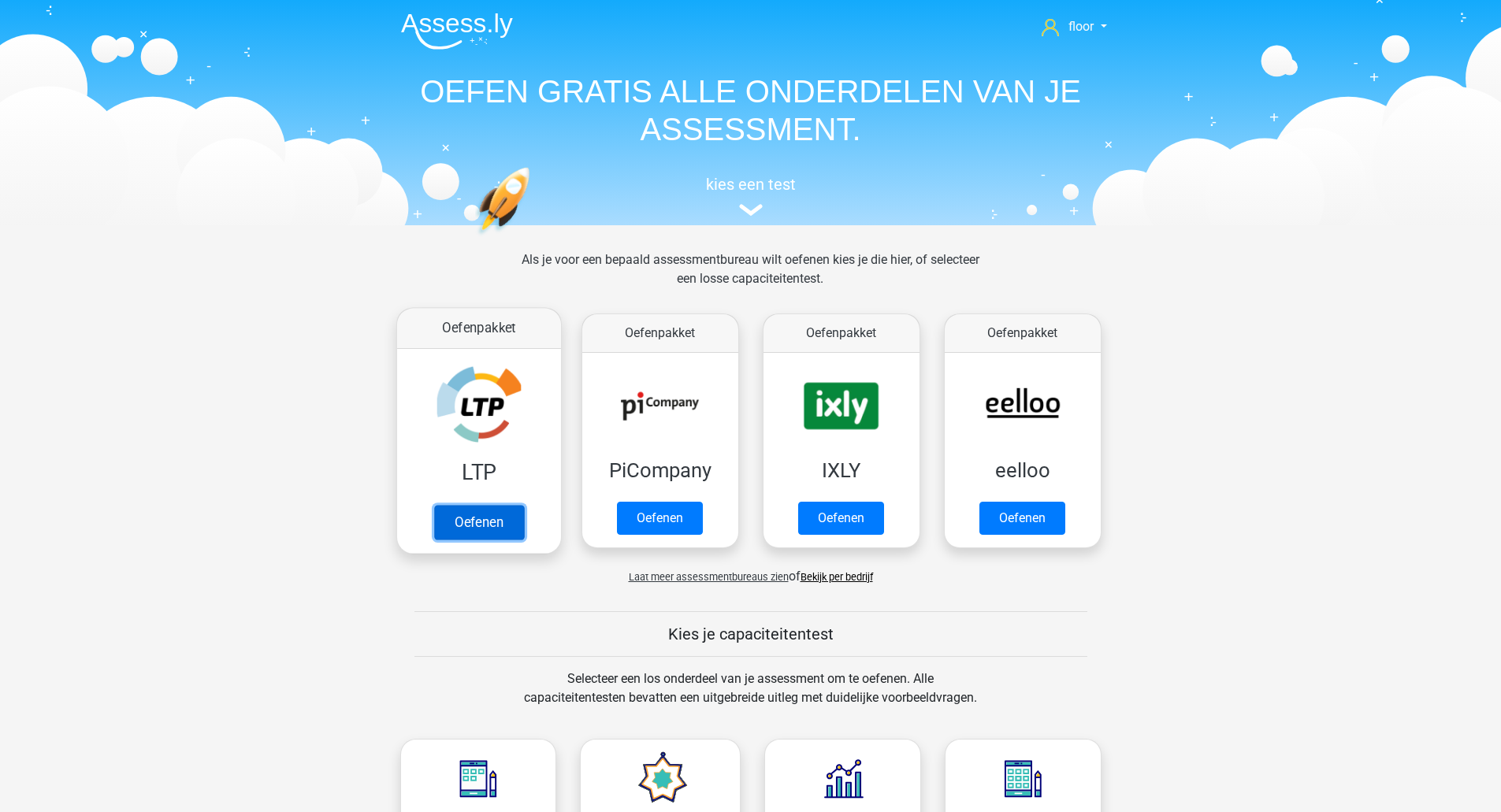
click at [507, 505] on link "Oefenen" at bounding box center [478, 522] width 90 height 35
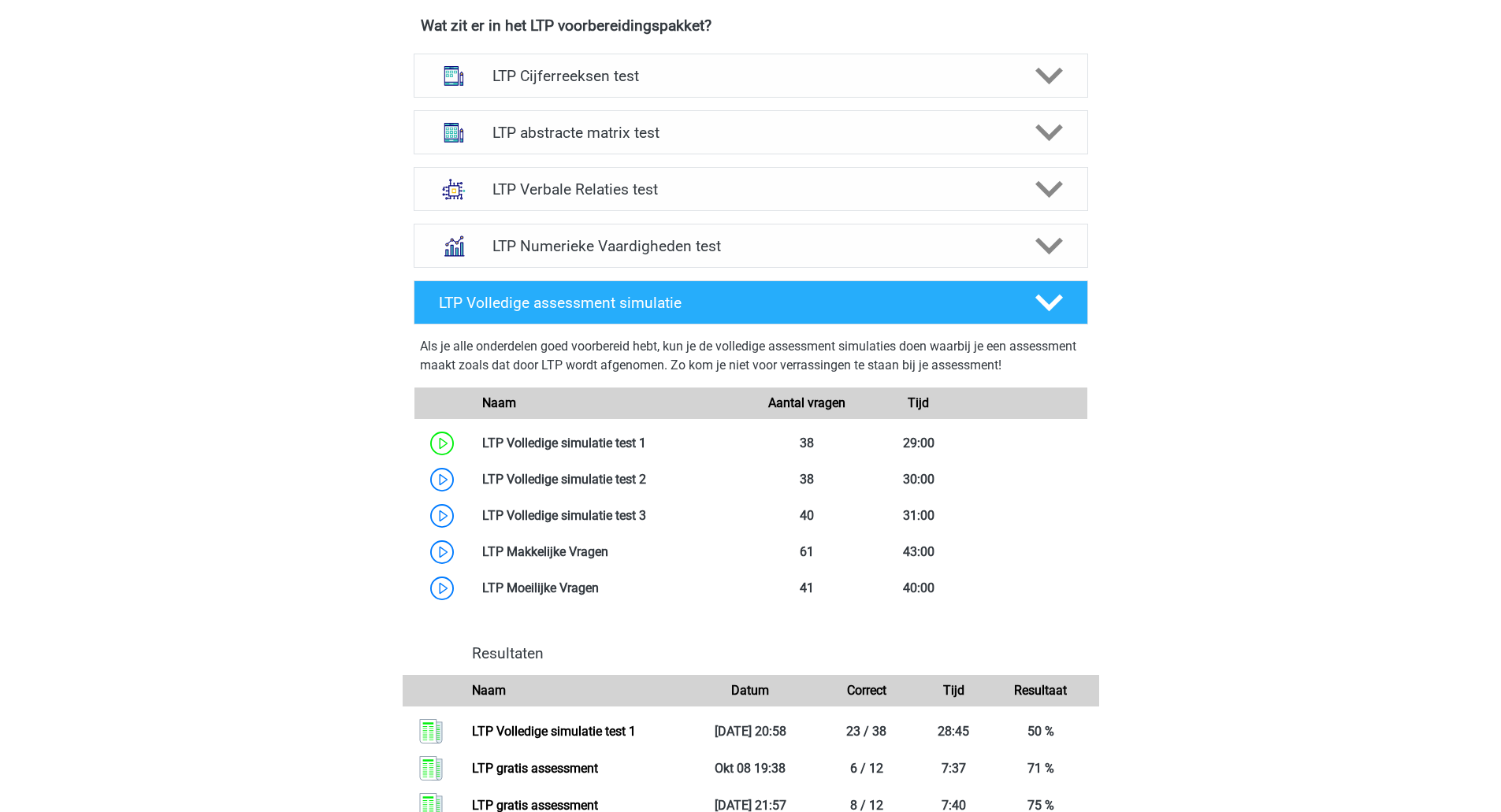
scroll to position [617, 0]
click at [1054, 140] on icon at bounding box center [1050, 134] width 28 height 28
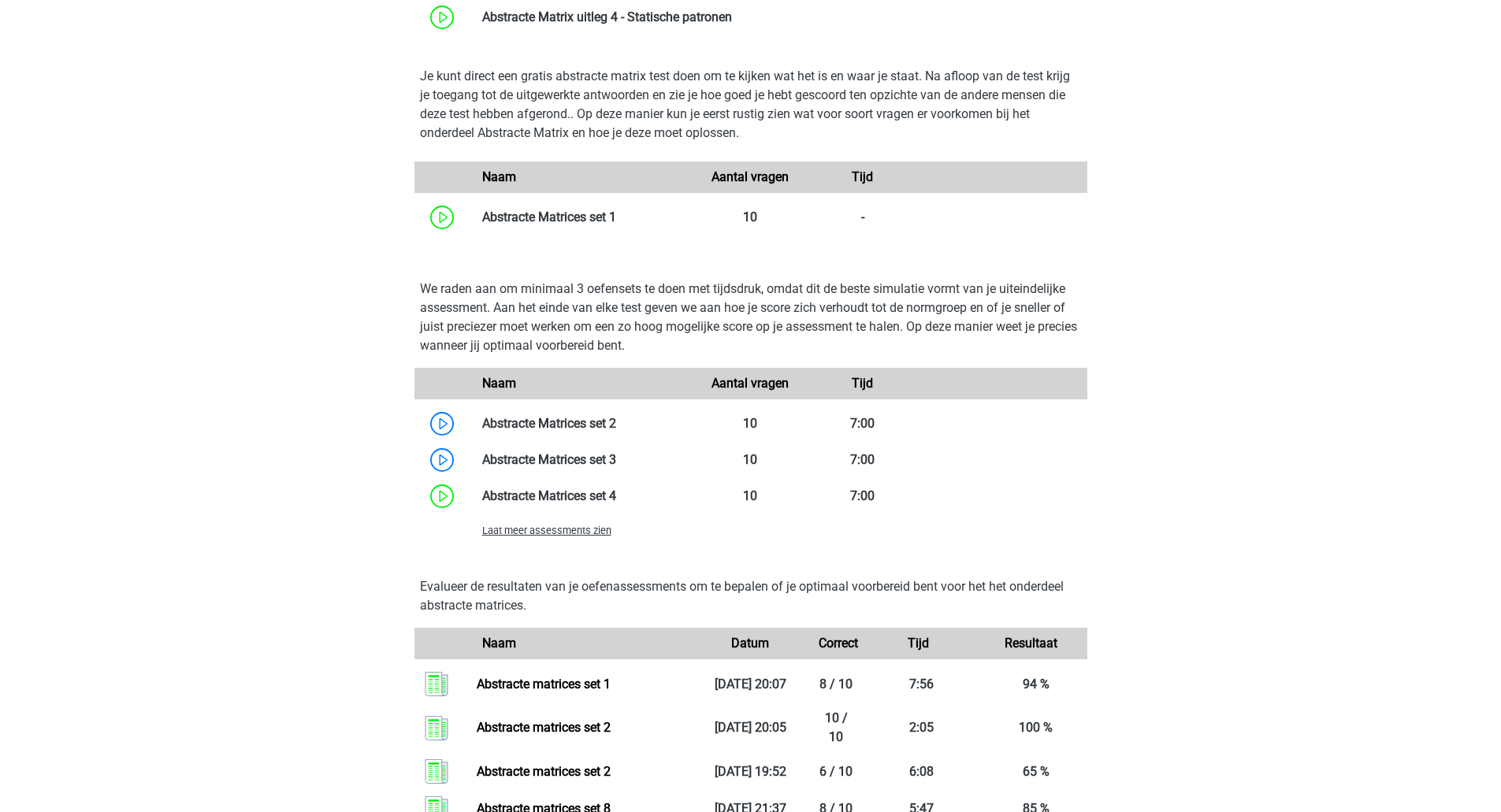
scroll to position [965, 0]
click at [569, 534] on span "Laat meer assessments zien" at bounding box center [546, 530] width 129 height 12
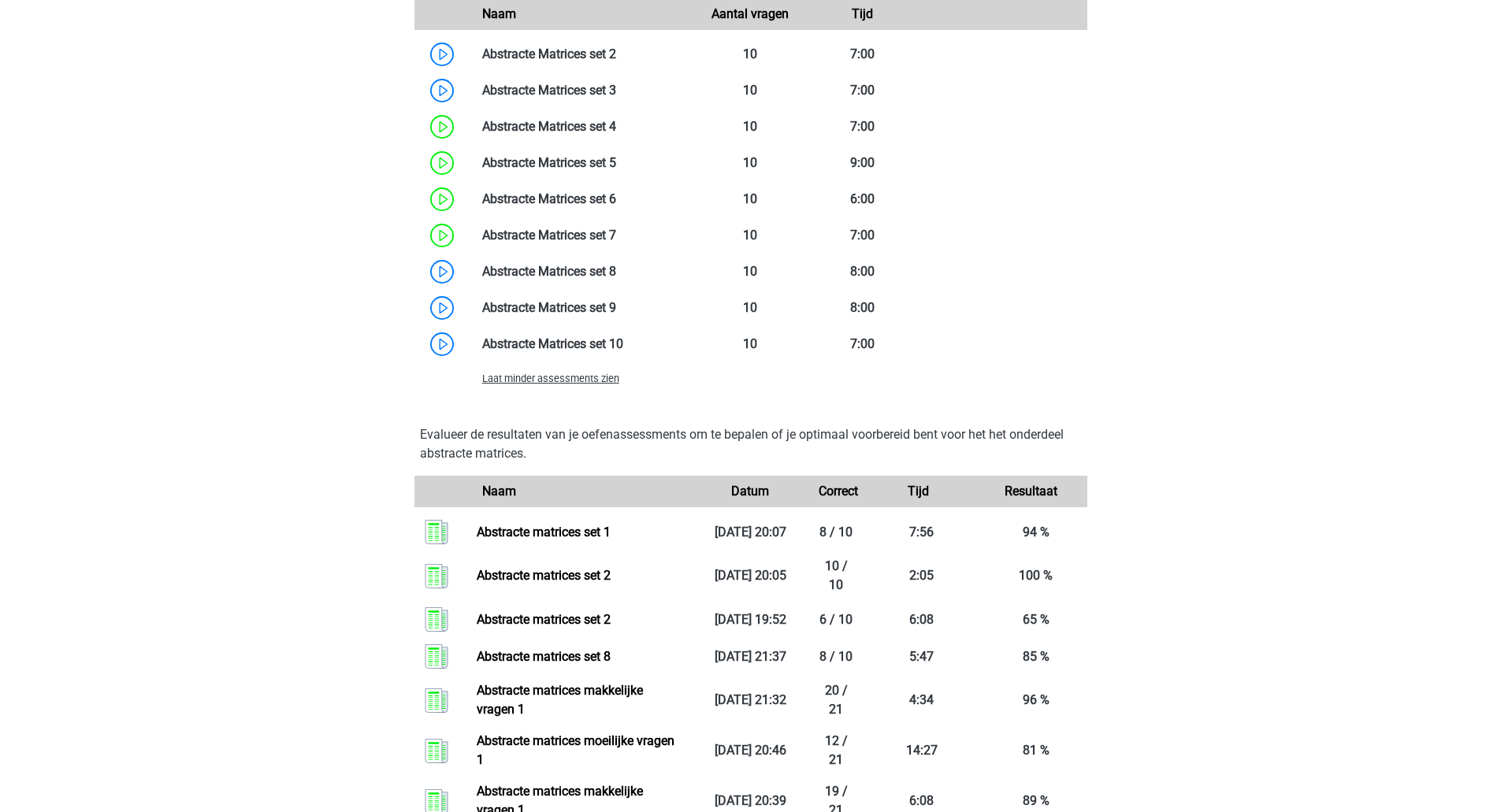
scroll to position [1345, 0]
